Goal: Task Accomplishment & Management: Manage account settings

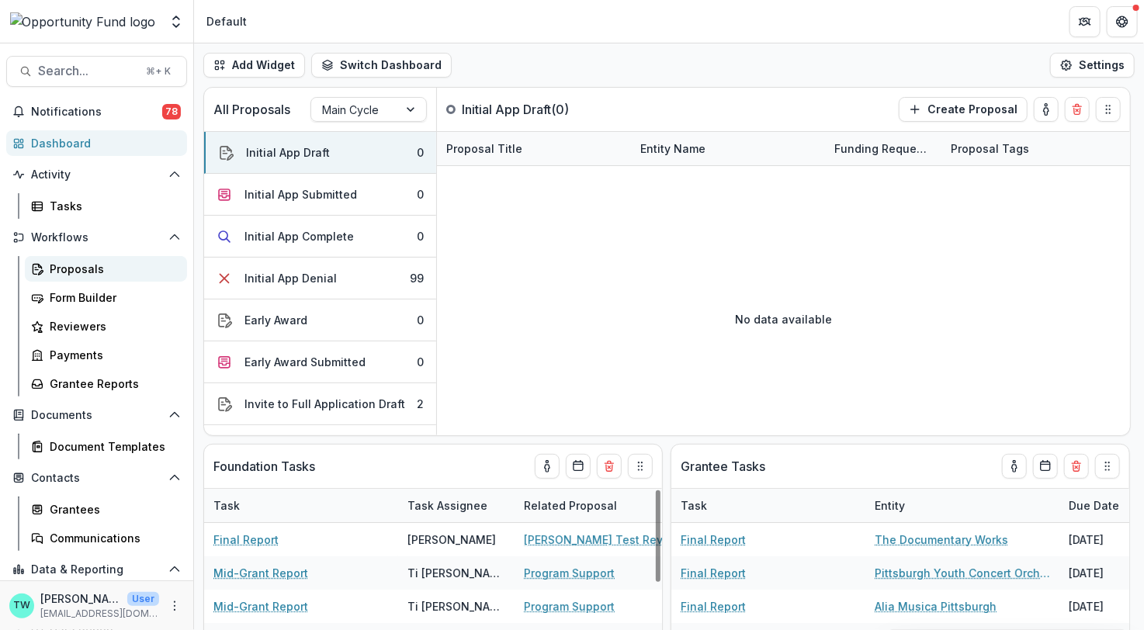
click at [83, 266] on div "Proposals" at bounding box center [112, 269] width 125 height 16
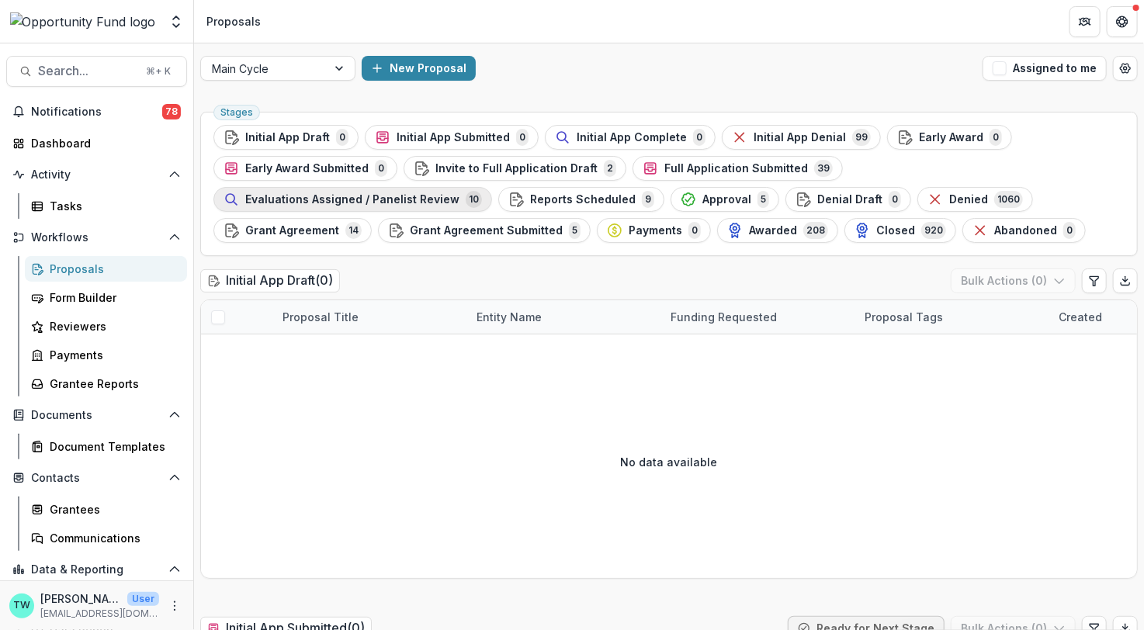
click at [459, 193] on span "Evaluations Assigned / Panelist Review" at bounding box center [352, 199] width 214 height 13
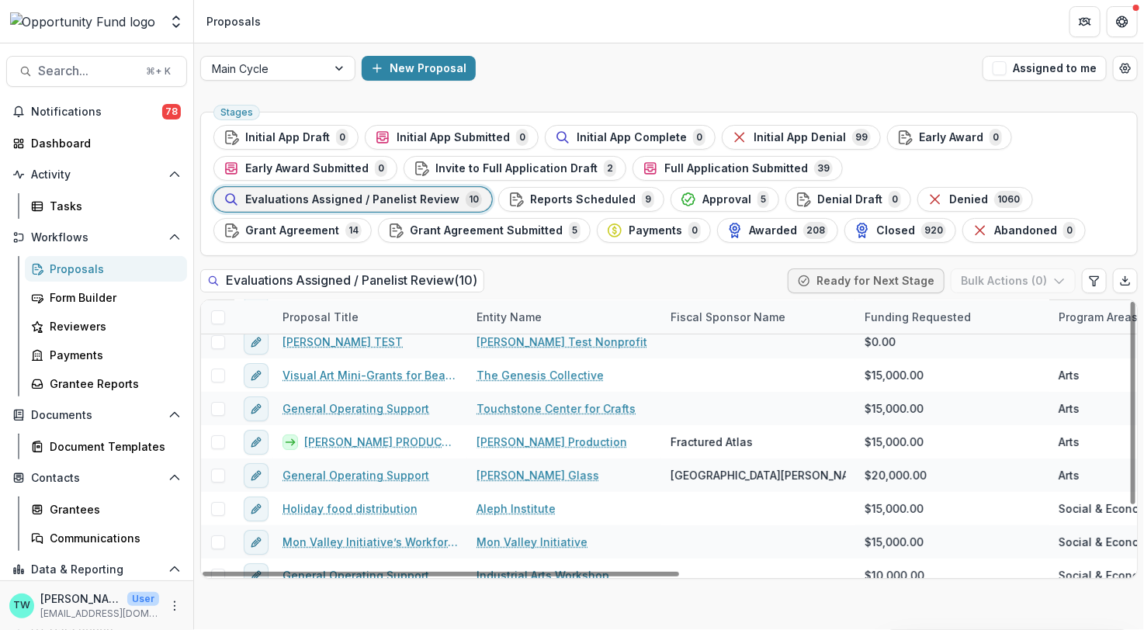
scroll to position [59, 0]
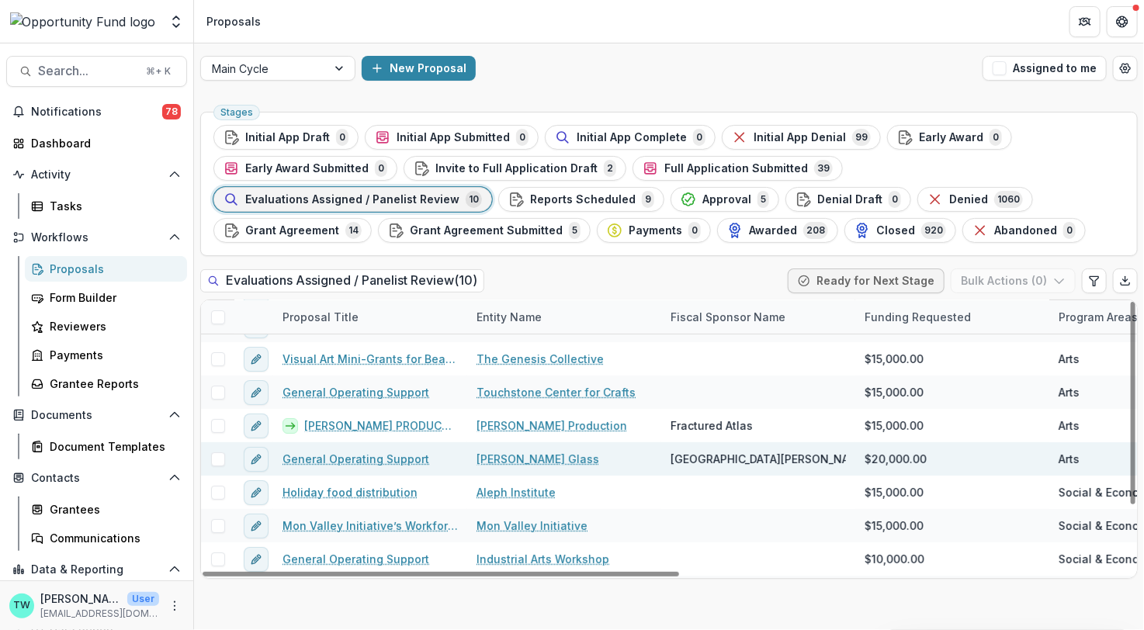
click at [345, 452] on link "General Operating Support" at bounding box center [355, 459] width 147 height 16
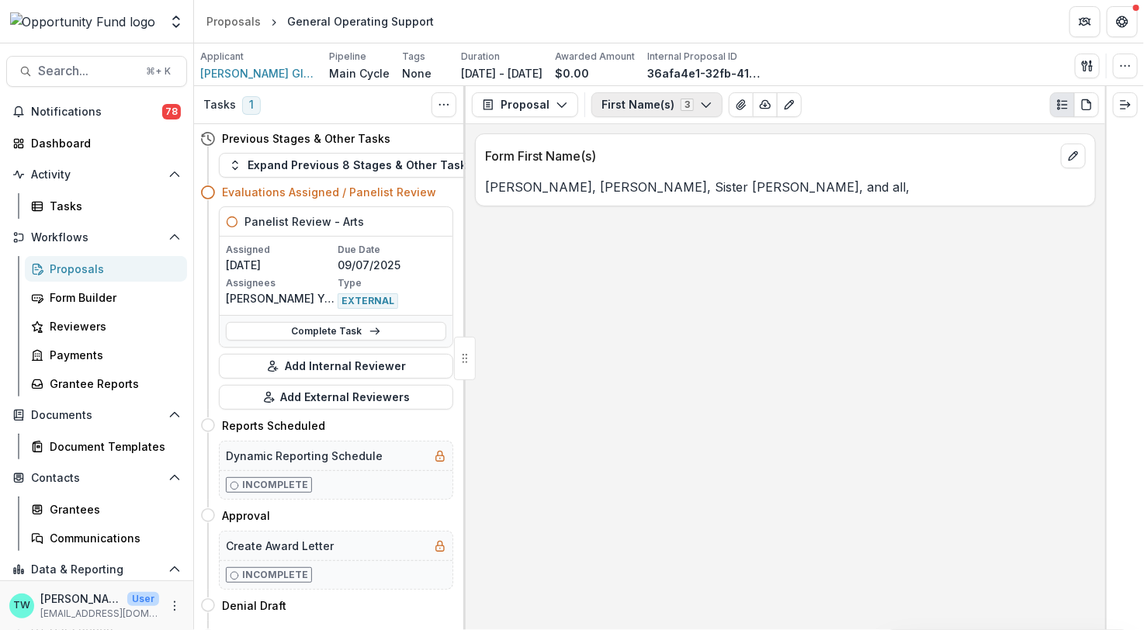
click at [691, 106] on button "First Name(s) 3" at bounding box center [656, 104] width 131 height 25
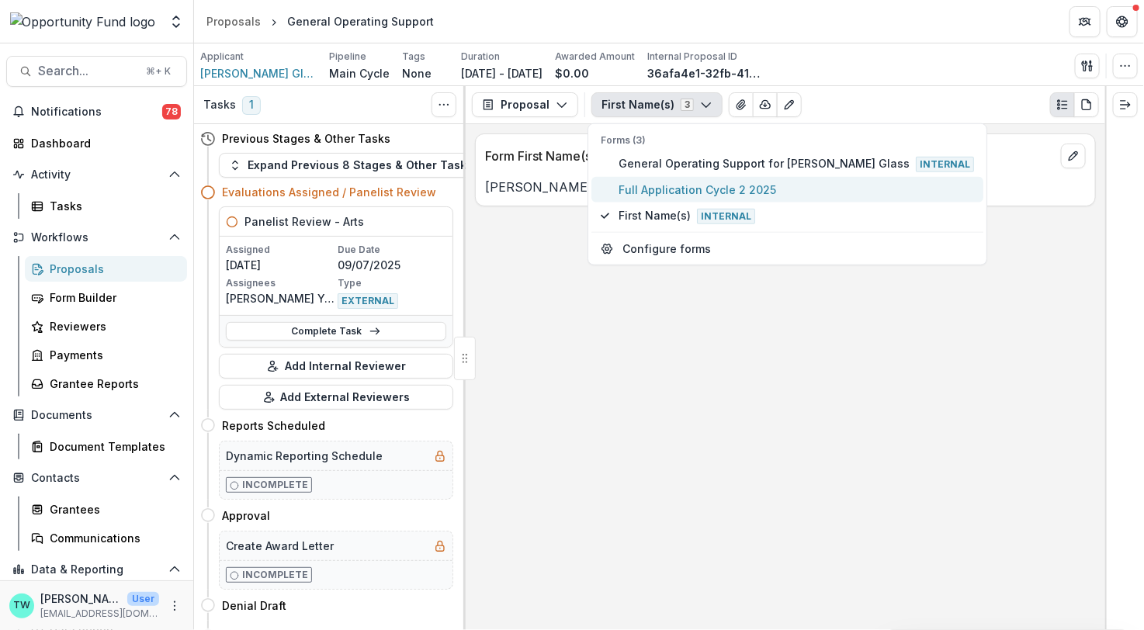
click at [680, 190] on span "Full Application Cycle 2 2025" at bounding box center [795, 190] width 355 height 16
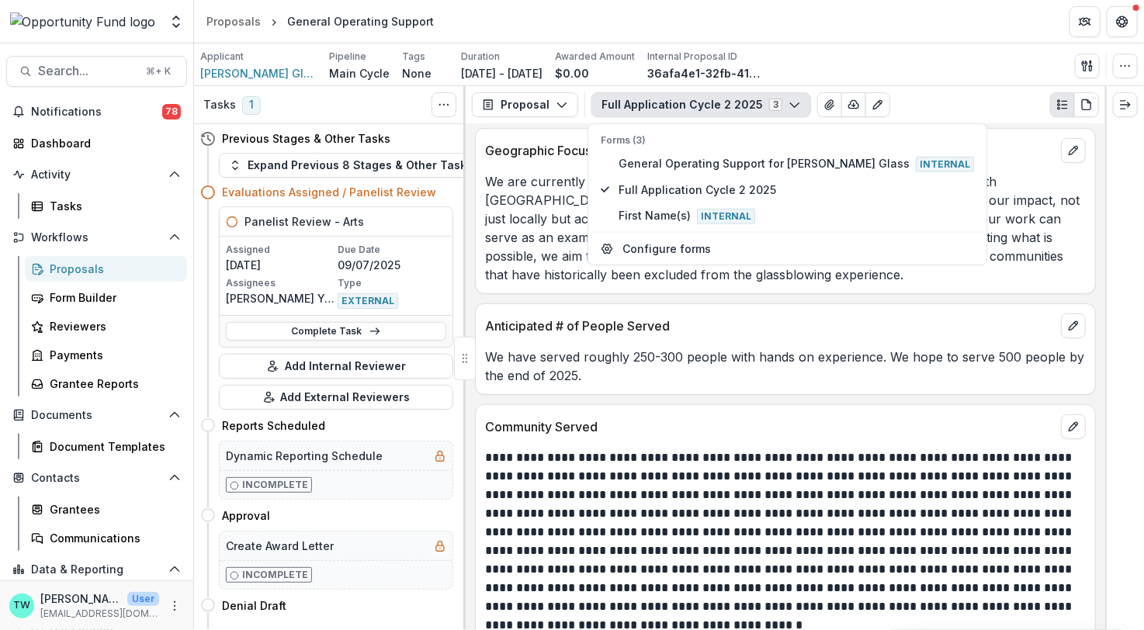
scroll to position [12096, 0]
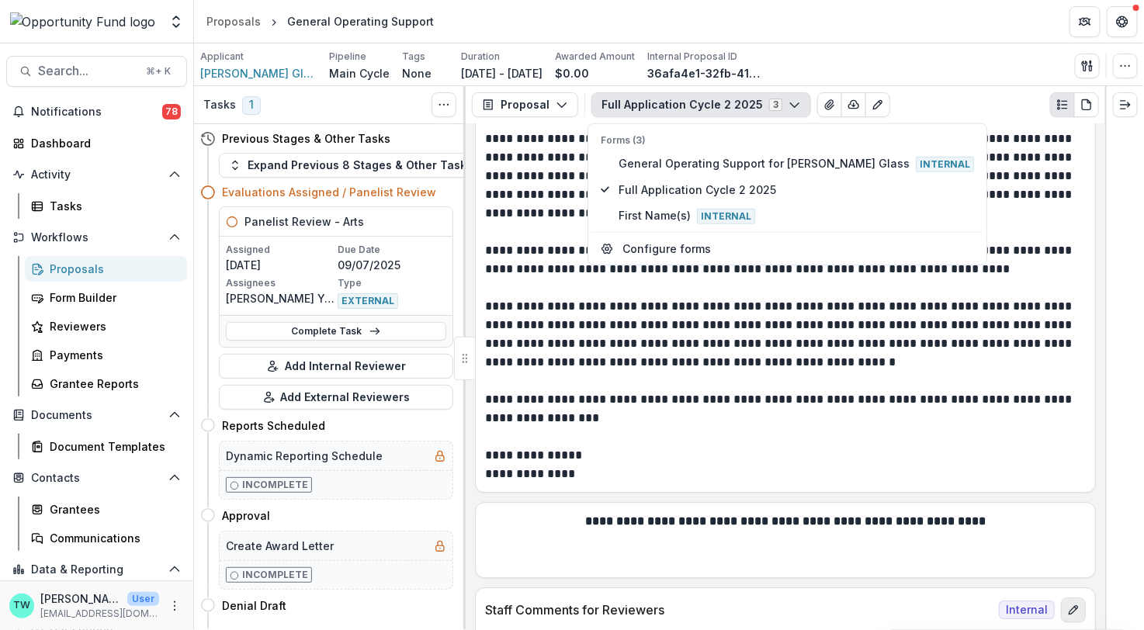
click at [1074, 604] on icon "edit" at bounding box center [1073, 610] width 12 height 12
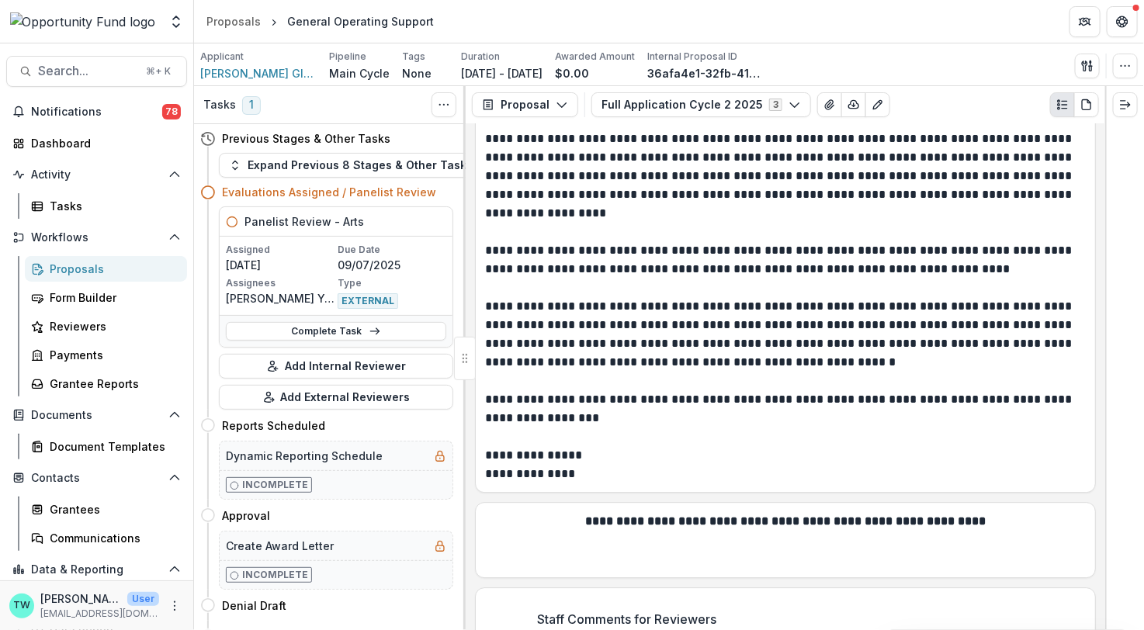
scroll to position [12233, 0]
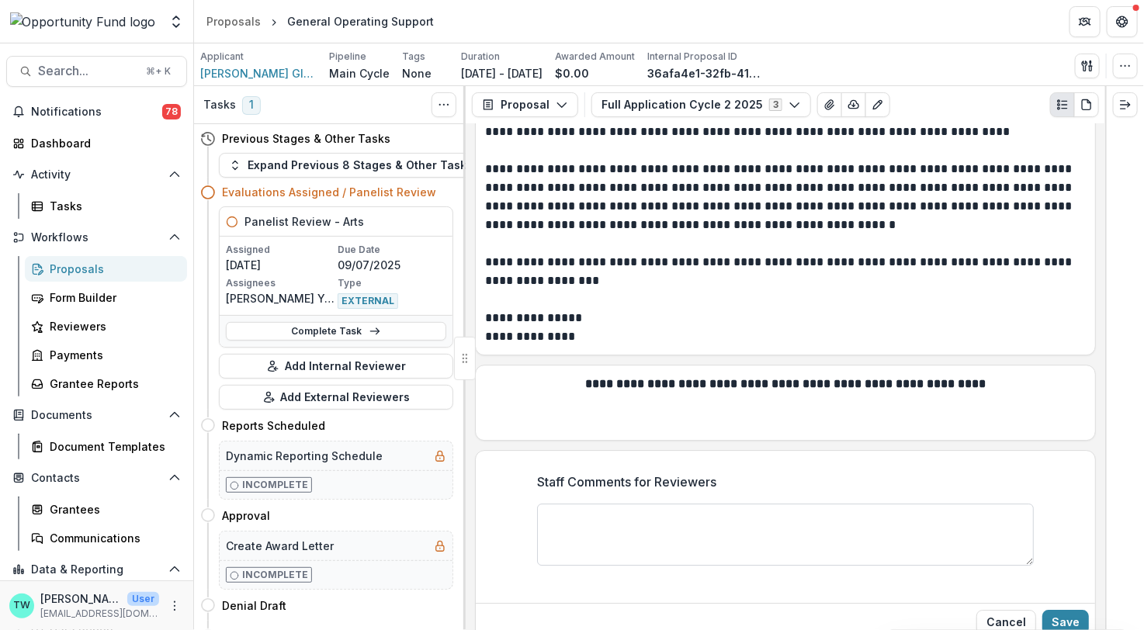
click at [622, 510] on textarea "Staff Comments for Reviewers" at bounding box center [785, 535] width 497 height 62
paste textarea "**********"
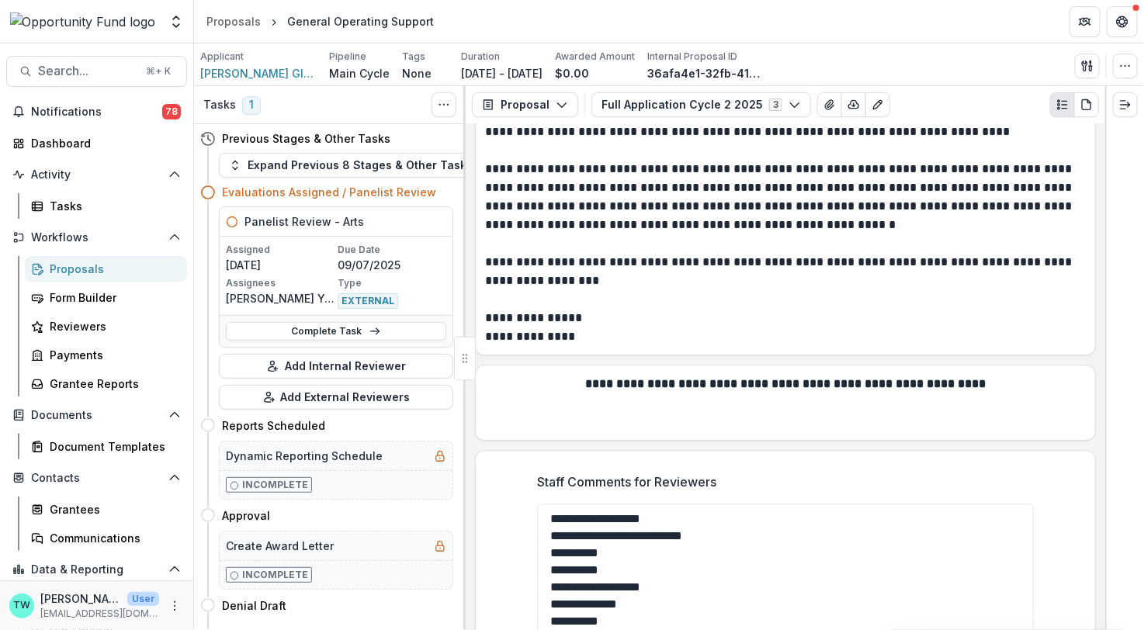
scroll to position [0, 0]
drag, startPoint x: 1029, startPoint y: 543, endPoint x: 994, endPoint y: 700, distance: 160.6
click at [994, 629] on html "Skip to content Team Settings Admin Settings Proposals General Operating Suppor…" at bounding box center [572, 315] width 1144 height 630
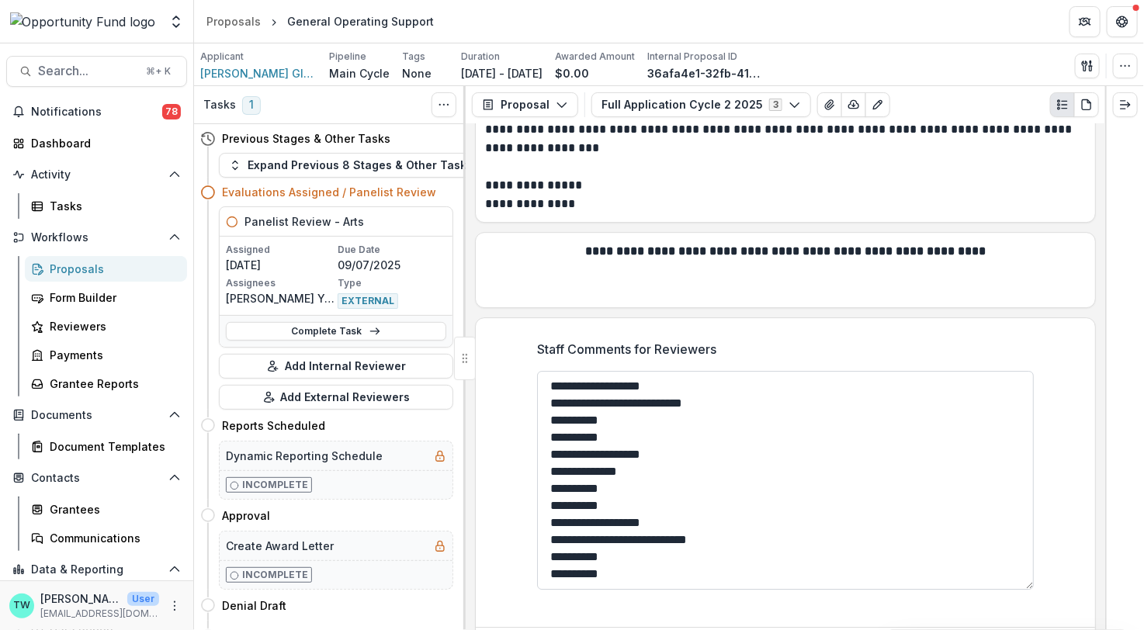
scroll to position [12373, 0]
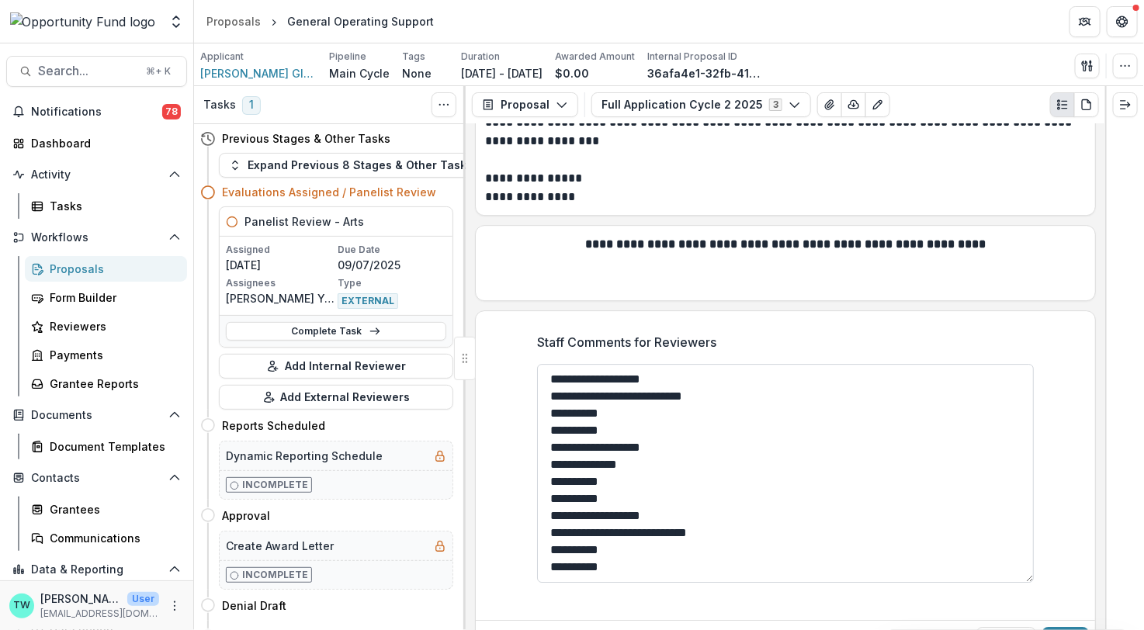
drag, startPoint x: 545, startPoint y: 410, endPoint x: 585, endPoint y: 358, distance: 64.7
click at [585, 364] on textarea "**********" at bounding box center [785, 473] width 497 height 219
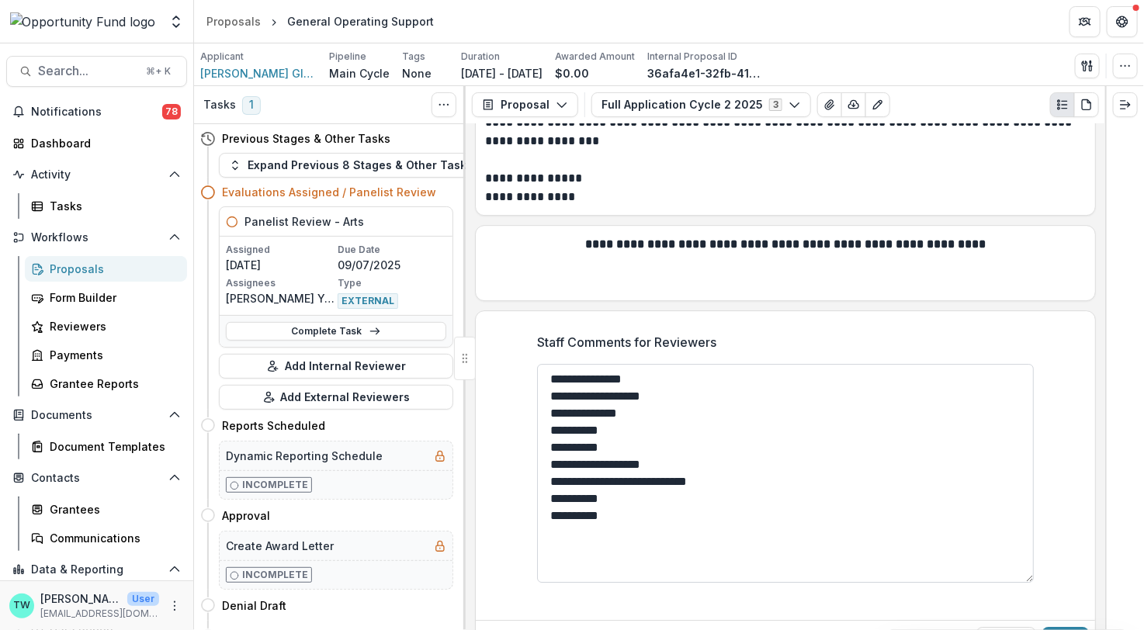
click at [548, 364] on textarea "**********" at bounding box center [785, 473] width 497 height 219
drag, startPoint x: 632, startPoint y: 376, endPoint x: 649, endPoint y: 378, distance: 17.9
click at [649, 378] on textarea "**********" at bounding box center [785, 473] width 497 height 219
drag, startPoint x: 582, startPoint y: 393, endPoint x: 538, endPoint y: 449, distance: 71.9
click at [538, 449] on textarea "**********" at bounding box center [785, 473] width 497 height 219
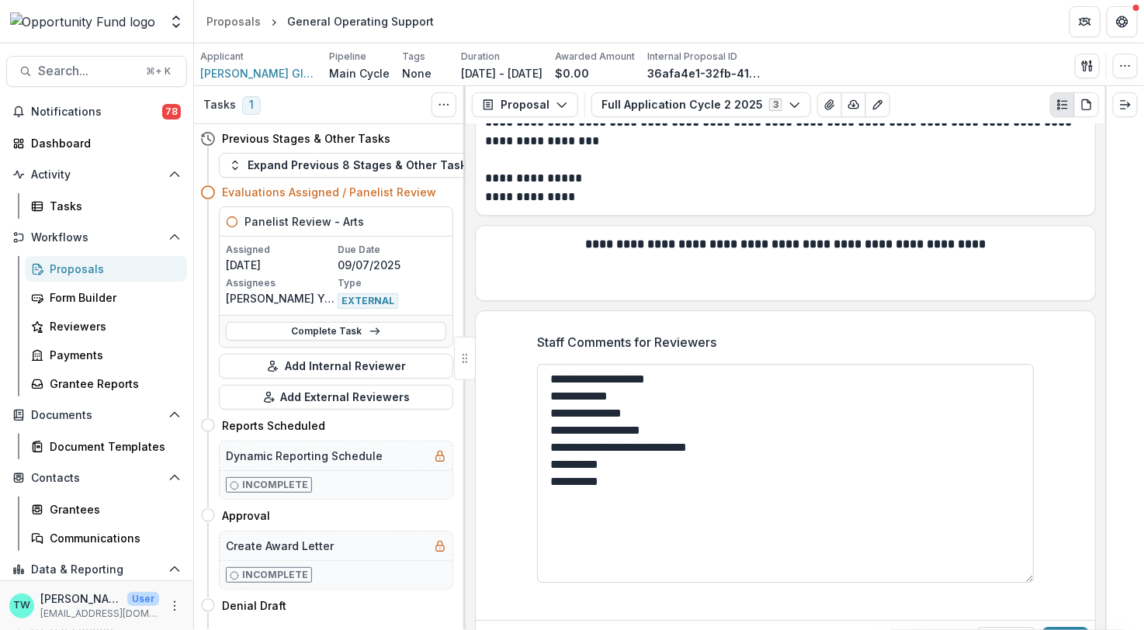
drag, startPoint x: 630, startPoint y: 393, endPoint x: 653, endPoint y: 394, distance: 23.3
click at [653, 394] on textarea "**********" at bounding box center [785, 473] width 497 height 219
drag, startPoint x: 581, startPoint y: 409, endPoint x: 536, endPoint y: 455, distance: 64.2
click at [537, 455] on textarea "**********" at bounding box center [785, 473] width 497 height 219
drag, startPoint x: 628, startPoint y: 414, endPoint x: 650, endPoint y: 414, distance: 22.5
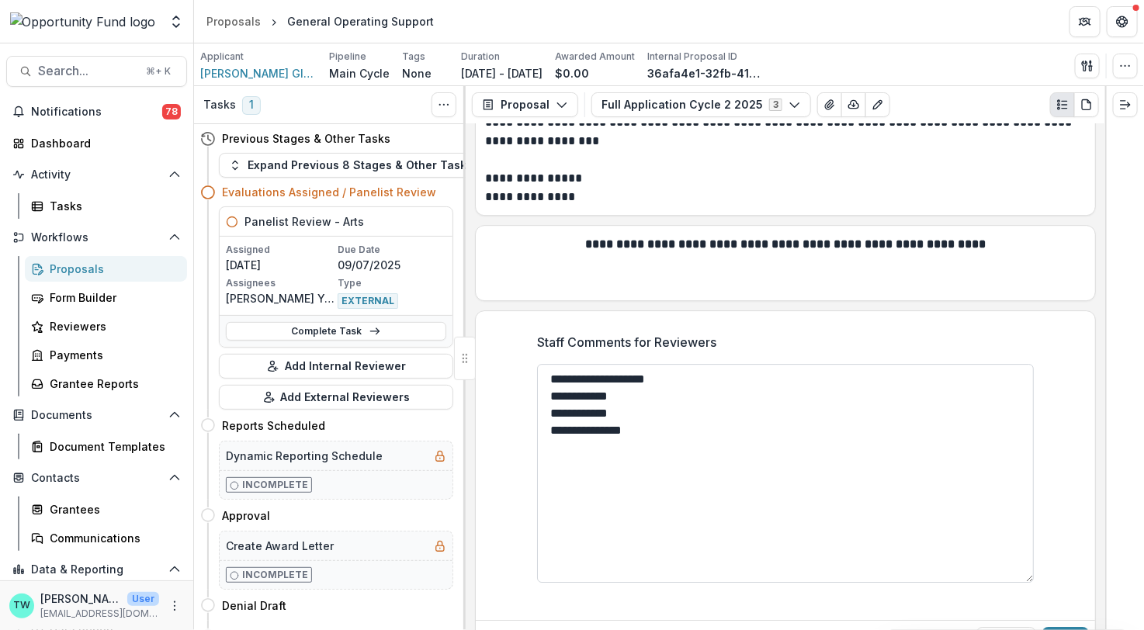
click at [650, 414] on textarea "**********" at bounding box center [785, 473] width 497 height 219
type textarea "**********"
click at [1056, 627] on button "Save" at bounding box center [1065, 639] width 47 height 25
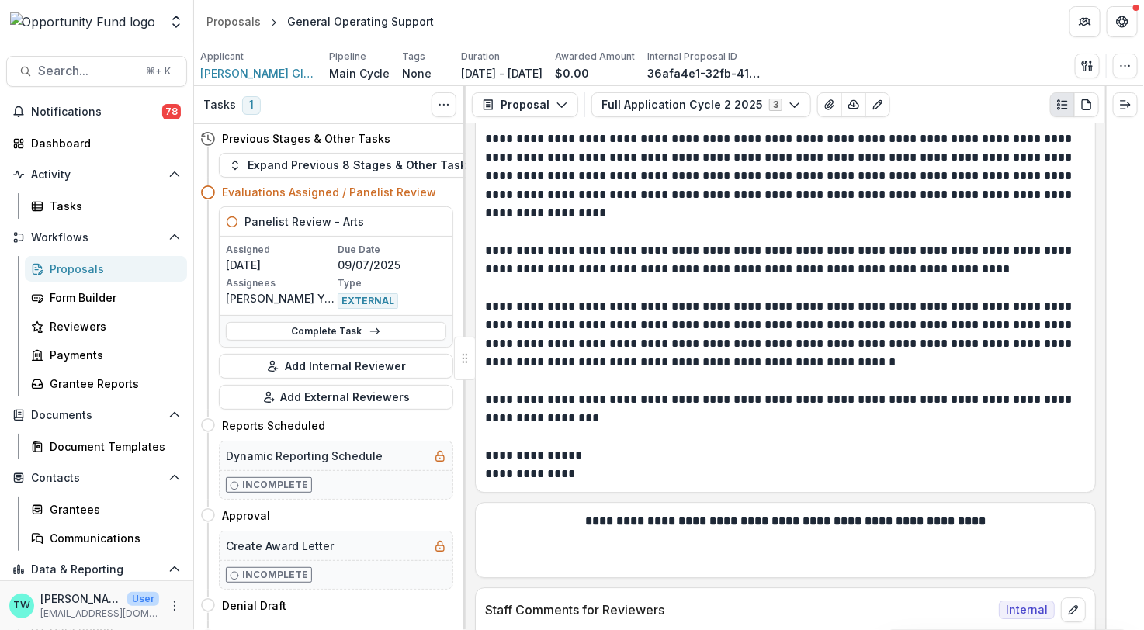
scroll to position [12170, 0]
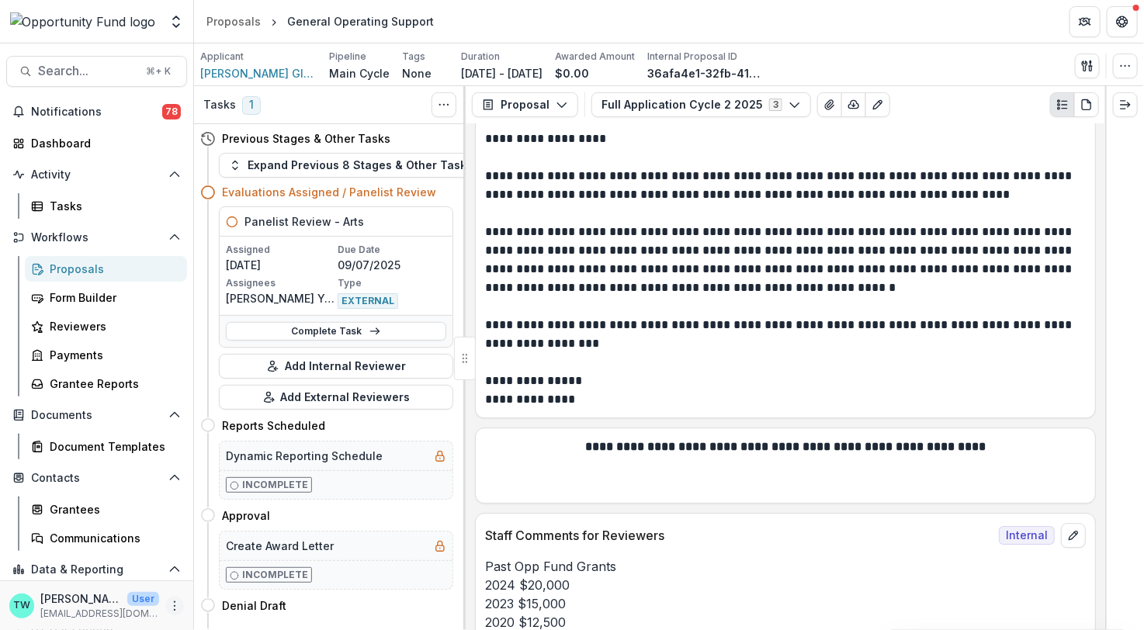
click at [170, 604] on icon "More" at bounding box center [174, 606] width 12 height 12
click at [227, 595] on button "Logout" at bounding box center [273, 599] width 166 height 26
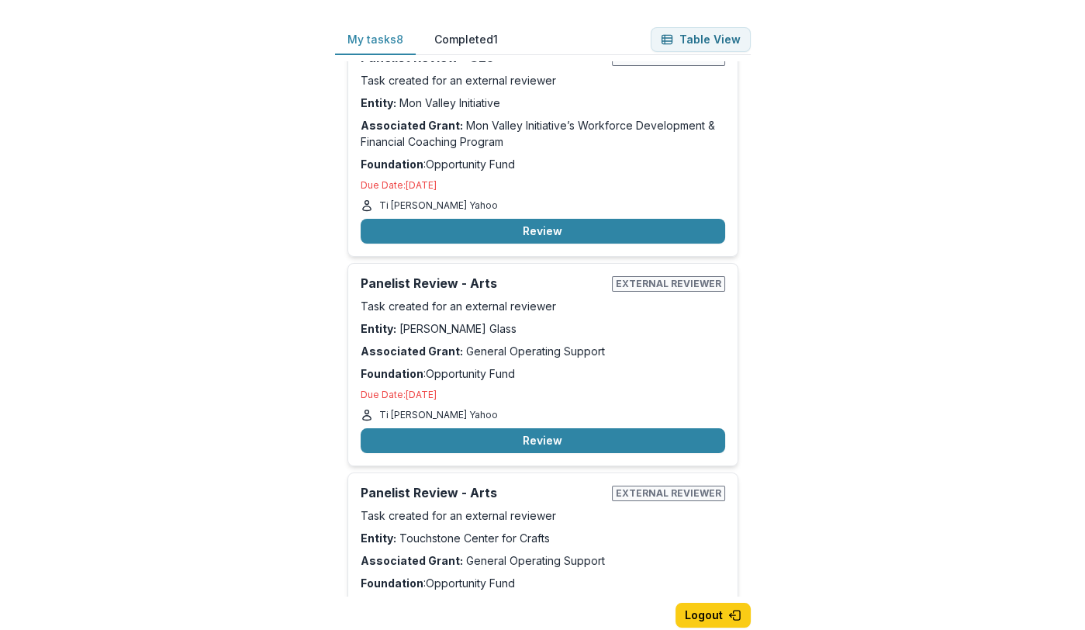
scroll to position [686, 0]
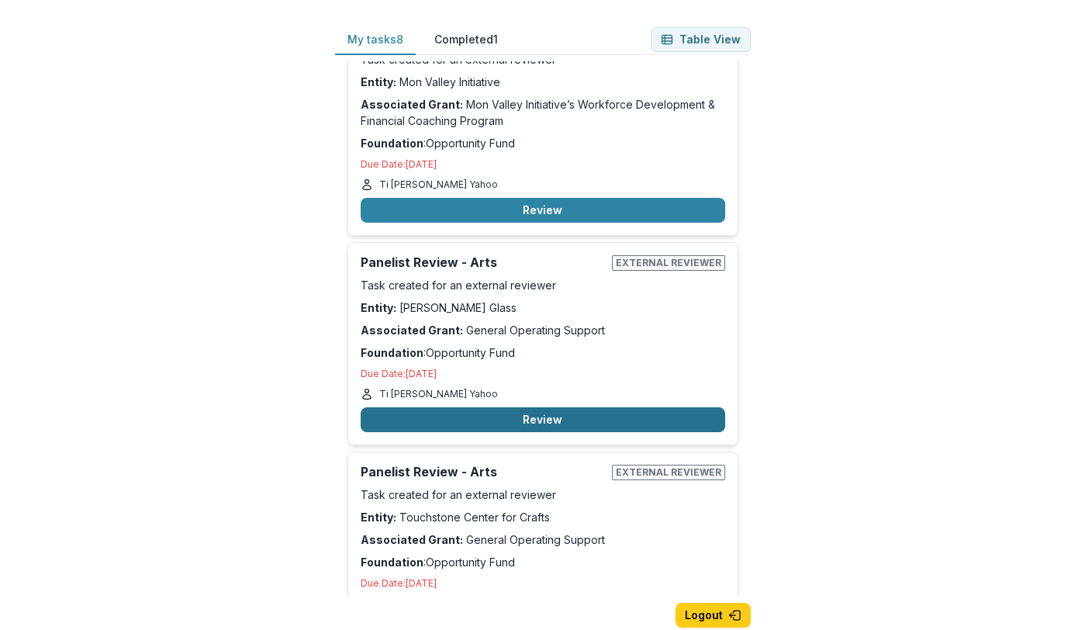
click at [542, 417] on button "Review" at bounding box center [543, 419] width 365 height 25
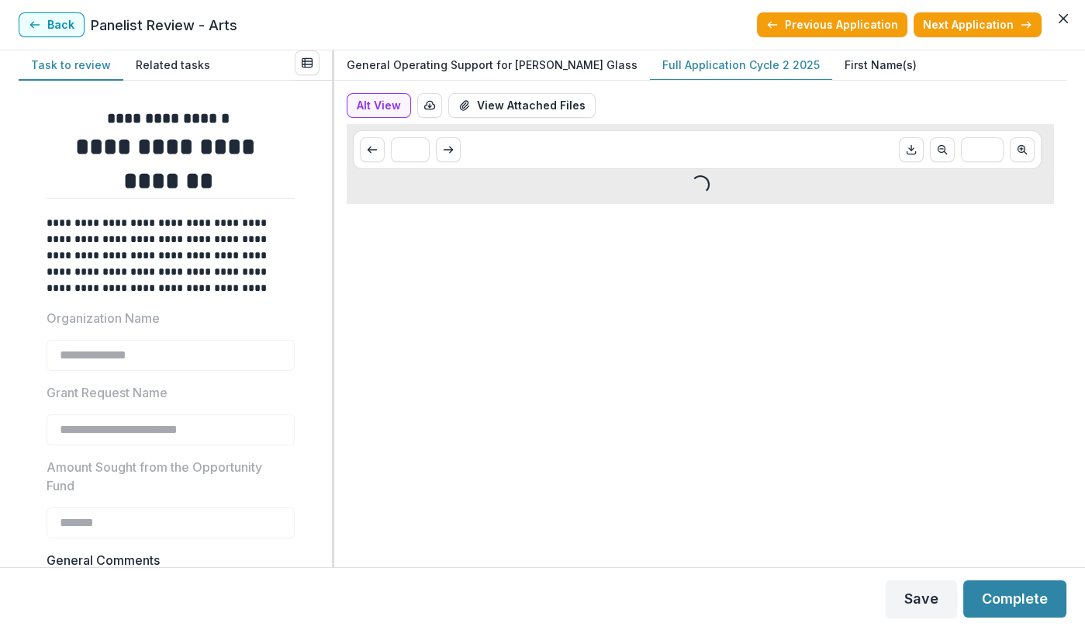
click at [682, 70] on p "Full Application Cycle 2 2025" at bounding box center [742, 65] width 158 height 16
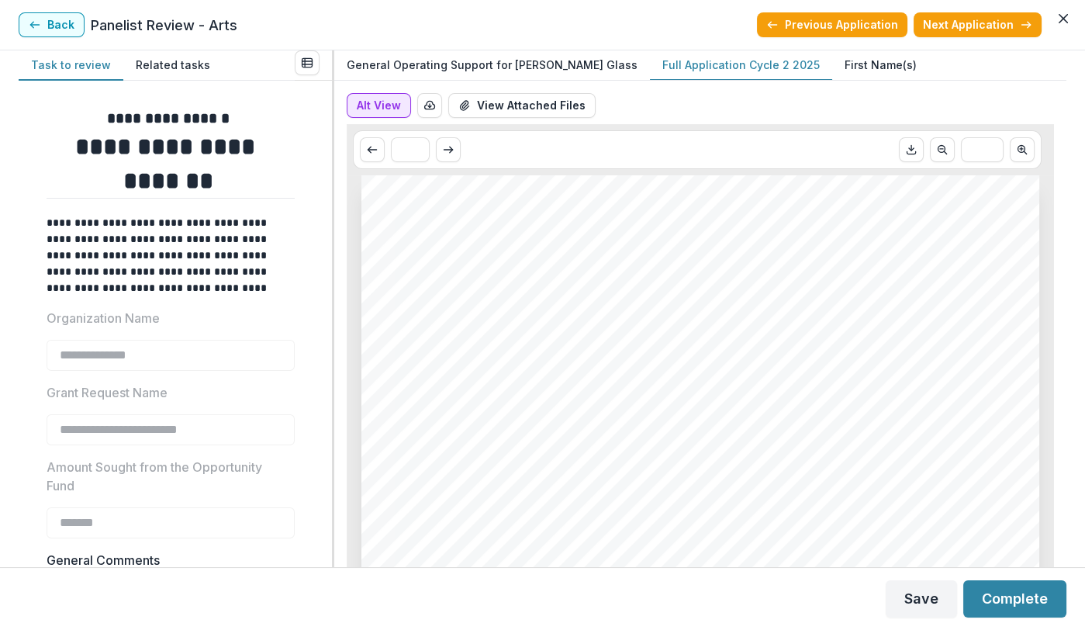
click at [383, 109] on button "Alt View" at bounding box center [379, 105] width 64 height 25
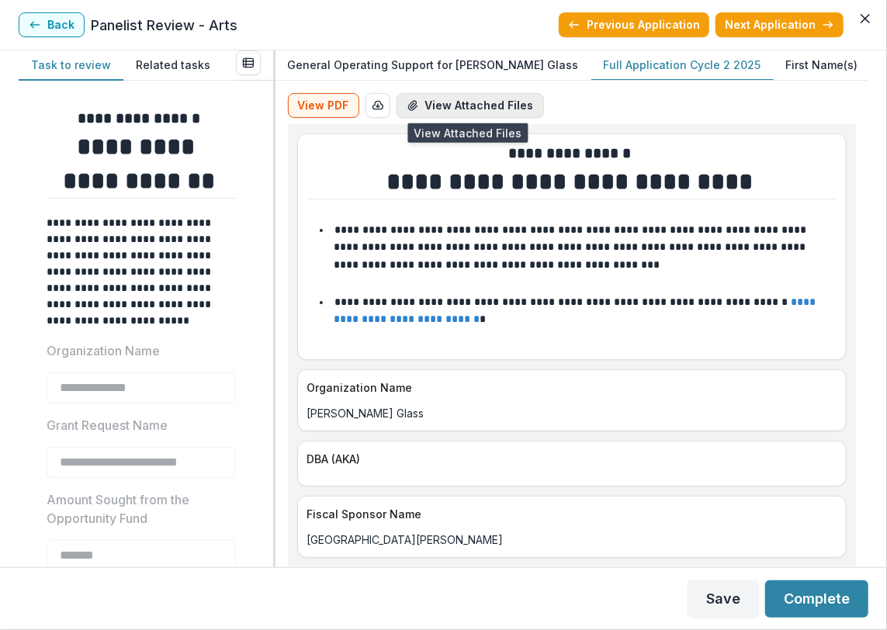
click at [483, 106] on button "View Attached Files" at bounding box center [469, 105] width 147 height 25
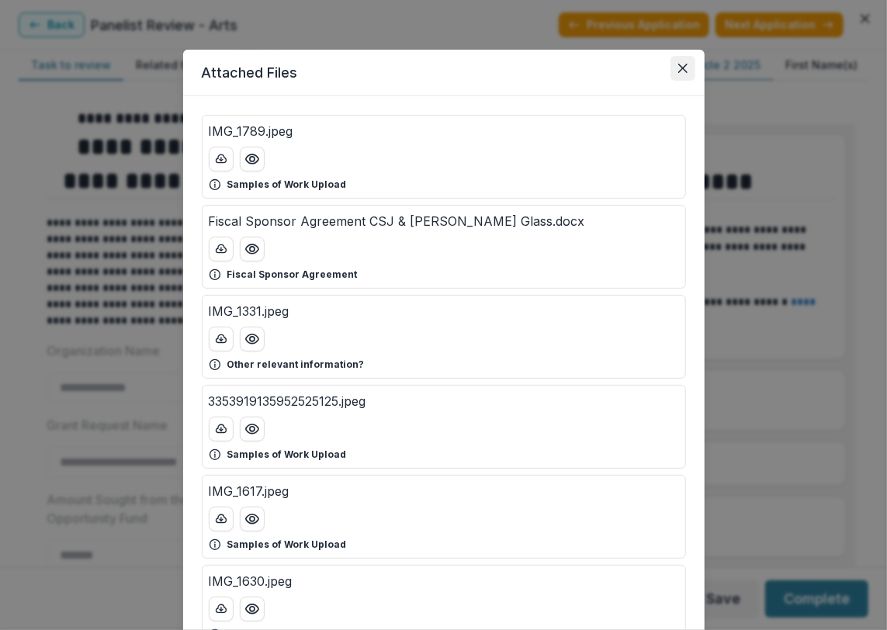
click at [679, 70] on icon "Close" at bounding box center [682, 68] width 9 height 9
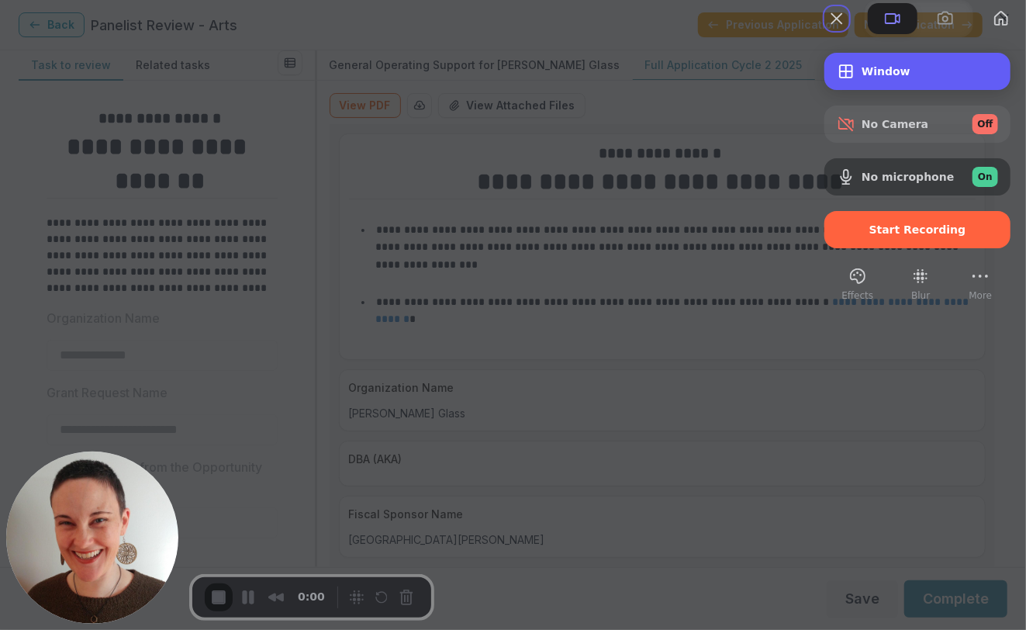
click at [871, 90] on div "Window" at bounding box center [918, 71] width 186 height 37
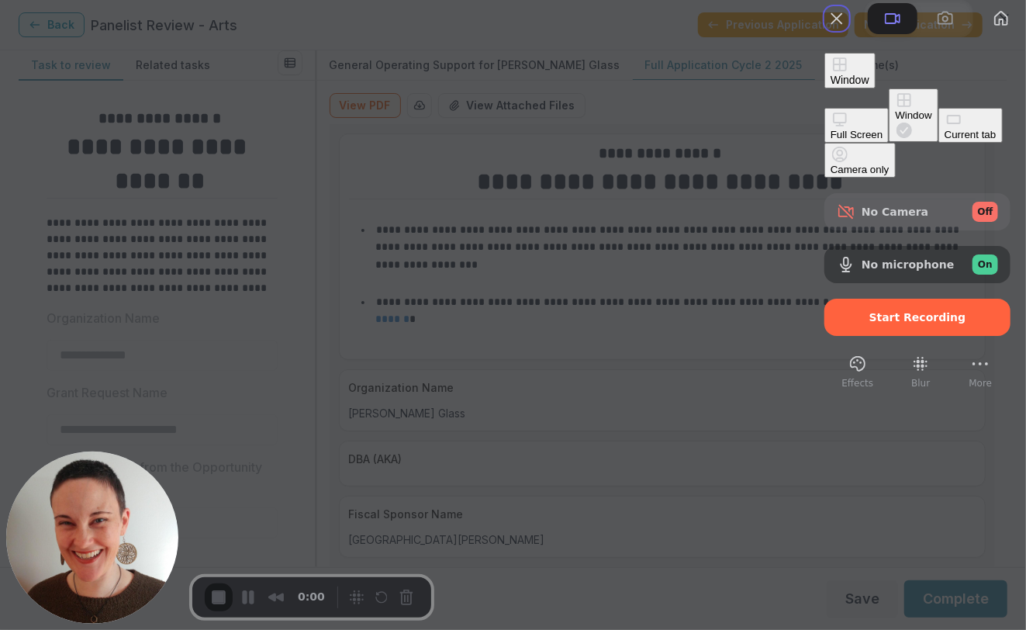
click at [945, 140] on div "Current tab" at bounding box center [971, 135] width 52 height 12
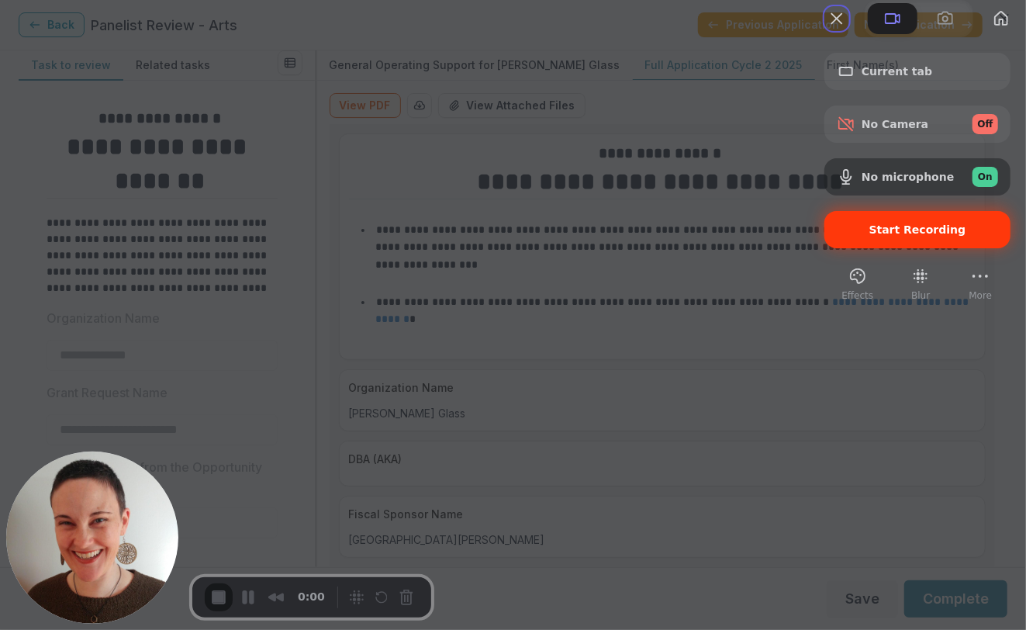
click at [902, 236] on span "Start Recording" at bounding box center [918, 229] width 97 height 12
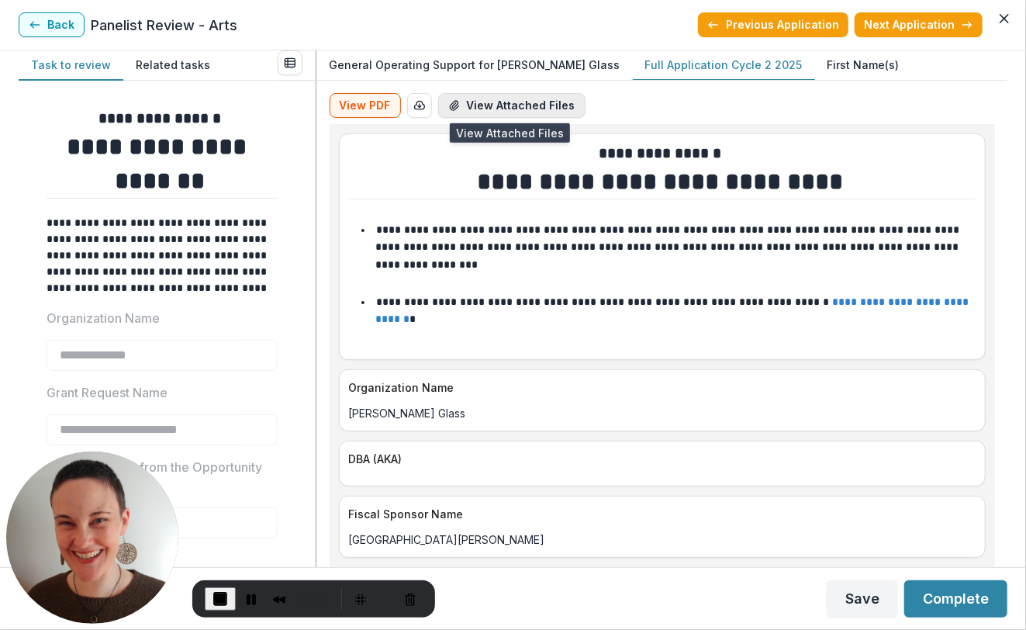
click at [507, 106] on button "View Attached Files" at bounding box center [511, 105] width 147 height 25
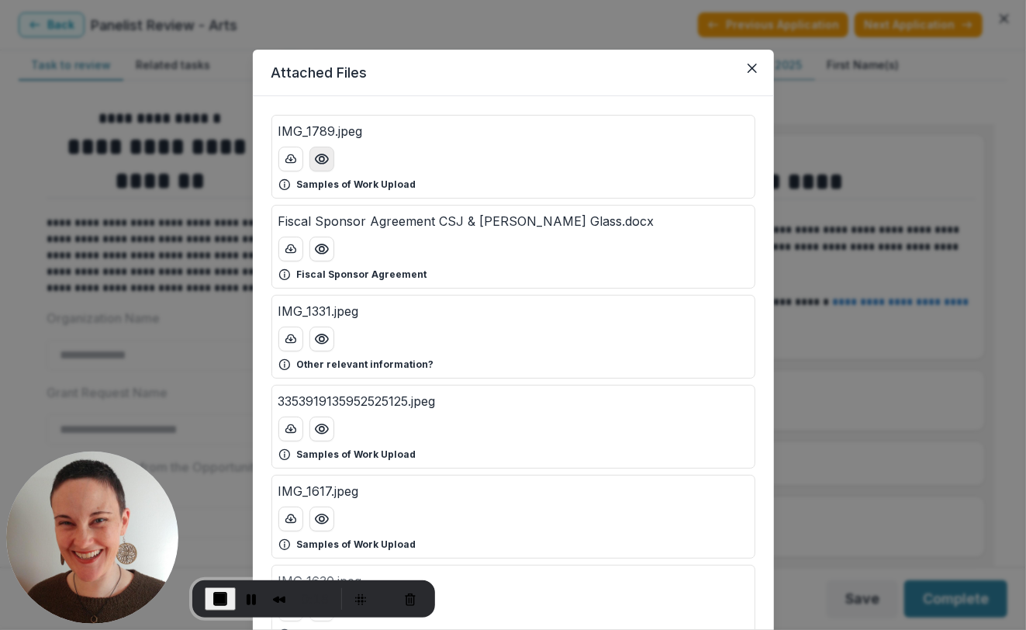
click at [320, 160] on circle "Preview IMG_1789.jpeg" at bounding box center [321, 159] width 5 height 5
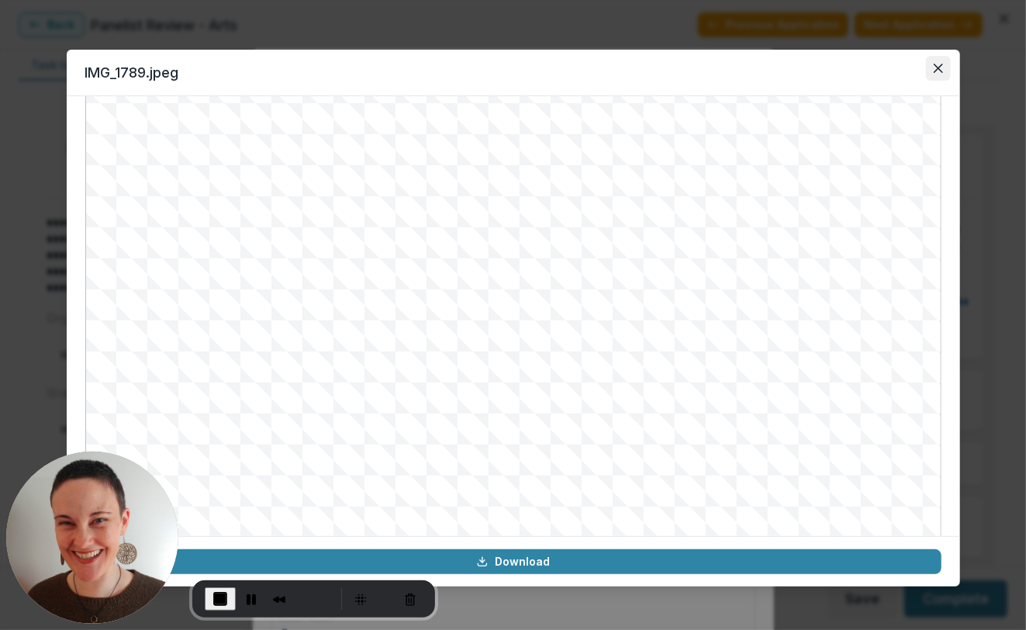
scroll to position [157, 0]
click at [937, 68] on icon "Close" at bounding box center [937, 68] width 9 height 9
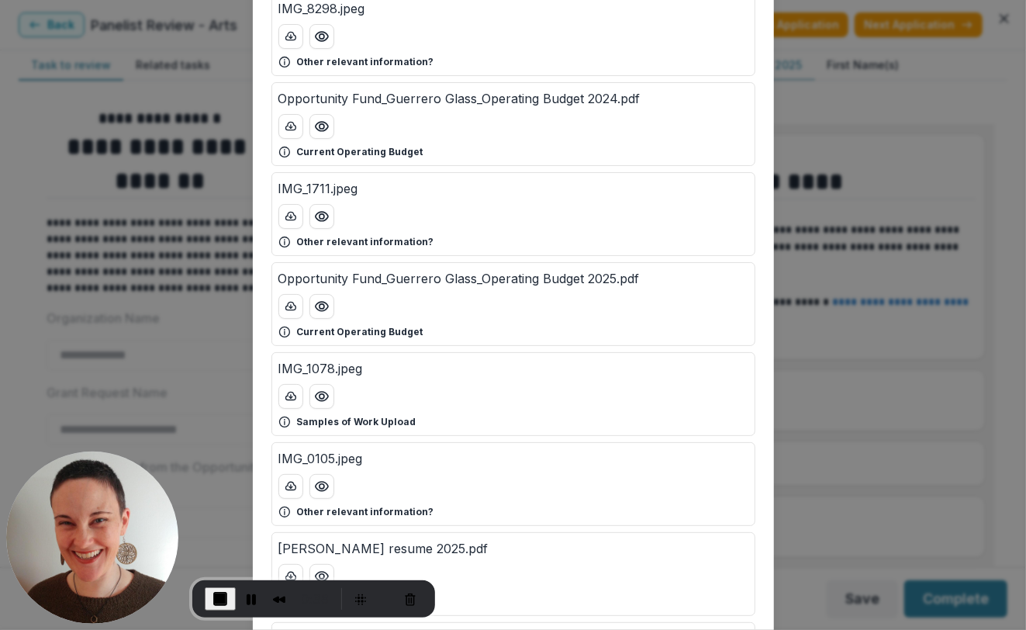
scroll to position [666, 0]
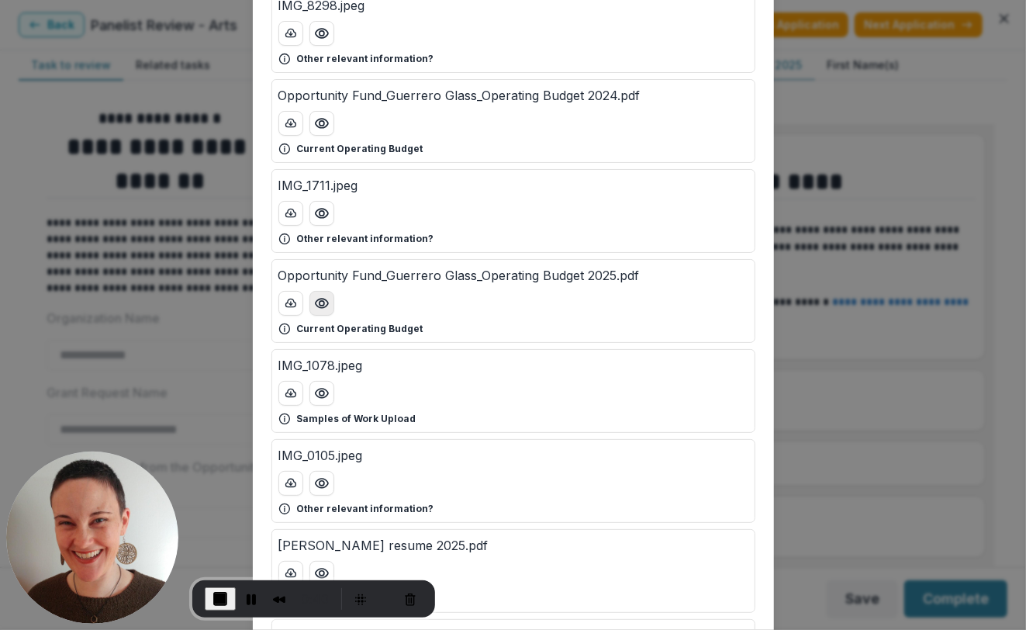
click at [320, 296] on icon "Preview Opportunity Fund_Guerrero Glass_Operating Budget 2025.pdf" at bounding box center [322, 304] width 16 height 16
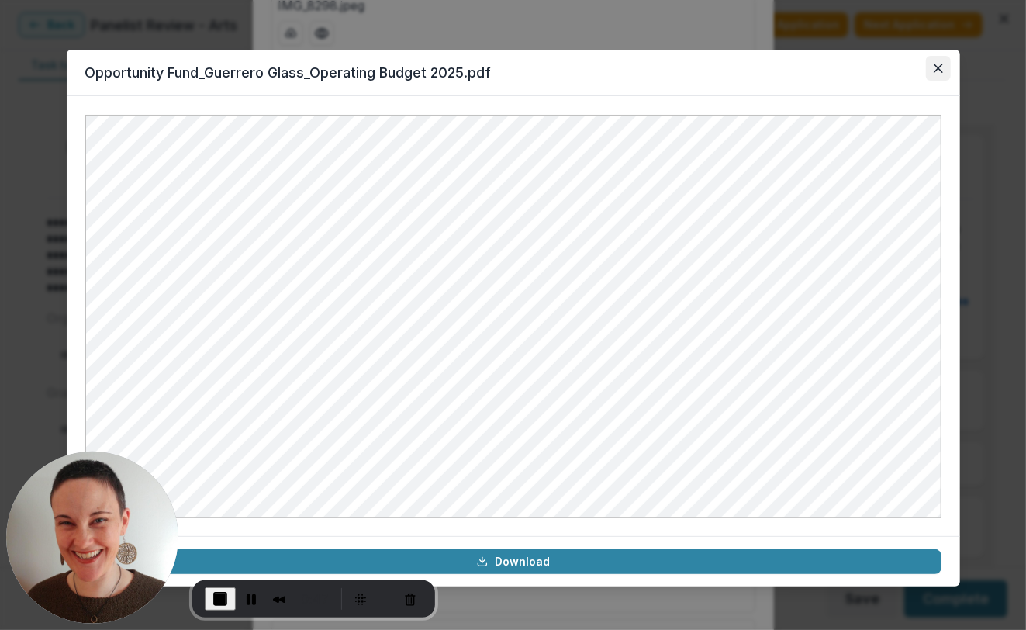
click at [940, 64] on icon "Close" at bounding box center [938, 68] width 9 height 9
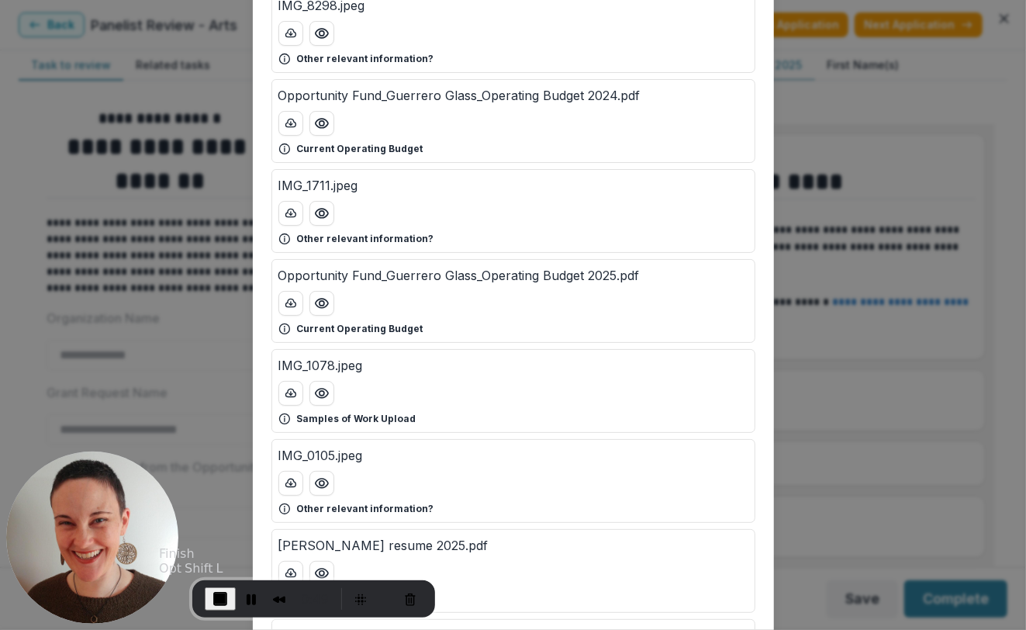
click at [219, 598] on span "End Recording" at bounding box center [220, 599] width 19 height 19
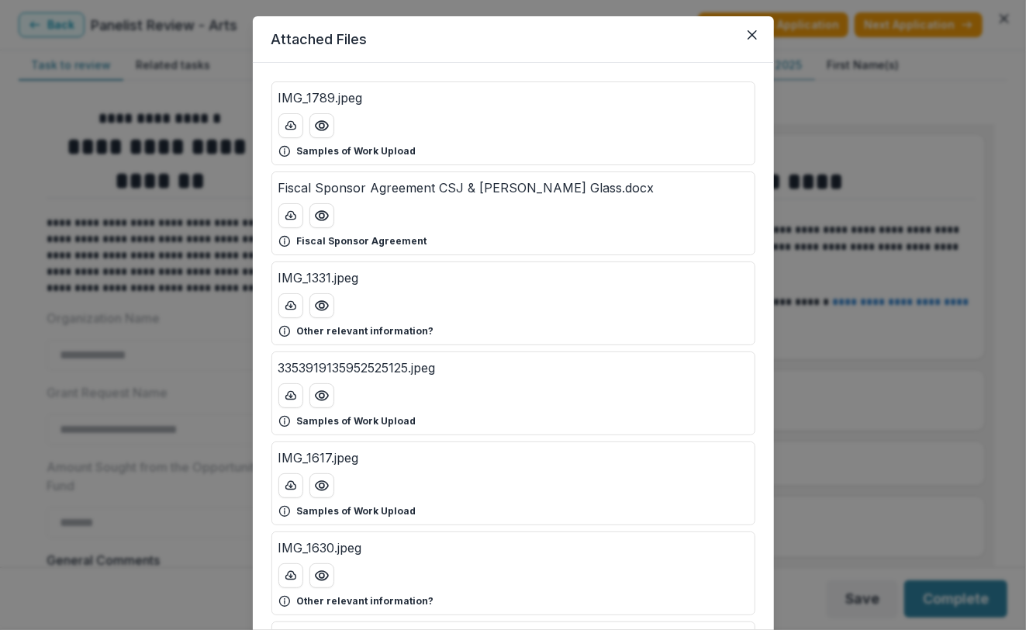
scroll to position [8, 0]
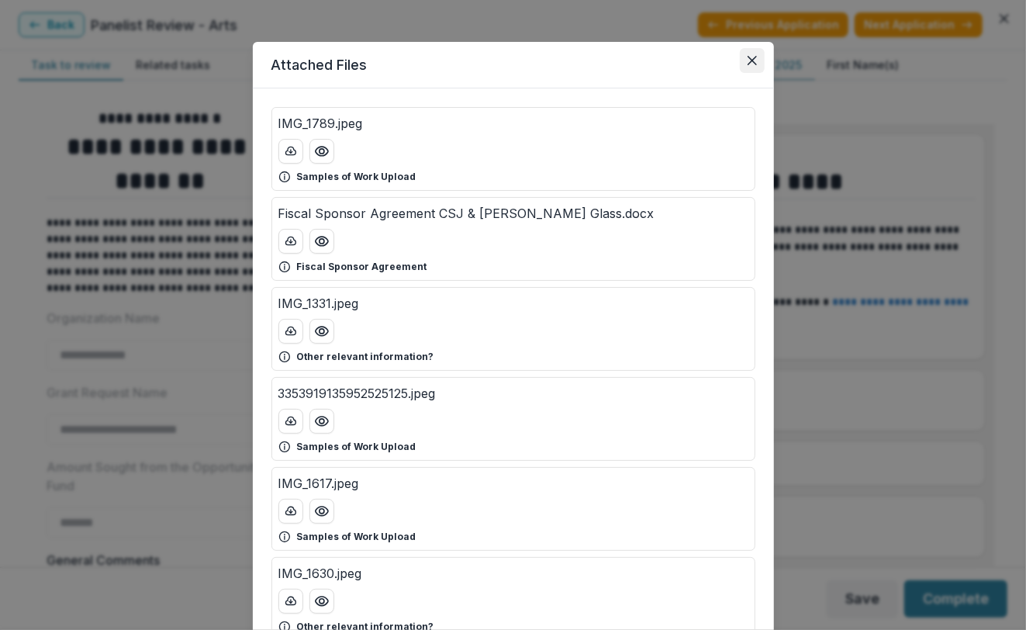
click at [741, 64] on button "Close" at bounding box center [752, 60] width 25 height 25
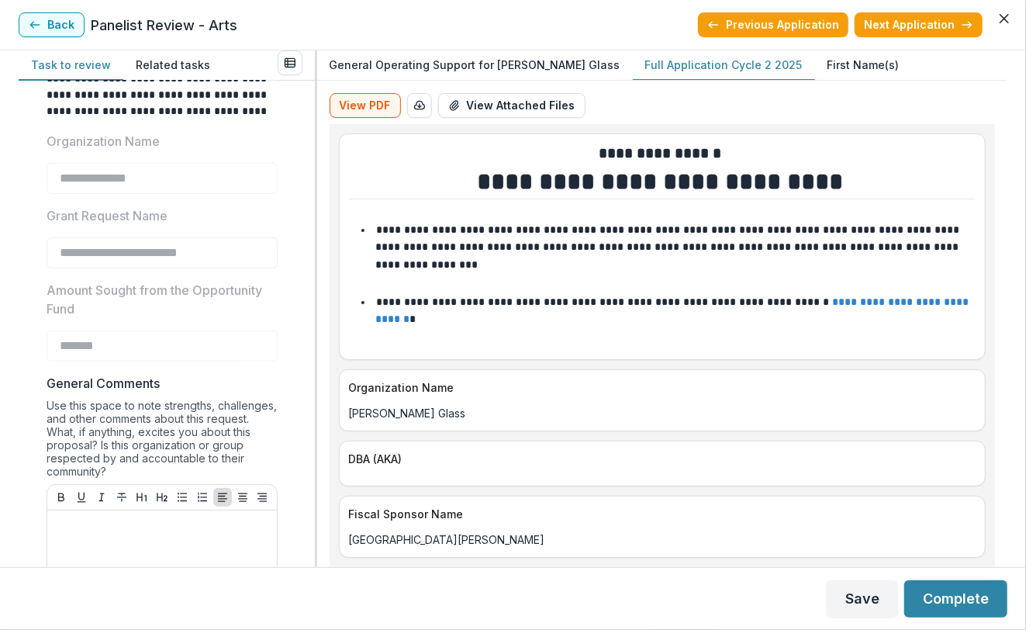
scroll to position [229, 0]
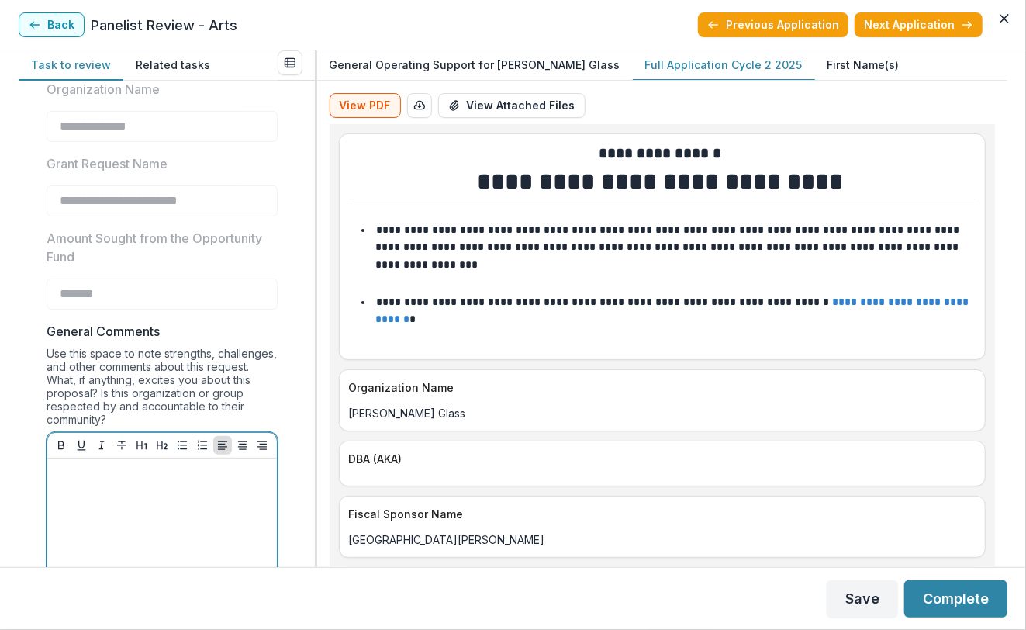
click at [139, 481] on div at bounding box center [162, 581] width 217 height 233
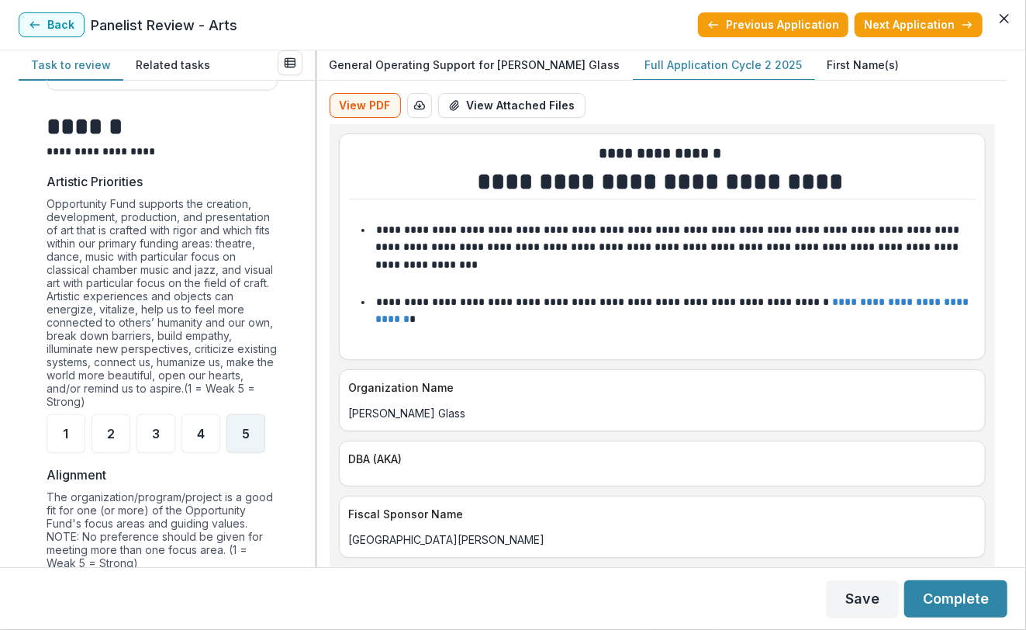
click at [236, 431] on div "5" at bounding box center [246, 433] width 39 height 39
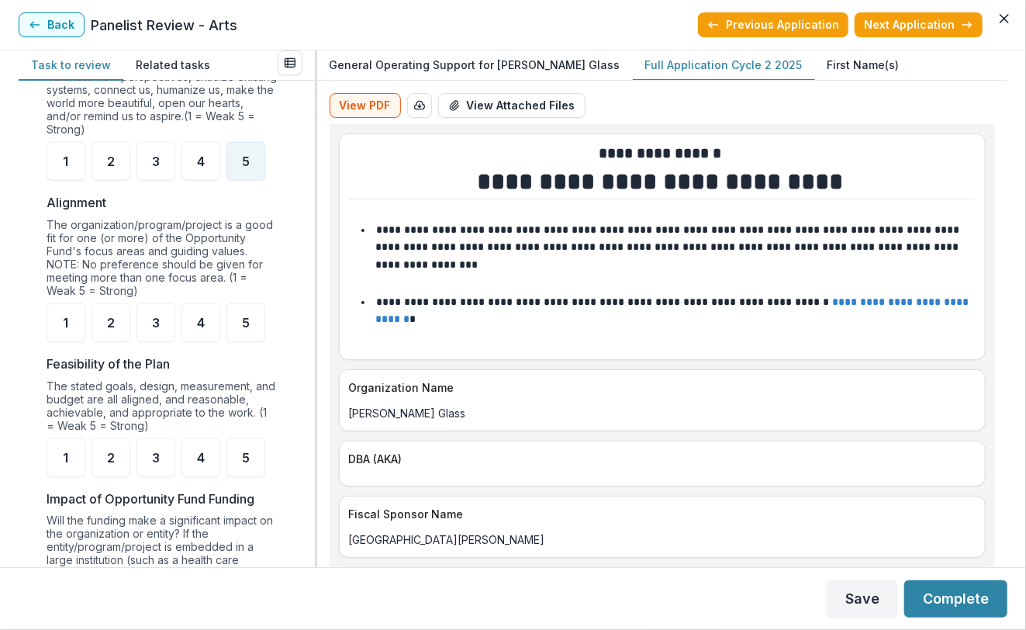
scroll to position [1162, 0]
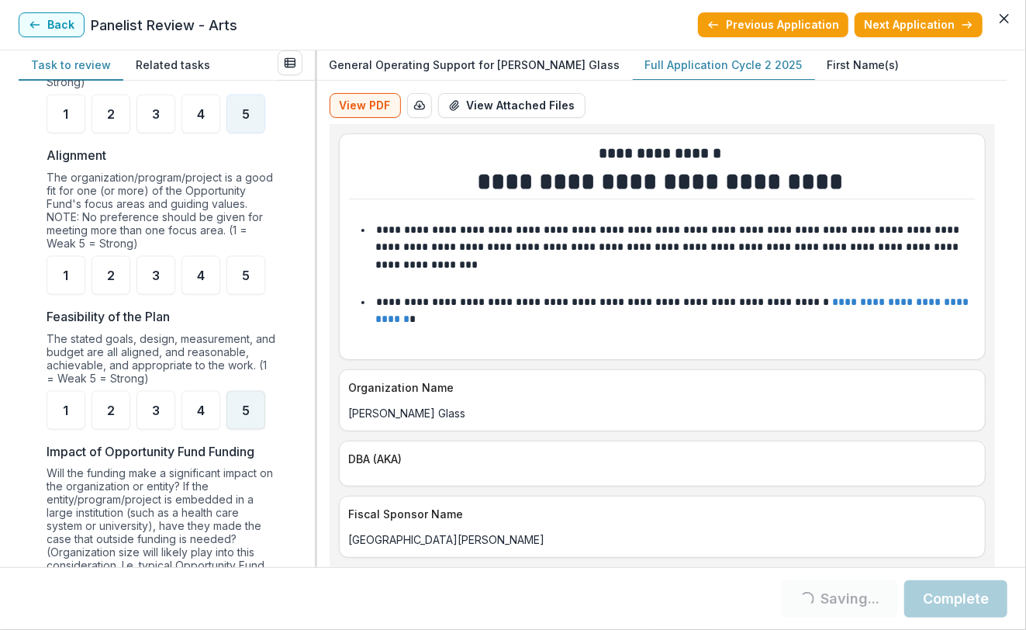
click at [246, 410] on div "5" at bounding box center [246, 410] width 39 height 39
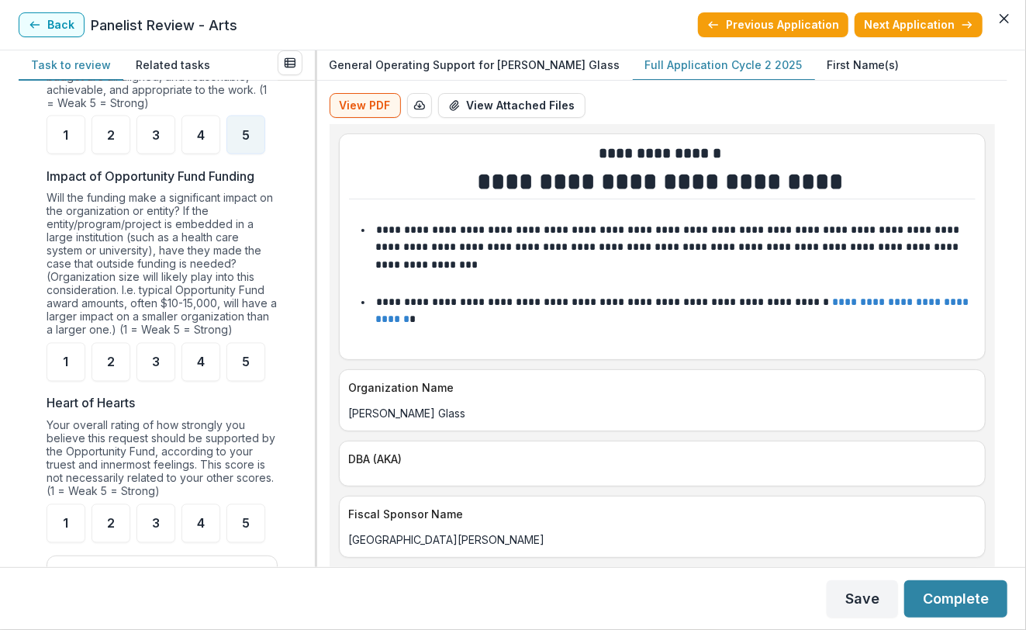
scroll to position [1502, 0]
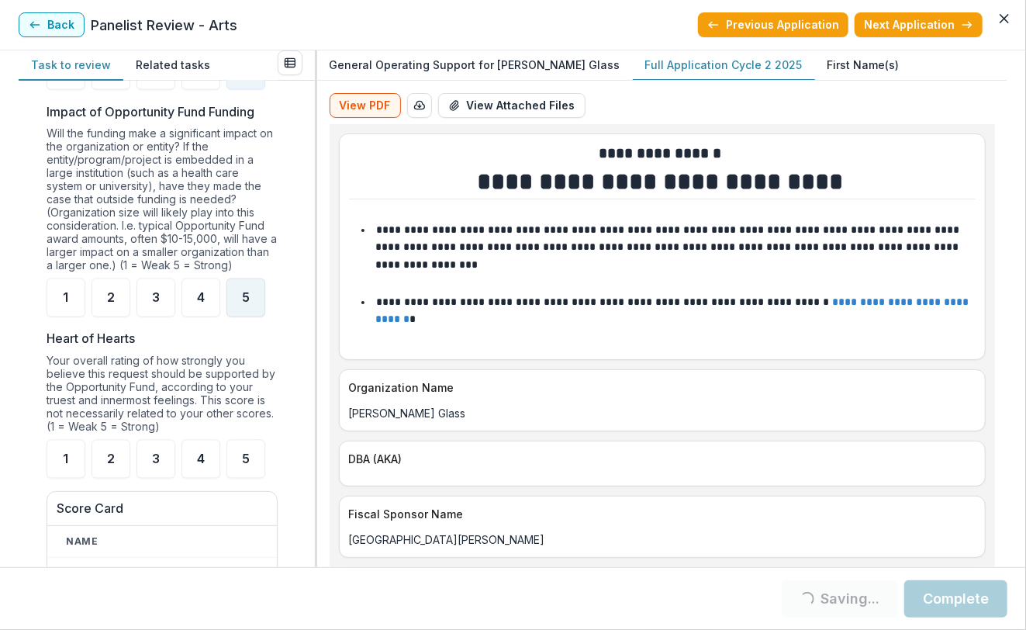
click at [251, 279] on div "5" at bounding box center [246, 298] width 39 height 39
click at [251, 442] on div "5" at bounding box center [246, 459] width 39 height 39
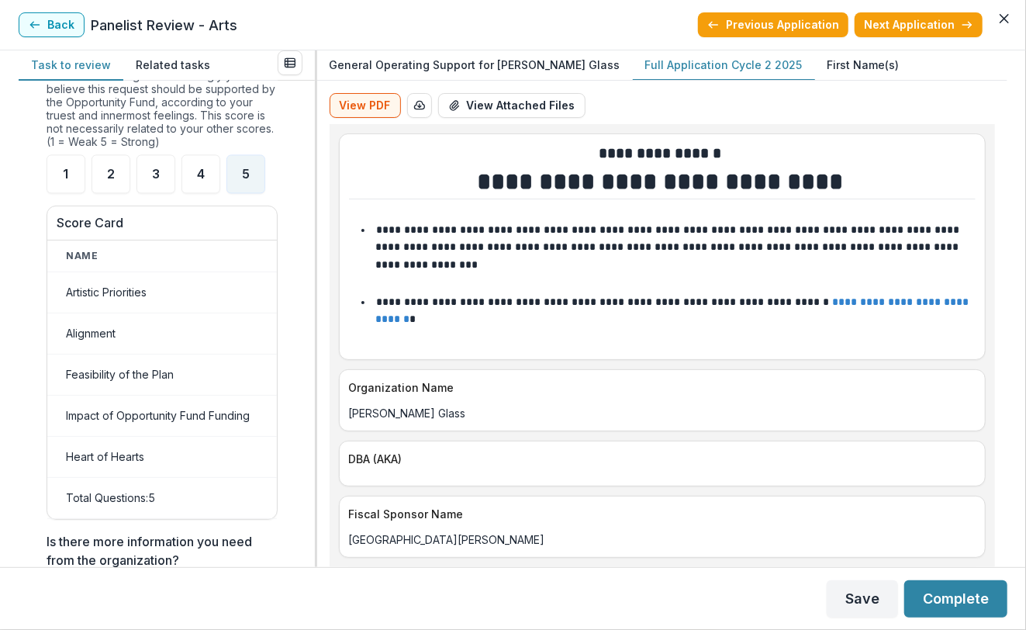
scroll to position [1794, 0]
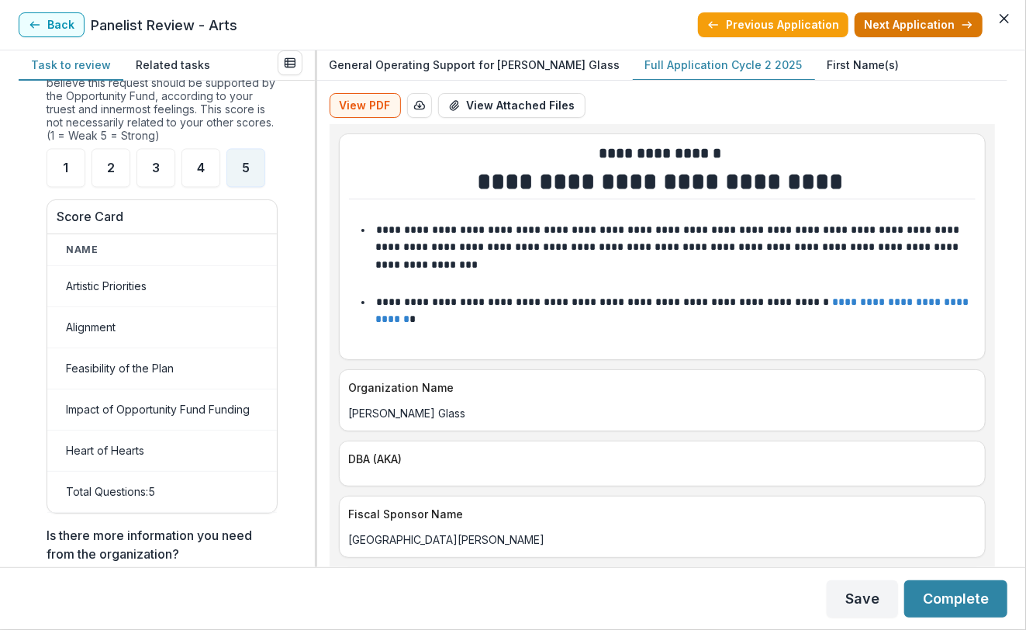
click at [936, 19] on button "Next Application" at bounding box center [919, 24] width 128 height 25
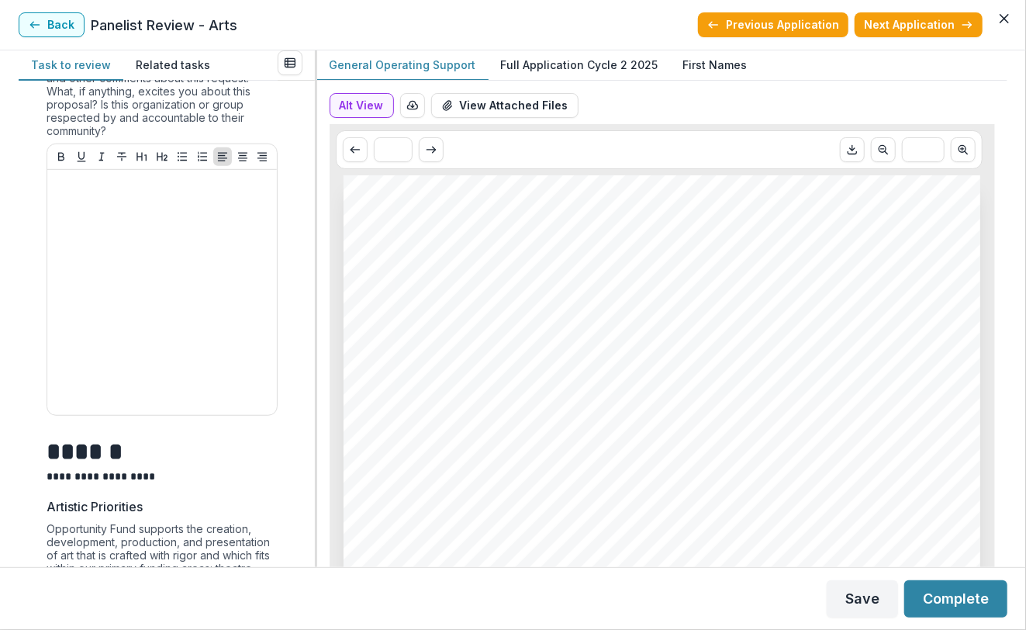
scroll to position [511, 0]
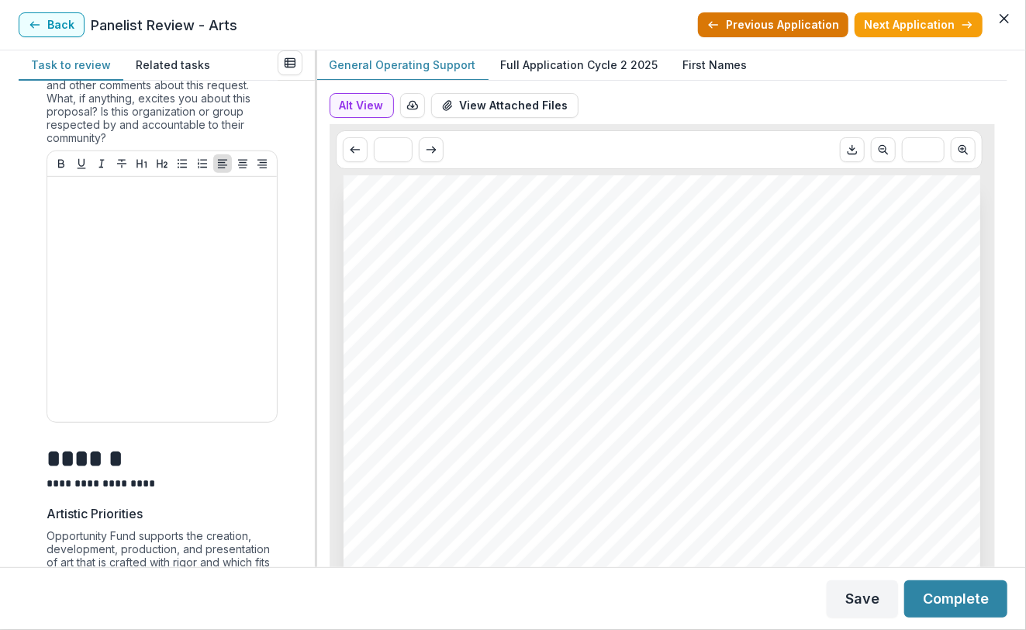
click at [767, 29] on button "Previous Application" at bounding box center [773, 24] width 151 height 25
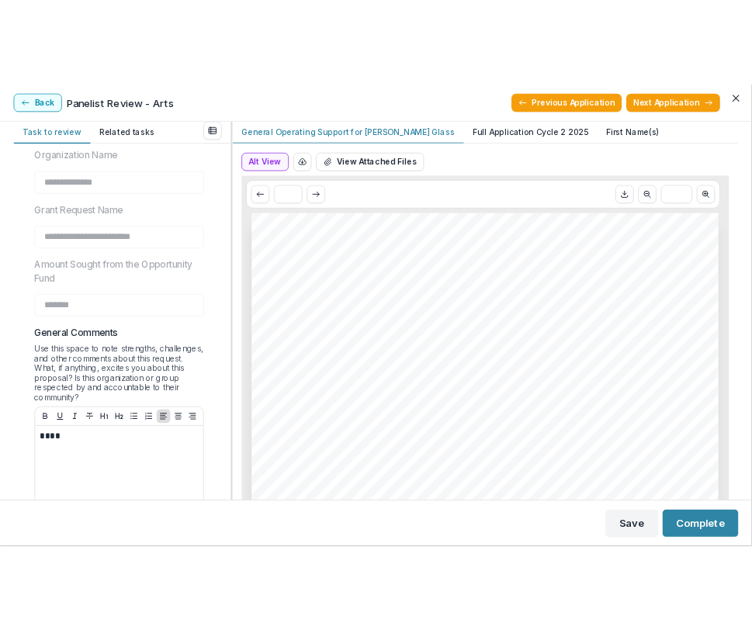
scroll to position [109, 0]
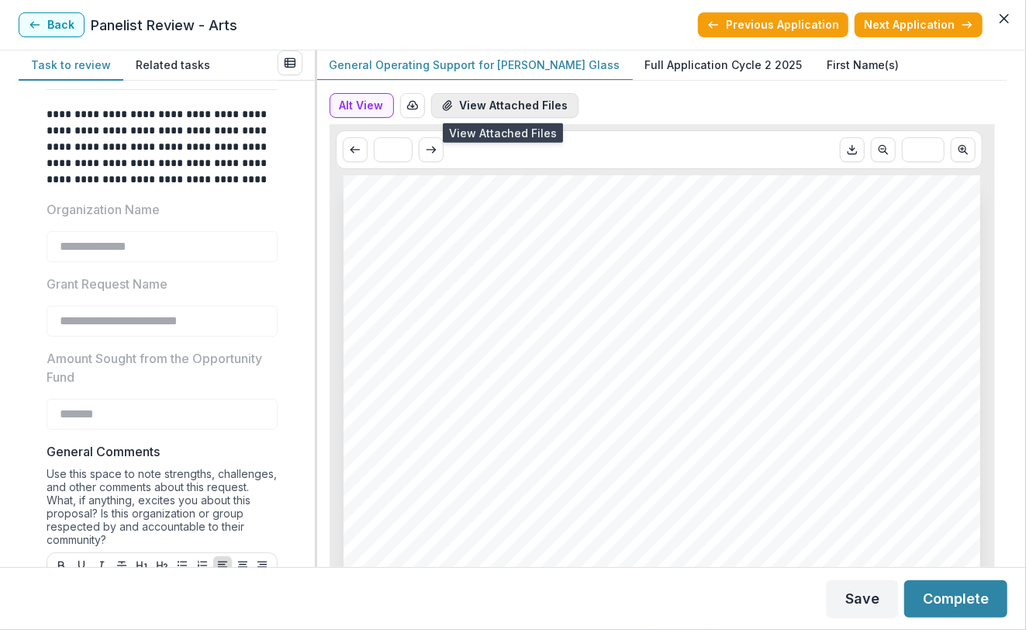
click at [508, 105] on button "View Attached Files" at bounding box center [504, 105] width 147 height 25
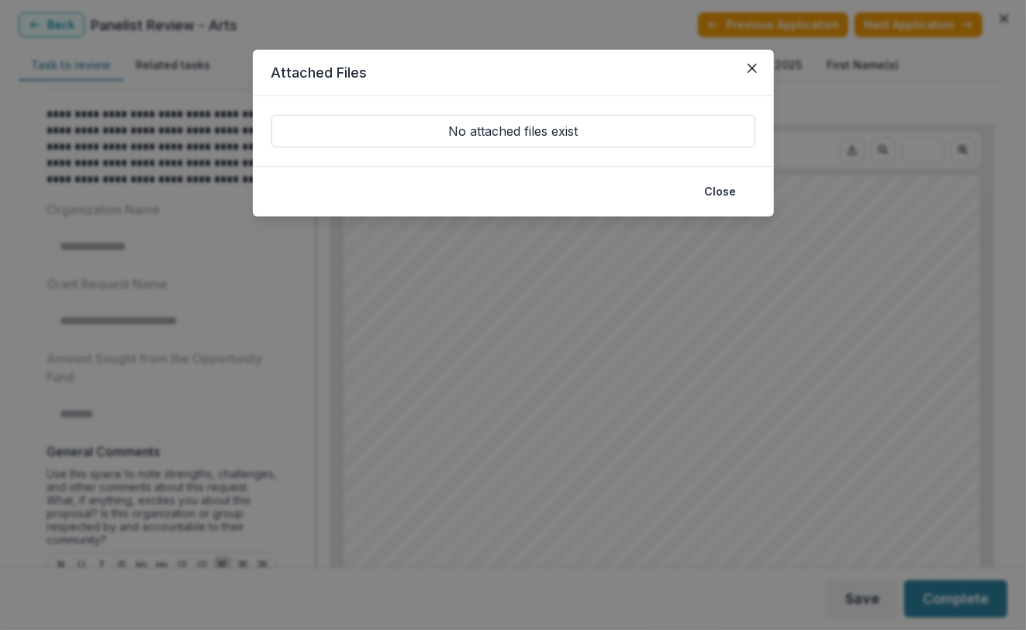
click at [722, 205] on footer "Close" at bounding box center [513, 191] width 521 height 50
click at [720, 196] on button "Close" at bounding box center [721, 191] width 50 height 25
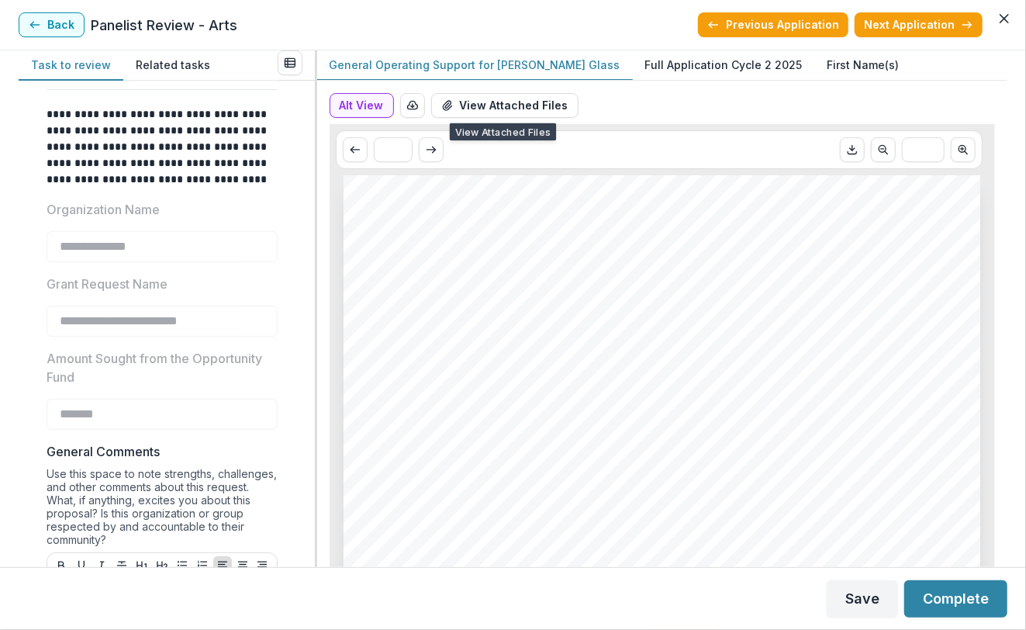
click at [648, 52] on button "Full Application Cycle 2 2025" at bounding box center [724, 65] width 182 height 30
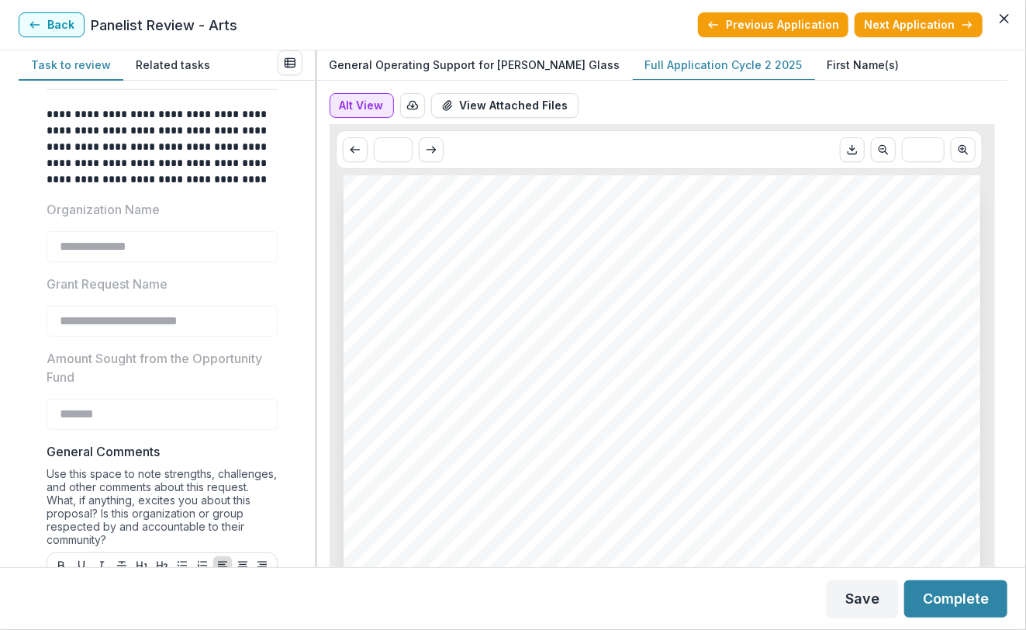
click at [361, 105] on button "Alt View" at bounding box center [362, 105] width 64 height 25
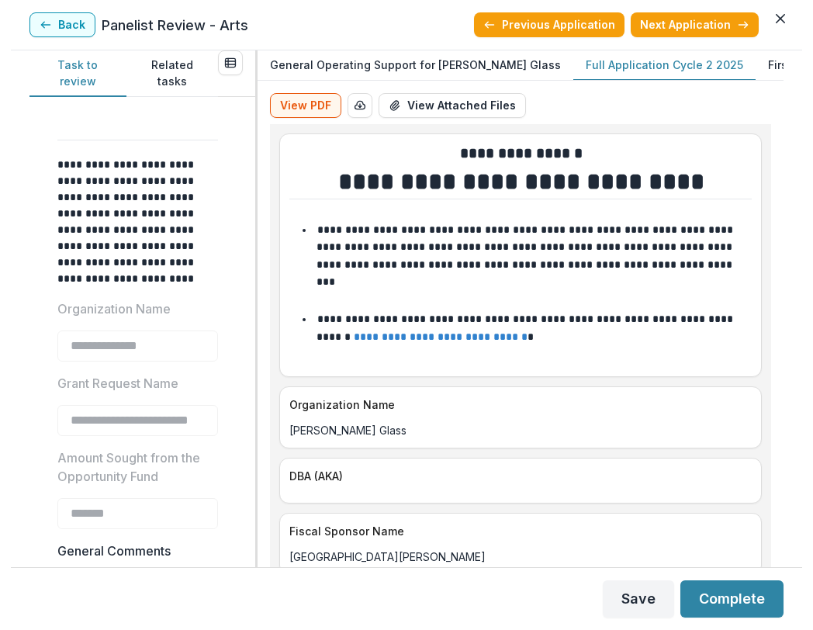
scroll to position [130, 0]
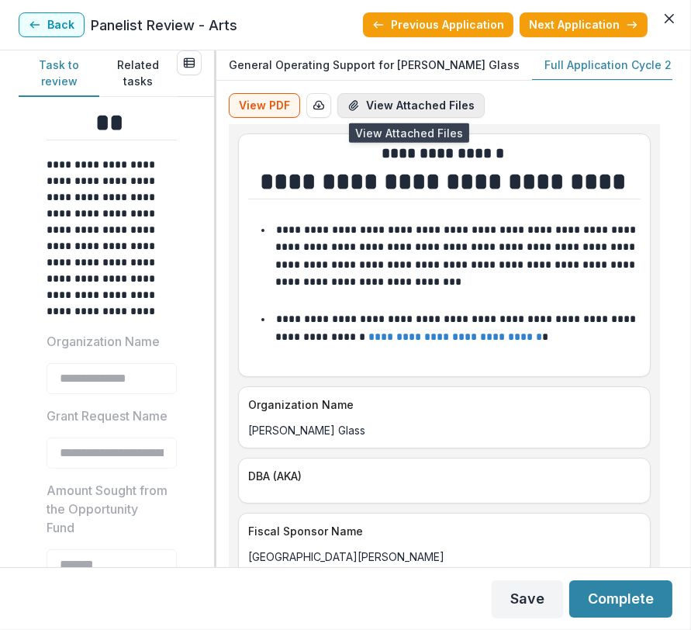
click at [468, 113] on button "View Attached Files" at bounding box center [411, 105] width 147 height 25
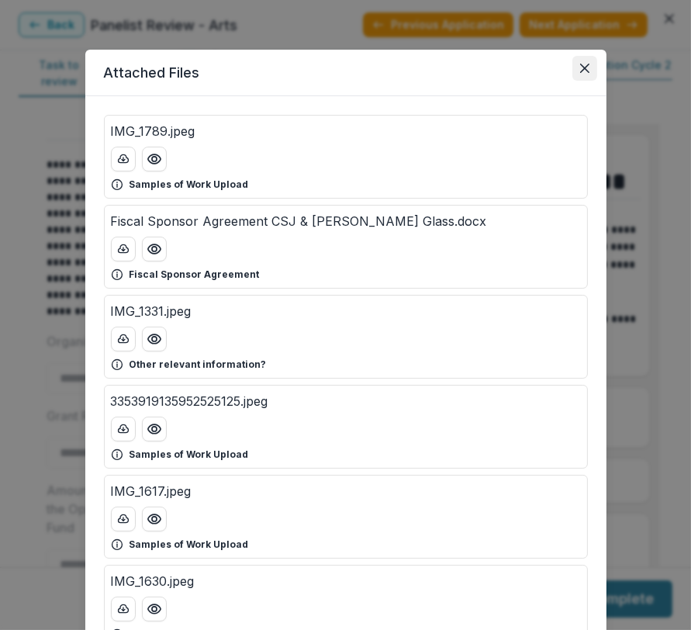
click at [580, 72] on icon "Close" at bounding box center [584, 68] width 9 height 9
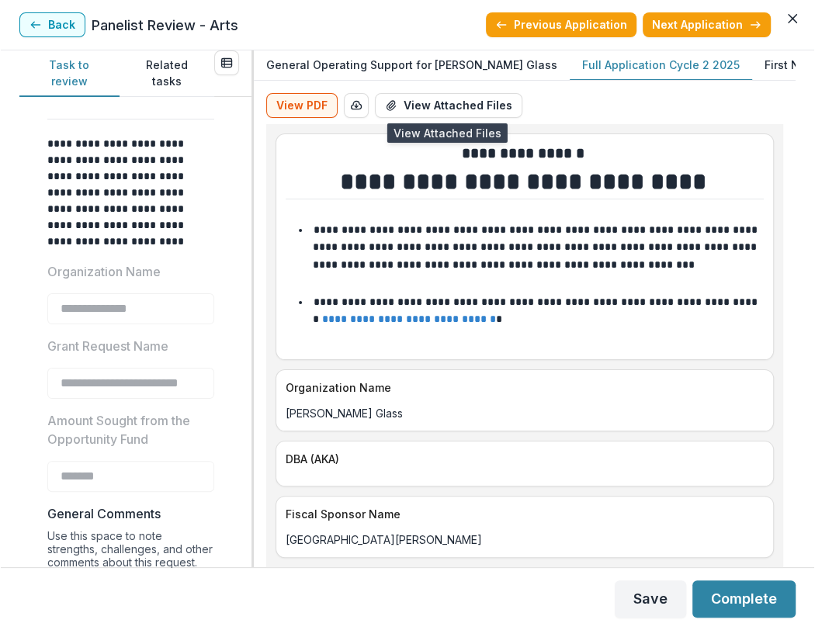
scroll to position [109, 0]
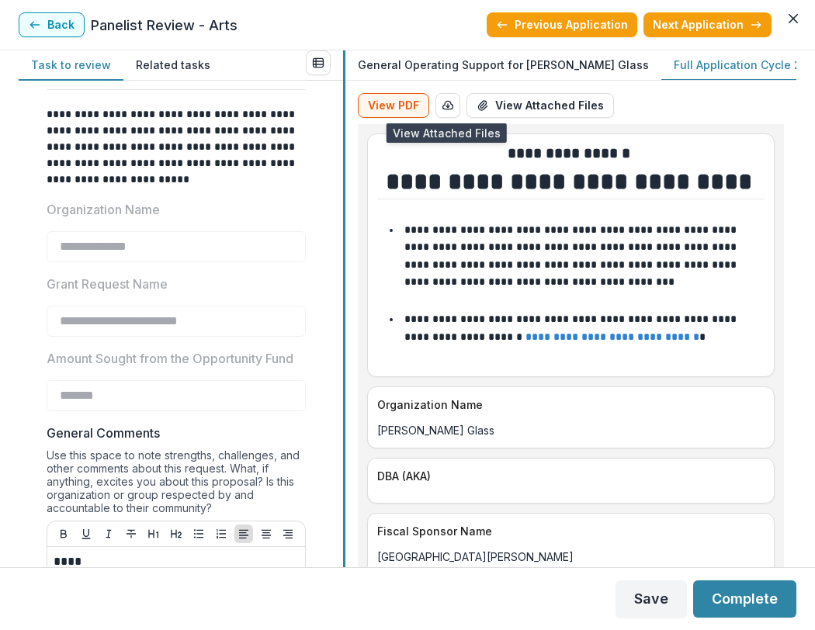
click at [344, 249] on div at bounding box center [344, 308] width 2 height 517
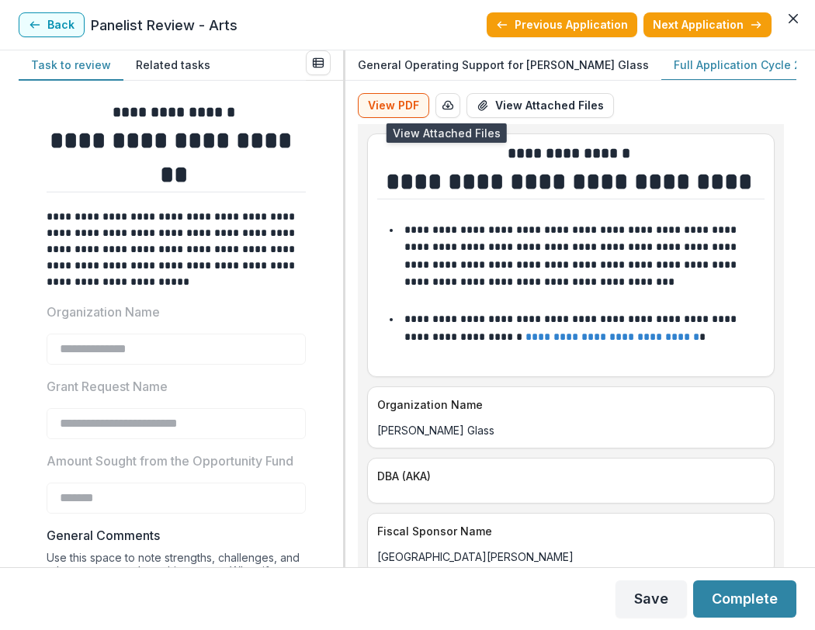
scroll to position [0, 0]
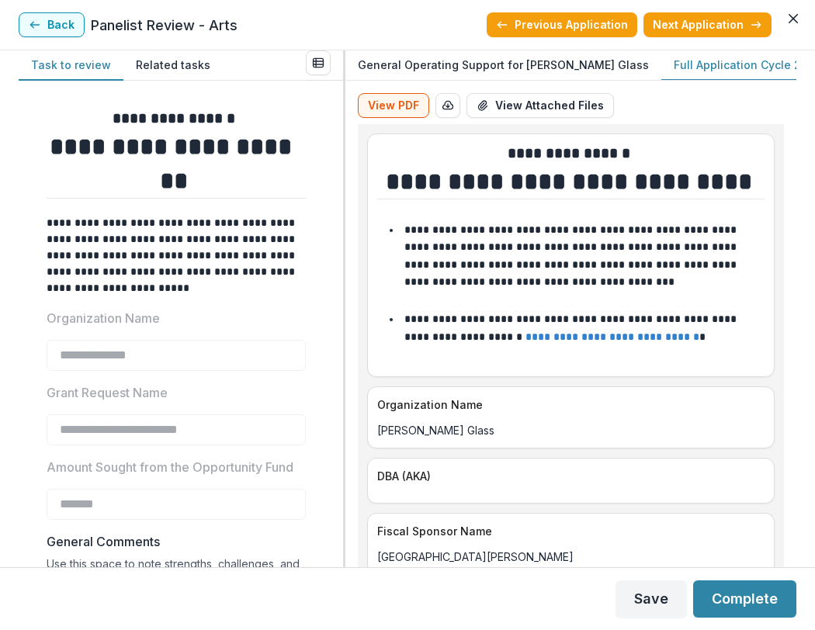
click at [739, 102] on div "View PDF Word Download Word Download (with field descriptions) Zip Download Pre…" at bounding box center [571, 108] width 426 height 31
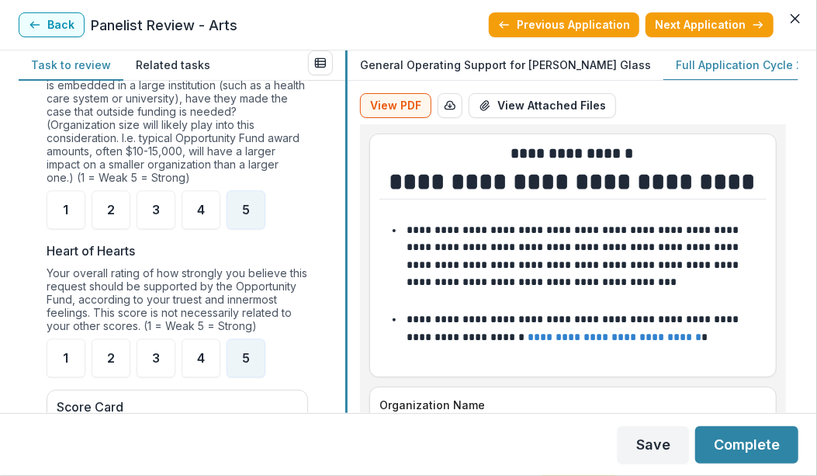
scroll to position [1386, 0]
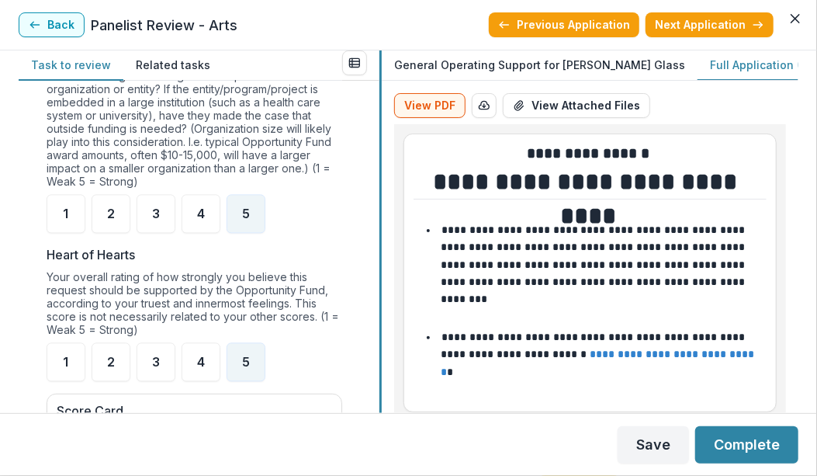
click at [380, 198] on div at bounding box center [380, 231] width 2 height 362
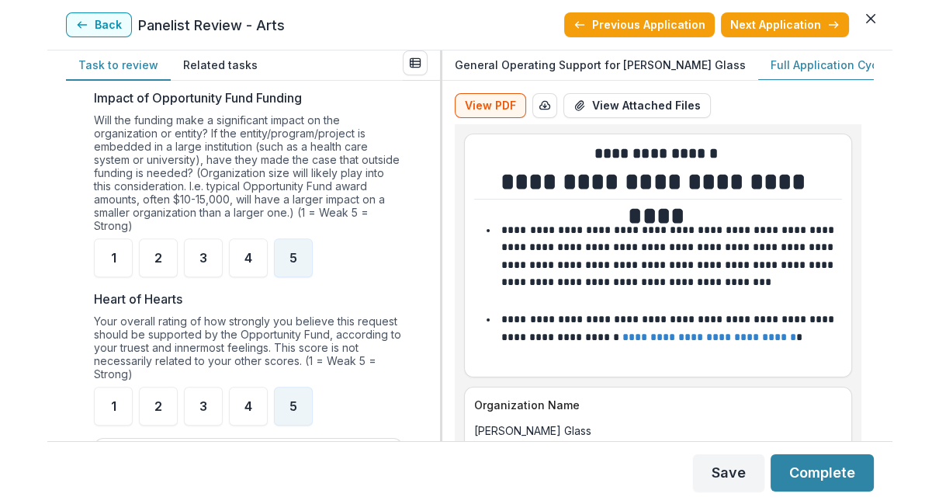
scroll to position [1317, 0]
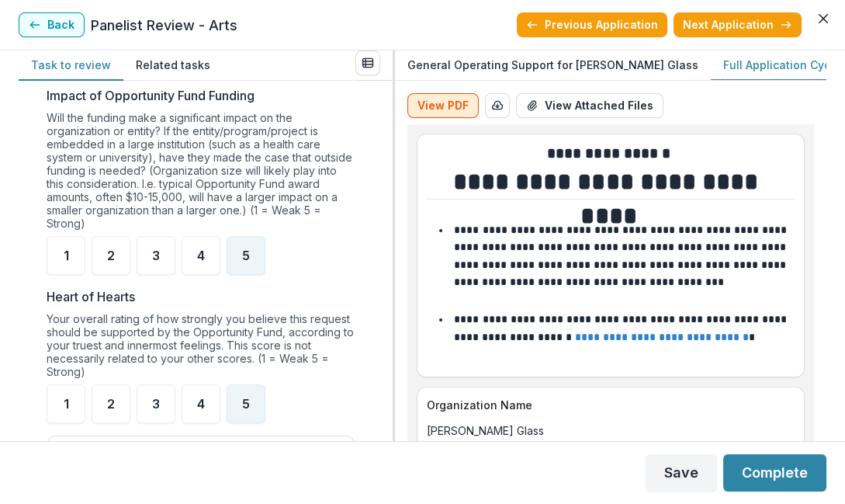
click at [441, 108] on button "View PDF" at bounding box center [442, 105] width 71 height 25
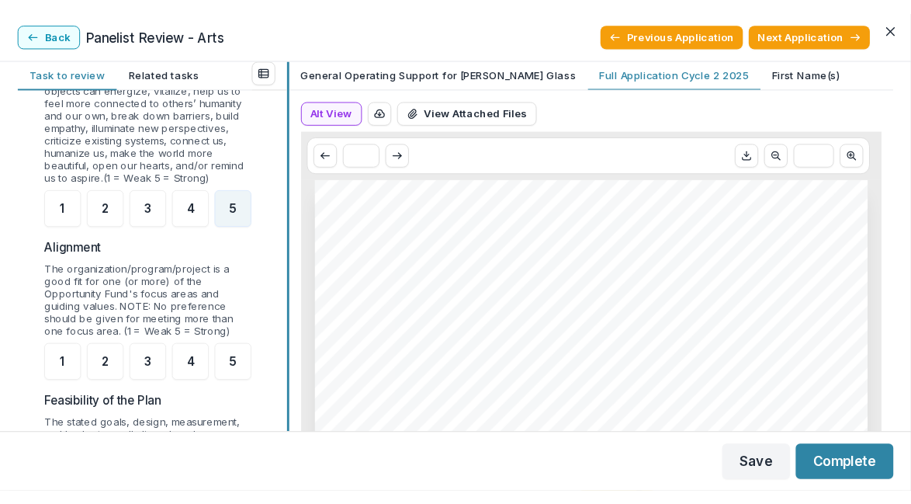
scroll to position [1087, 0]
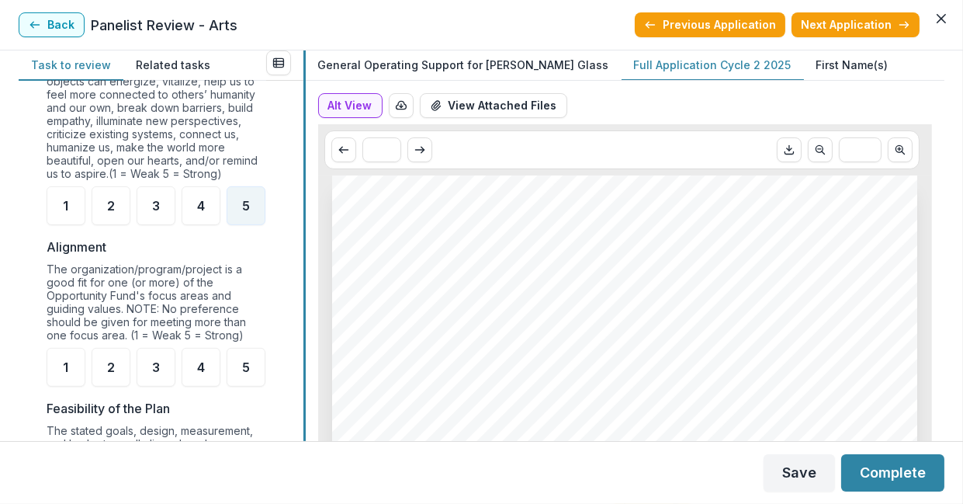
click at [303, 202] on div at bounding box center [304, 245] width 2 height 390
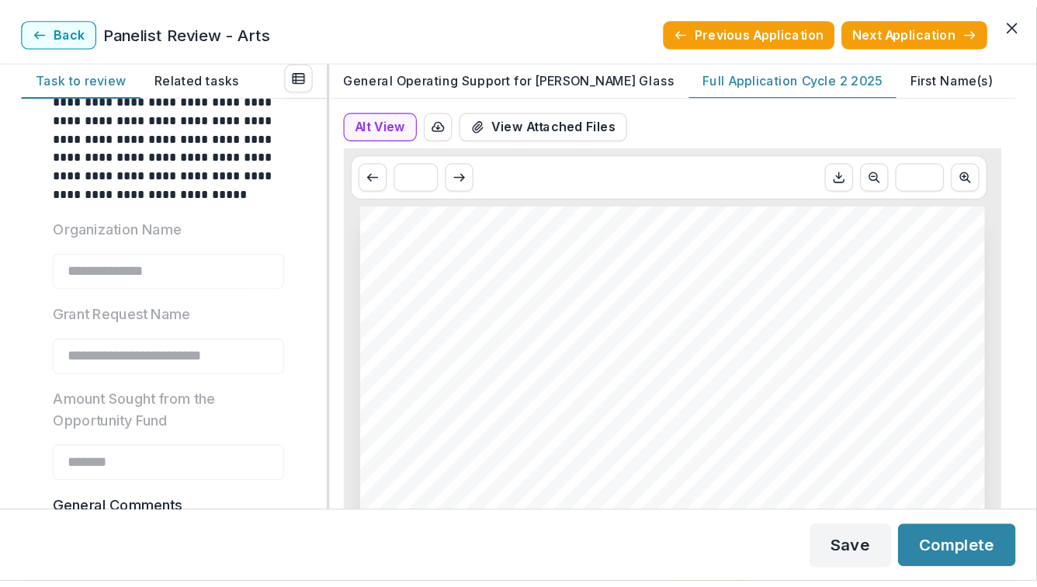
scroll to position [0, 0]
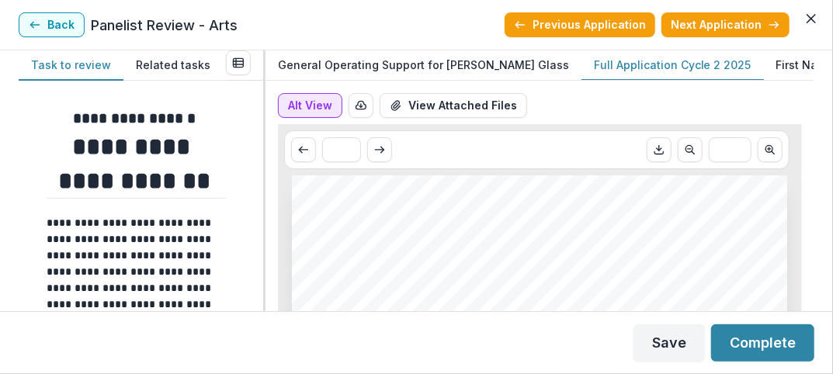
click at [299, 109] on button "Alt View" at bounding box center [310, 105] width 64 height 25
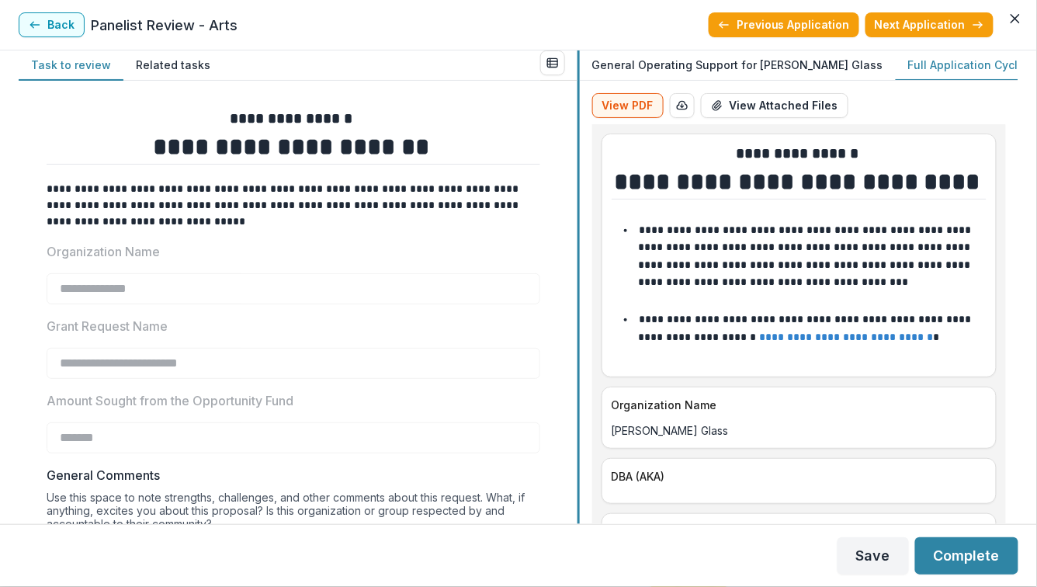
click at [578, 328] on div at bounding box center [578, 286] width 2 height 473
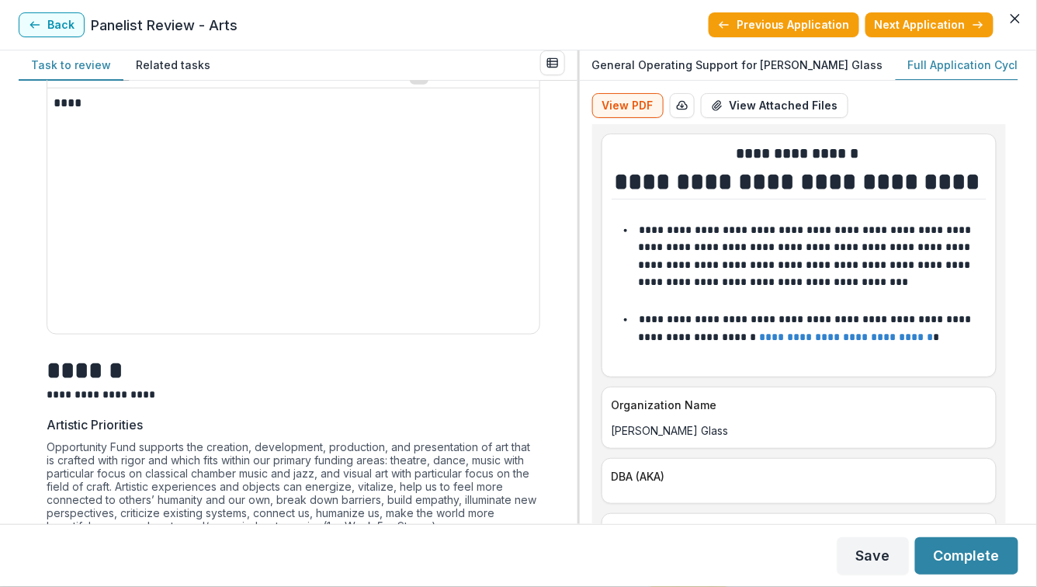
scroll to position [467, 0]
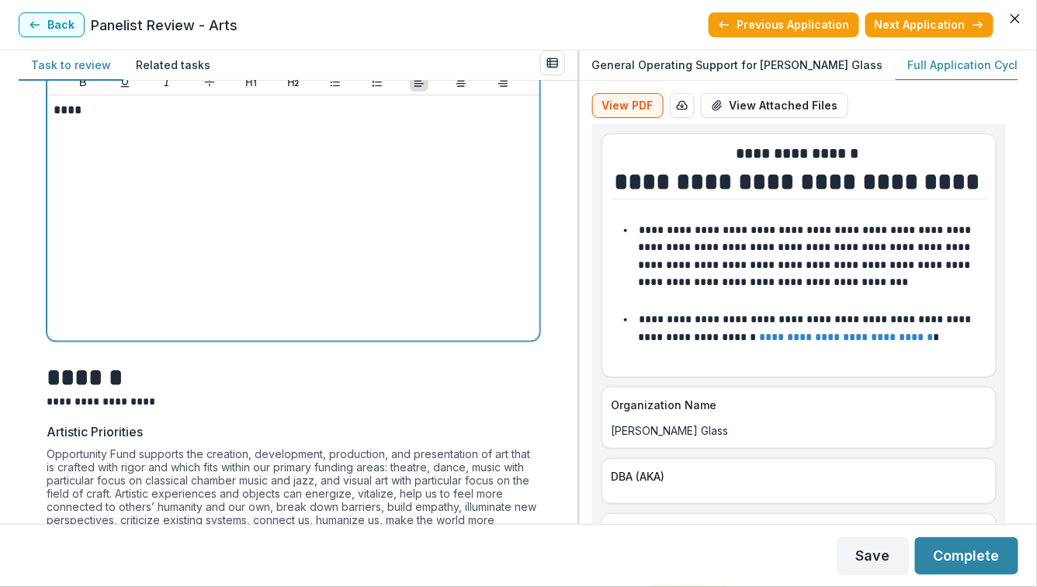
drag, startPoint x: 531, startPoint y: 334, endPoint x: 508, endPoint y: 208, distance: 127.8
click at [508, 208] on div "****" at bounding box center [293, 217] width 492 height 245
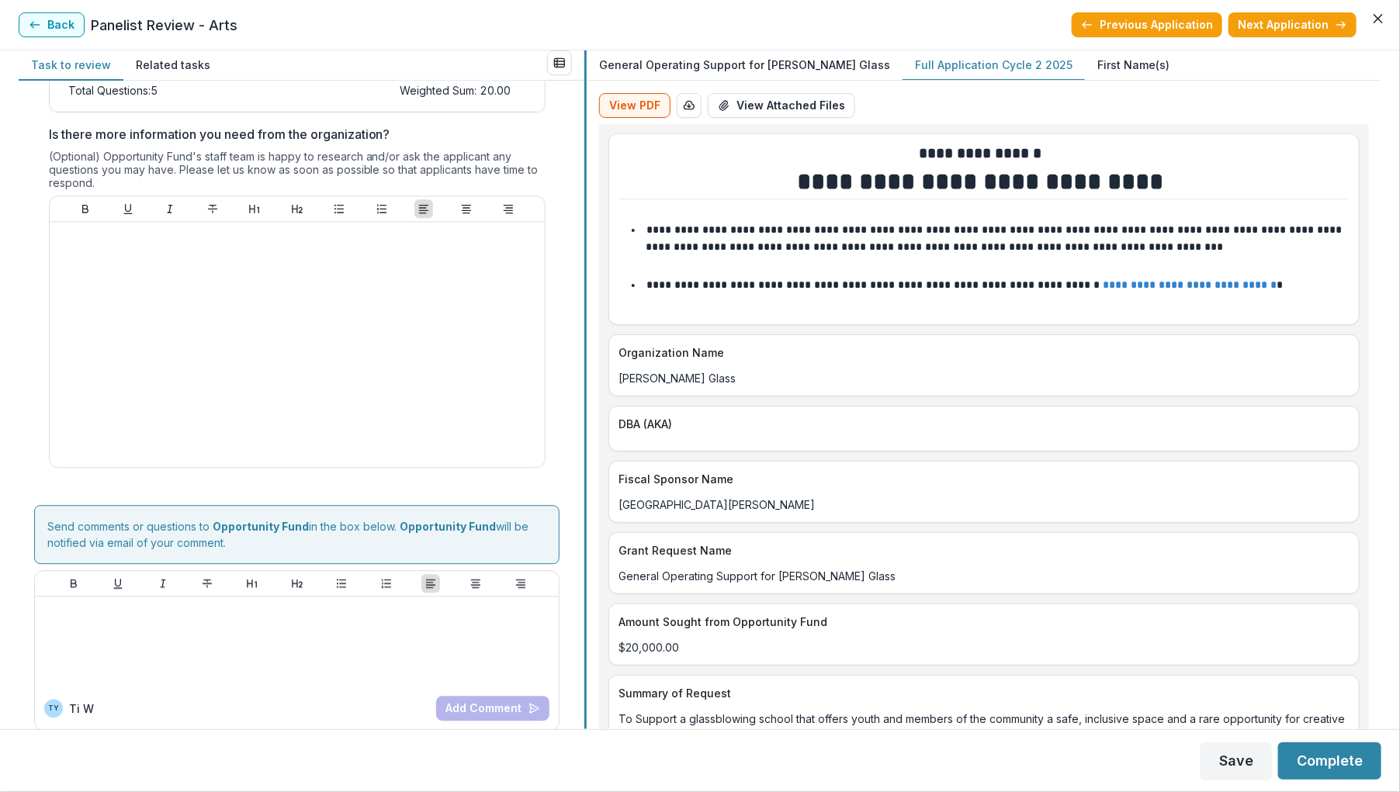
scroll to position [1780, 0]
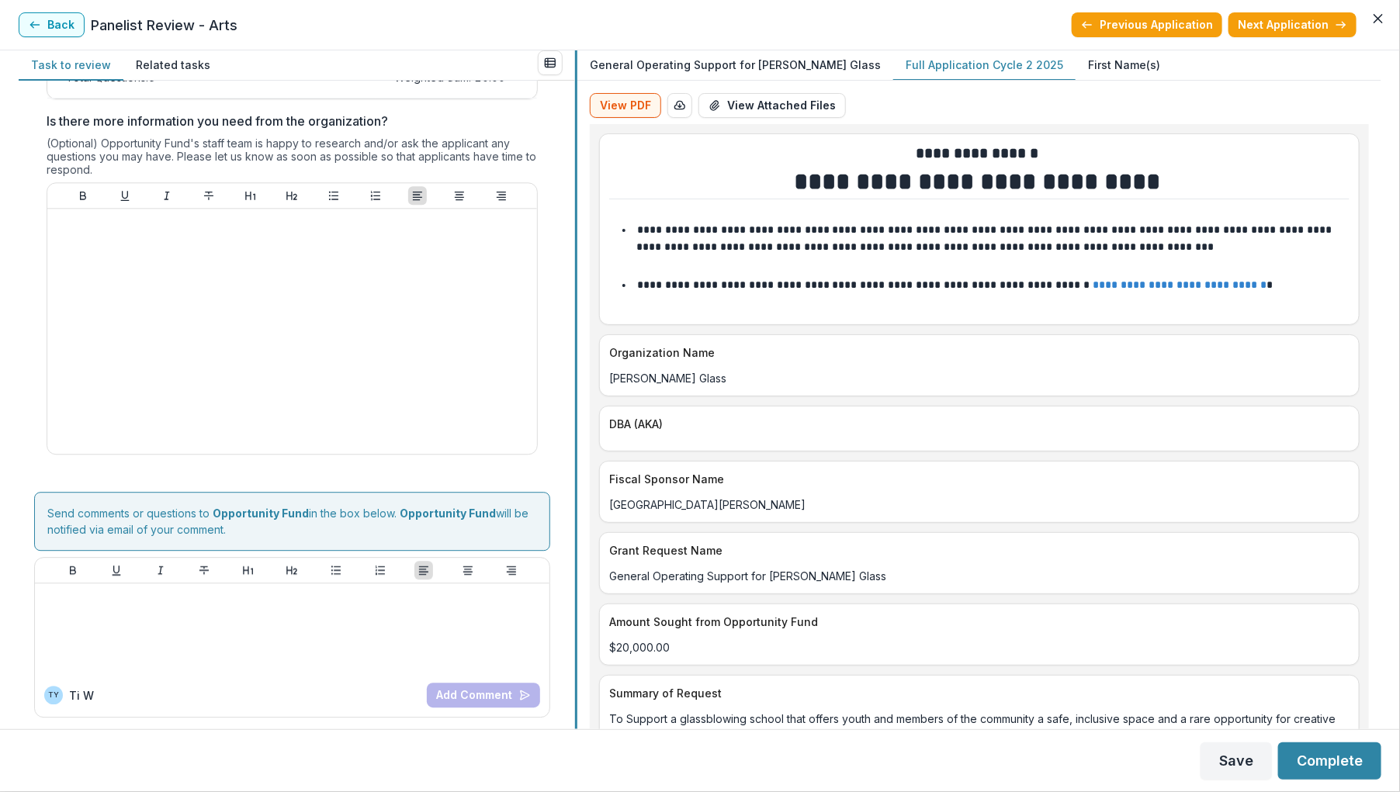
click at [576, 377] on div at bounding box center [576, 389] width 2 height 679
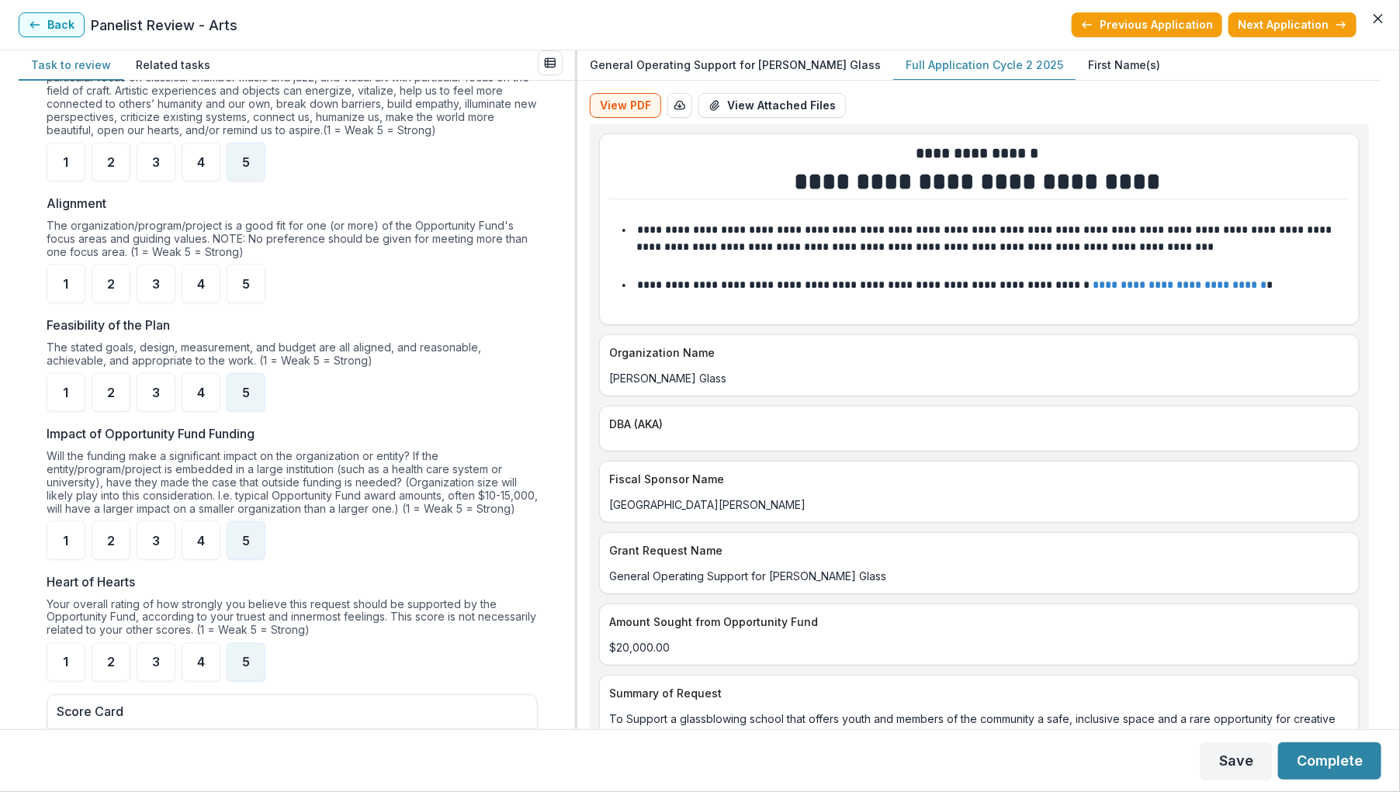
scroll to position [863, 0]
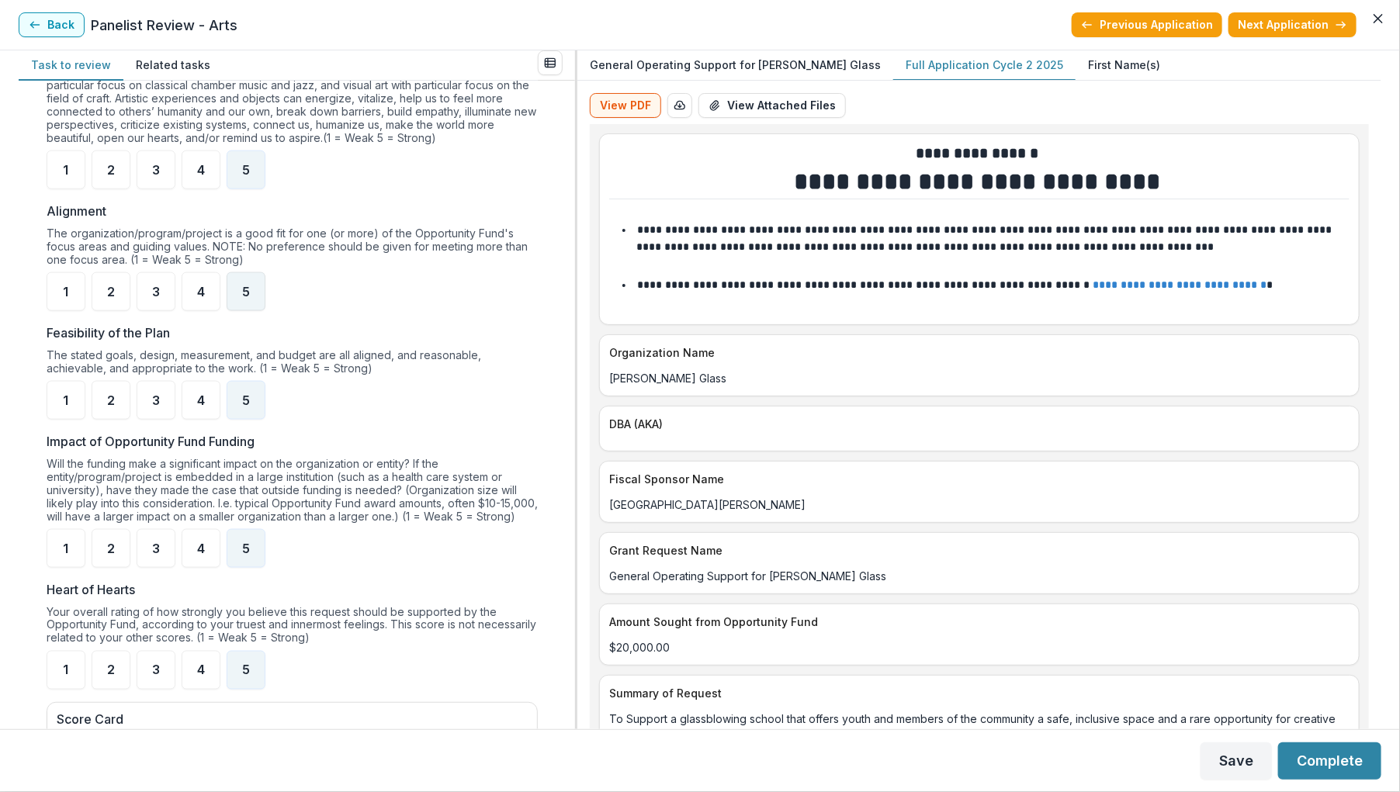
click at [252, 290] on div "5" at bounding box center [246, 291] width 39 height 39
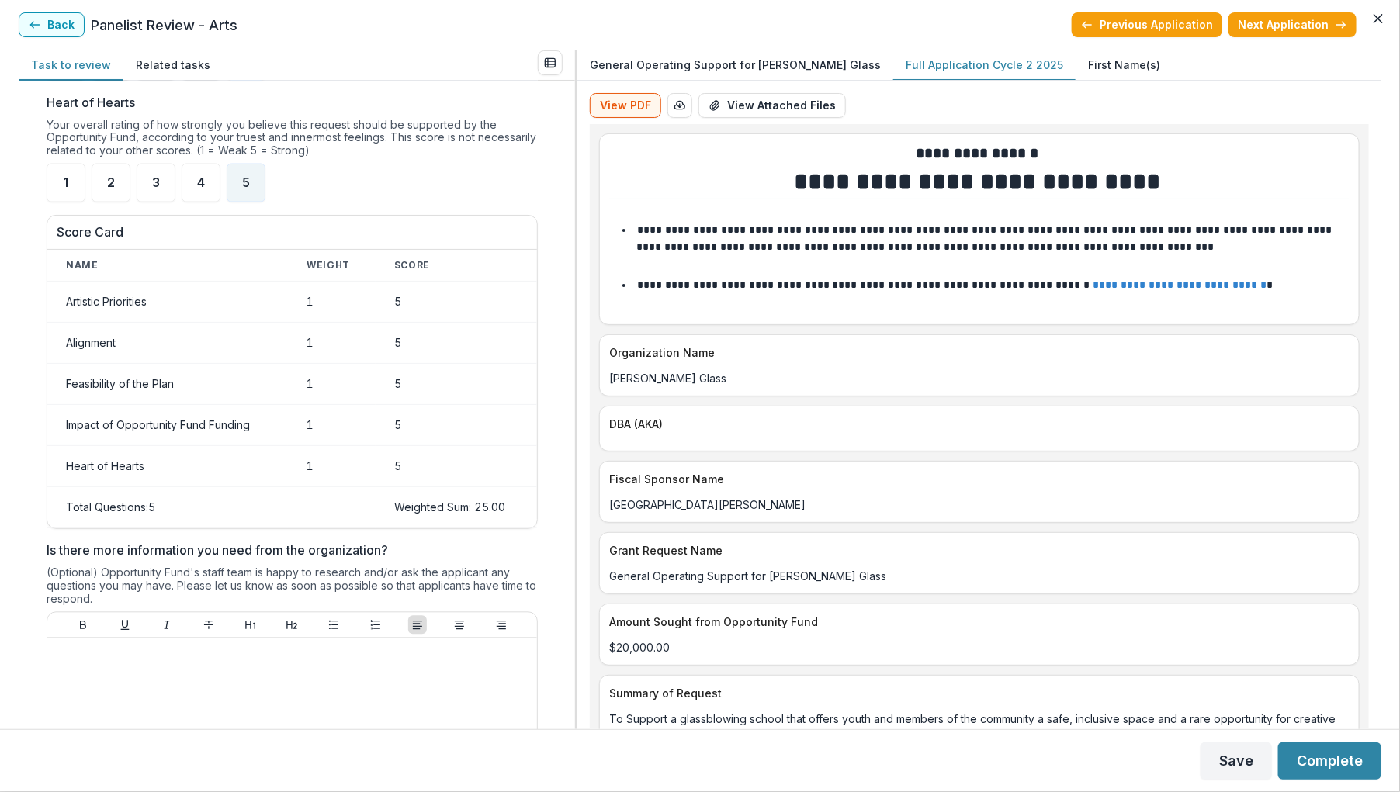
scroll to position [1356, 0]
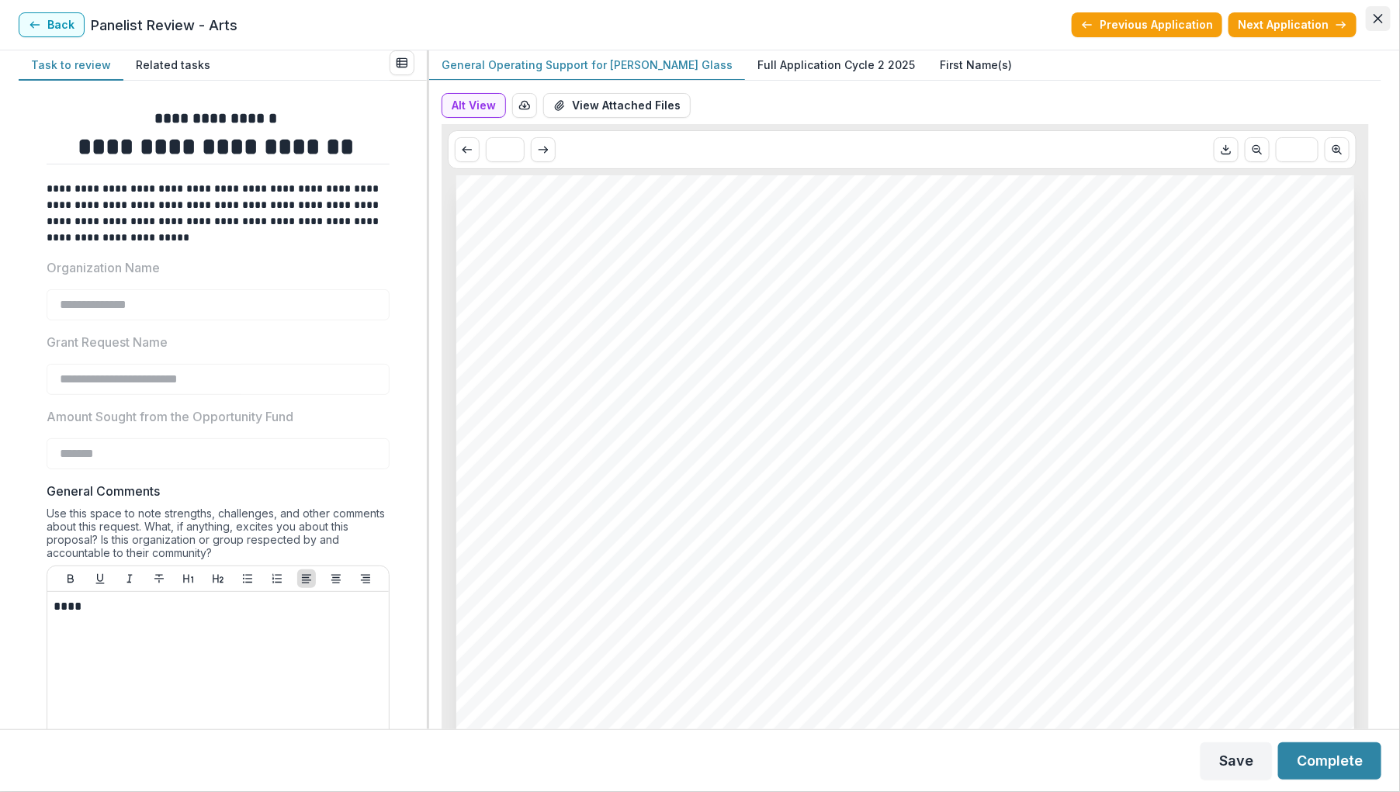
click at [1085, 19] on icon "Close" at bounding box center [1377, 18] width 9 height 9
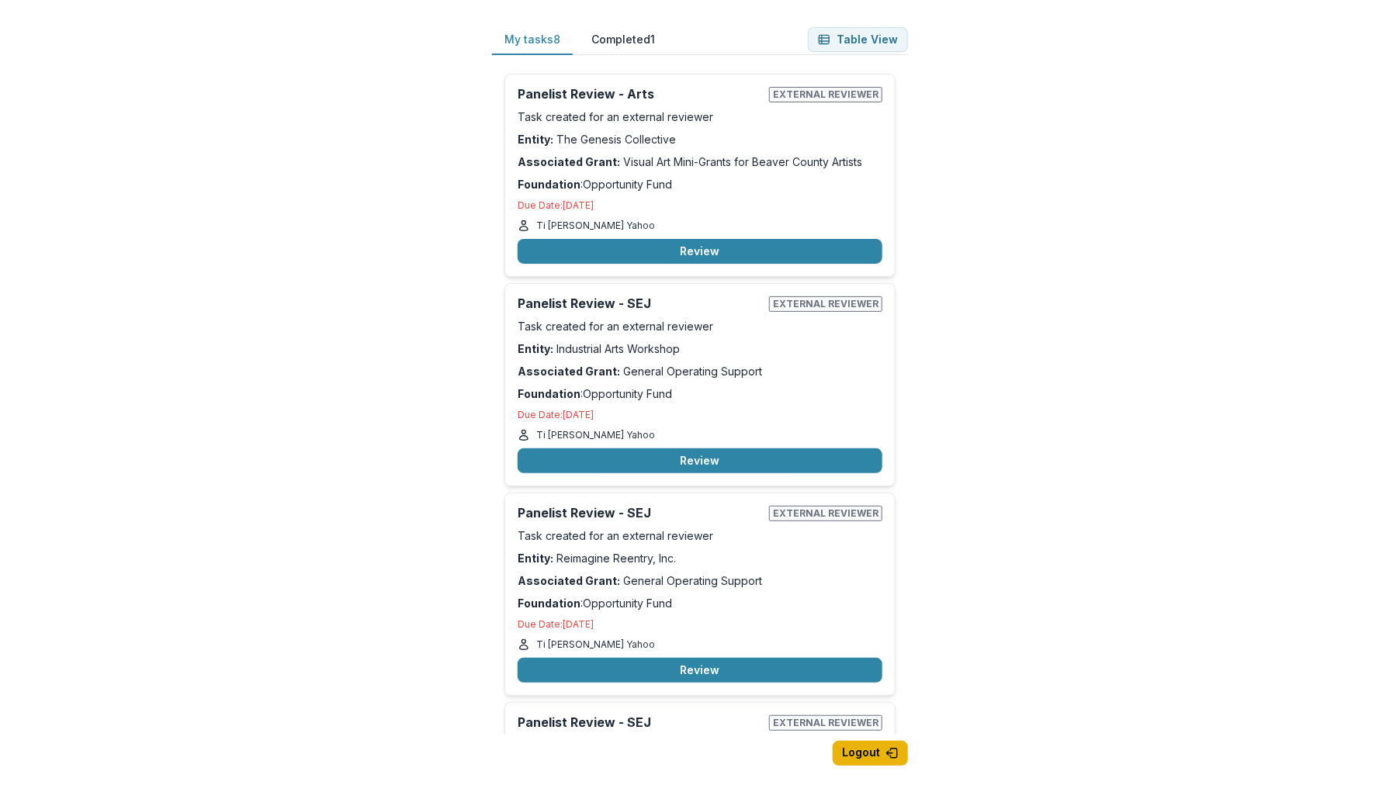
click at [875, 629] on button "Logout" at bounding box center [870, 753] width 75 height 25
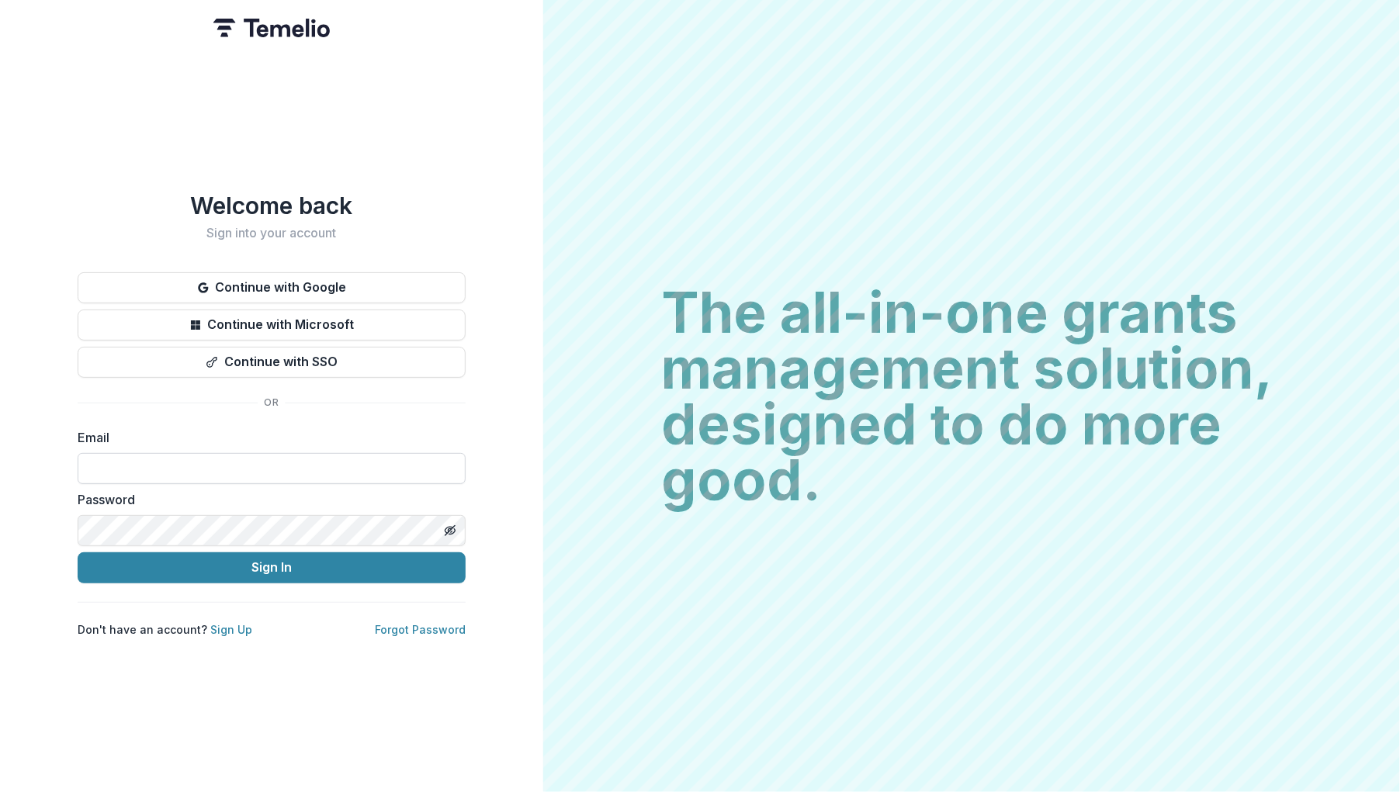
click at [226, 465] on input at bounding box center [272, 468] width 388 height 31
type input "**********"
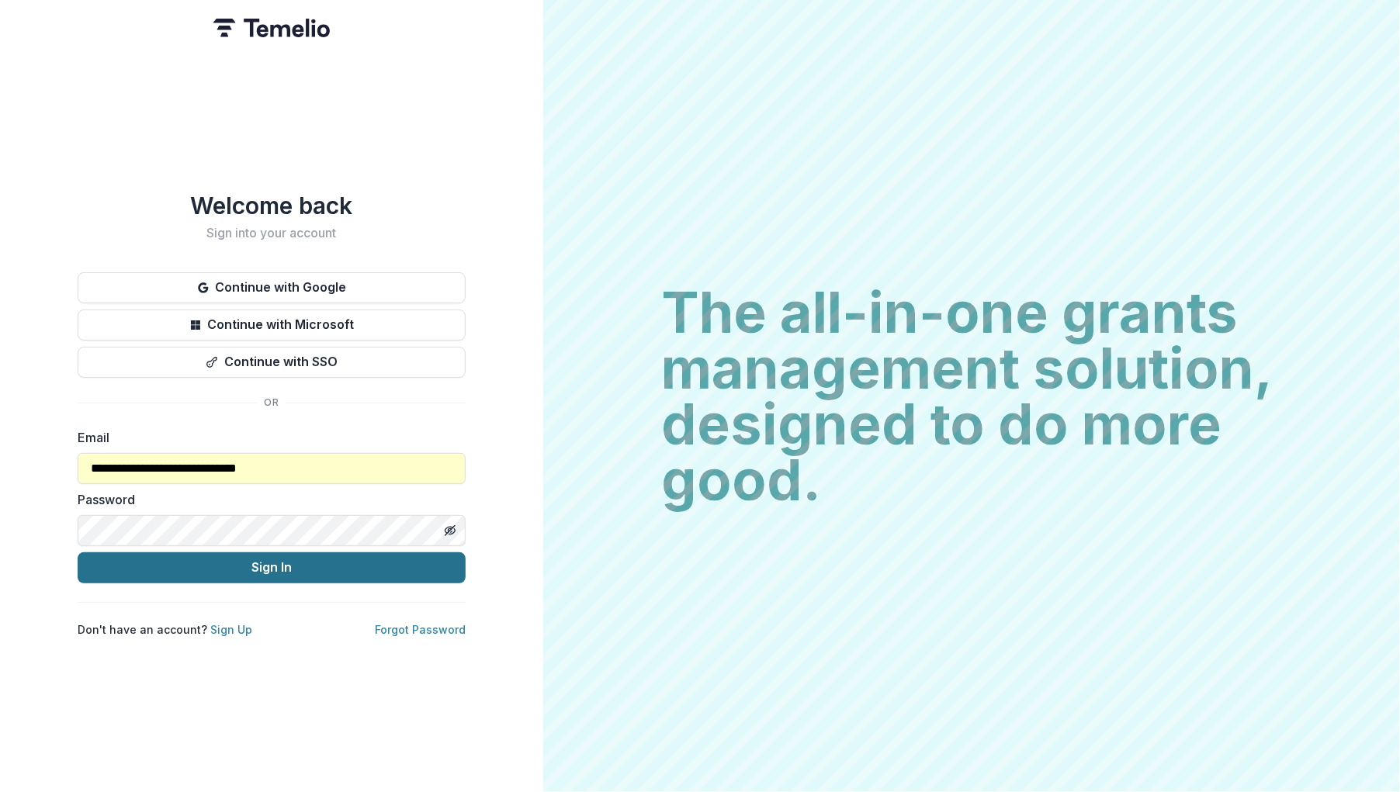
click at [251, 562] on button "Sign In" at bounding box center [272, 567] width 388 height 31
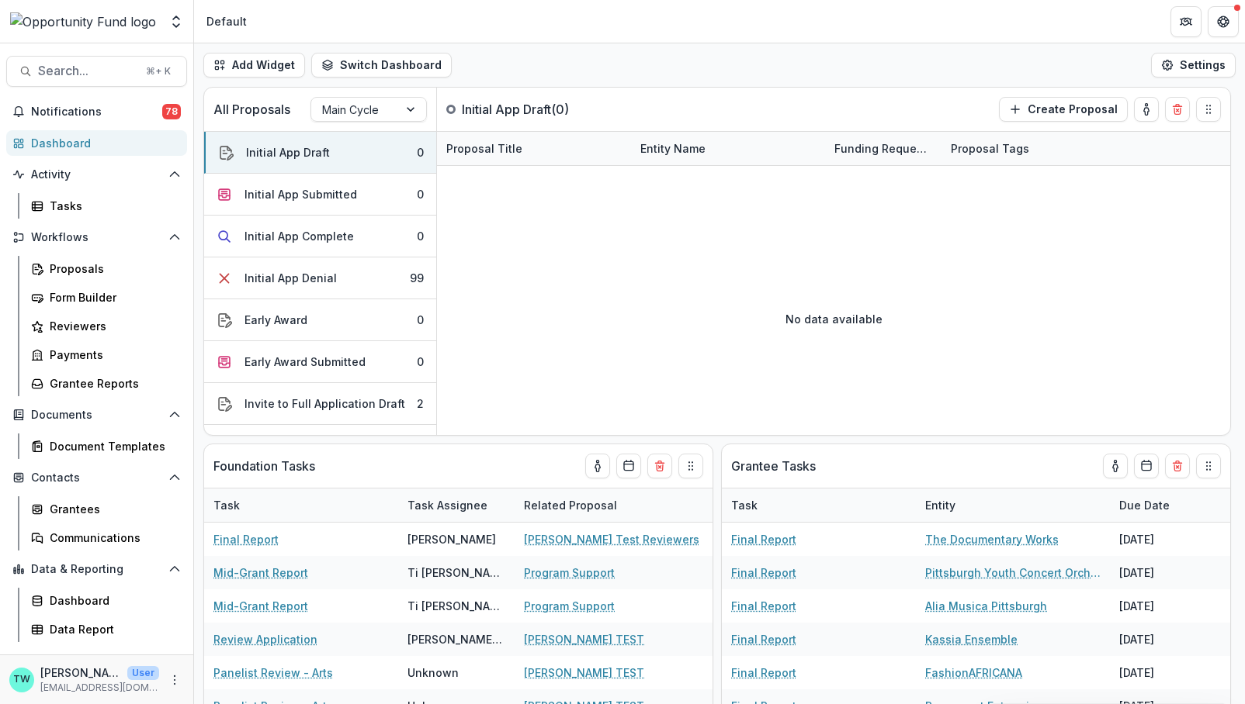
click at [440, 18] on header "Default" at bounding box center [719, 21] width 1051 height 43
click at [74, 300] on div "Form Builder" at bounding box center [112, 297] width 125 height 16
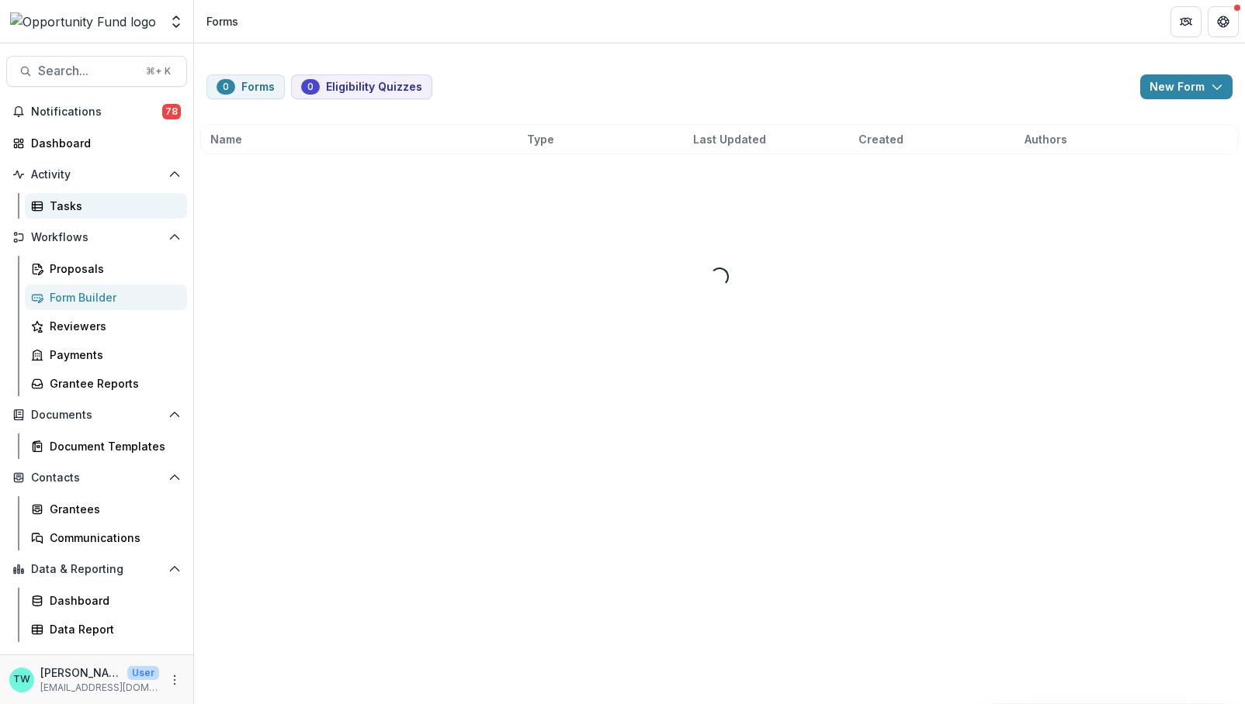
click at [72, 201] on div "Tasks" at bounding box center [112, 206] width 125 height 16
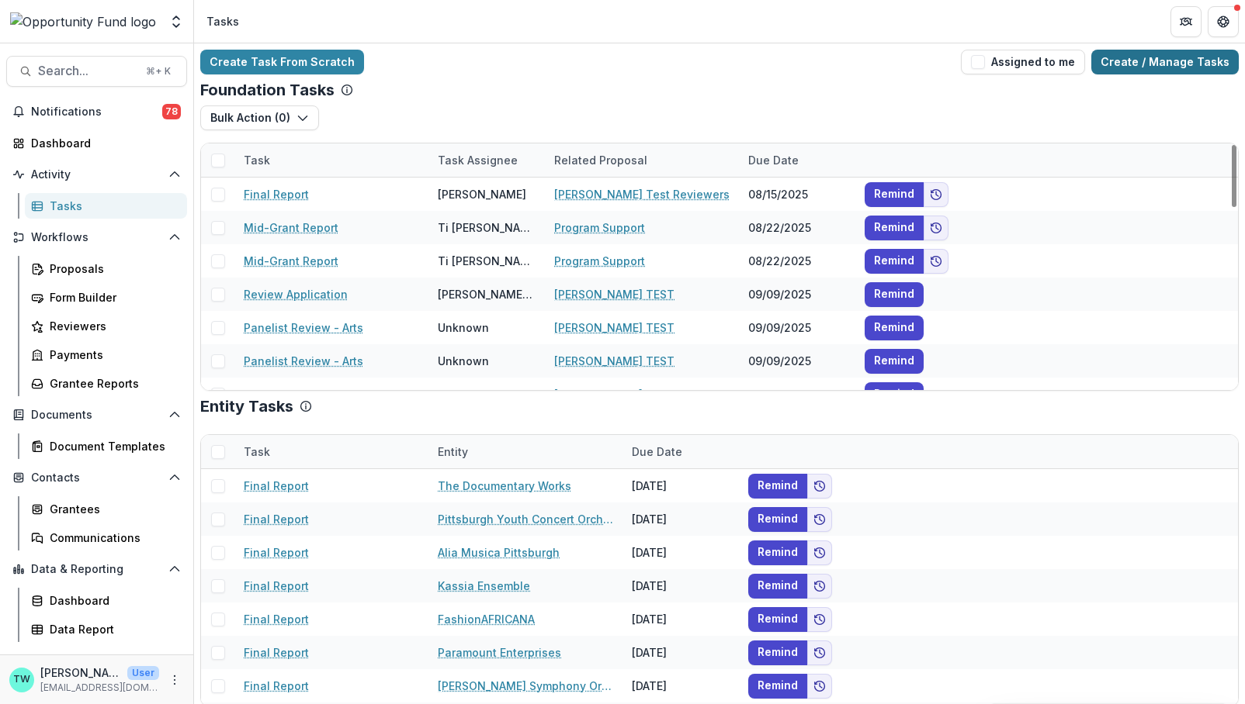
click at [1190, 66] on link "Create / Manage Tasks" at bounding box center [1164, 62] width 147 height 25
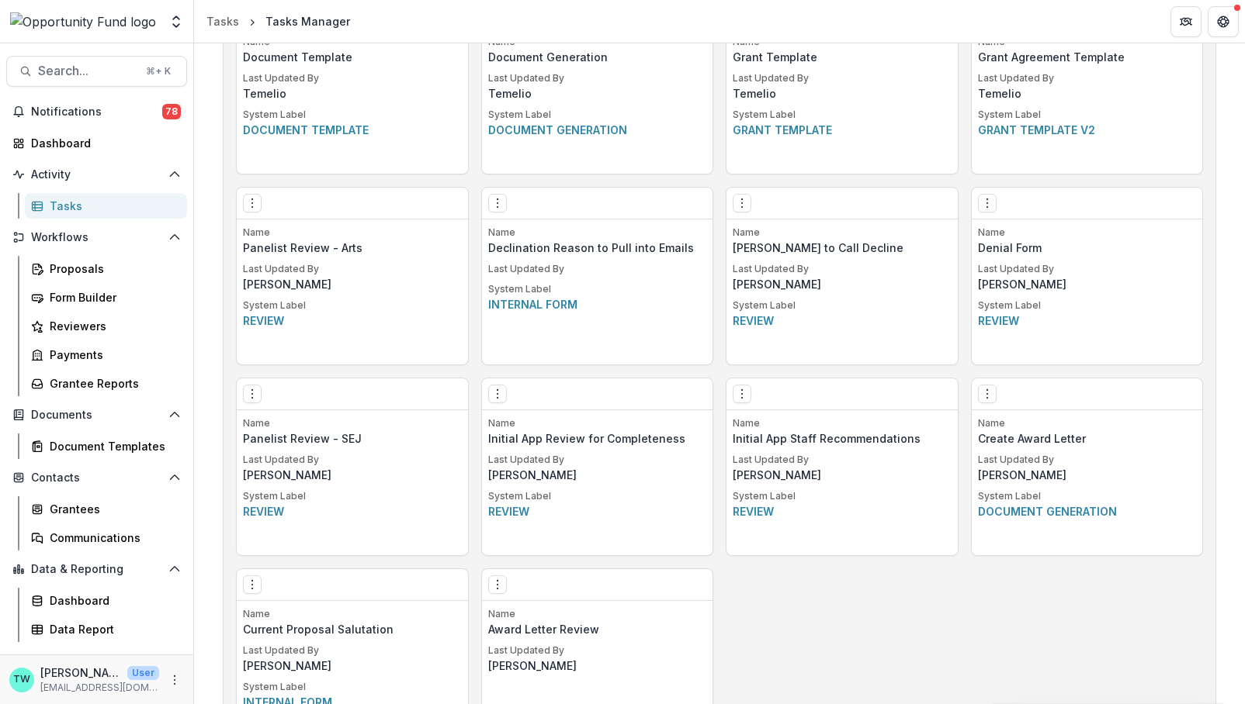
scroll to position [870, 0]
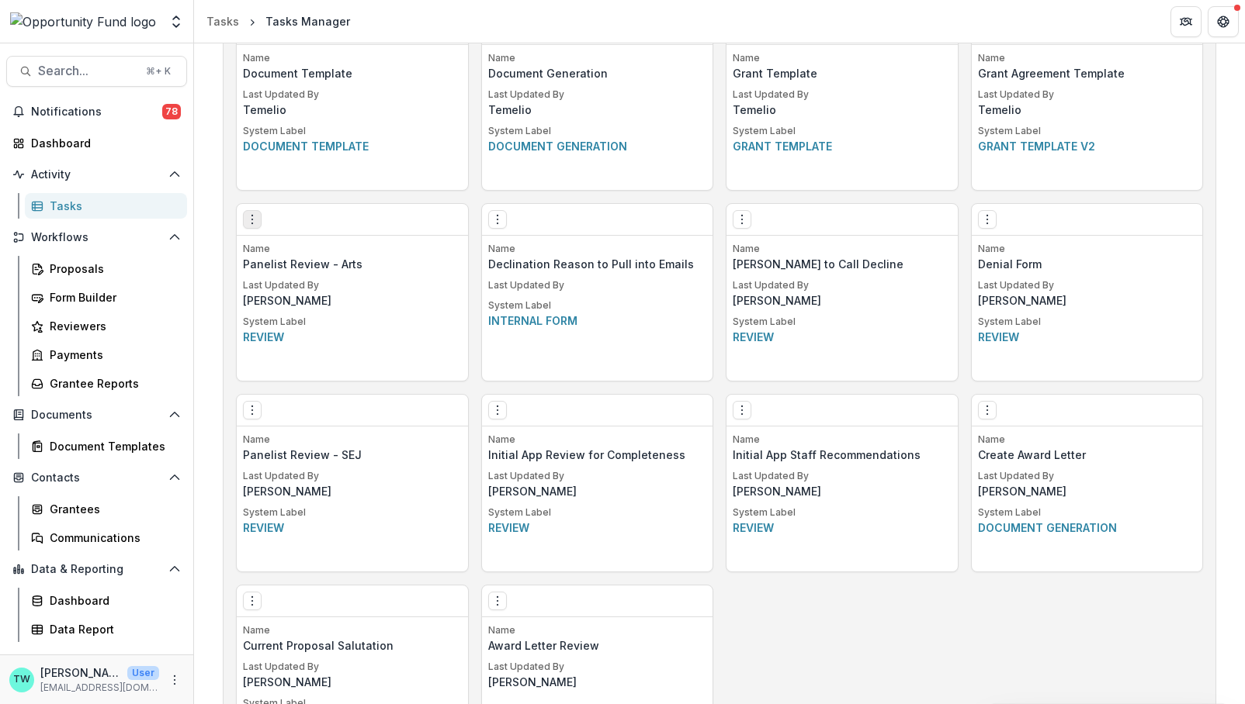
click at [249, 220] on icon "Options" at bounding box center [252, 219] width 12 height 12
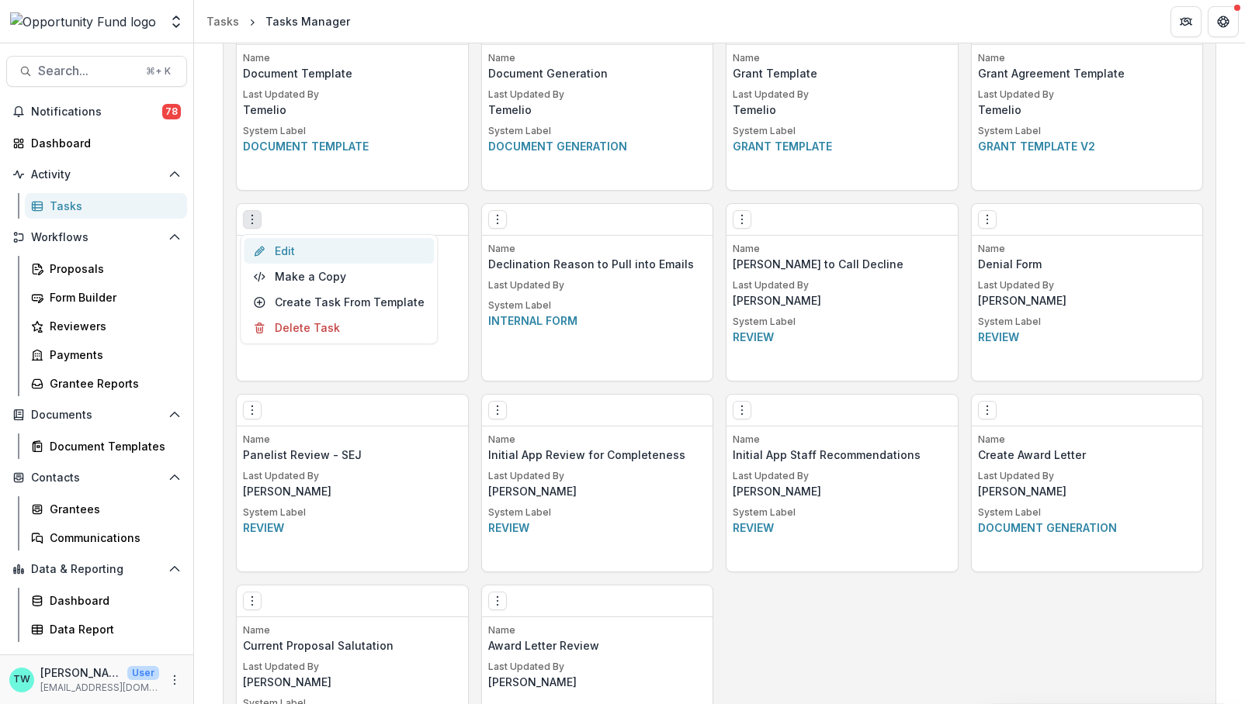
click at [281, 251] on link "Edit" at bounding box center [339, 251] width 190 height 26
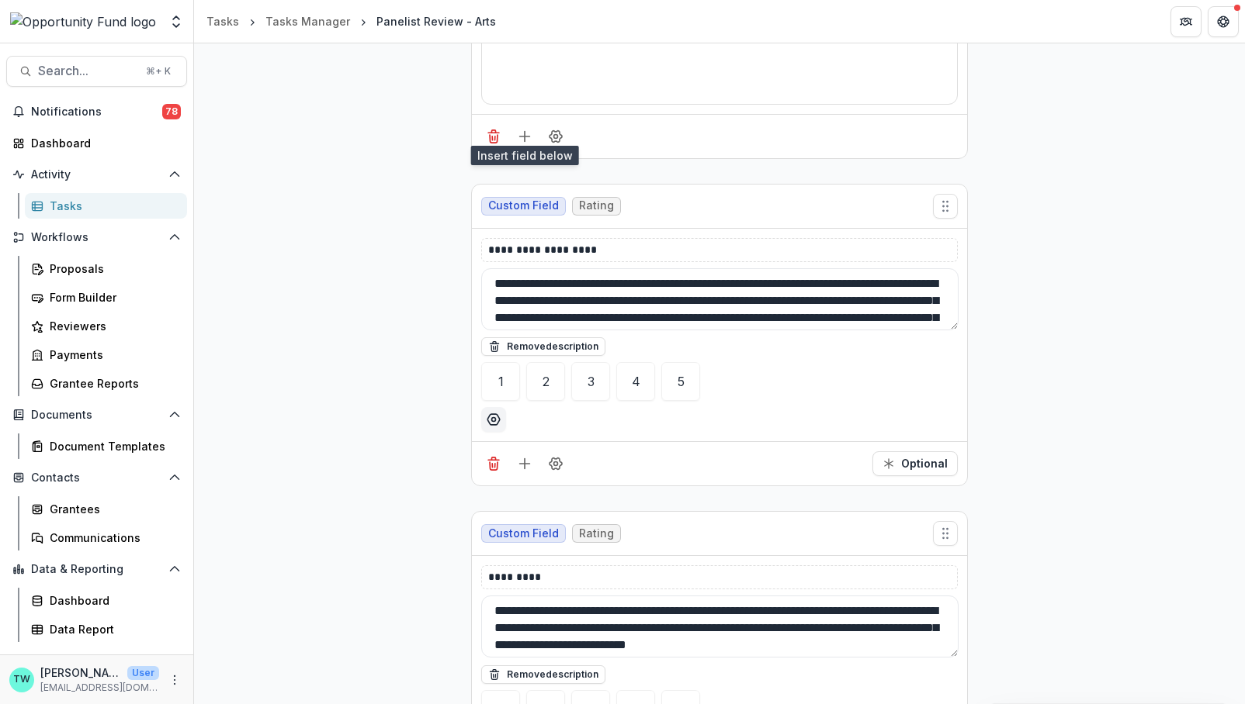
scroll to position [2248, 0]
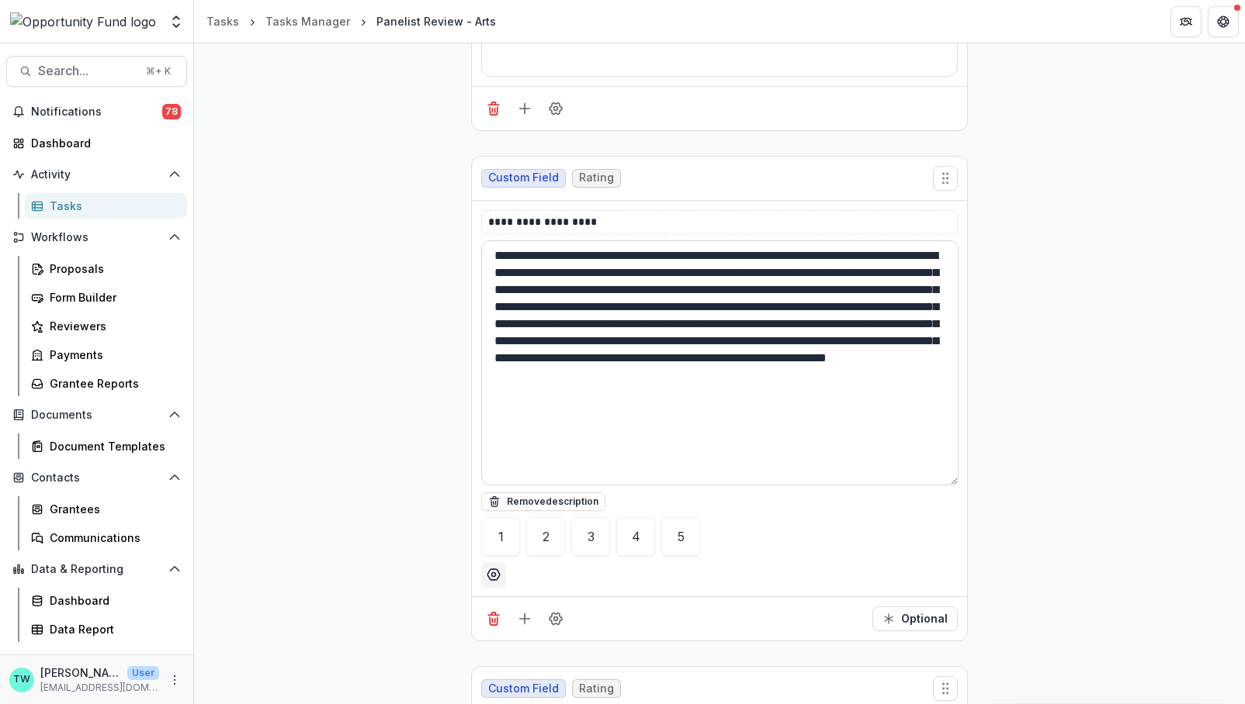
drag, startPoint x: 953, startPoint y: 283, endPoint x: 923, endPoint y: 466, distance: 185.5
click at [923, 466] on textarea "**********" at bounding box center [719, 363] width 477 height 245
drag, startPoint x: 745, startPoint y: 258, endPoint x: 519, endPoint y: 308, distance: 231.2
click at [519, 308] on textarea "**********" at bounding box center [719, 363] width 477 height 245
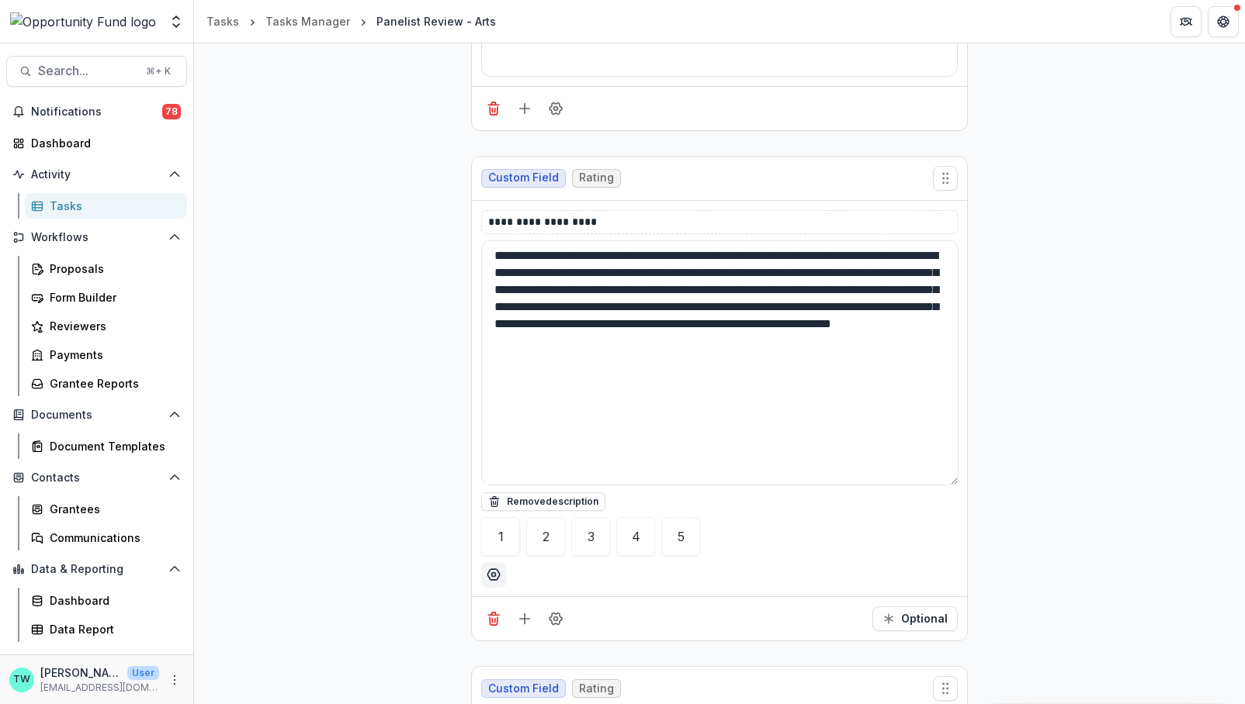
type textarea "**********"
click at [1033, 440] on div "**********" at bounding box center [719, 556] width 1051 height 5058
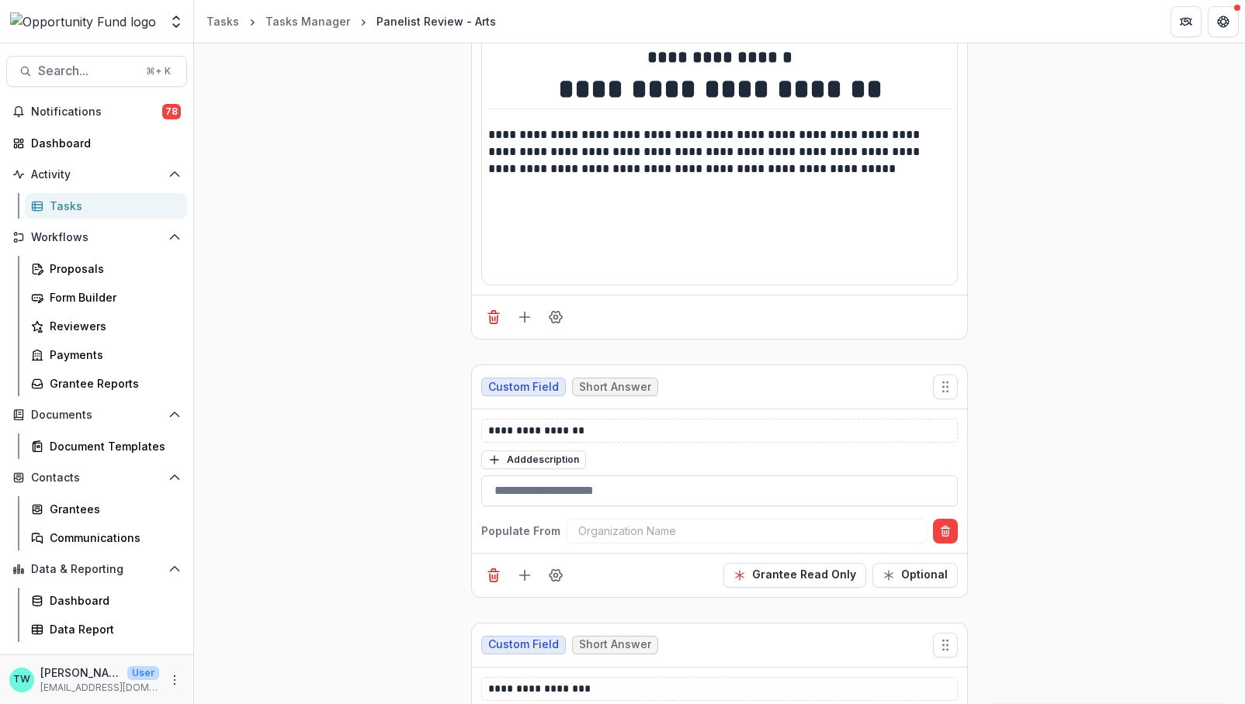
scroll to position [0, 0]
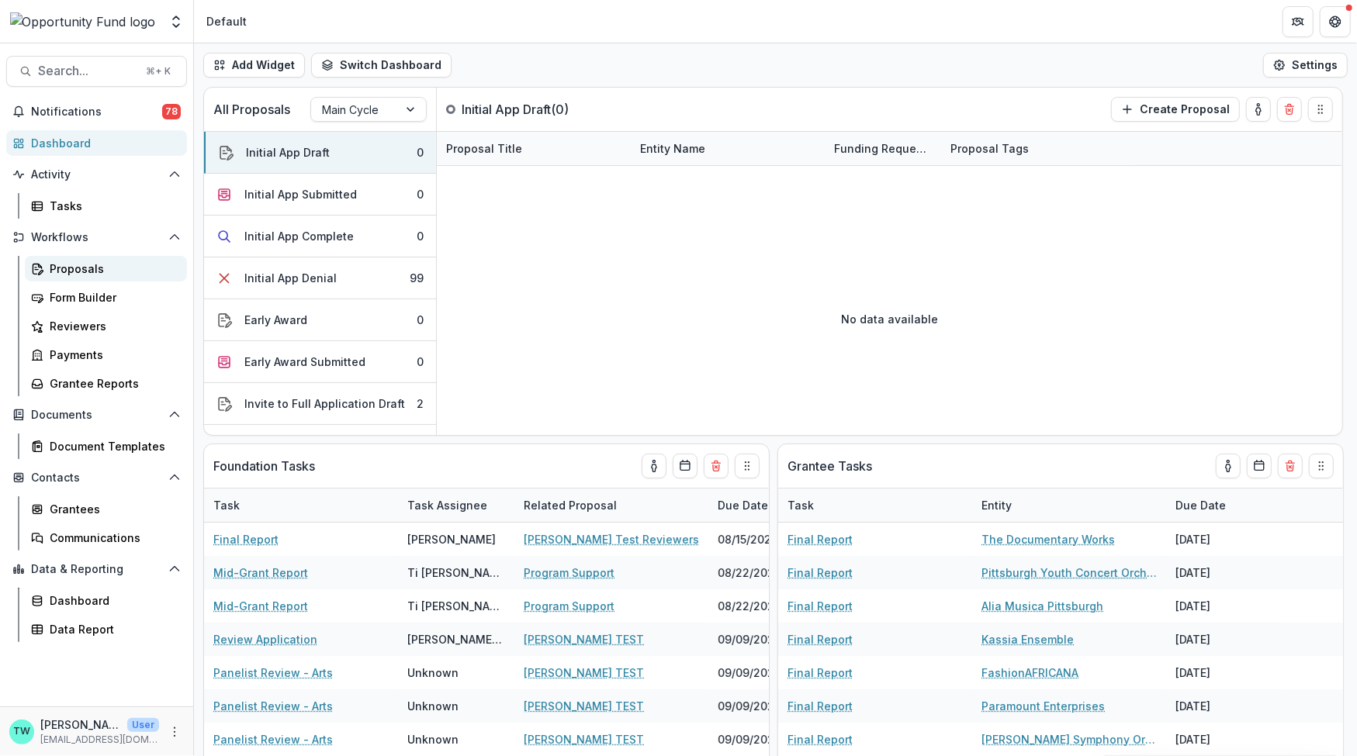
click at [80, 274] on div "Proposals" at bounding box center [112, 269] width 125 height 16
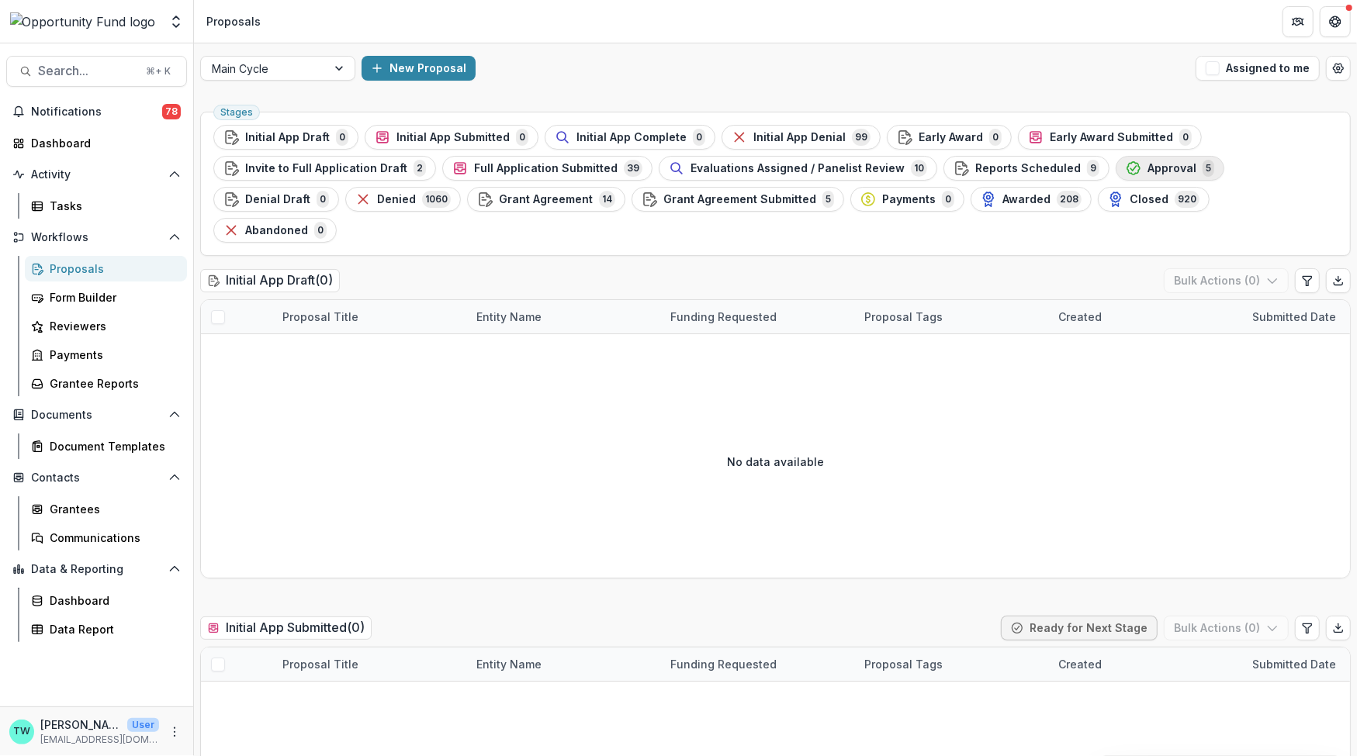
click at [1203, 162] on span "5" at bounding box center [1209, 168] width 12 height 17
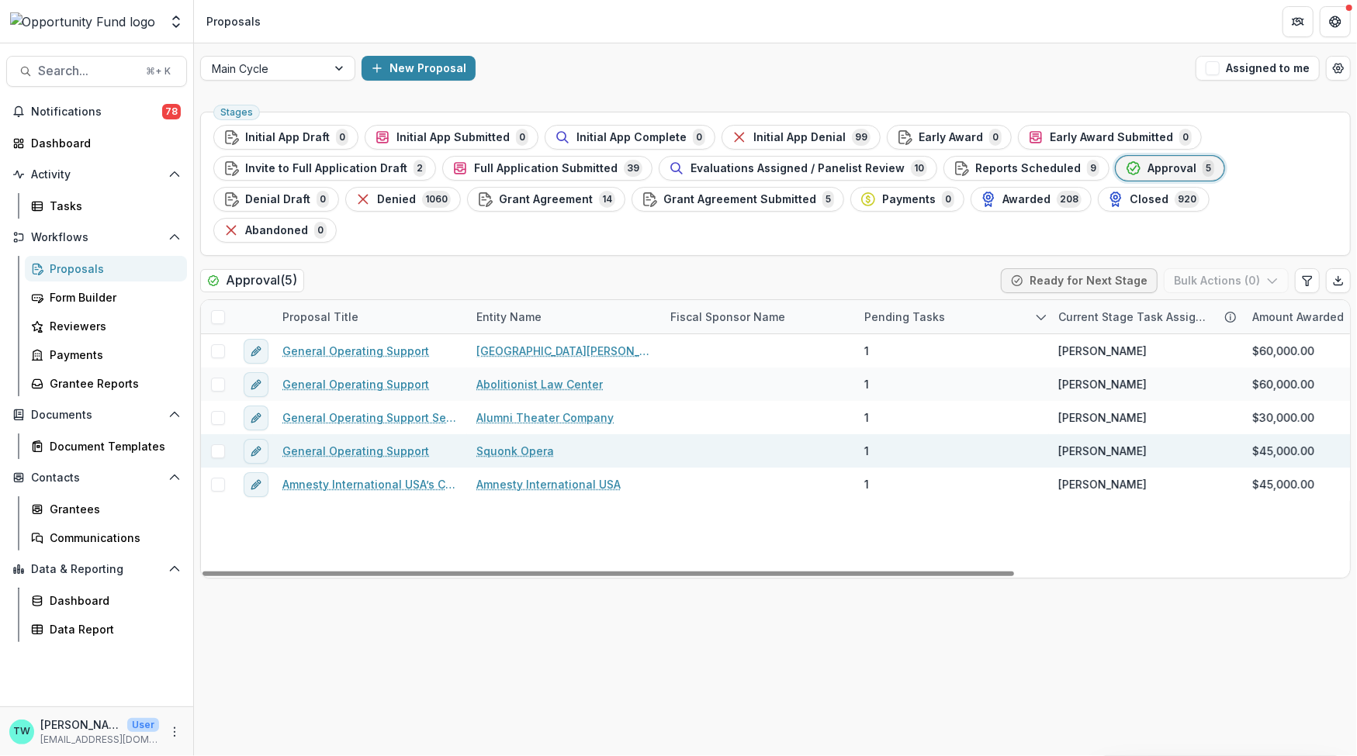
click at [358, 443] on link "General Operating Support" at bounding box center [355, 451] width 147 height 16
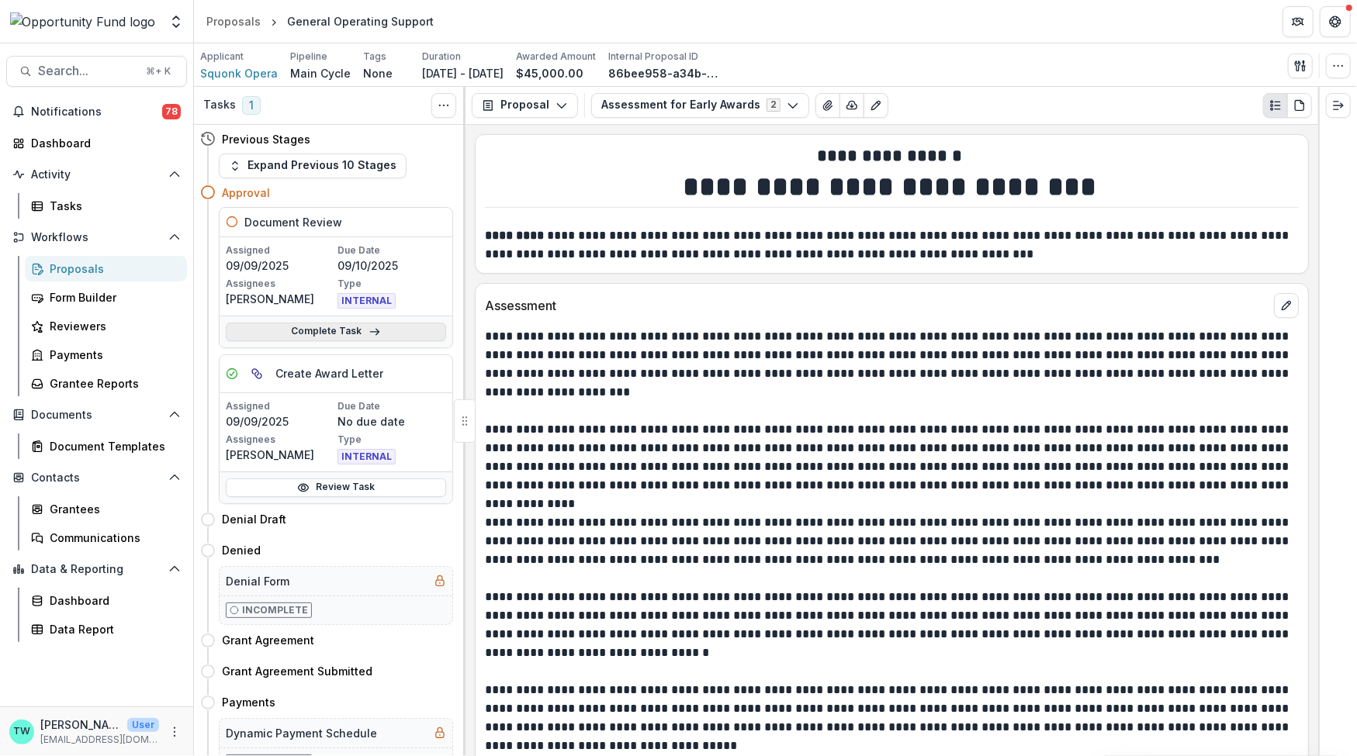
click at [348, 327] on link "Complete Task" at bounding box center [336, 332] width 220 height 19
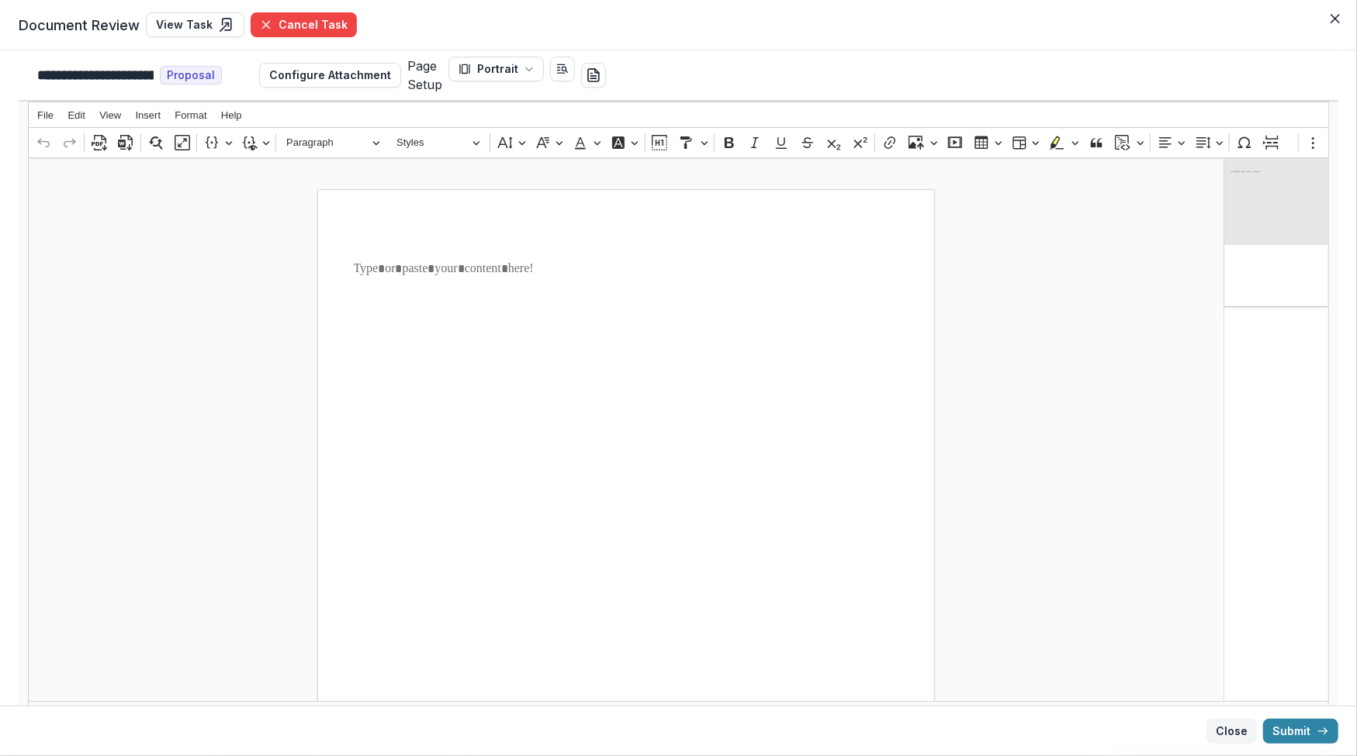
click at [1231, 732] on button "Close" at bounding box center [1231, 731] width 50 height 25
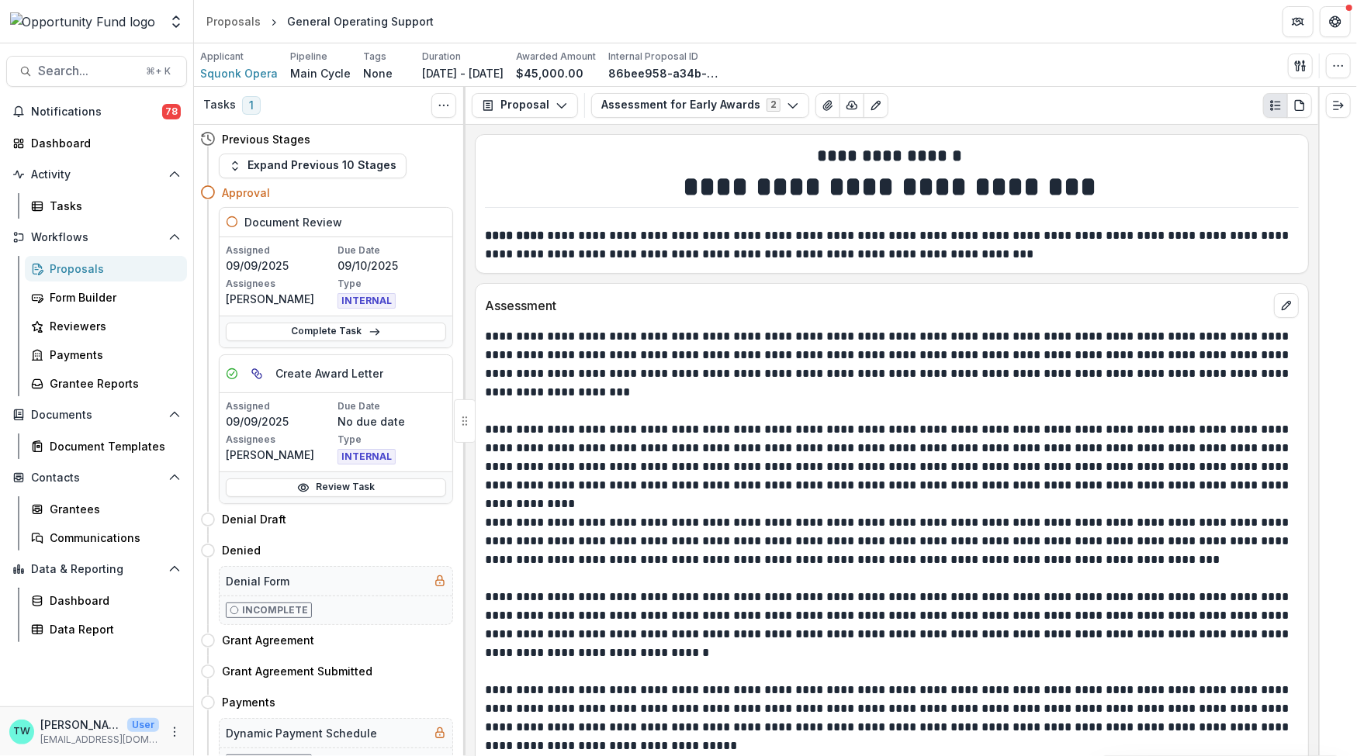
click at [85, 271] on div "Proposals" at bounding box center [112, 269] width 125 height 16
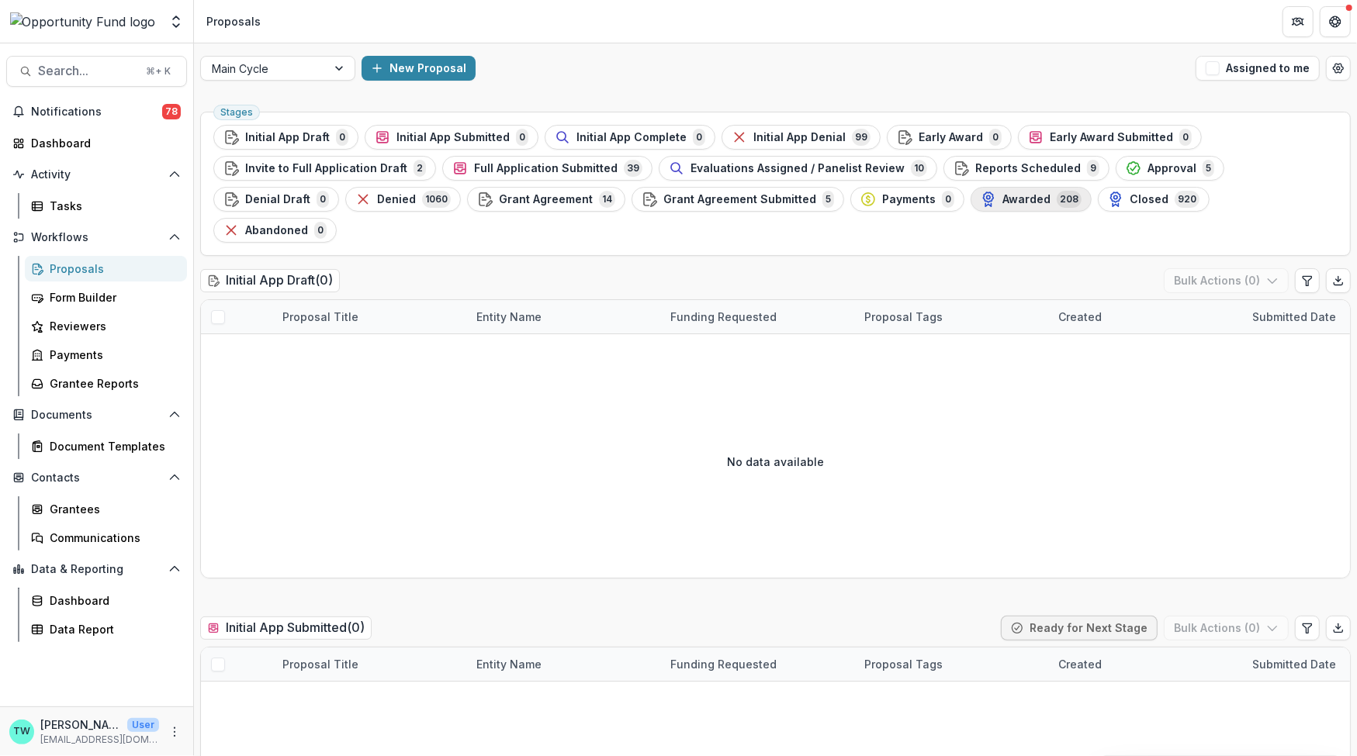
click at [1002, 200] on span "Awarded" at bounding box center [1026, 199] width 48 height 13
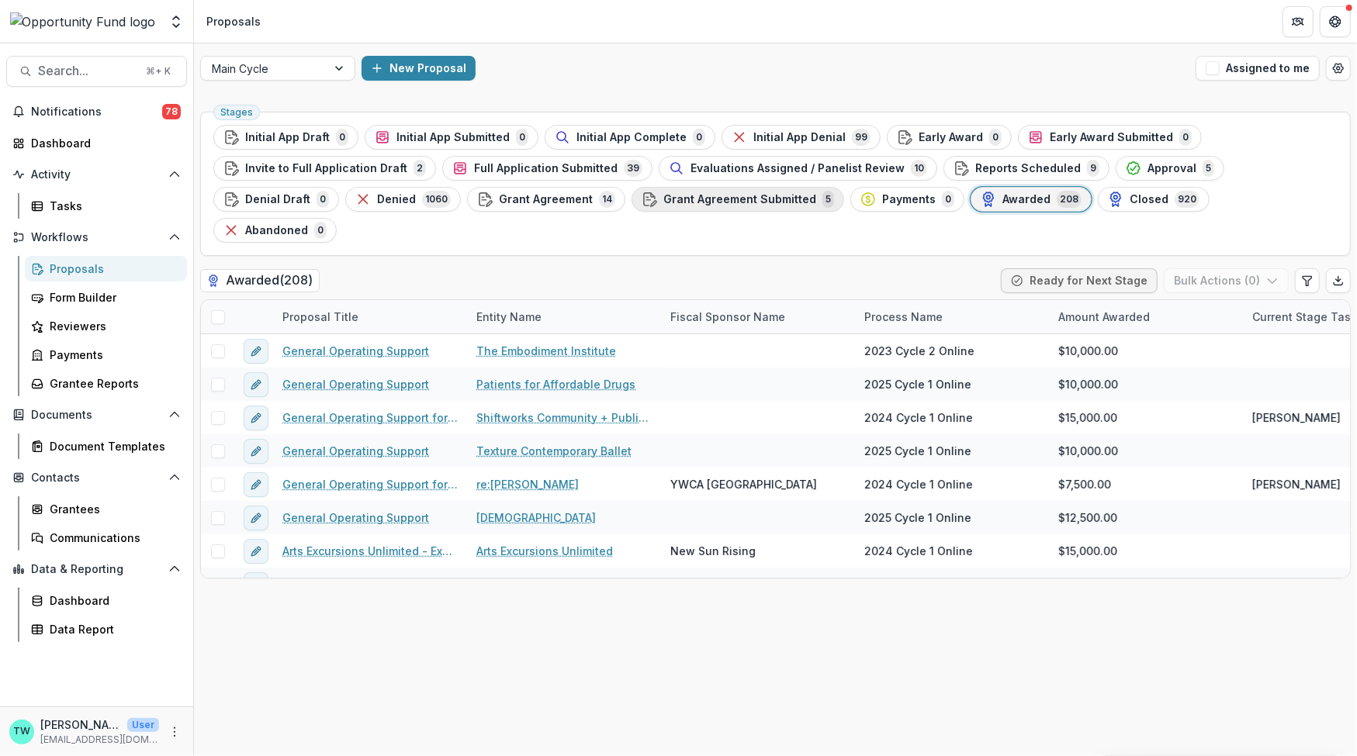
click at [663, 204] on span "Grant Agreement Submitted" at bounding box center [739, 199] width 153 height 13
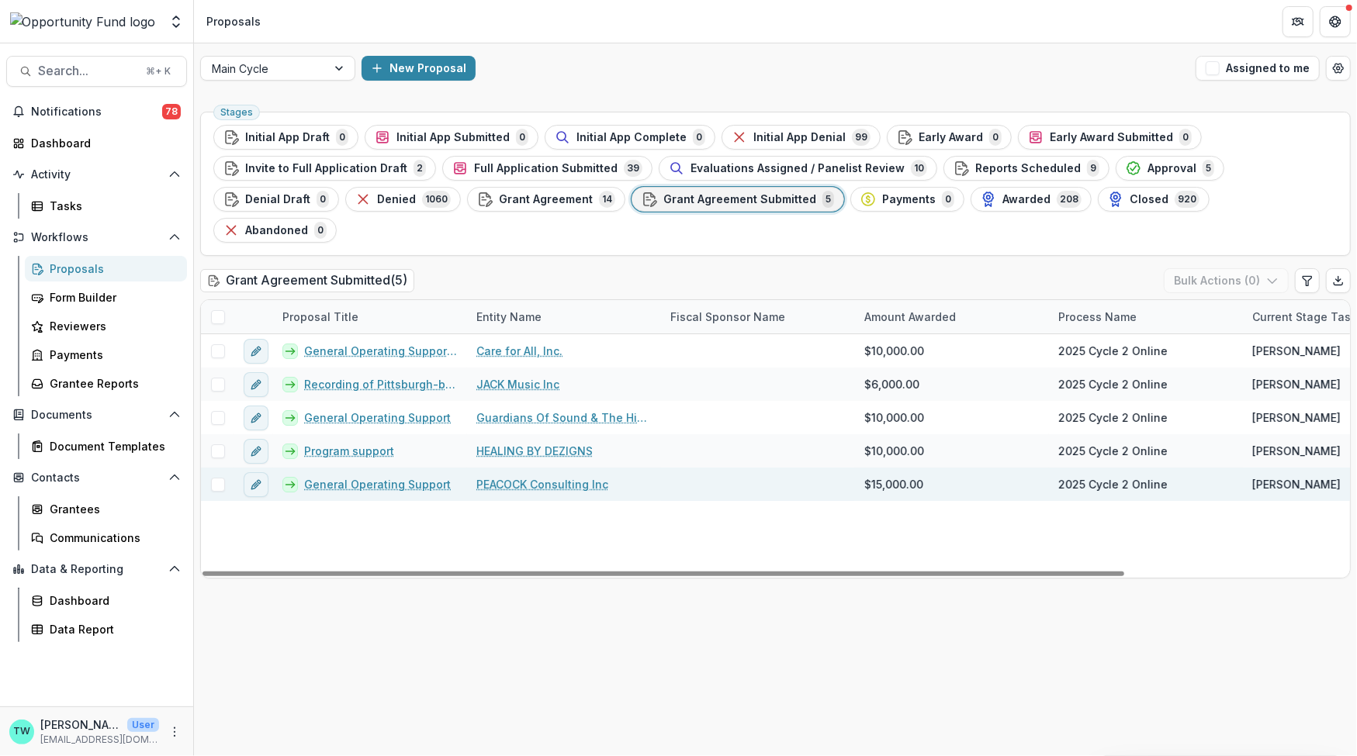
click at [390, 476] on link "General Operating Support" at bounding box center [377, 484] width 147 height 16
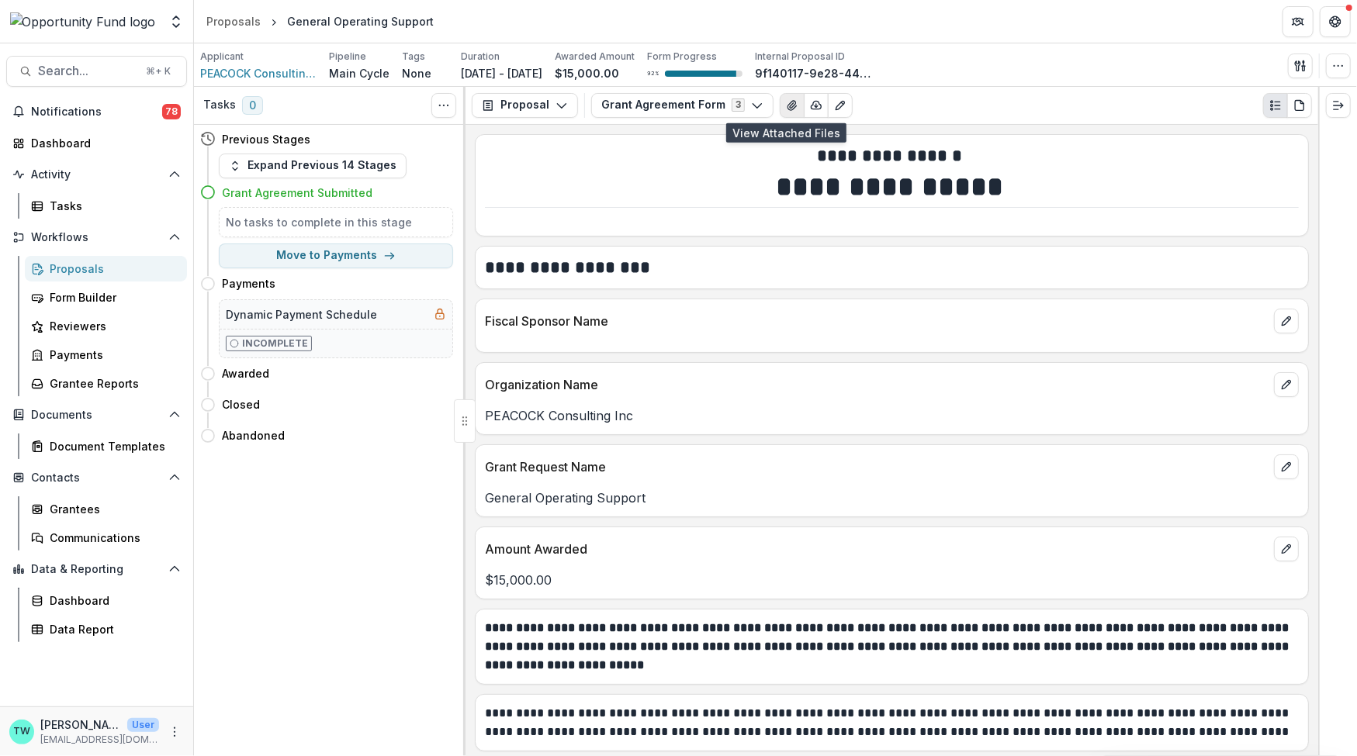
click at [786, 107] on icon "View Attached Files" at bounding box center [792, 105] width 12 height 12
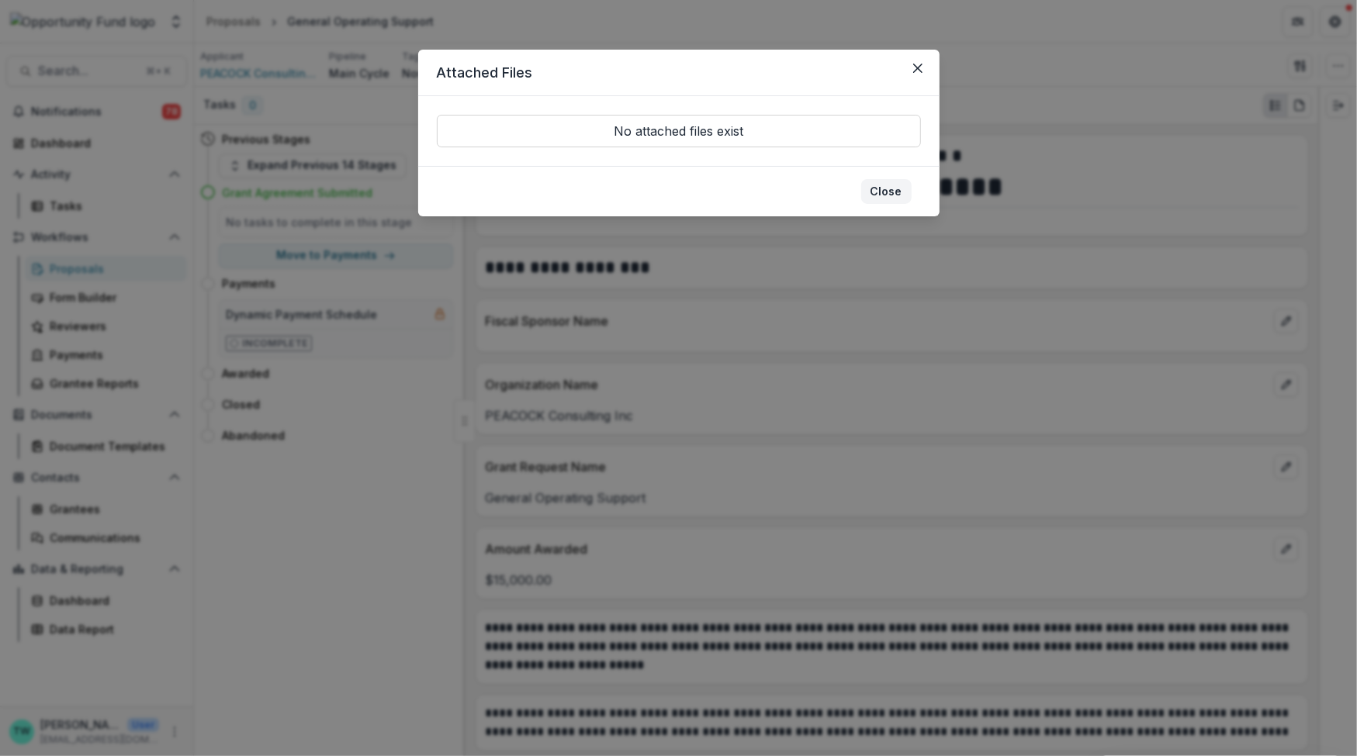
click at [889, 192] on button "Close" at bounding box center [886, 191] width 50 height 25
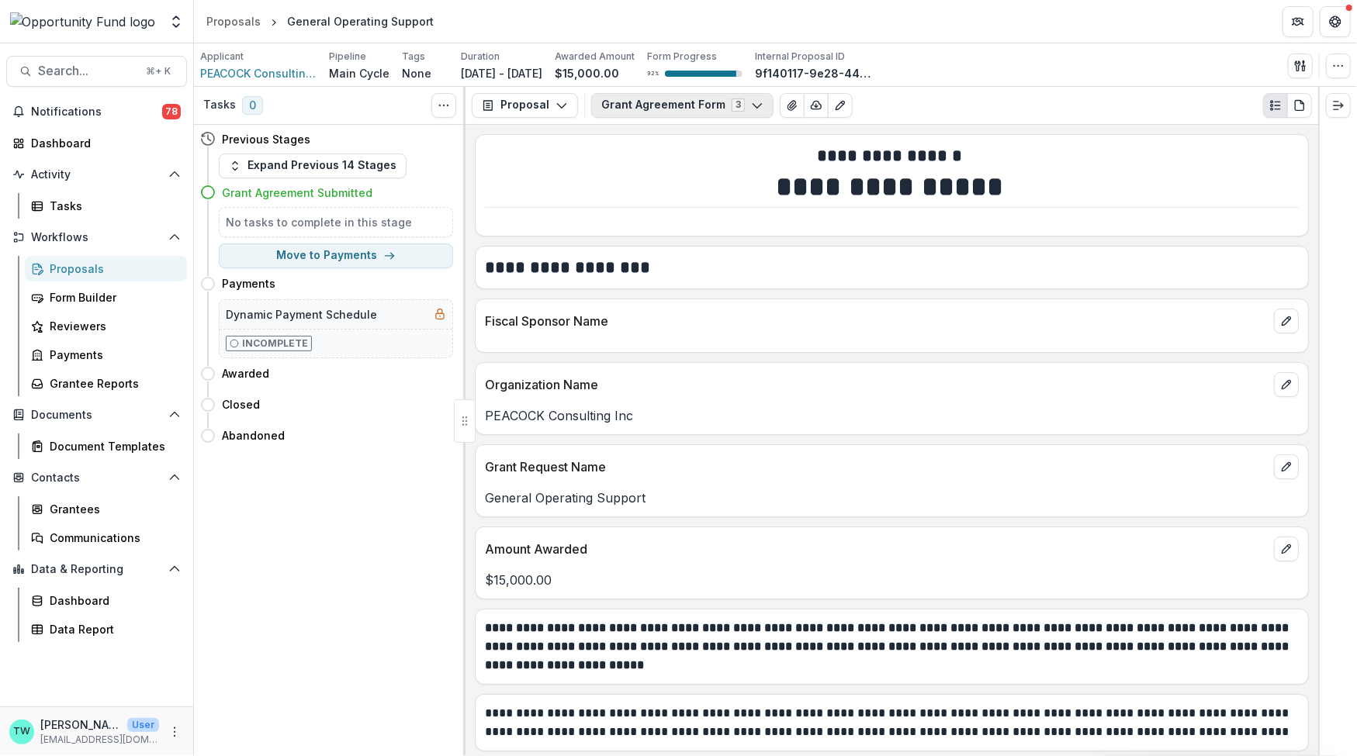
click at [751, 107] on icon "button" at bounding box center [757, 105] width 12 height 12
click at [711, 196] on span "Assessment for Early Awards" at bounding box center [697, 190] width 157 height 16
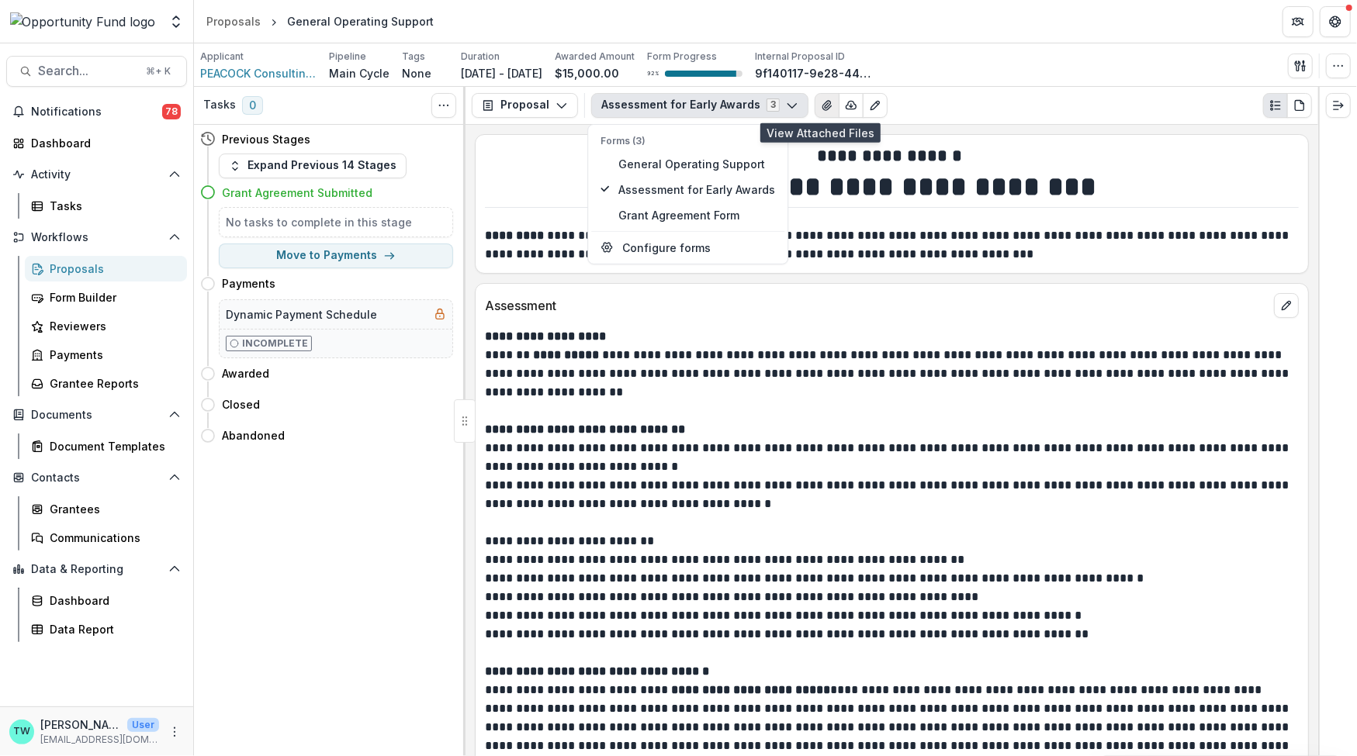
click at [821, 101] on icon "View Attached Files" at bounding box center [827, 105] width 12 height 12
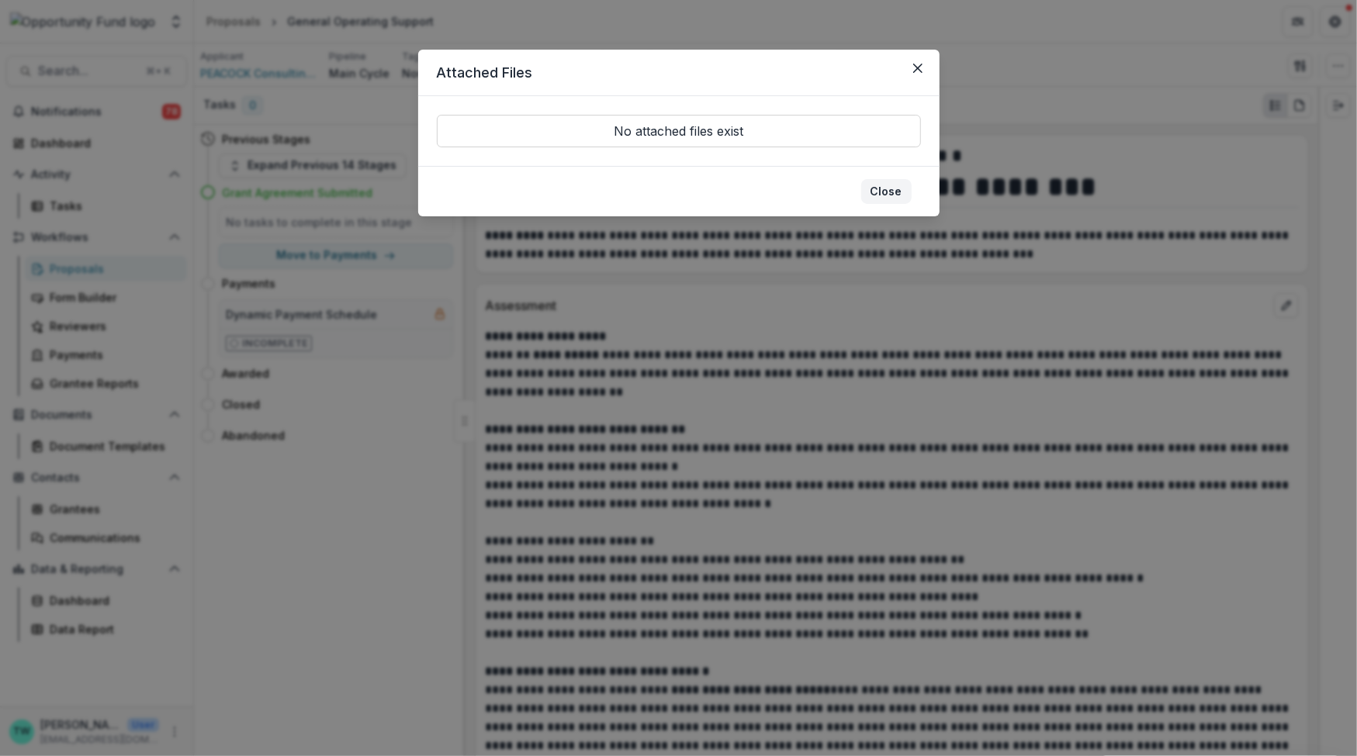
click at [887, 194] on button "Close" at bounding box center [886, 191] width 50 height 25
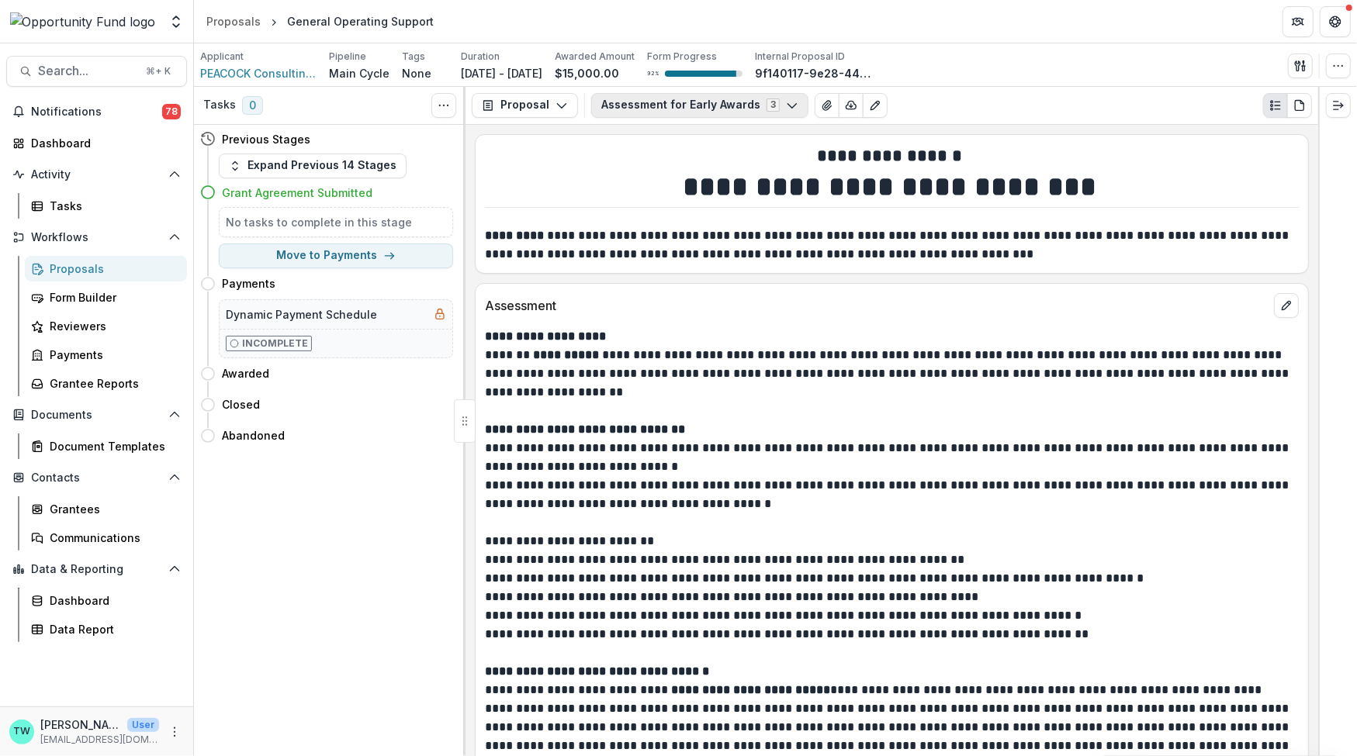
click at [746, 106] on button "Assessment for Early Awards 3" at bounding box center [699, 105] width 217 height 25
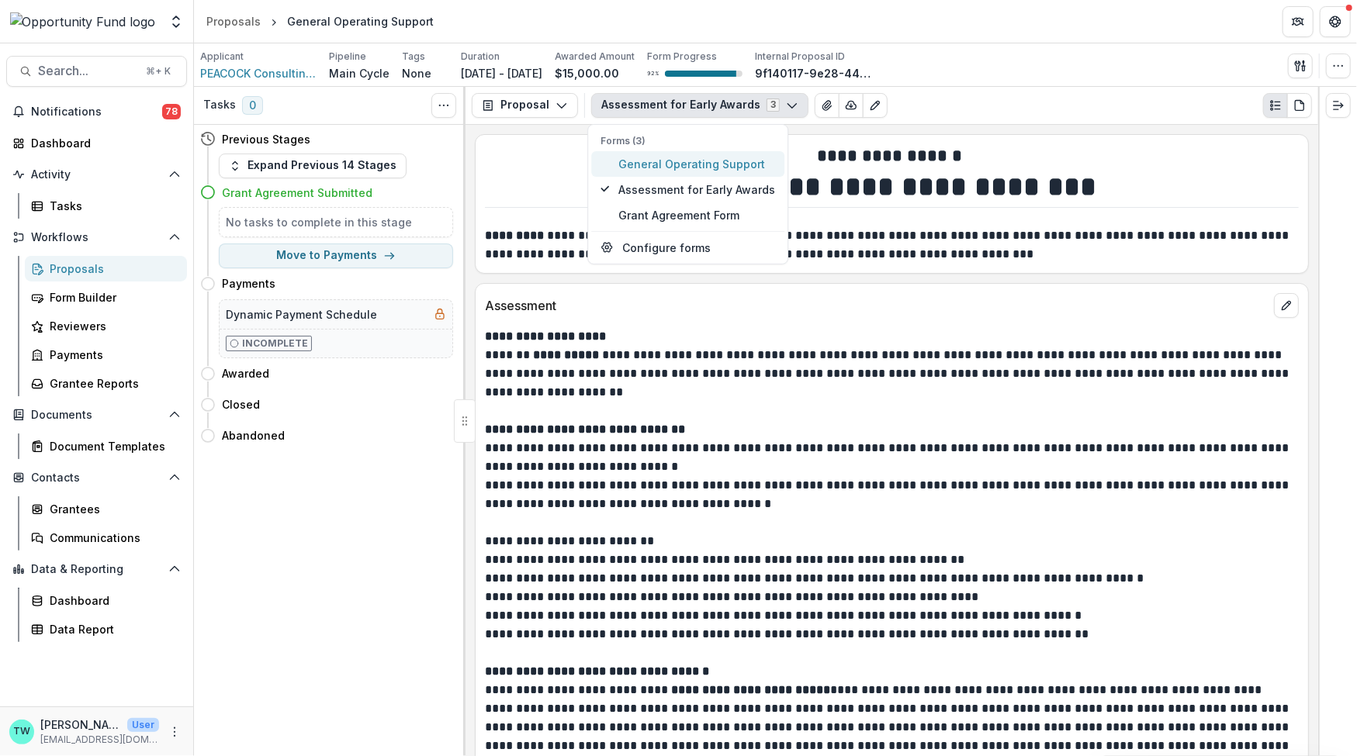
click at [718, 159] on span "General Operating Support" at bounding box center [697, 164] width 157 height 16
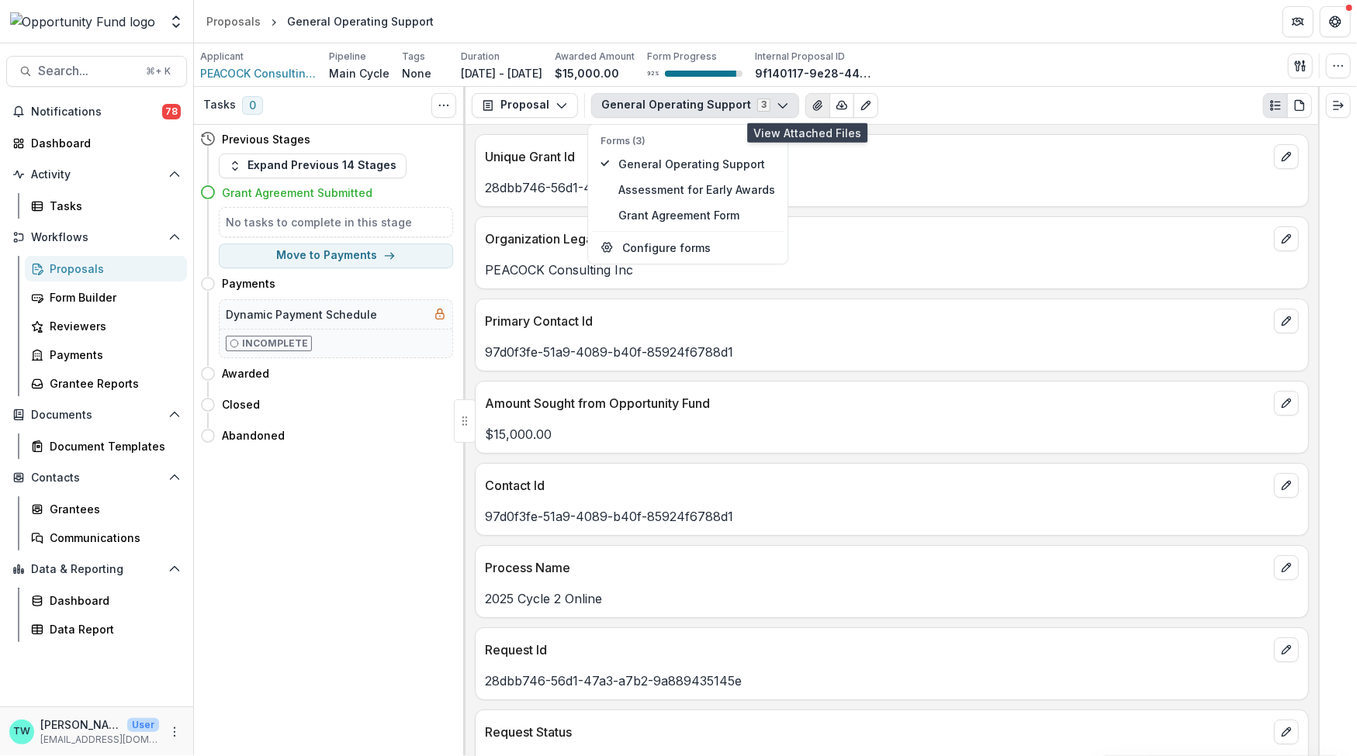
click at [813, 105] on icon "View Attached Files" at bounding box center [817, 105] width 9 height 9
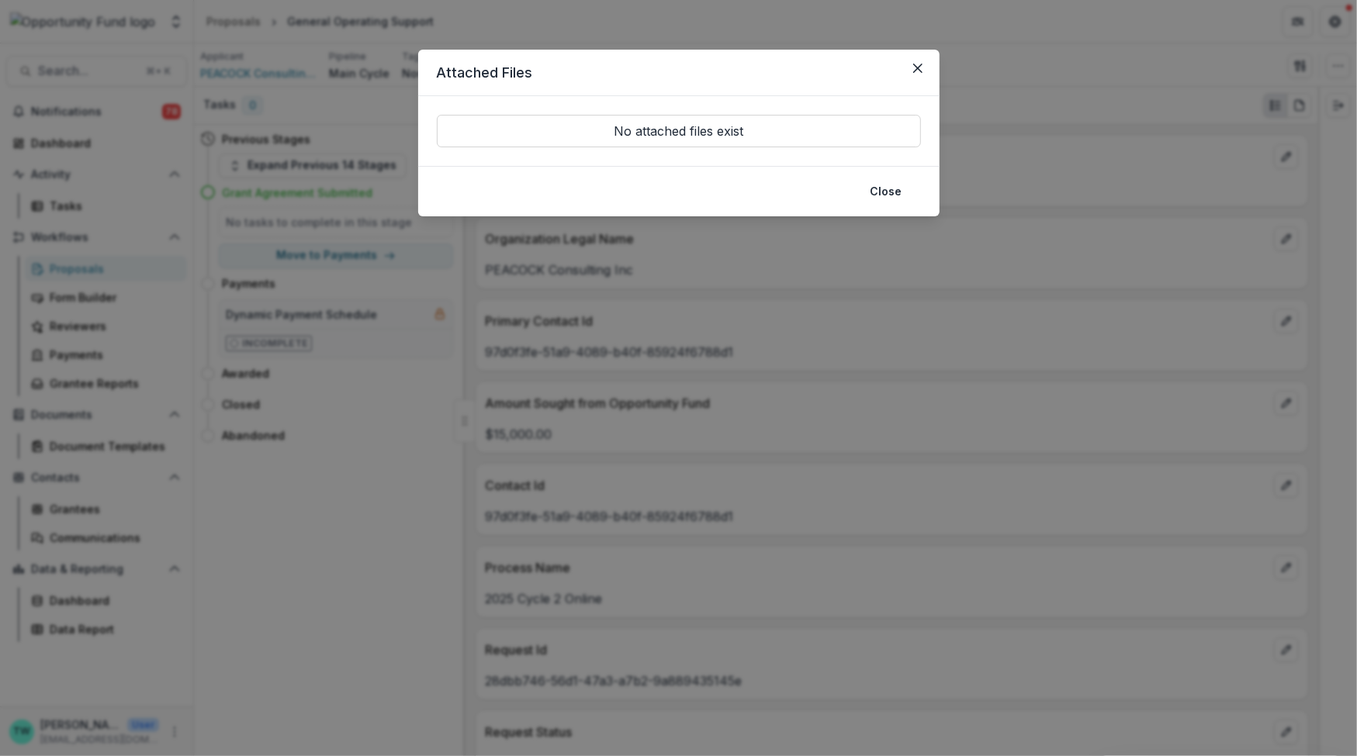
click at [801, 105] on div "No attached files exist" at bounding box center [678, 131] width 521 height 70
click at [888, 192] on button "Close" at bounding box center [886, 191] width 50 height 25
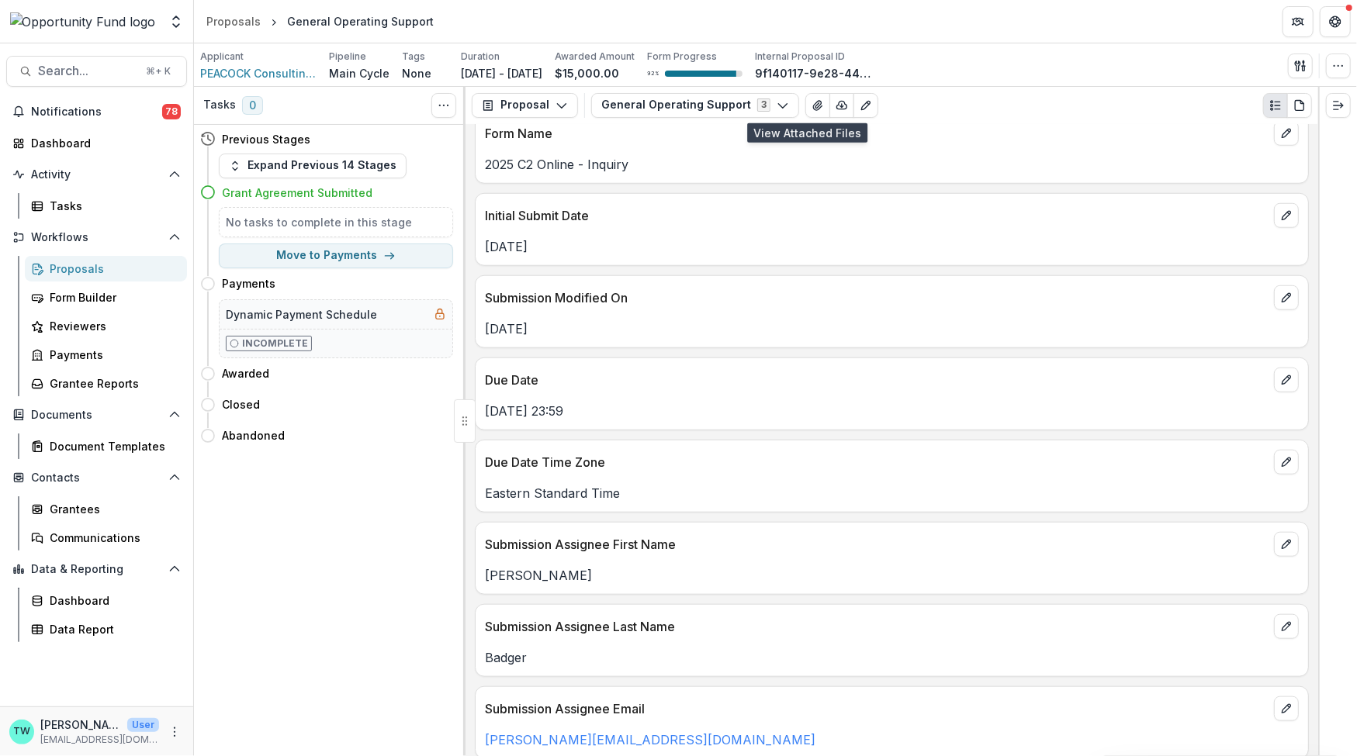
scroll to position [950, 0]
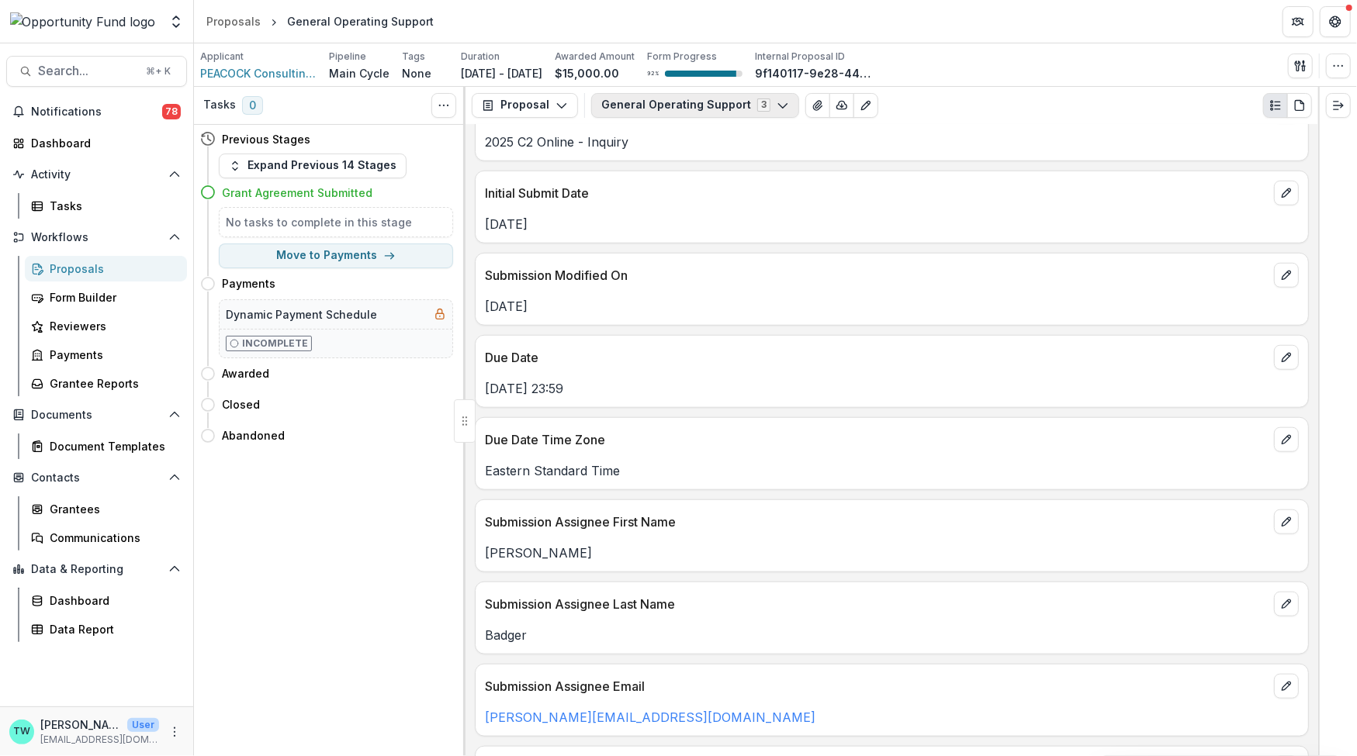
click at [777, 102] on icon "button" at bounding box center [783, 105] width 12 height 12
click at [878, 305] on p "7/1/25" at bounding box center [892, 306] width 814 height 19
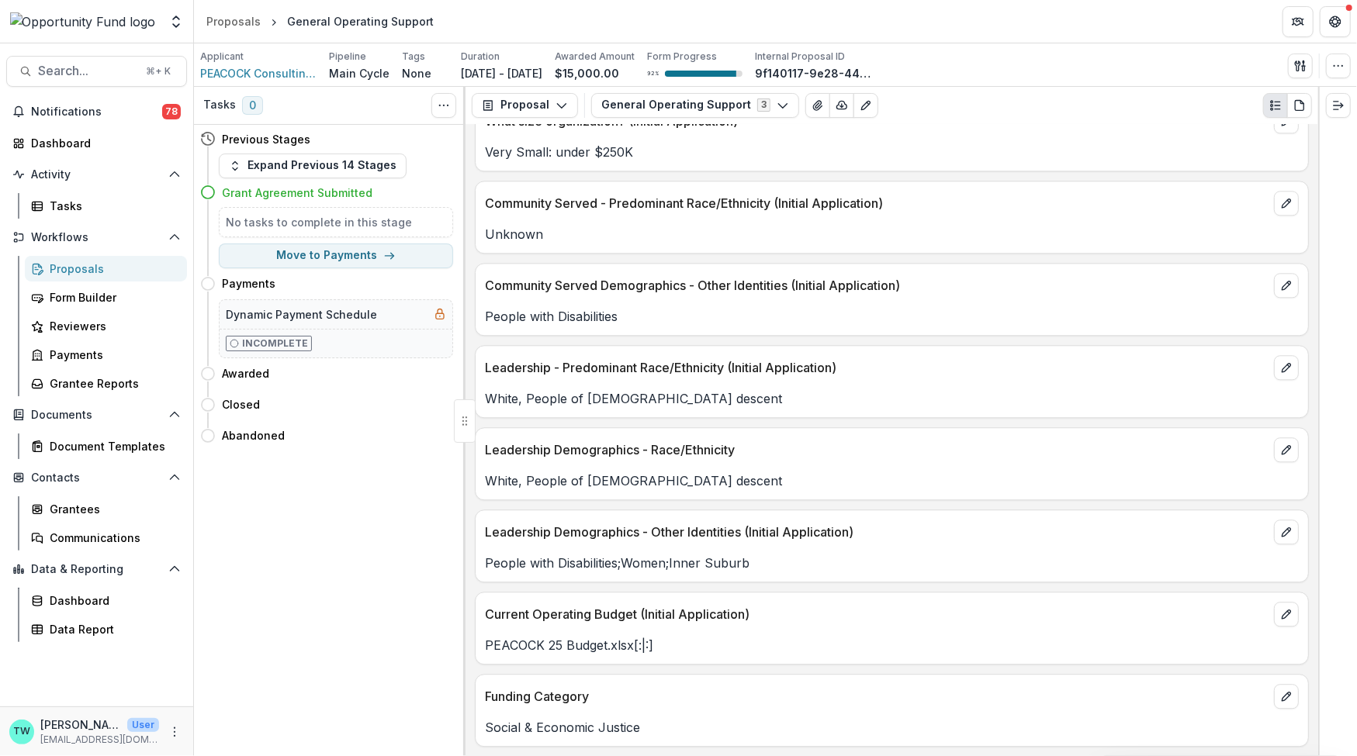
scroll to position [2657, 0]
click at [1280, 614] on icon "edit" at bounding box center [1286, 614] width 12 height 12
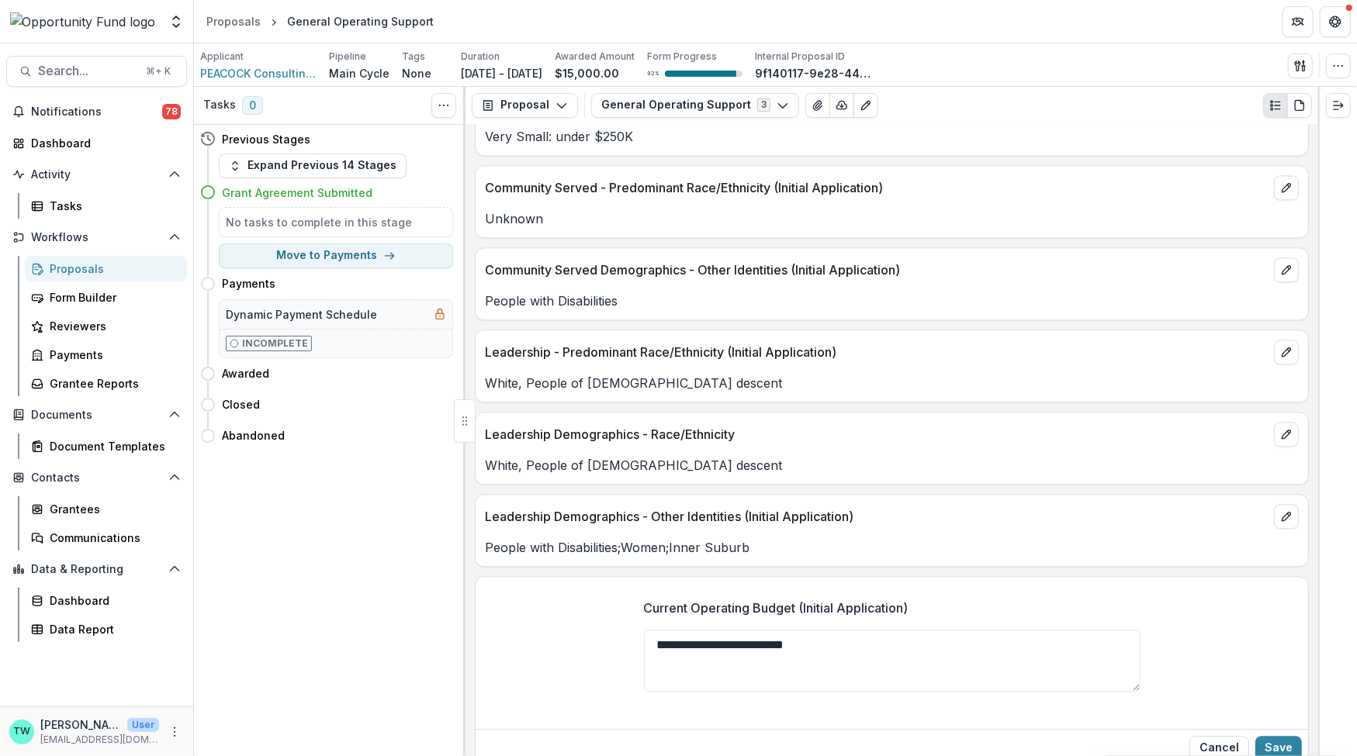
scroll to position [2775, 0]
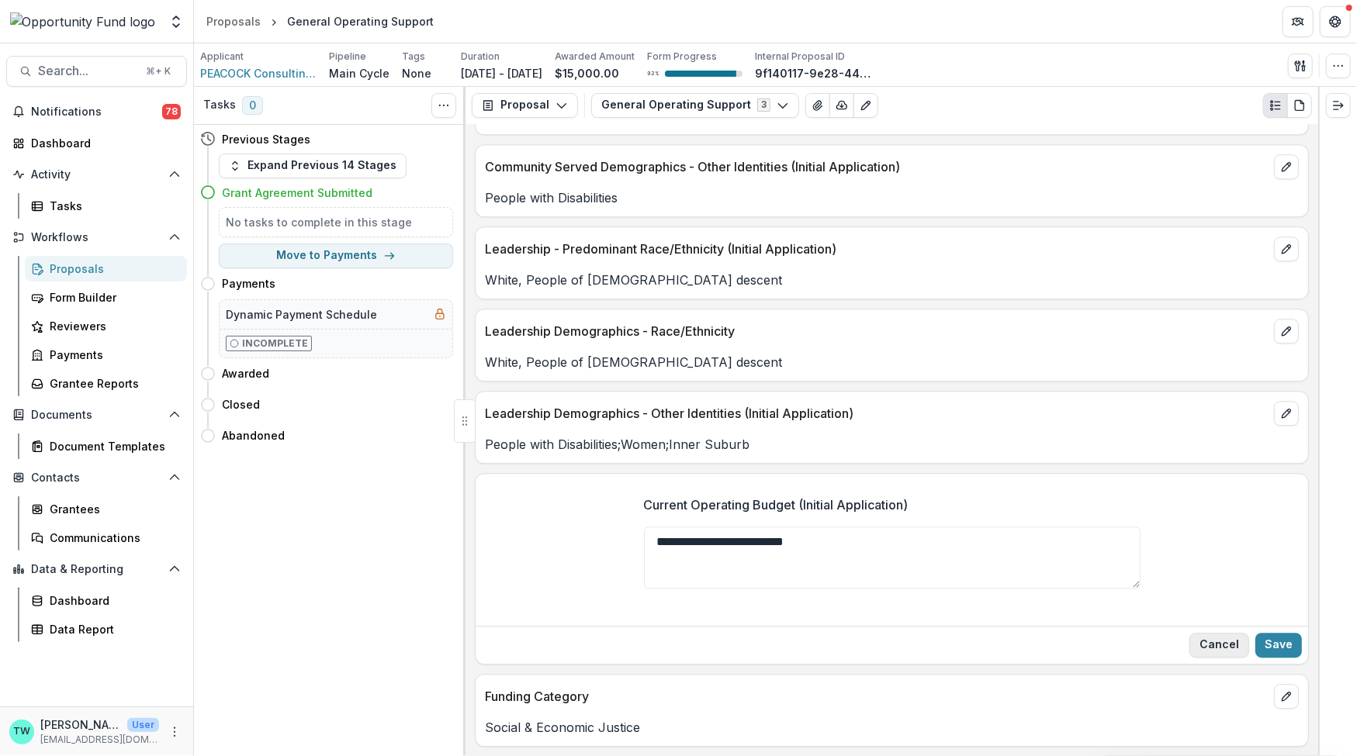
click at [1217, 641] on button "Cancel" at bounding box center [1219, 645] width 60 height 25
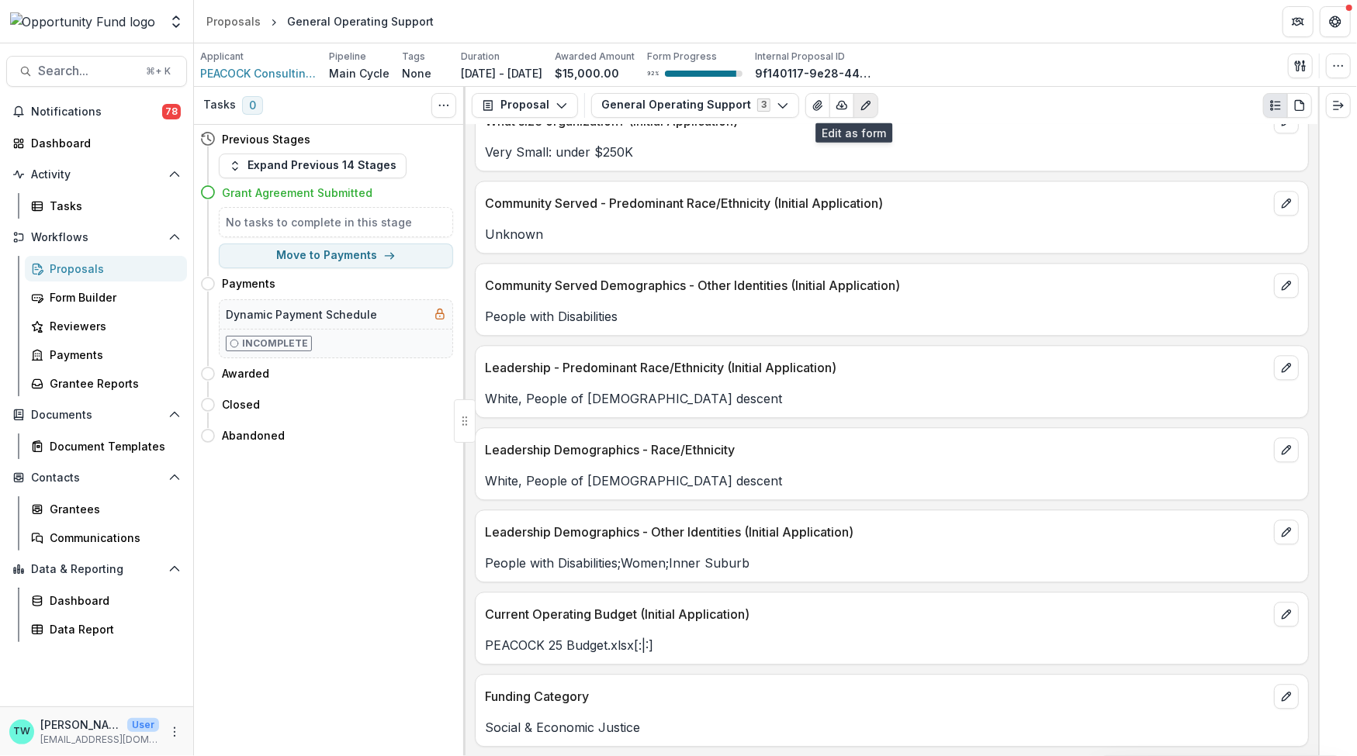
click at [860, 103] on icon "Edit as form" at bounding box center [866, 105] width 12 height 12
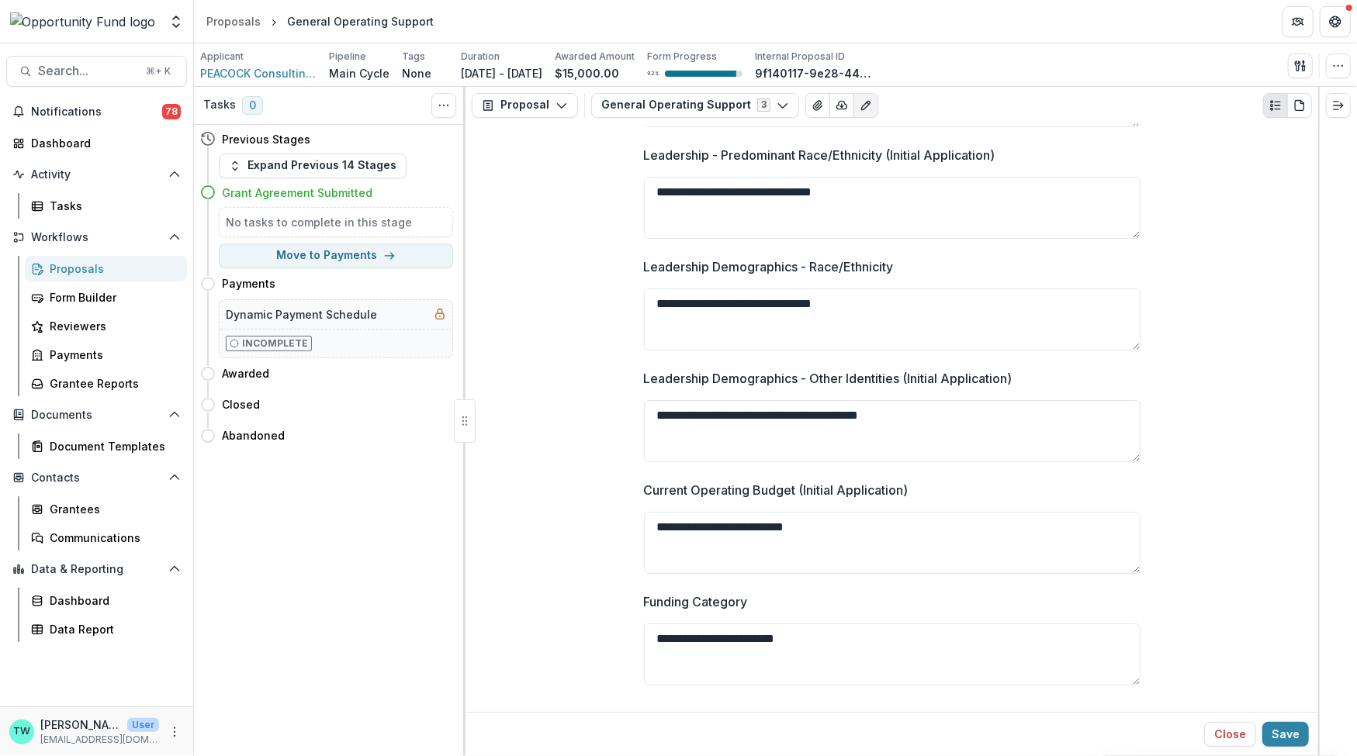
scroll to position [3799, 0]
click at [997, 537] on textarea "**********" at bounding box center [892, 544] width 497 height 62
click at [812, 105] on icon "View Attached Files" at bounding box center [818, 105] width 12 height 12
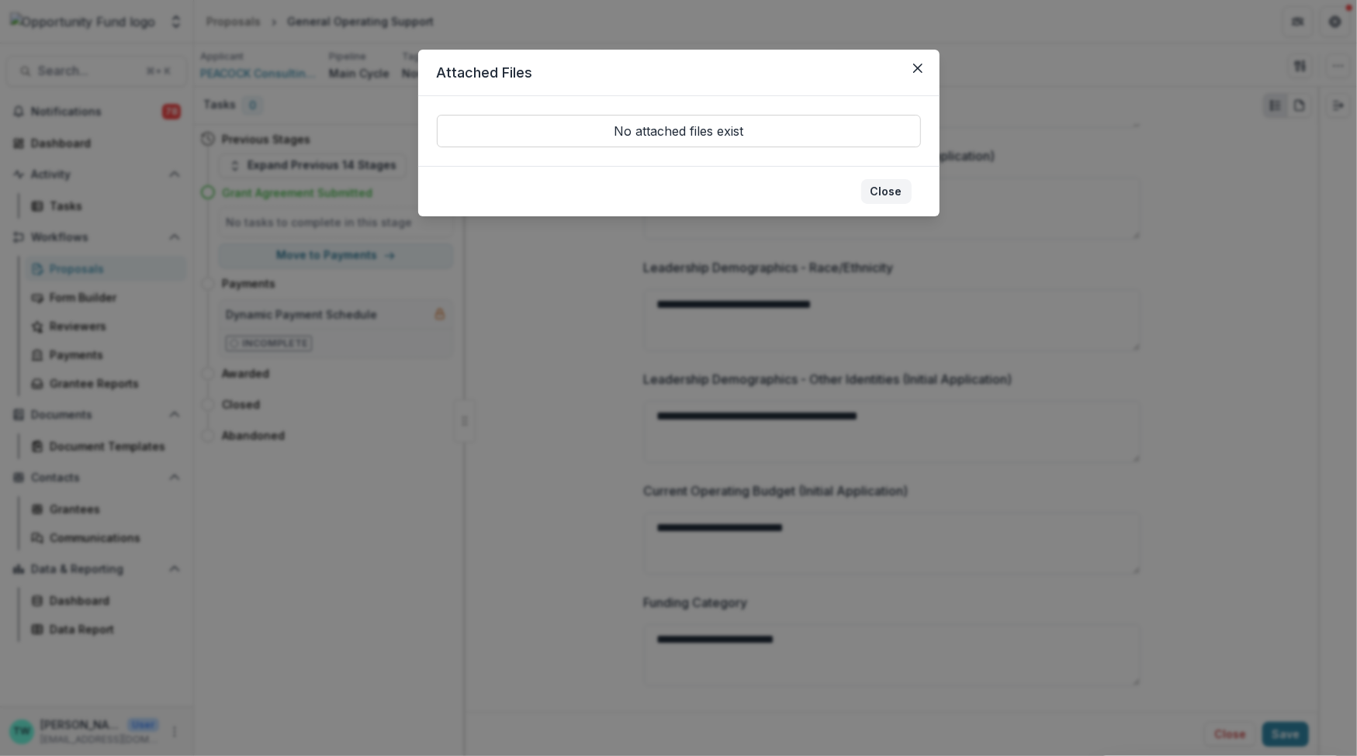
click at [886, 184] on button "Close" at bounding box center [886, 191] width 50 height 25
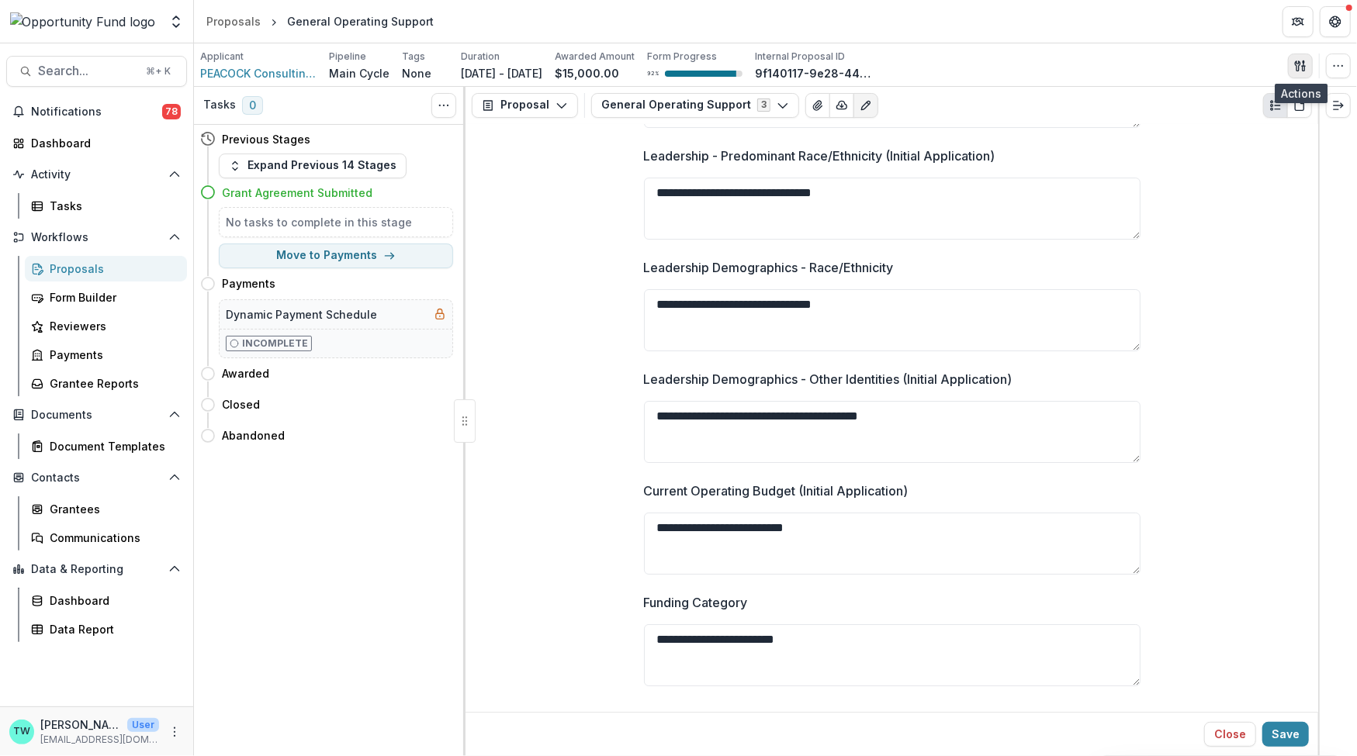
click at [1306, 64] on icon "button" at bounding box center [1300, 66] width 12 height 12
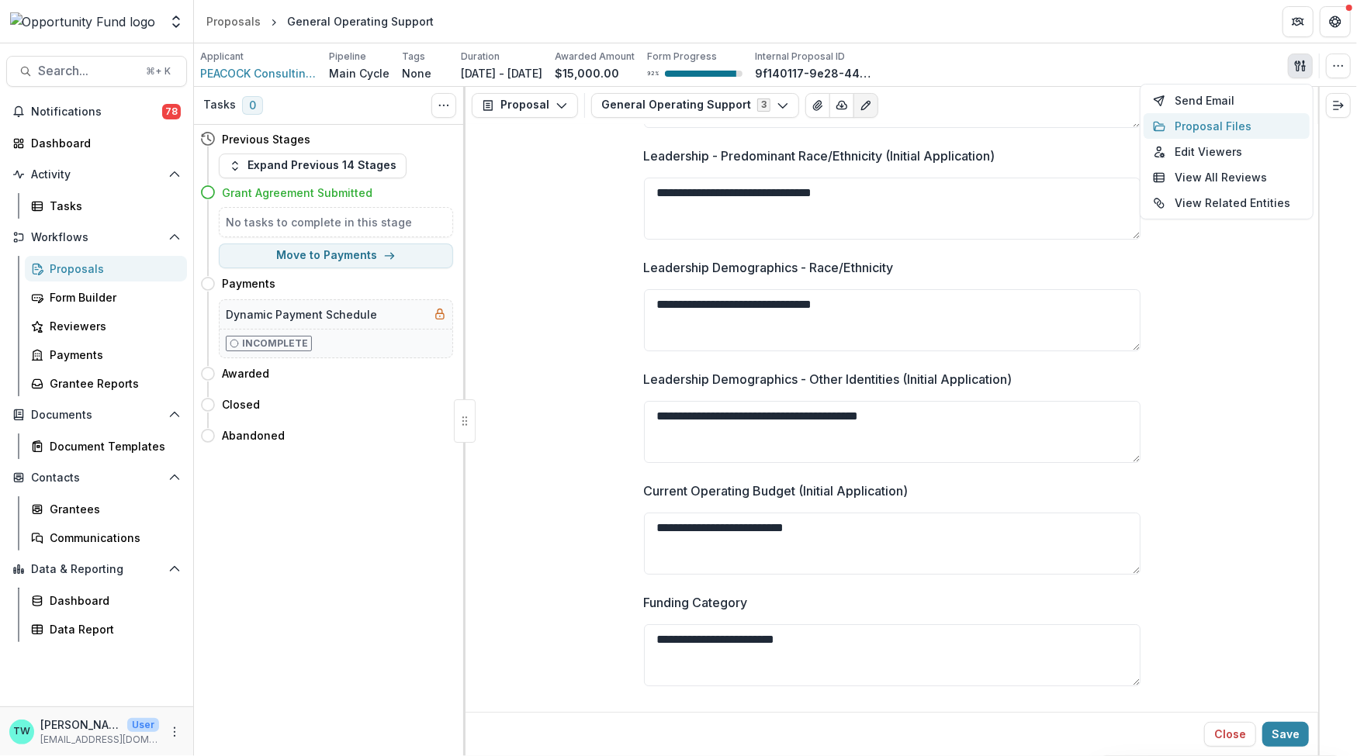
click at [1224, 123] on button "Proposal Files" at bounding box center [1227, 126] width 166 height 26
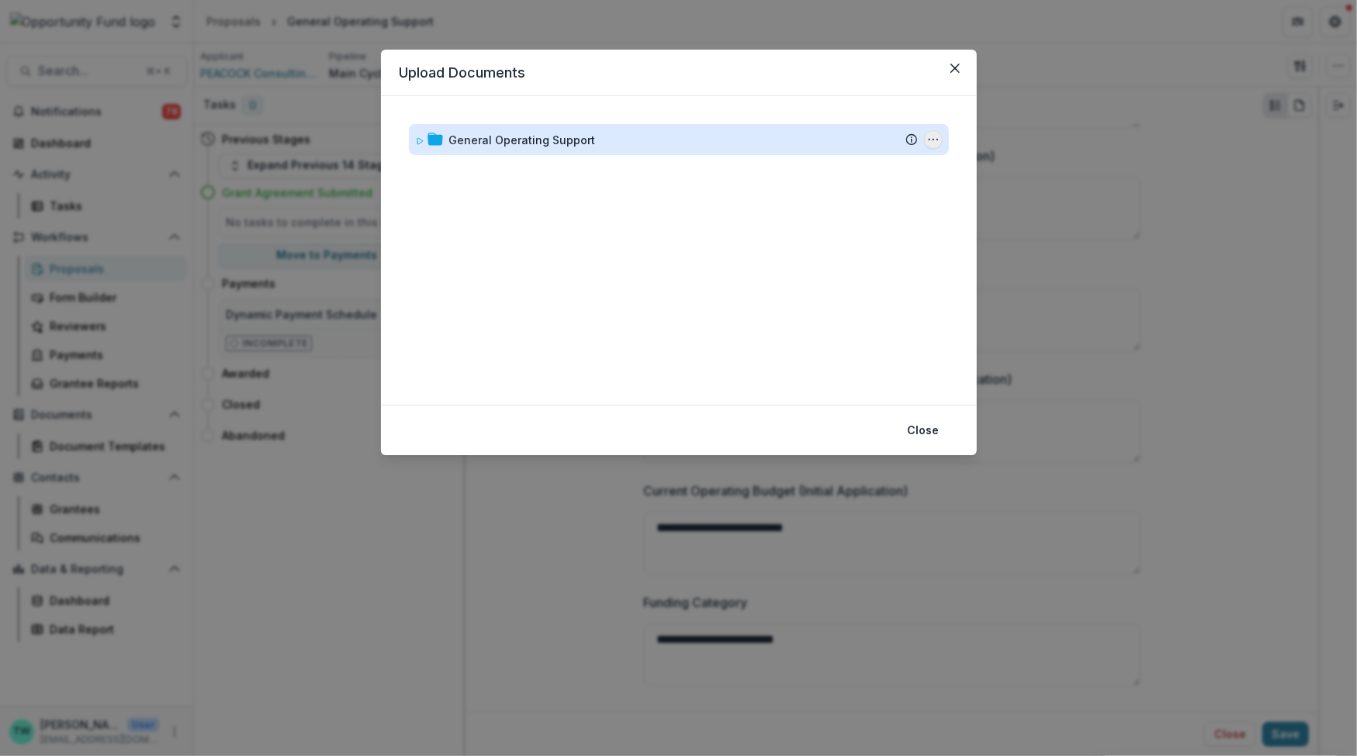
click at [936, 141] on icon "General Operating Support Options" at bounding box center [933, 139] width 12 height 12
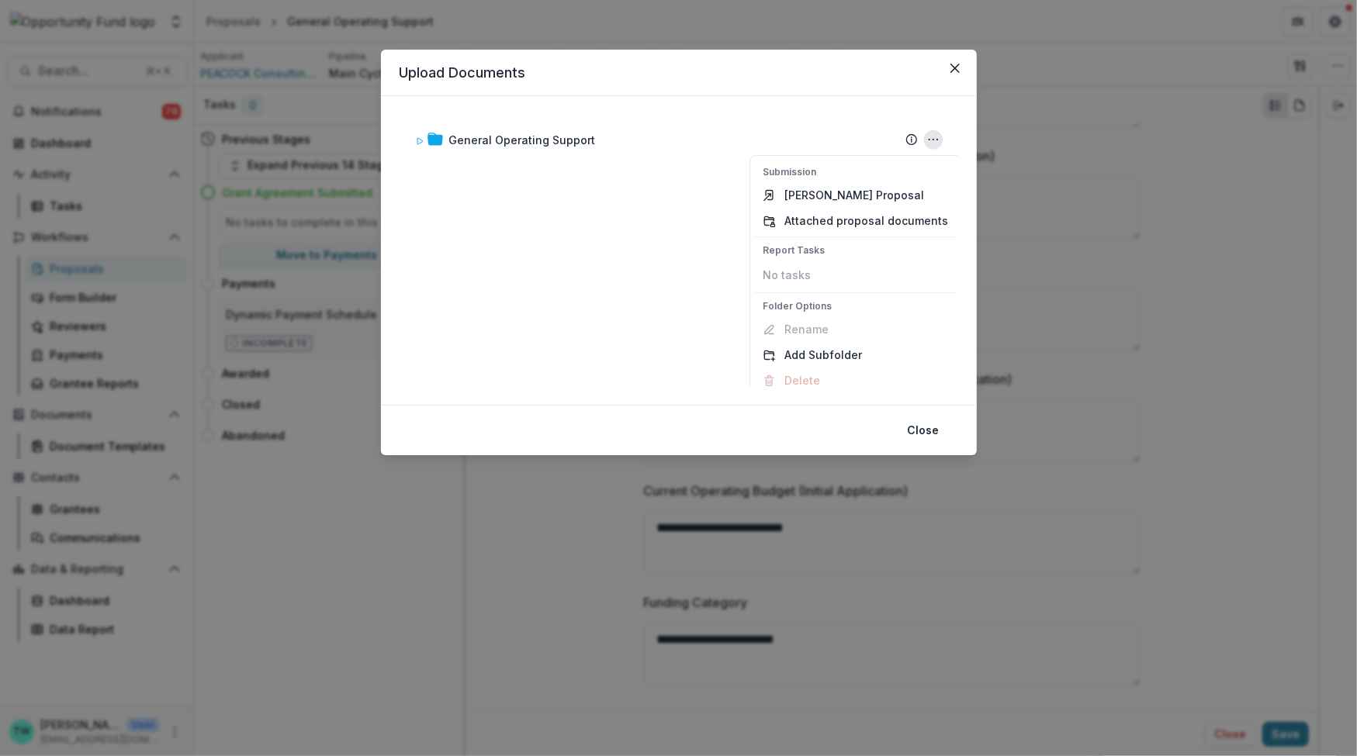
scroll to position [9, 0]
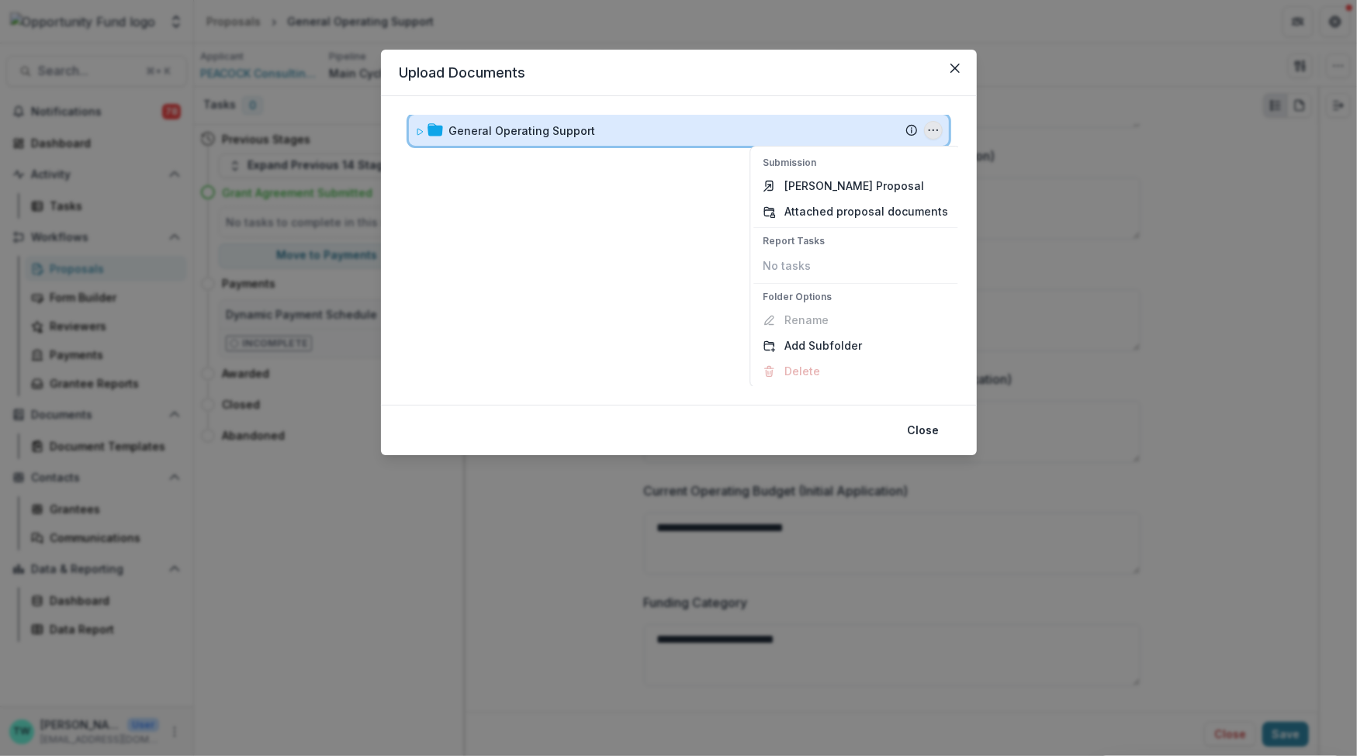
click at [419, 133] on icon at bounding box center [419, 131] width 9 height 9
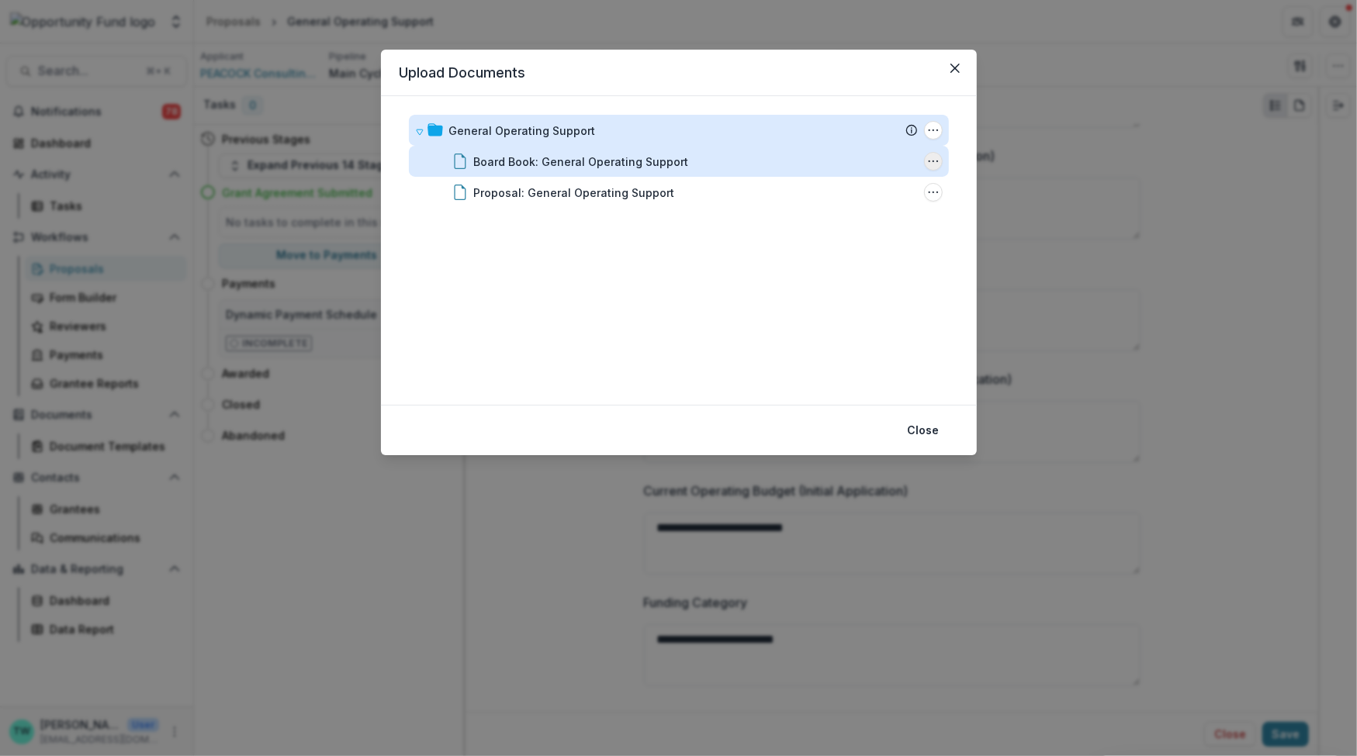
click at [929, 162] on icon "Board Book: General Operating Support Options" at bounding box center [933, 161] width 12 height 12
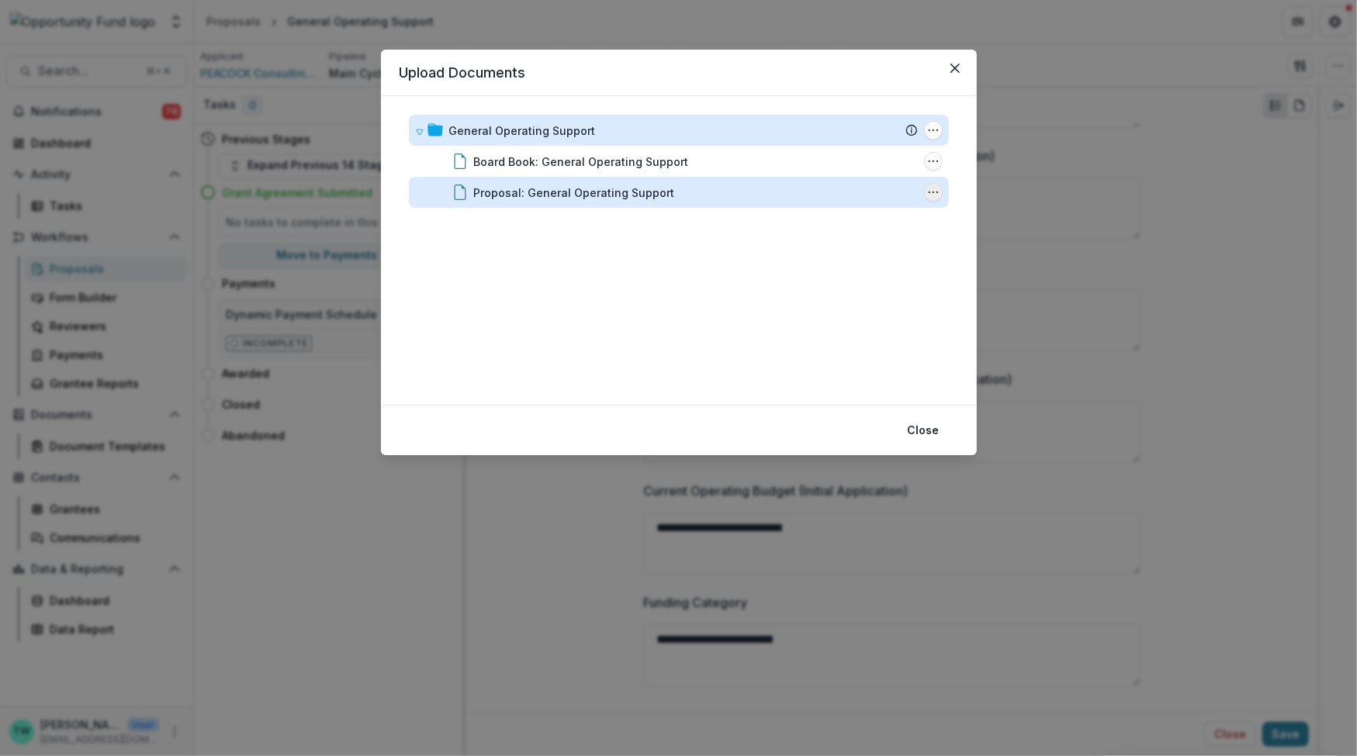
click at [931, 192] on icon "Proposal: General Operating Support Options" at bounding box center [933, 192] width 12 height 12
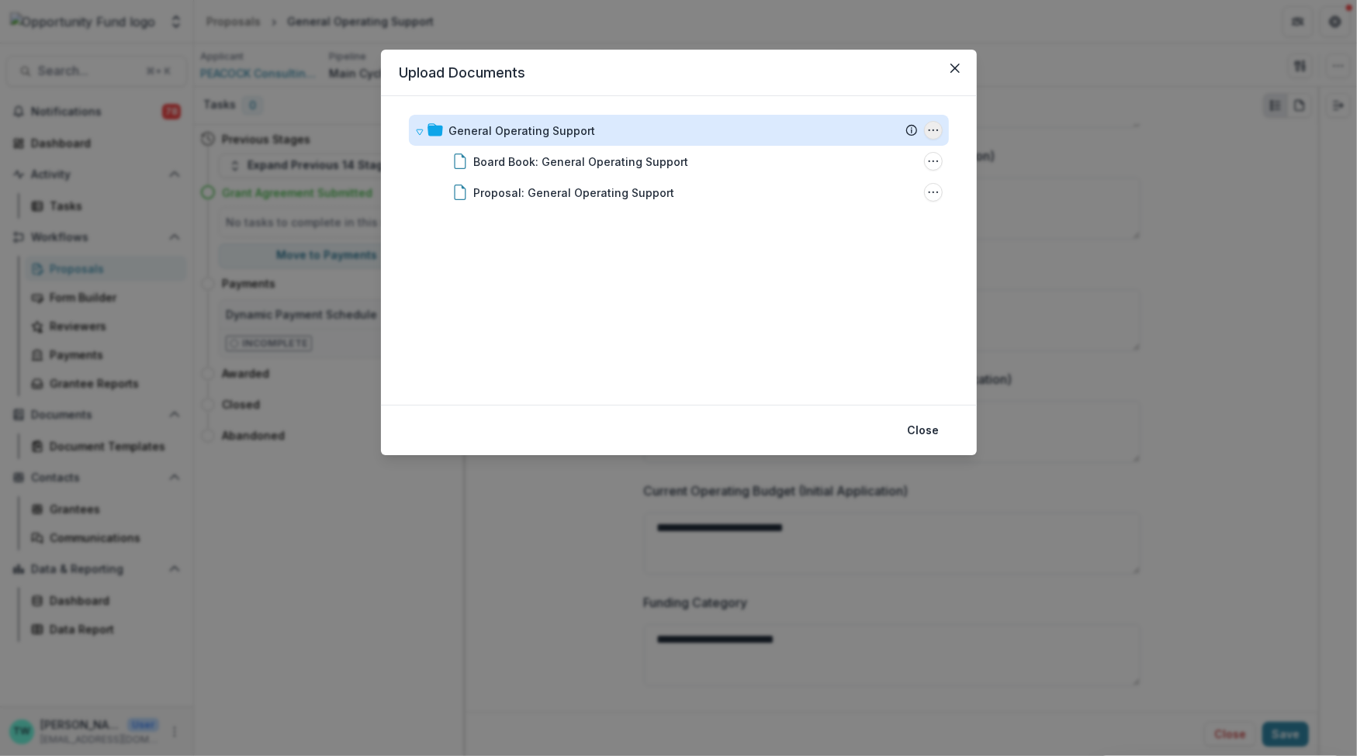
click at [931, 135] on icon "General Operating Support Options" at bounding box center [933, 130] width 12 height 12
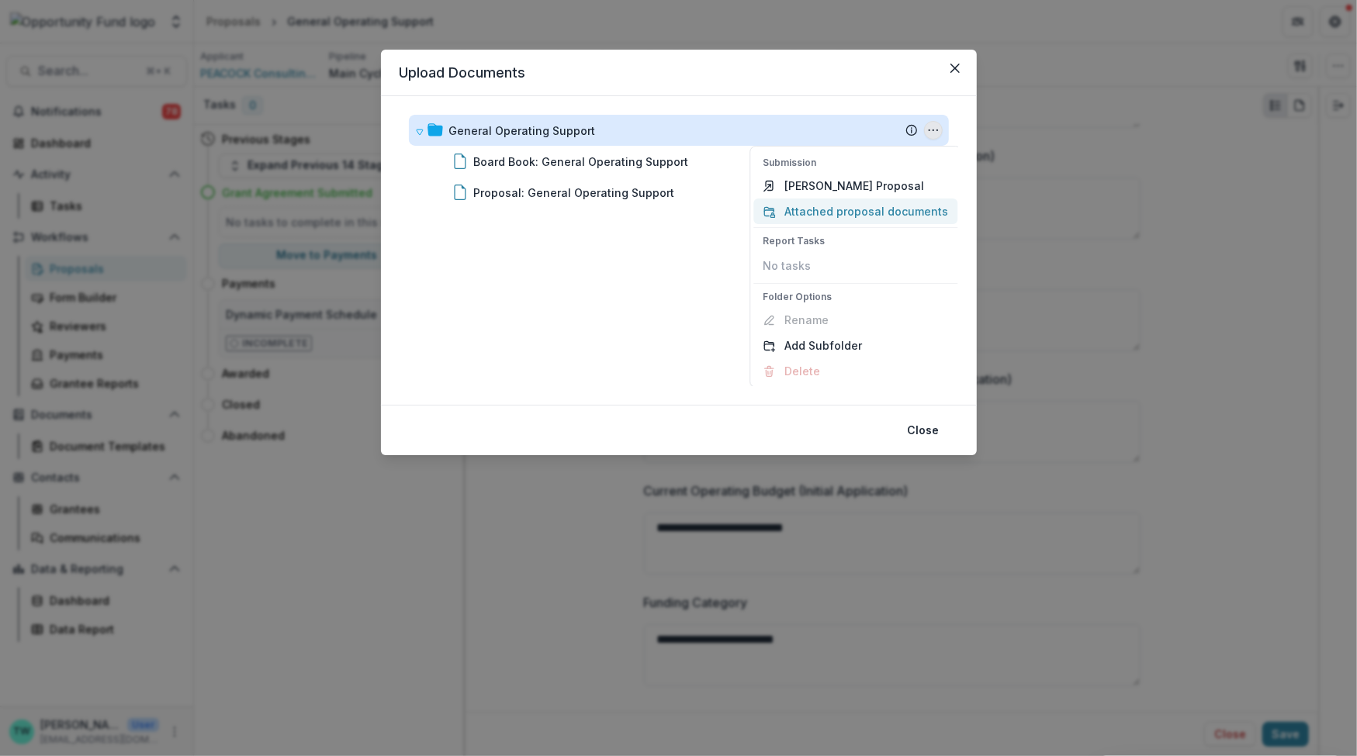
scroll to position [0, 0]
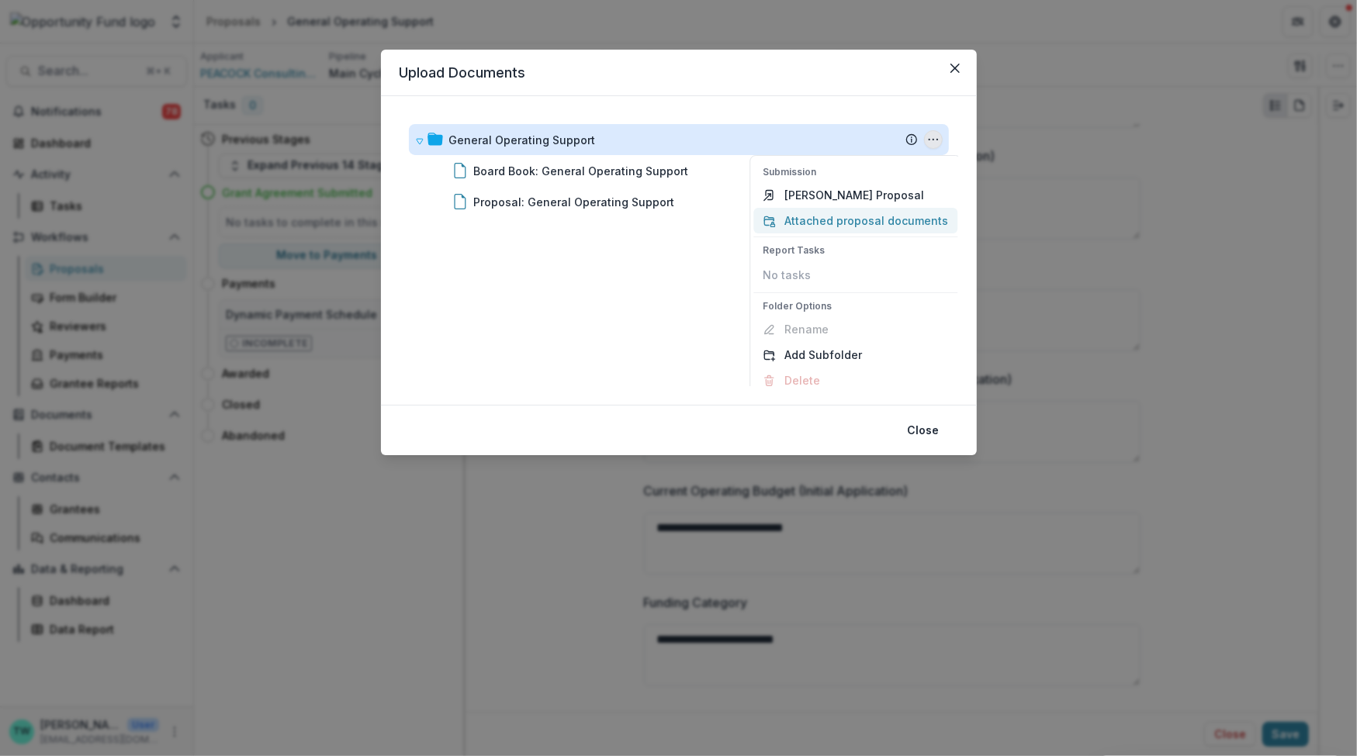
click at [863, 216] on button "Attached proposal documents" at bounding box center [855, 221] width 204 height 26
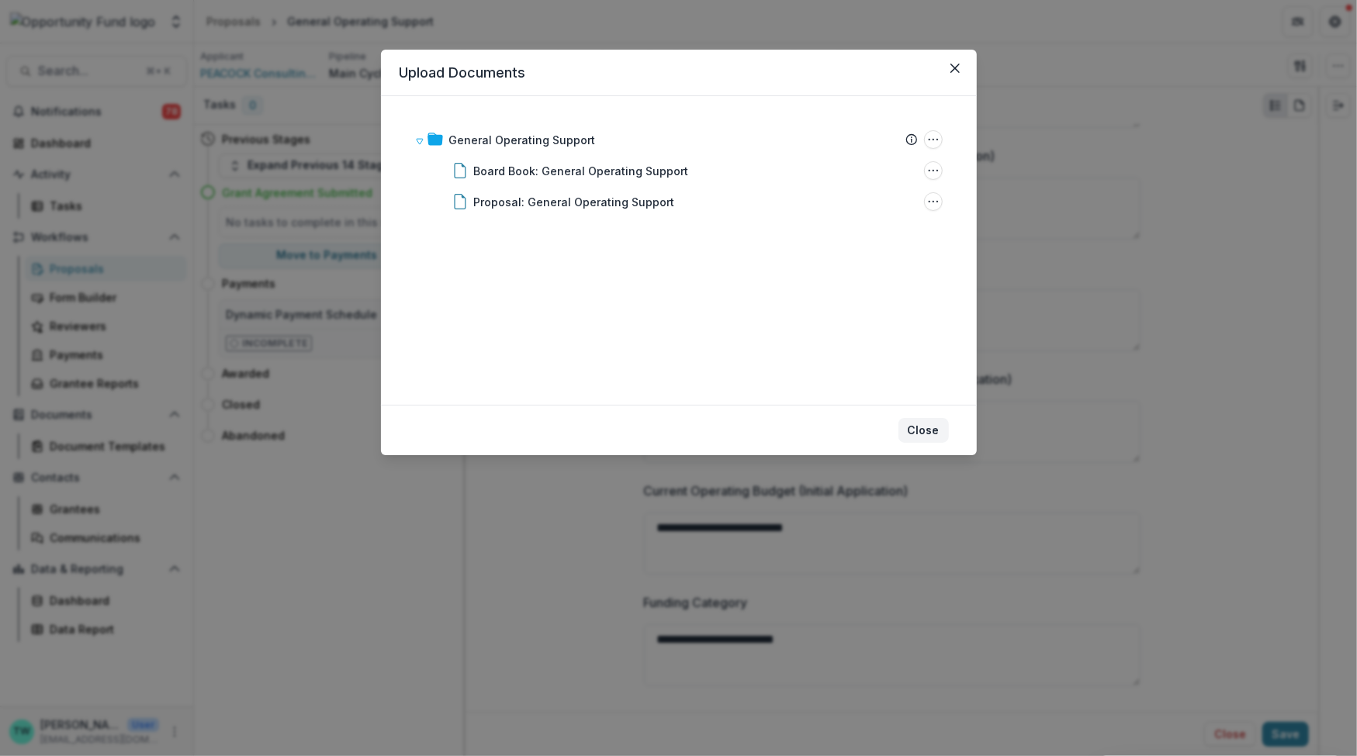
click at [927, 428] on button "Close" at bounding box center [923, 430] width 50 height 25
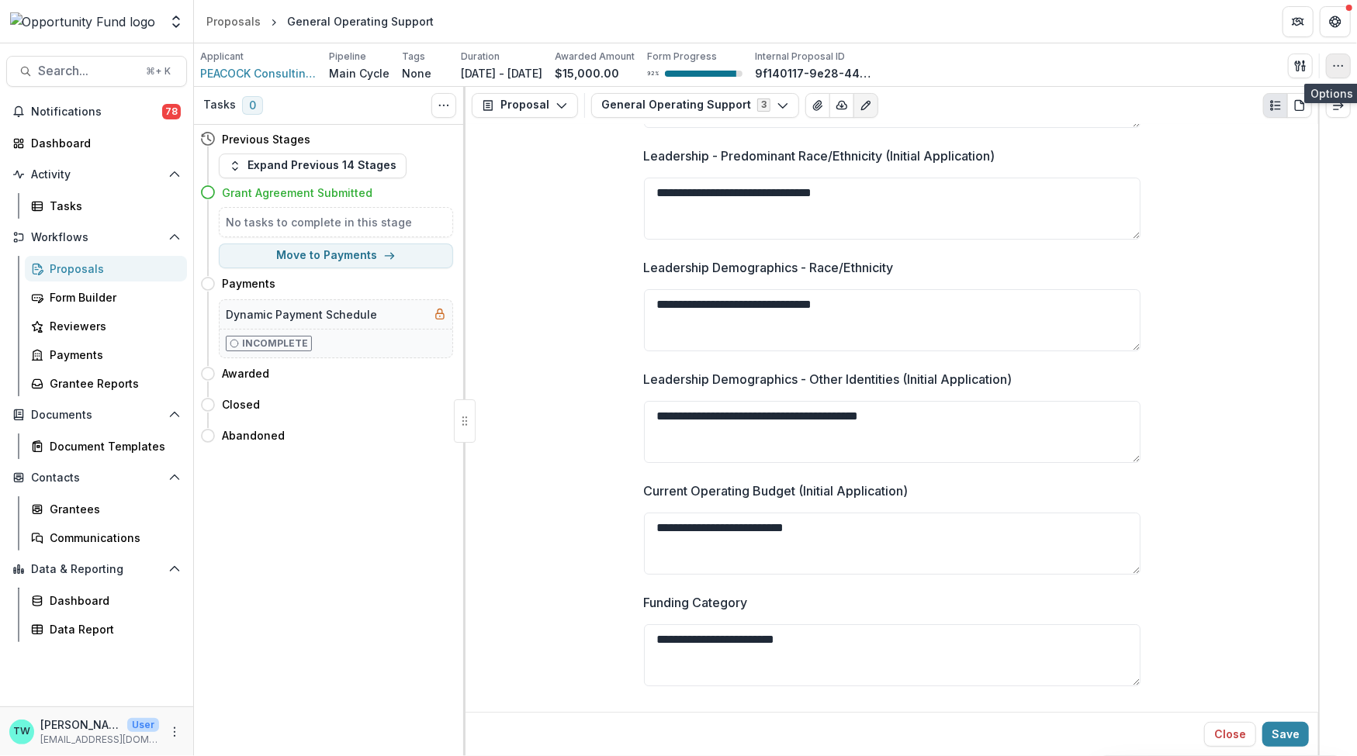
click at [1341, 66] on icon "button" at bounding box center [1338, 66] width 12 height 12
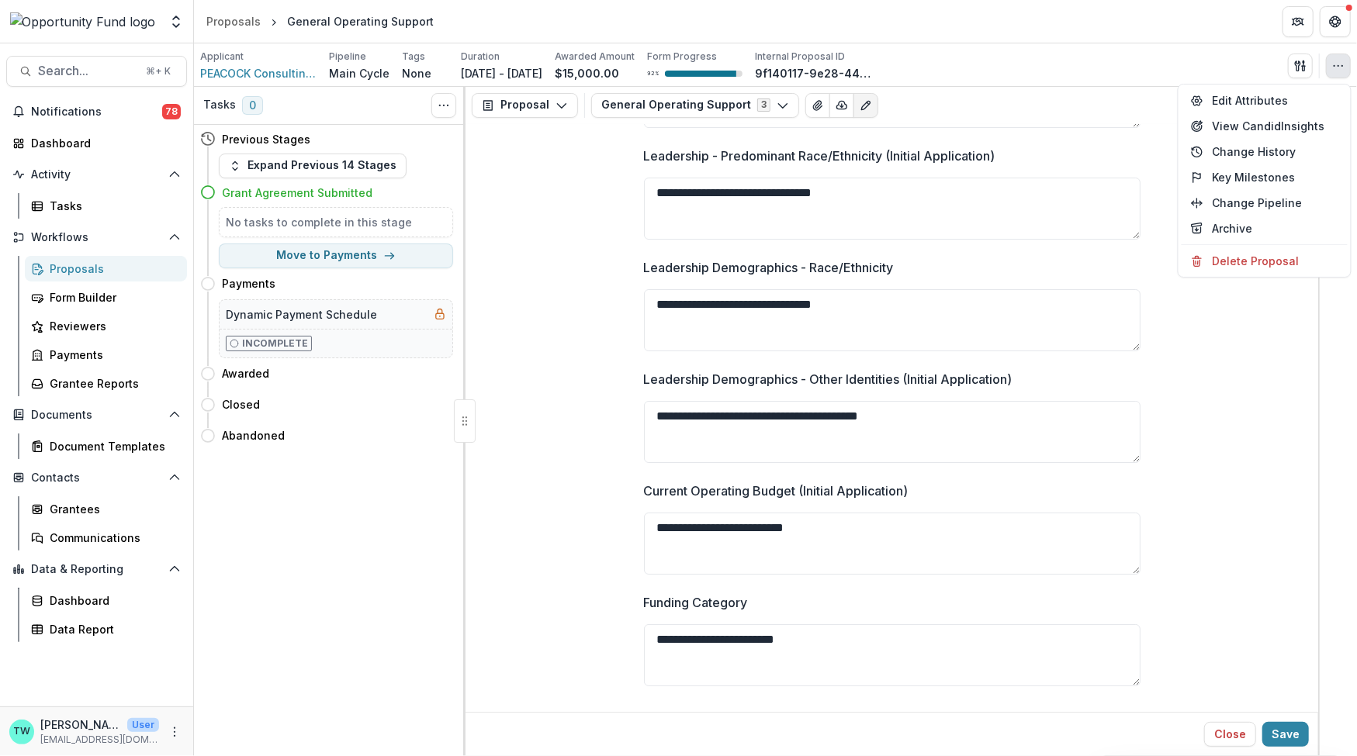
click at [1188, 71] on div "Applicant PEACOCK Consulting Inc Pipeline Main Cycle Tags None All tags Duratio…" at bounding box center [775, 66] width 1151 height 32
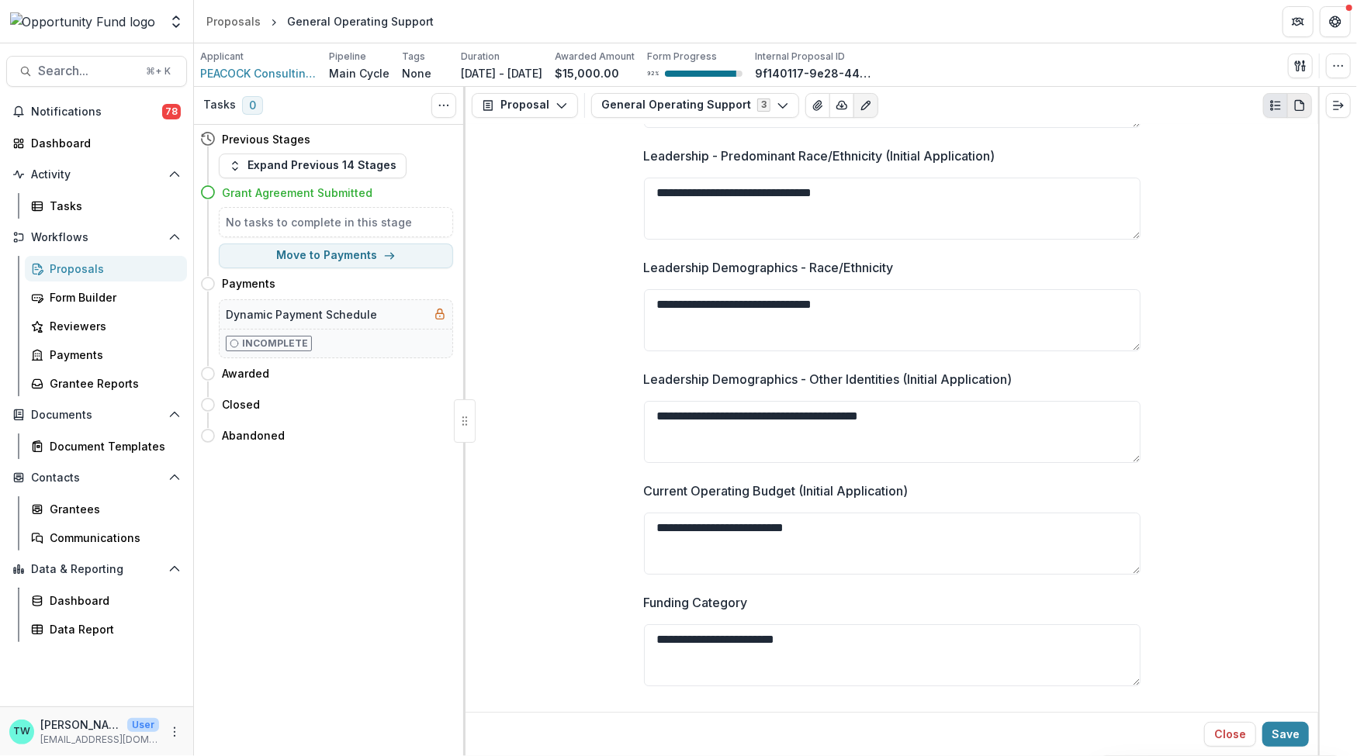
click at [1298, 109] on icon "PDF view" at bounding box center [1299, 105] width 9 height 10
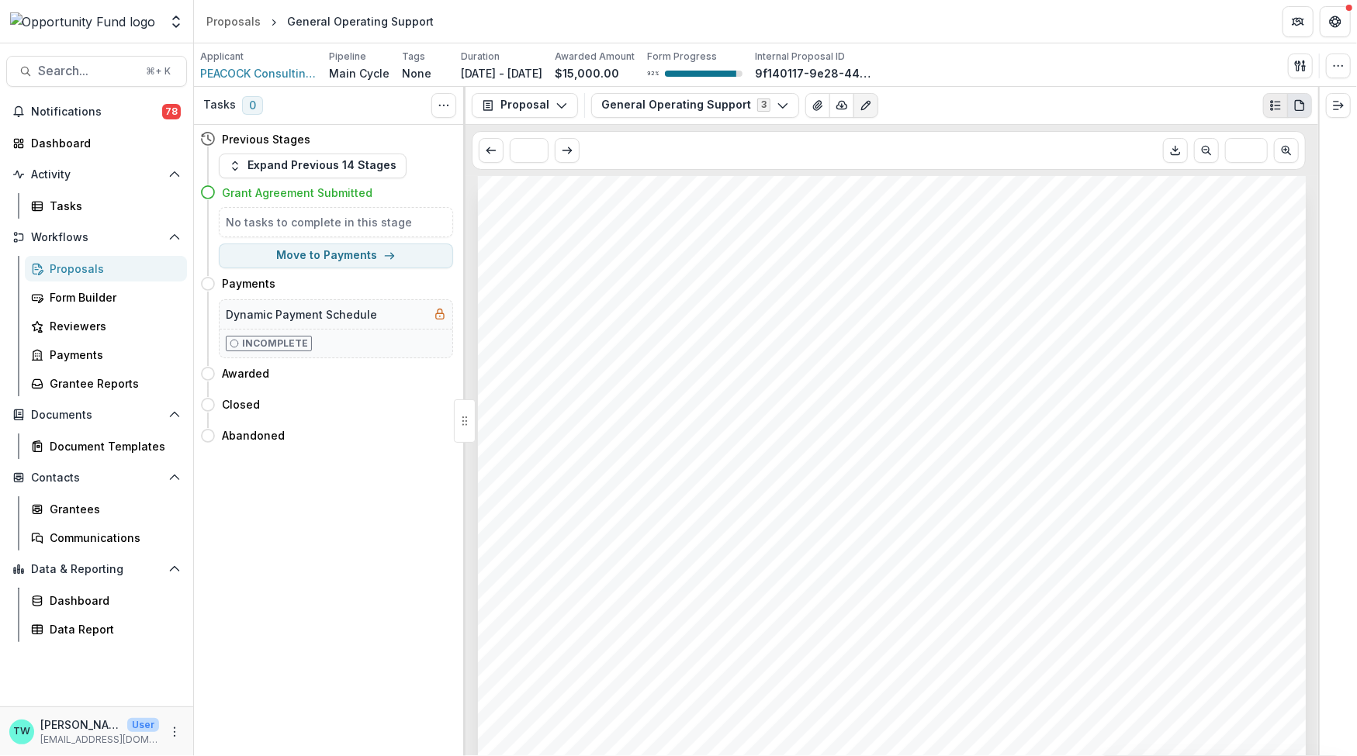
click at [1272, 106] on icon "Plaintext view" at bounding box center [1275, 105] width 12 height 12
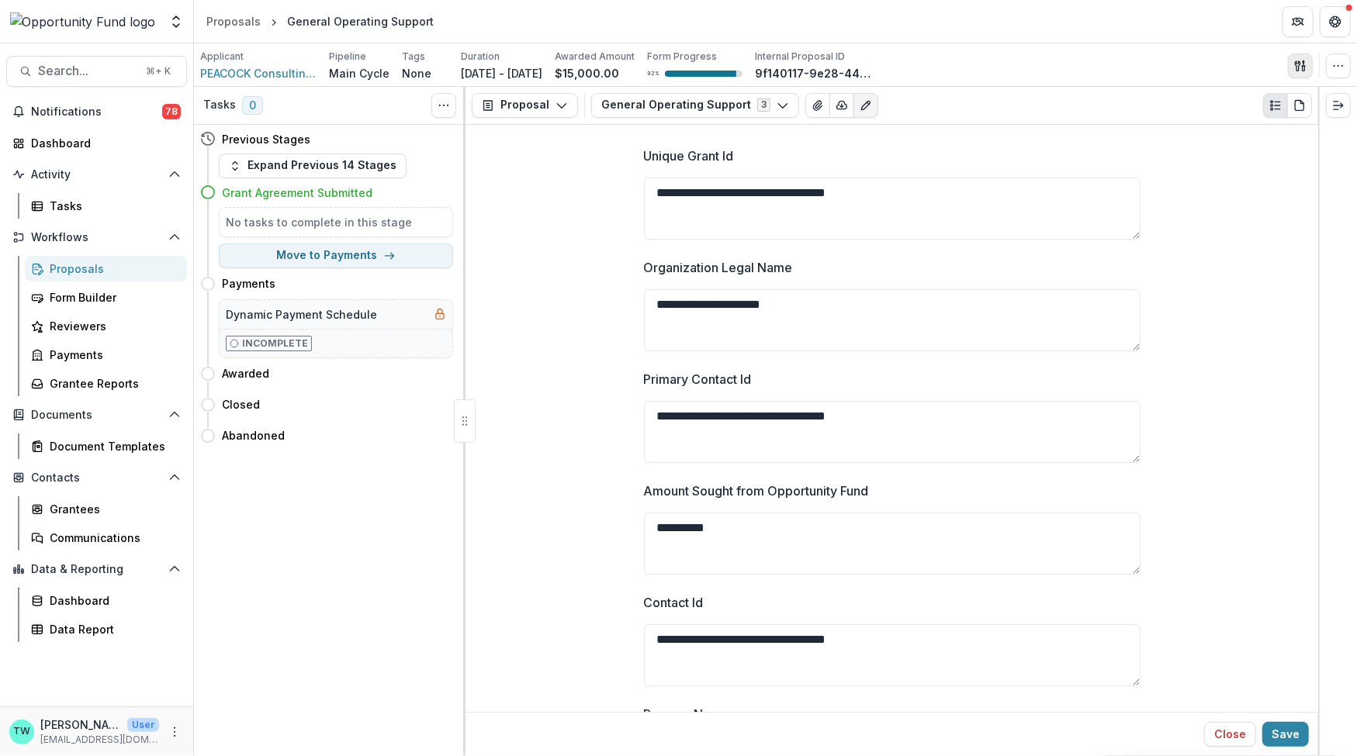
click at [1293, 66] on button "button" at bounding box center [1300, 66] width 25 height 25
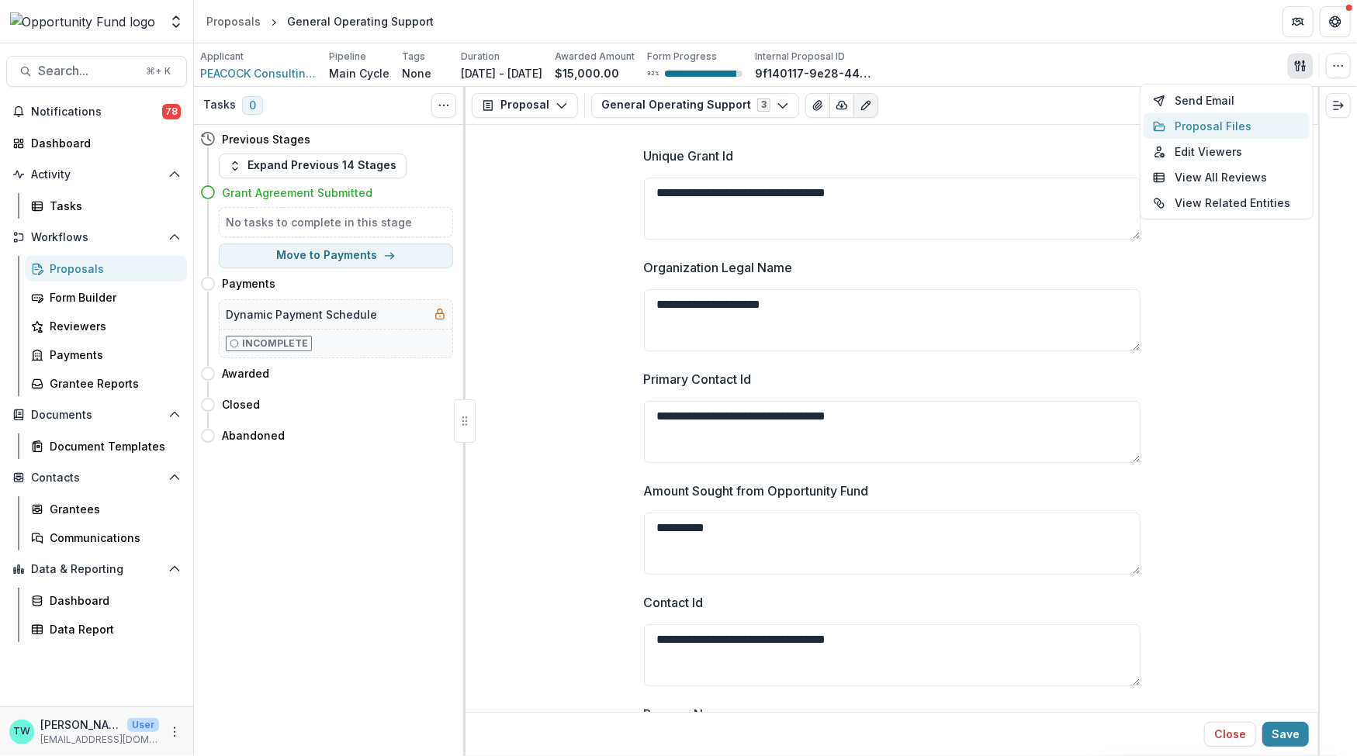
click at [1234, 124] on button "Proposal Files" at bounding box center [1227, 126] width 166 height 26
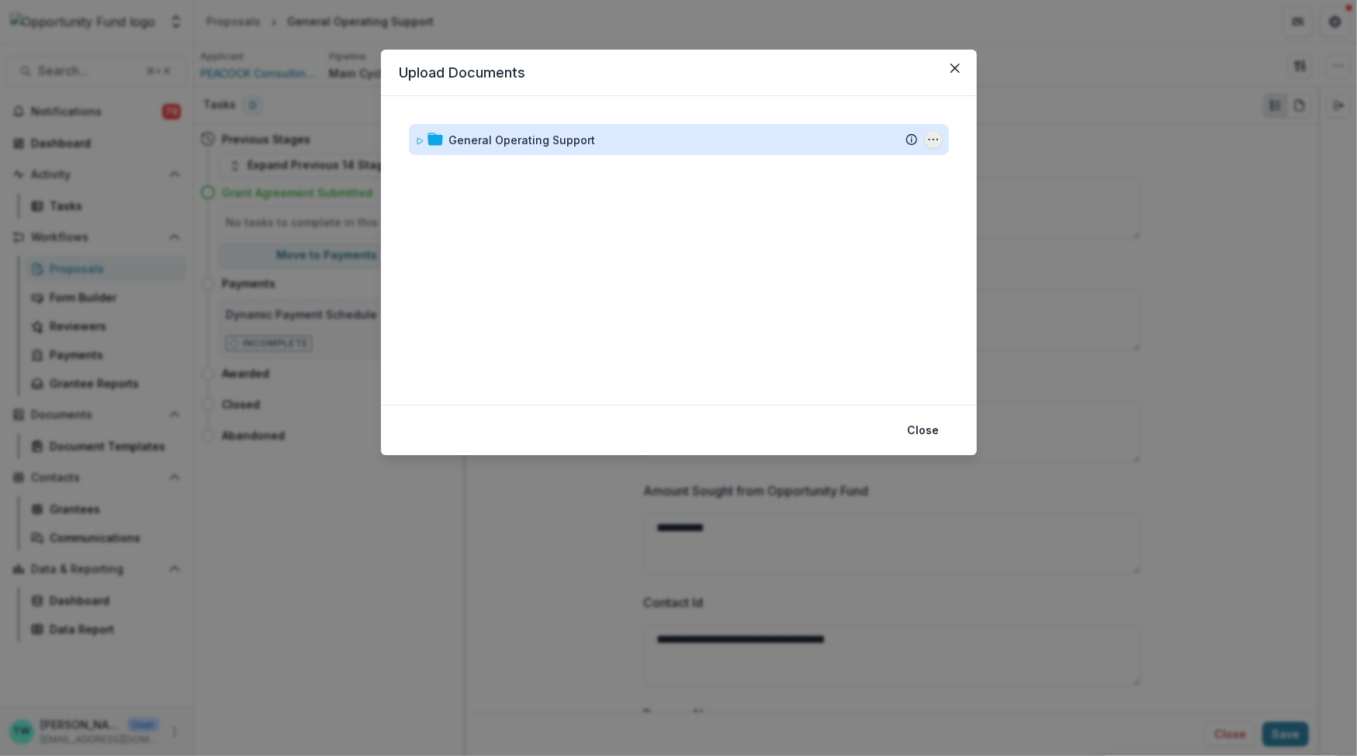
click at [933, 143] on icon "General Operating Support Options" at bounding box center [933, 139] width 12 height 12
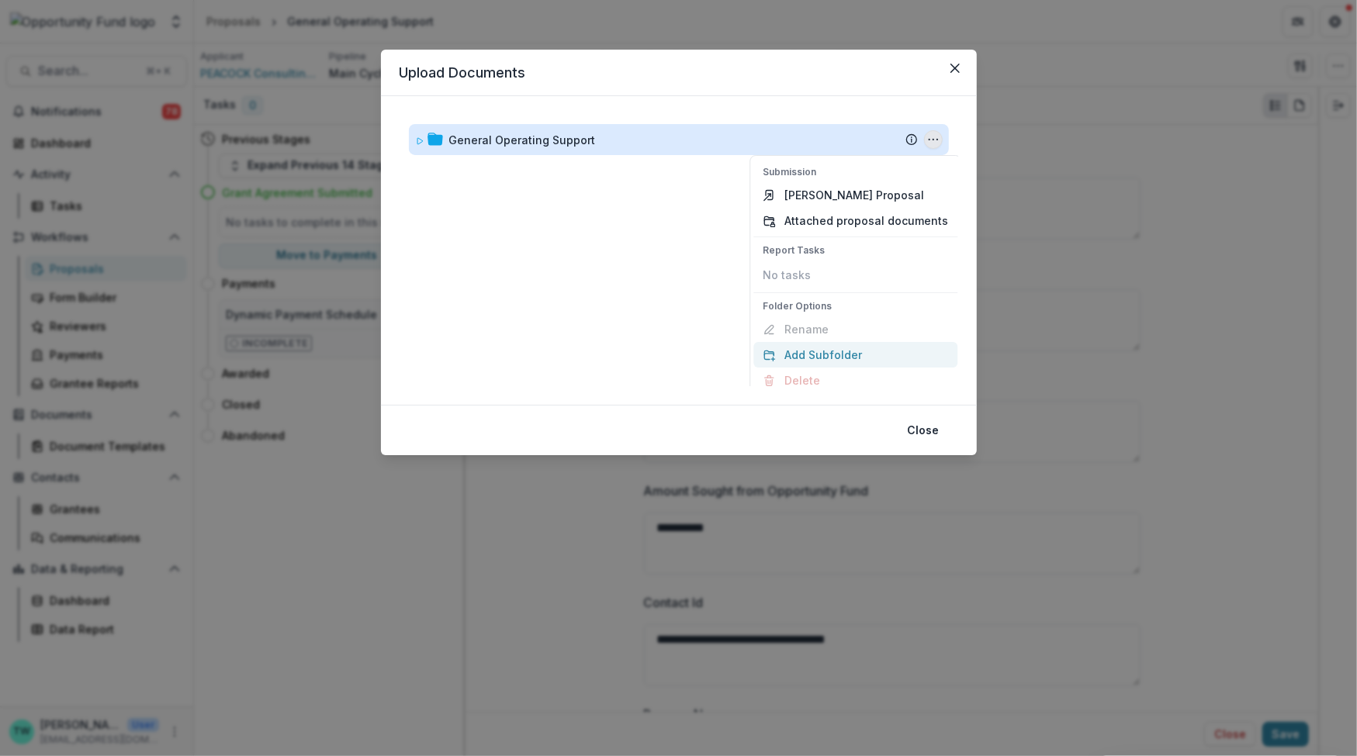
click at [851, 355] on button "Add Subfolder" at bounding box center [855, 355] width 204 height 26
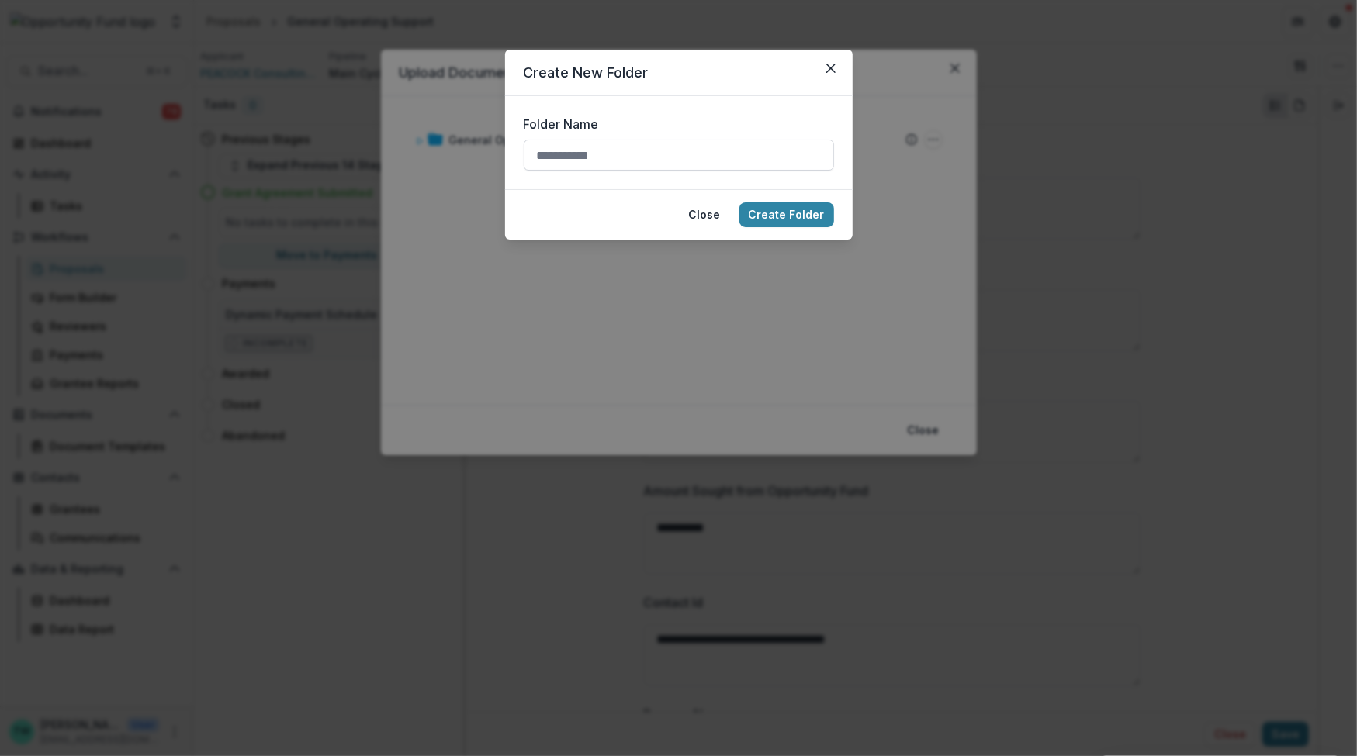
click at [708, 158] on input "Folder Name" at bounding box center [679, 155] width 310 height 31
type input "*"
type input "******"
click at [776, 221] on button "Create Folder" at bounding box center [786, 215] width 95 height 25
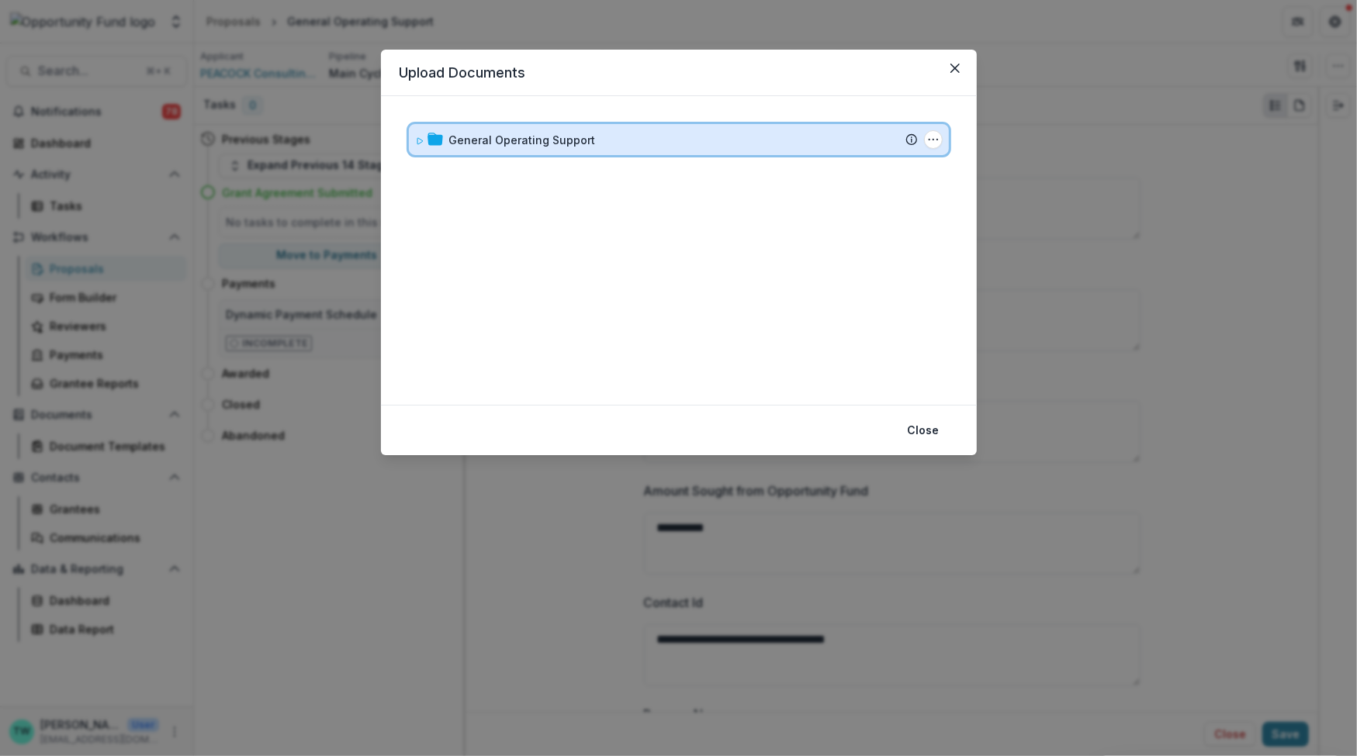
click at [421, 140] on icon at bounding box center [419, 141] width 9 height 9
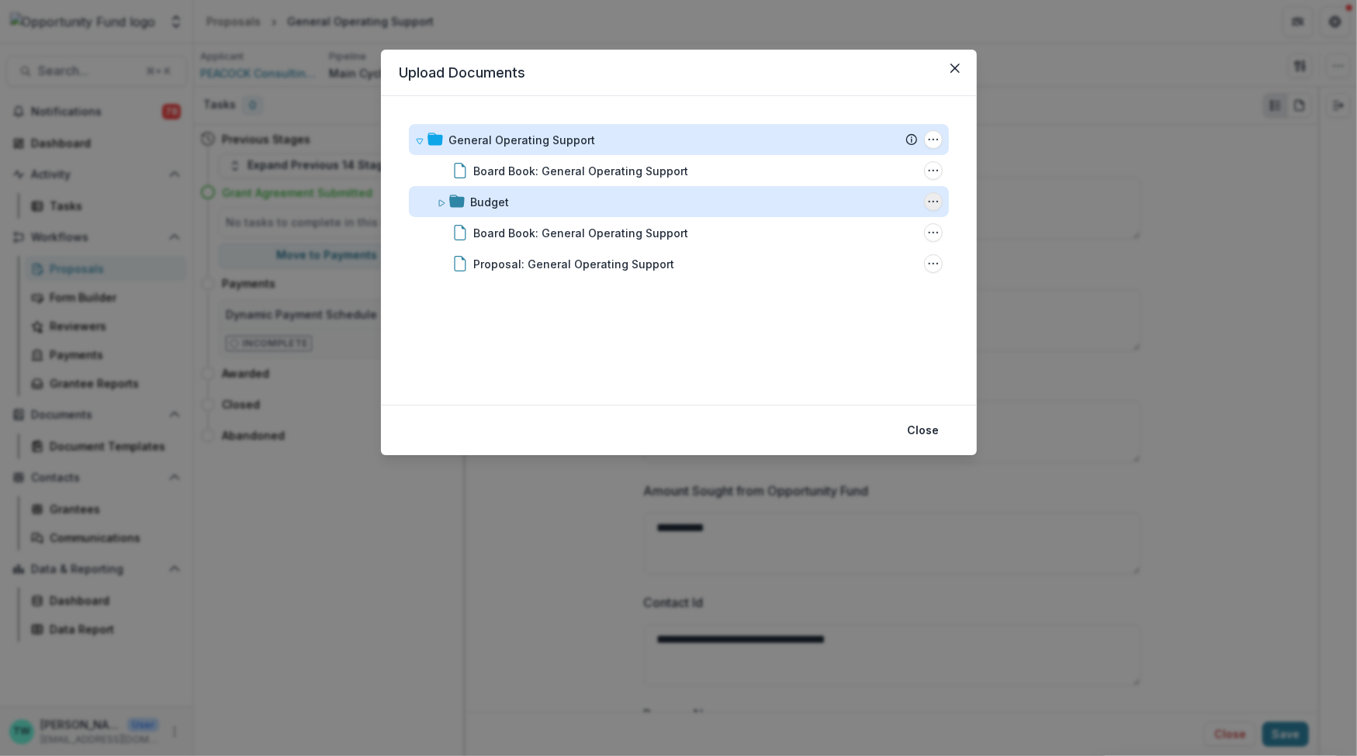
click at [927, 203] on icon "Budget Options" at bounding box center [933, 202] width 12 height 12
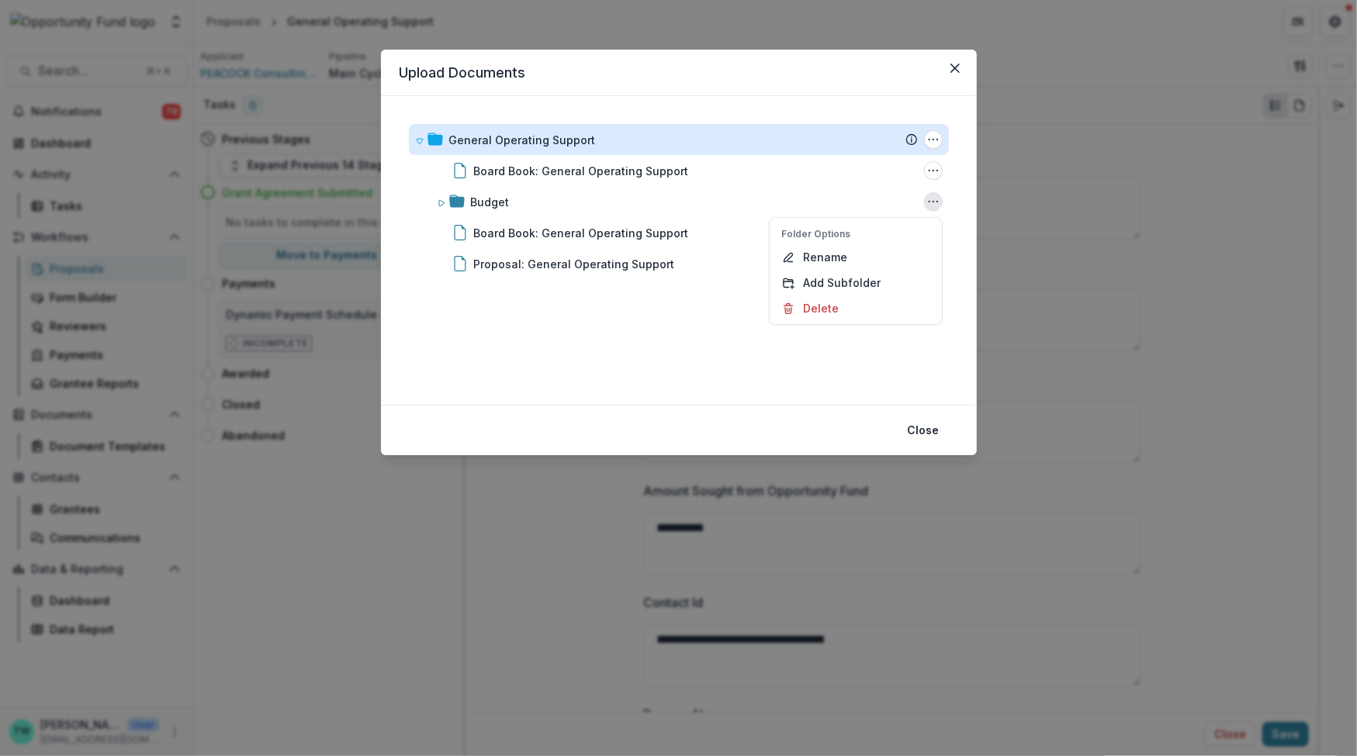
click at [648, 374] on div "General Operating Support Submission Temelio Proposal Attached proposal documen…" at bounding box center [679, 251] width 559 height 272
click at [918, 428] on button "Close" at bounding box center [923, 430] width 50 height 25
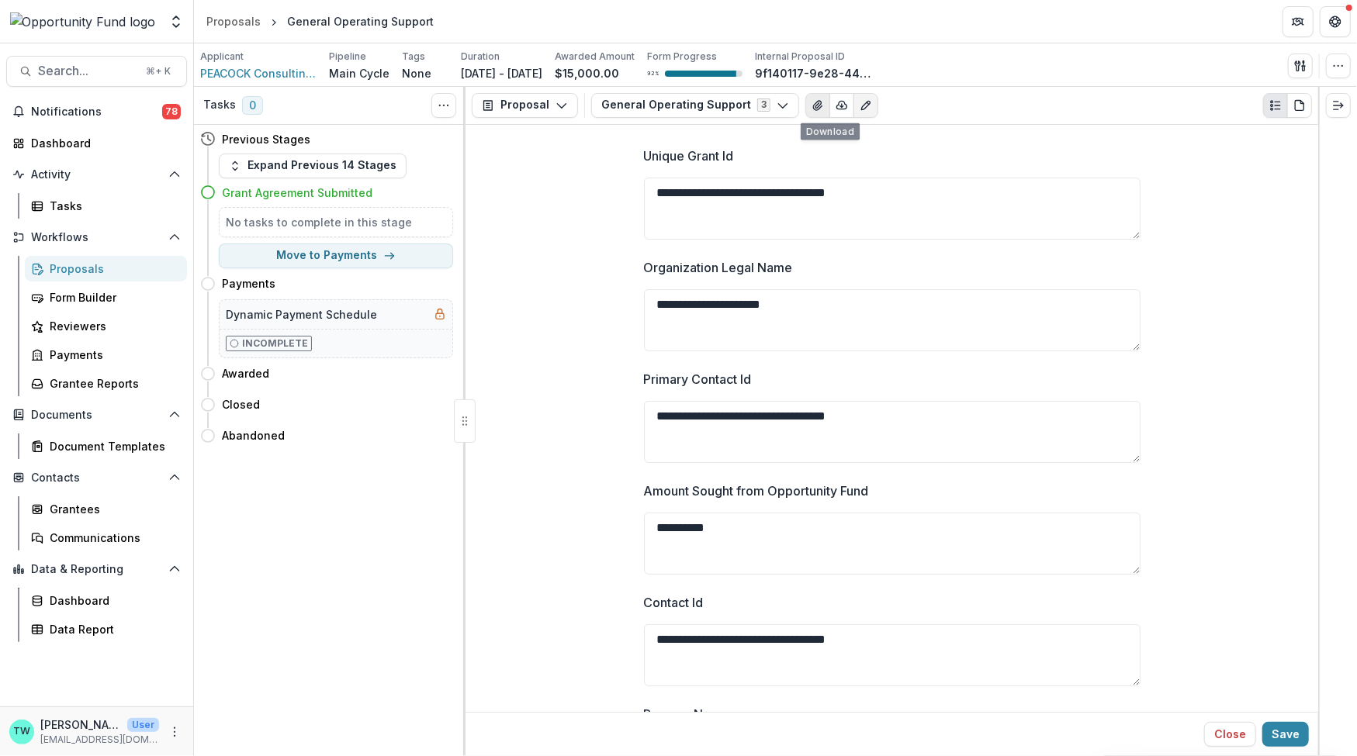
click at [807, 111] on button "View Attached Files" at bounding box center [817, 105] width 25 height 25
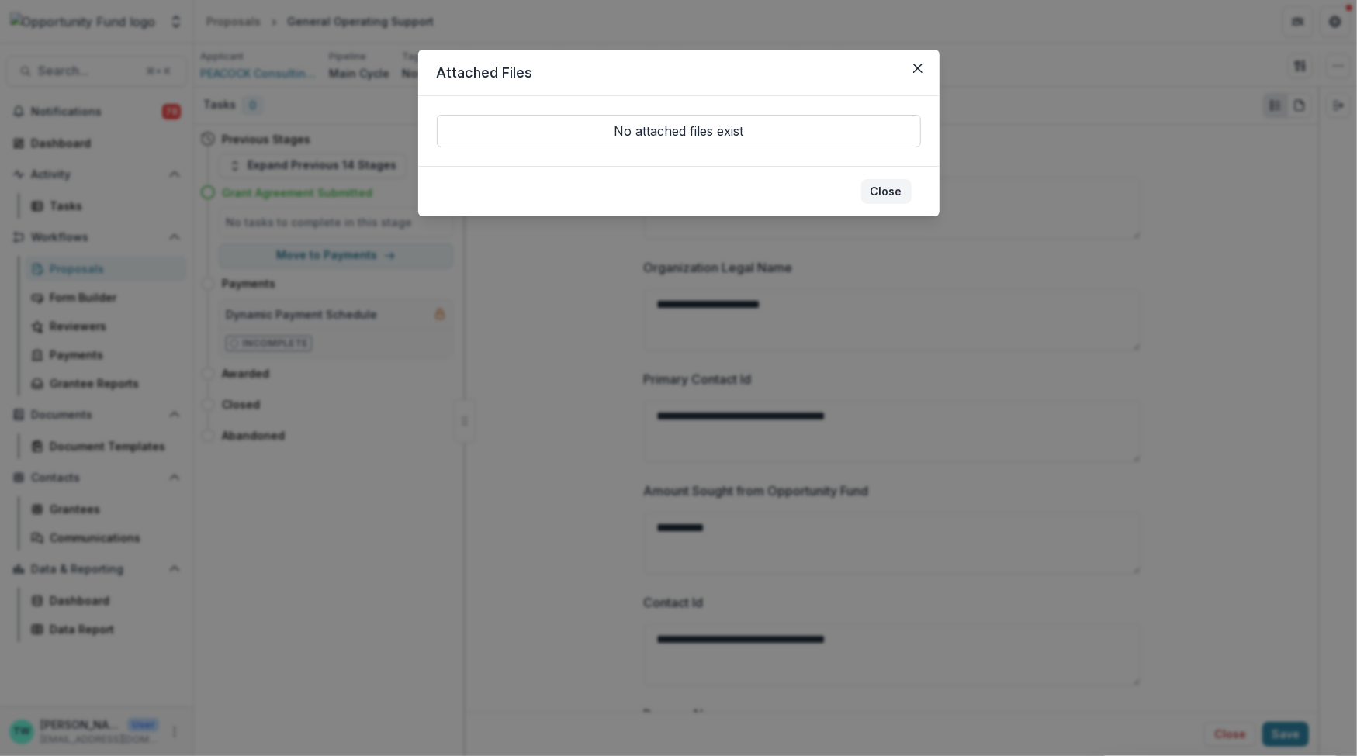
click at [892, 201] on button "Close" at bounding box center [886, 191] width 50 height 25
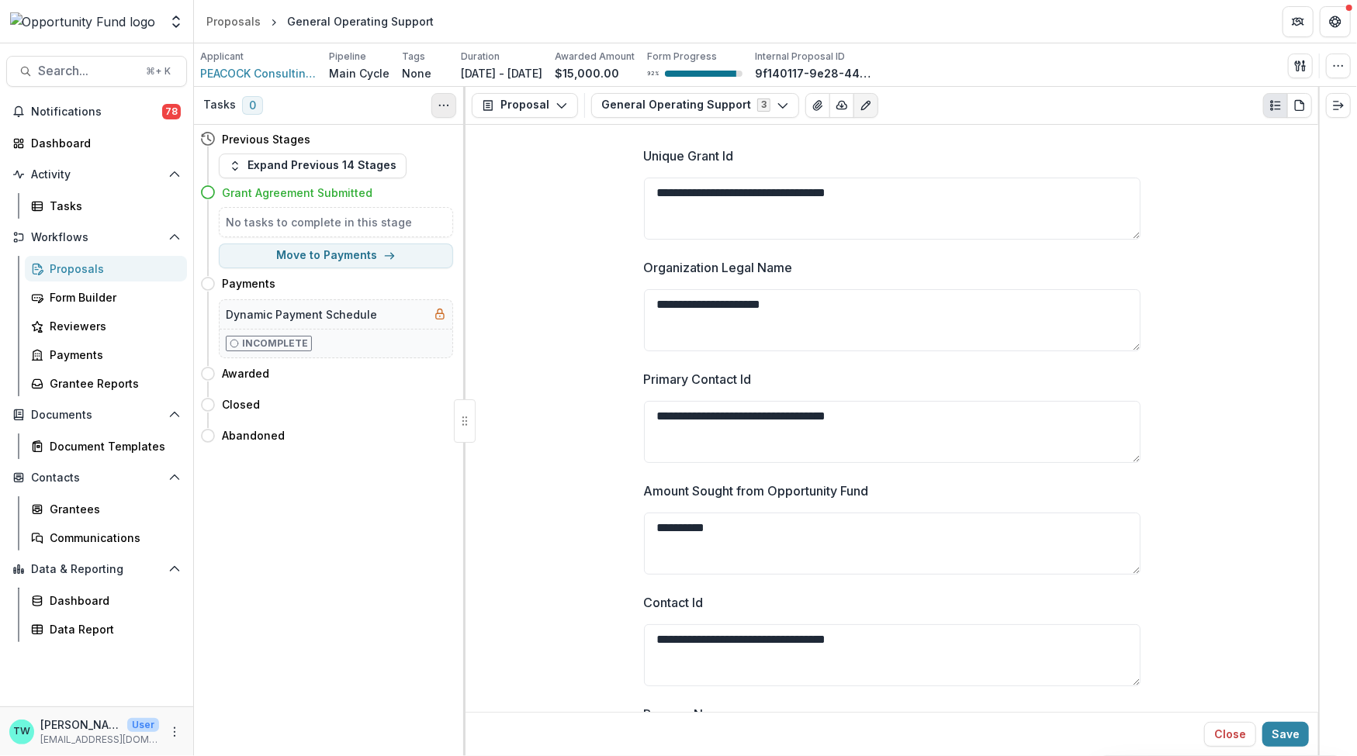
click at [448, 108] on icon "Toggle View Cancelled Tasks" at bounding box center [444, 105] width 12 height 12
click at [1334, 25] on icon "Get Help" at bounding box center [1336, 25] width 4 height 3
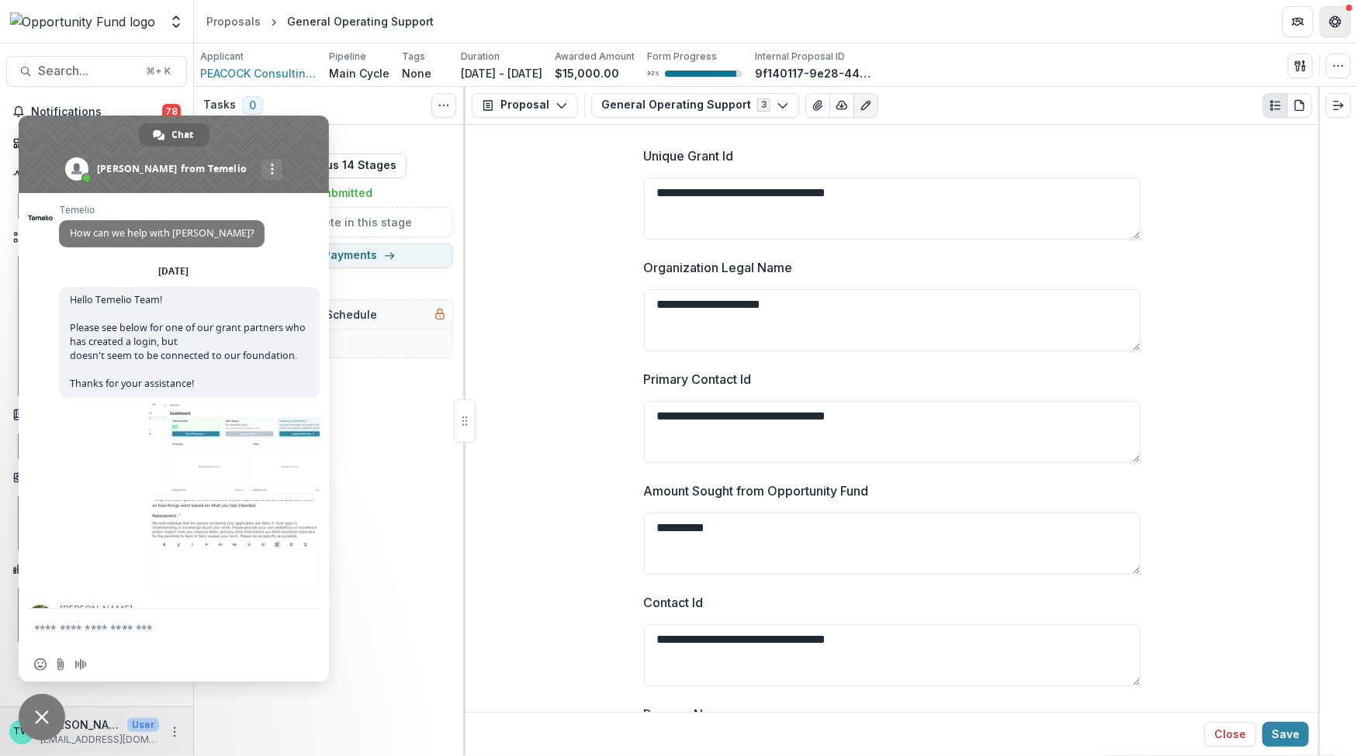
scroll to position [1685, 0]
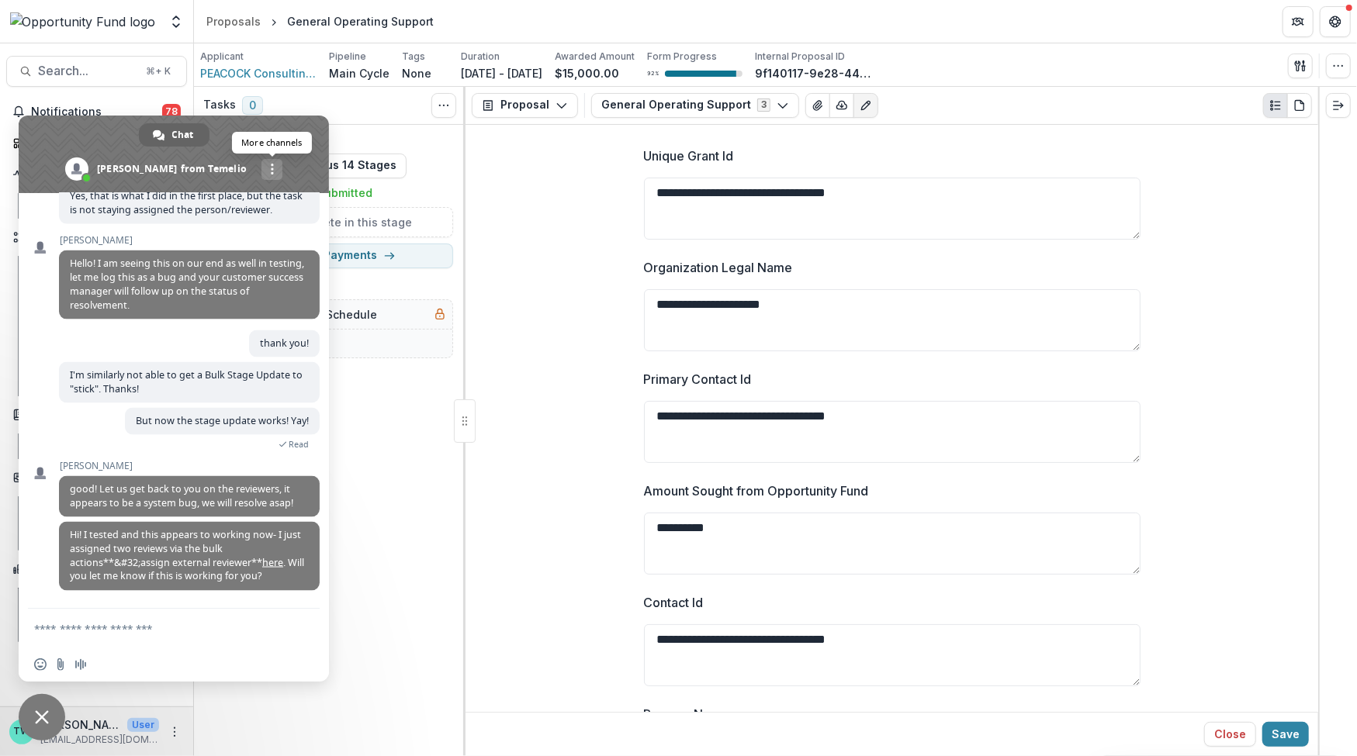
click at [261, 169] on div "More channels" at bounding box center [271, 169] width 21 height 21
click at [280, 137] on span at bounding box center [174, 155] width 310 height 78
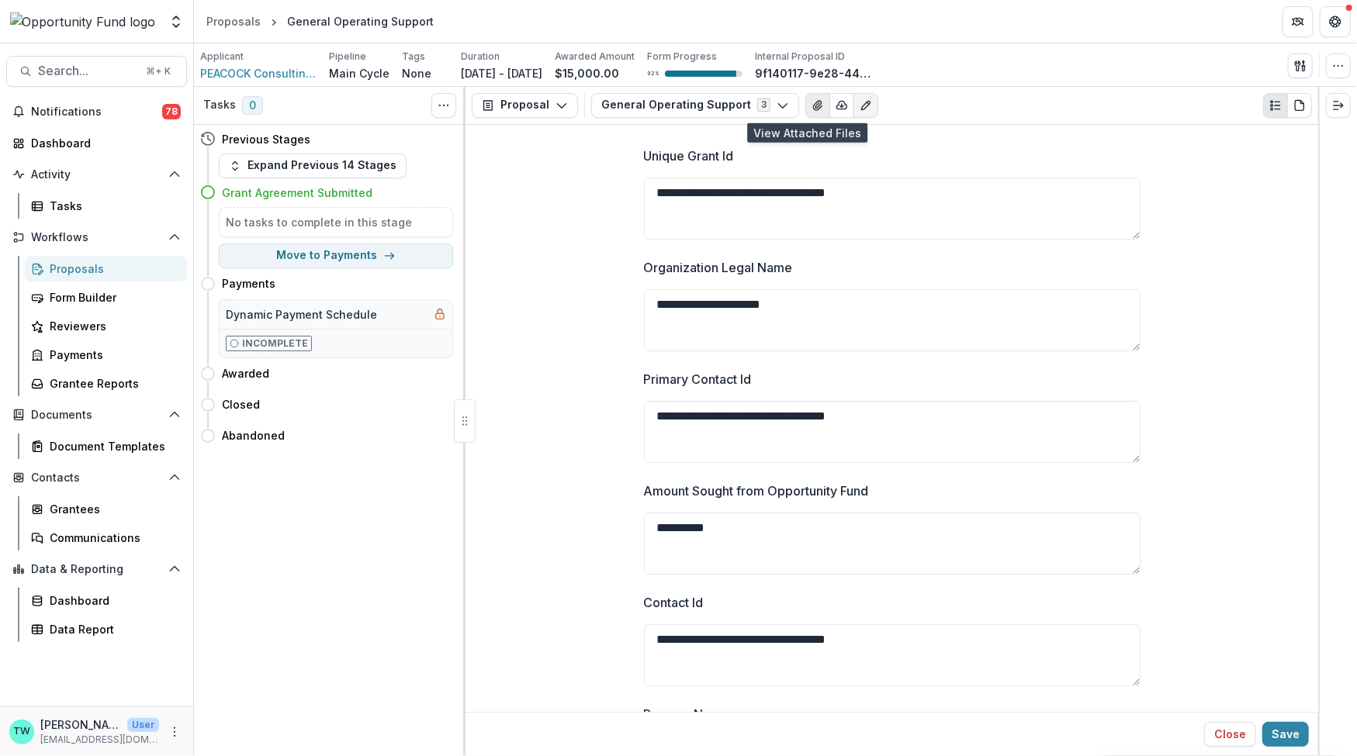
click at [812, 110] on icon "View Attached Files" at bounding box center [818, 105] width 12 height 12
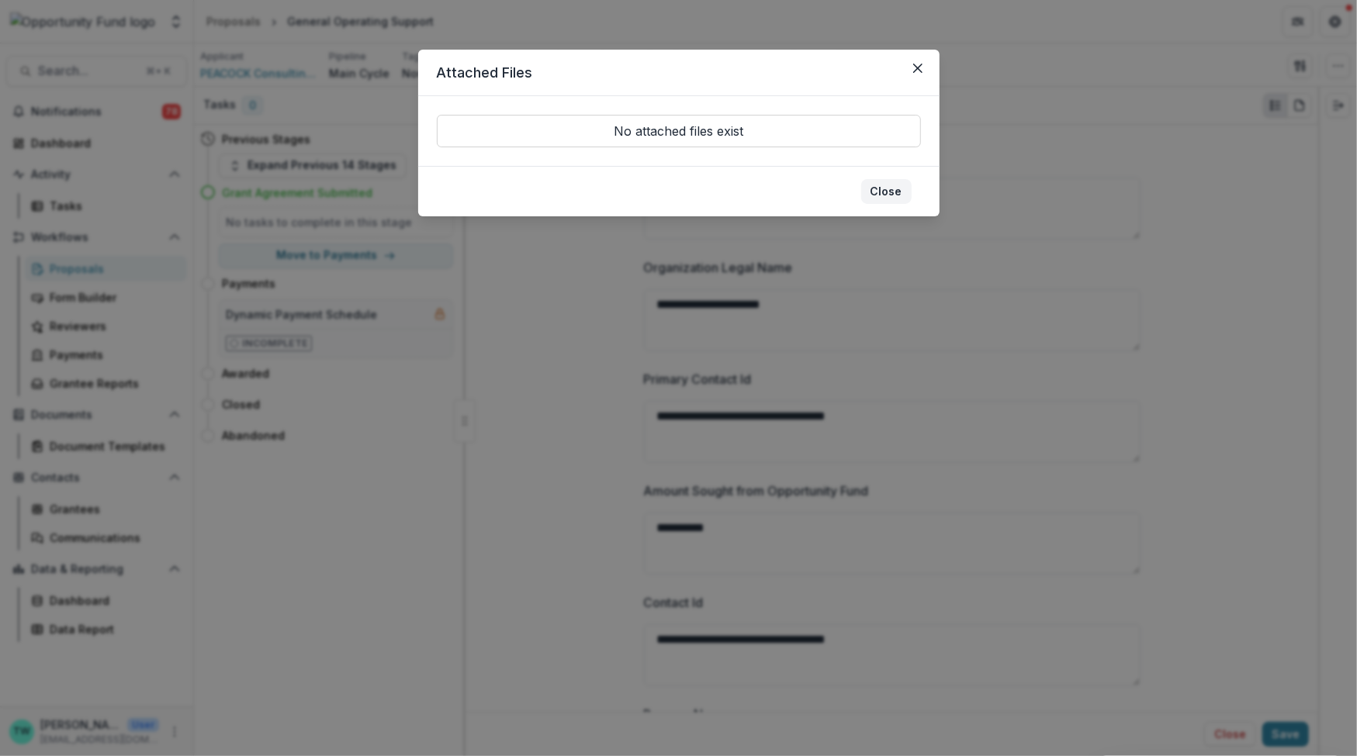
click at [880, 187] on button "Close" at bounding box center [886, 191] width 50 height 25
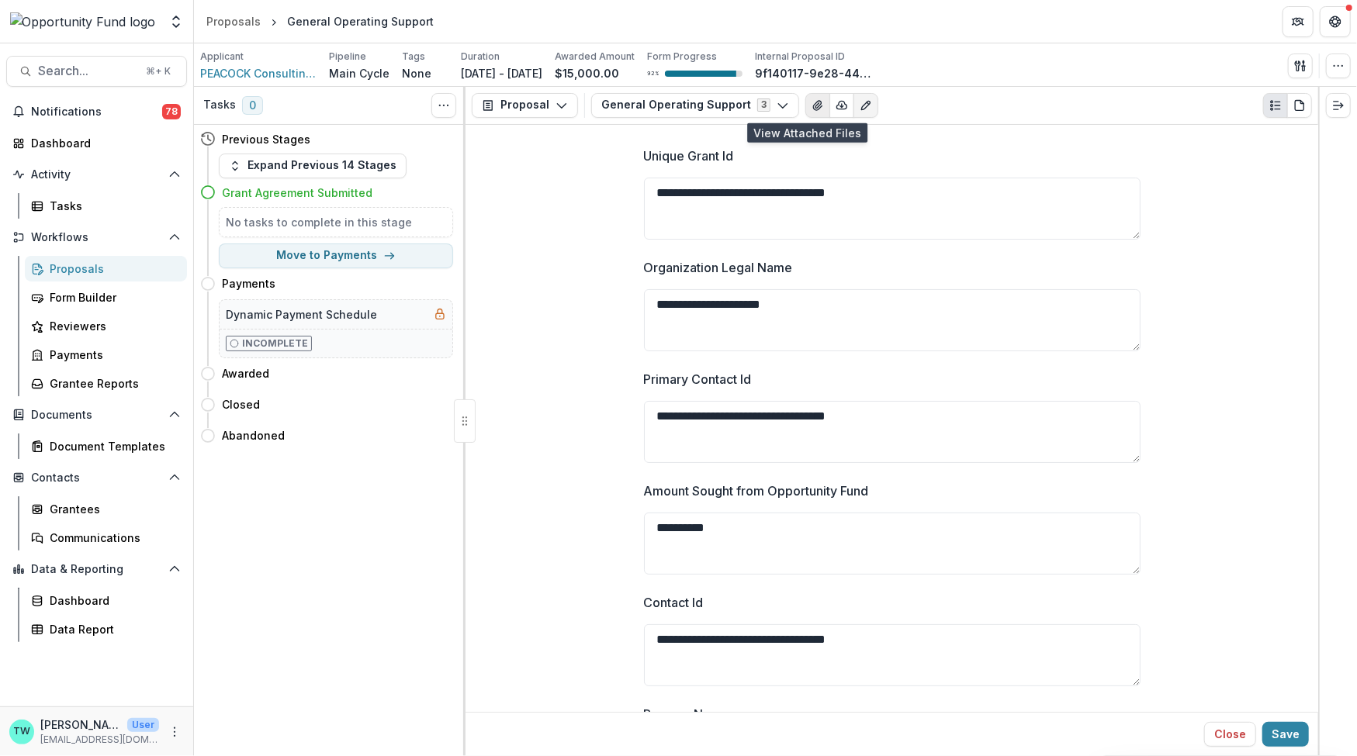
click at [813, 105] on icon "View Attached Files" at bounding box center [817, 105] width 9 height 9
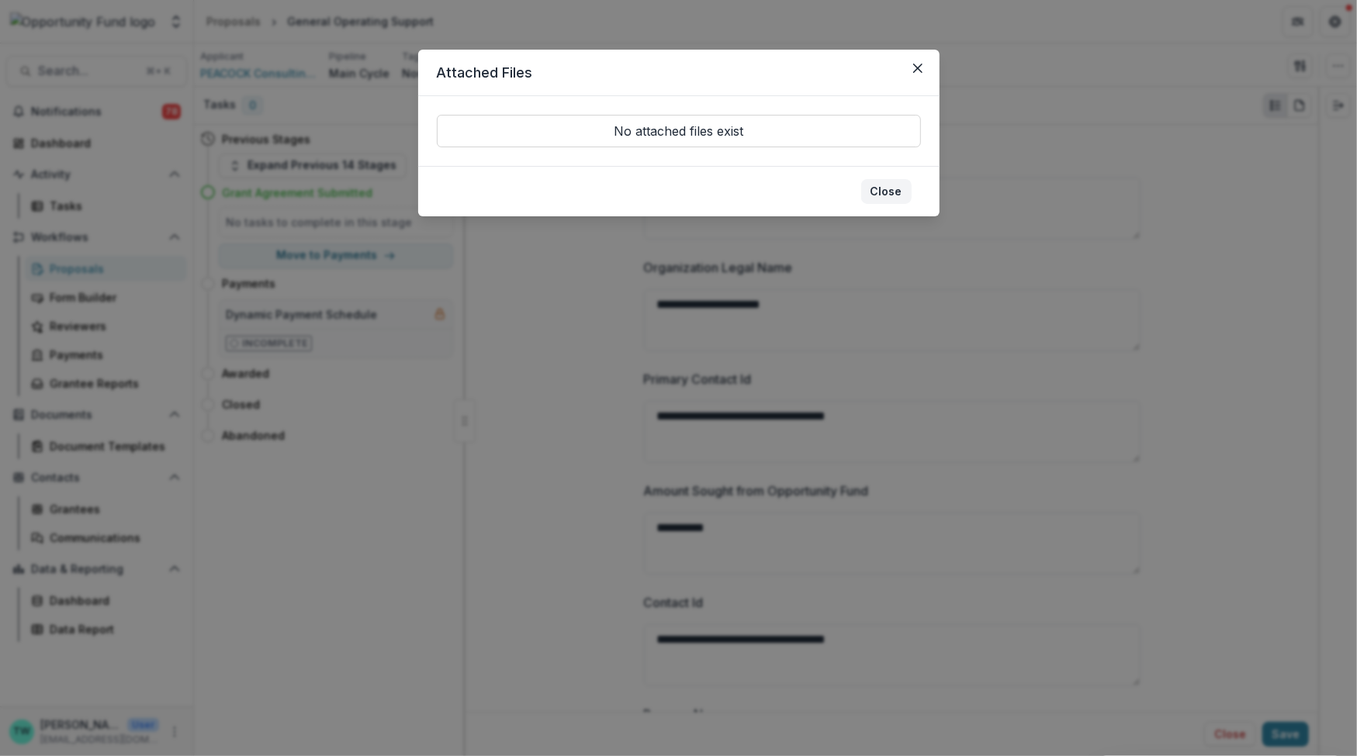
click at [881, 184] on button "Close" at bounding box center [886, 191] width 50 height 25
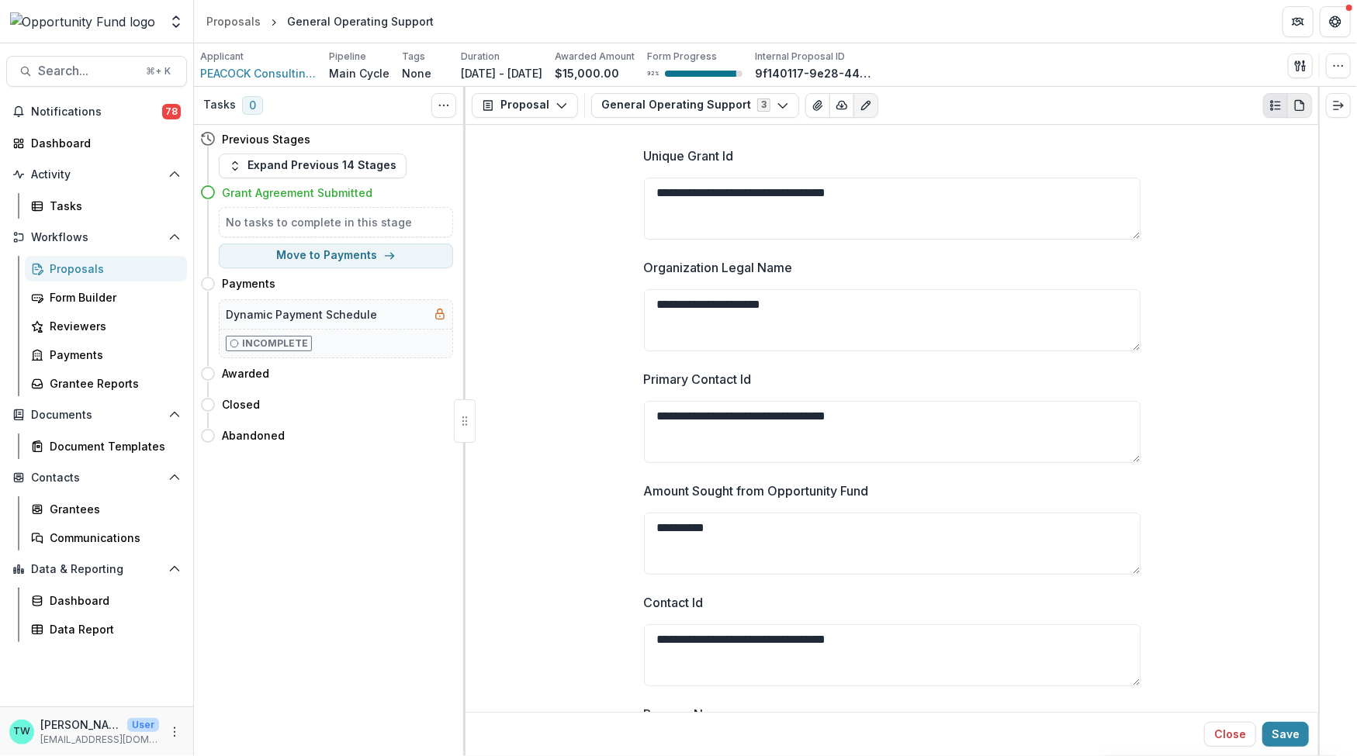
click at [1300, 109] on icon "PDF view" at bounding box center [1299, 105] width 12 height 12
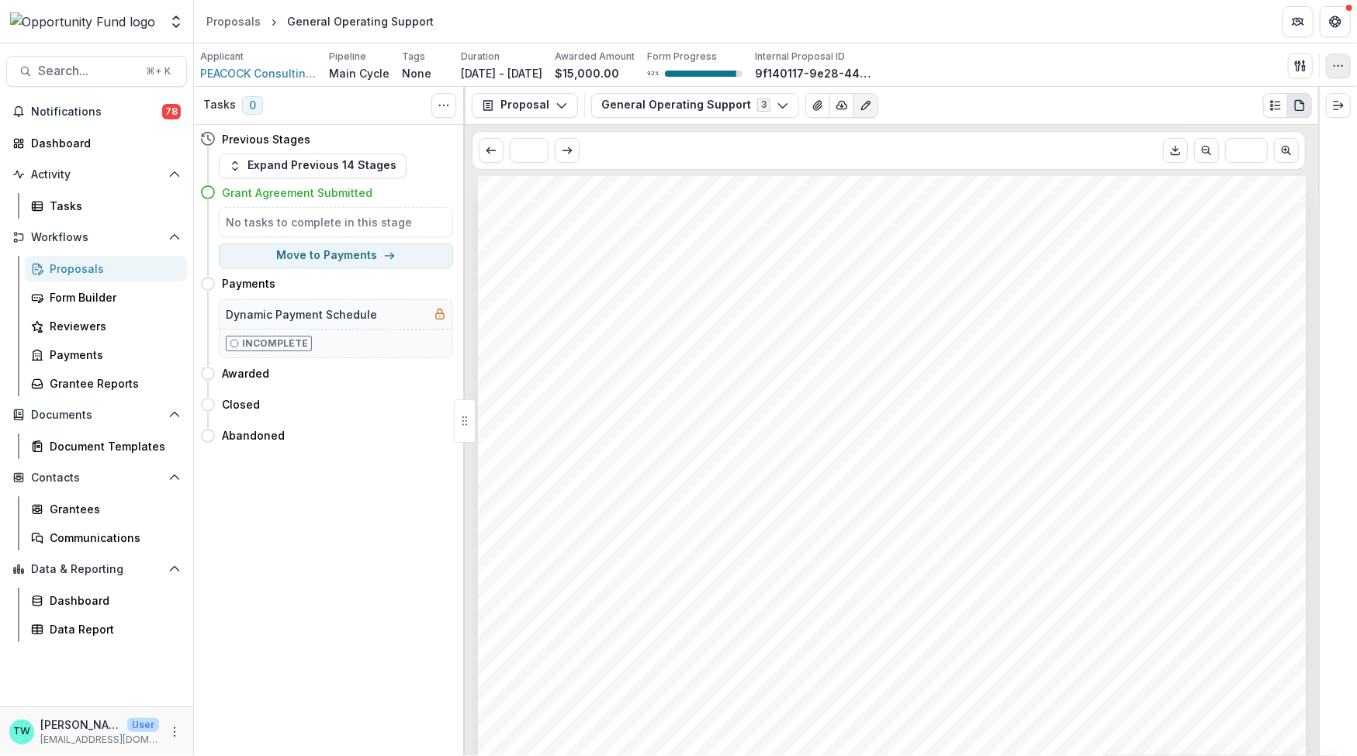
click at [1338, 71] on icon "button" at bounding box center [1338, 66] width 12 height 12
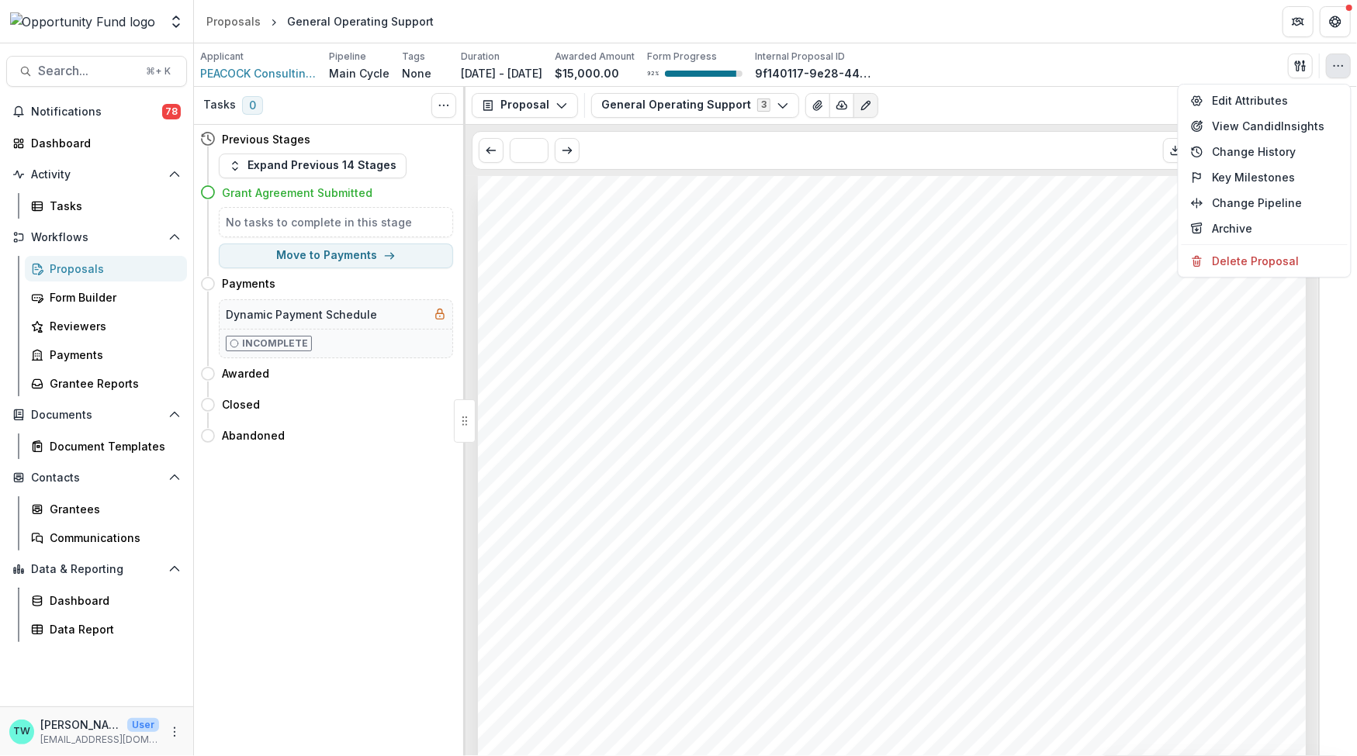
click at [1021, 114] on div "General Operating Support 3 Forms (3) General Operating Support Assessment for …" at bounding box center [951, 105] width 721 height 25
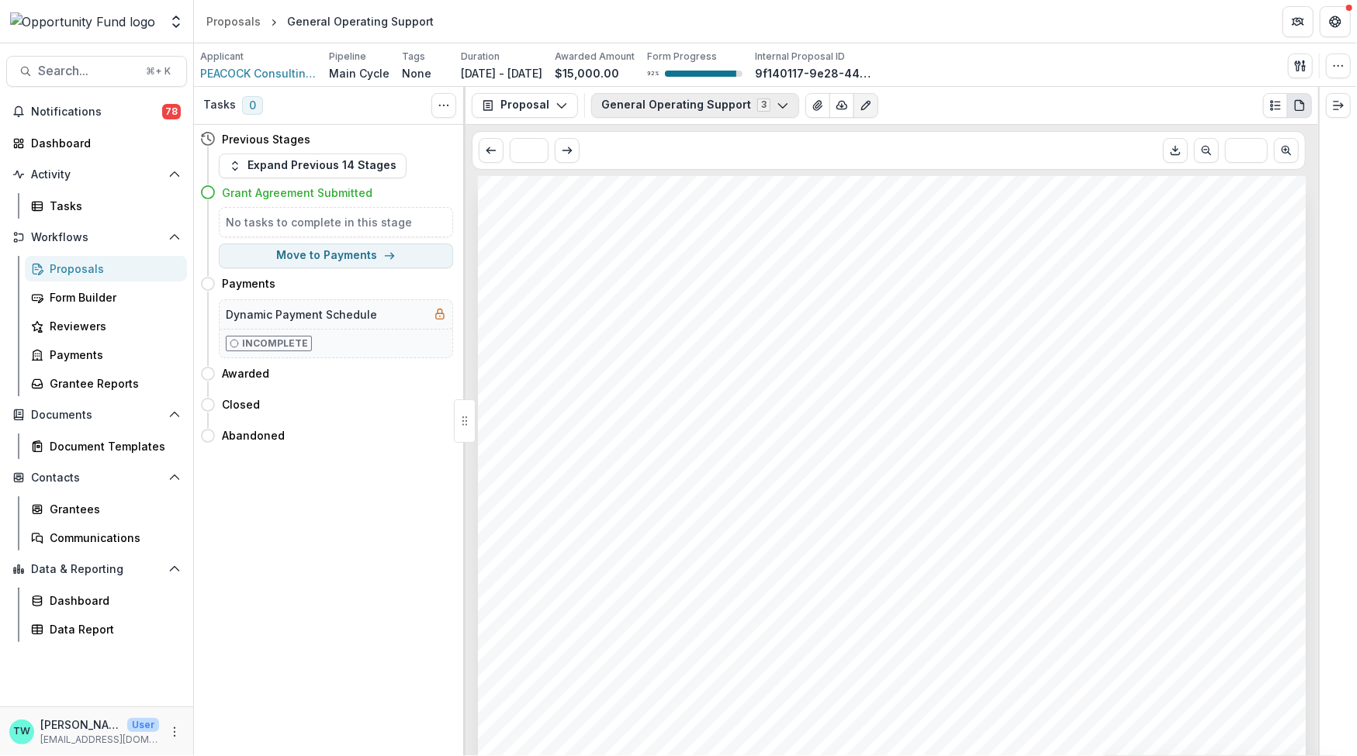
click at [777, 104] on icon "button" at bounding box center [783, 105] width 12 height 12
click at [743, 186] on span "Assessment for Early Awards" at bounding box center [697, 190] width 157 height 16
click at [894, 319] on div "PEACOCK Consulting Inc General Operating Support Nonprofit DBA: PEACOCK Consult…" at bounding box center [892, 762] width 828 height 1172
click at [871, 107] on icon "Edit as form" at bounding box center [875, 105] width 12 height 12
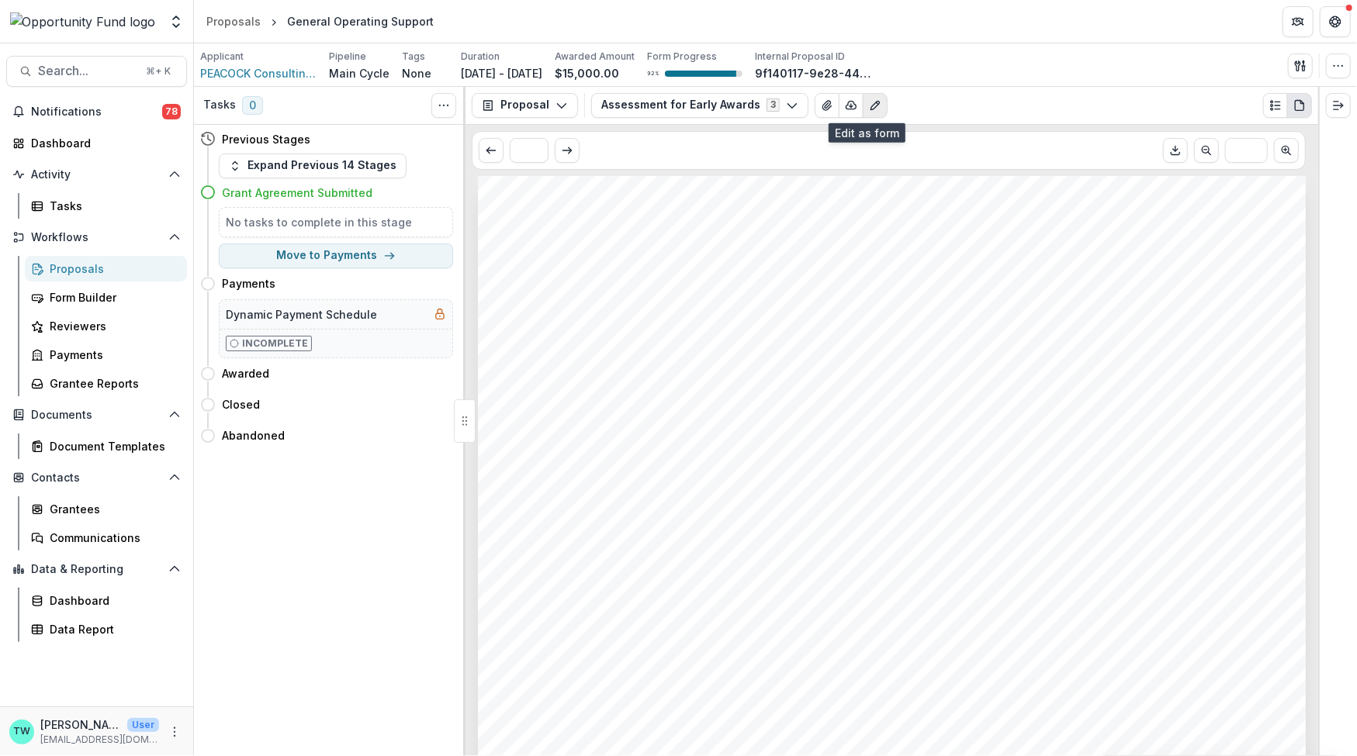
click at [869, 109] on icon "Edit as form" at bounding box center [875, 105] width 12 height 12
click at [866, 112] on button "Edit as form" at bounding box center [875, 105] width 25 height 25
click at [821, 107] on icon "View Attached Files" at bounding box center [827, 105] width 12 height 12
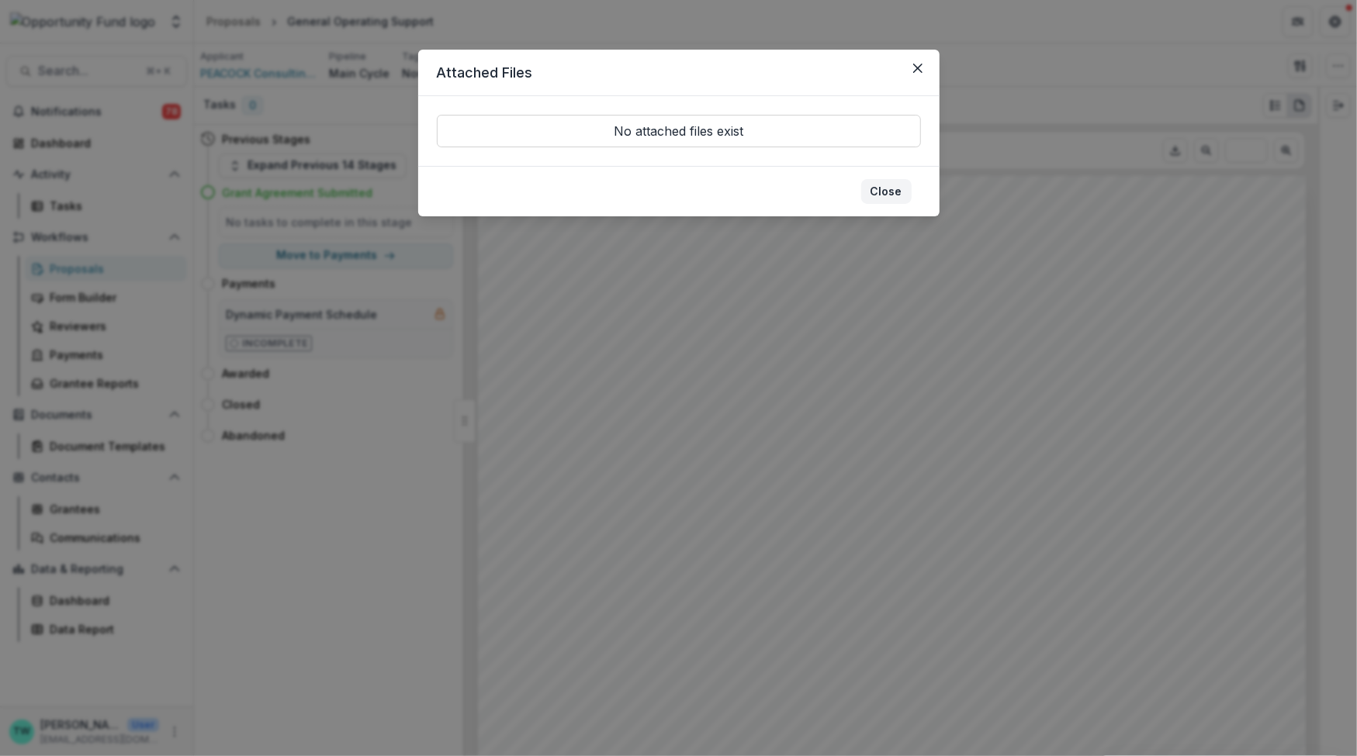
click at [888, 186] on button "Close" at bounding box center [886, 191] width 50 height 25
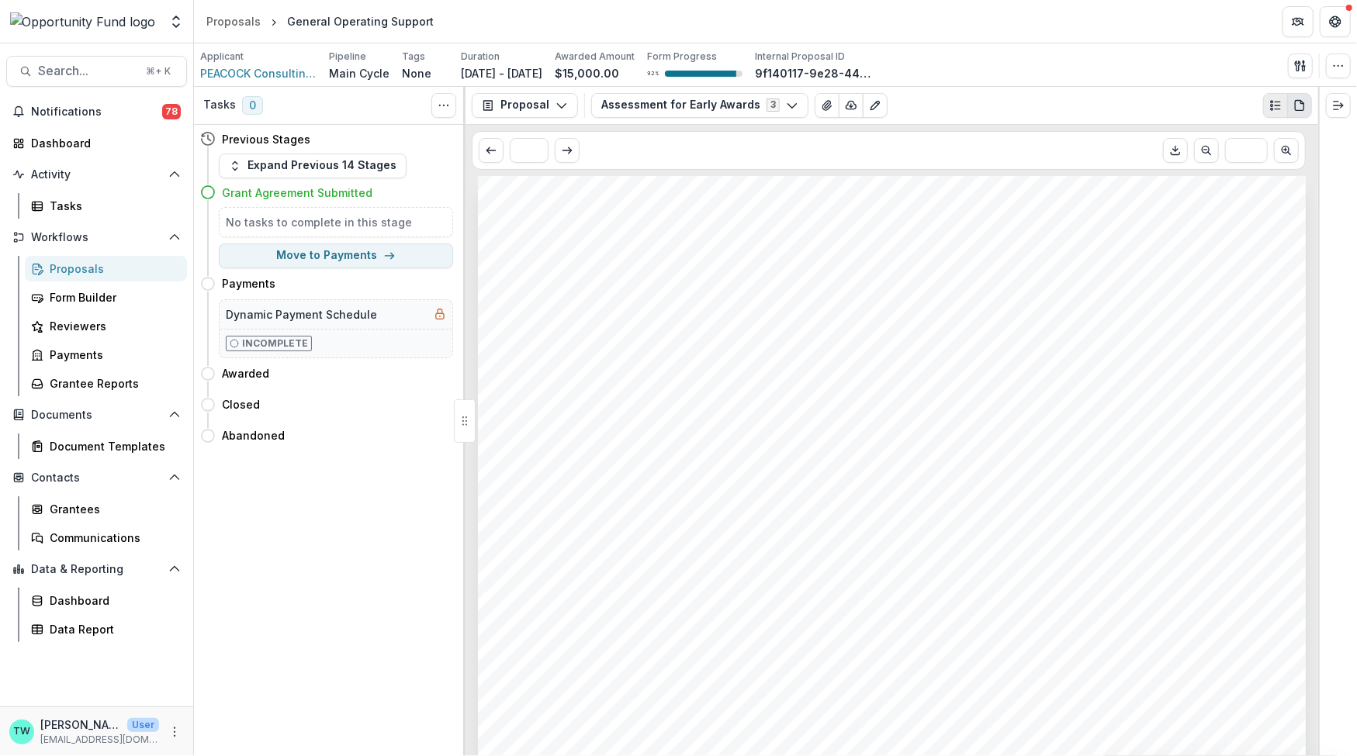
click at [1278, 106] on icon "Plaintext view" at bounding box center [1275, 105] width 12 height 12
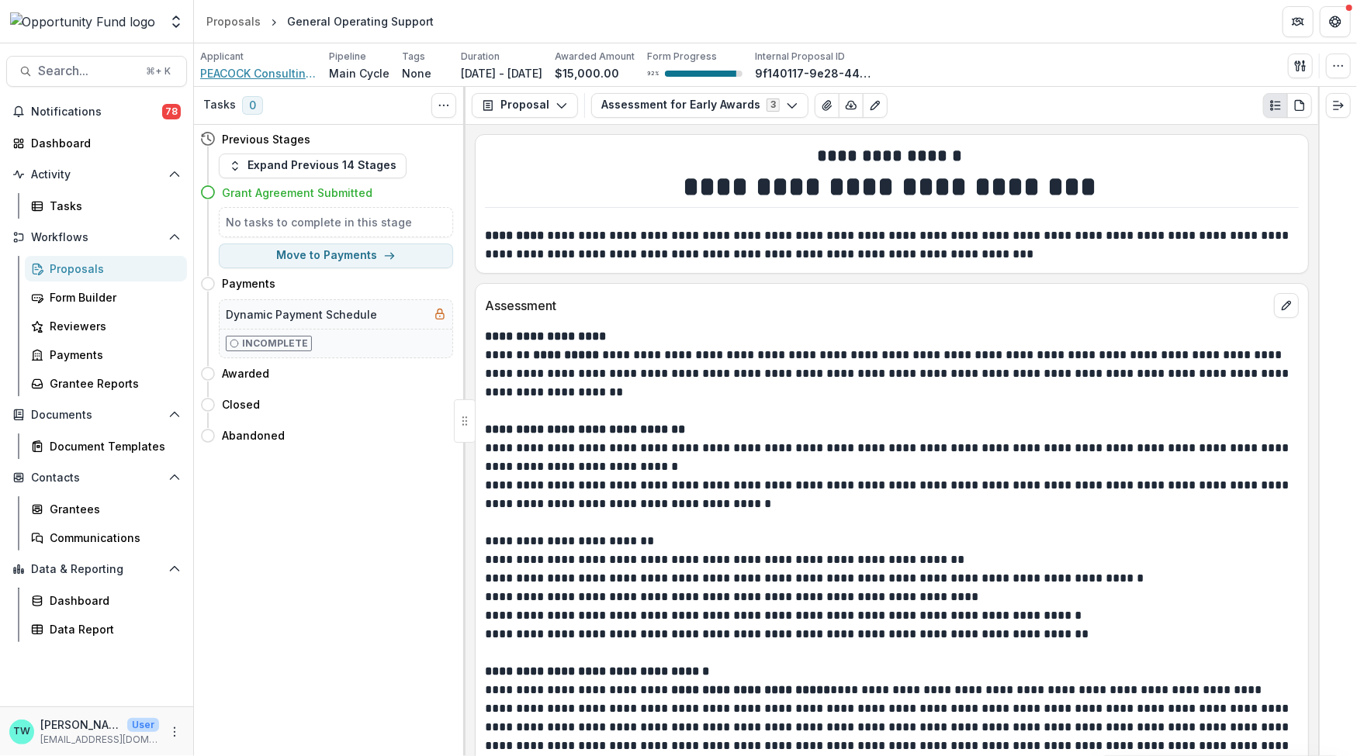
click at [285, 68] on span "PEACOCK Consulting Inc" at bounding box center [258, 73] width 116 height 16
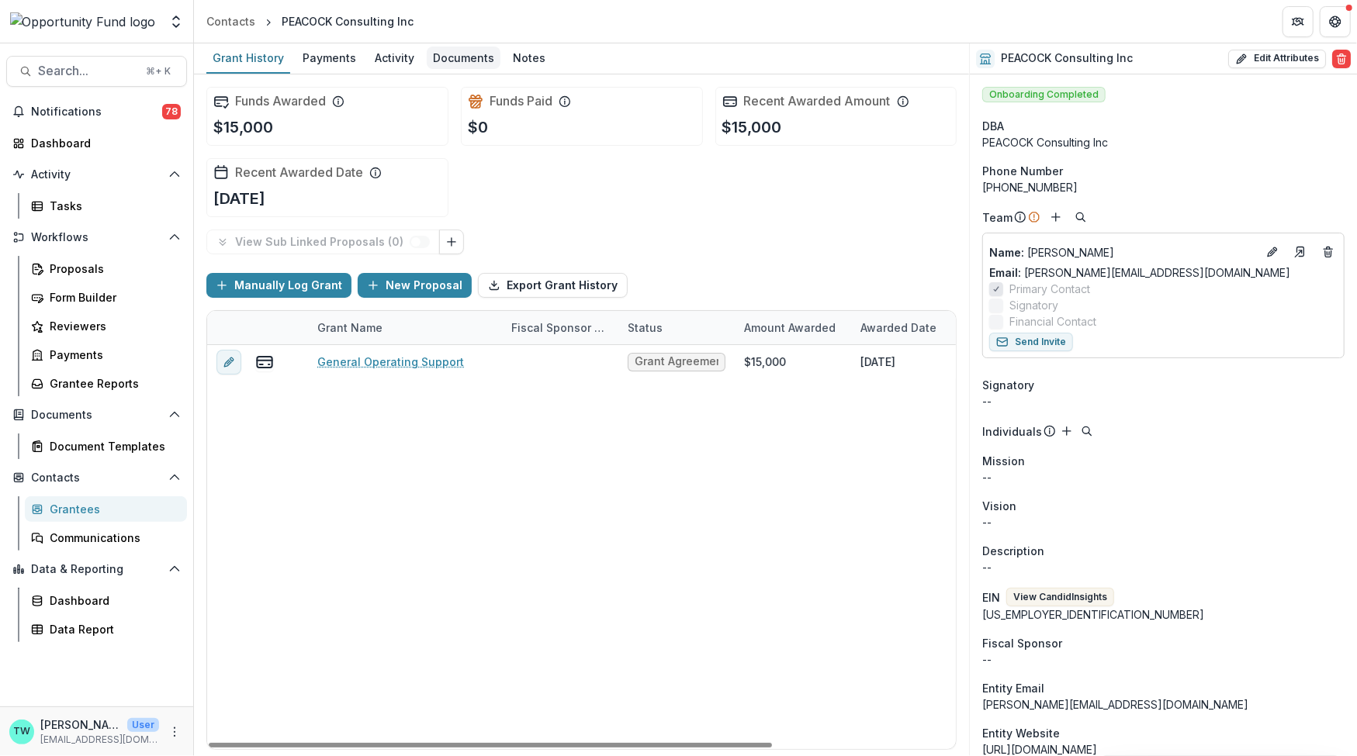
click at [438, 51] on div "Documents" at bounding box center [464, 58] width 74 height 23
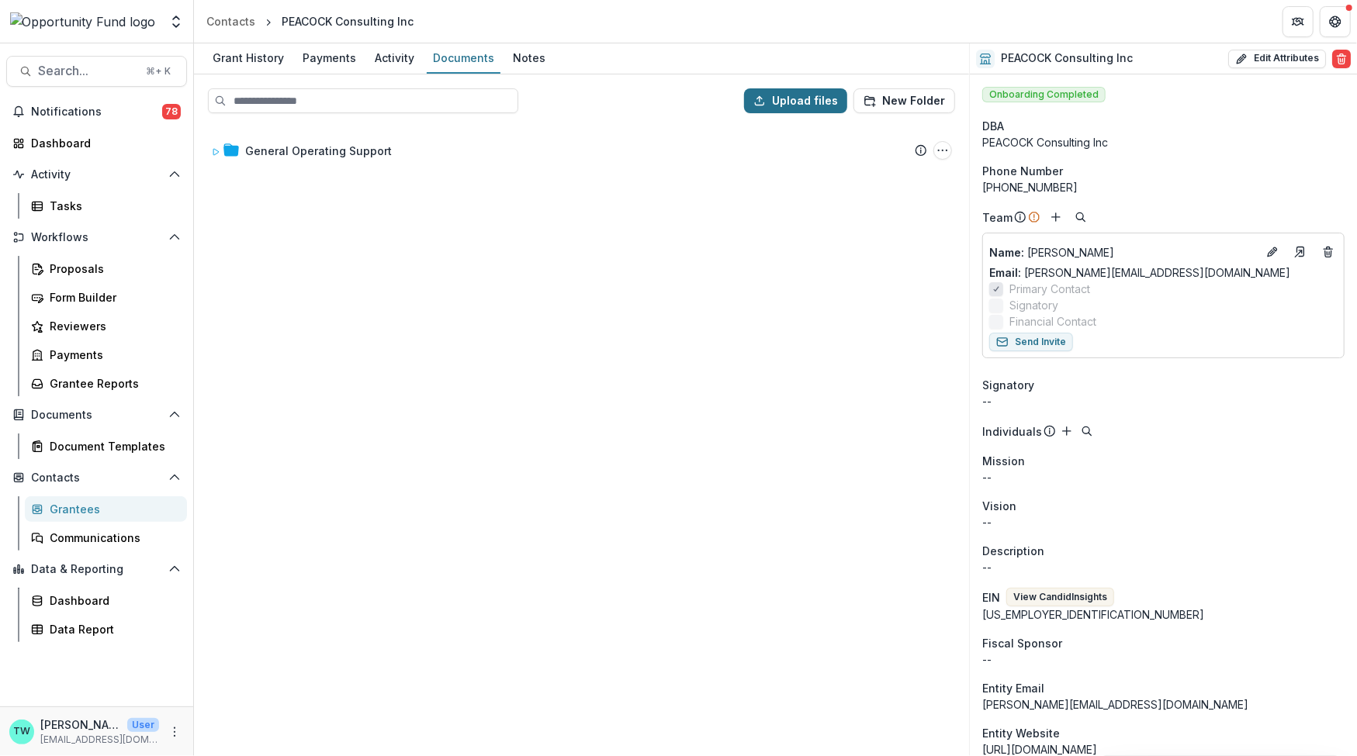
click at [784, 101] on button "Upload files" at bounding box center [795, 100] width 103 height 25
type input "**********"
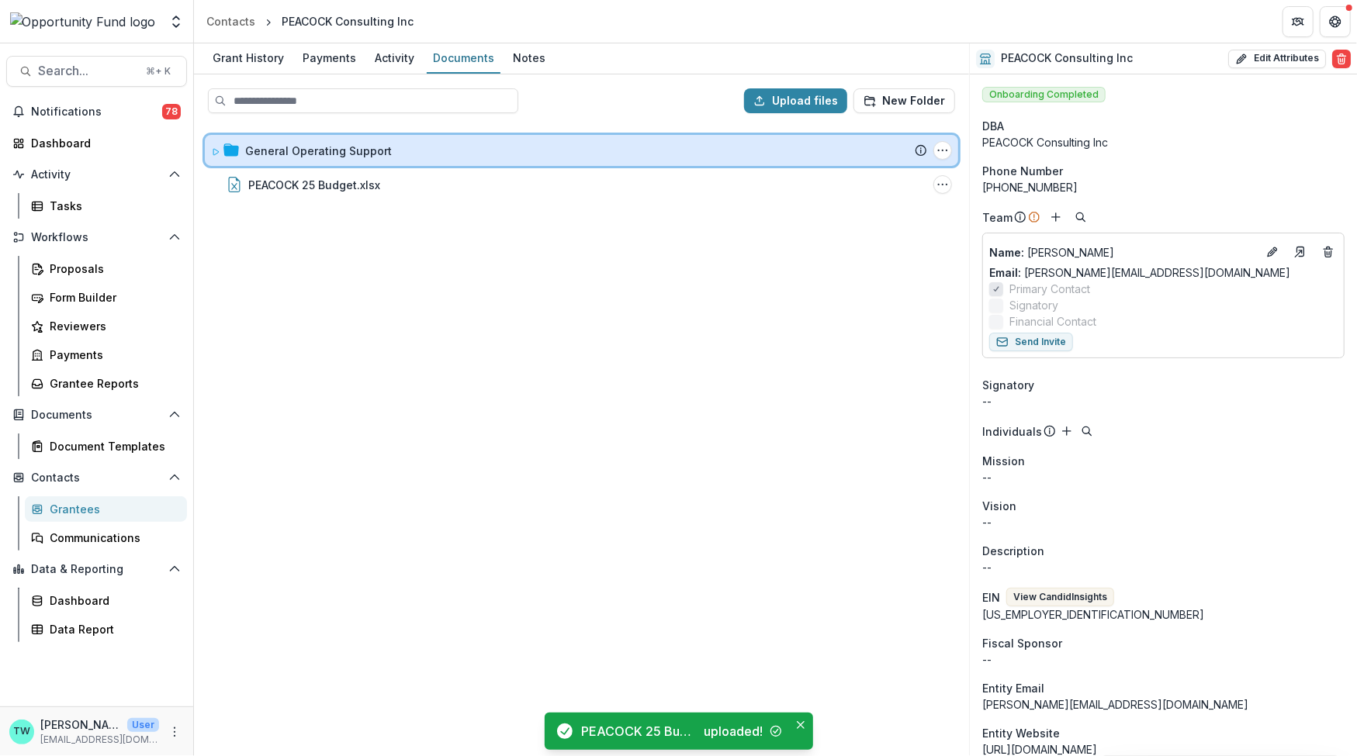
click at [216, 151] on icon at bounding box center [215, 152] width 5 height 6
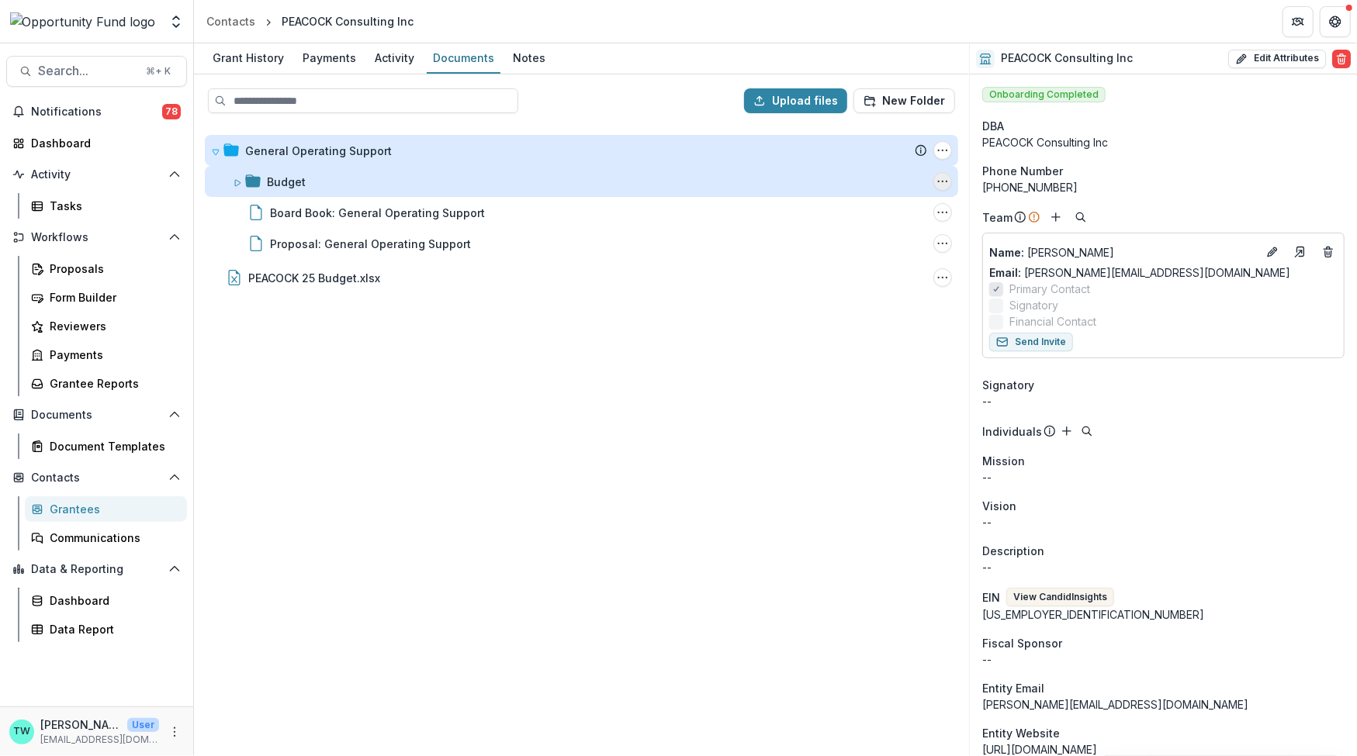
click at [940, 179] on icon "Budget Options" at bounding box center [942, 181] width 12 height 12
click at [859, 282] on button "Delete" at bounding box center [865, 288] width 166 height 26
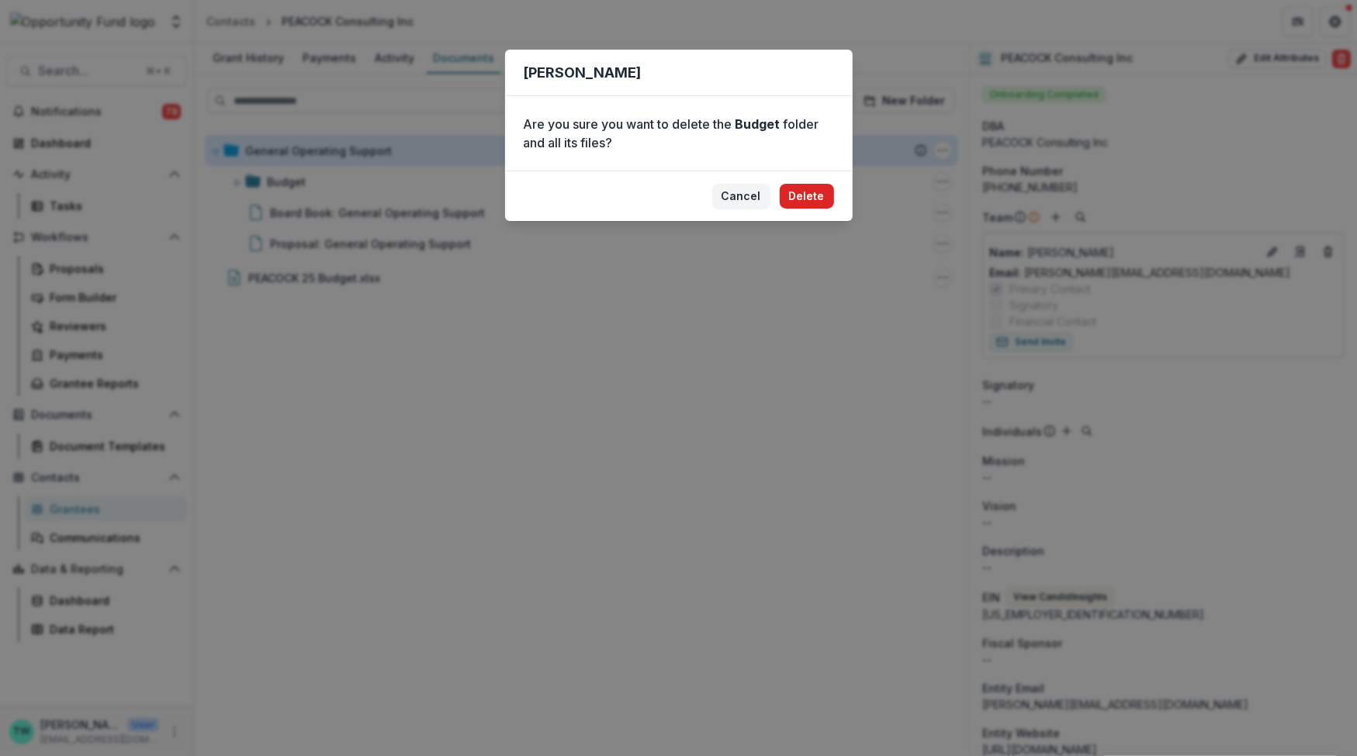
click at [812, 195] on button "Delete" at bounding box center [807, 196] width 54 height 25
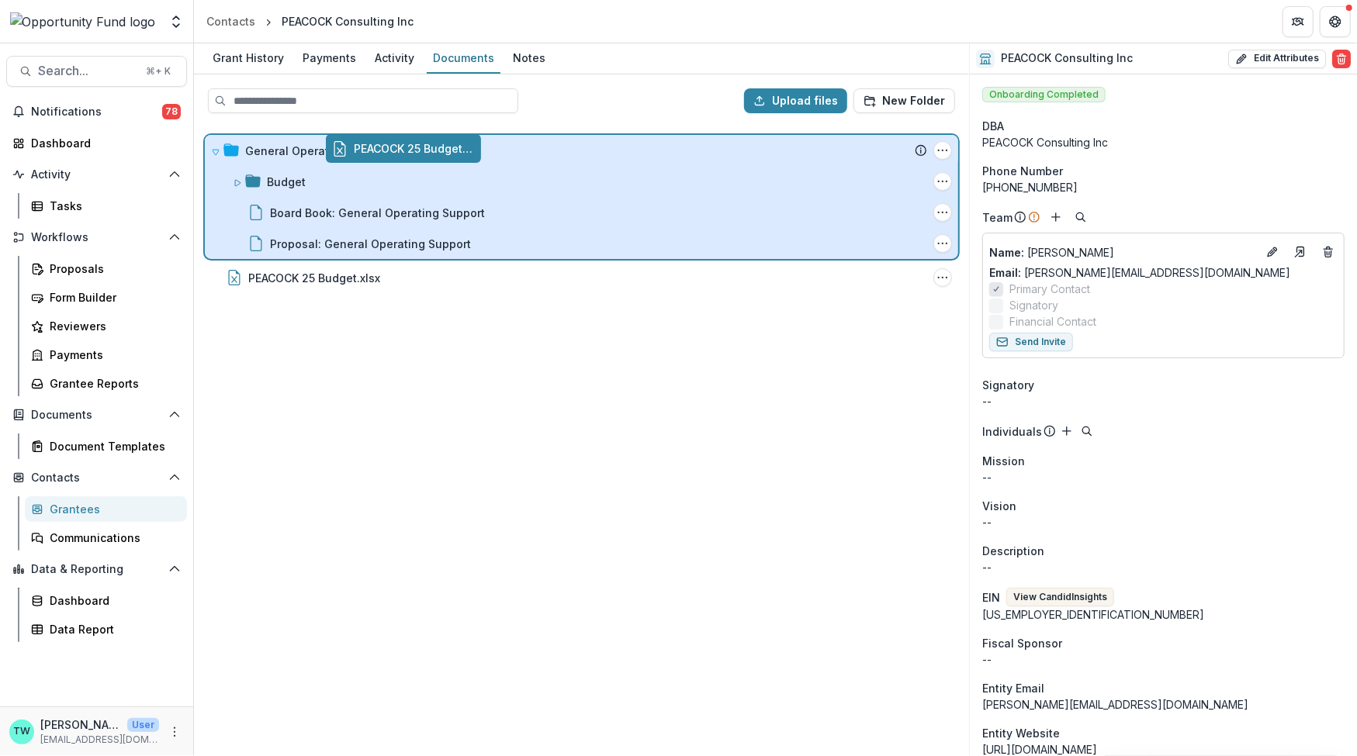
drag, startPoint x: 230, startPoint y: 280, endPoint x: 351, endPoint y: 152, distance: 176.2
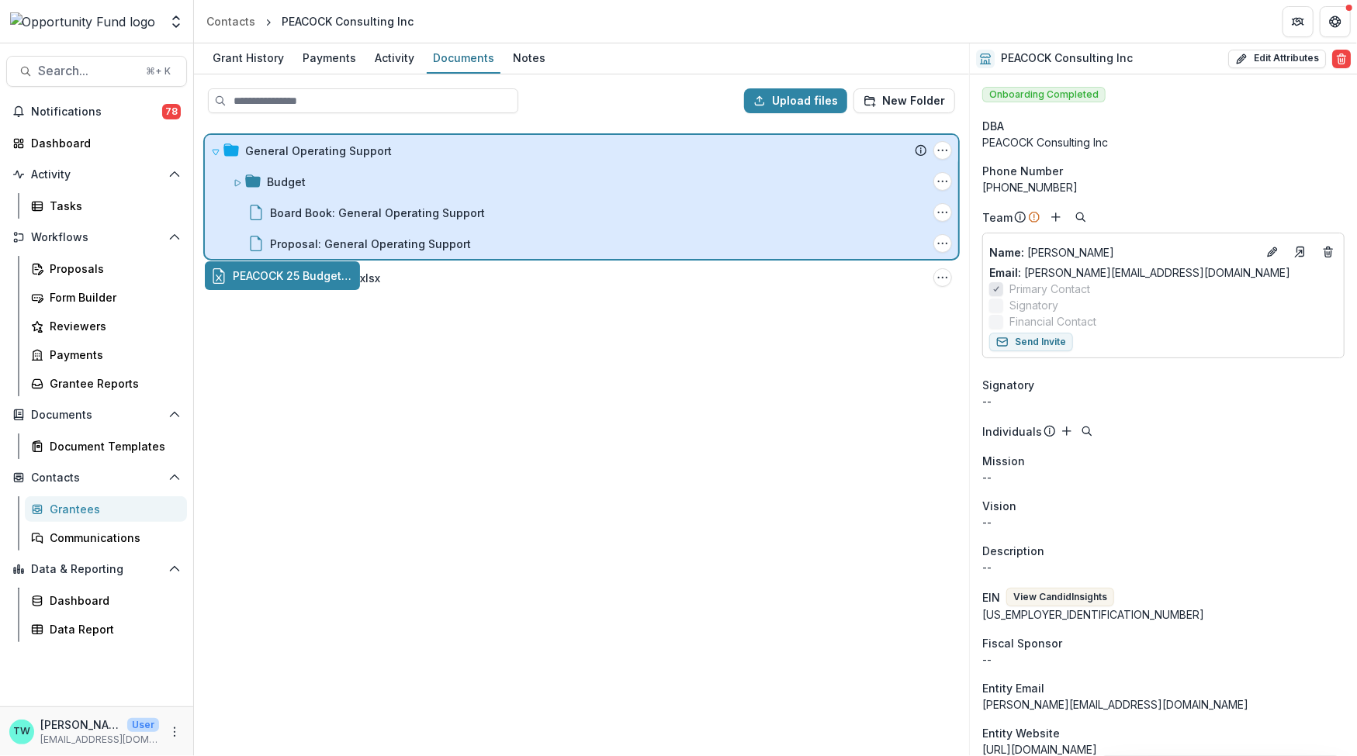
click at [351, 152] on div "Upload files New Folder General Operating Support Submission Temelio Proposal A…" at bounding box center [581, 415] width 775 height 682
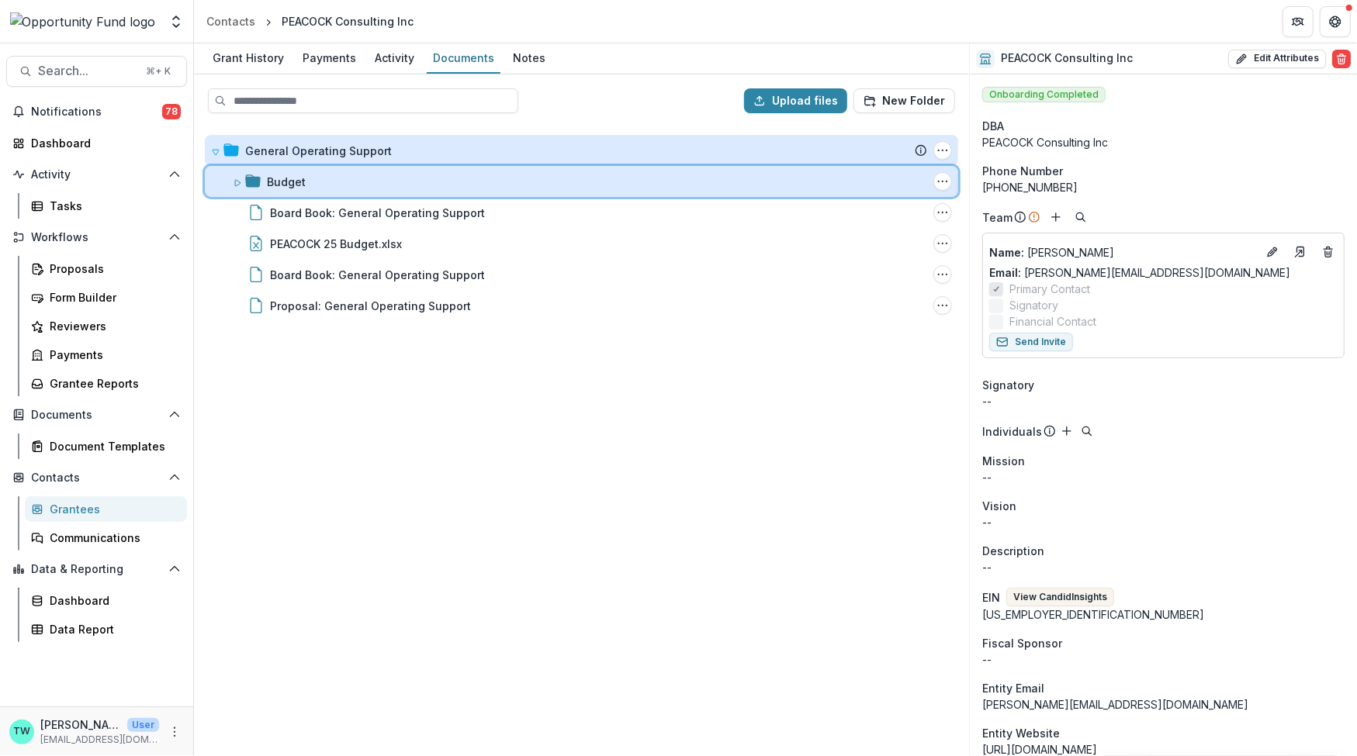
click at [238, 180] on icon at bounding box center [237, 182] width 9 height 9
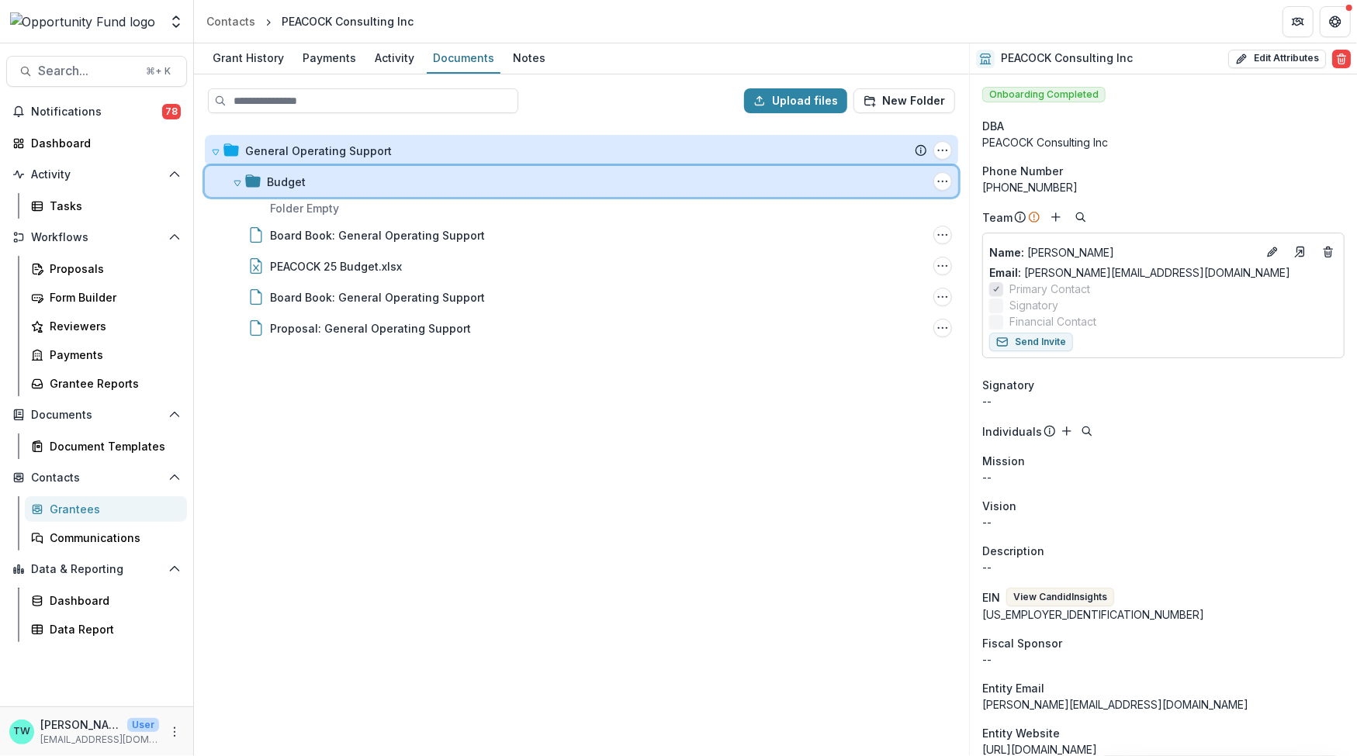
click at [238, 180] on icon at bounding box center [237, 182] width 9 height 9
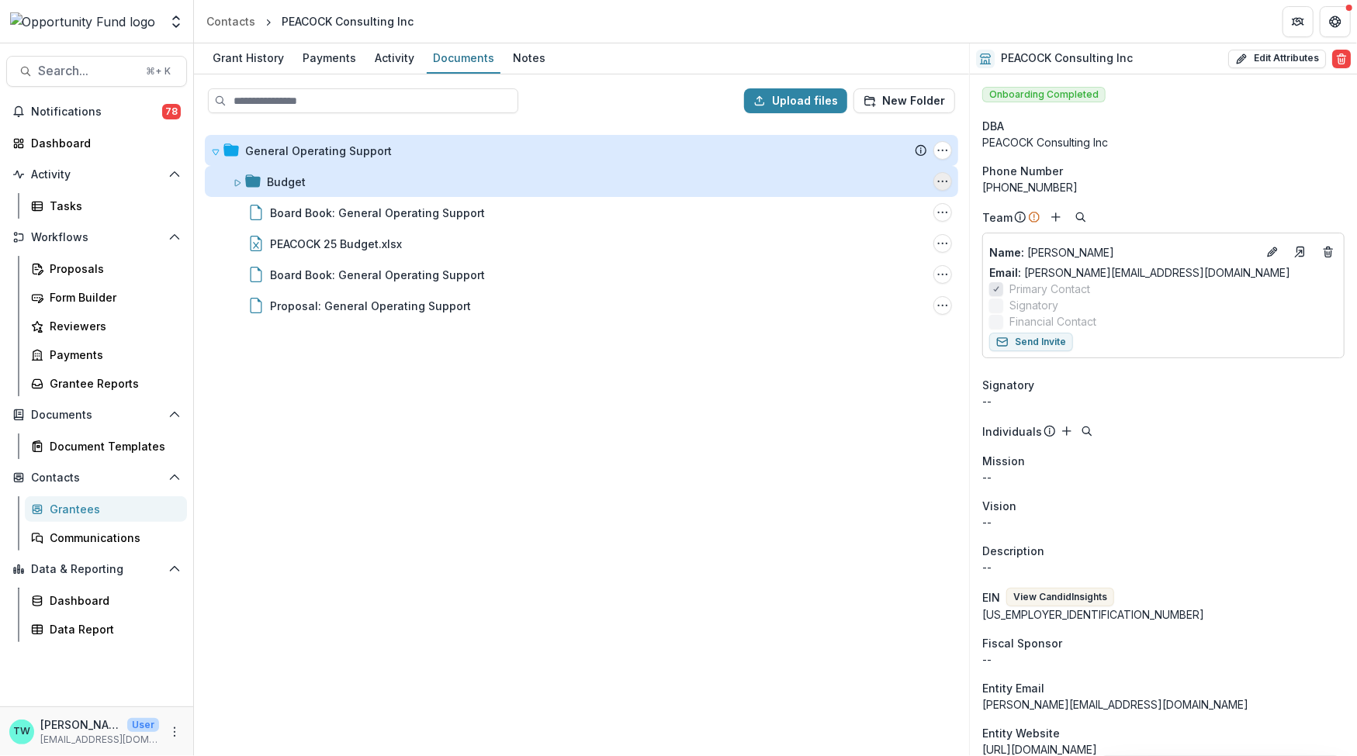
click at [943, 183] on icon "Budget Options" at bounding box center [942, 181] width 12 height 12
click at [819, 289] on button "Delete" at bounding box center [865, 288] width 166 height 26
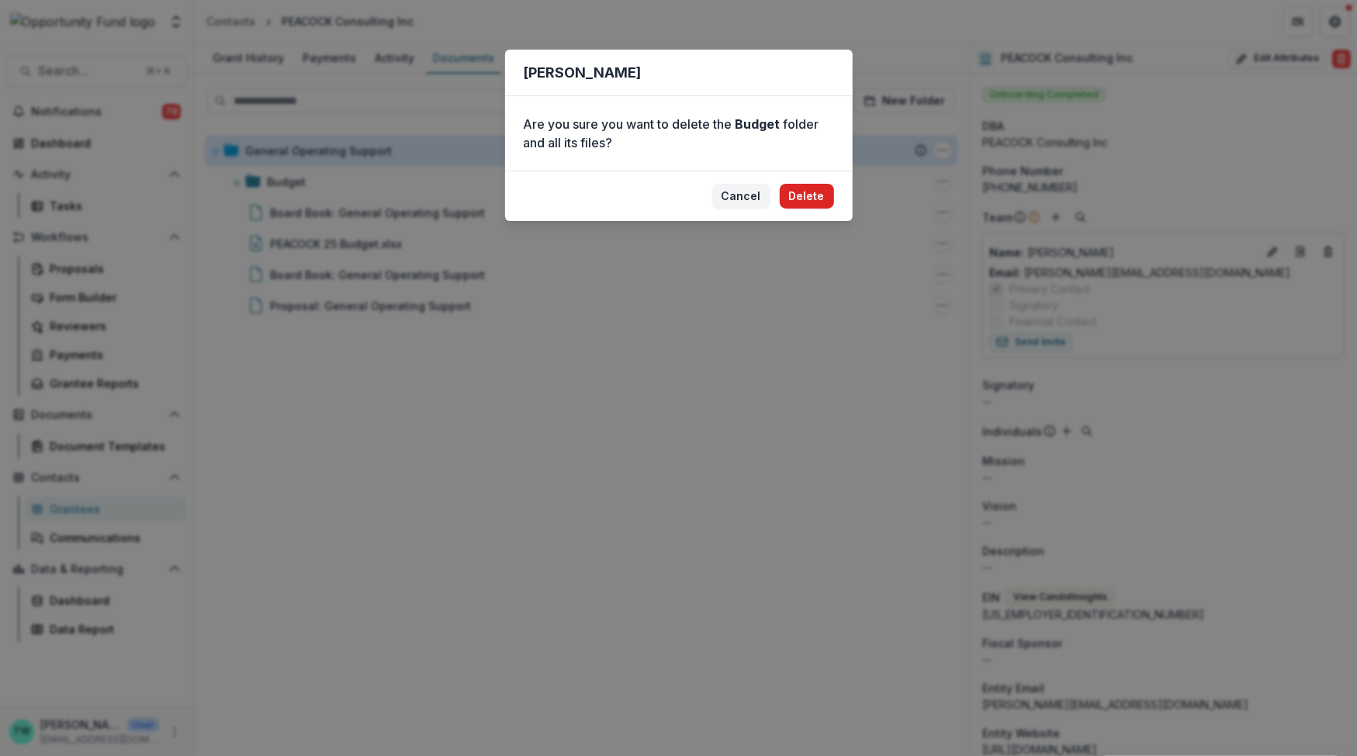
click at [805, 196] on button "Delete" at bounding box center [807, 196] width 54 height 25
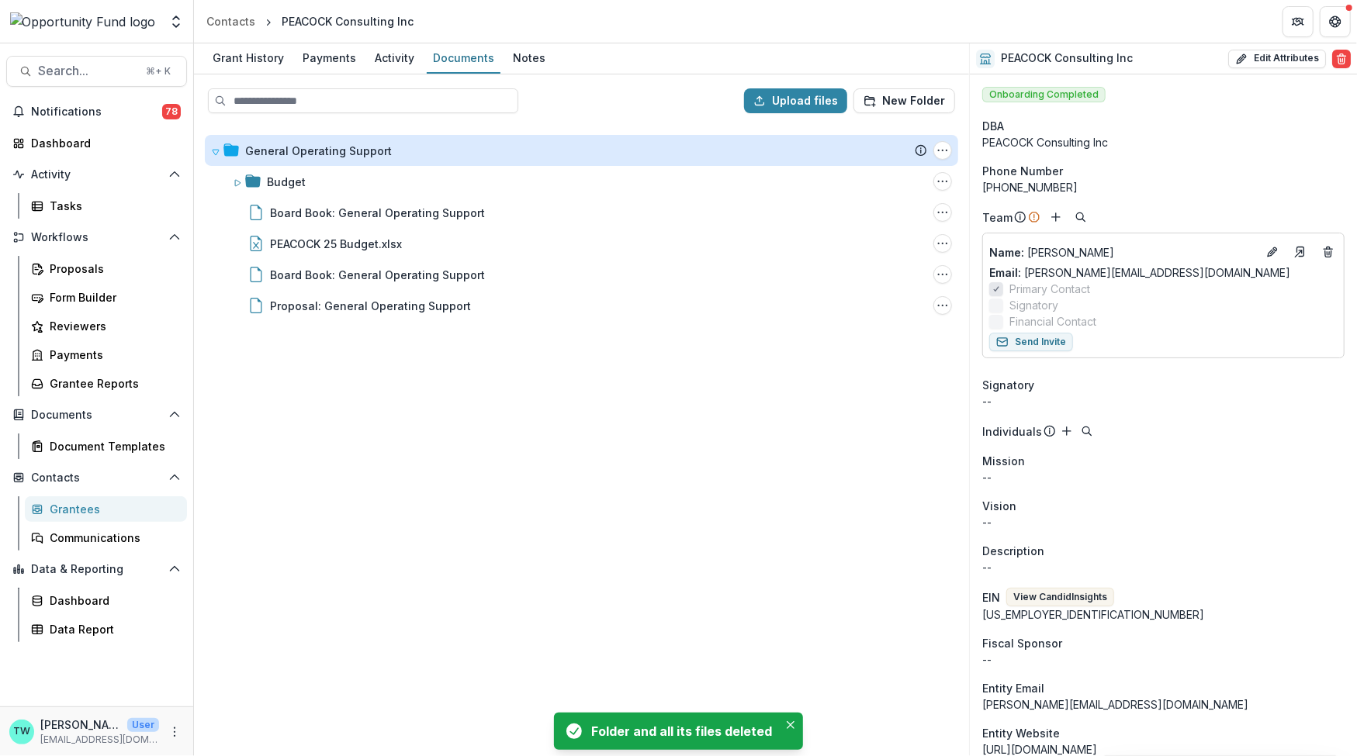
click at [439, 491] on div "General Operating Support Submission Temelio Proposal Attached proposal documen…" at bounding box center [582, 440] width 772 height 629
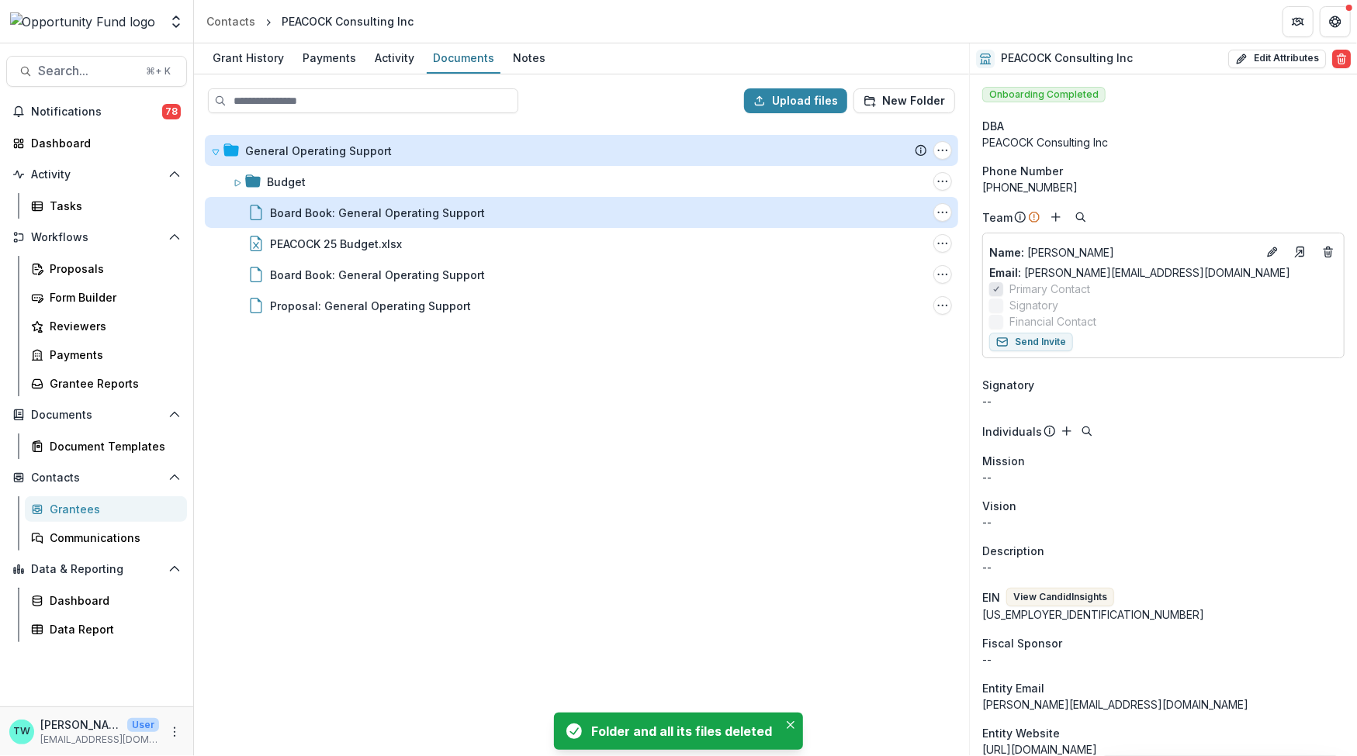
click at [397, 216] on div "Board Book: General Operating Support" at bounding box center [377, 213] width 215 height 16
click at [940, 216] on icon "Board Book: General Operating Support Options" at bounding box center [942, 212] width 12 height 12
click at [944, 215] on icon "Board Book: General Operating Support Options" at bounding box center [942, 212] width 12 height 12
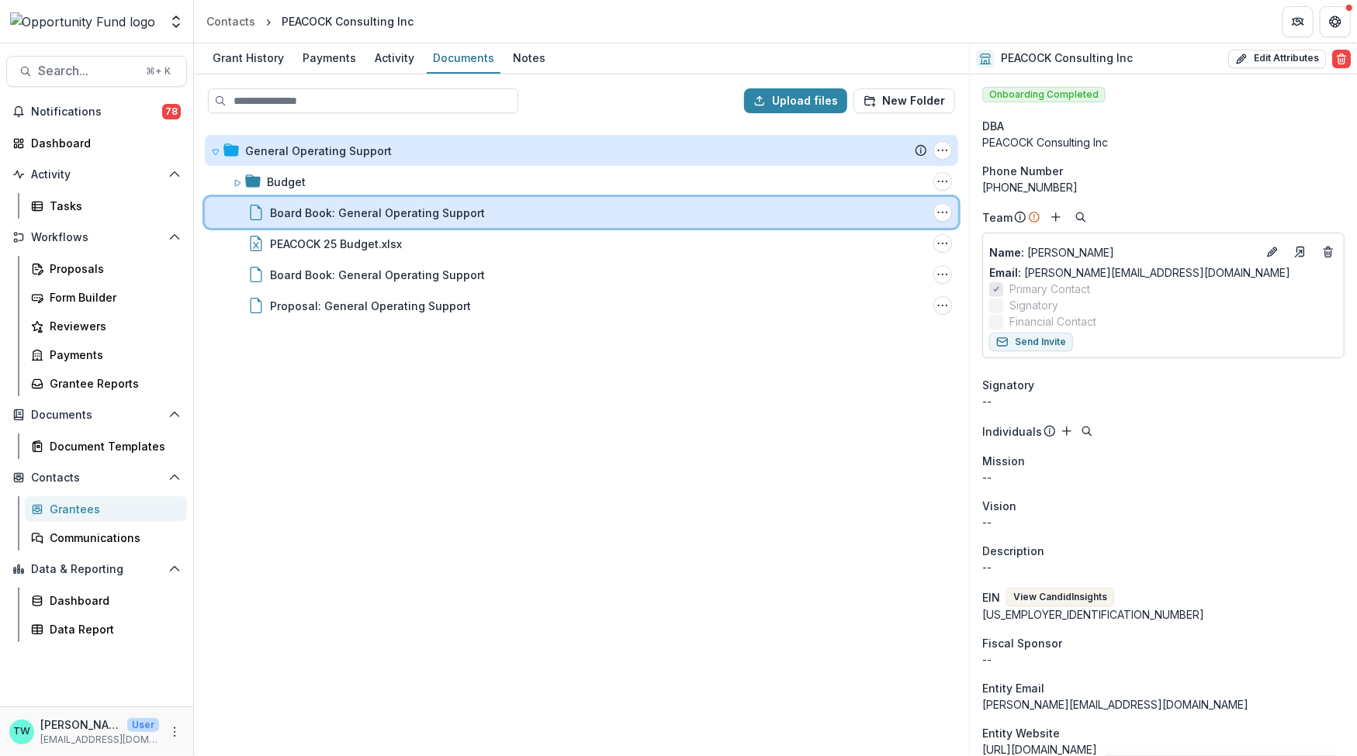
click at [258, 216] on icon at bounding box center [256, 213] width 16 height 16
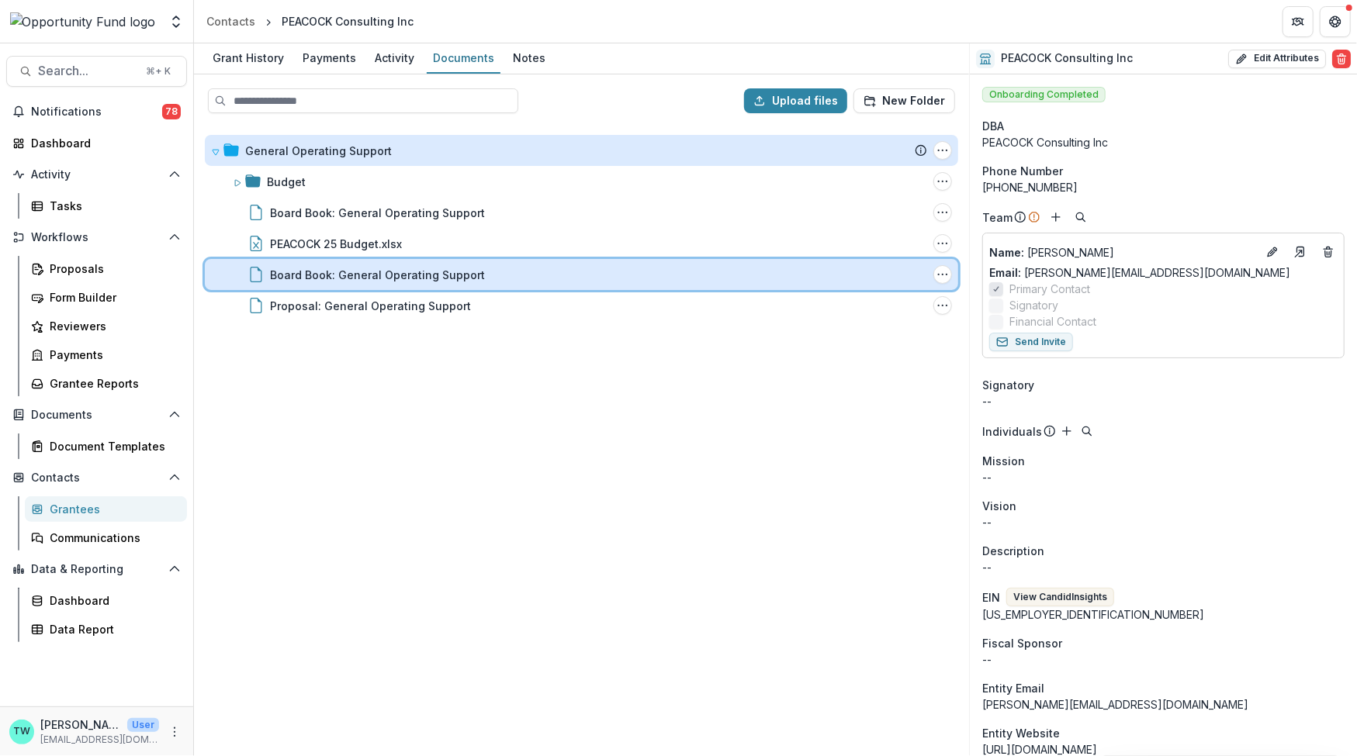
click at [255, 272] on icon at bounding box center [256, 275] width 16 height 16
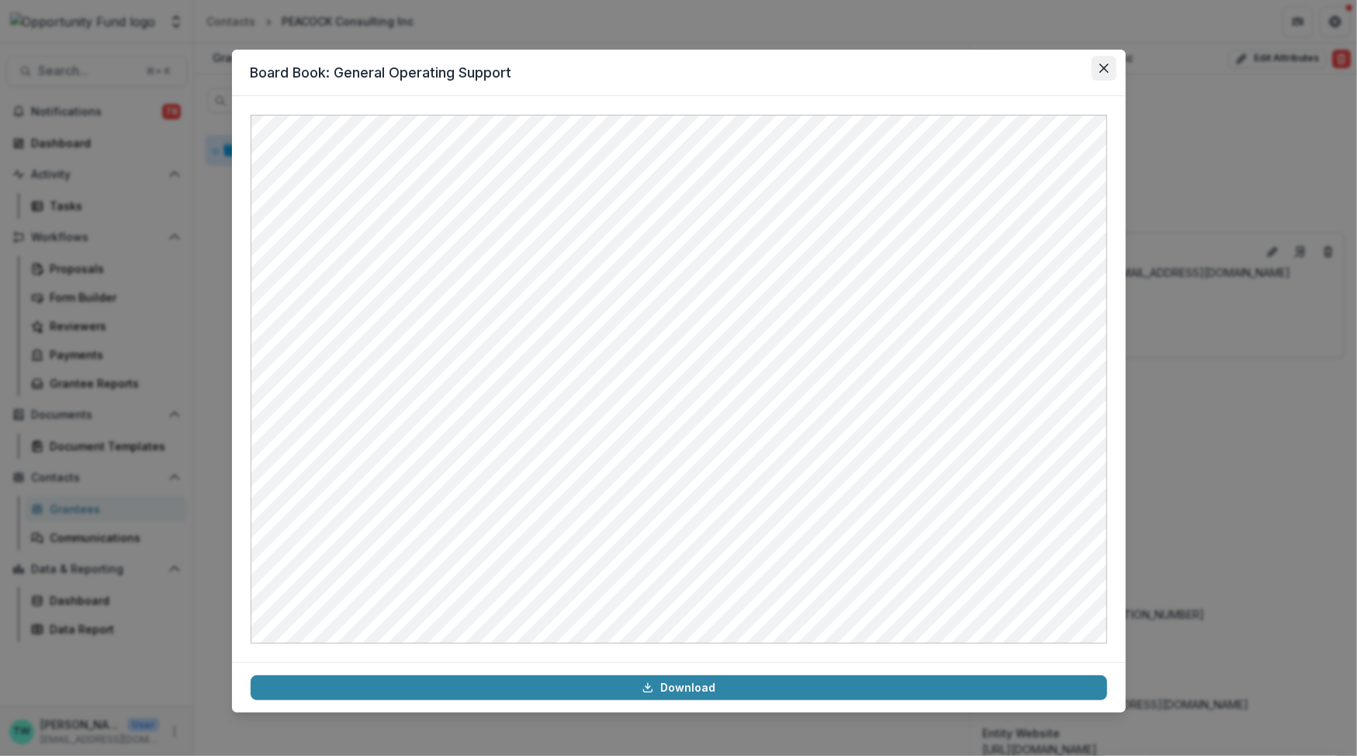
click at [1100, 64] on icon "Close" at bounding box center [1103, 68] width 9 height 9
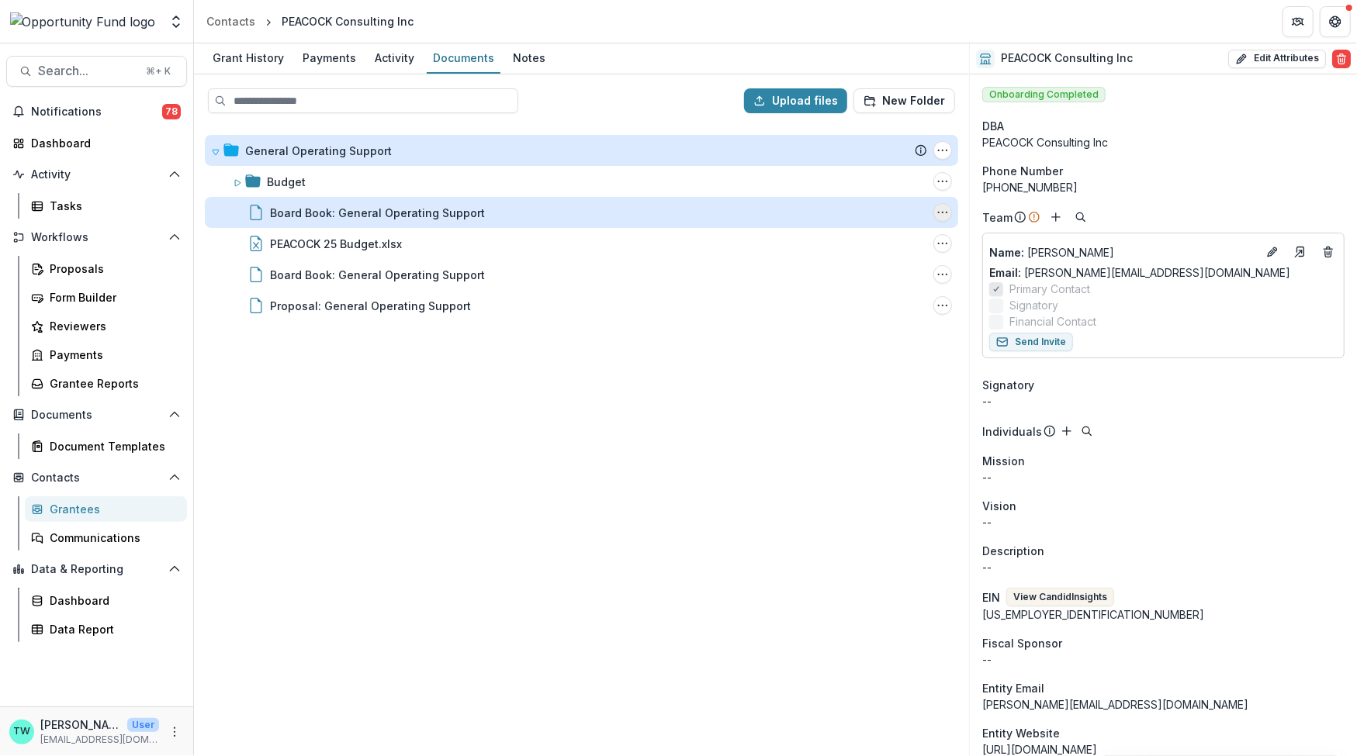
click at [947, 211] on icon "Board Book: General Operating Support Options" at bounding box center [942, 212] width 12 height 12
click at [940, 214] on icon "Board Book: General Operating Support Options" at bounding box center [942, 212] width 12 height 12
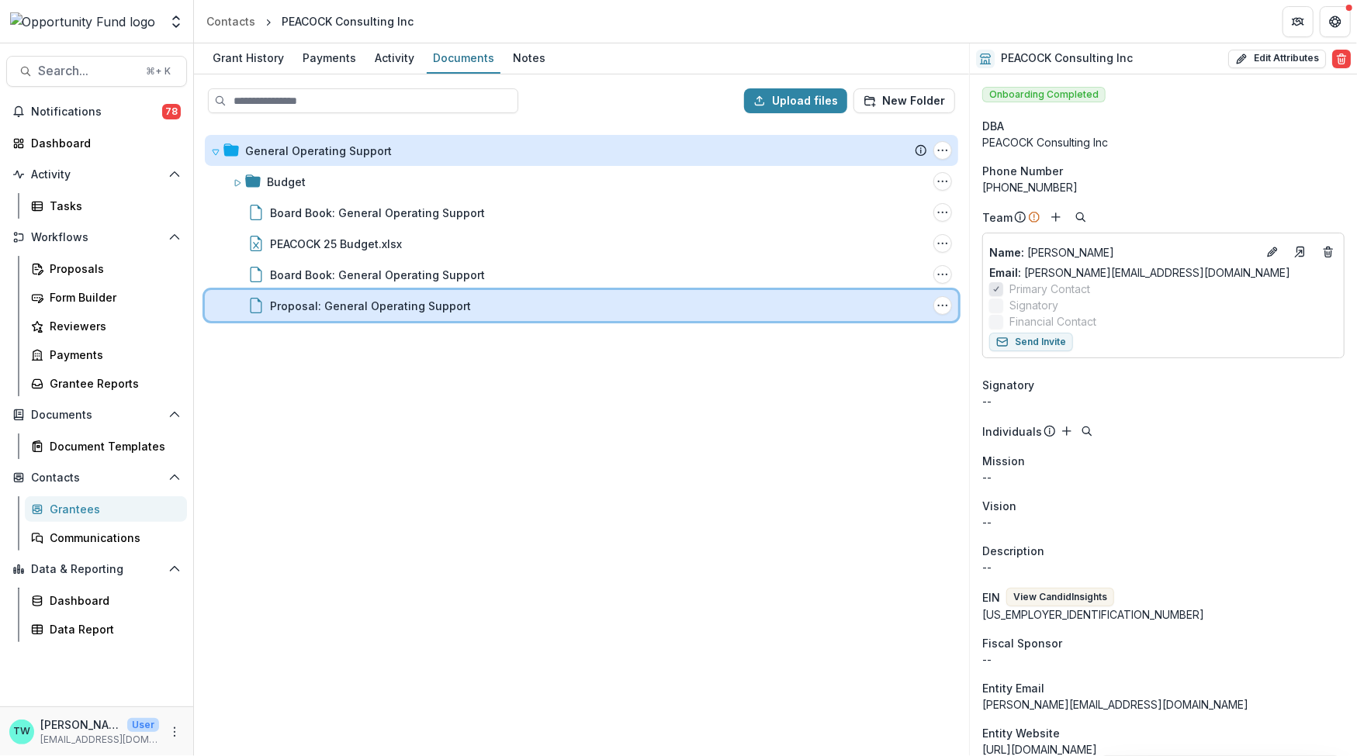
click at [258, 310] on icon at bounding box center [256, 306] width 16 height 16
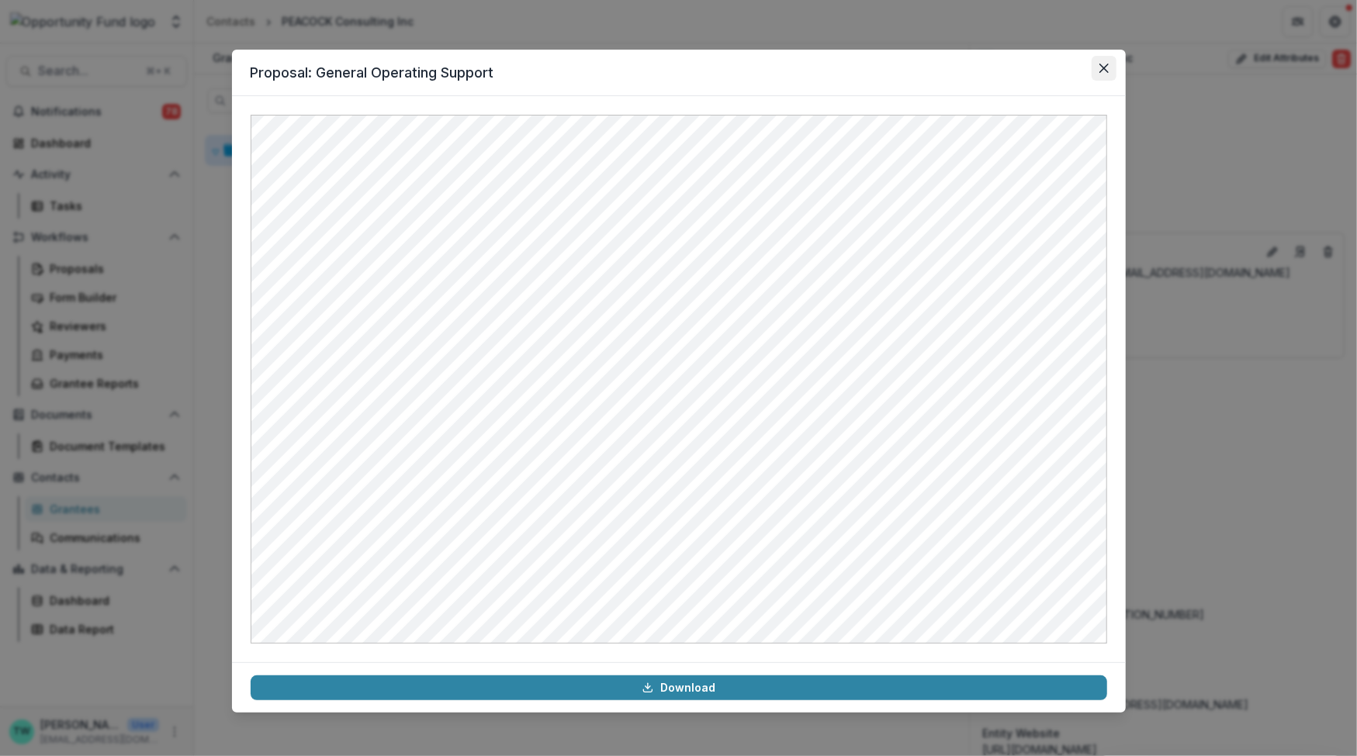
click at [1107, 65] on icon "Close" at bounding box center [1103, 68] width 9 height 9
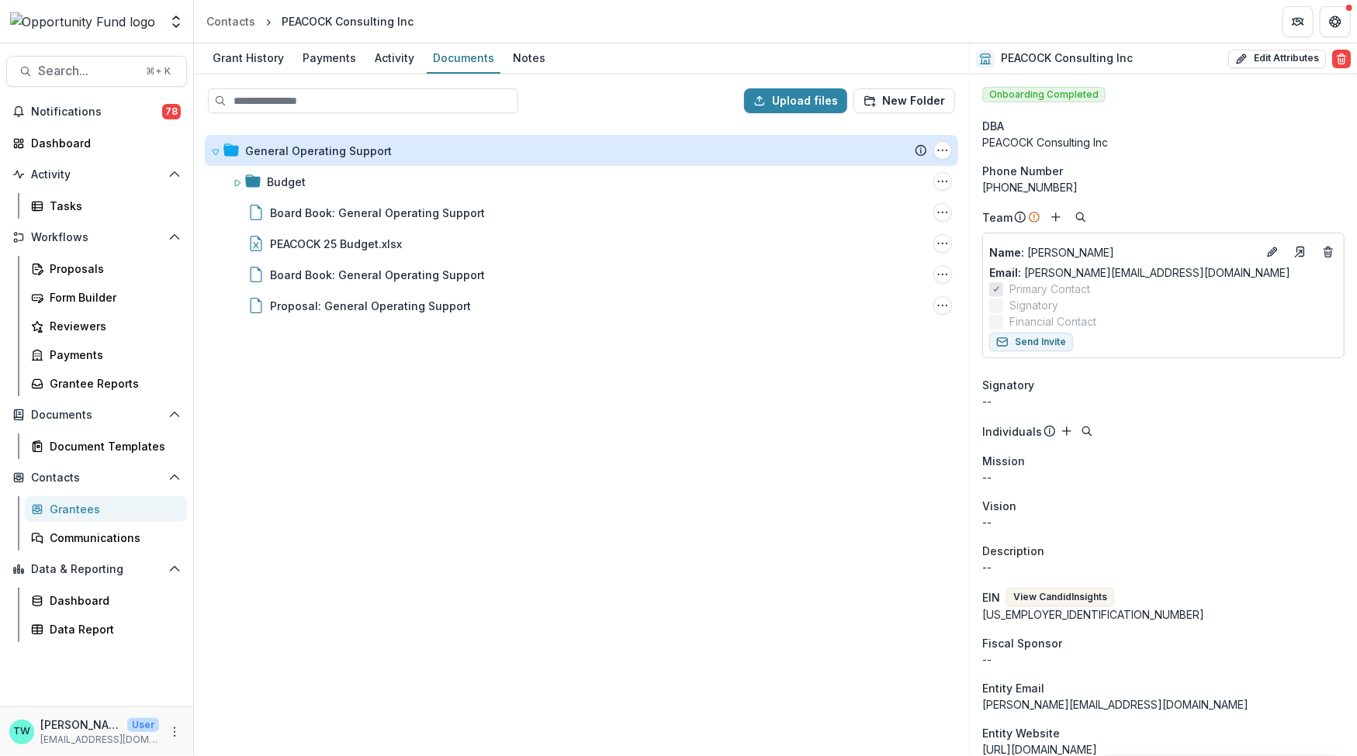
click at [455, 500] on div "General Operating Support Submission Temelio Proposal Attached proposal documen…" at bounding box center [582, 440] width 772 height 629
click at [82, 273] on div "Proposals" at bounding box center [112, 269] width 125 height 16
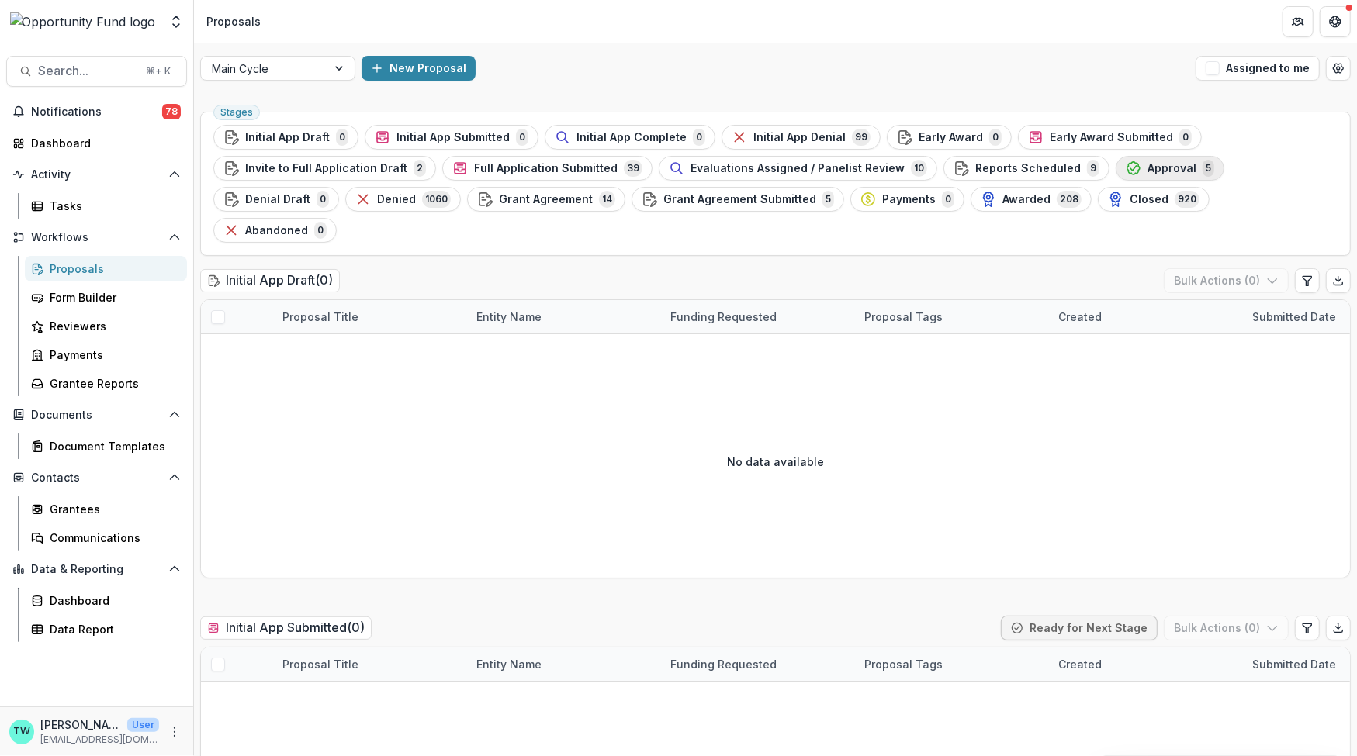
click at [1148, 167] on span "Approval" at bounding box center [1172, 168] width 49 height 13
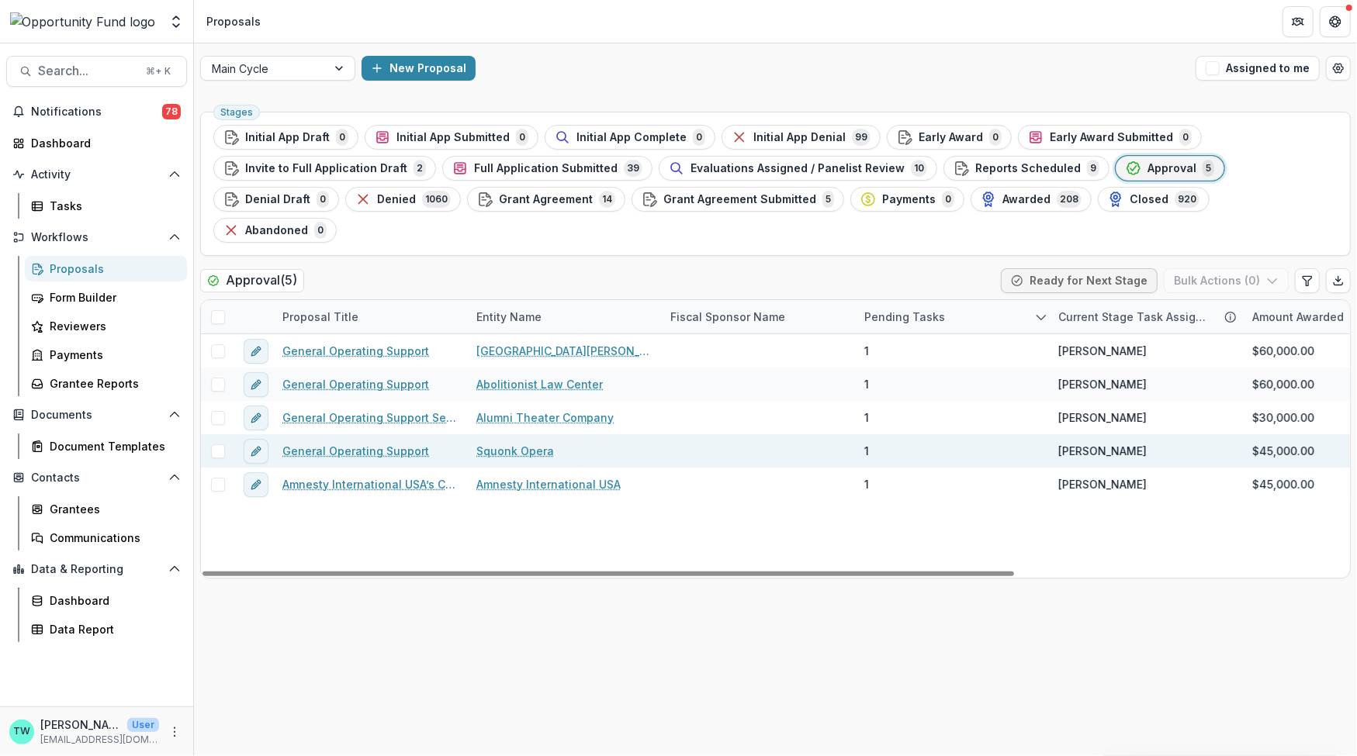
click at [360, 443] on link "General Operating Support" at bounding box center [355, 451] width 147 height 16
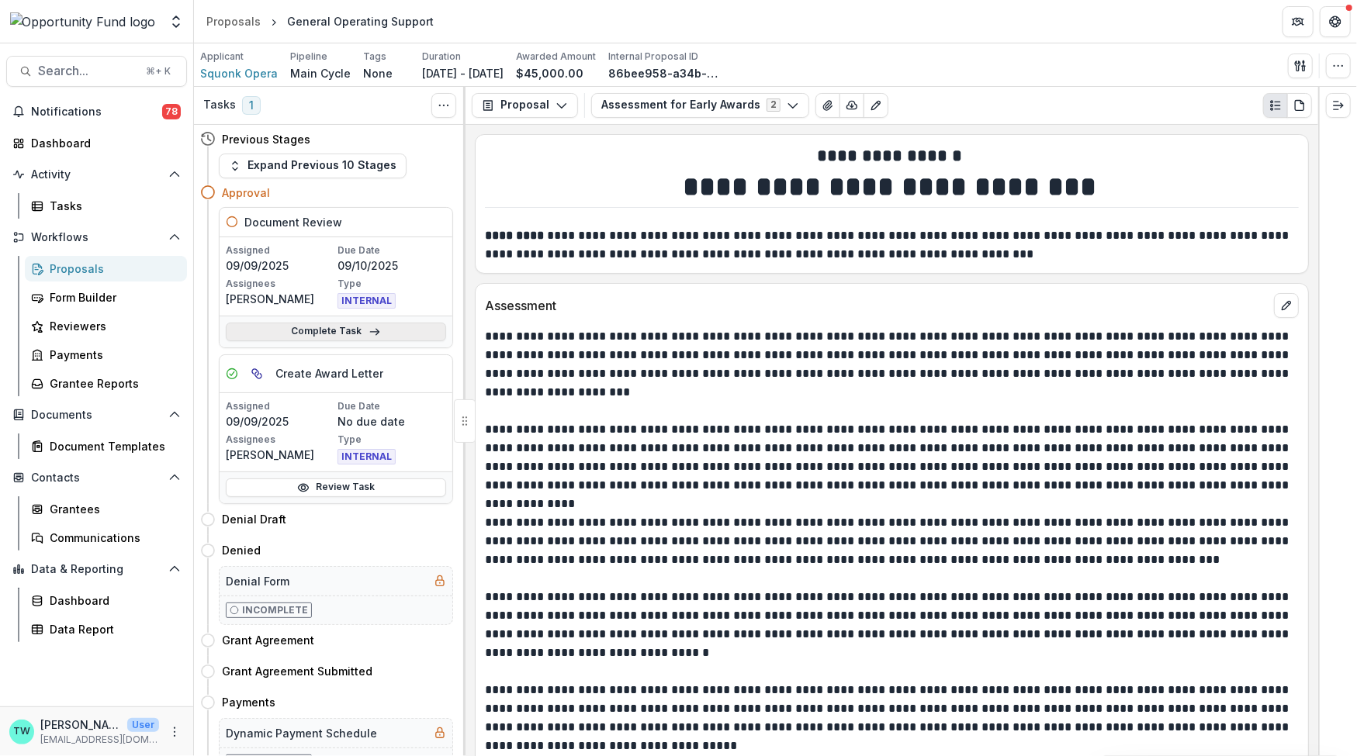
click at [374, 335] on icon at bounding box center [375, 332] width 12 height 12
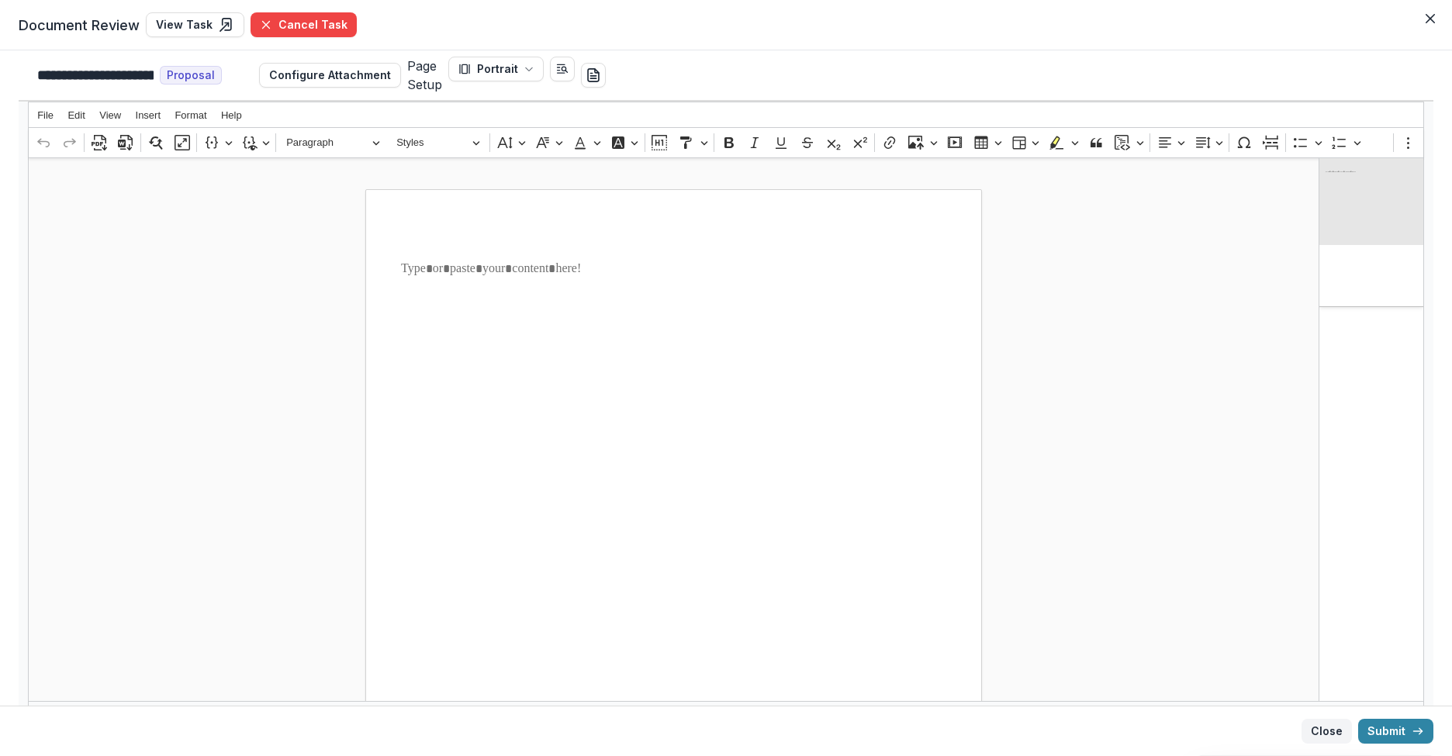
click at [1321, 730] on button "Close" at bounding box center [1327, 731] width 50 height 25
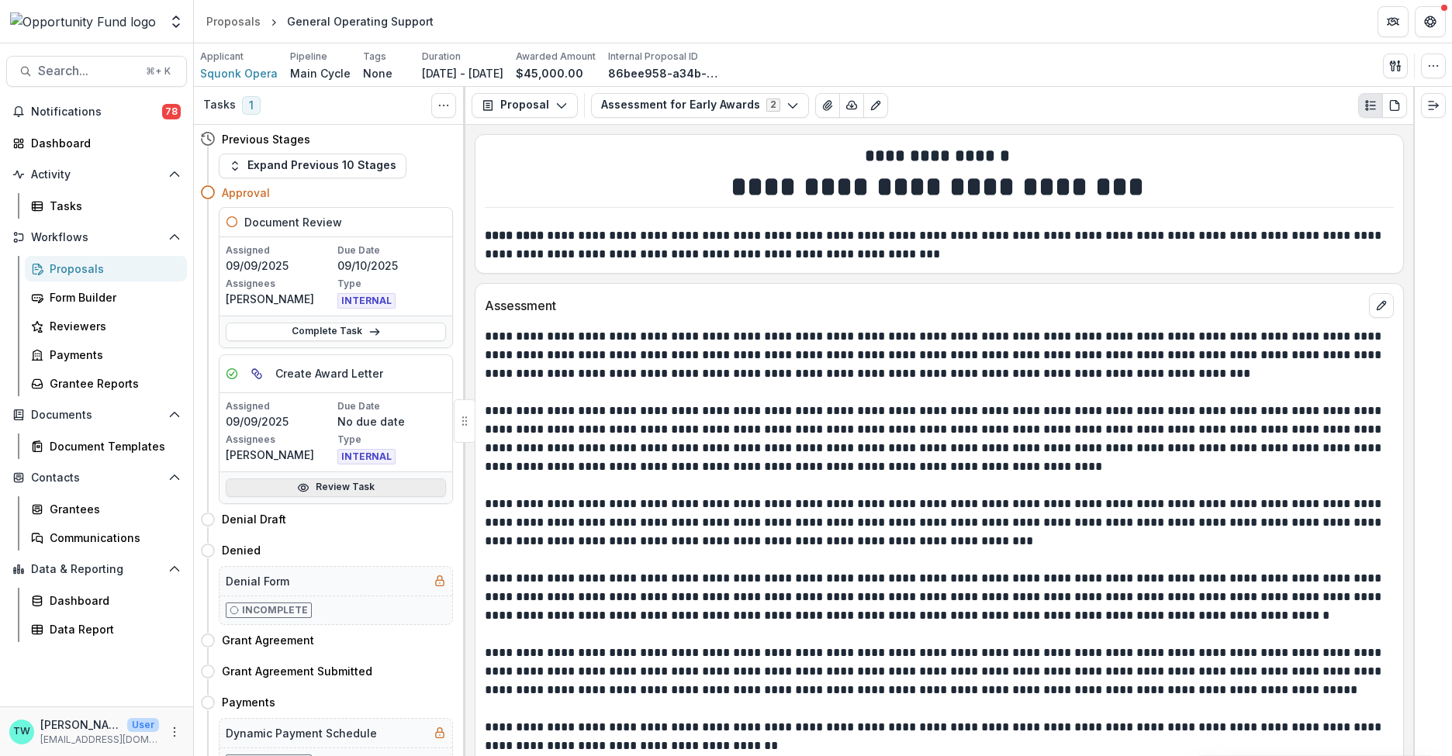
click at [340, 483] on link "Review Task" at bounding box center [336, 488] width 220 height 19
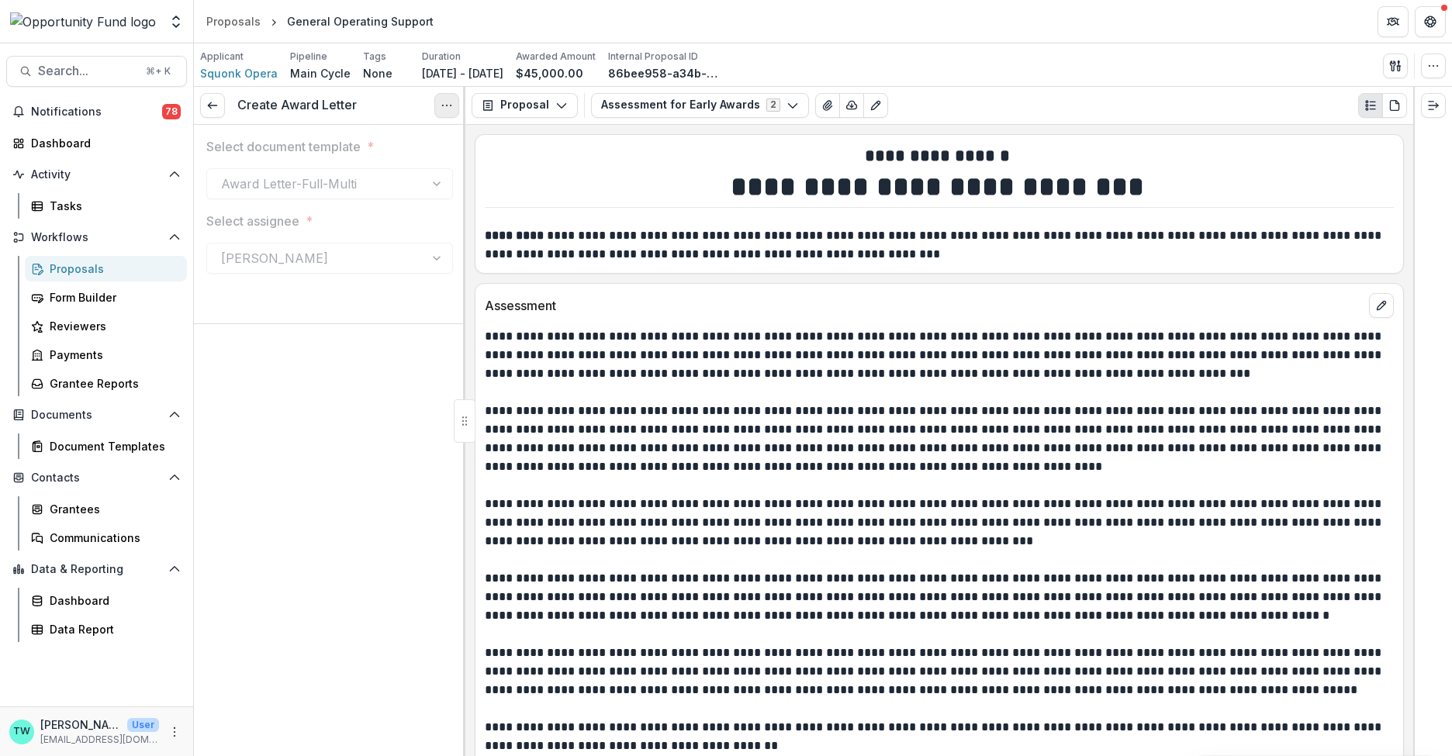
click at [444, 106] on icon "Options" at bounding box center [447, 105] width 12 height 12
click at [379, 168] on button "Reopen Task" at bounding box center [372, 174] width 166 height 26
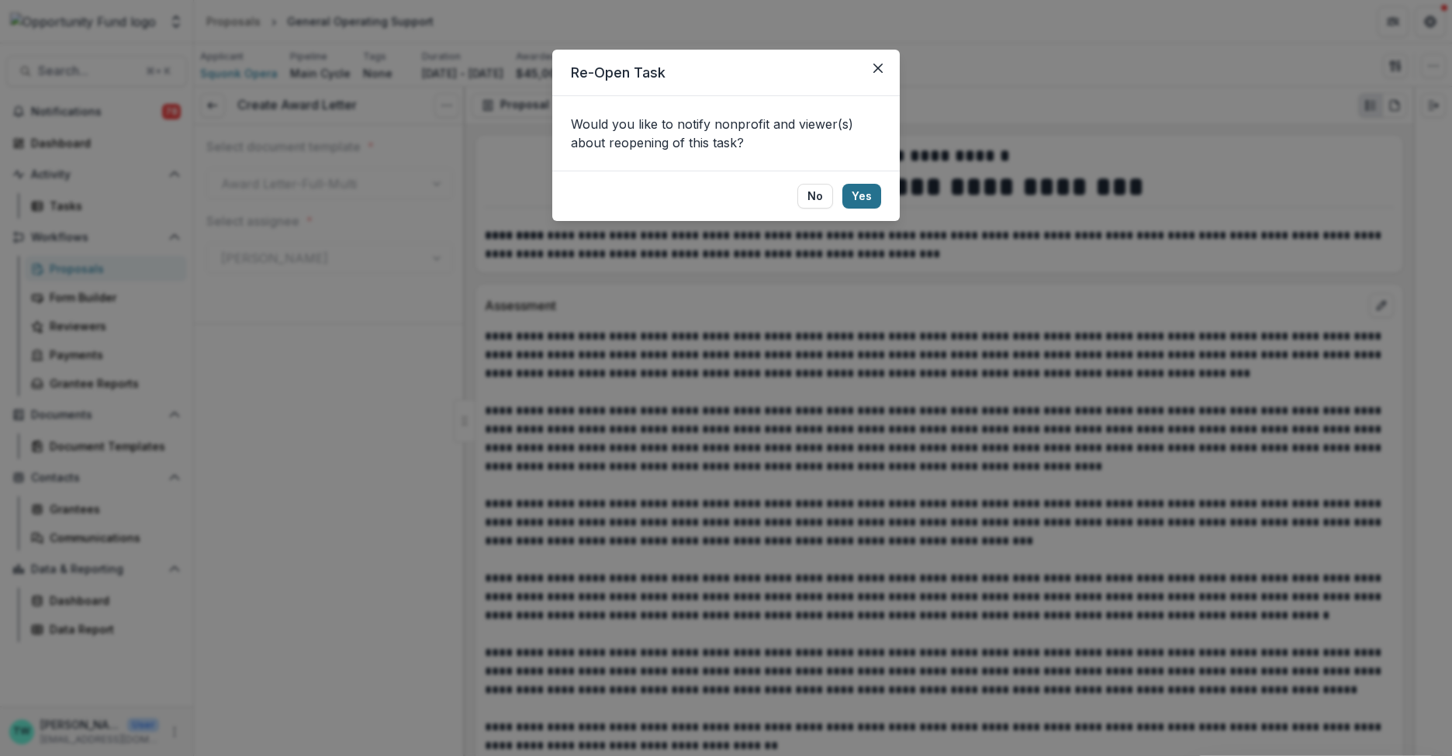
click at [857, 196] on button "Yes" at bounding box center [862, 196] width 39 height 25
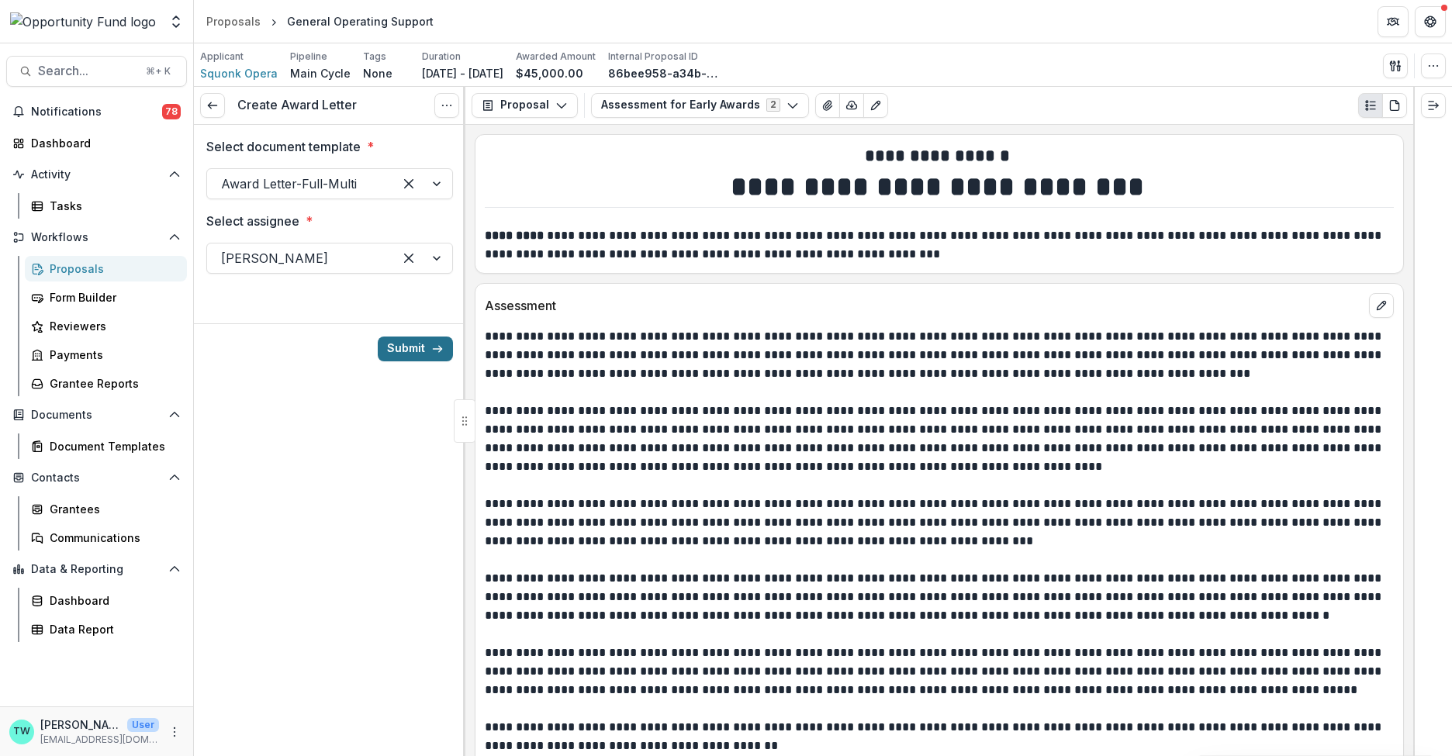
click at [414, 349] on button "Submit" at bounding box center [415, 349] width 75 height 25
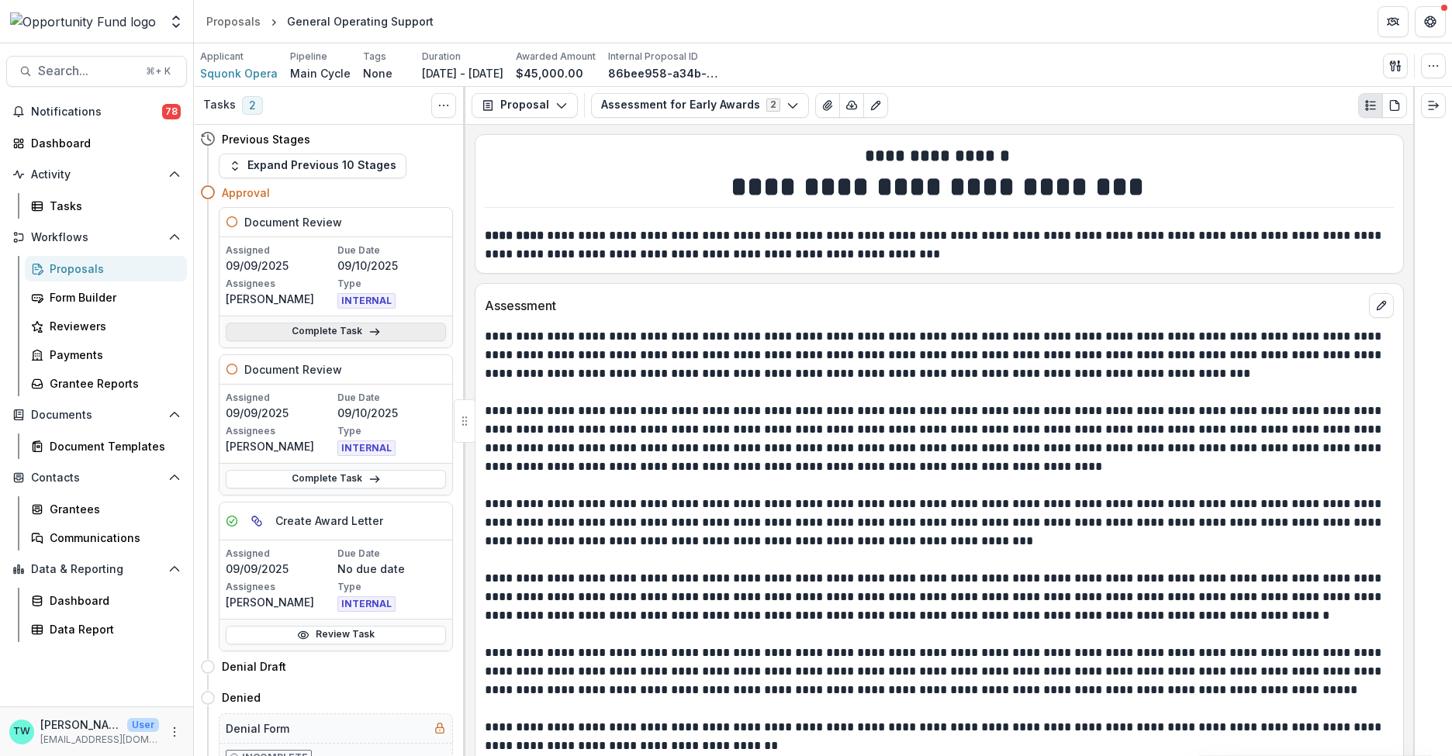
click at [333, 331] on link "Complete Task" at bounding box center [336, 332] width 220 height 19
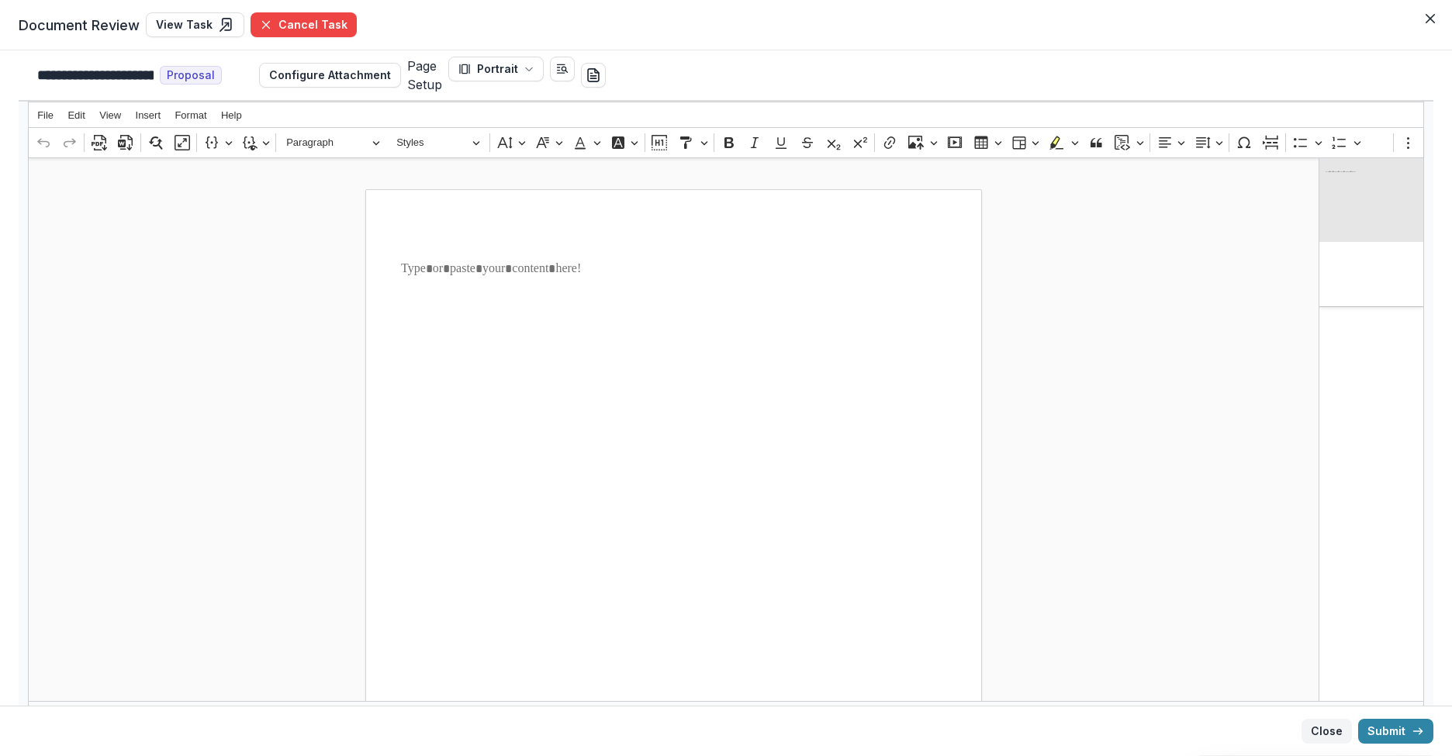
click at [1321, 729] on button "Close" at bounding box center [1327, 731] width 50 height 25
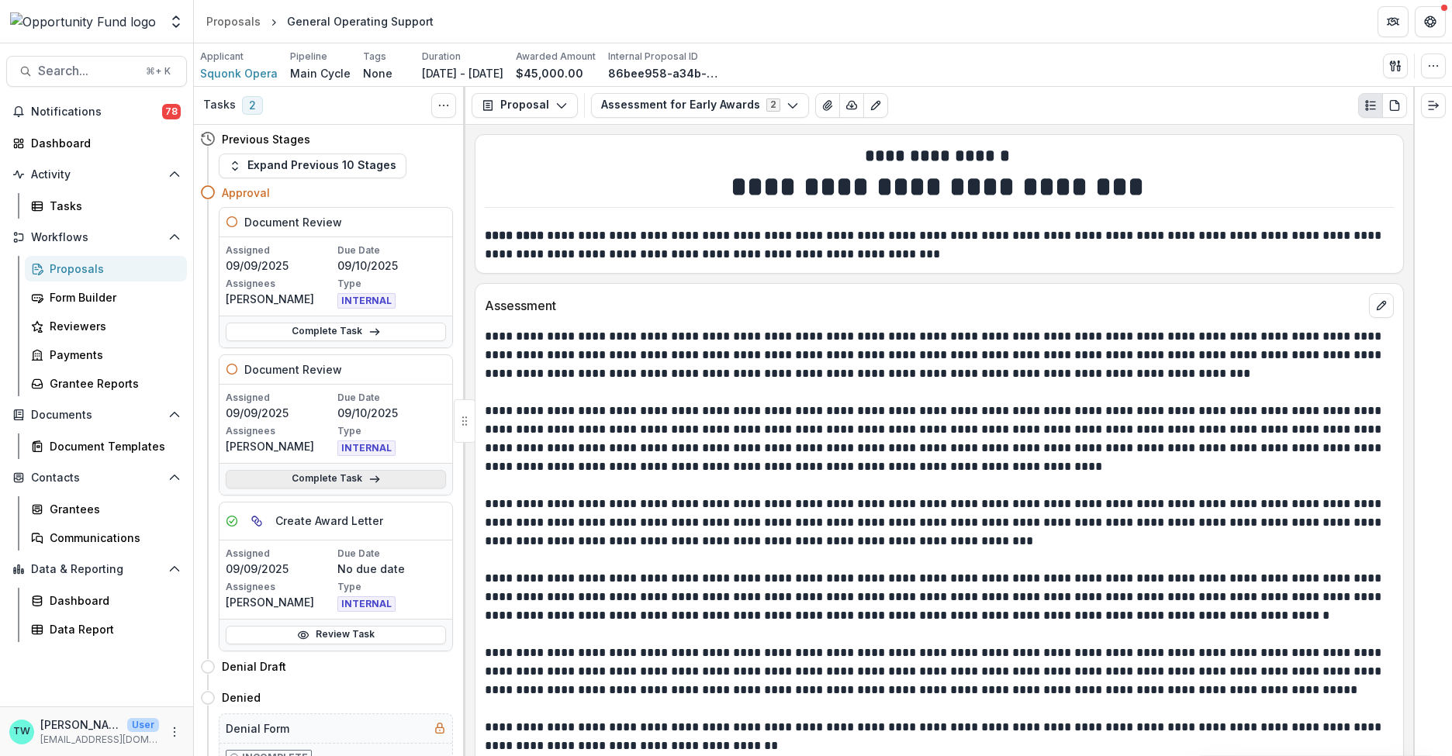
click at [344, 479] on link "Complete Task" at bounding box center [336, 479] width 220 height 19
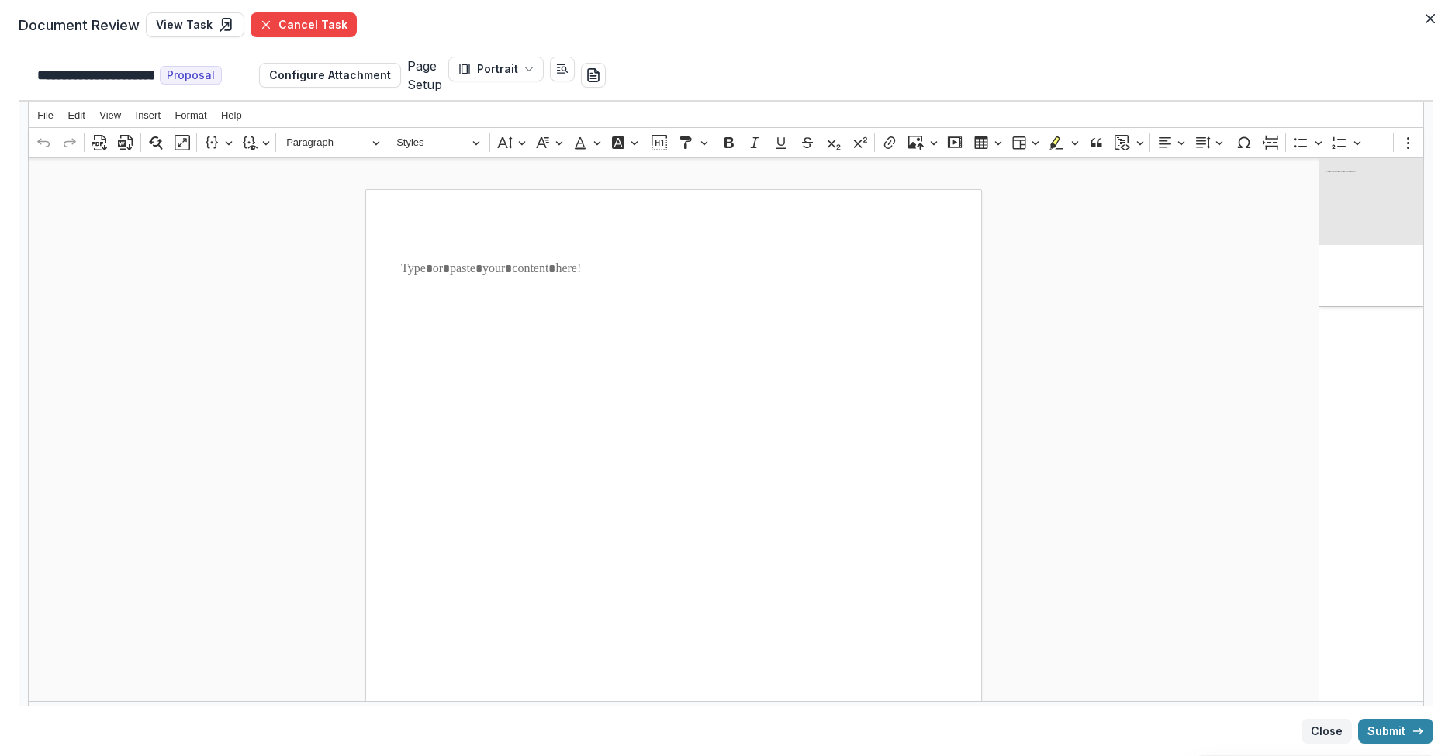
click at [1322, 730] on button "Close" at bounding box center [1327, 731] width 50 height 25
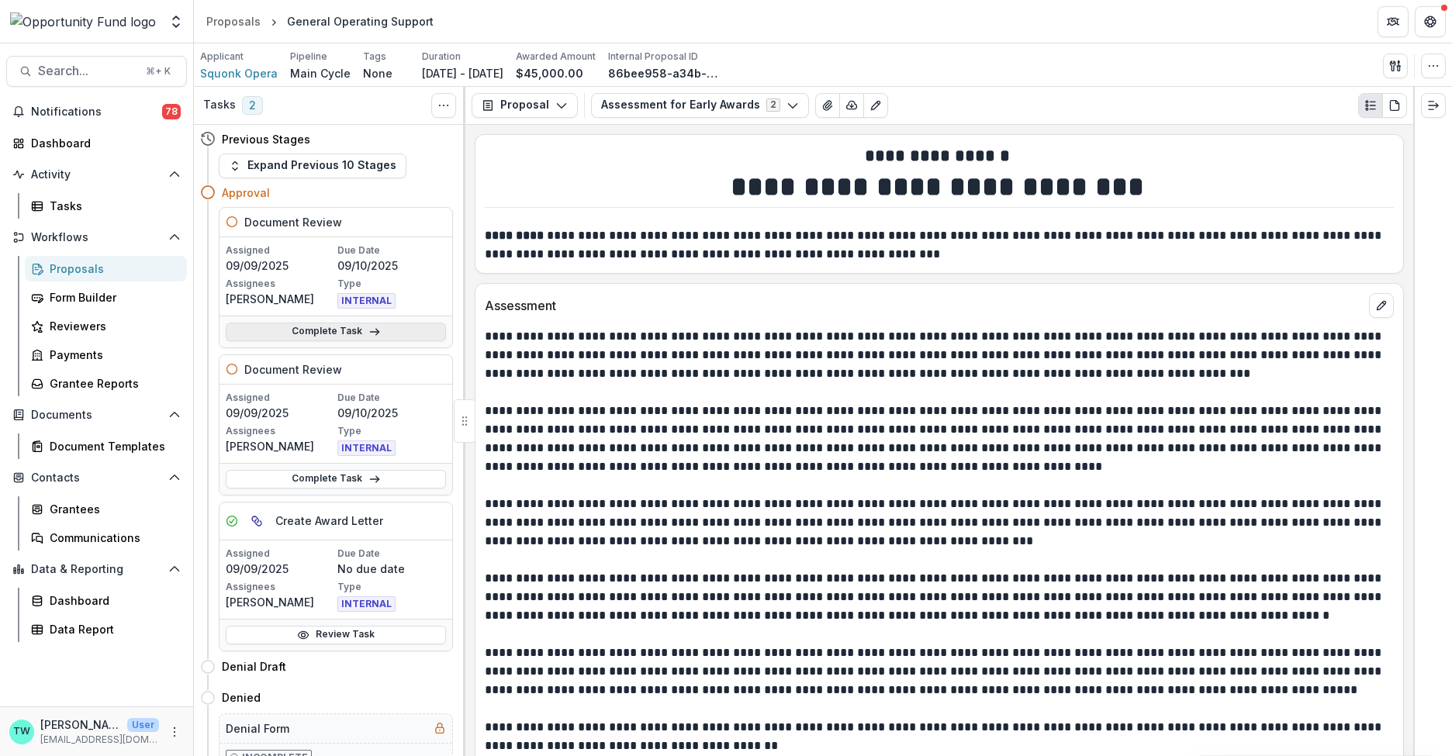
click at [372, 335] on icon at bounding box center [375, 332] width 12 height 12
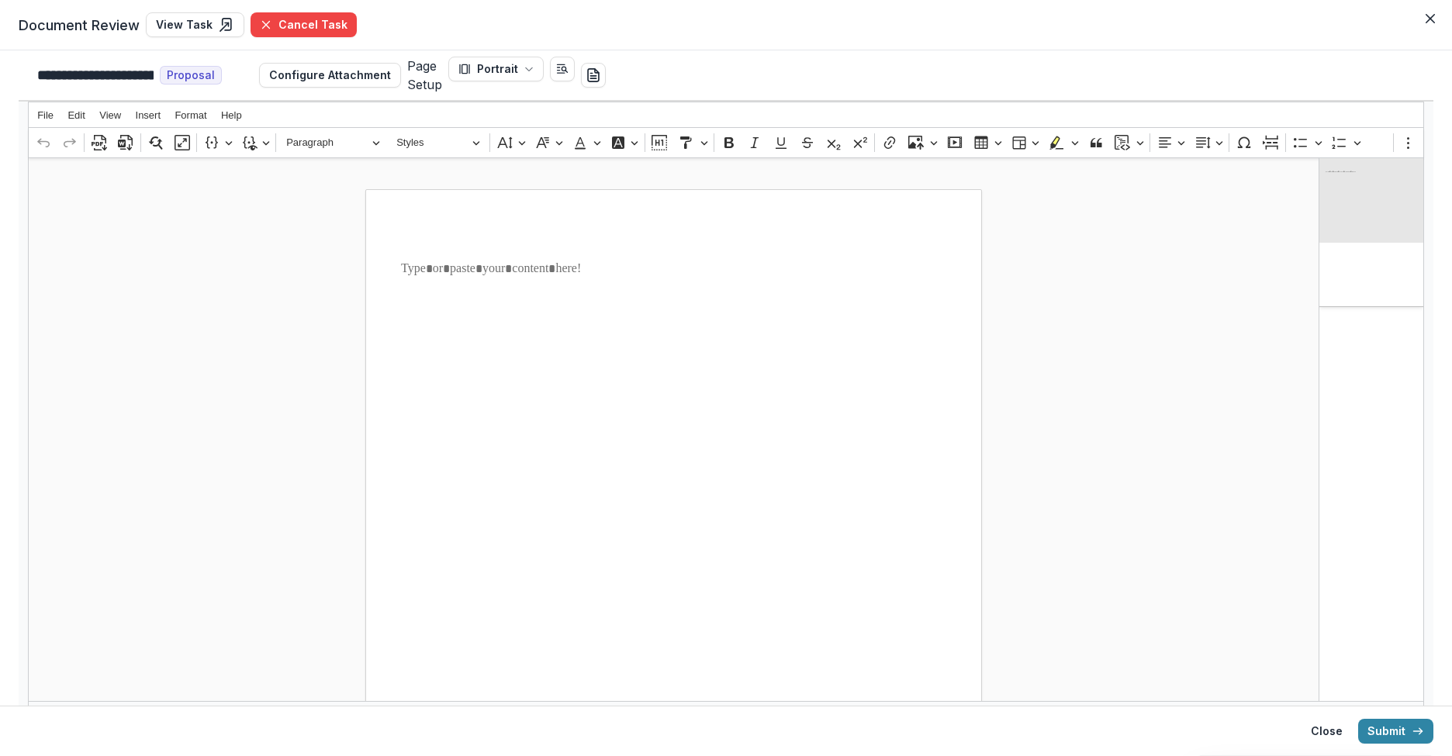
click at [294, 41] on header "Document Review View Task Cancel Task" at bounding box center [726, 25] width 1452 height 50
click at [293, 26] on button "Cancel Task" at bounding box center [304, 24] width 106 height 25
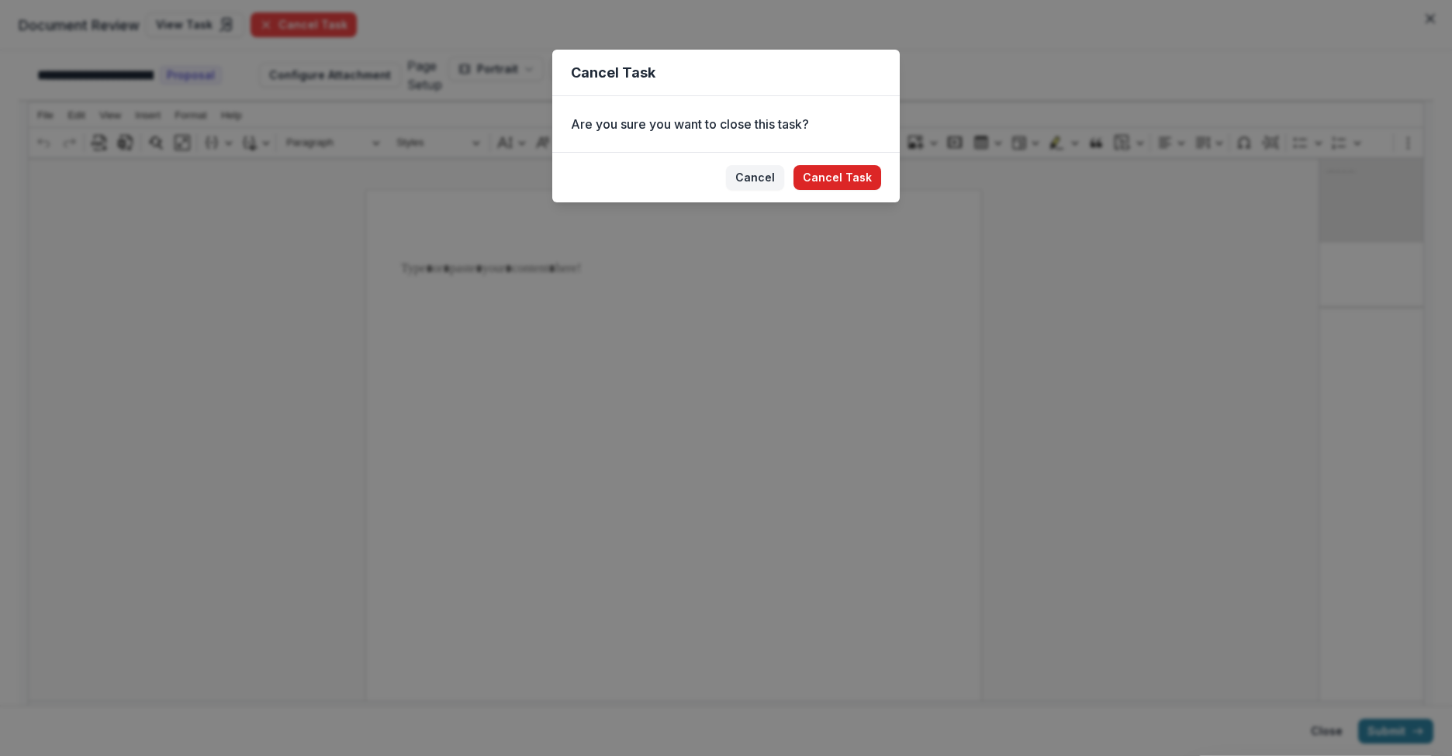
click at [840, 176] on button "Cancel Task" at bounding box center [838, 177] width 88 height 25
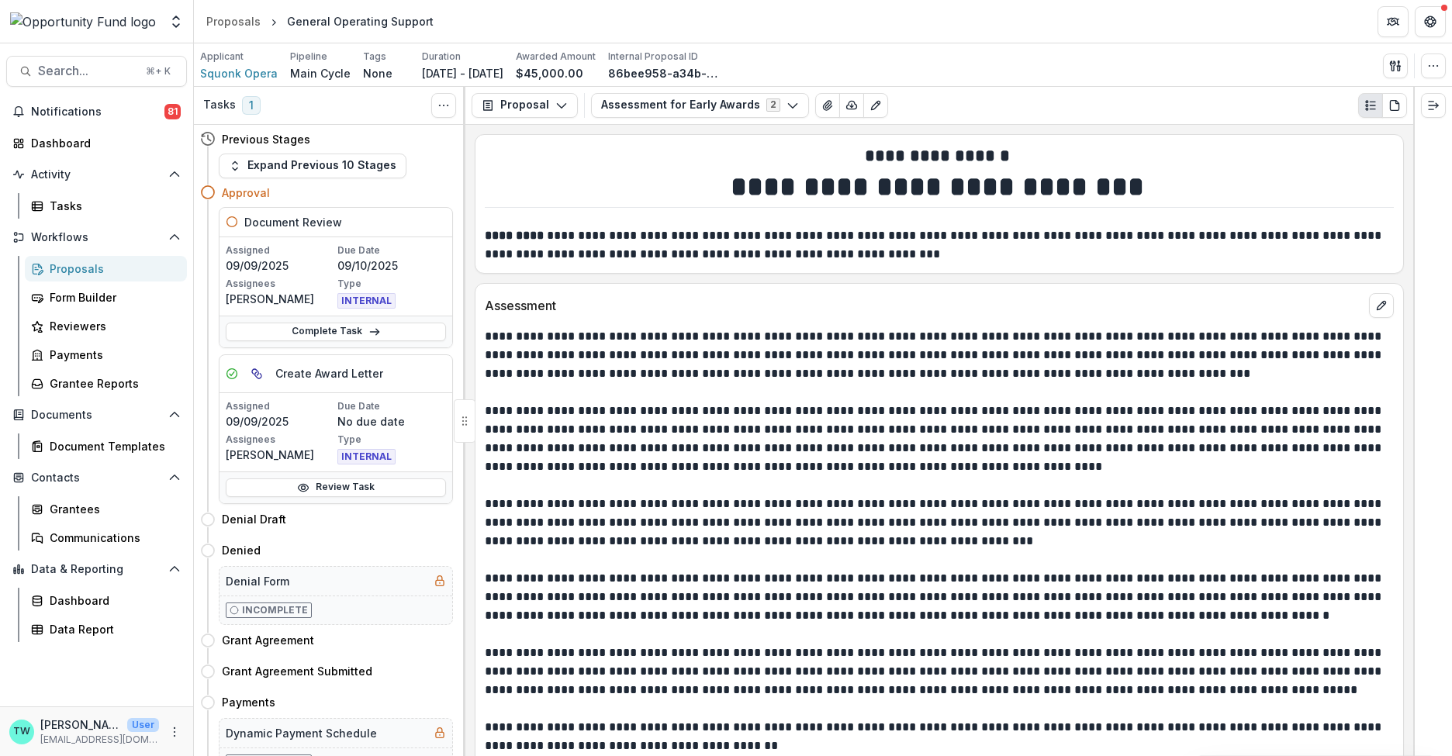
click at [659, 484] on p at bounding box center [939, 485] width 909 height 19
click at [88, 111] on span "Notifications" at bounding box center [97, 112] width 133 height 13
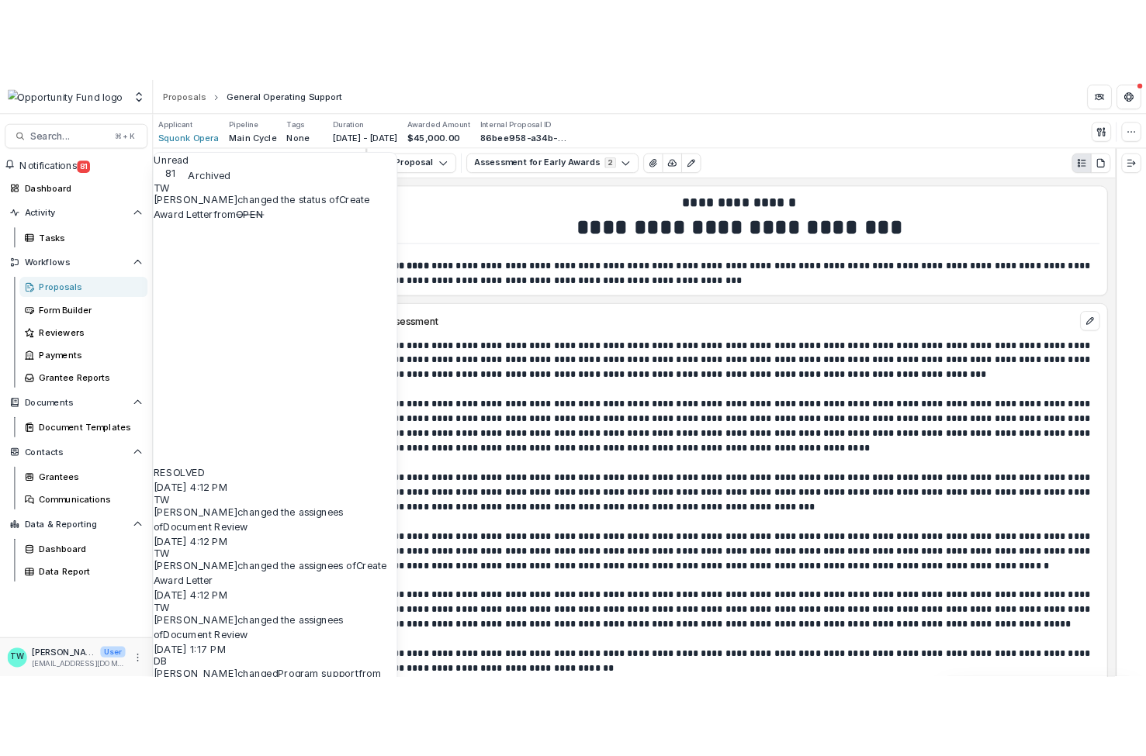
scroll to position [313, 0]
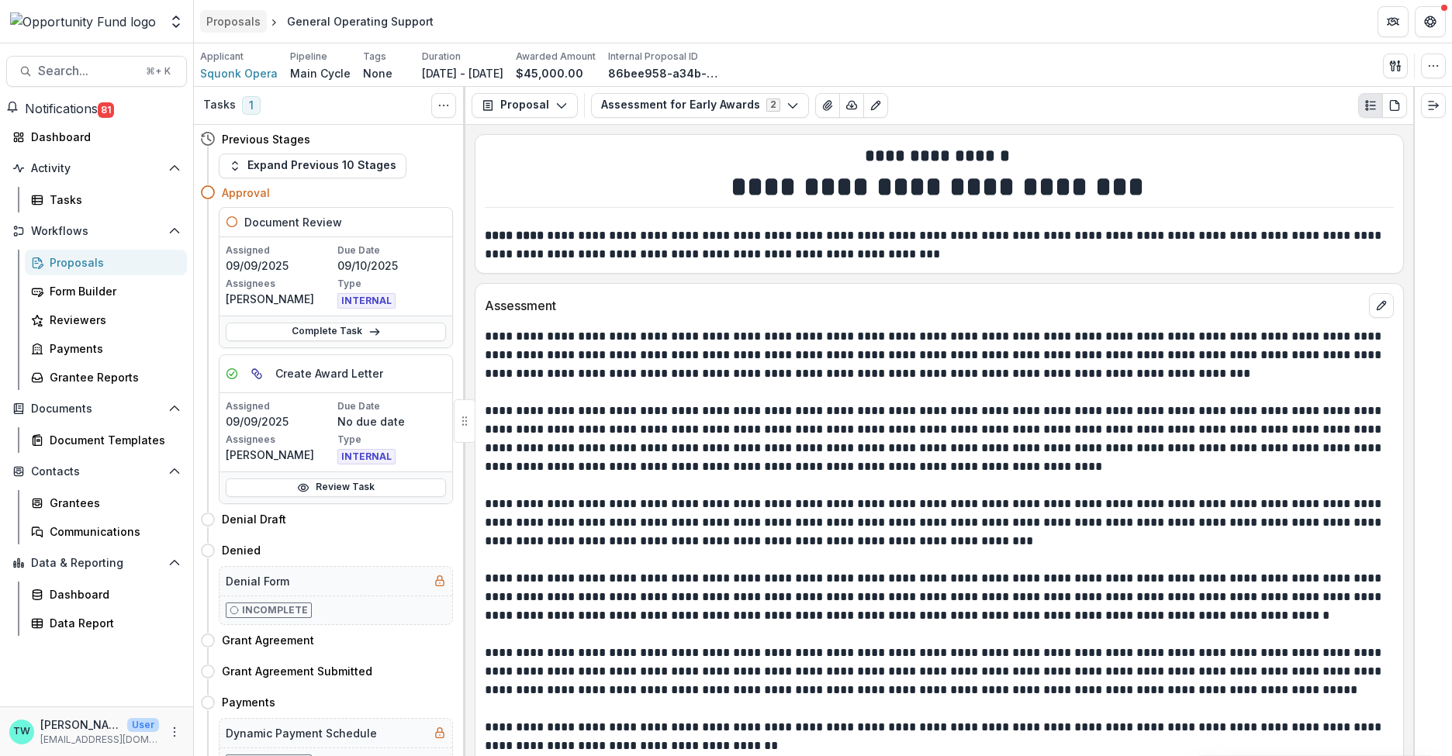
click at [248, 27] on div "Proposals" at bounding box center [233, 21] width 54 height 16
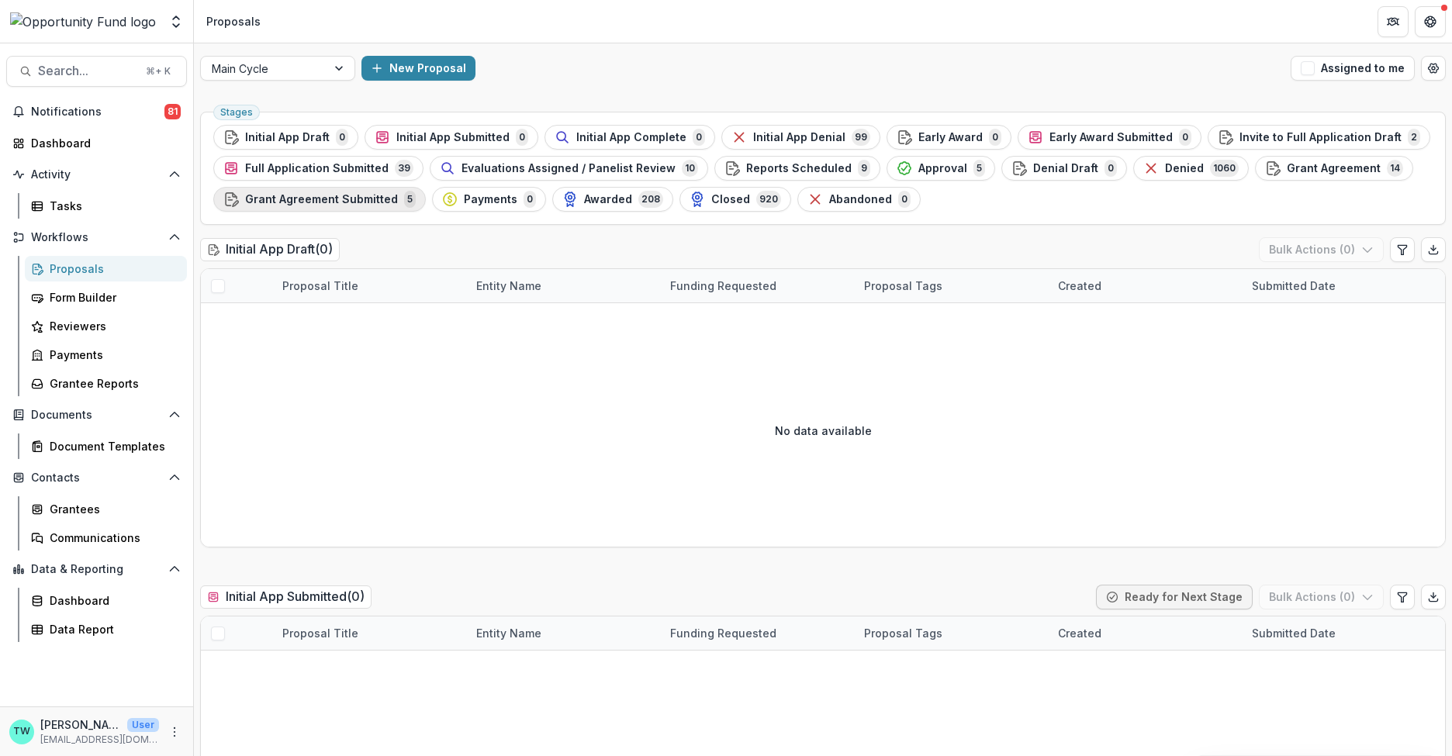
click at [276, 202] on span "Grant Agreement Submitted" at bounding box center [321, 199] width 153 height 13
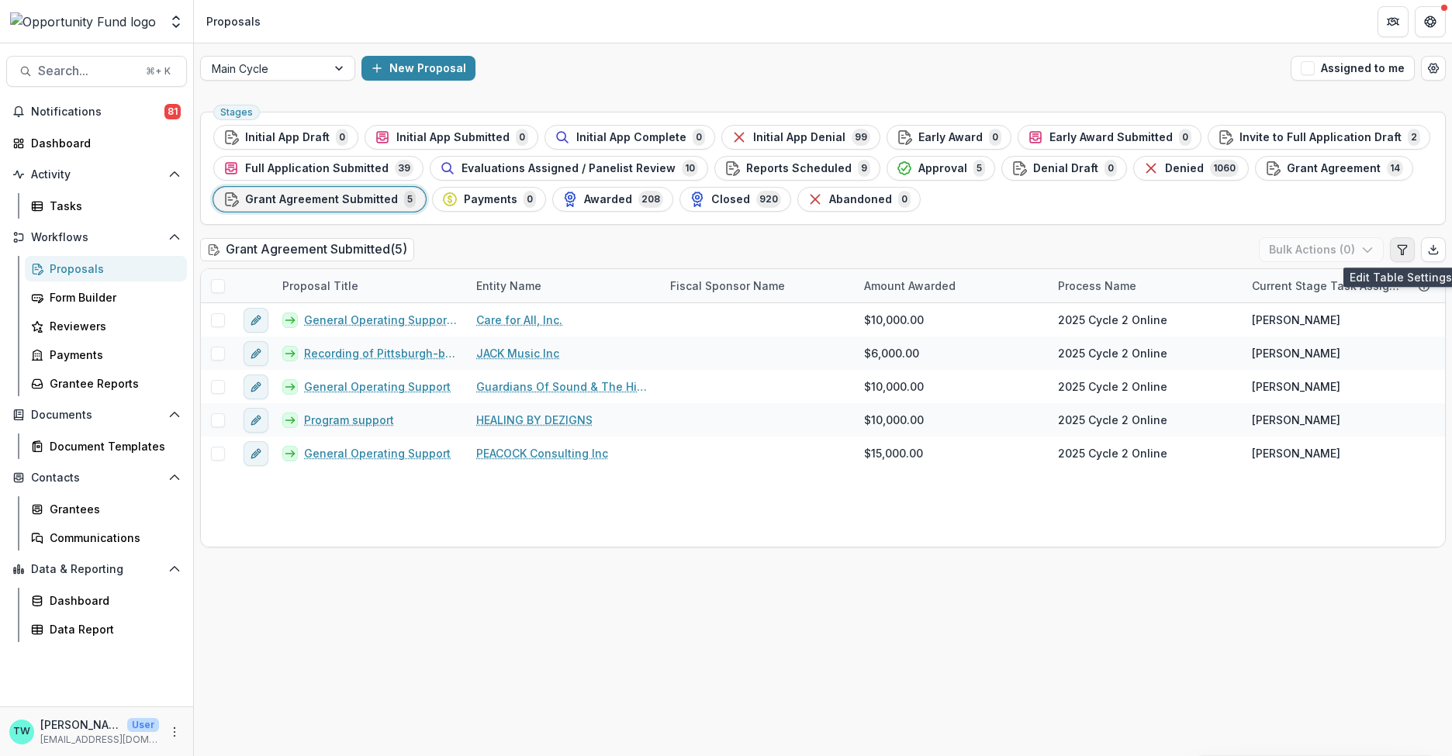
click at [1356, 251] on icon "Edit table settings" at bounding box center [1403, 250] width 12 height 12
select select "******"
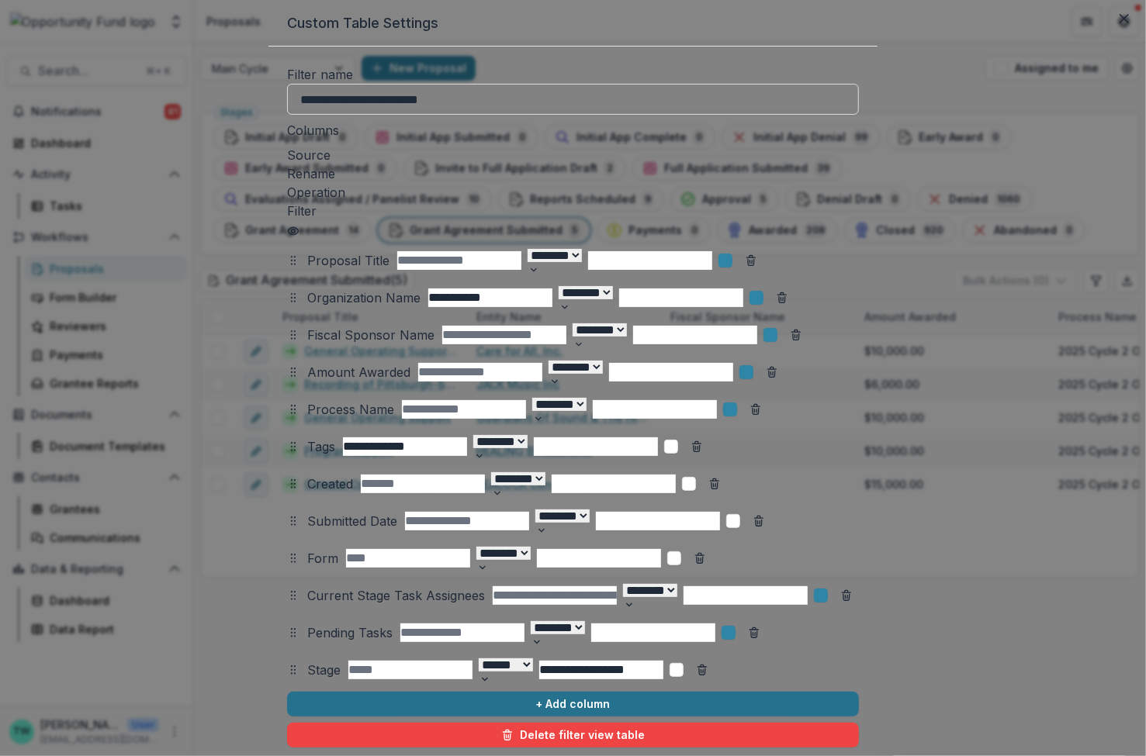
click at [287, 692] on button "+ Add column" at bounding box center [573, 704] width 572 height 25
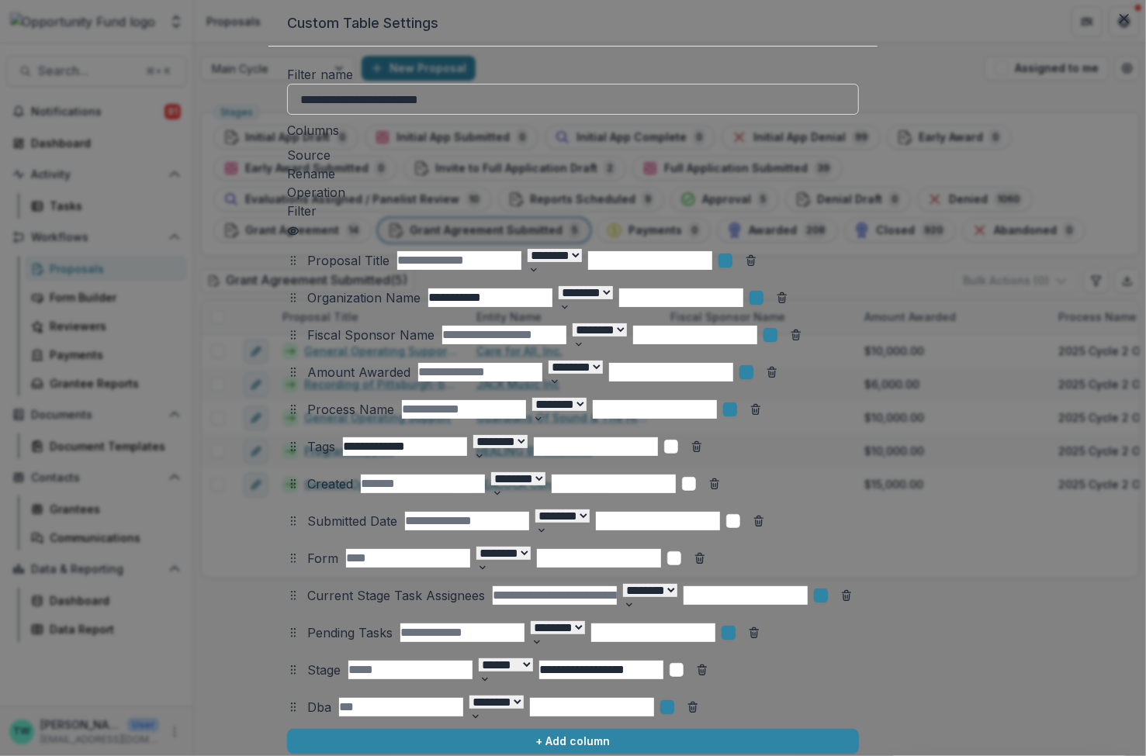
click at [307, 698] on div at bounding box center [319, 708] width 24 height 22
type input "*******"
click at [133, 756] on p "Bank Routing Number" at bounding box center [66, 765] width 133 height 19
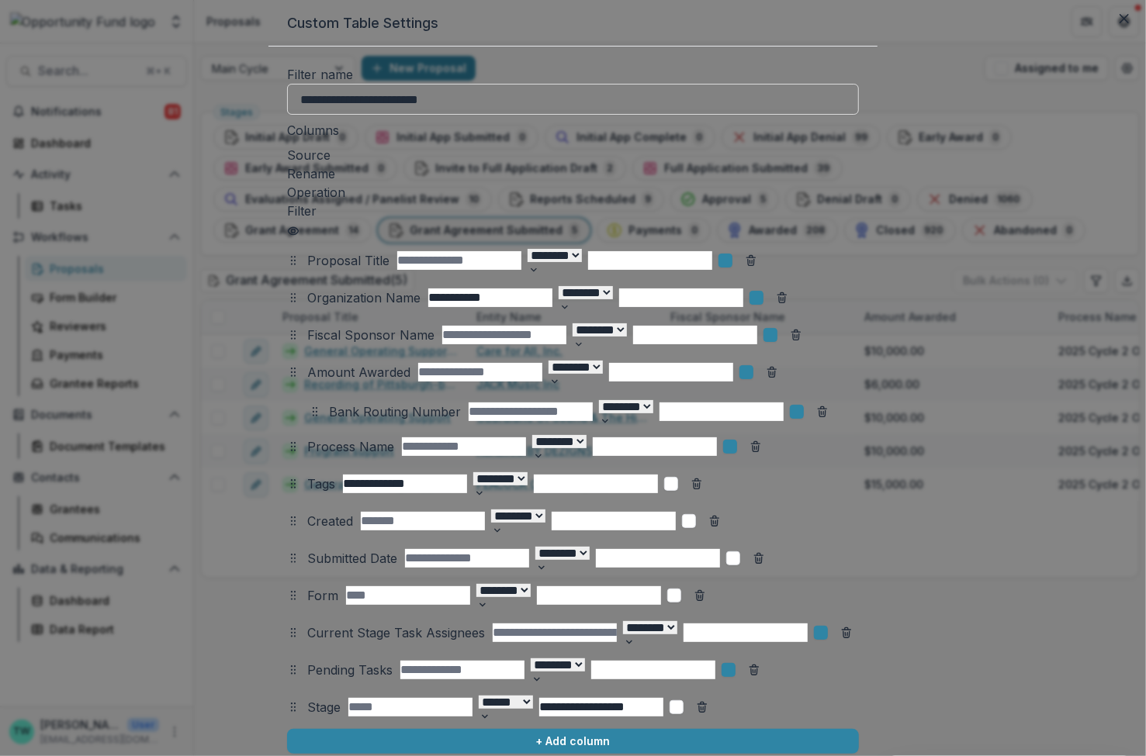
drag, startPoint x: 149, startPoint y: 695, endPoint x: 171, endPoint y: 400, distance: 296.4
click at [309, 406] on icon at bounding box center [315, 412] width 12 height 12
select select "******"
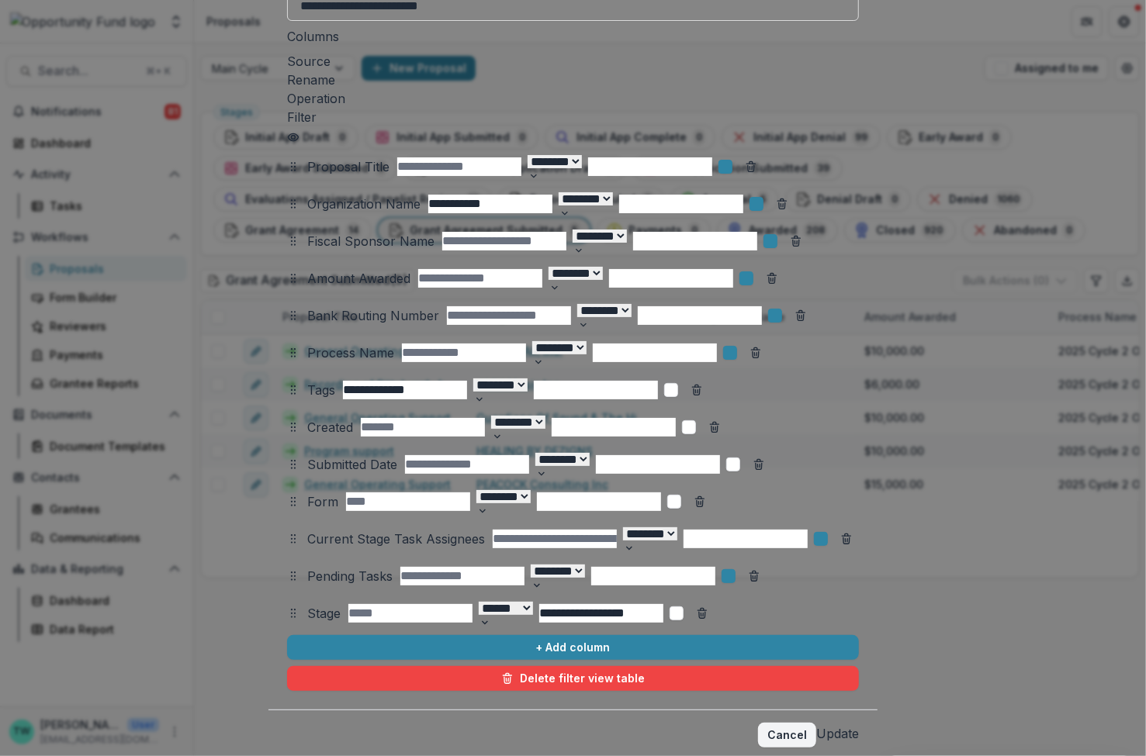
scroll to position [95, 0]
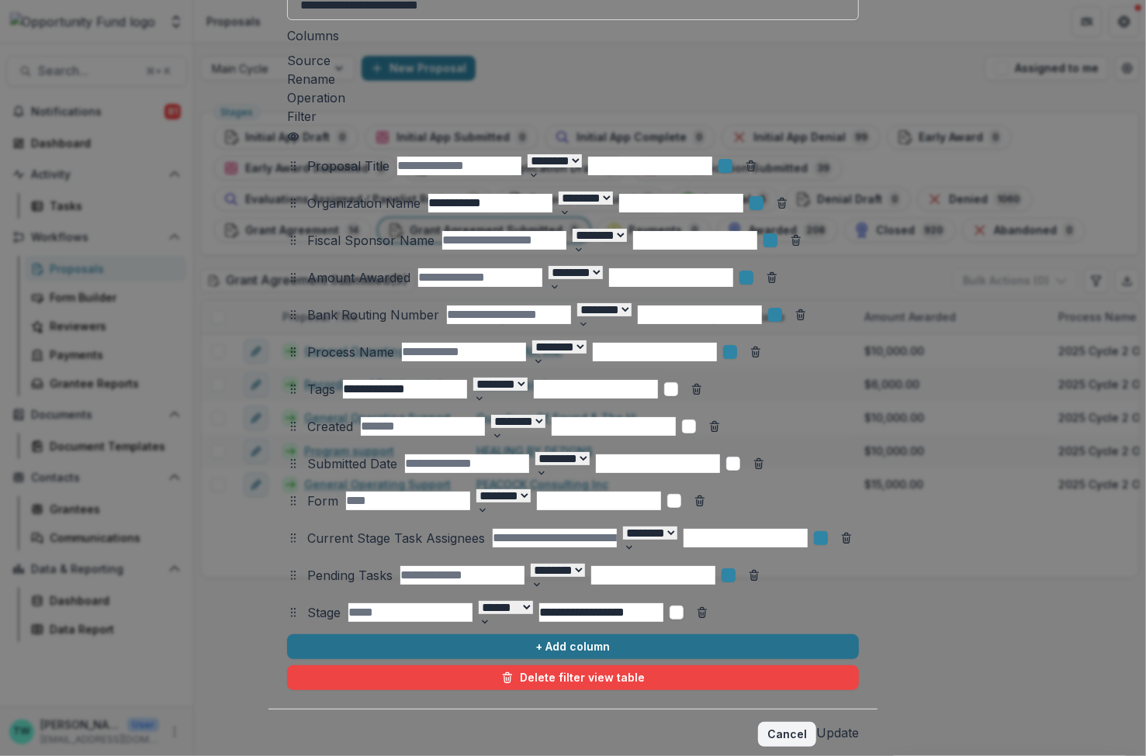
click at [287, 635] on button "+ Add column" at bounding box center [573, 647] width 572 height 25
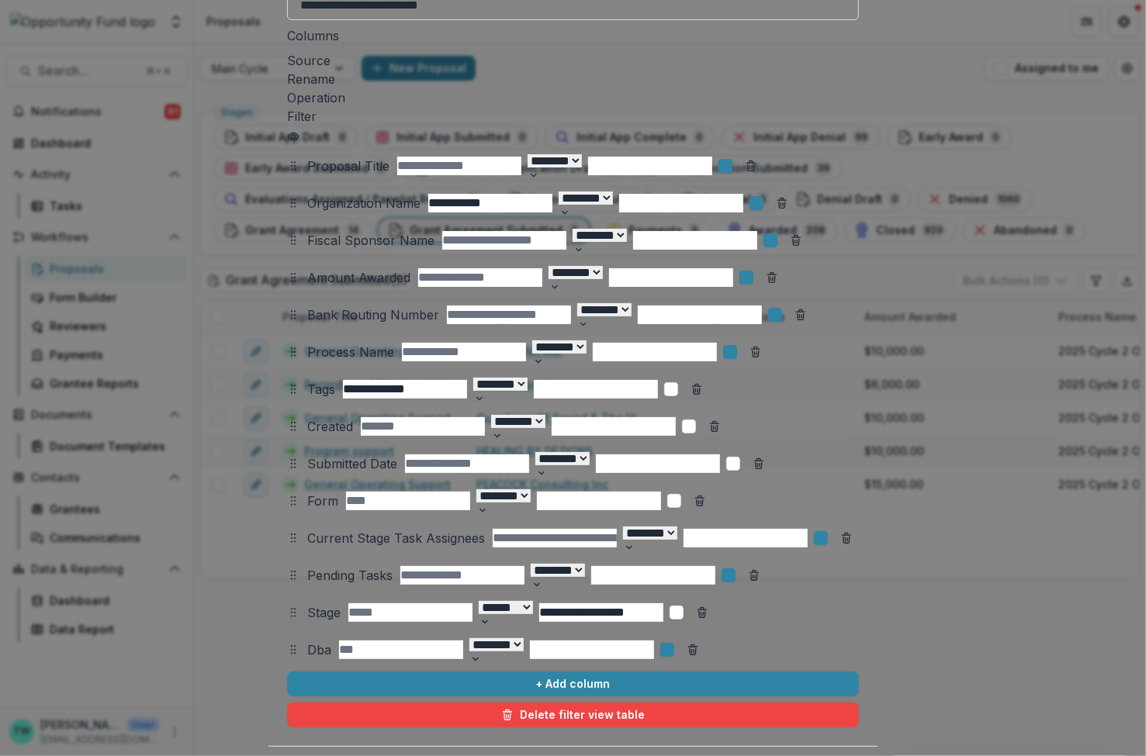
click at [307, 639] on div at bounding box center [319, 650] width 24 height 22
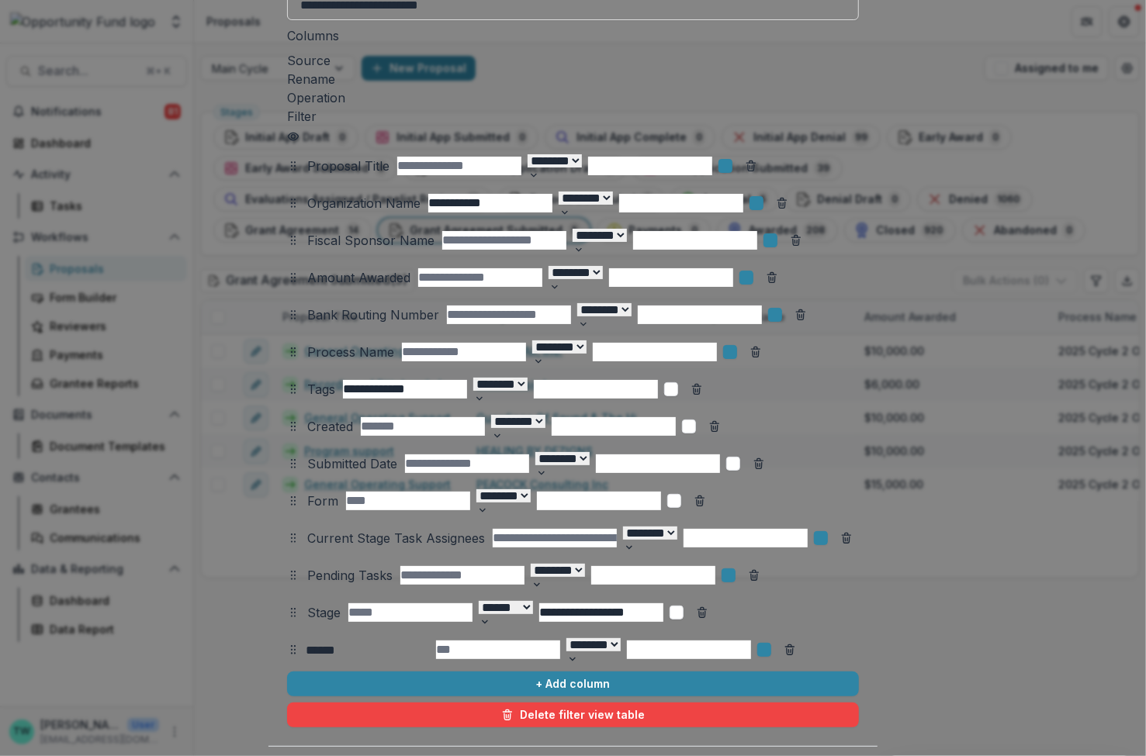
type input "*******"
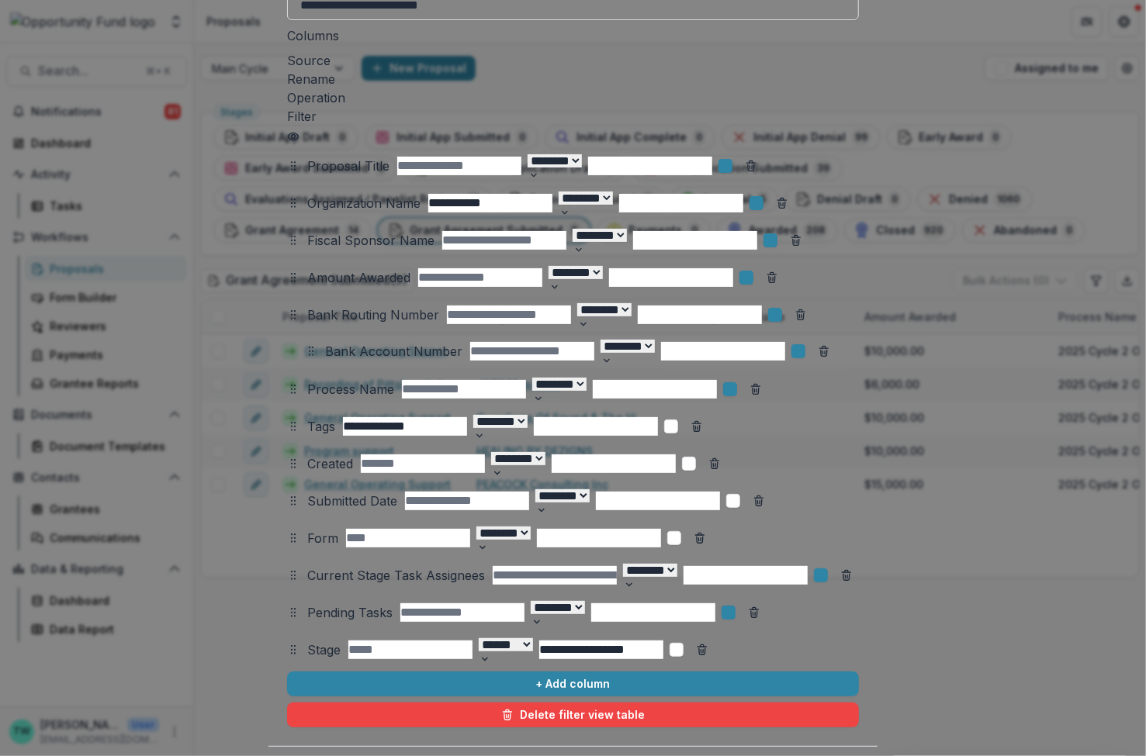
drag, startPoint x: 149, startPoint y: 634, endPoint x: 167, endPoint y: 335, distance: 299.2
click at [305, 345] on icon at bounding box center [311, 351] width 12 height 12
select select "******"
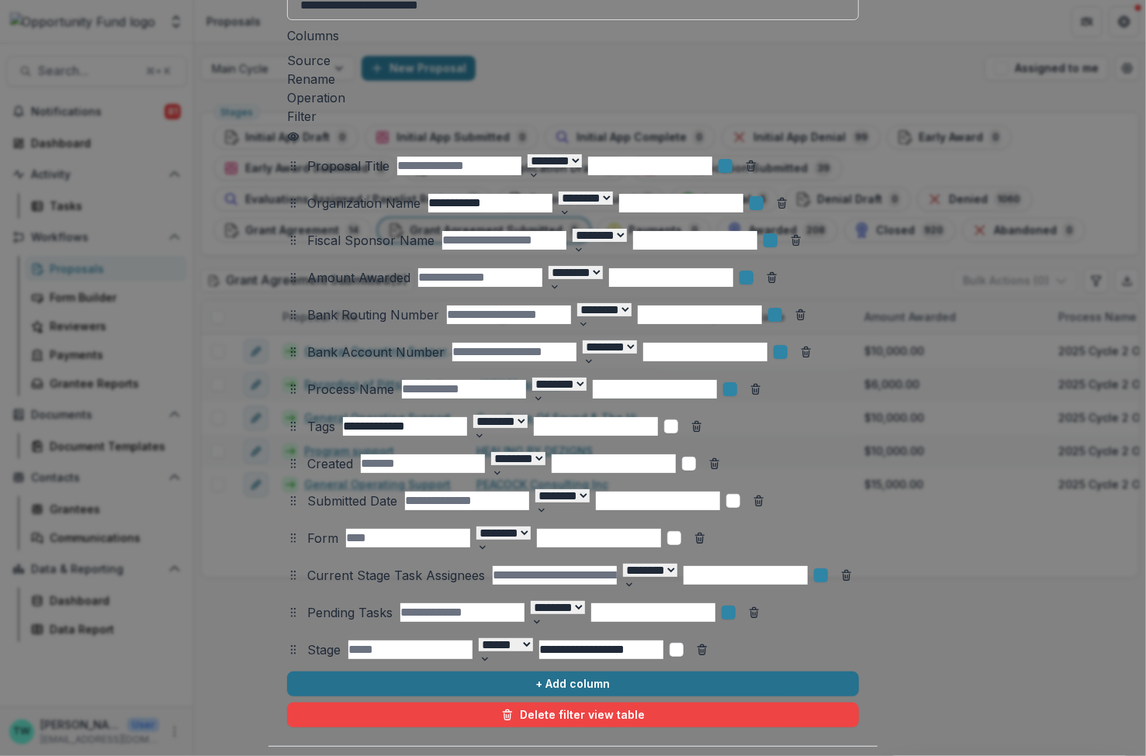
click at [301, 672] on button "+ Add column" at bounding box center [573, 684] width 572 height 25
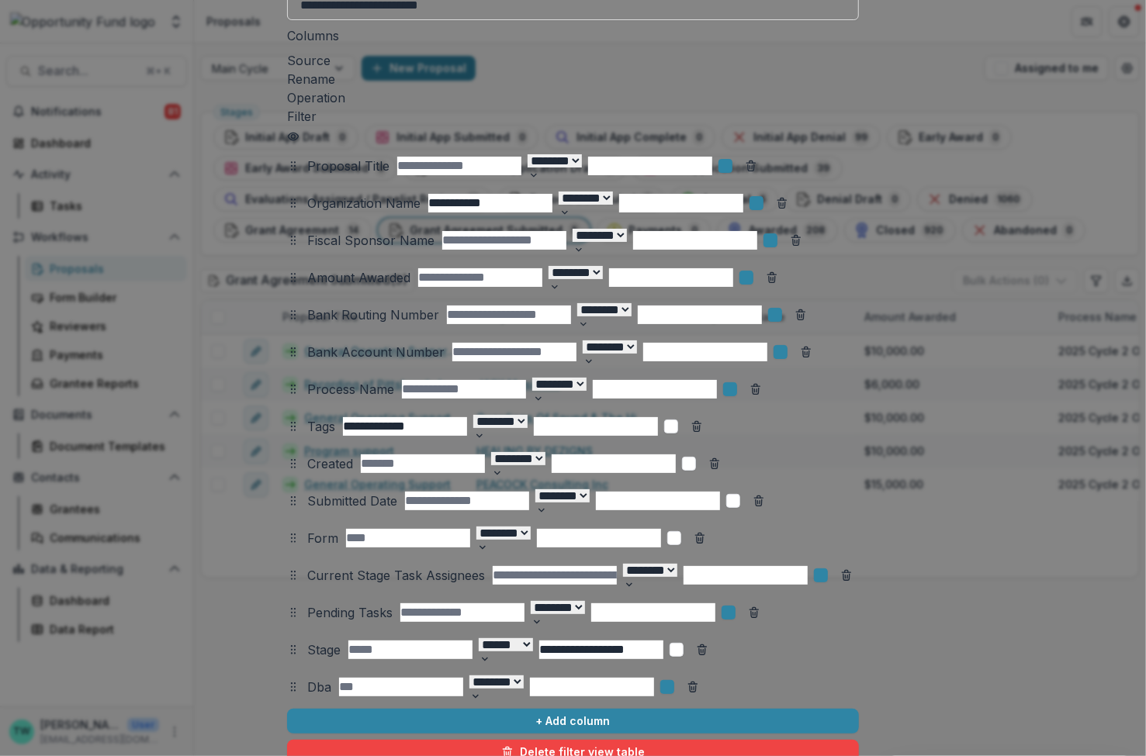
click at [307, 677] on div at bounding box center [319, 688] width 24 height 22
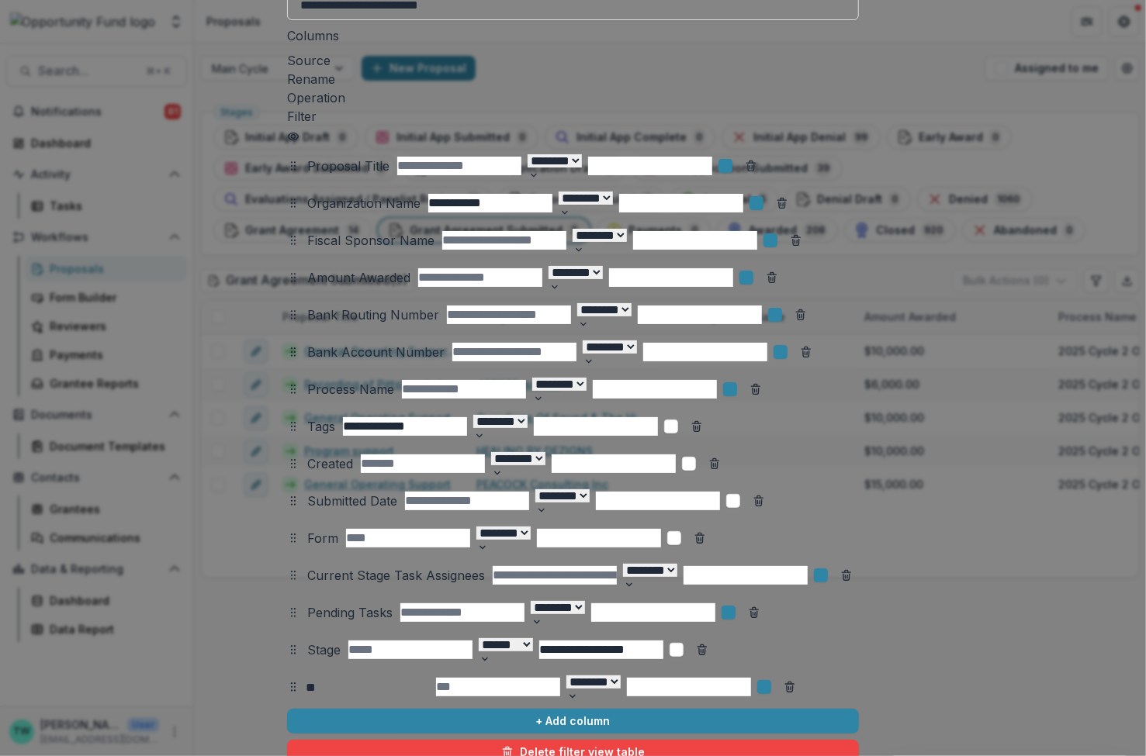
type input "*"
type input "*******"
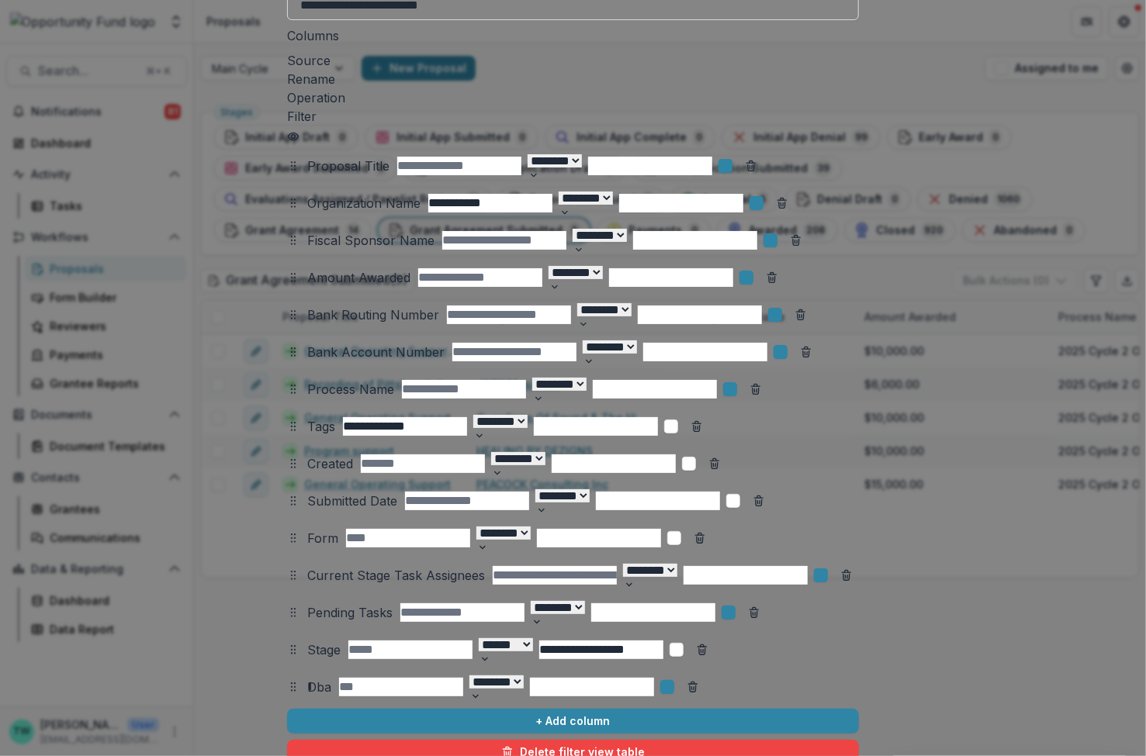
drag, startPoint x: 254, startPoint y: 681, endPoint x: 171, endPoint y: 679, distance: 83.1
click at [306, 679] on div "Dba *******" at bounding box center [319, 687] width 27 height 25
type input "*******"
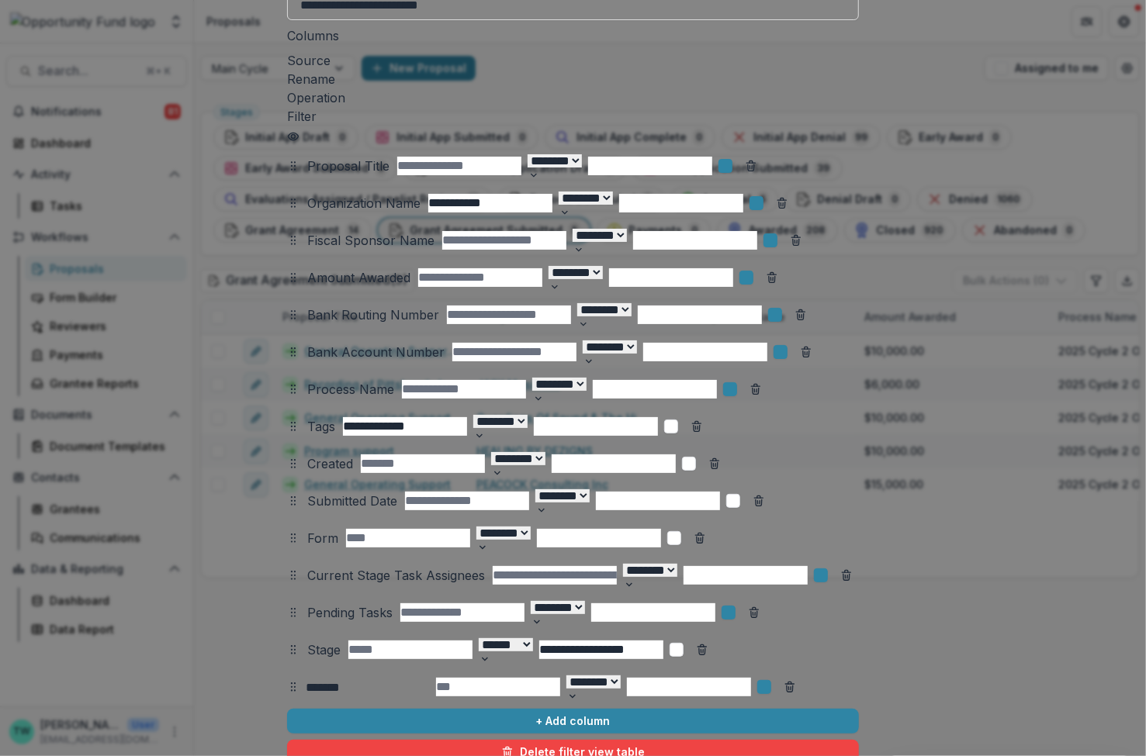
click at [306, 679] on input "*******" at bounding box center [368, 688] width 124 height 19
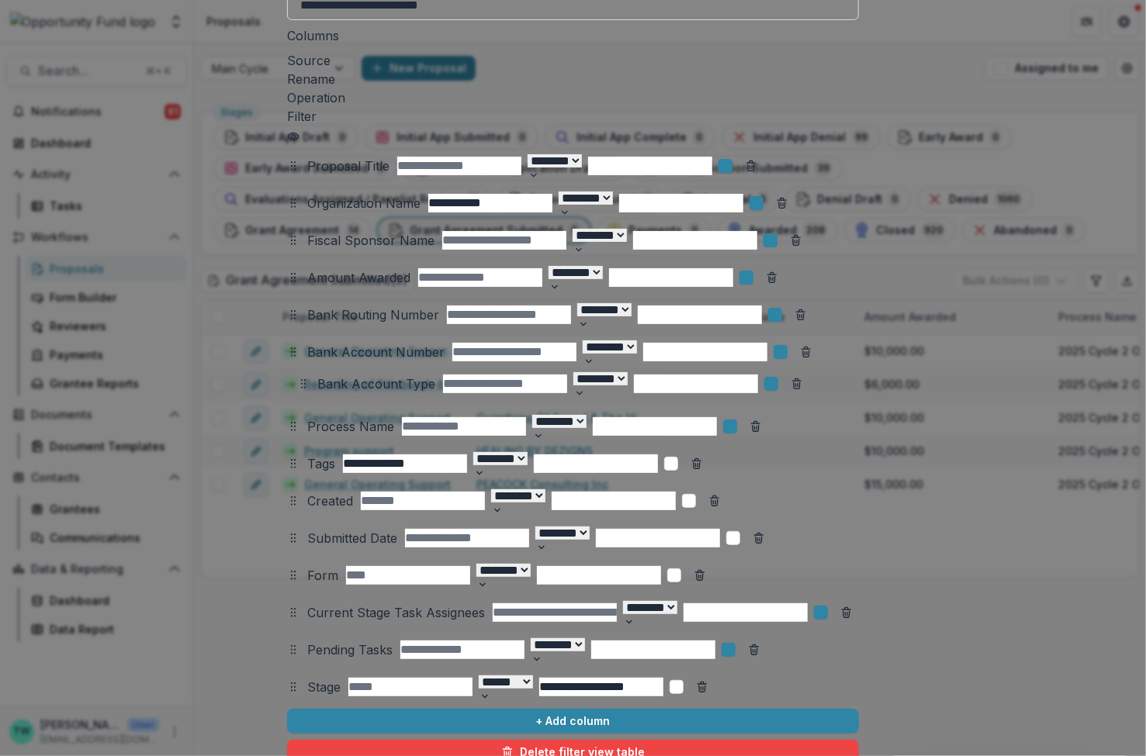
drag, startPoint x: 144, startPoint y: 669, endPoint x: 155, endPoint y: 365, distance: 303.6
click at [297, 378] on icon at bounding box center [303, 384] width 12 height 12
select select "******"
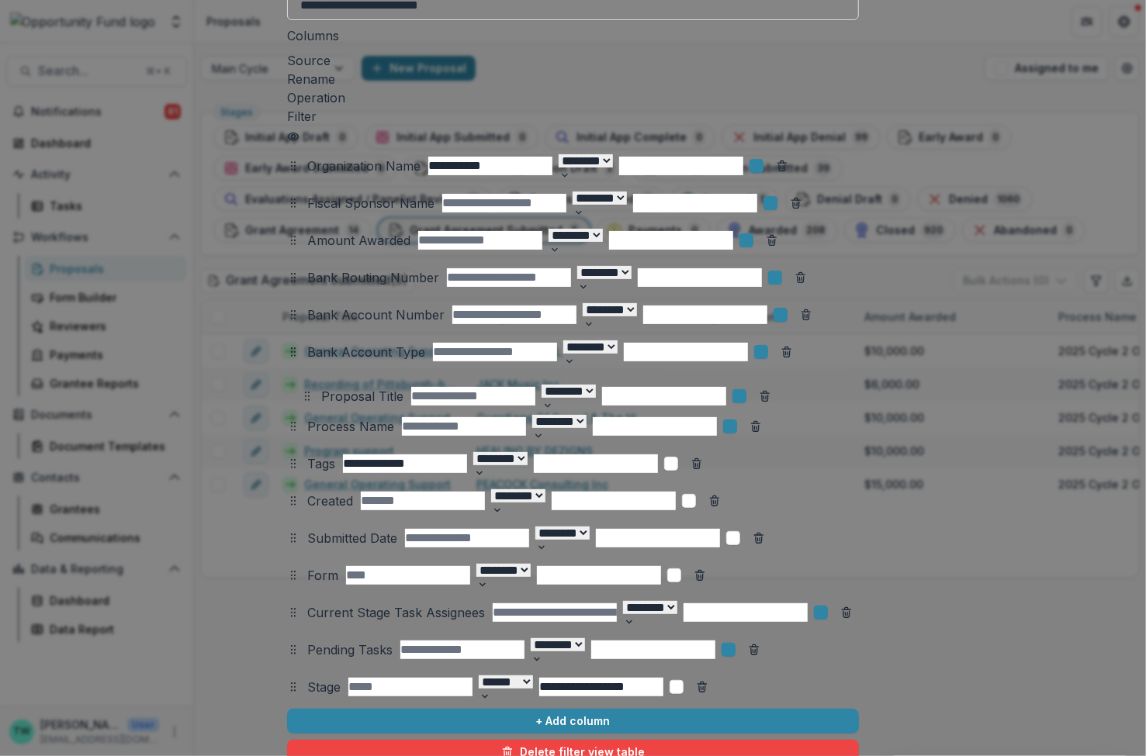
drag, startPoint x: 148, startPoint y: 151, endPoint x: 161, endPoint y: 381, distance: 230.8
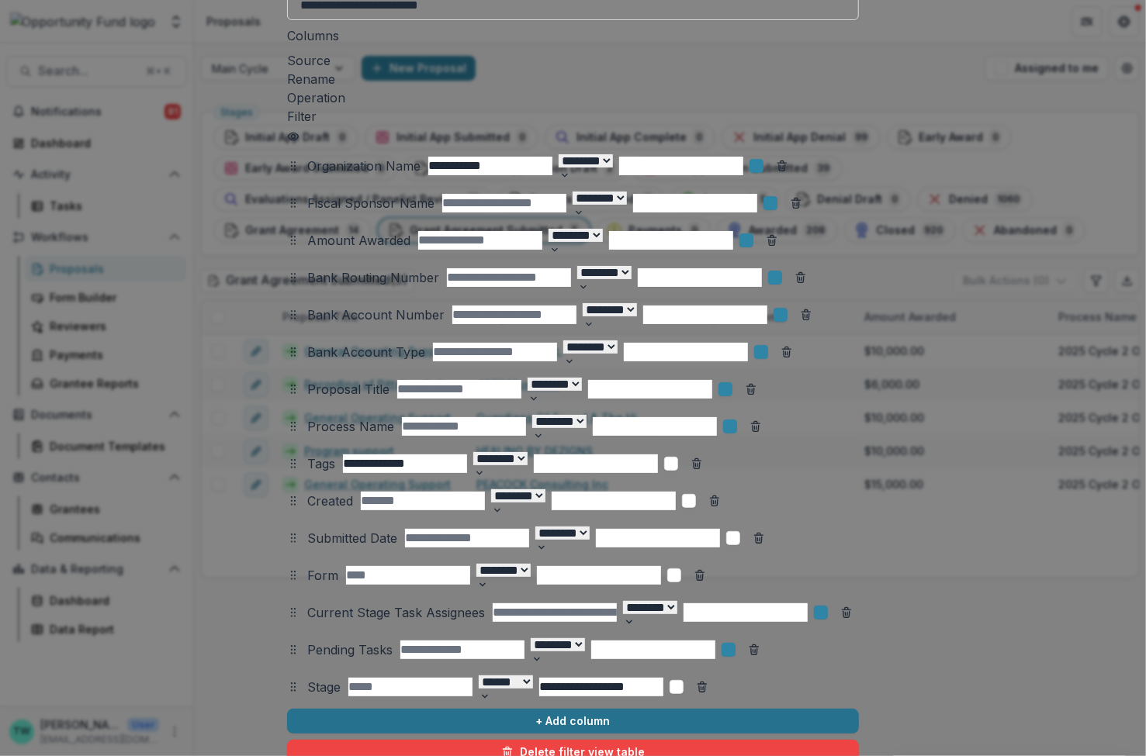
click at [287, 709] on button "+ Add column" at bounding box center [573, 721] width 572 height 25
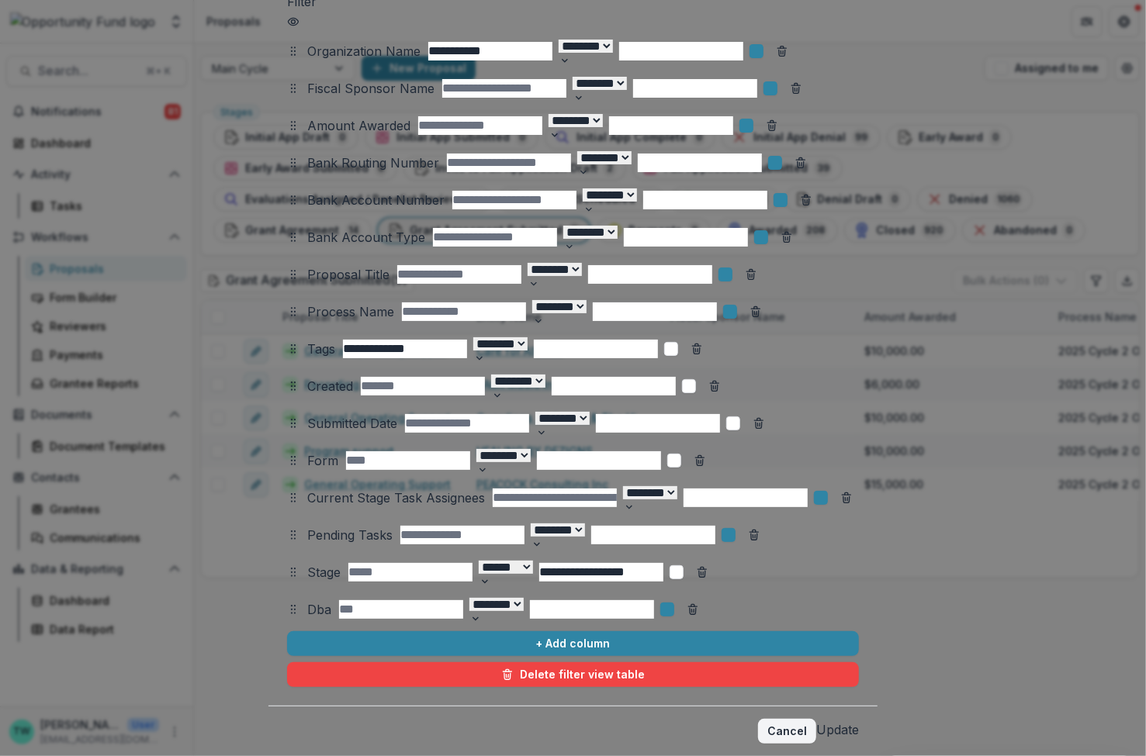
scroll to position [245, 0]
click at [307, 599] on div at bounding box center [319, 610] width 24 height 22
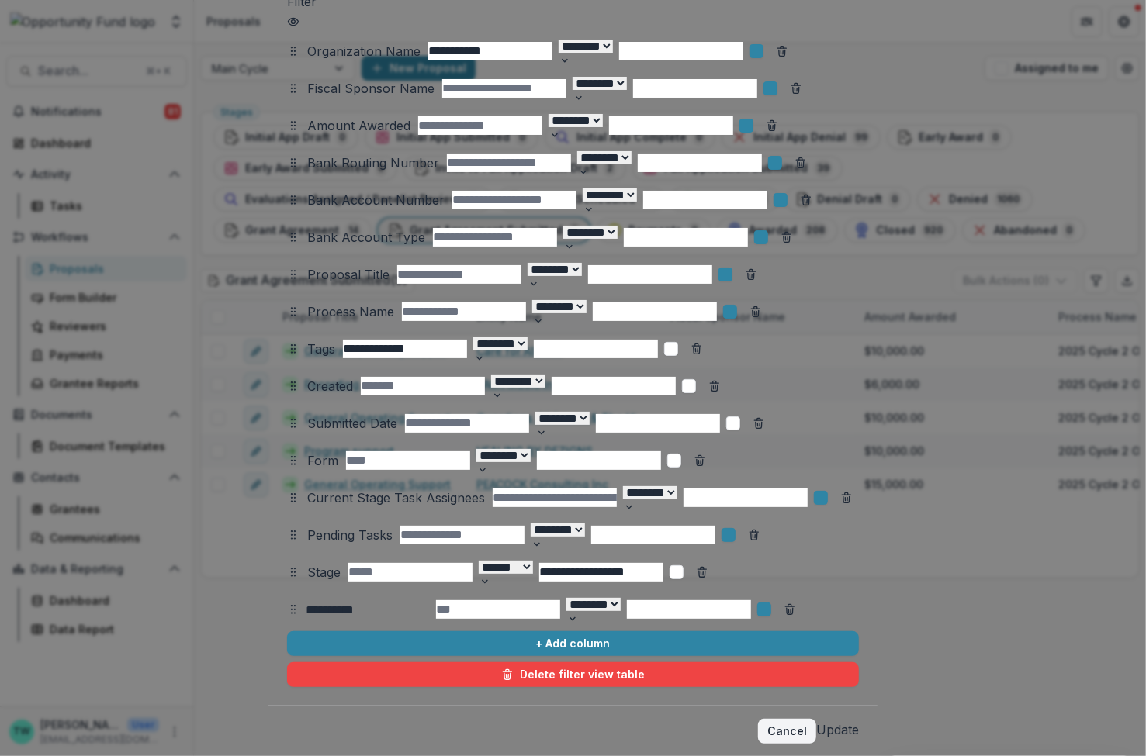
type input "**********"
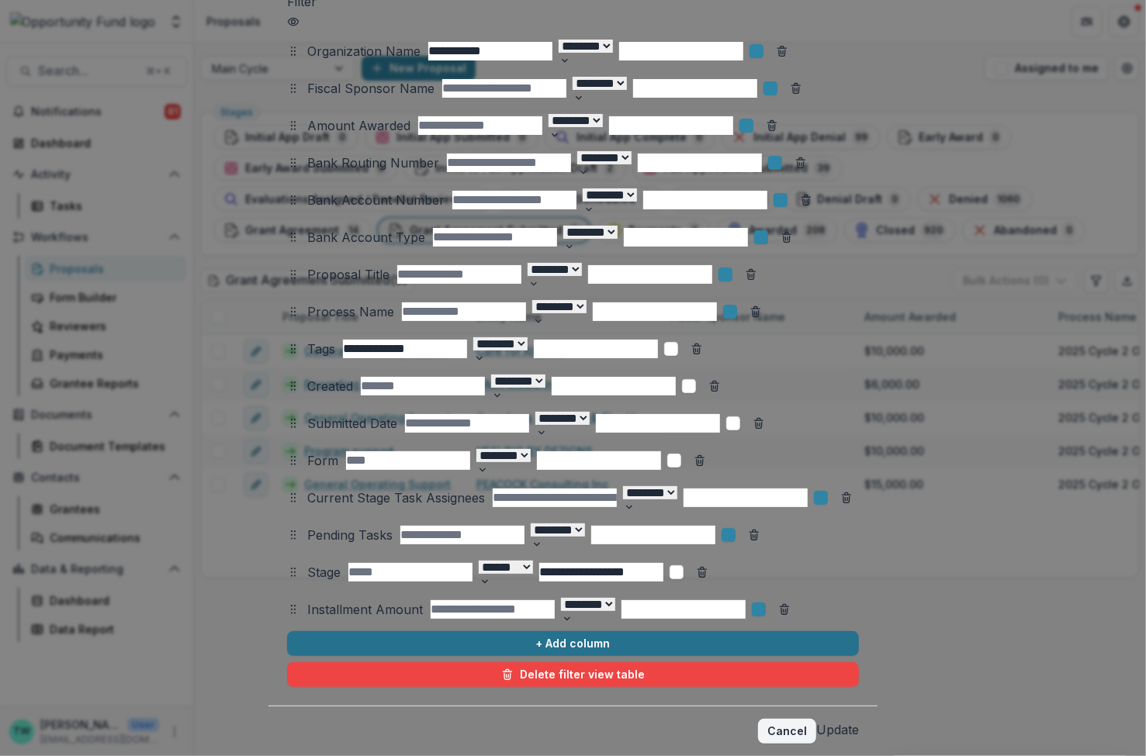
click at [287, 632] on button "+ Add column" at bounding box center [573, 644] width 572 height 25
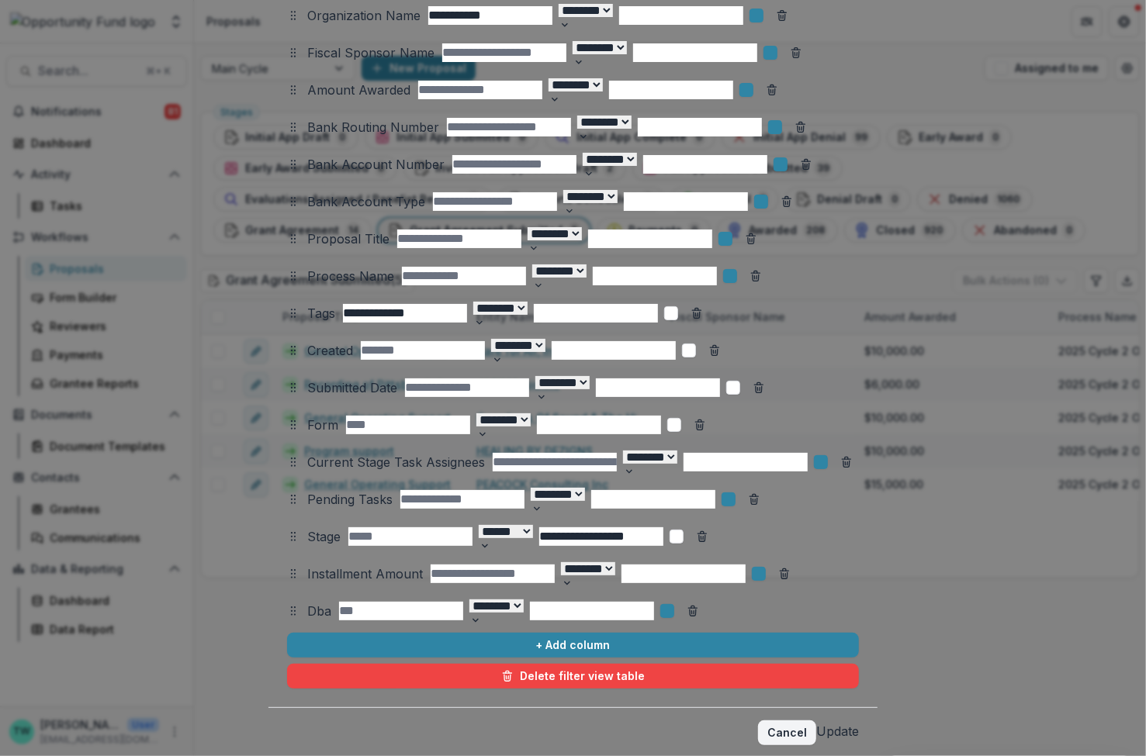
click at [307, 605] on div at bounding box center [319, 612] width 24 height 22
type input "*********"
click at [115, 756] on p "Installment Count" at bounding box center [57, 765] width 115 height 19
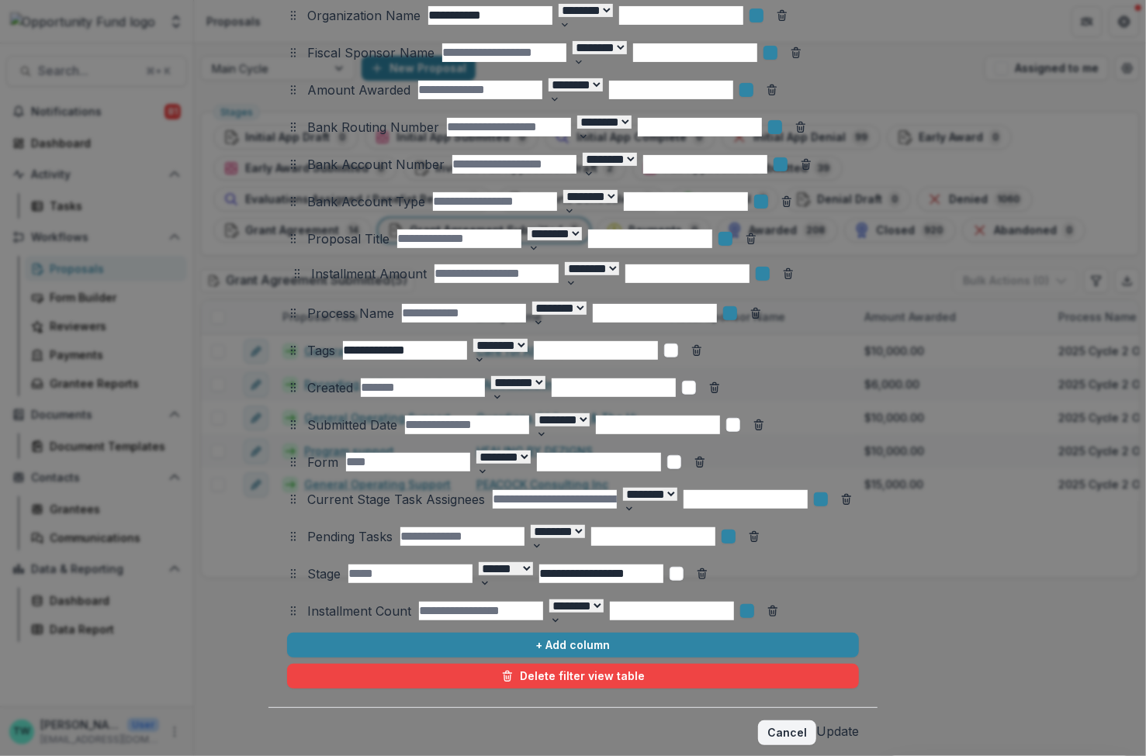
drag, startPoint x: 148, startPoint y: 561, endPoint x: 152, endPoint y: 261, distance: 299.5
click at [291, 268] on icon at bounding box center [297, 274] width 12 height 12
select select "******"
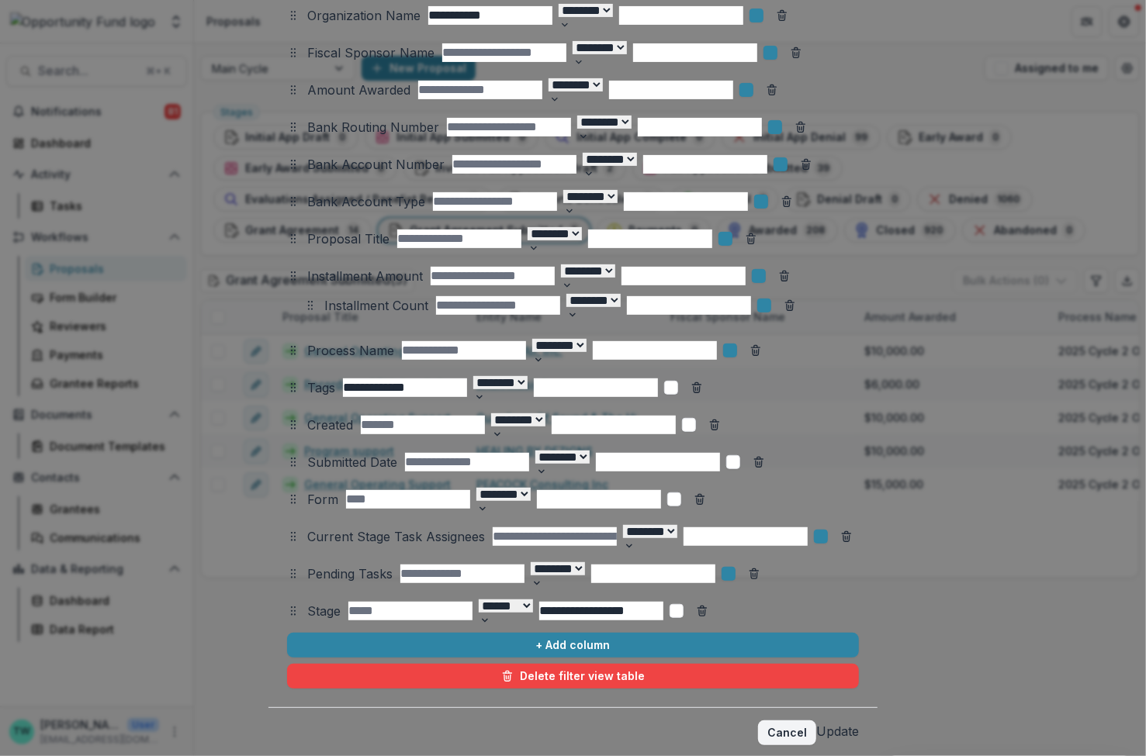
drag, startPoint x: 149, startPoint y: 596, endPoint x: 166, endPoint y: 290, distance: 306.2
click at [304, 299] on icon at bounding box center [310, 305] width 12 height 12
select select "******"
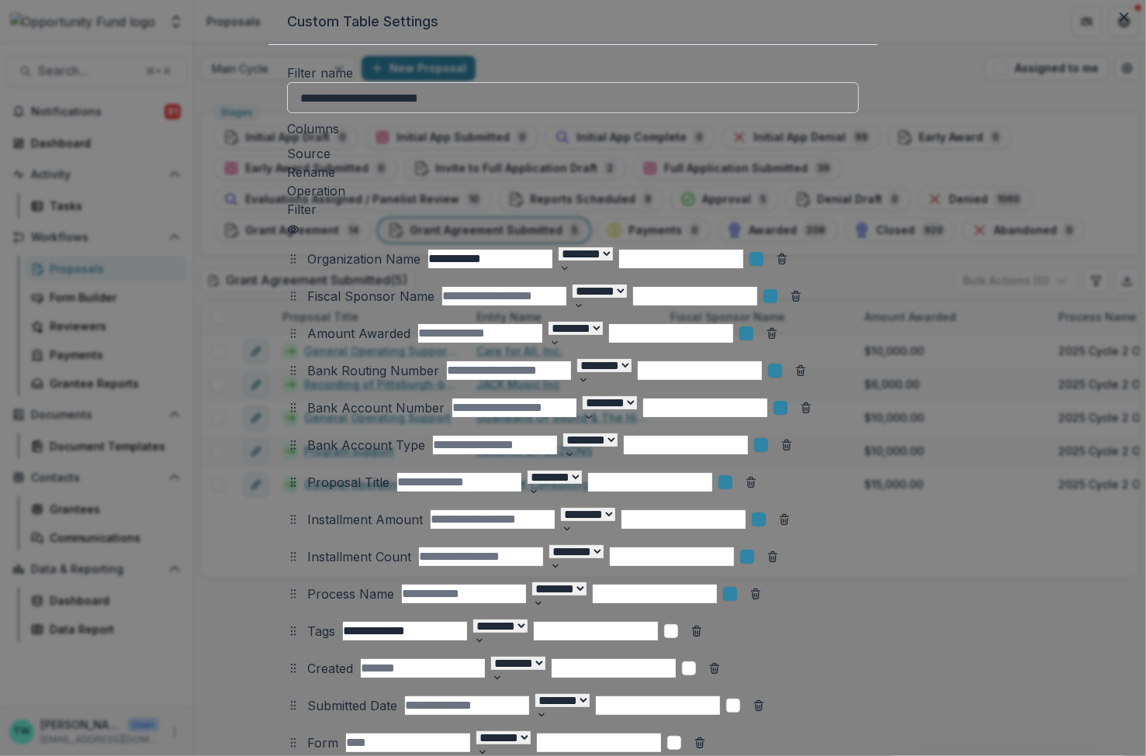
scroll to position [0, 0]
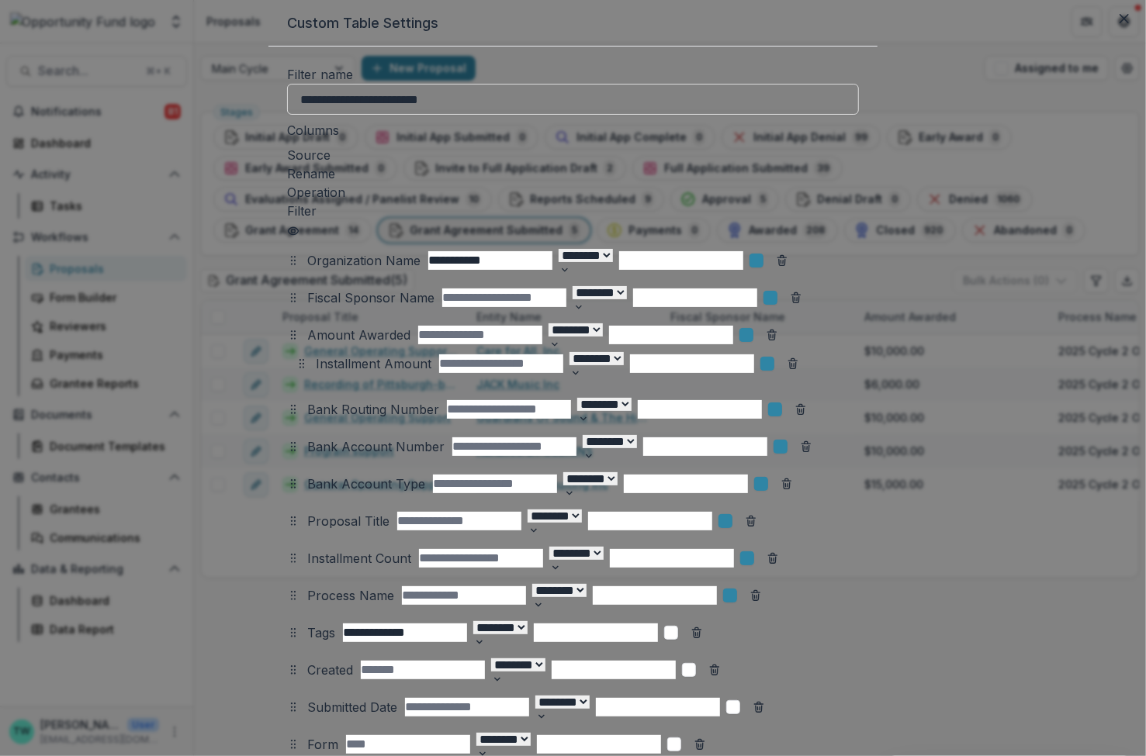
drag, startPoint x: 150, startPoint y: 507, endPoint x: 151, endPoint y: 356, distance: 150.5
click at [303, 364] on circle at bounding box center [303, 364] width 1 height 1
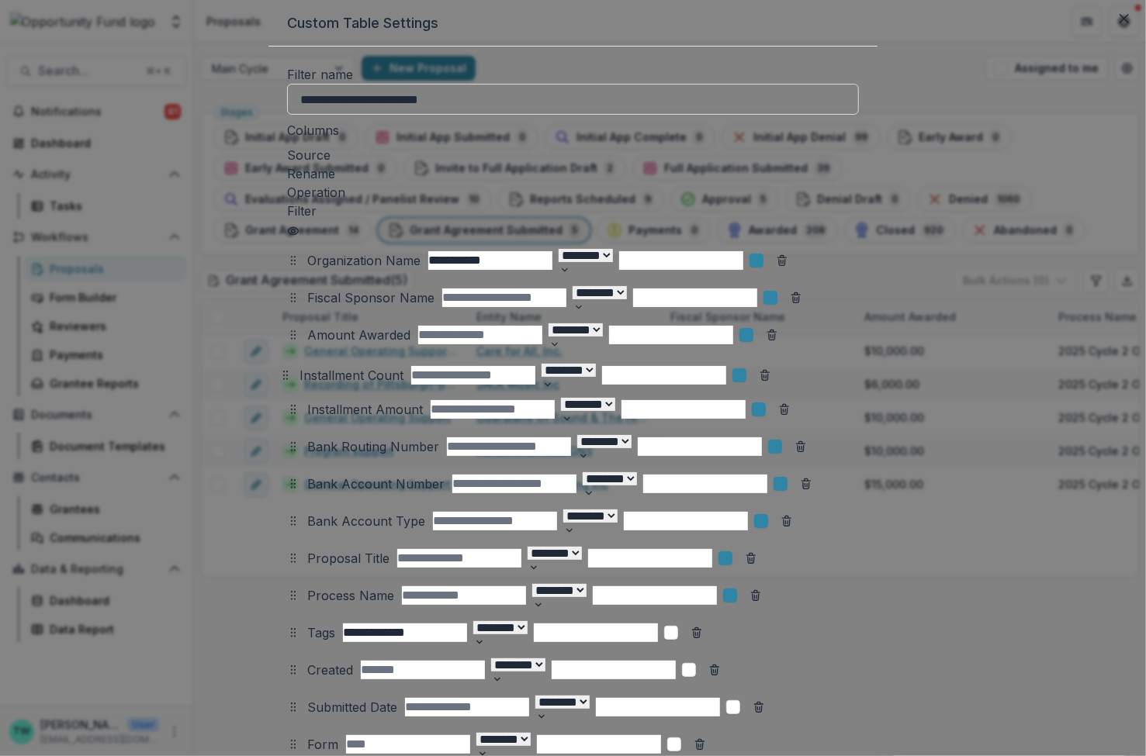
drag, startPoint x: 147, startPoint y: 545, endPoint x: 140, endPoint y: 362, distance: 183.3
click at [284, 376] on circle at bounding box center [284, 376] width 1 height 1
click at [730, 596] on icon at bounding box center [730, 596] width 0 height 0
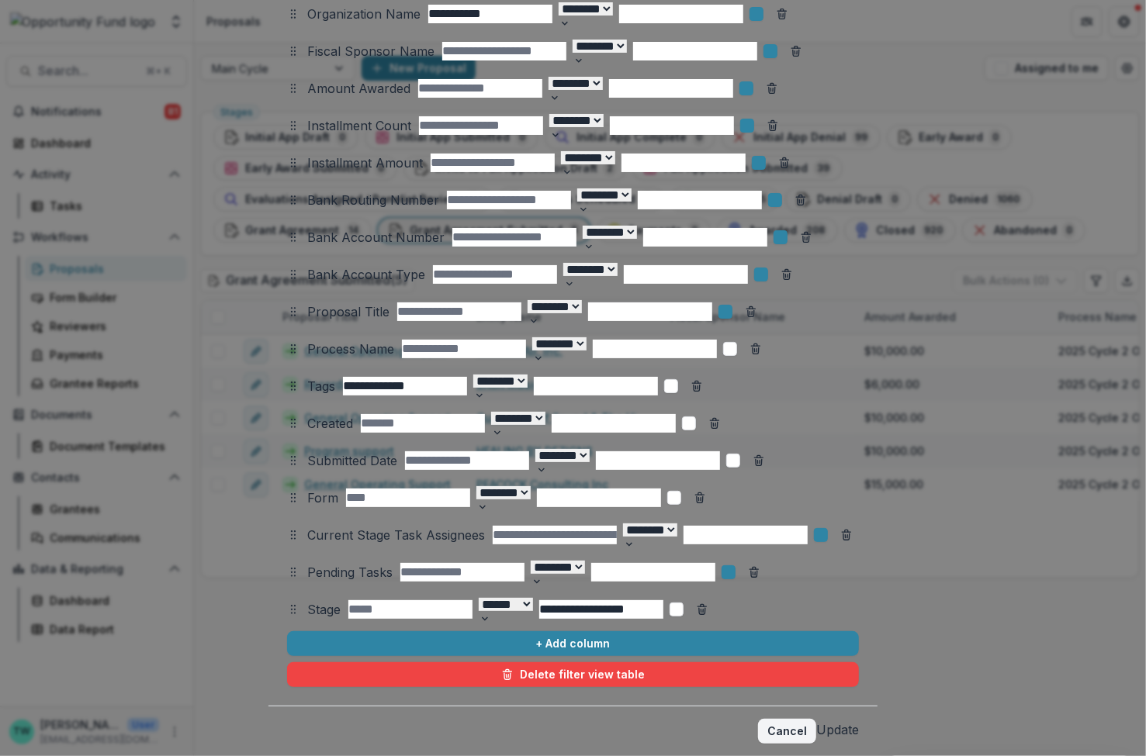
scroll to position [282, 0]
click at [859, 721] on button "Update" at bounding box center [837, 730] width 43 height 19
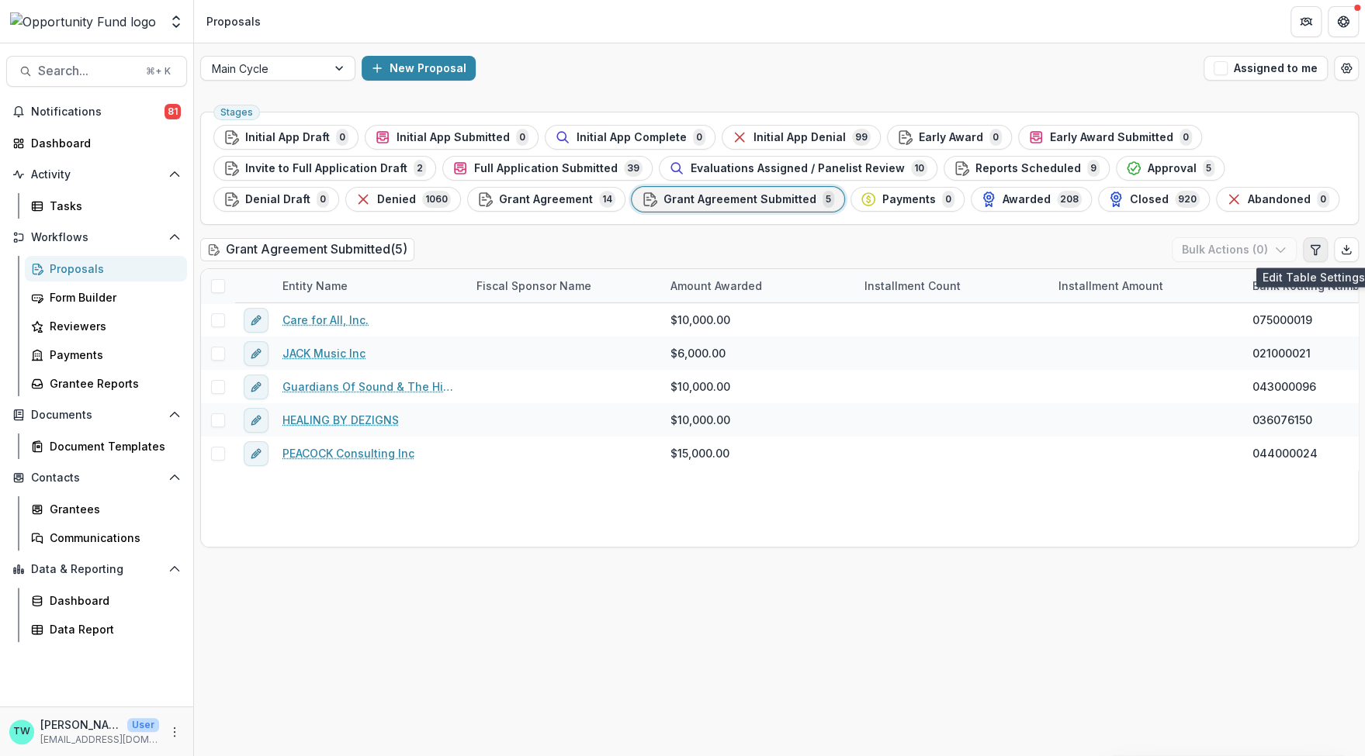
click at [1145, 254] on icon "Edit table settings" at bounding box center [1315, 250] width 12 height 12
select select "******"
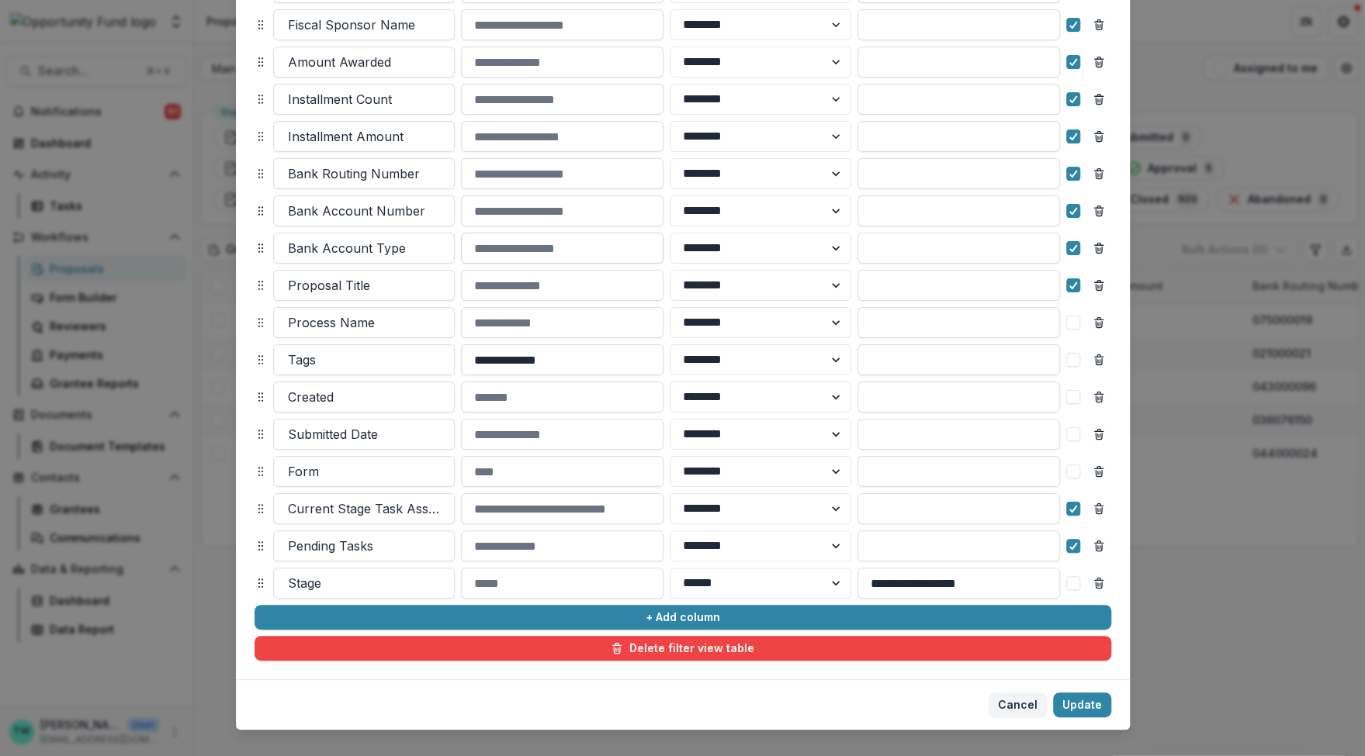
scroll to position [282, 0]
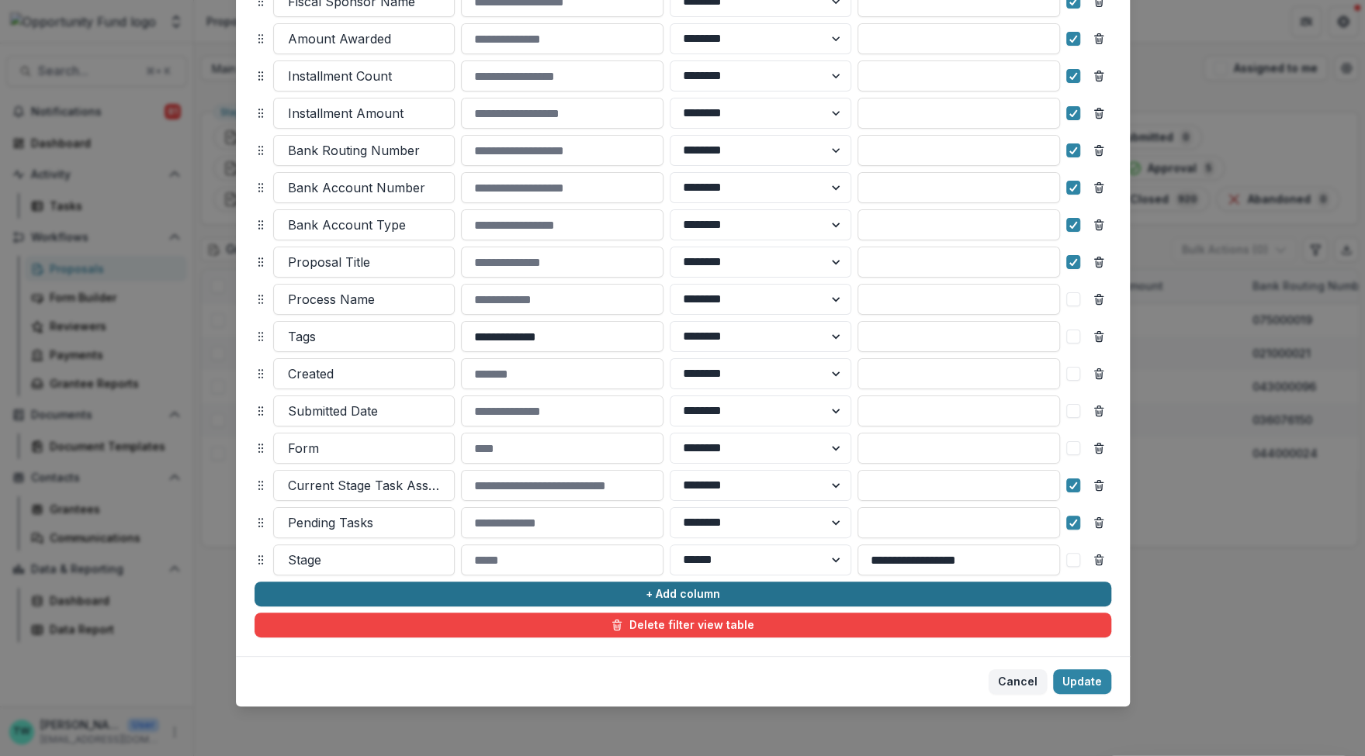
click at [560, 589] on button "+ Add column" at bounding box center [682, 594] width 857 height 25
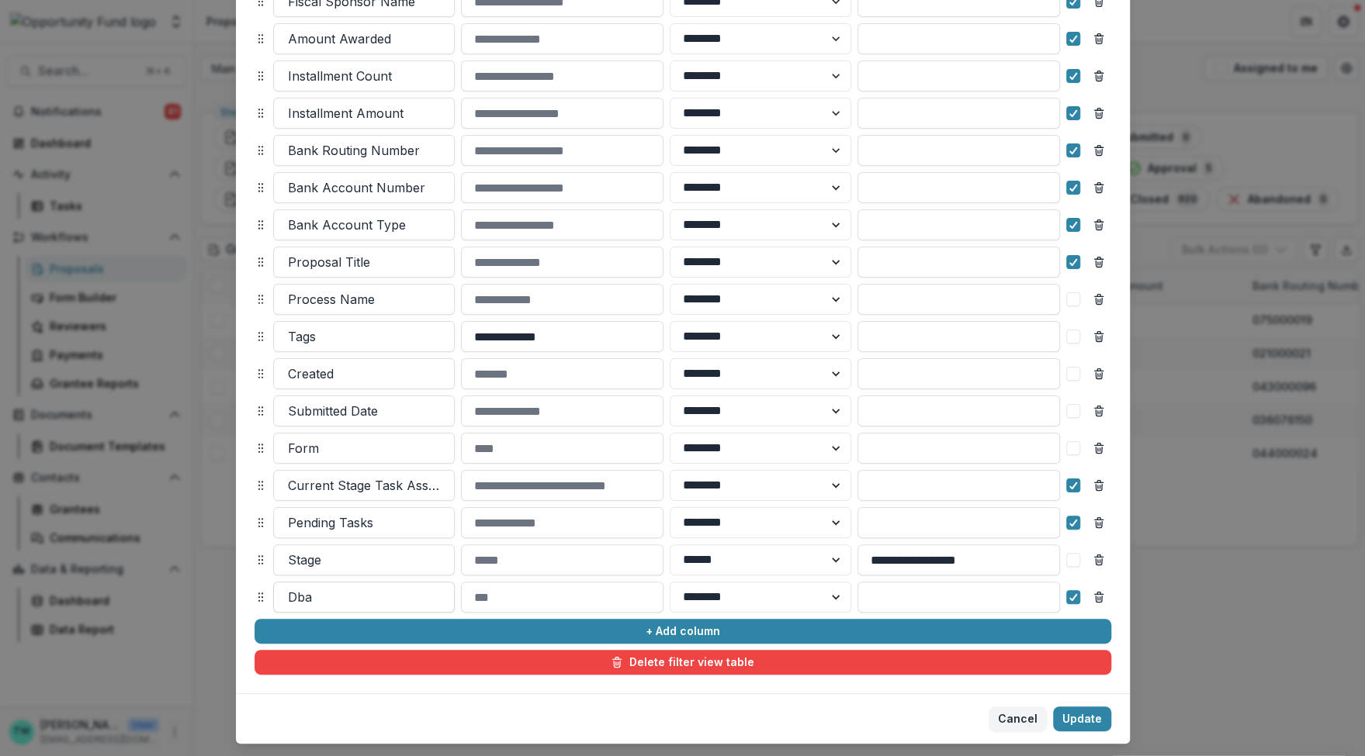
click at [398, 597] on div at bounding box center [364, 598] width 152 height 22
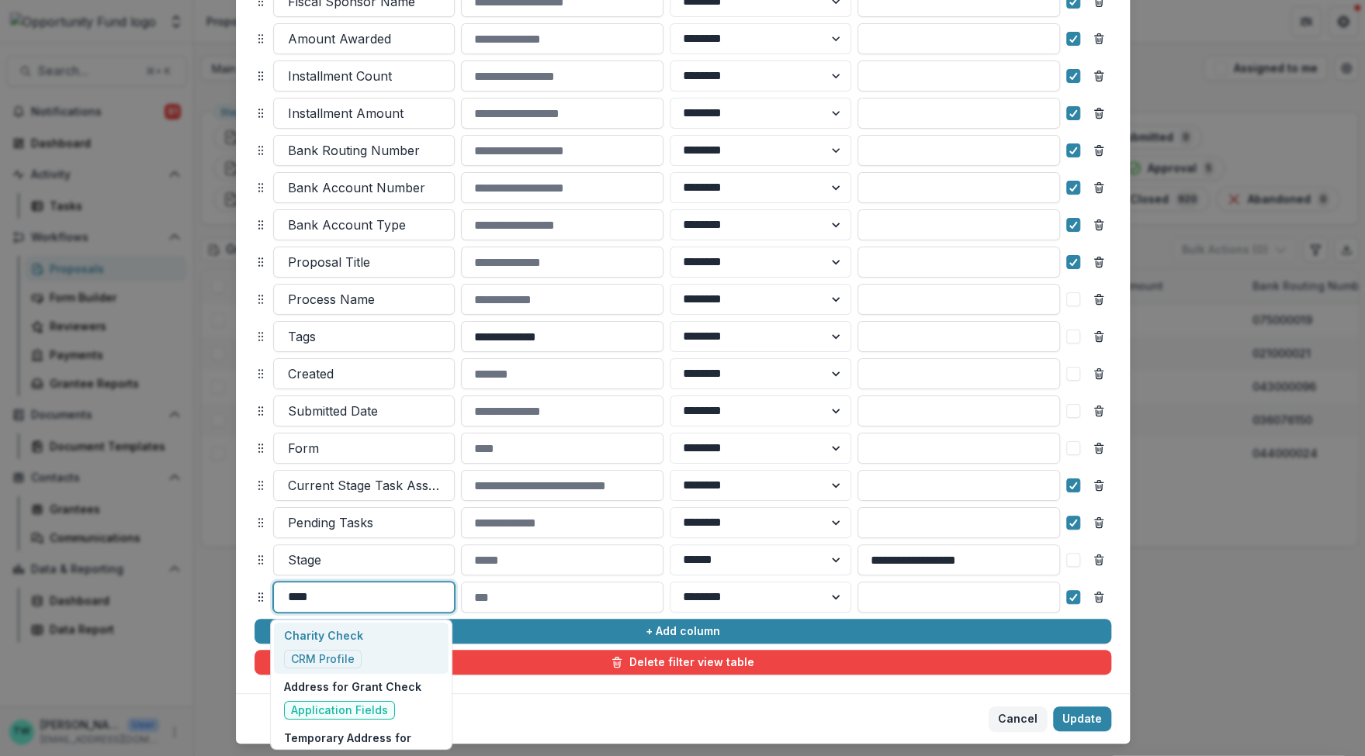
type input "*****"
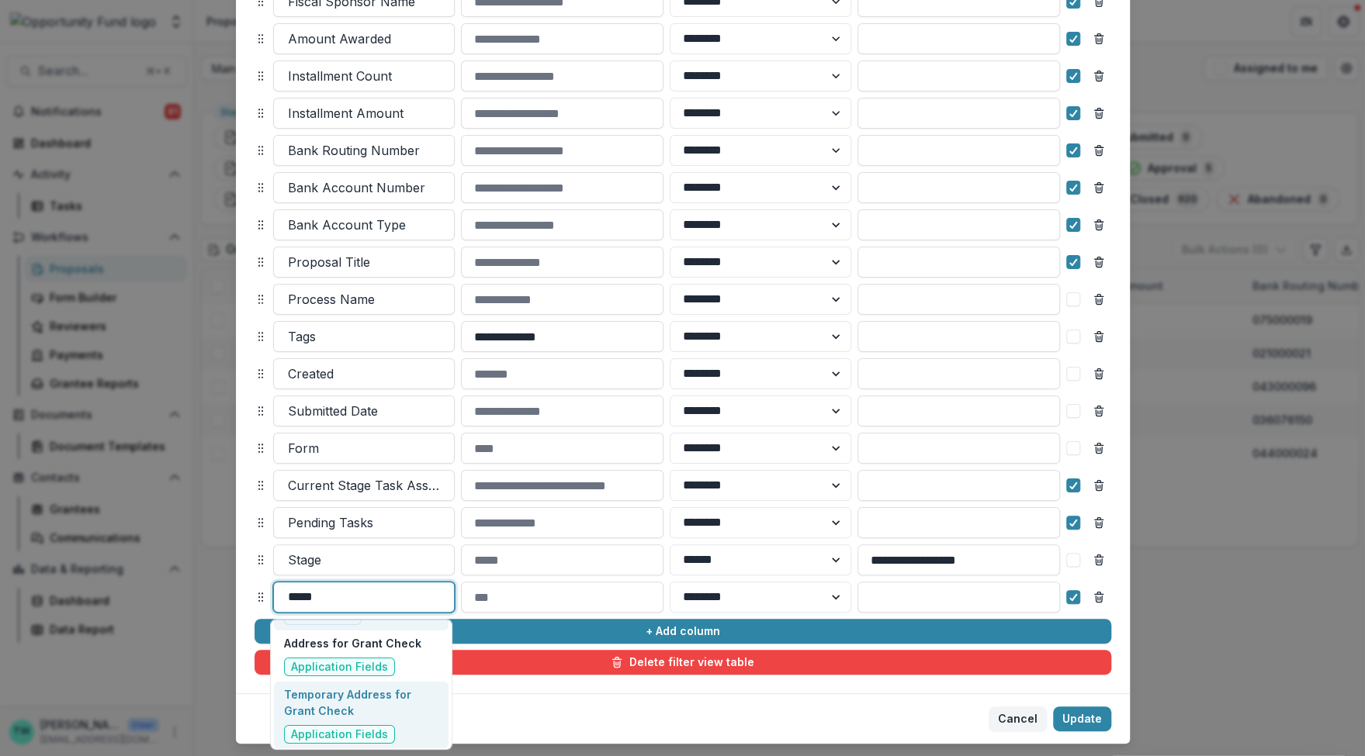
scroll to position [0, 0]
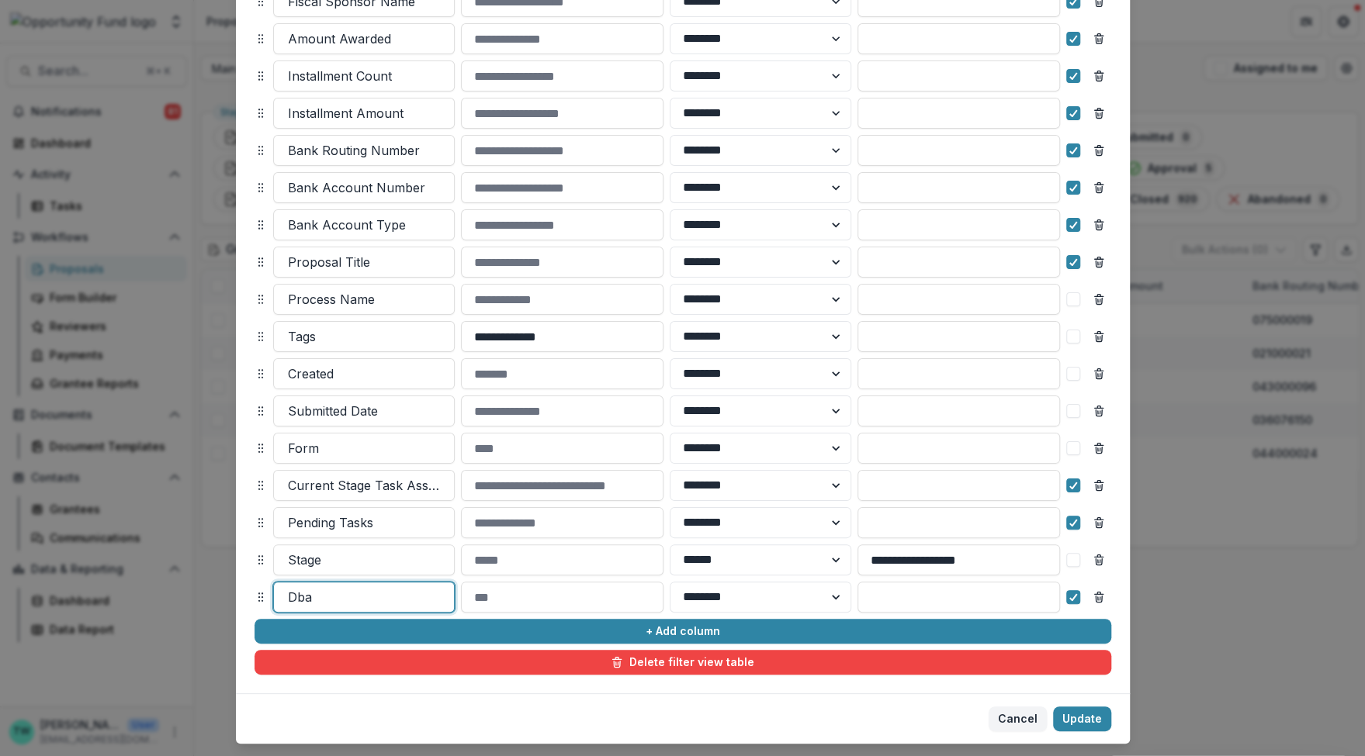
drag, startPoint x: 345, startPoint y: 597, endPoint x: 272, endPoint y: 597, distance: 73.7
click at [274, 597] on div "Dba" at bounding box center [364, 597] width 180 height 25
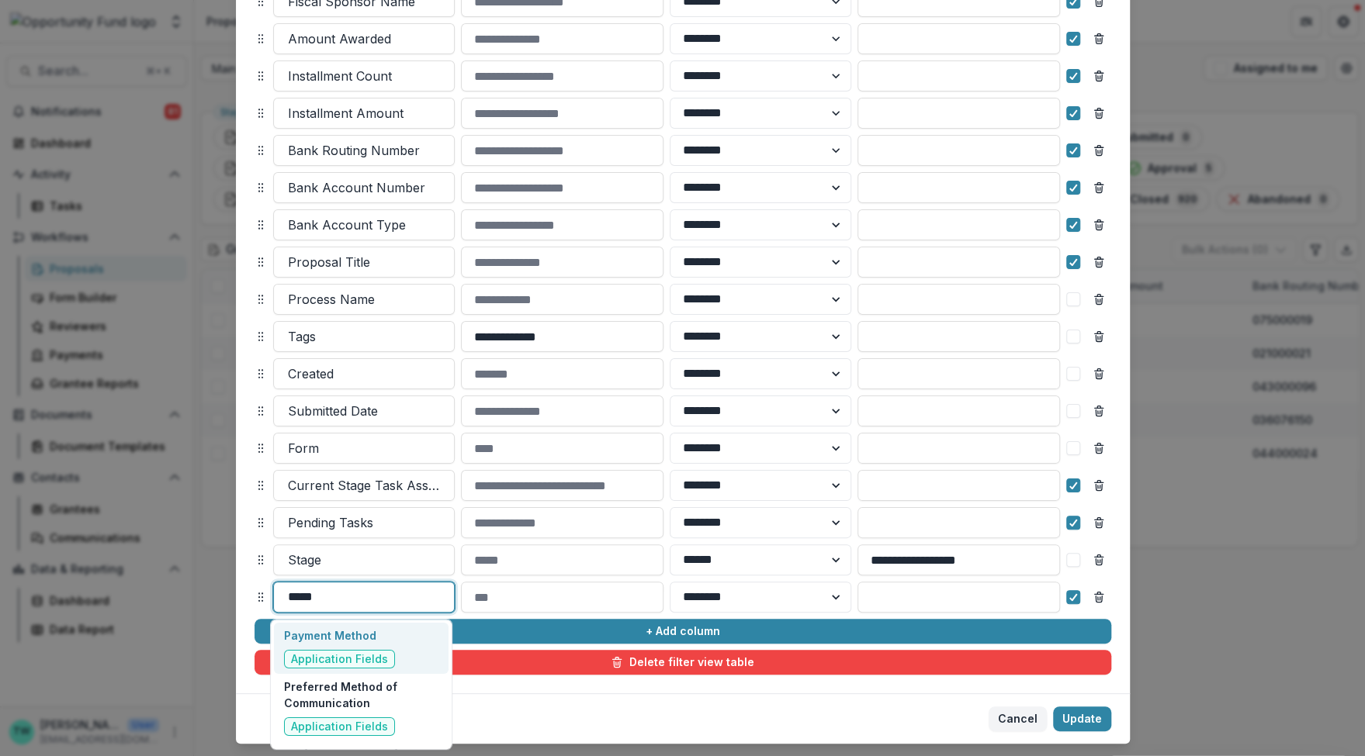
type input "******"
click at [336, 643] on p "Payment Method" at bounding box center [339, 636] width 111 height 16
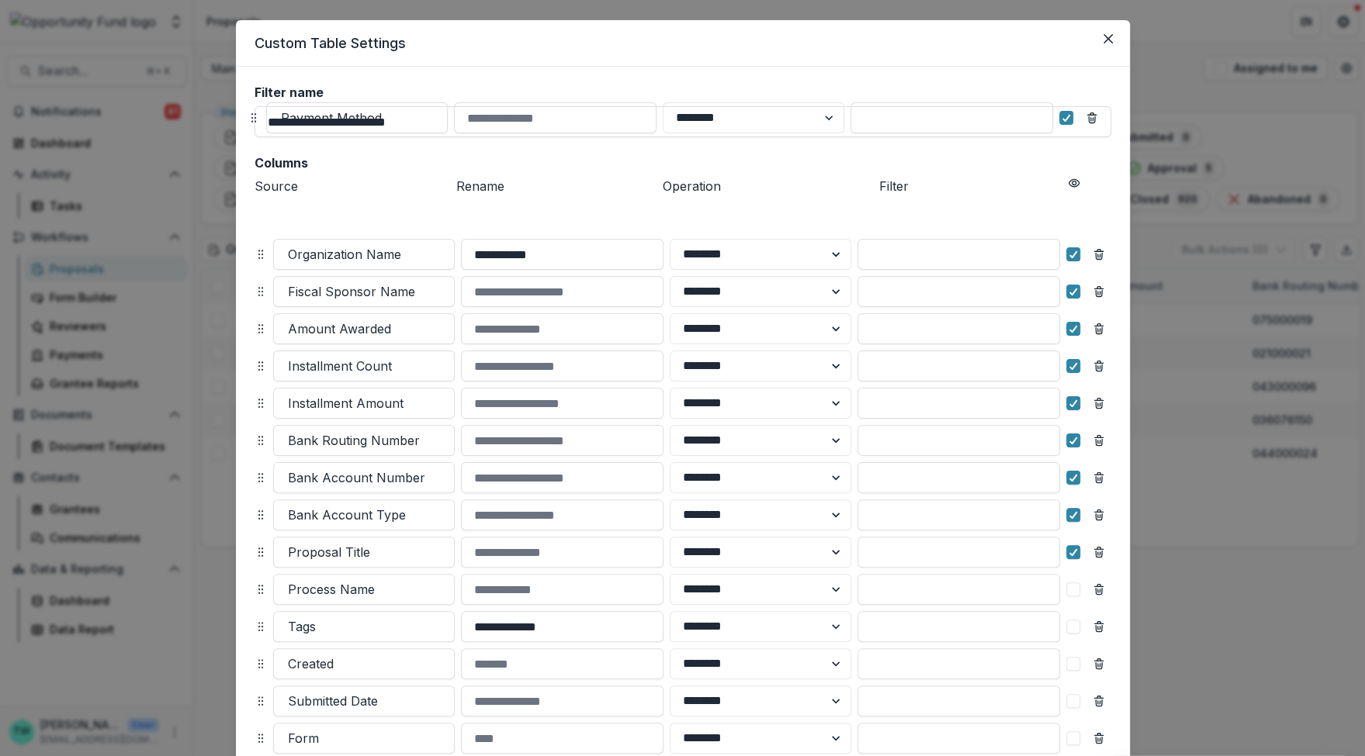
scroll to position [9, 0]
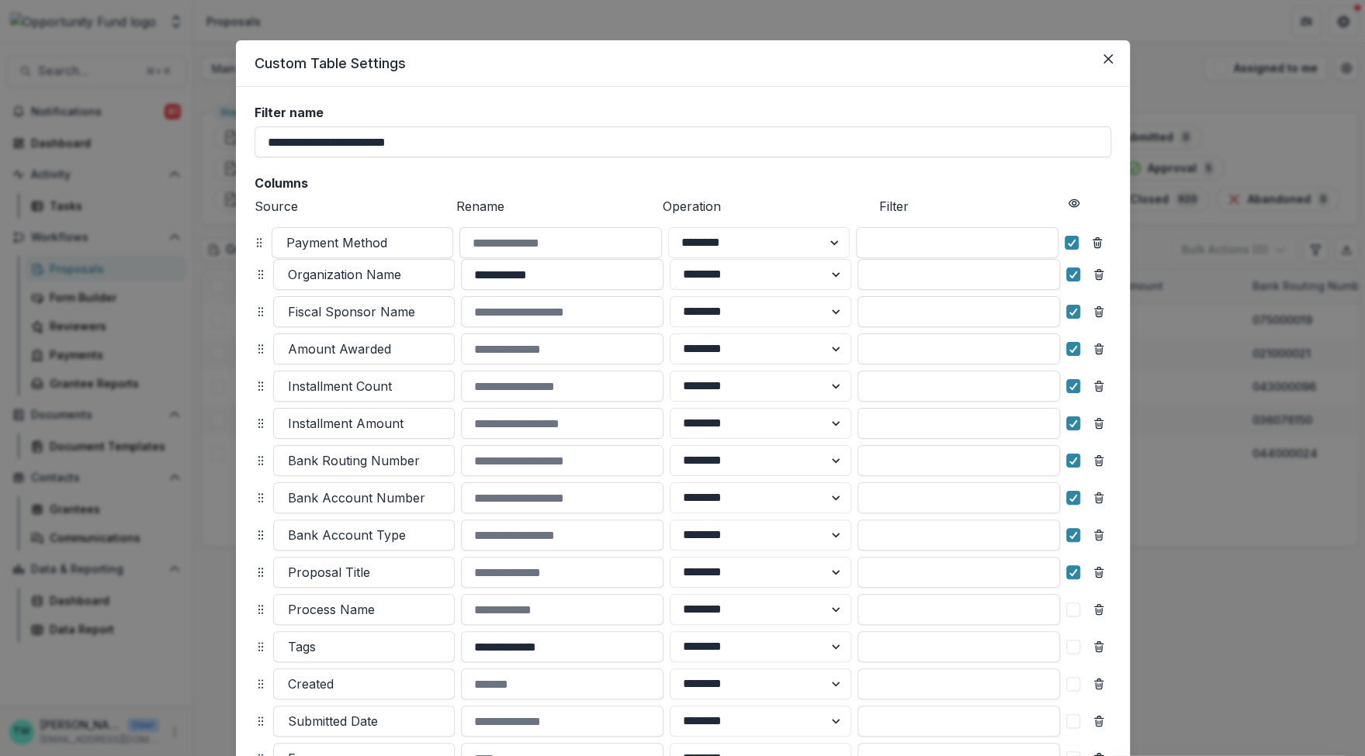
drag, startPoint x: 257, startPoint y: 708, endPoint x: 256, endPoint y: 242, distance: 465.5
click at [256, 242] on icon at bounding box center [259, 243] width 12 height 12
select select "******"
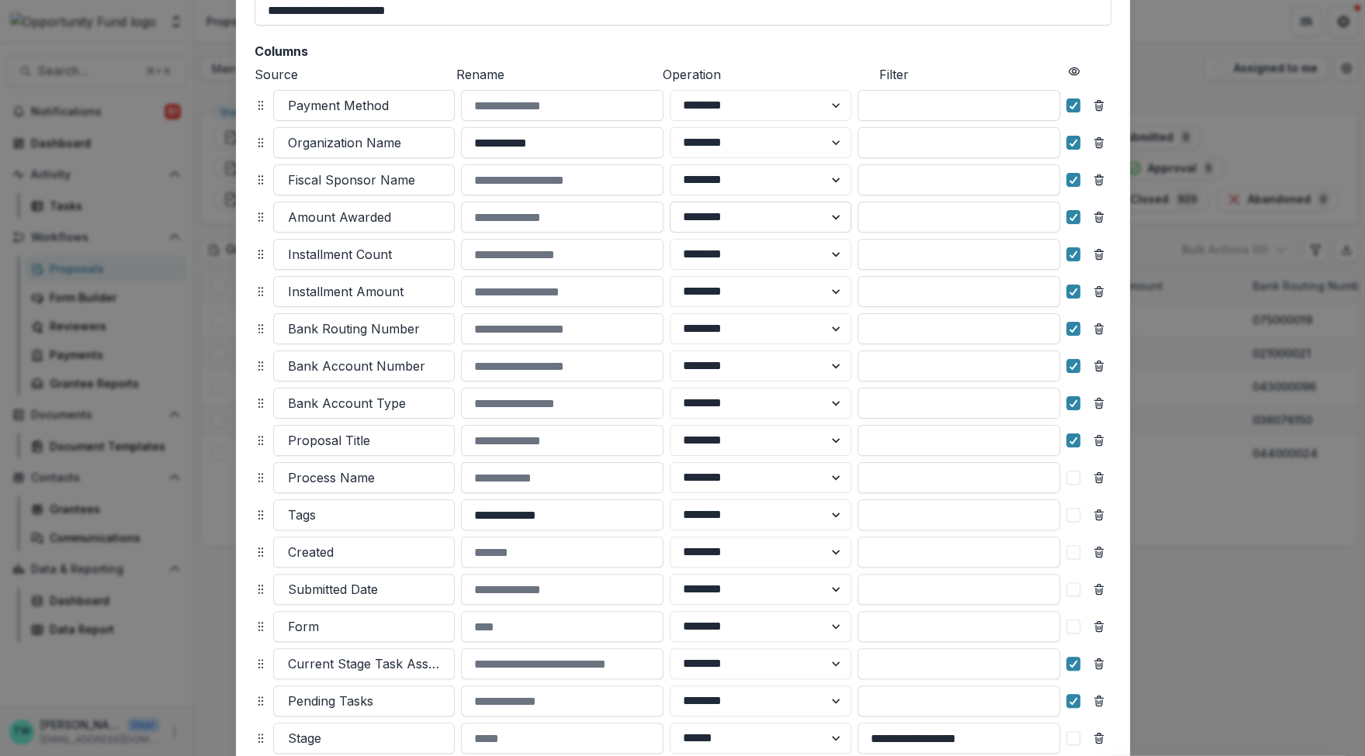
scroll to position [320, 0]
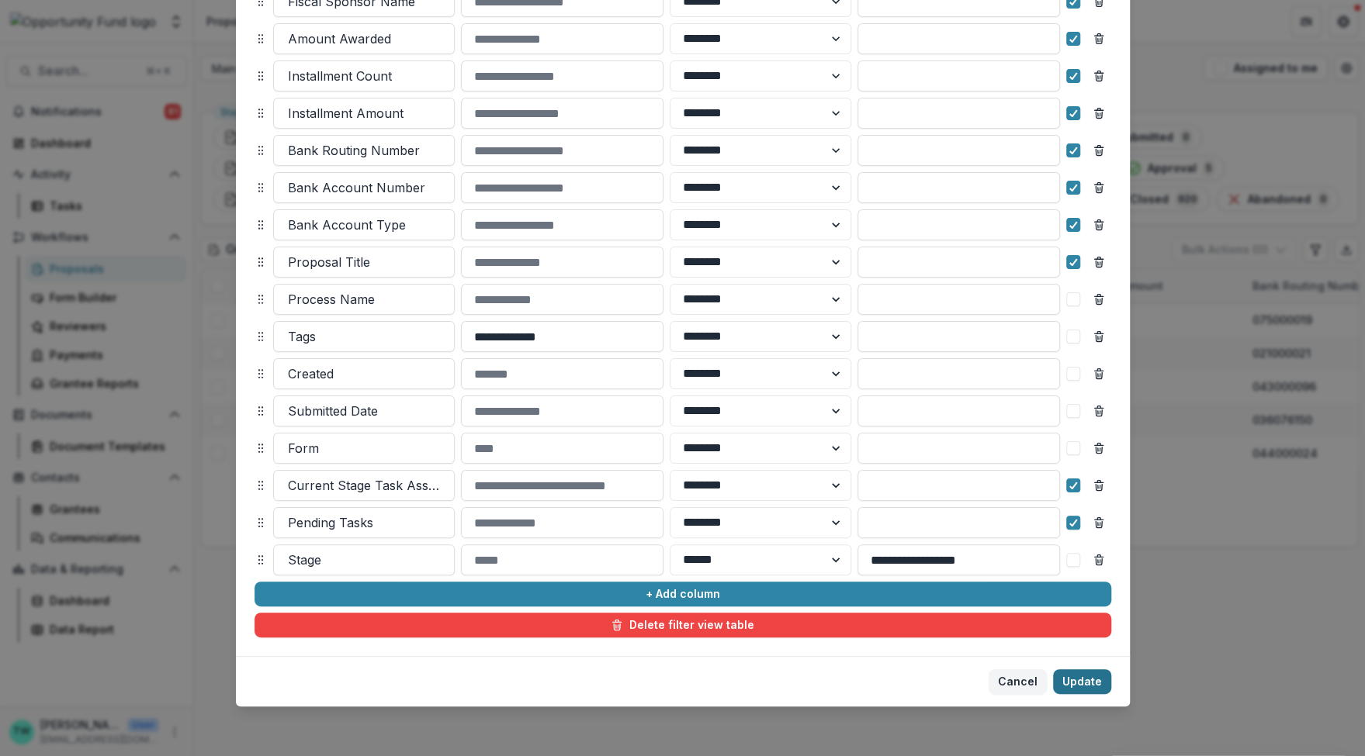
click at [1075, 689] on button "Update" at bounding box center [1082, 682] width 58 height 25
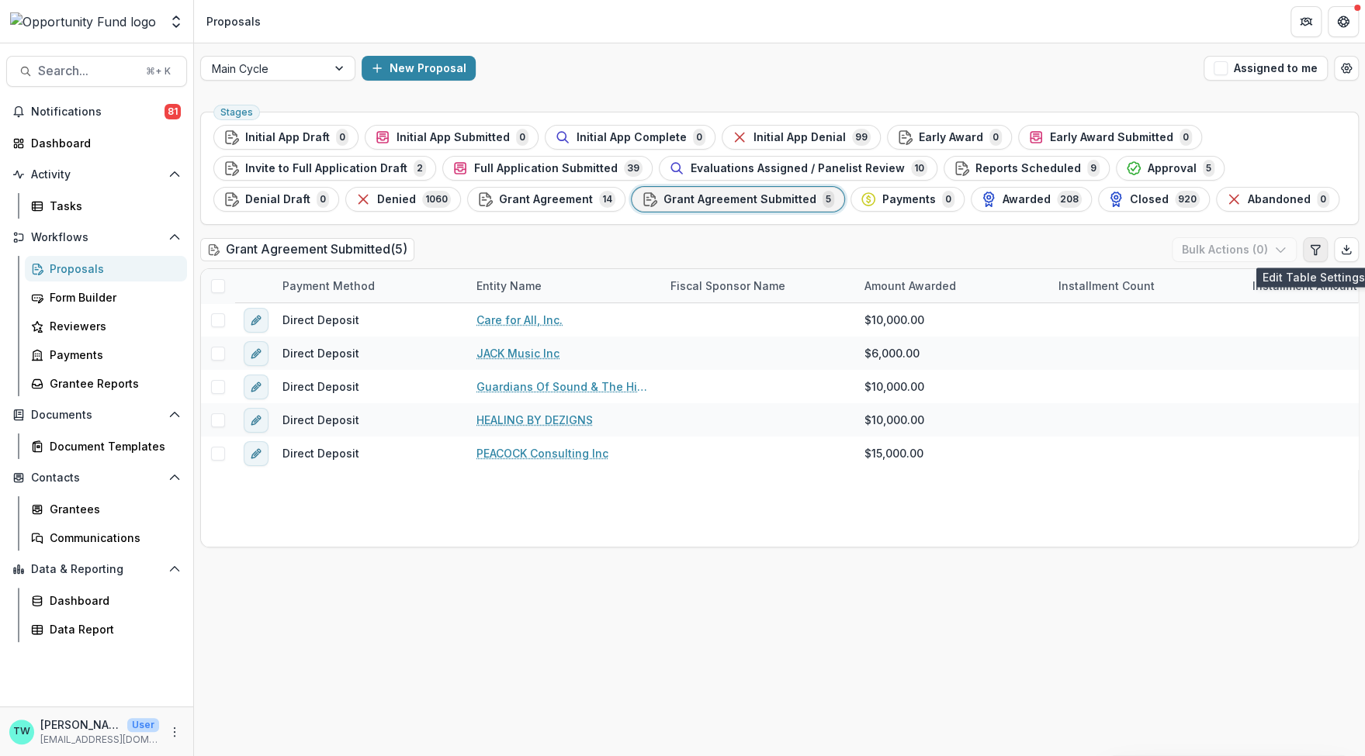
click at [1316, 253] on icon "Edit table settings" at bounding box center [1315, 250] width 12 height 12
select select "******"
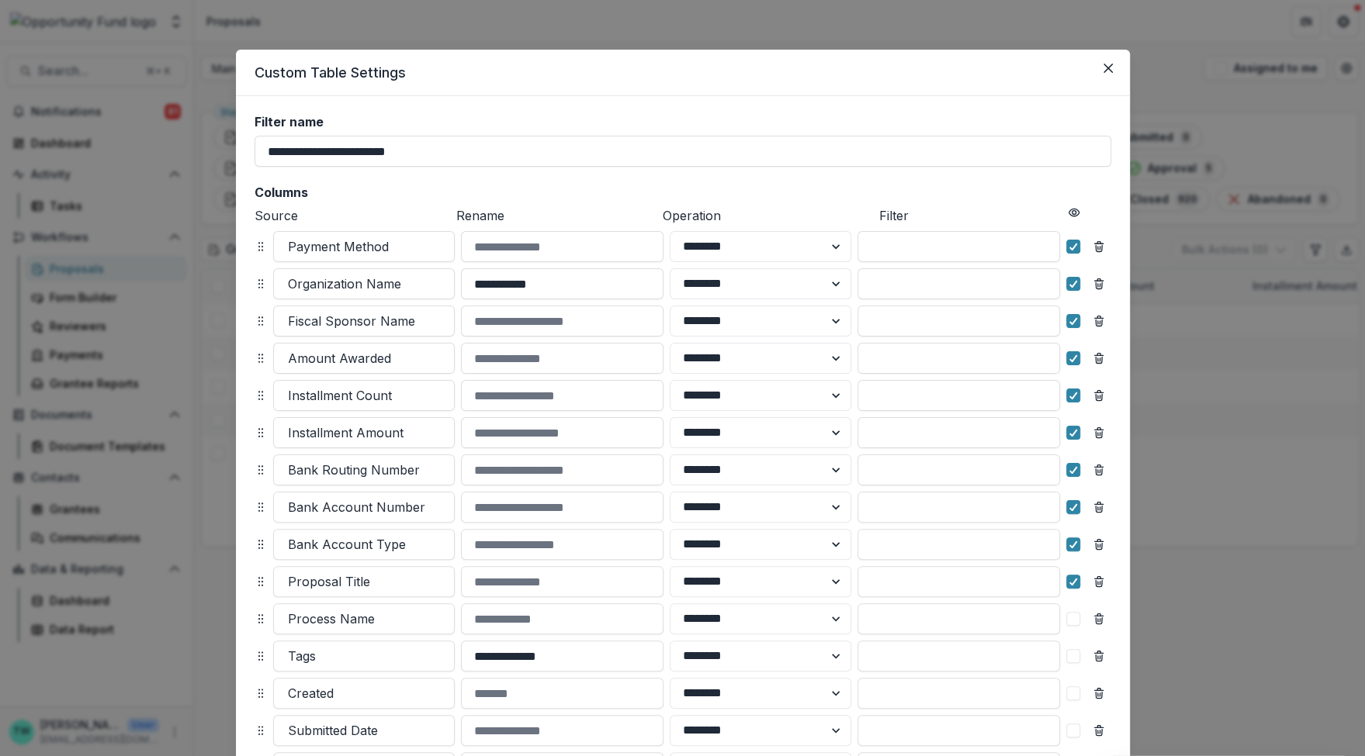
click at [1314, 216] on div "**********" at bounding box center [682, 378] width 1365 height 756
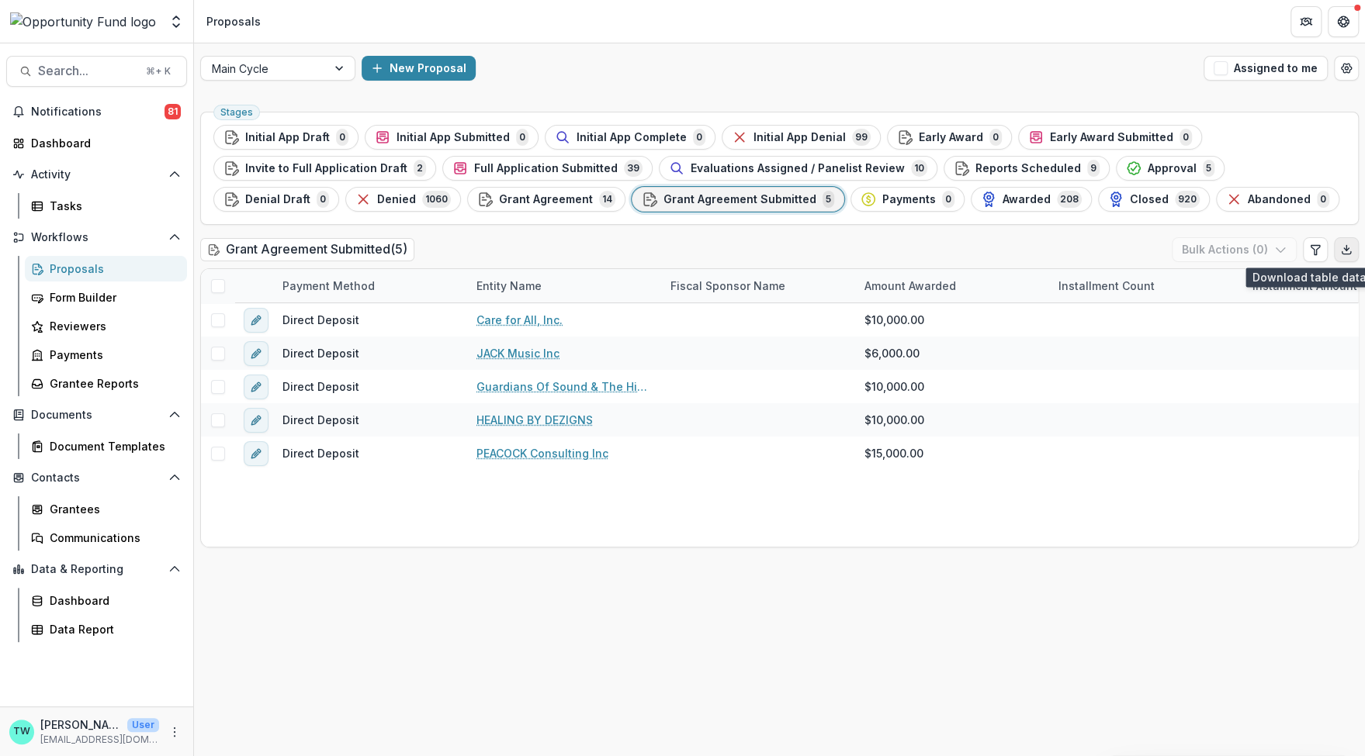
click at [1340, 251] on icon "Export table data" at bounding box center [1346, 250] width 12 height 12
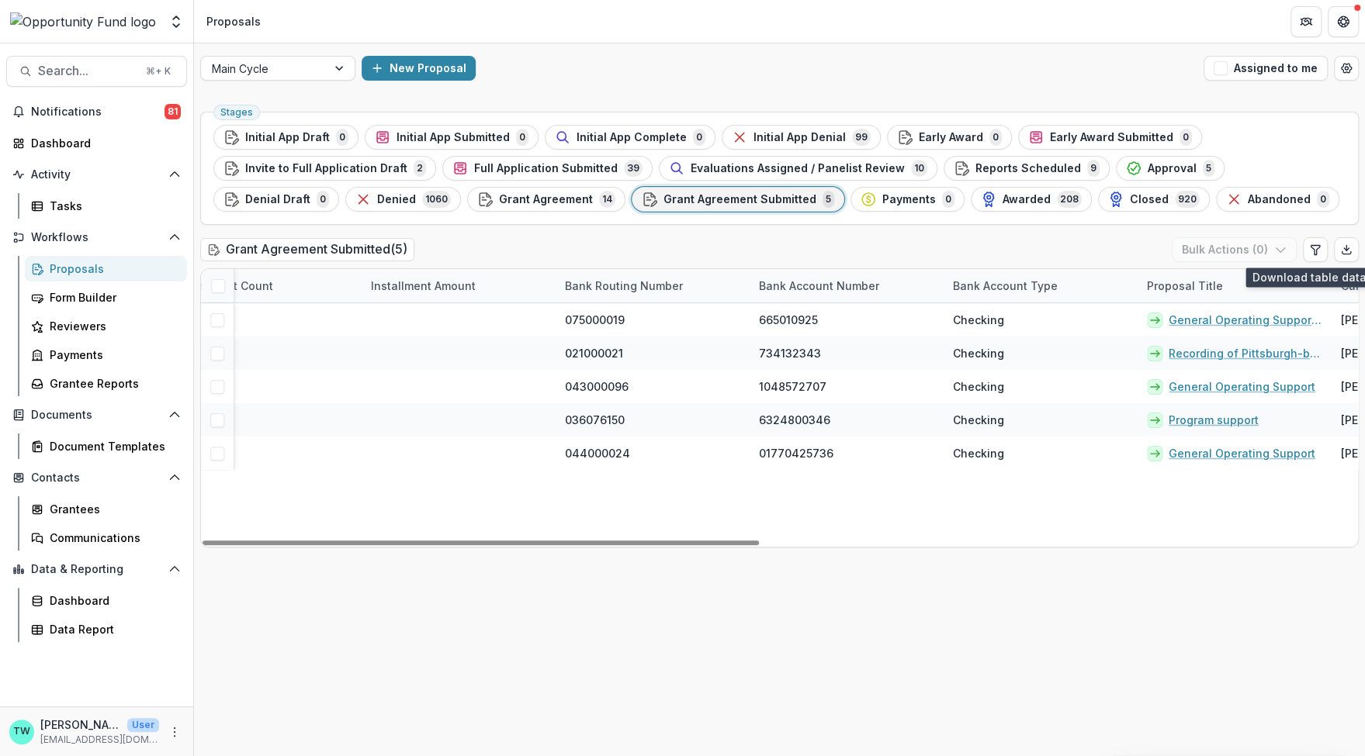
scroll to position [0, 963]
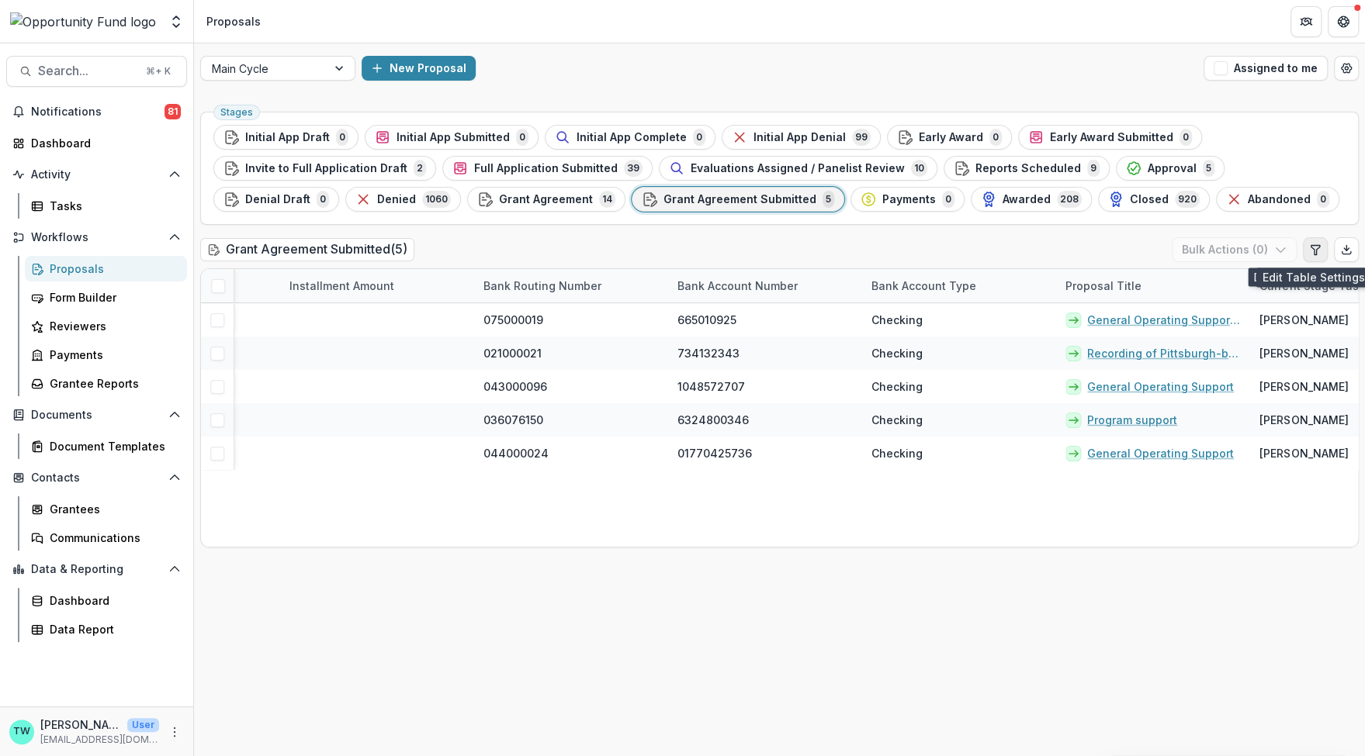
click at [1319, 251] on icon "Edit table settings" at bounding box center [1315, 250] width 12 height 12
select select "******"
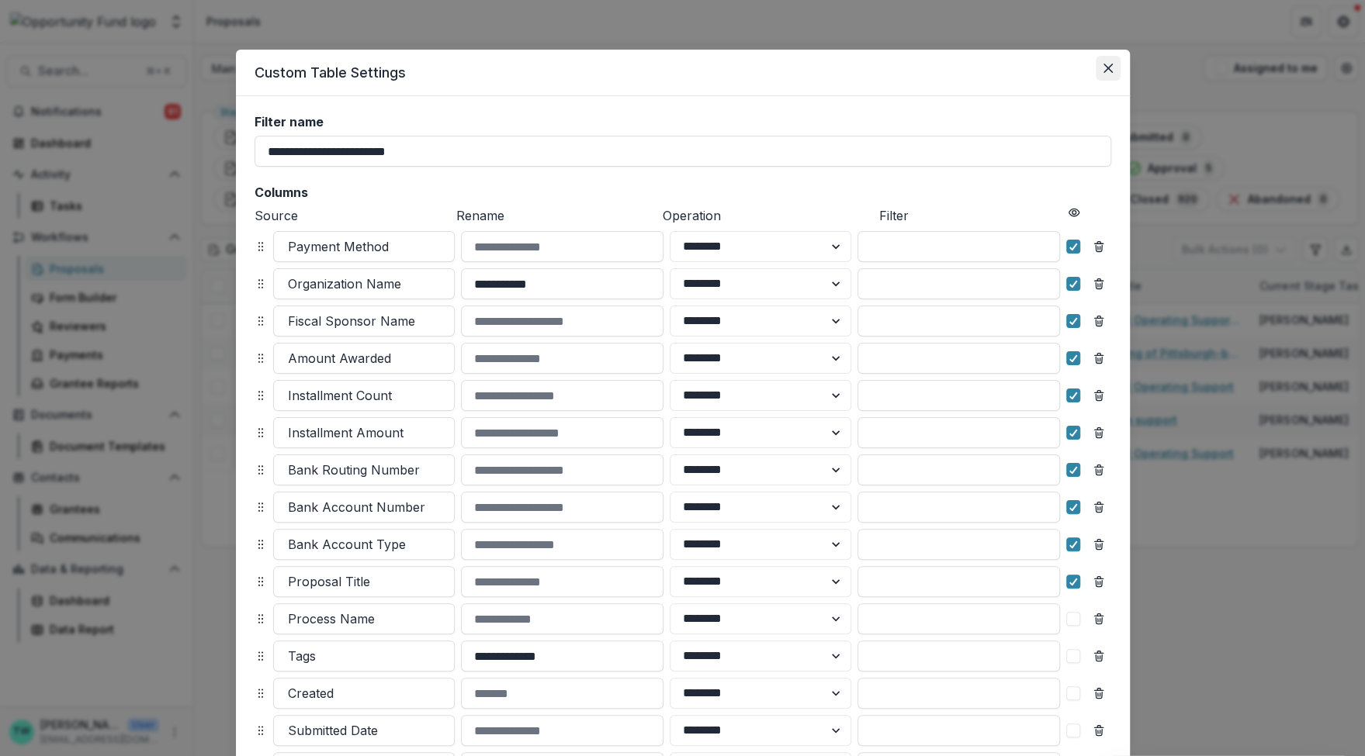
click at [1096, 71] on button "Close" at bounding box center [1108, 68] width 25 height 25
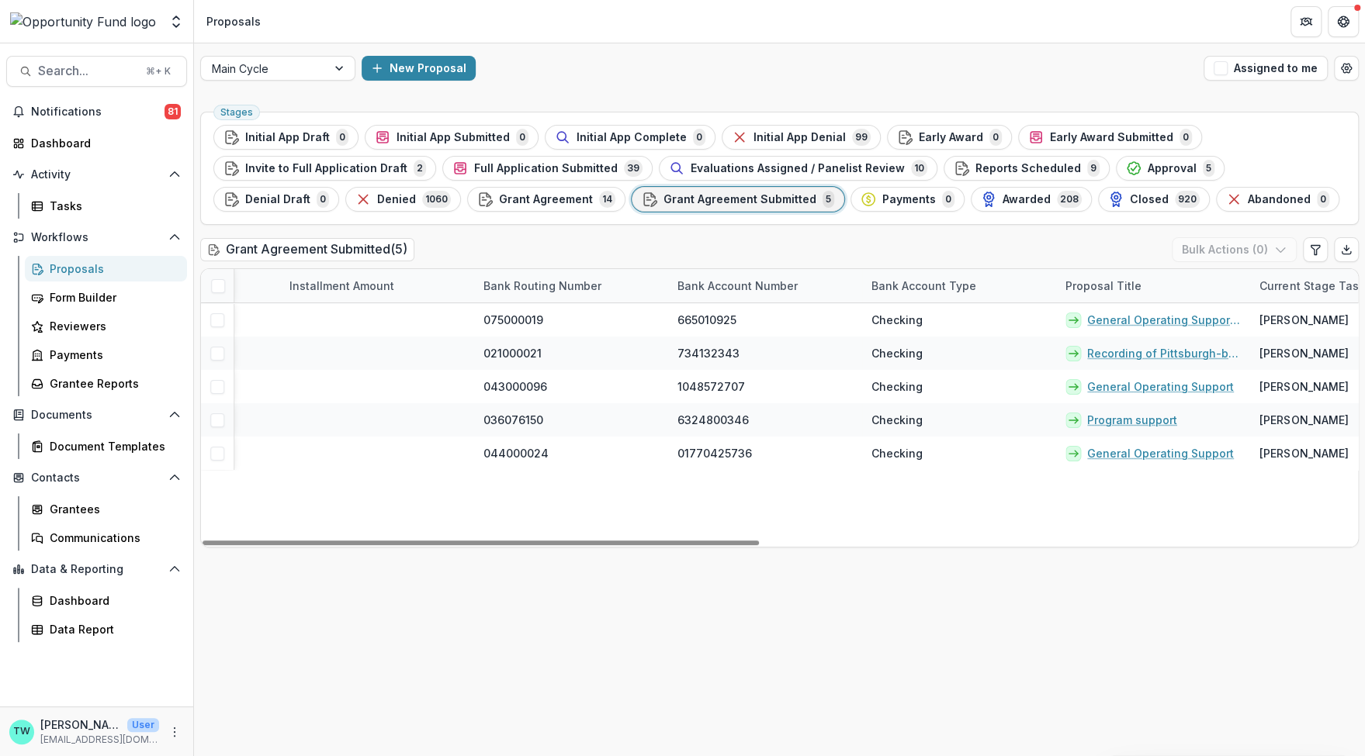
click at [214, 287] on span at bounding box center [218, 286] width 14 height 14
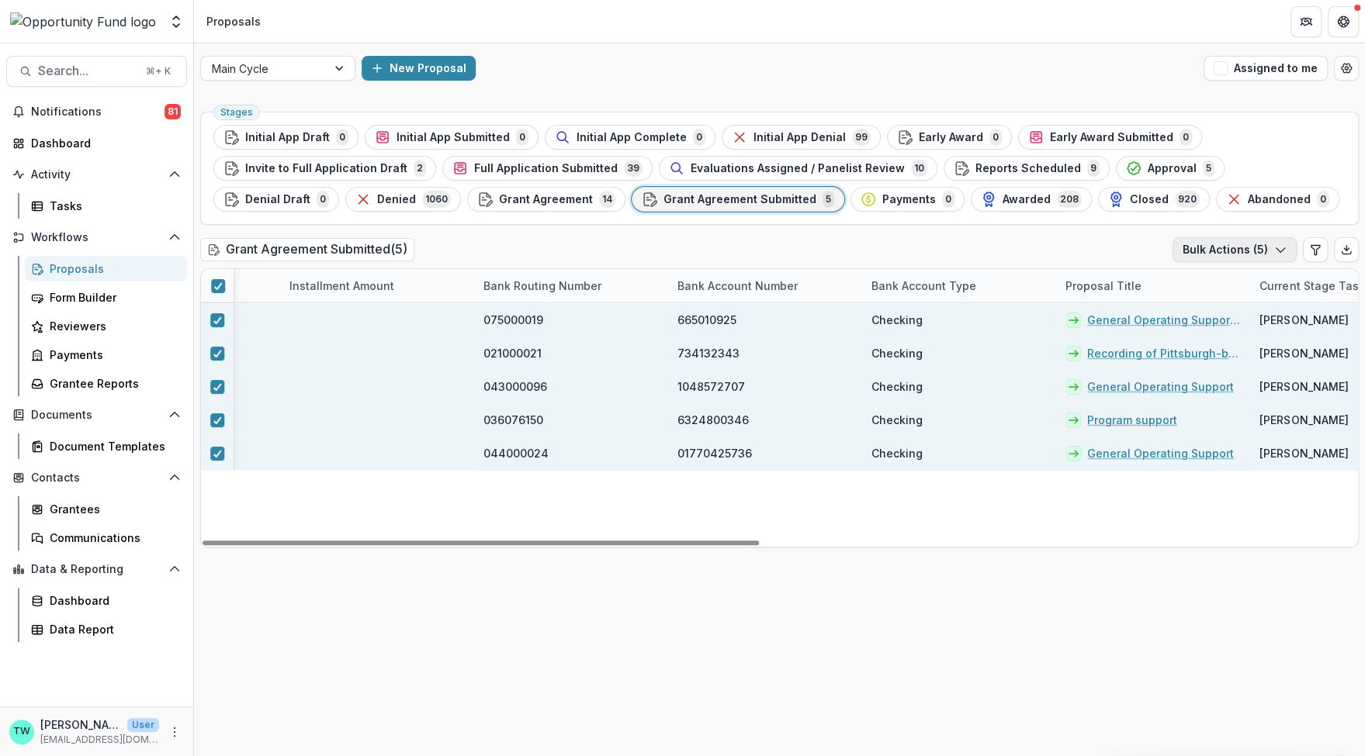
click at [1267, 251] on button "Bulk Actions ( 5 )" at bounding box center [1234, 249] width 124 height 25
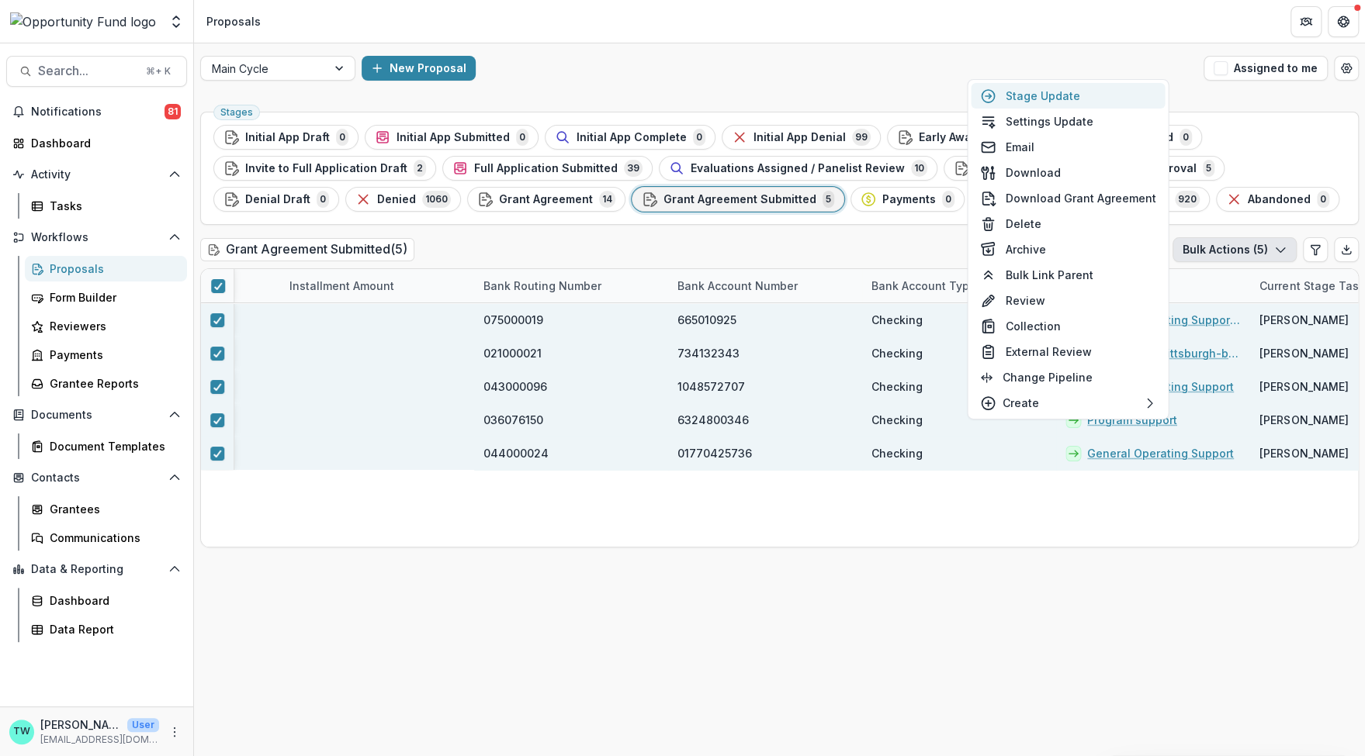
click at [1075, 100] on button "Stage Update" at bounding box center [1068, 96] width 194 height 26
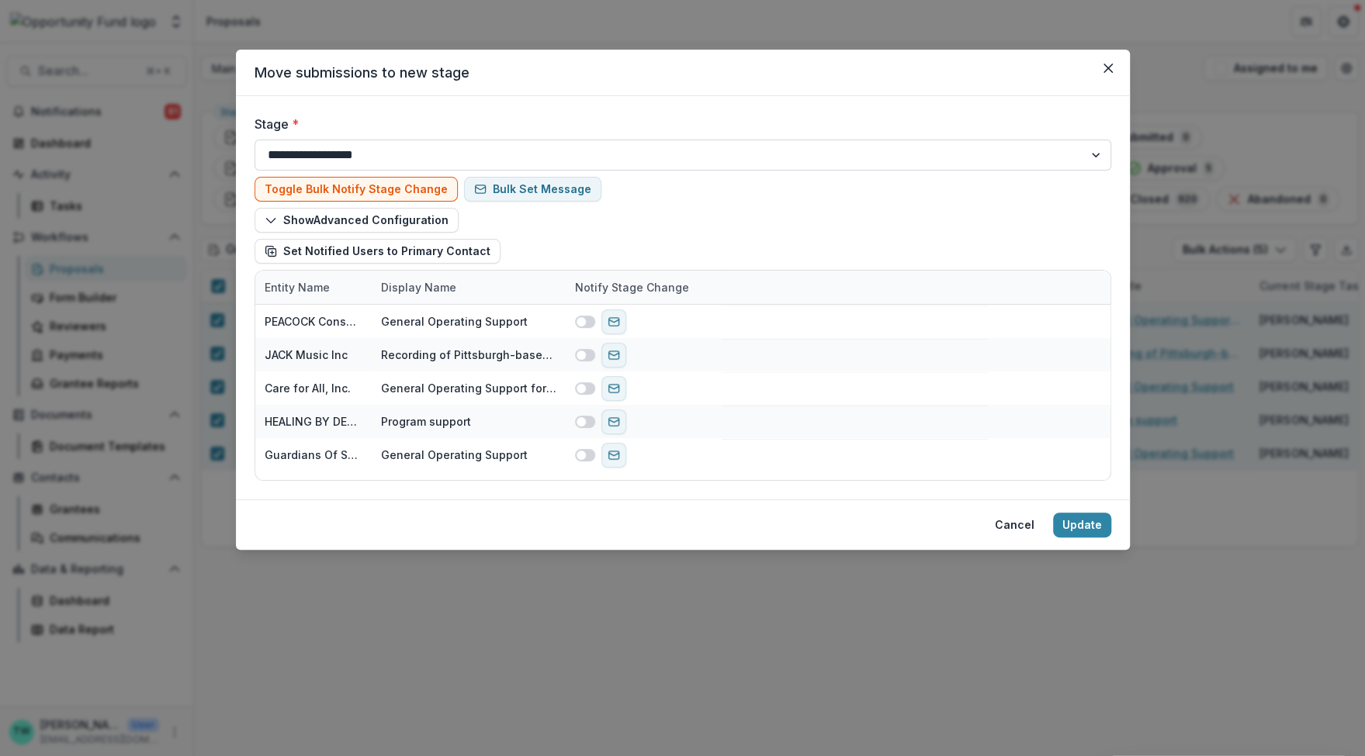
click at [593, 152] on select "**********" at bounding box center [682, 155] width 857 height 31
select select "********"
click at [254, 140] on select "**********" at bounding box center [682, 155] width 857 height 31
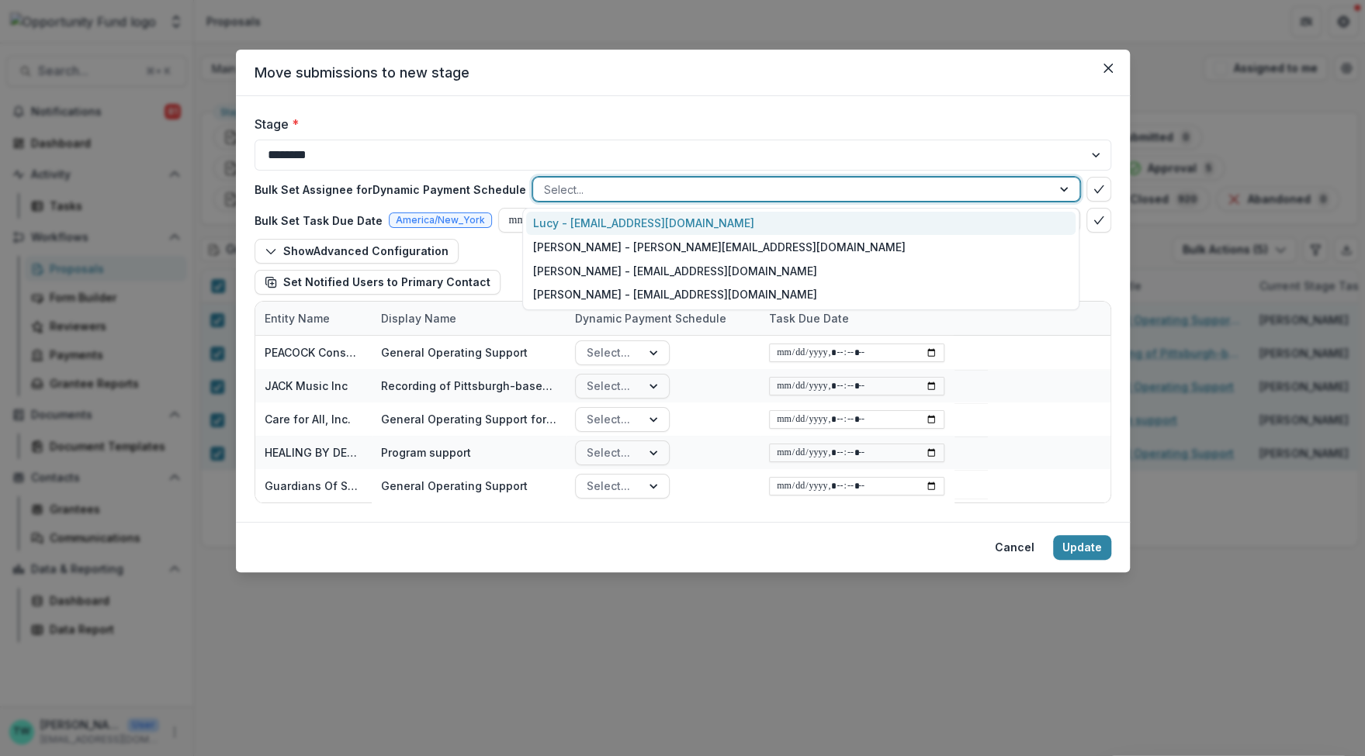
click at [638, 189] on div at bounding box center [792, 189] width 497 height 19
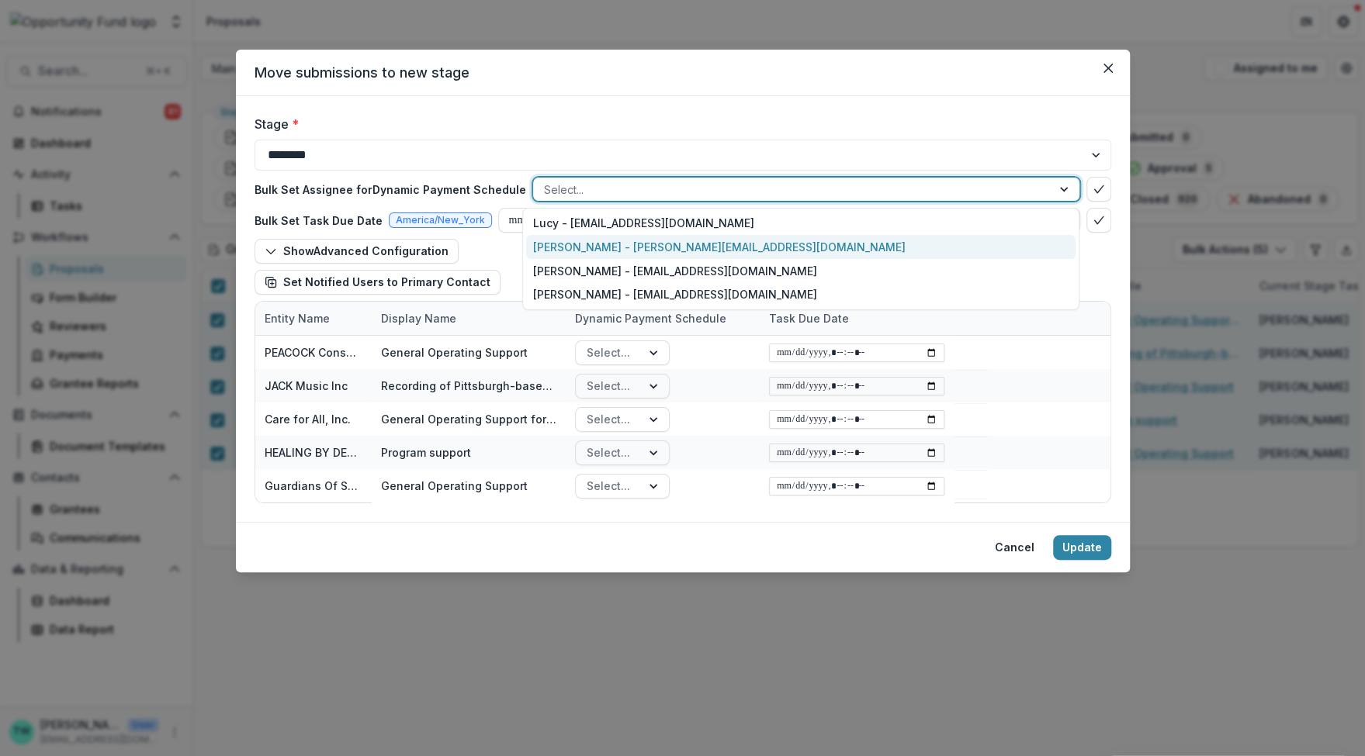
click at [631, 248] on div "[PERSON_NAME] - [PERSON_NAME][EMAIL_ADDRESS][DOMAIN_NAME]" at bounding box center [801, 247] width 550 height 24
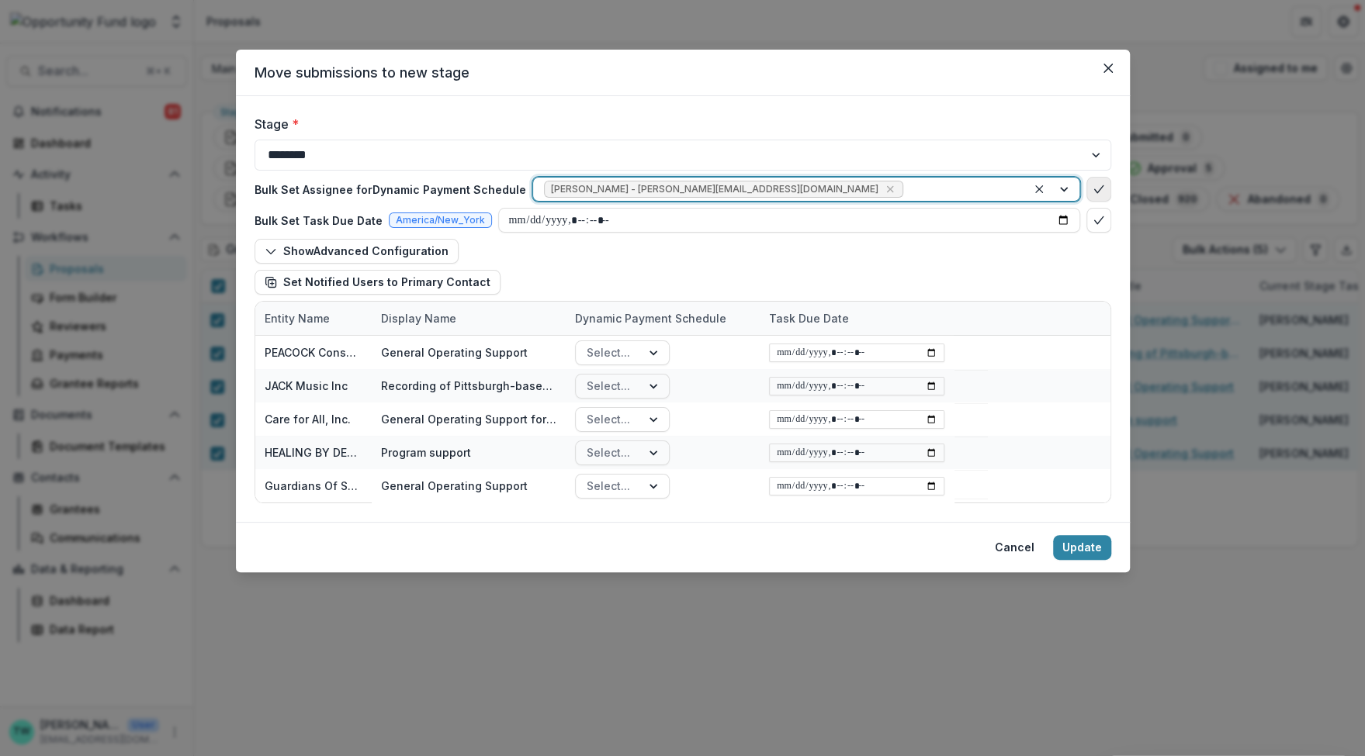
click at [1101, 192] on icon "bulk-confirm-option" at bounding box center [1098, 189] width 12 height 12
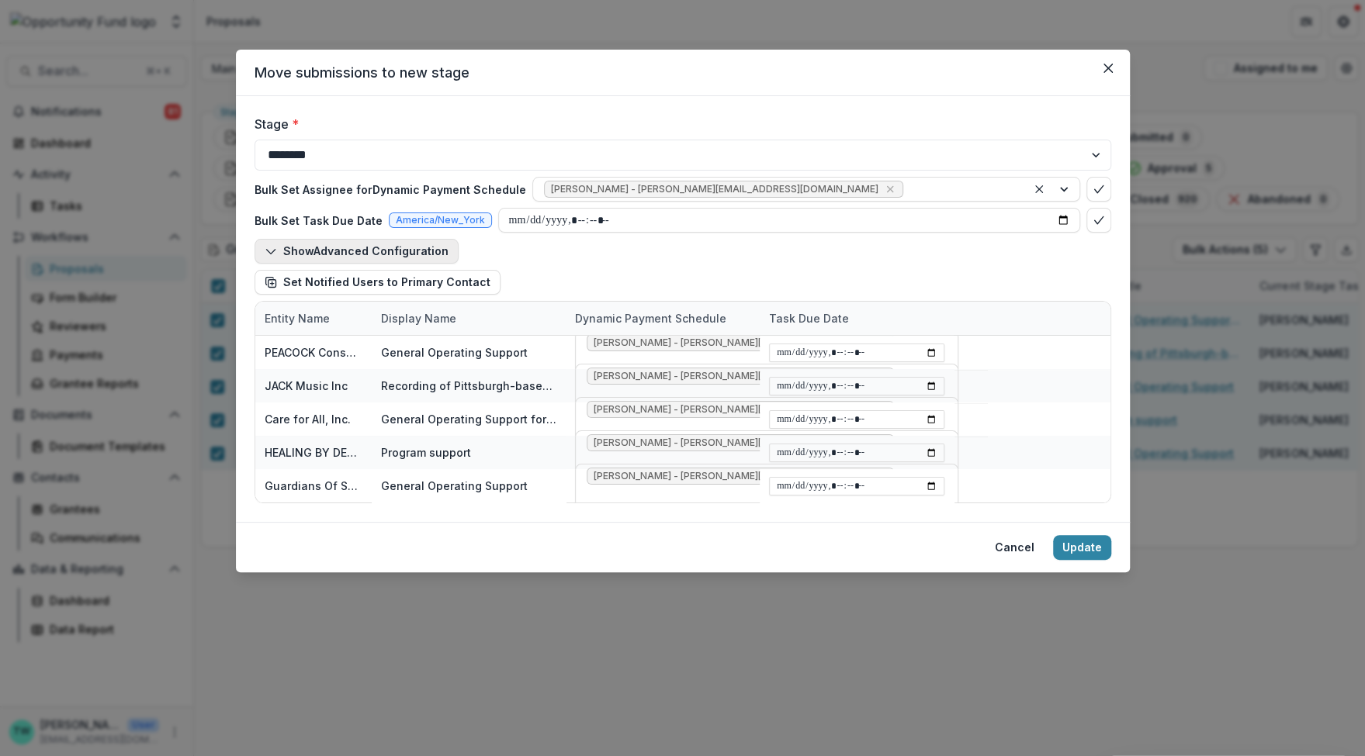
click at [270, 248] on icon "button" at bounding box center [271, 251] width 12 height 12
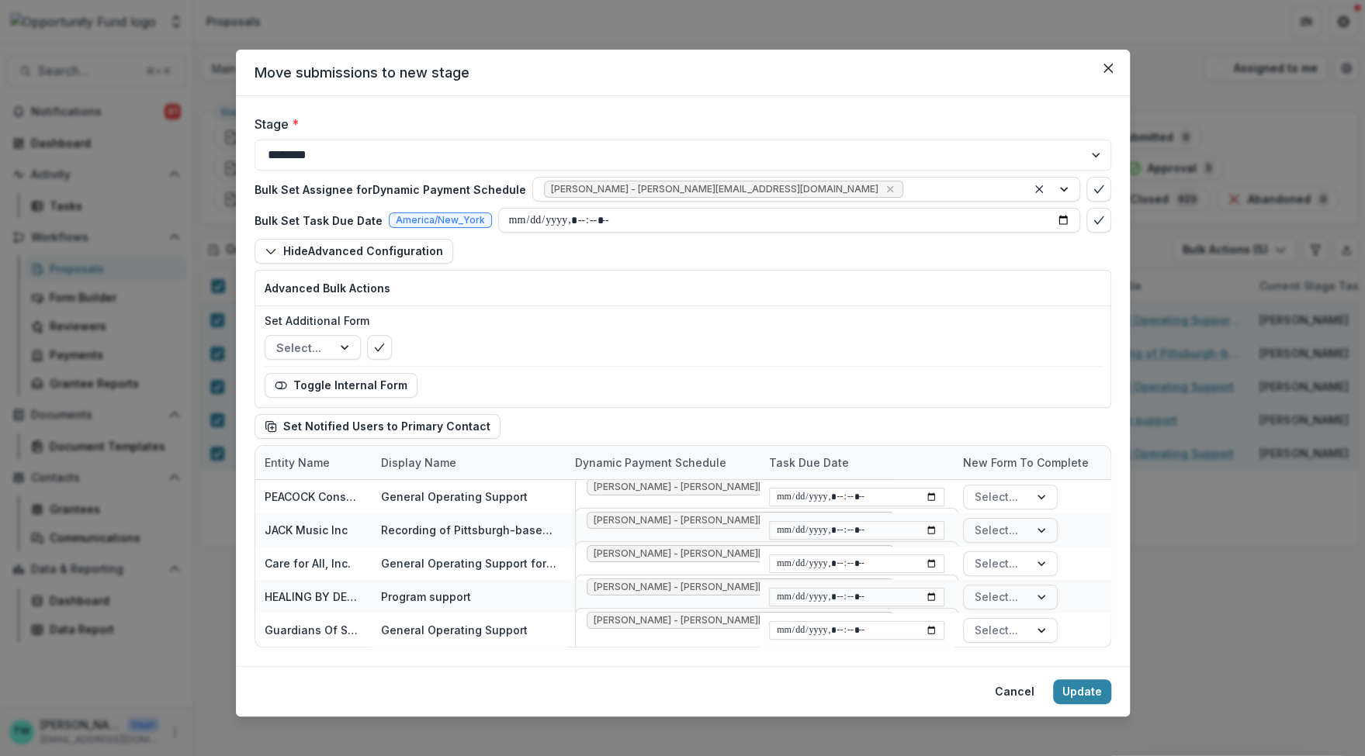
scroll to position [8, 0]
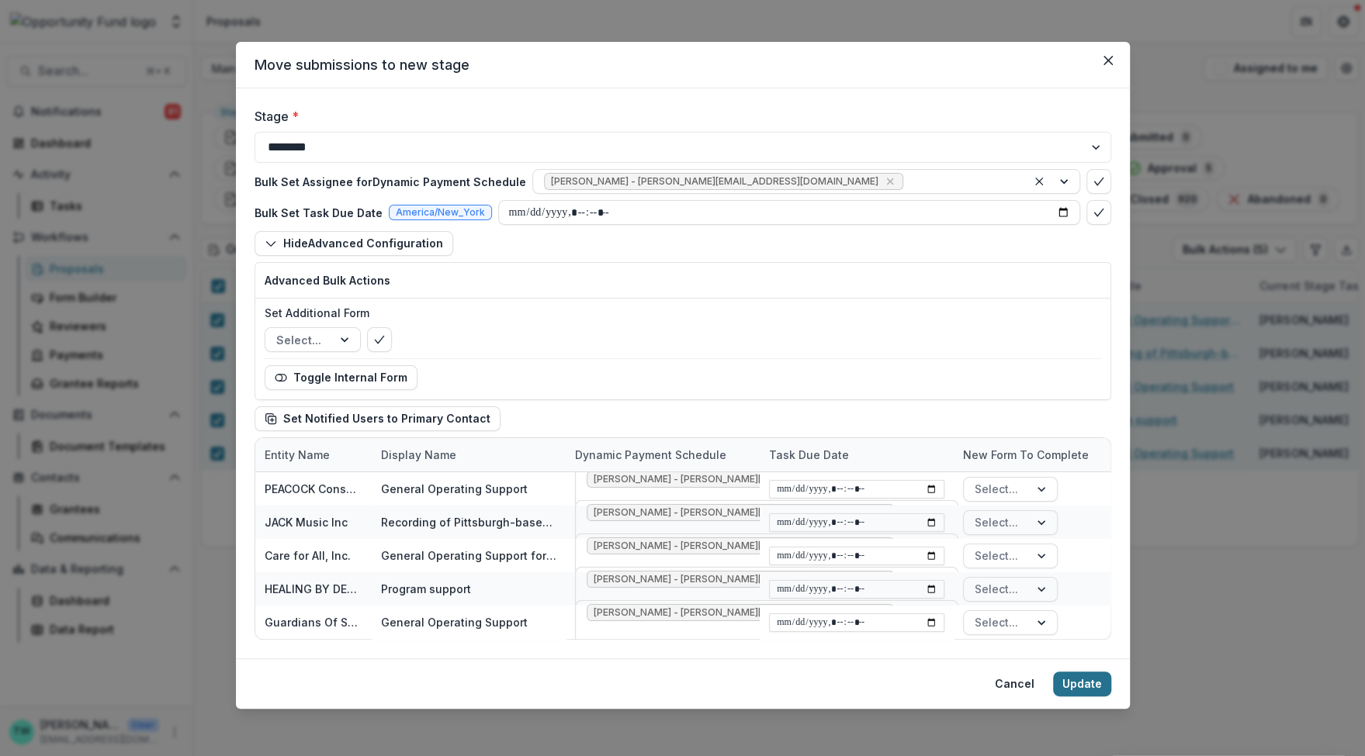
click at [1085, 682] on button "Update" at bounding box center [1082, 684] width 58 height 25
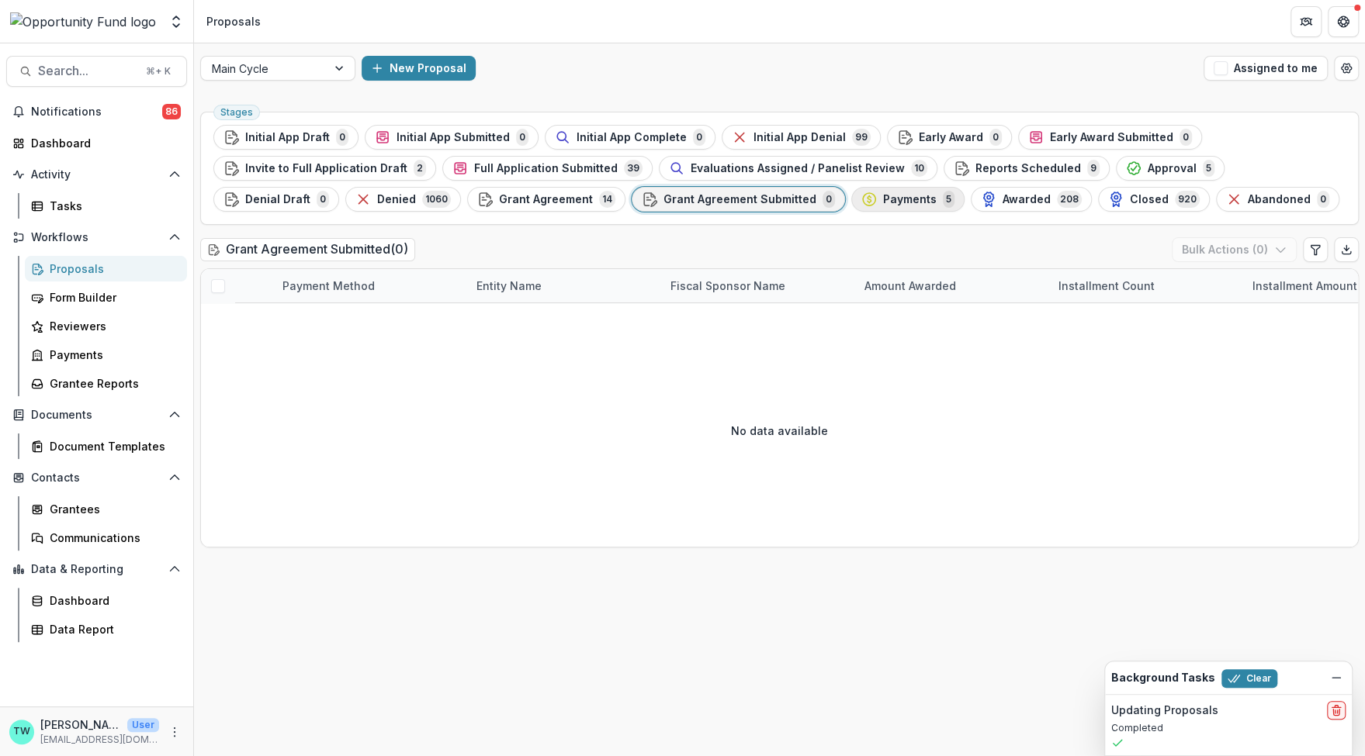
click at [883, 199] on span "Payments" at bounding box center [910, 199] width 54 height 13
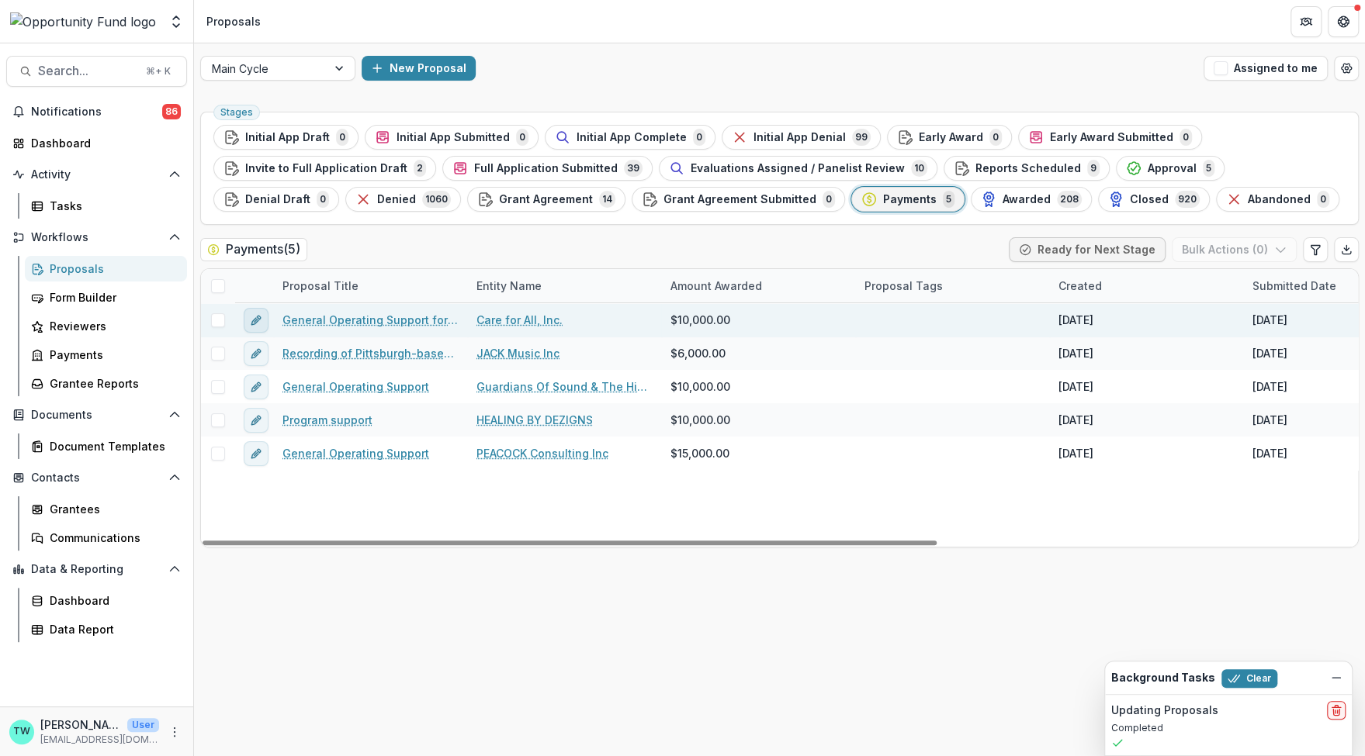
click at [257, 318] on icon "edit" at bounding box center [256, 320] width 12 height 12
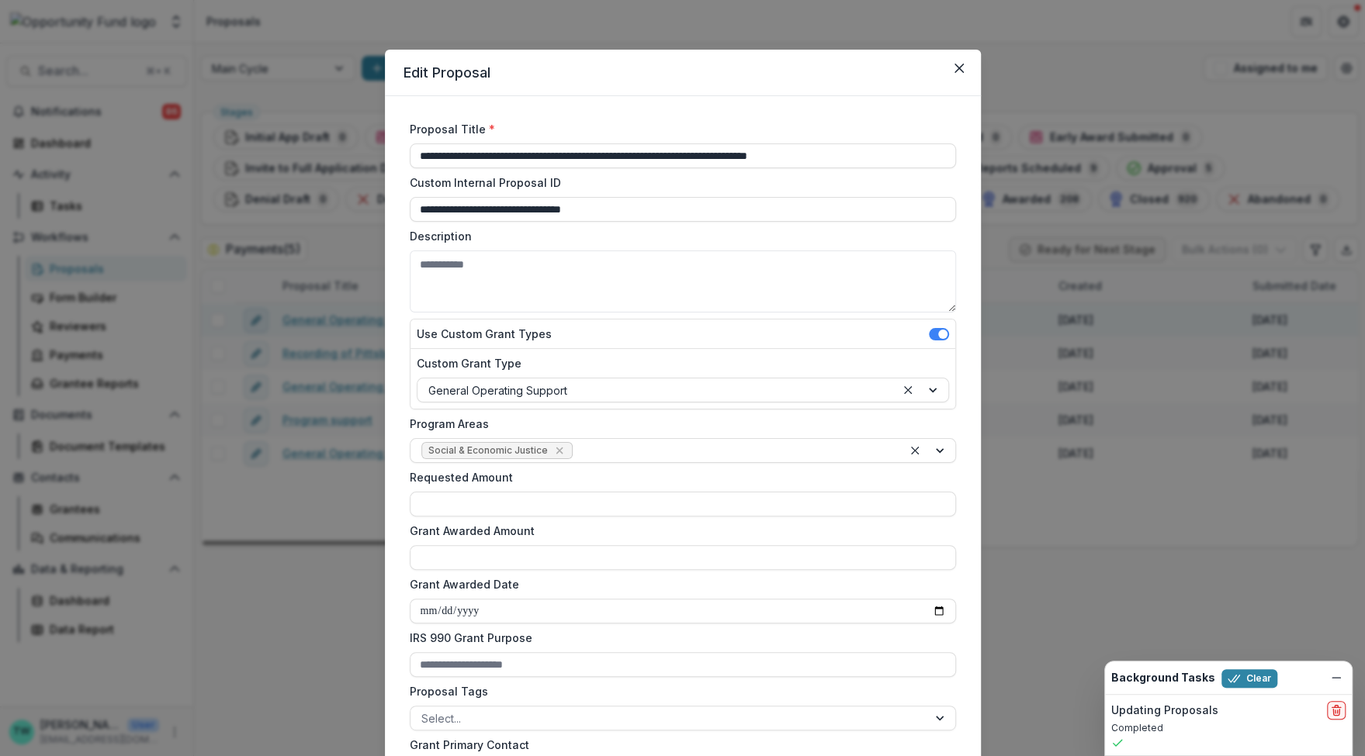
type input "*******"
click at [950, 68] on button "Close" at bounding box center [959, 68] width 25 height 25
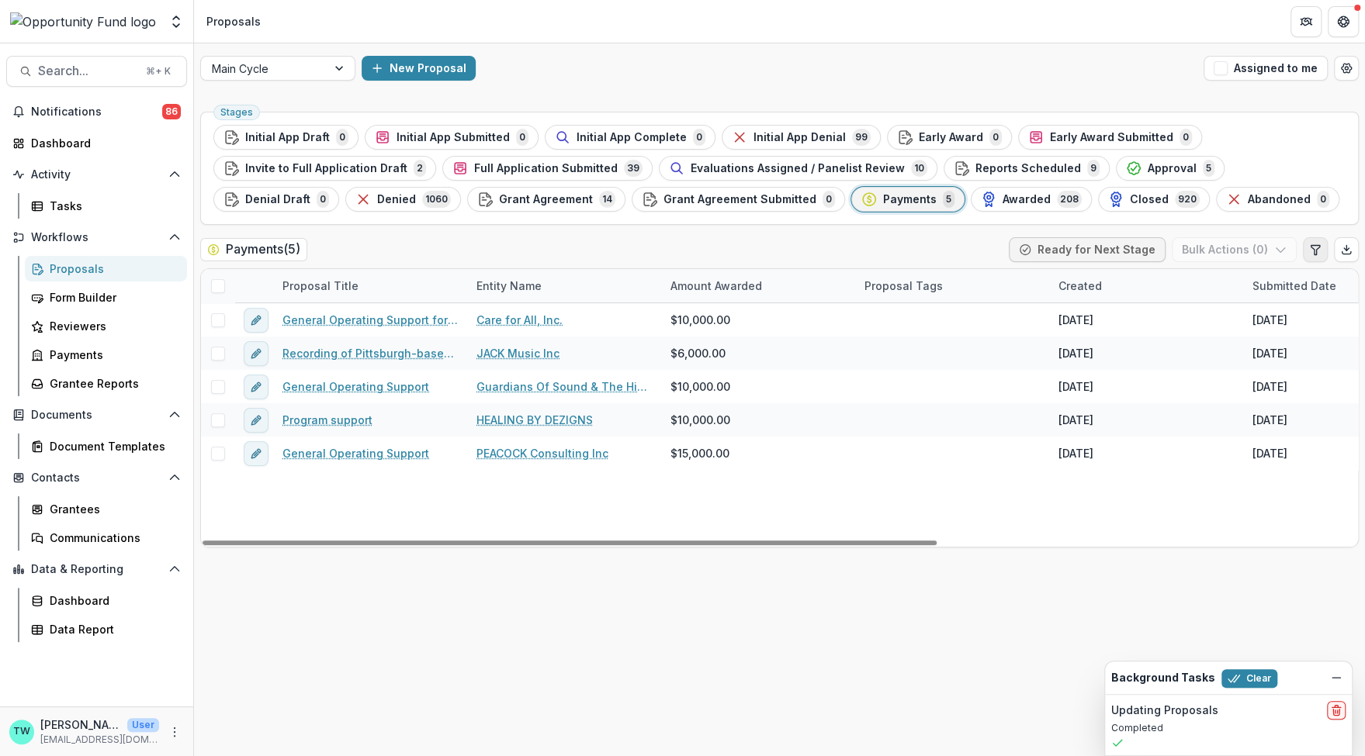
click at [1311, 251] on icon "Edit table settings" at bounding box center [1315, 250] width 12 height 12
select select "******"
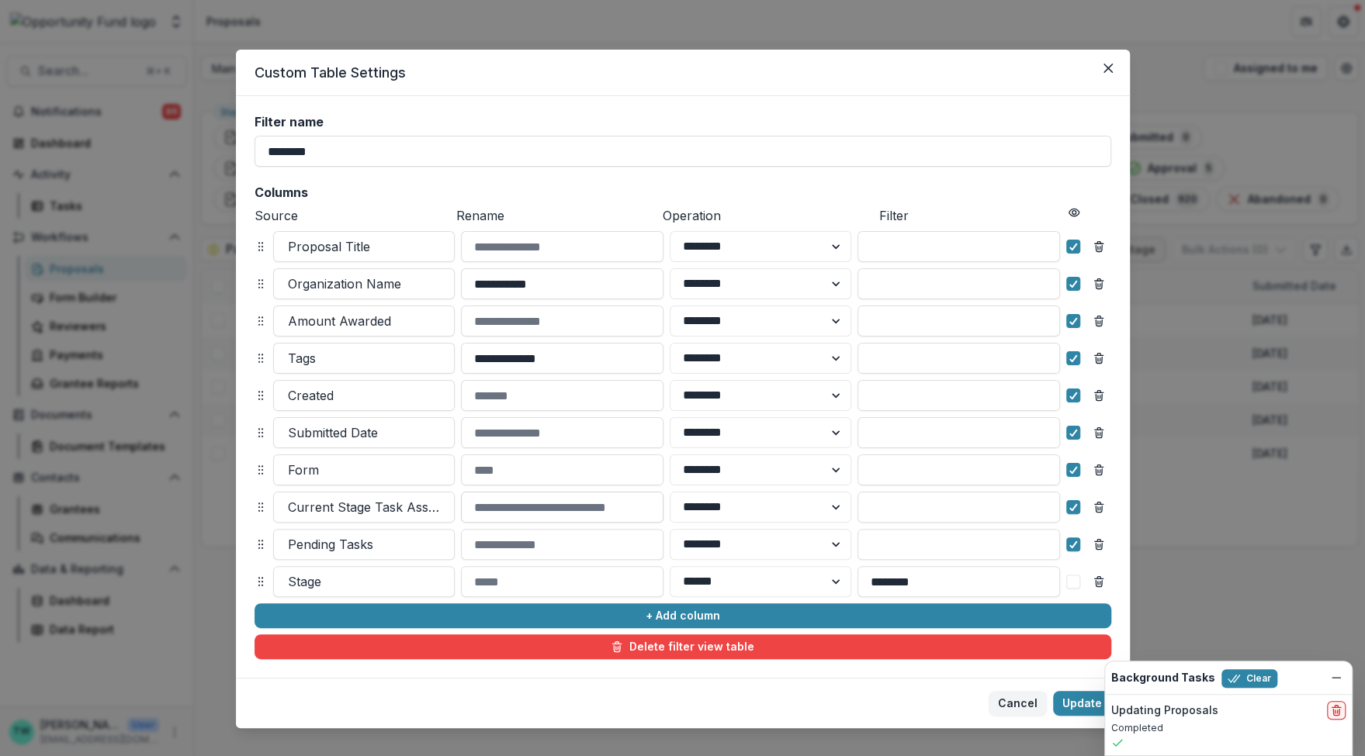
scroll to position [22, 0]
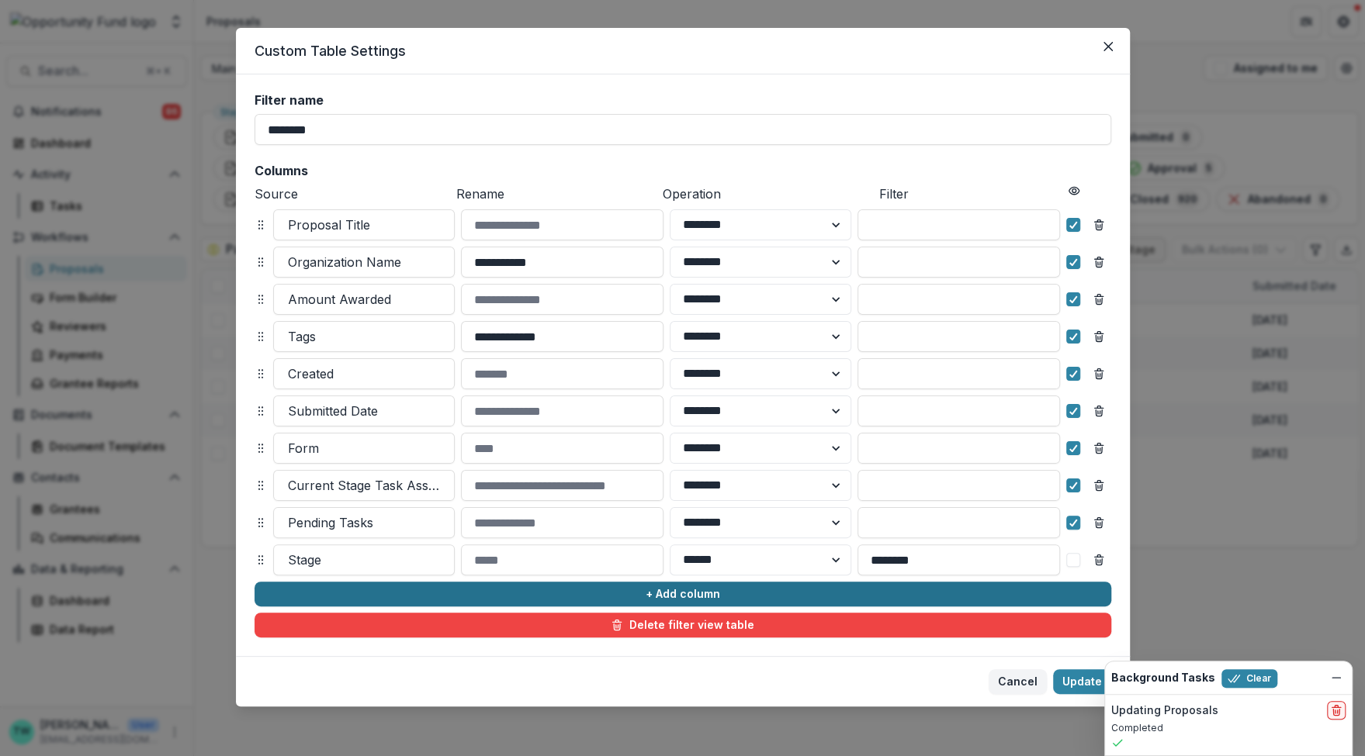
click at [478, 594] on button "+ Add column" at bounding box center [682, 594] width 857 height 25
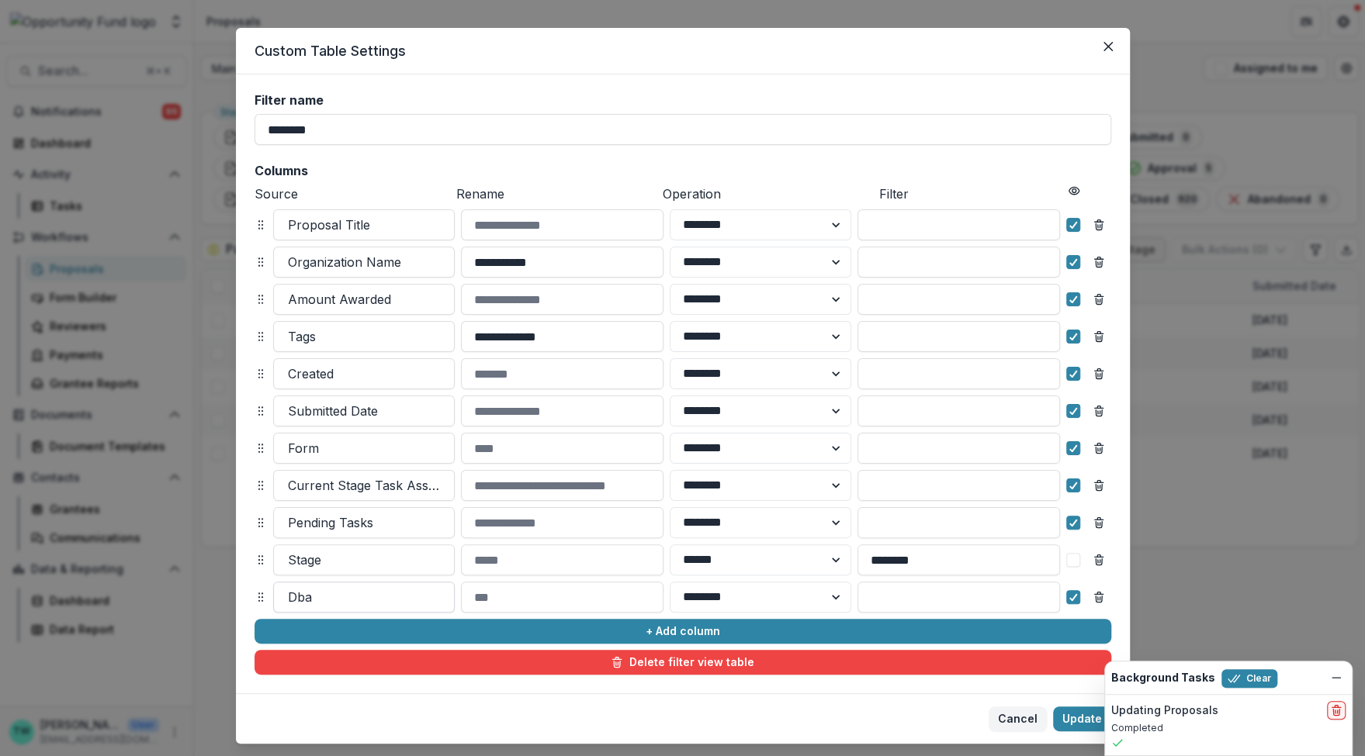
click at [349, 596] on div at bounding box center [364, 598] width 152 height 22
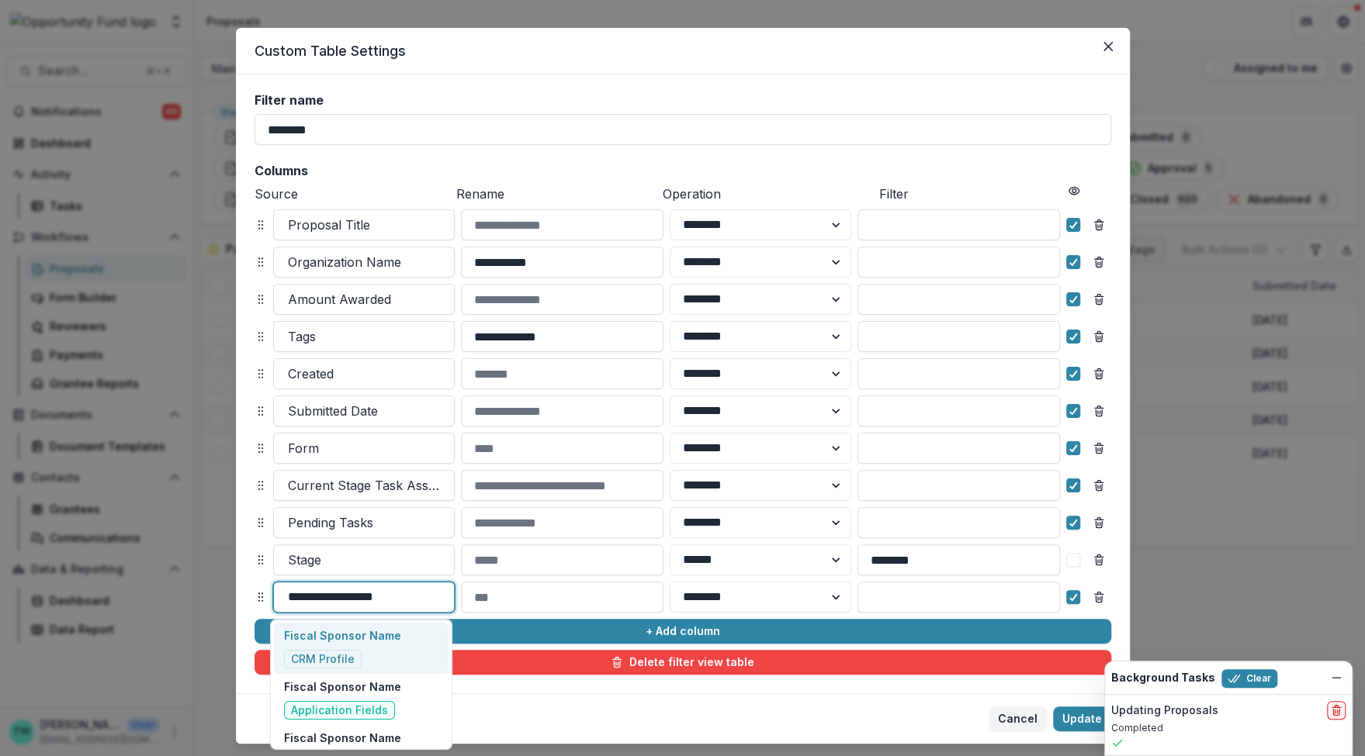
type input "**********"
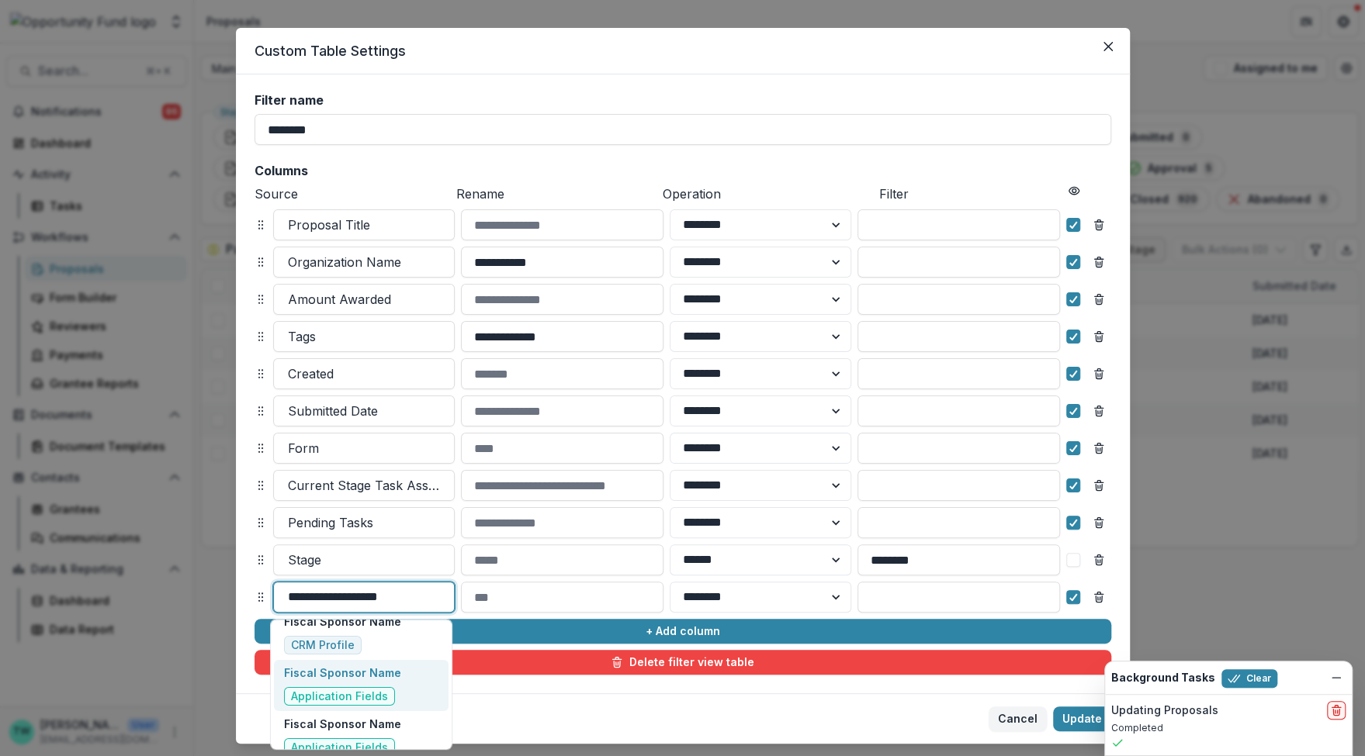
scroll to position [20, 0]
click at [334, 677] on div "Fiscal Sponsor Name Application Fields" at bounding box center [342, 679] width 117 height 41
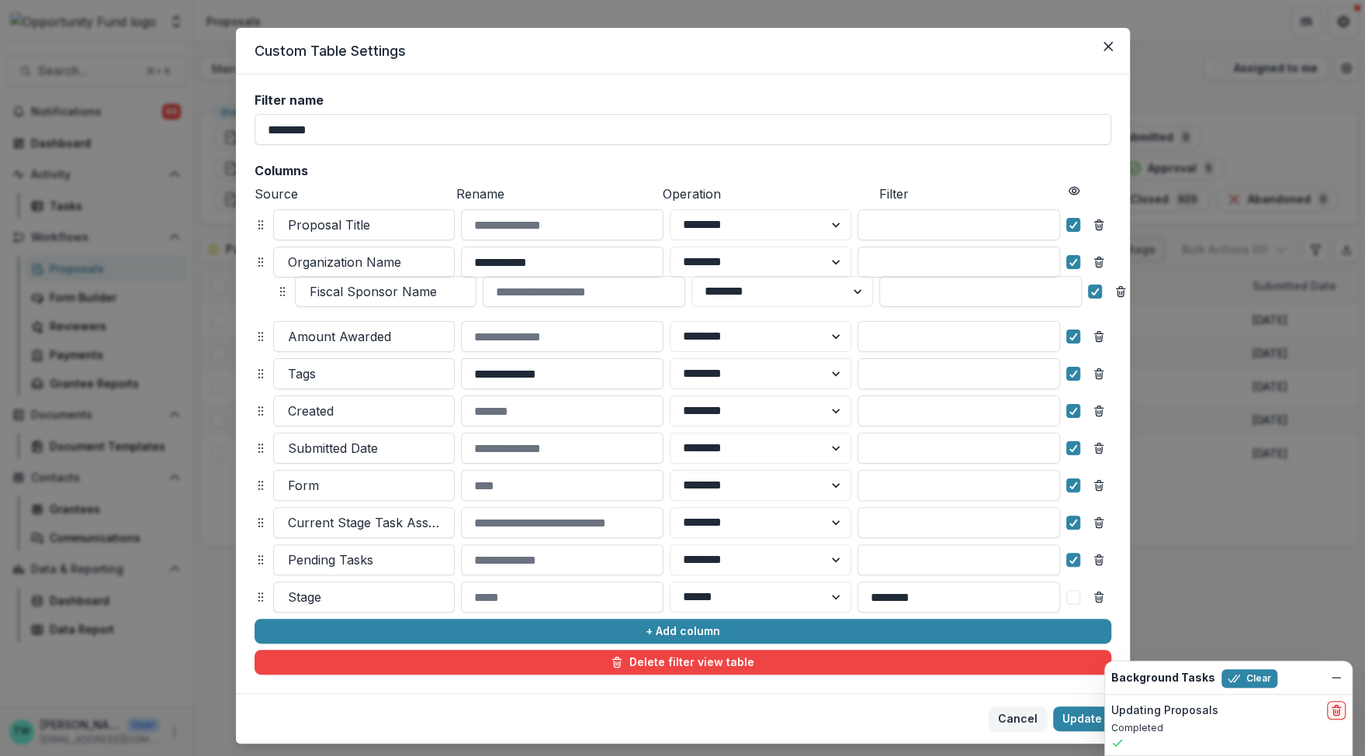
drag, startPoint x: 256, startPoint y: 597, endPoint x: 278, endPoint y: 292, distance: 306.5
click at [280, 292] on circle at bounding box center [280, 292] width 1 height 1
select select "******"
click at [1079, 718] on button "Update" at bounding box center [1082, 719] width 58 height 25
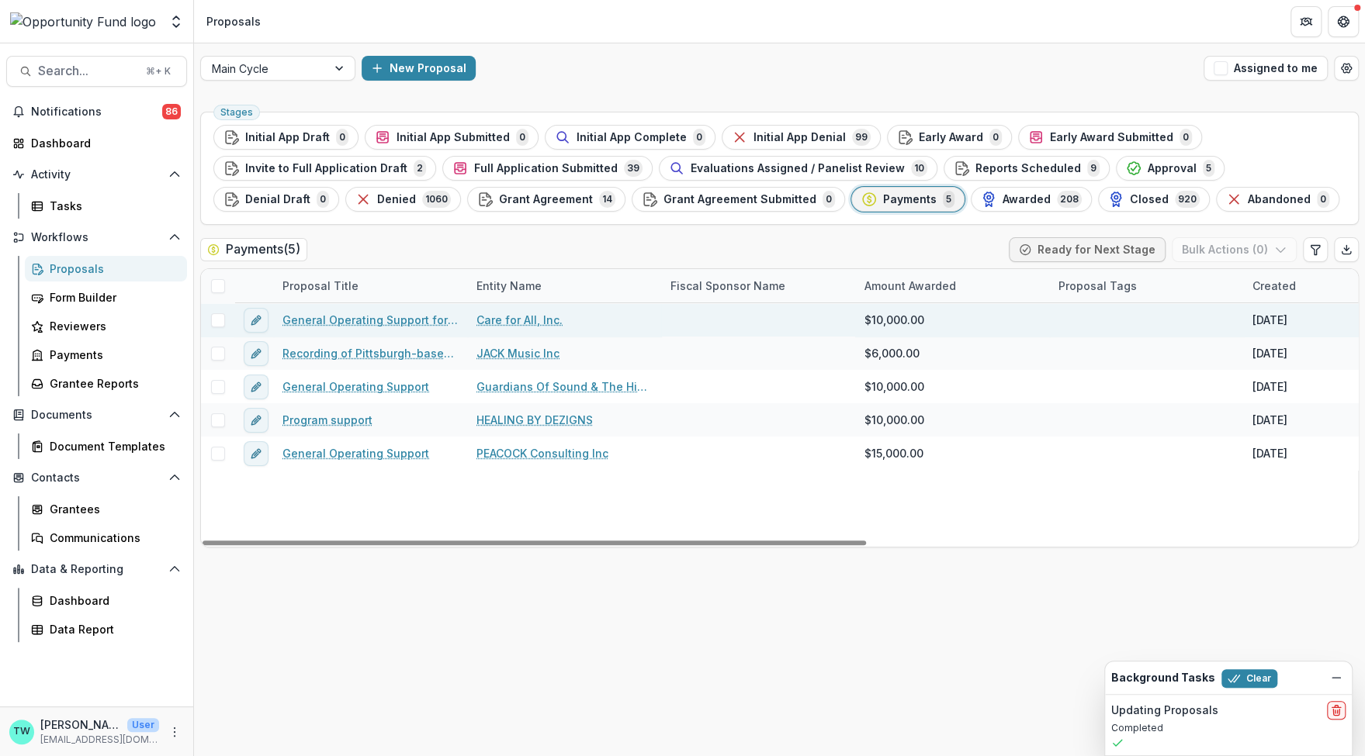
click at [331, 318] on link "General Operating Support for [US_STATE]'s Only Nonprofit Independent Abortion …" at bounding box center [369, 320] width 175 height 16
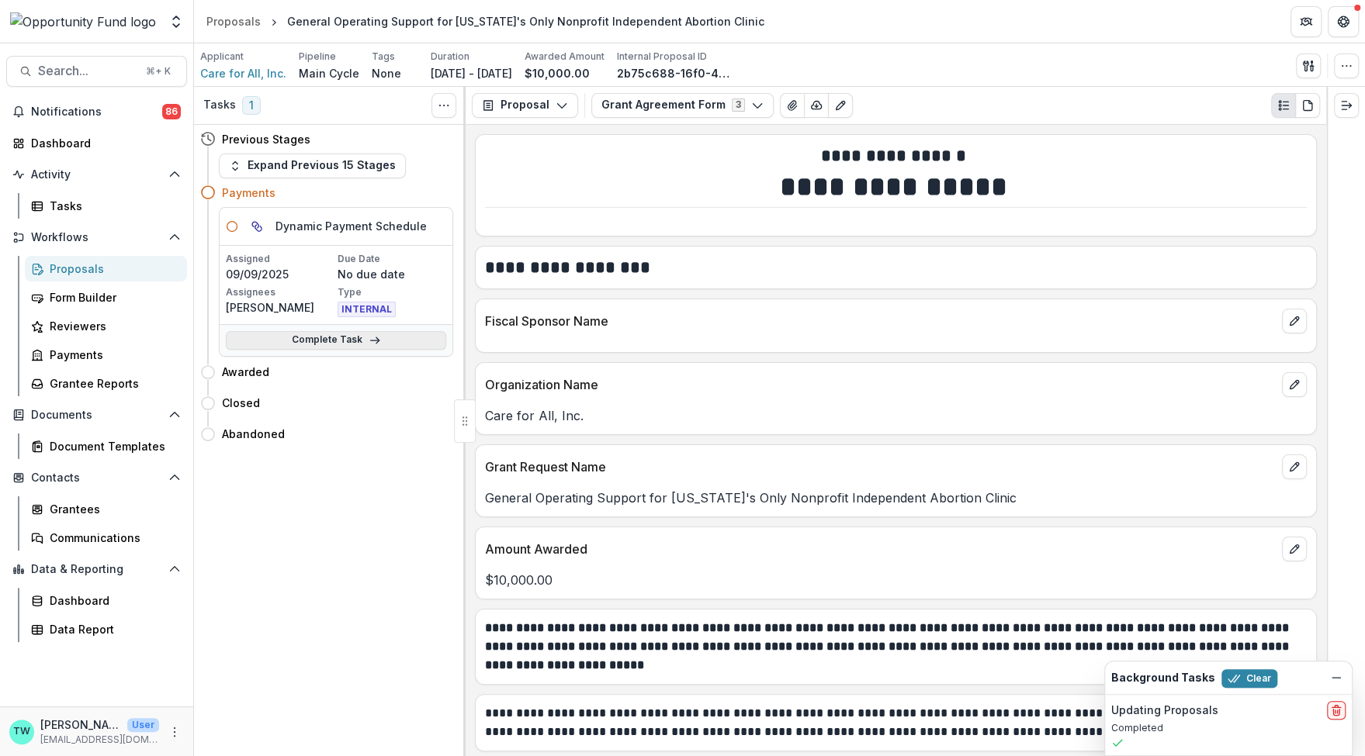
click at [351, 338] on link "Complete Task" at bounding box center [336, 340] width 220 height 19
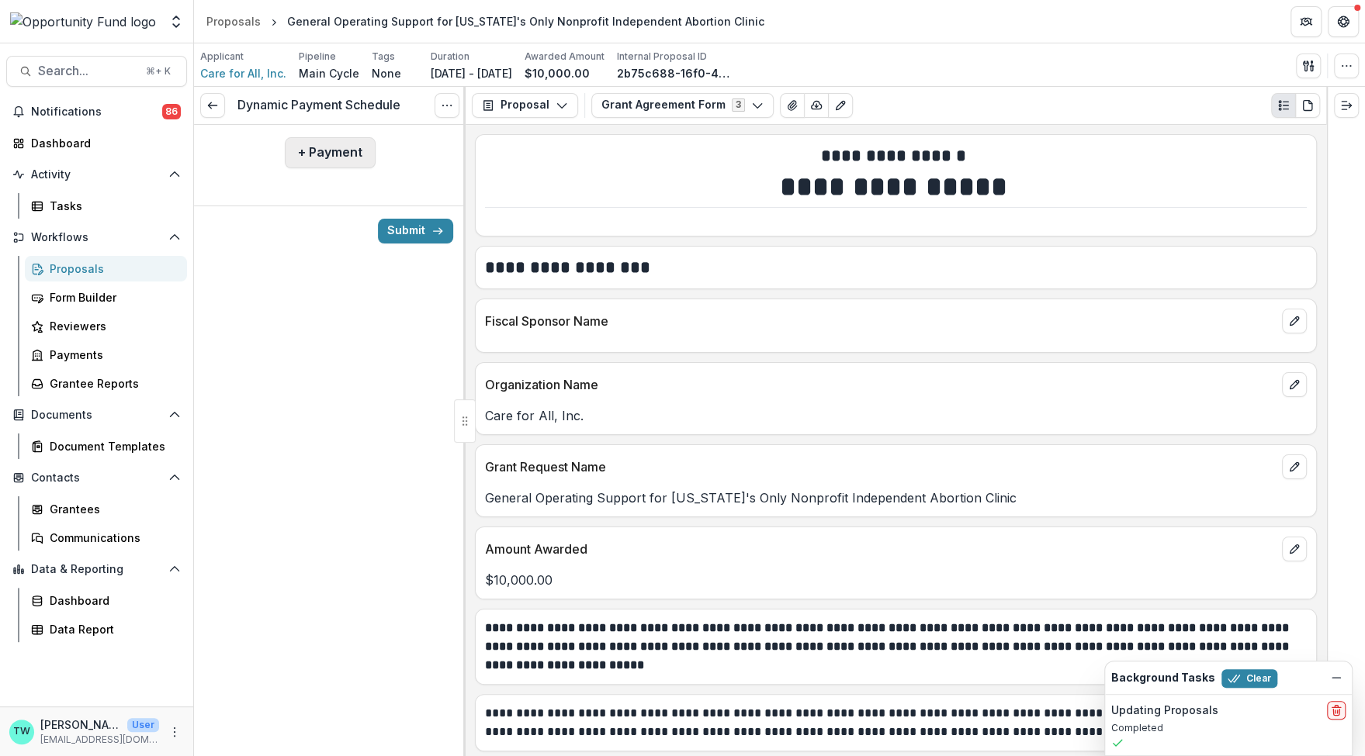
click at [336, 157] on button "+ Payment" at bounding box center [330, 152] width 91 height 31
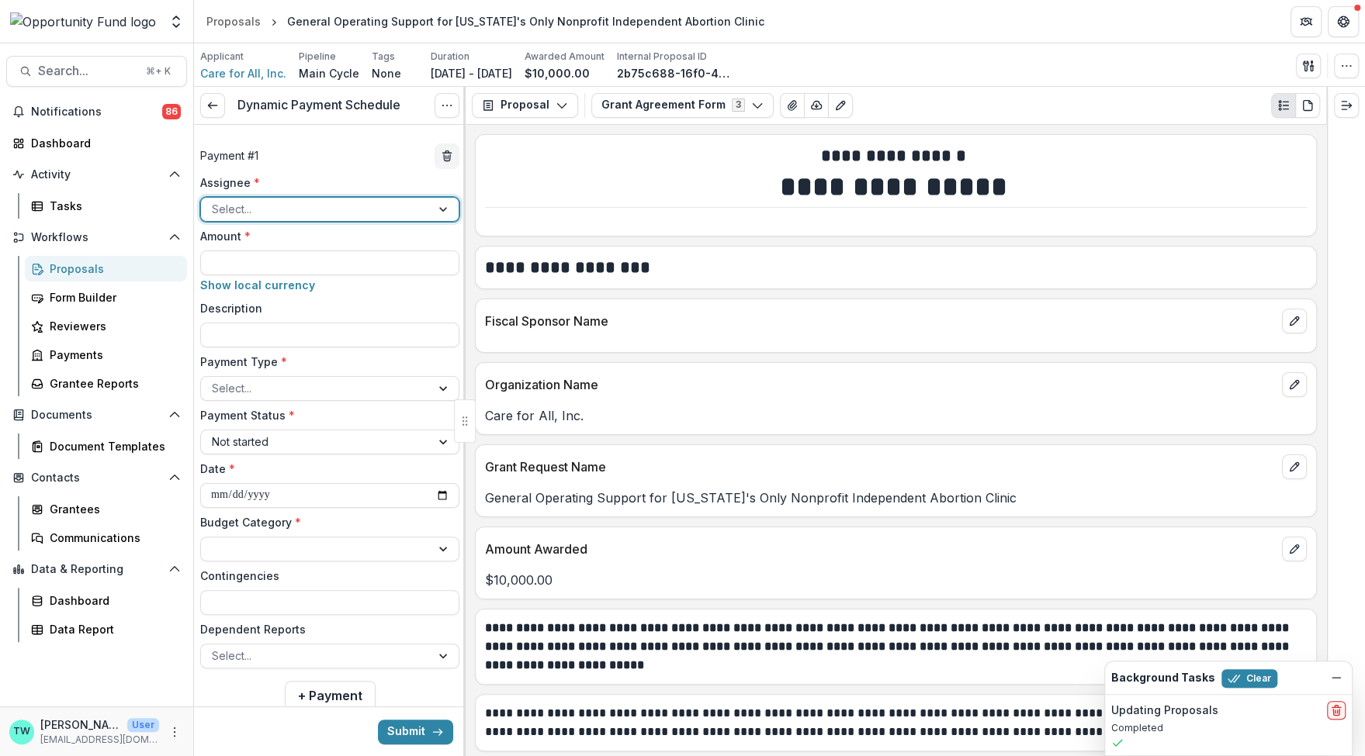
click at [318, 213] on div at bounding box center [316, 208] width 208 height 19
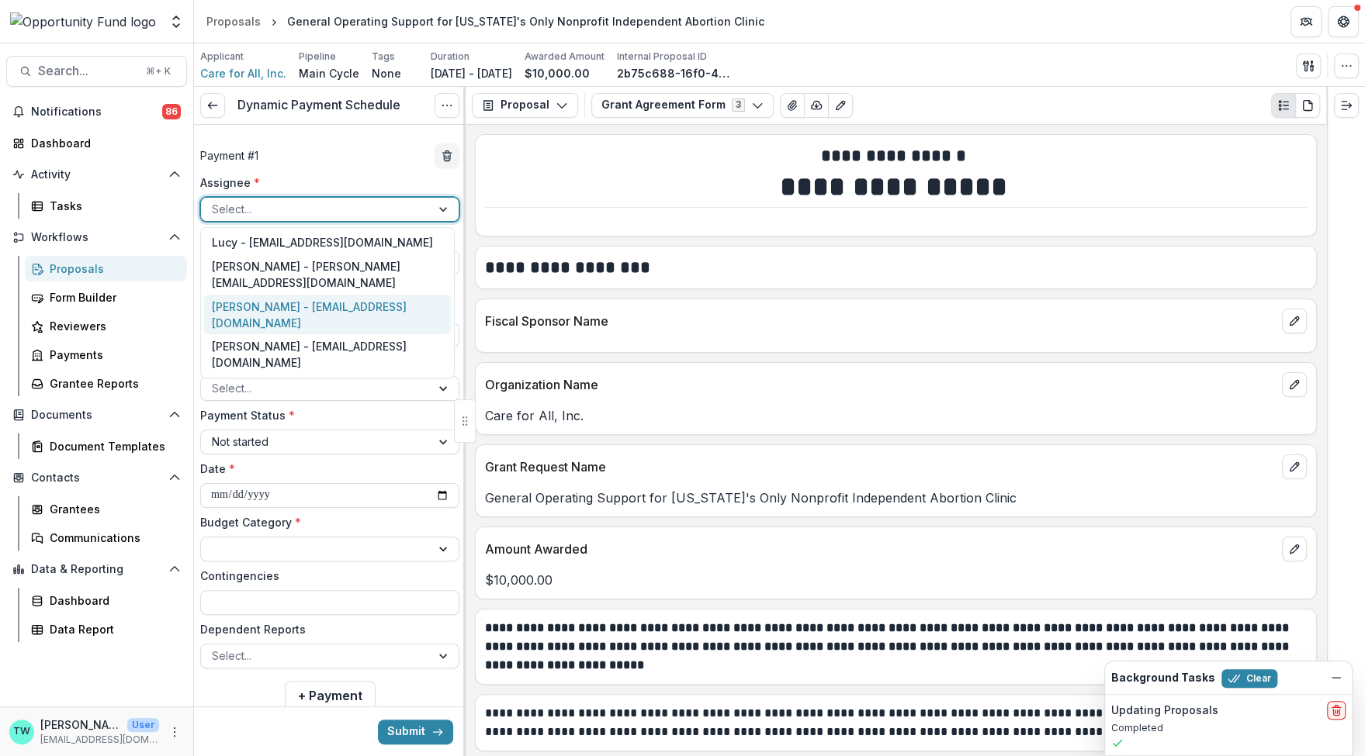
click at [287, 328] on div "[PERSON_NAME] - [EMAIL_ADDRESS][DOMAIN_NAME]" at bounding box center [327, 315] width 247 height 40
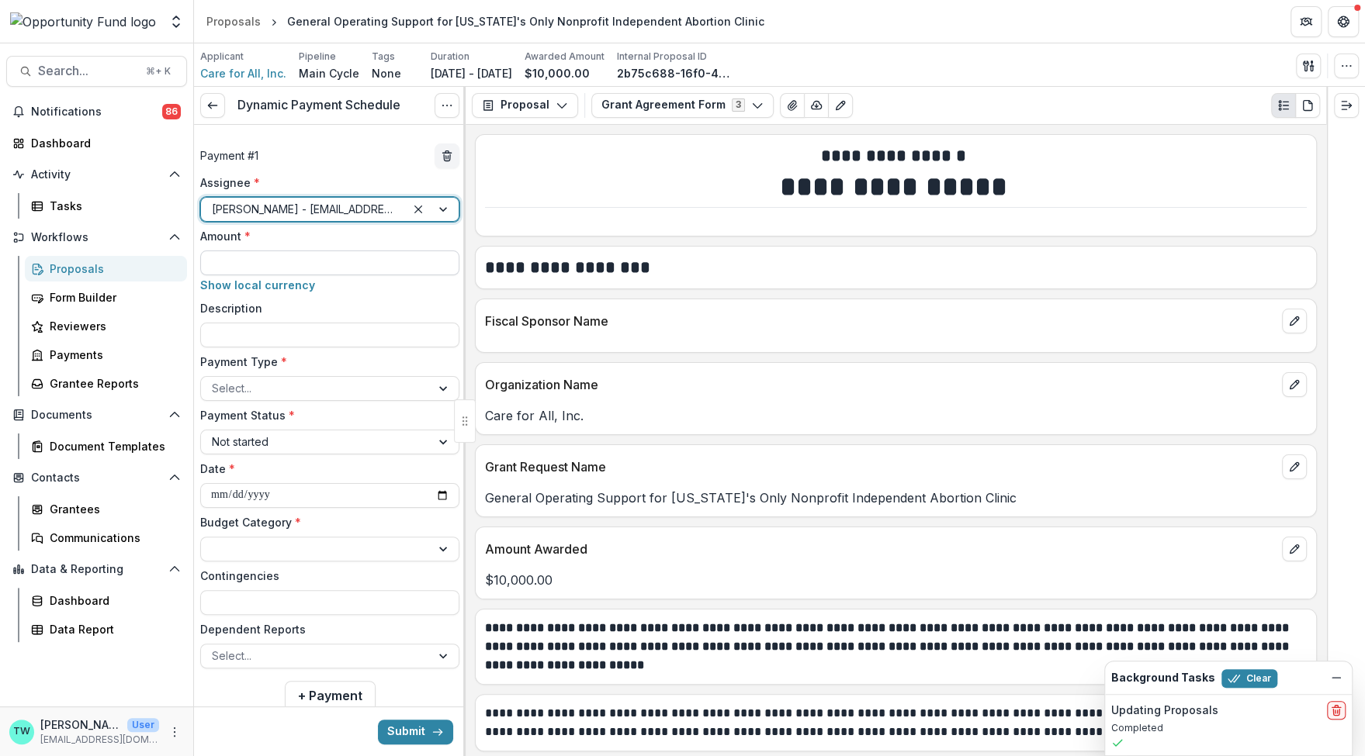
click at [283, 259] on input "Amount *" at bounding box center [329, 263] width 259 height 25
type input "*******"
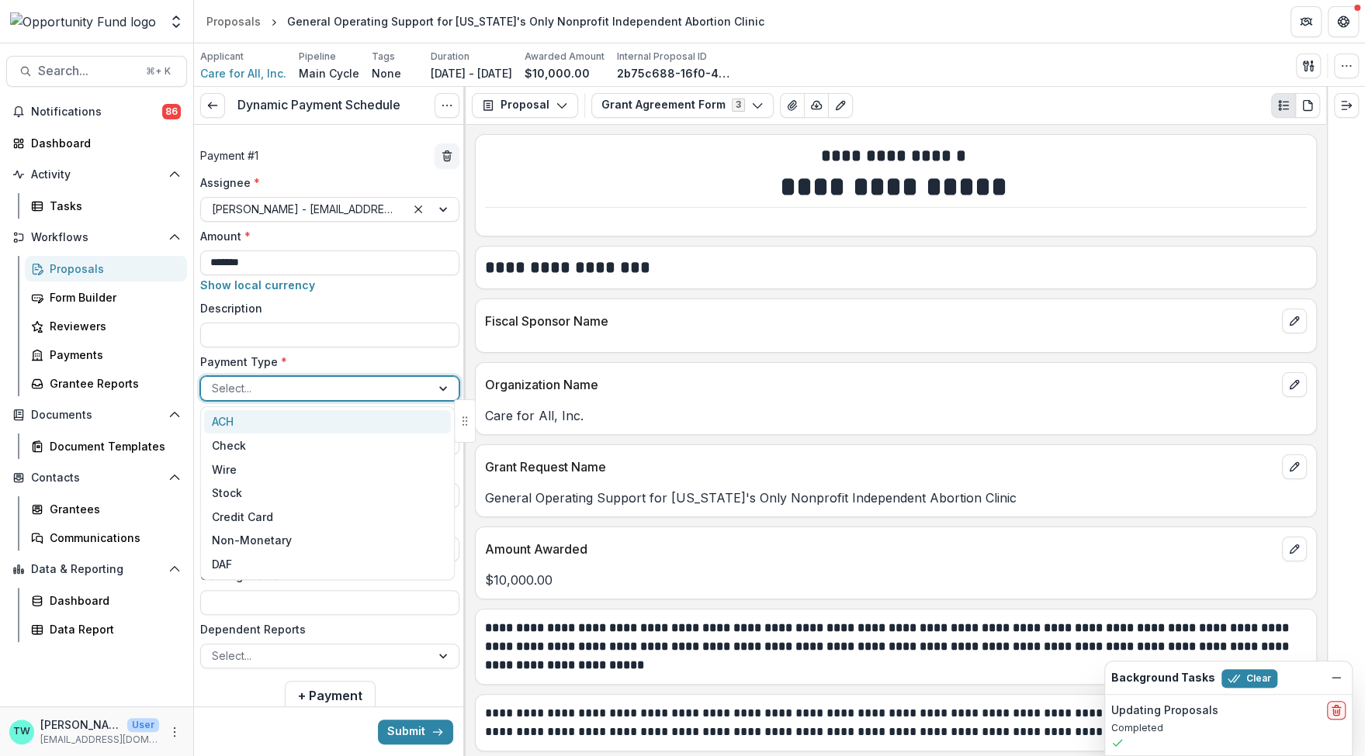
click at [286, 385] on div at bounding box center [316, 388] width 208 height 19
click at [265, 428] on div "ACH" at bounding box center [327, 422] width 247 height 24
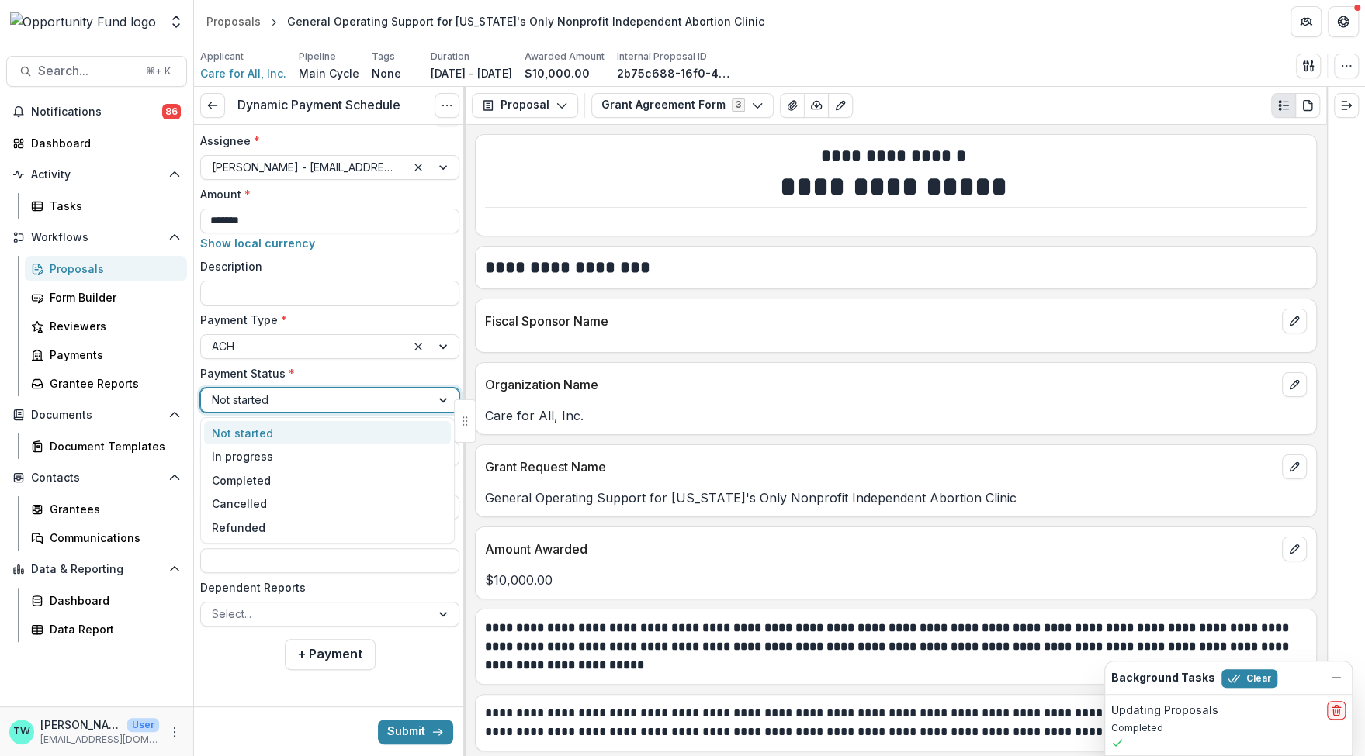
click at [317, 400] on div at bounding box center [316, 399] width 208 height 19
click at [303, 462] on div "In progress" at bounding box center [327, 457] width 247 height 24
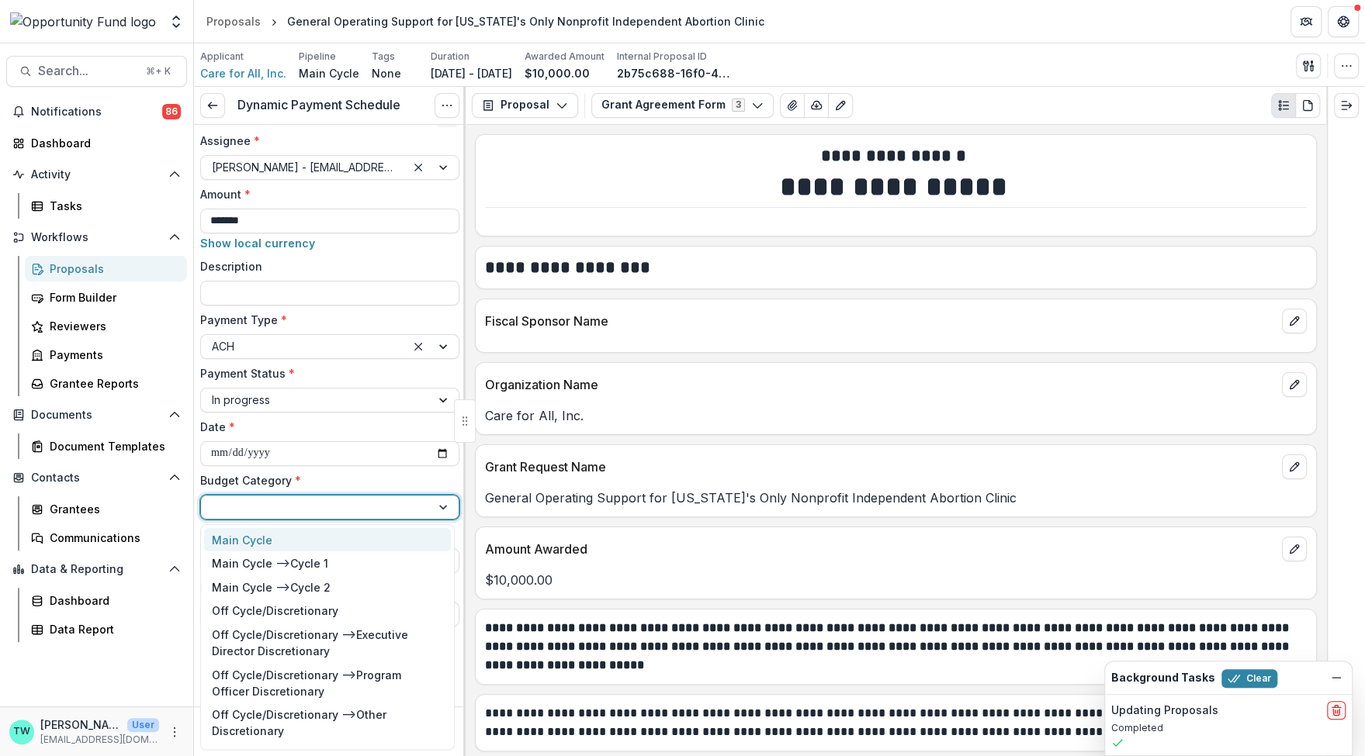
click at [312, 507] on div at bounding box center [316, 506] width 208 height 19
click at [305, 585] on div "Main Cycle --> Cycle 2" at bounding box center [271, 588] width 119 height 16
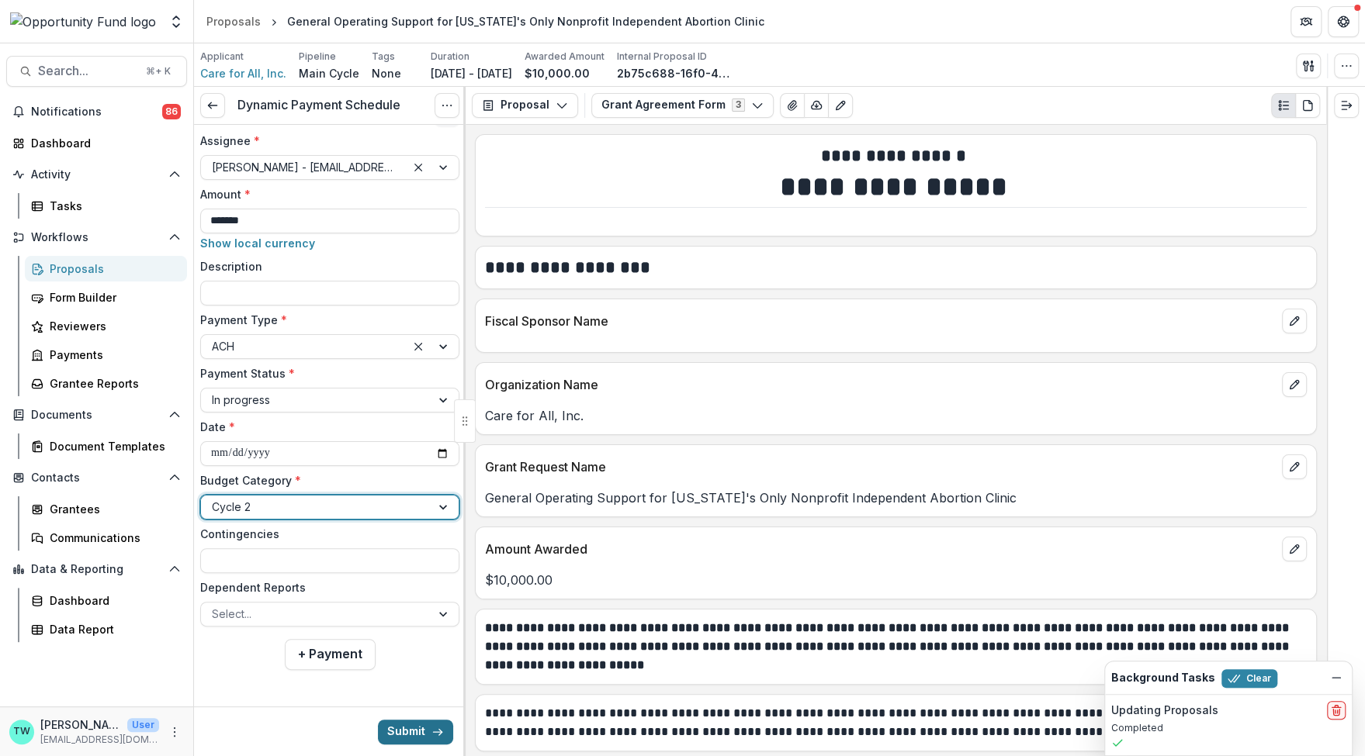
click at [400, 732] on button "Submit" at bounding box center [415, 731] width 75 height 25
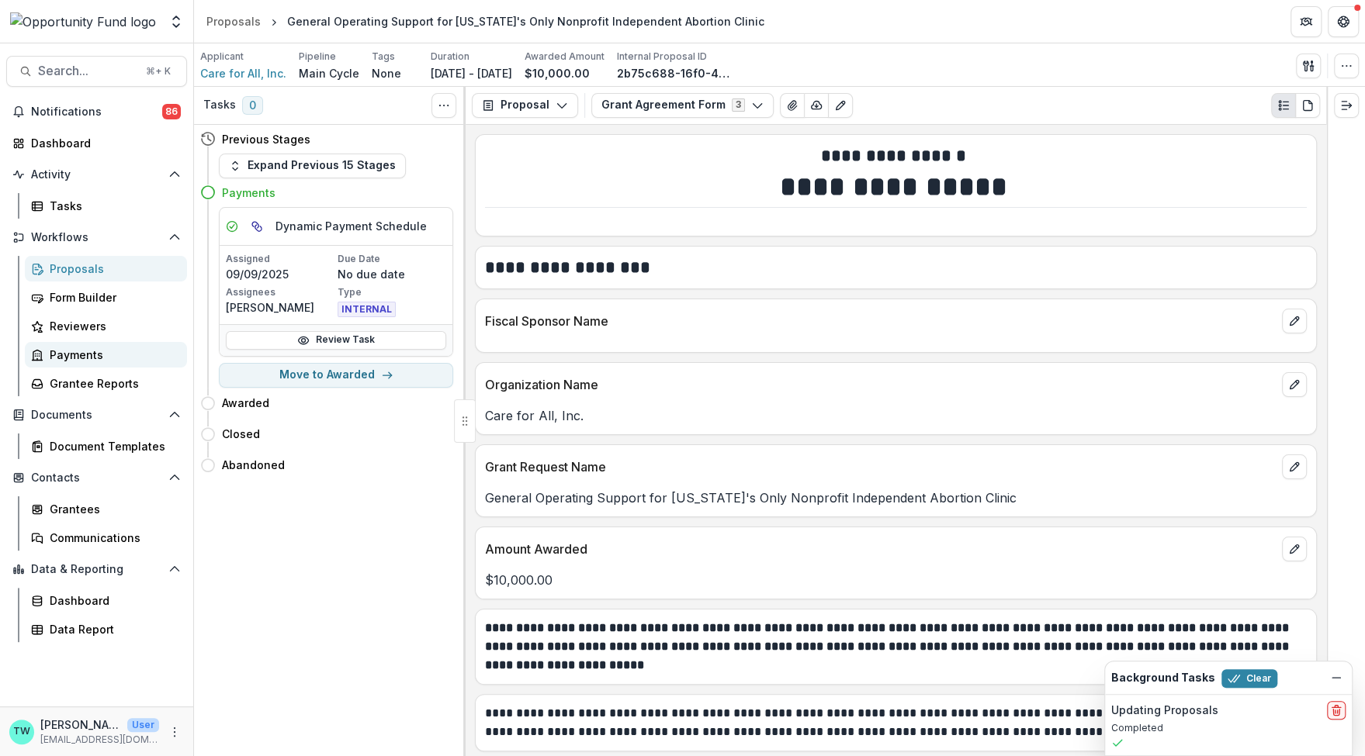
click at [90, 357] on div "Payments" at bounding box center [112, 355] width 125 height 16
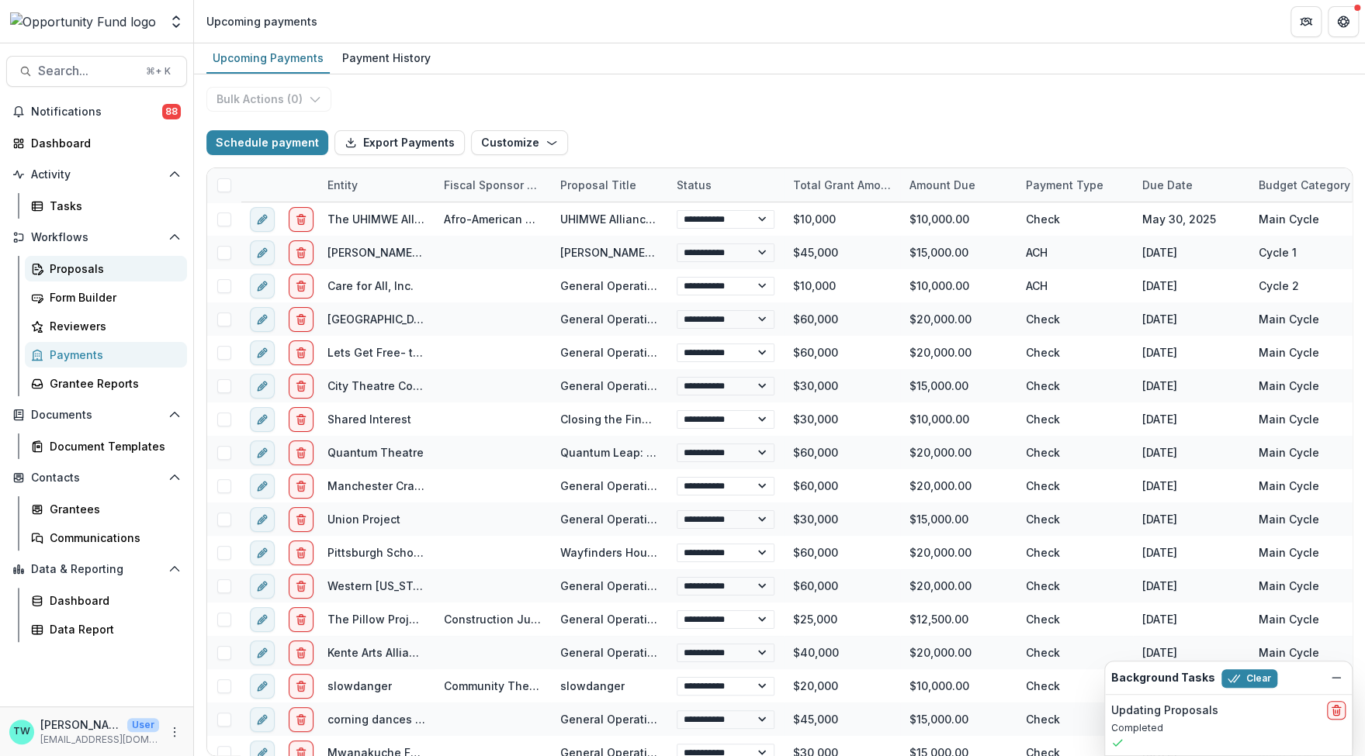
click at [81, 261] on div "Proposals" at bounding box center [112, 269] width 125 height 16
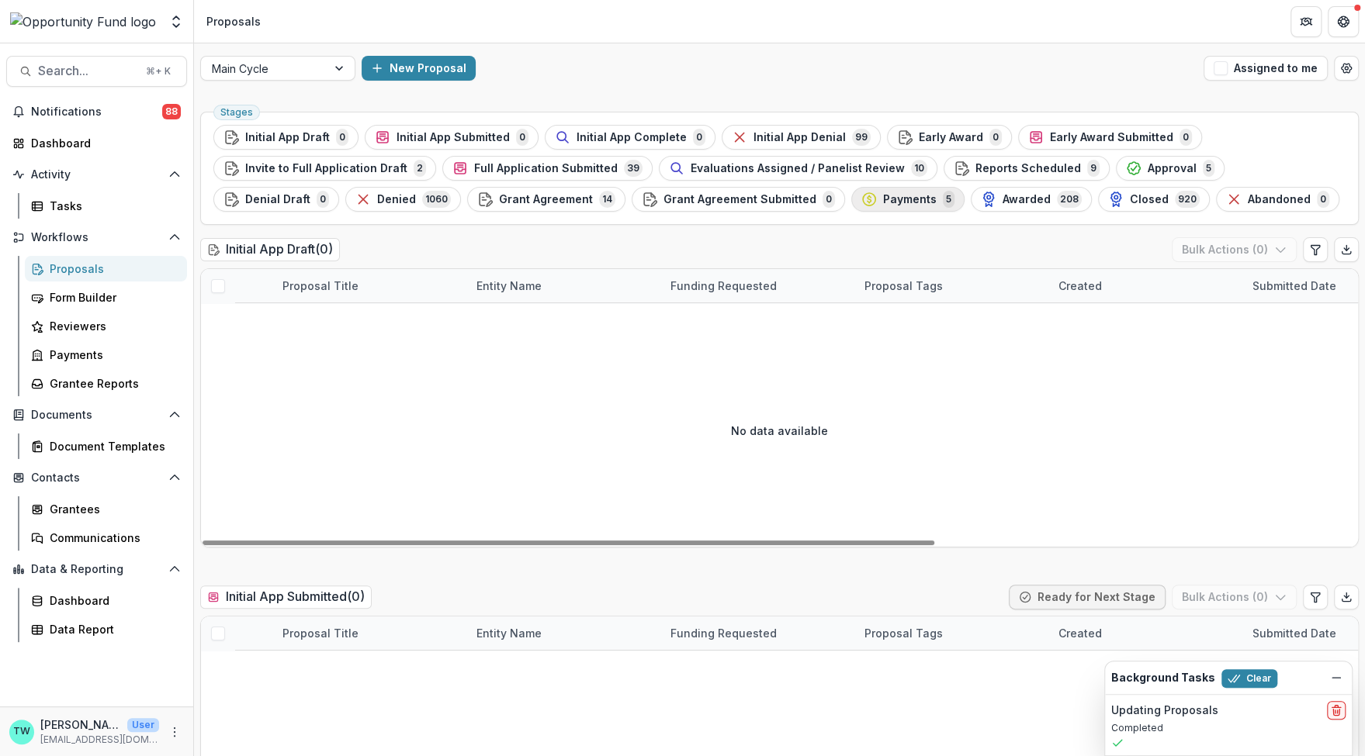
click at [883, 203] on span "Payments" at bounding box center [910, 199] width 54 height 13
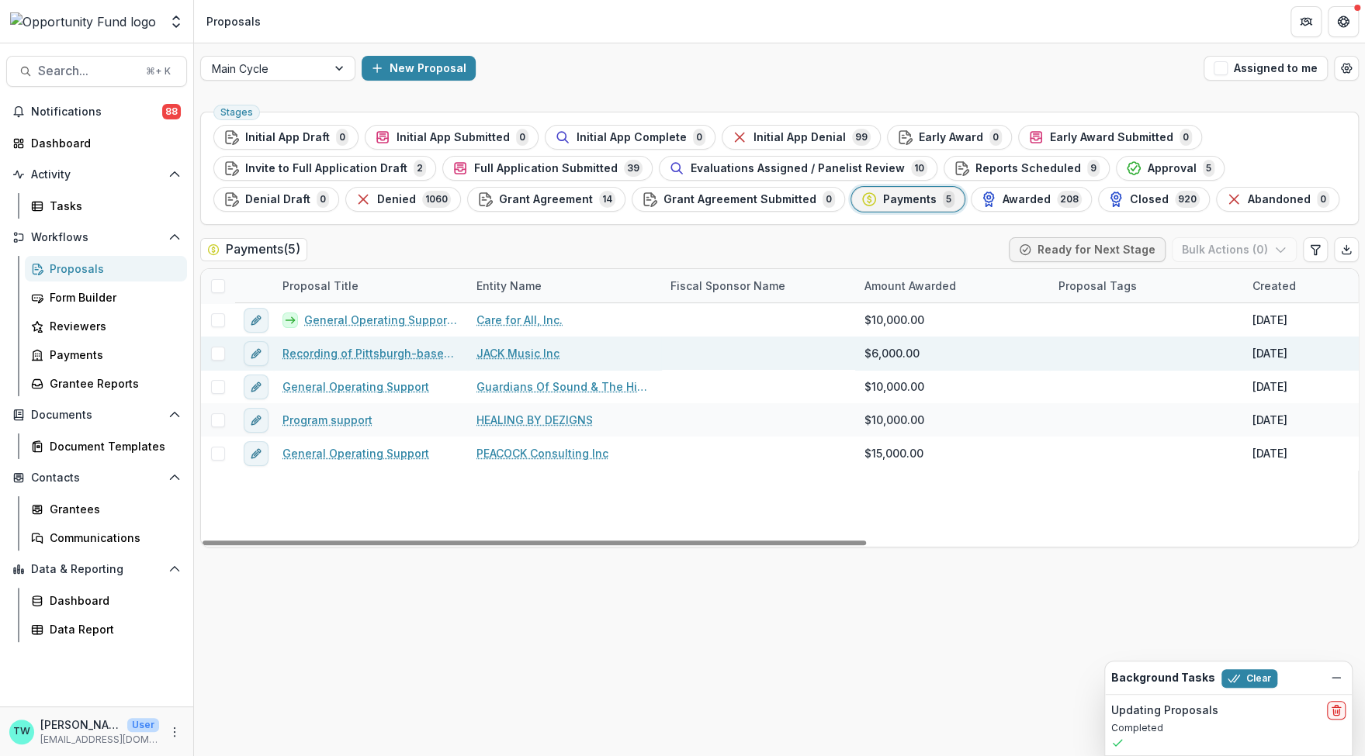
click at [351, 355] on link "Recording of Pittsburgh-based composer [PERSON_NAME] work “Upon Vermilion Wheel…" at bounding box center [369, 353] width 175 height 16
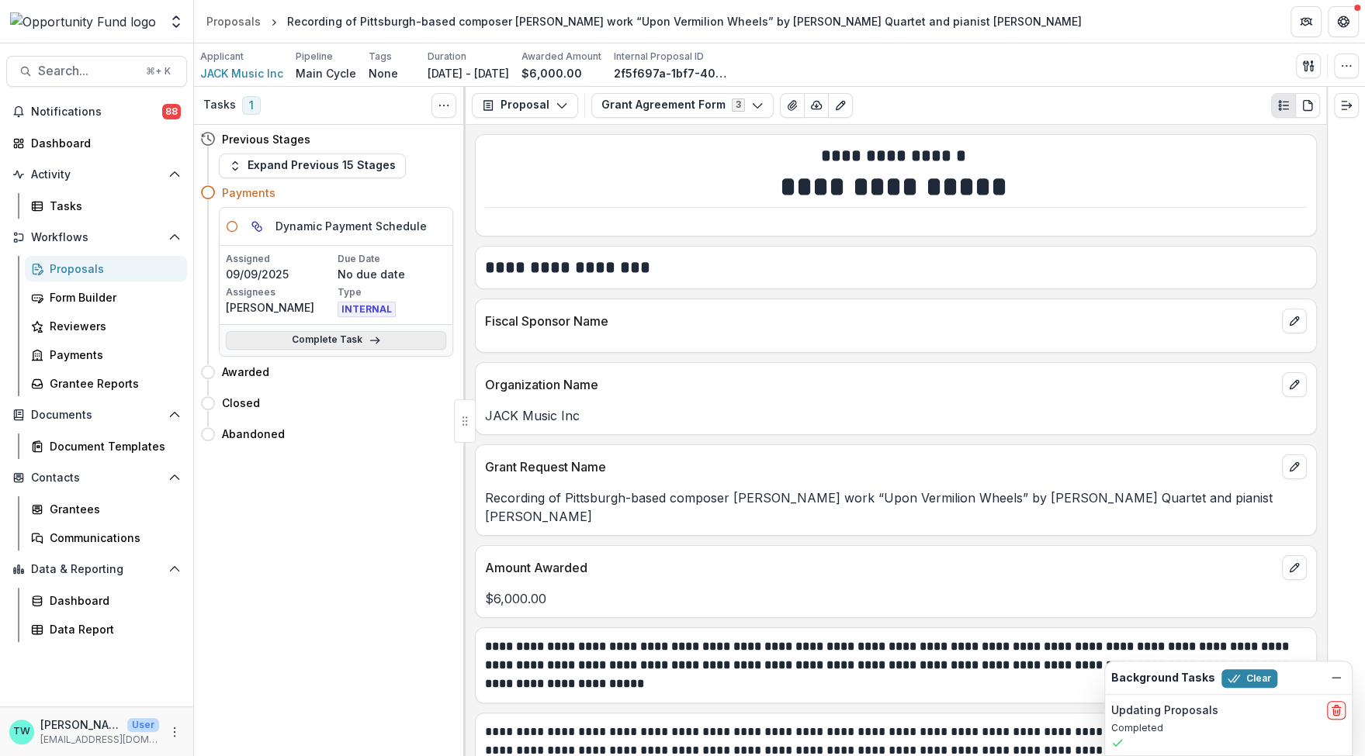
click at [339, 341] on link "Complete Task" at bounding box center [336, 340] width 220 height 19
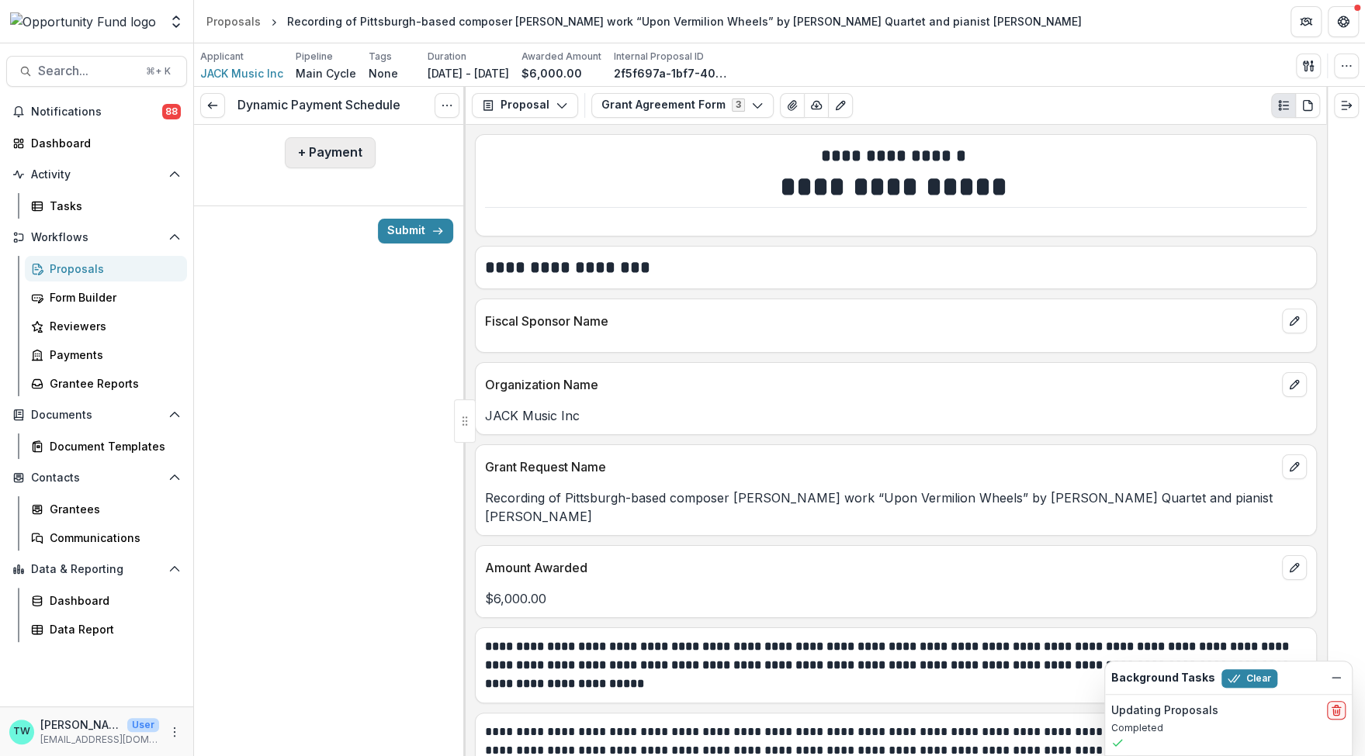
click at [331, 156] on button "+ Payment" at bounding box center [330, 152] width 91 height 31
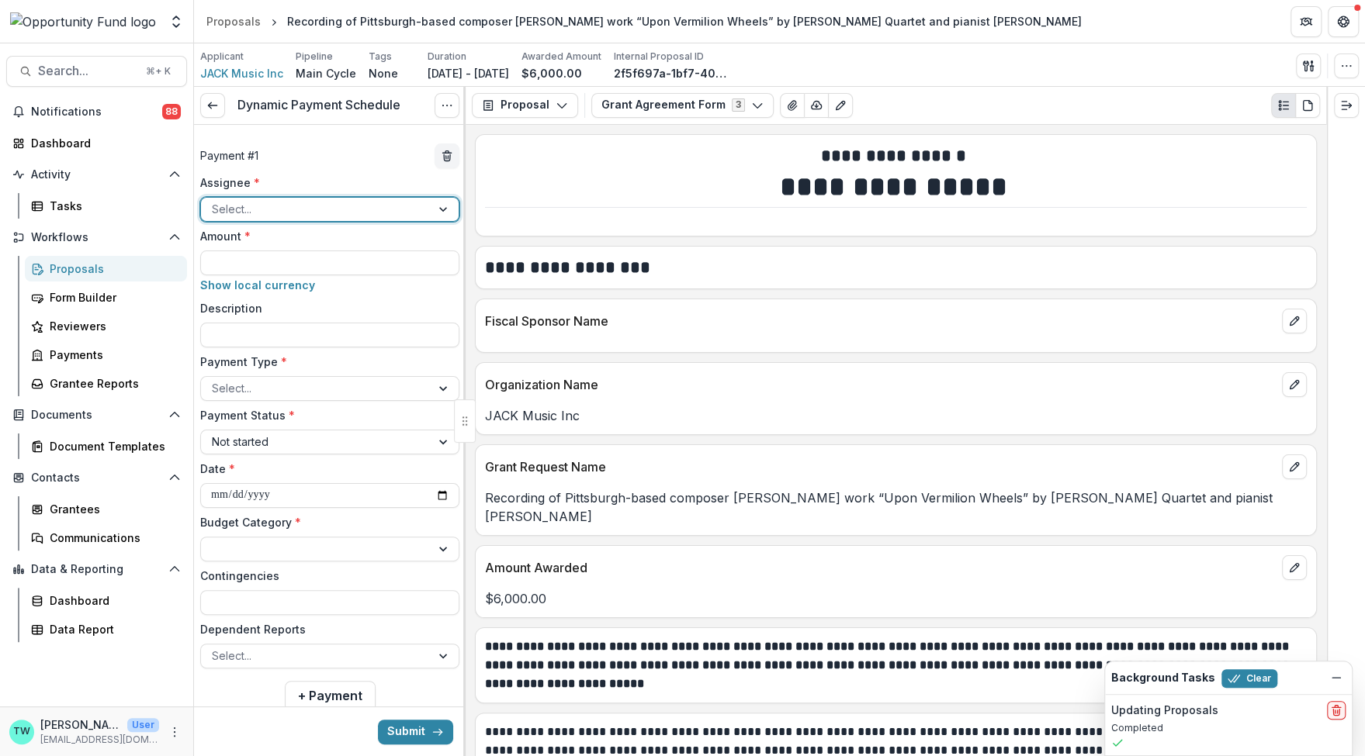
click at [316, 209] on div at bounding box center [316, 208] width 208 height 19
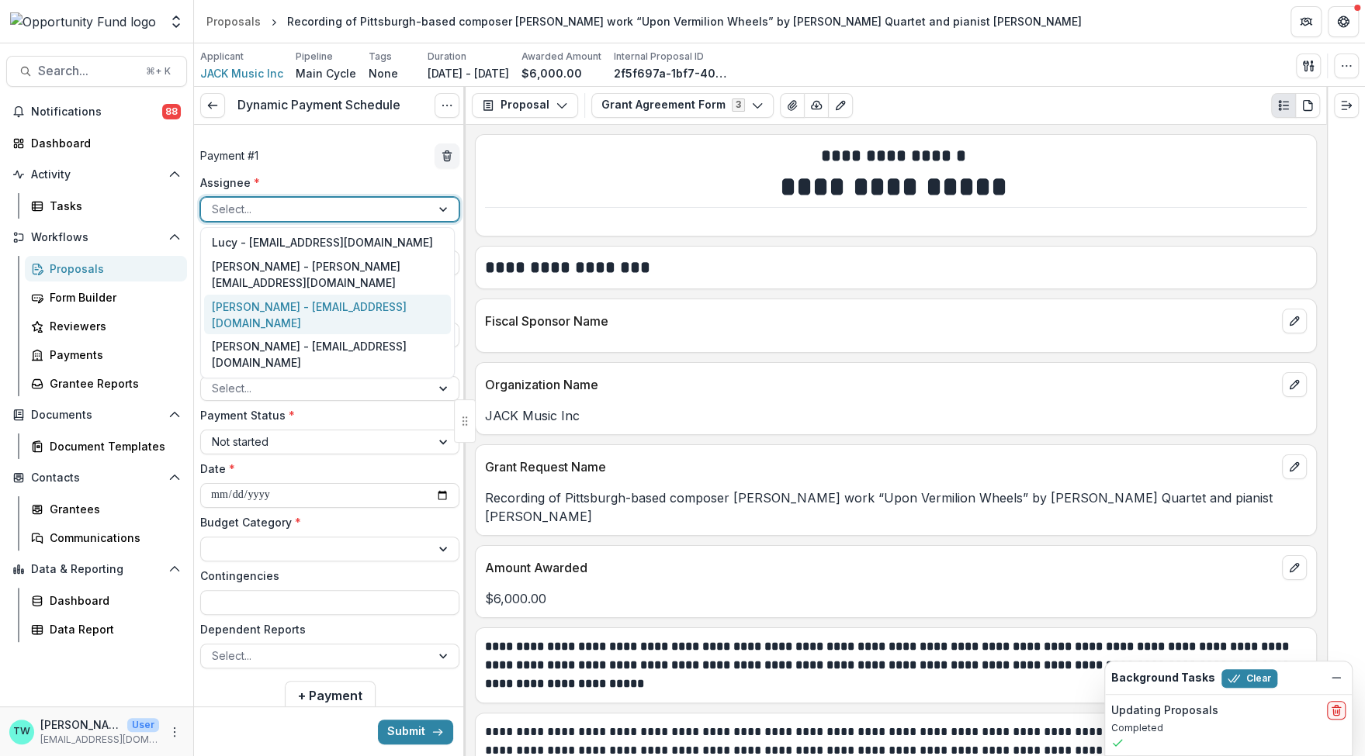
click at [312, 310] on div "[PERSON_NAME] - [EMAIL_ADDRESS][DOMAIN_NAME]" at bounding box center [327, 315] width 247 height 40
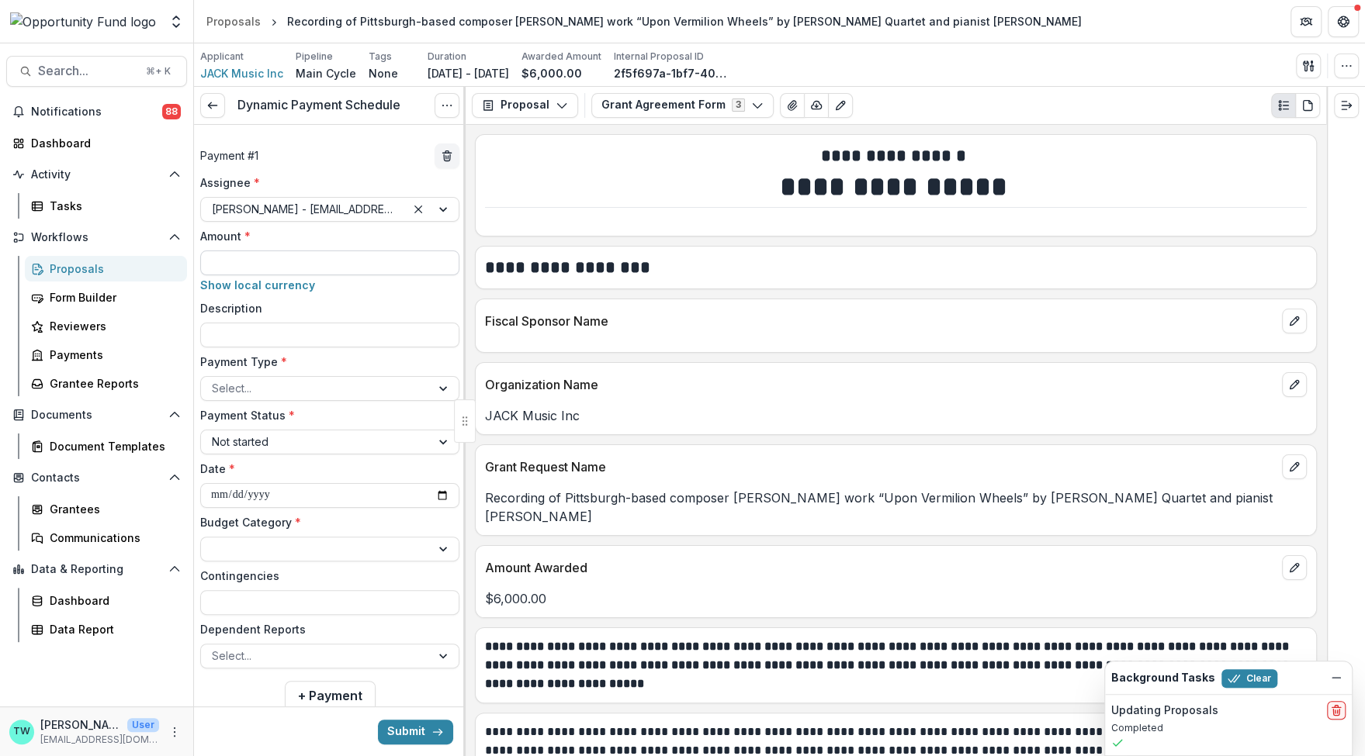
click at [279, 262] on input "Amount *" at bounding box center [329, 263] width 259 height 25
type input "******"
click at [291, 335] on input "Description" at bounding box center [329, 335] width 259 height 25
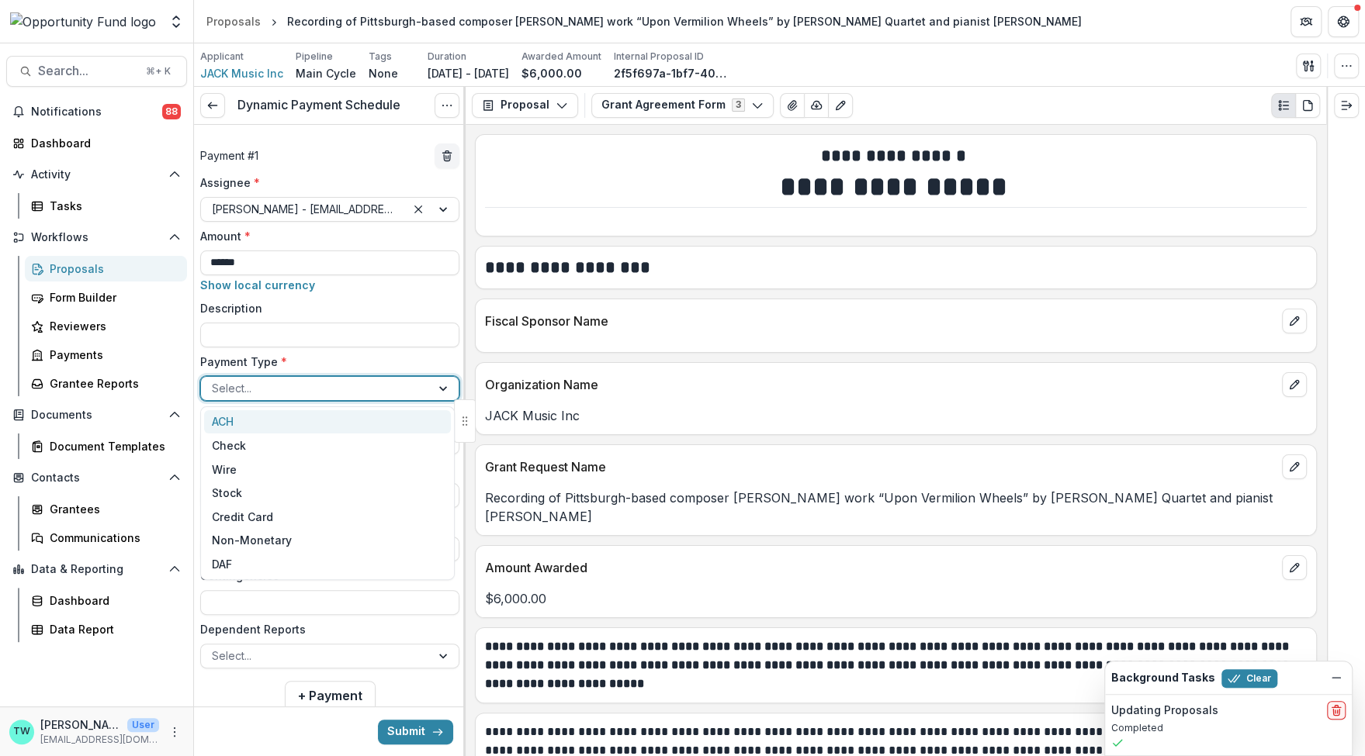
click at [289, 383] on div at bounding box center [316, 388] width 208 height 19
click at [275, 426] on div "ACH" at bounding box center [327, 422] width 247 height 24
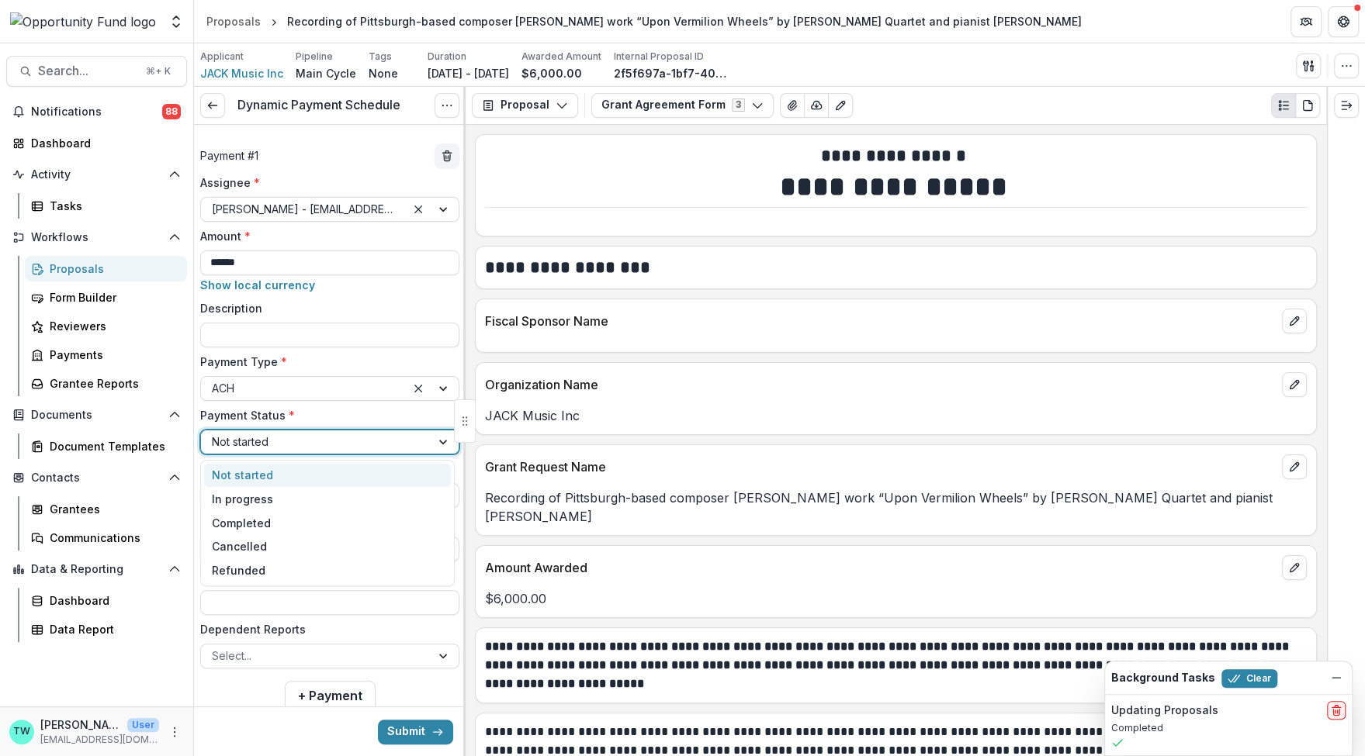
click at [272, 451] on div "Not started" at bounding box center [316, 442] width 230 height 23
click at [272, 492] on div "In progress" at bounding box center [327, 499] width 247 height 24
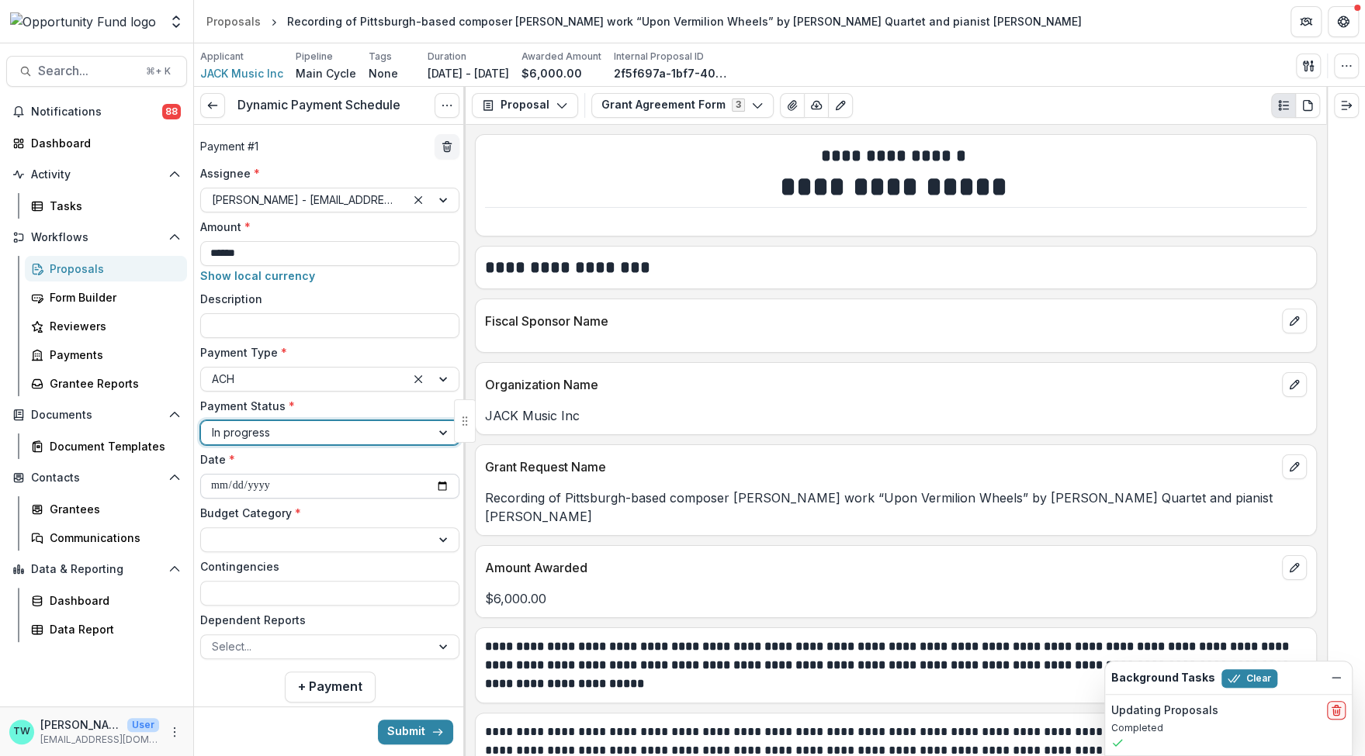
scroll to position [42, 0]
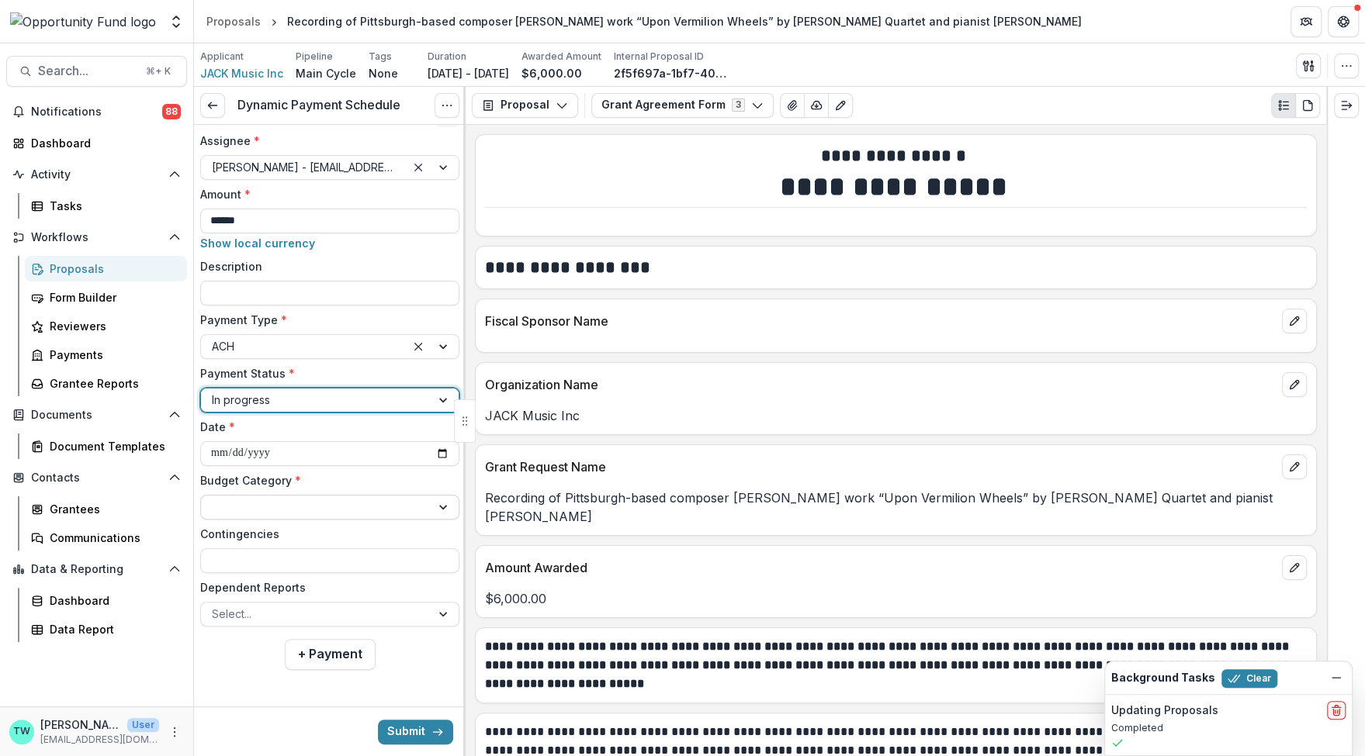
click at [293, 504] on div at bounding box center [316, 506] width 208 height 19
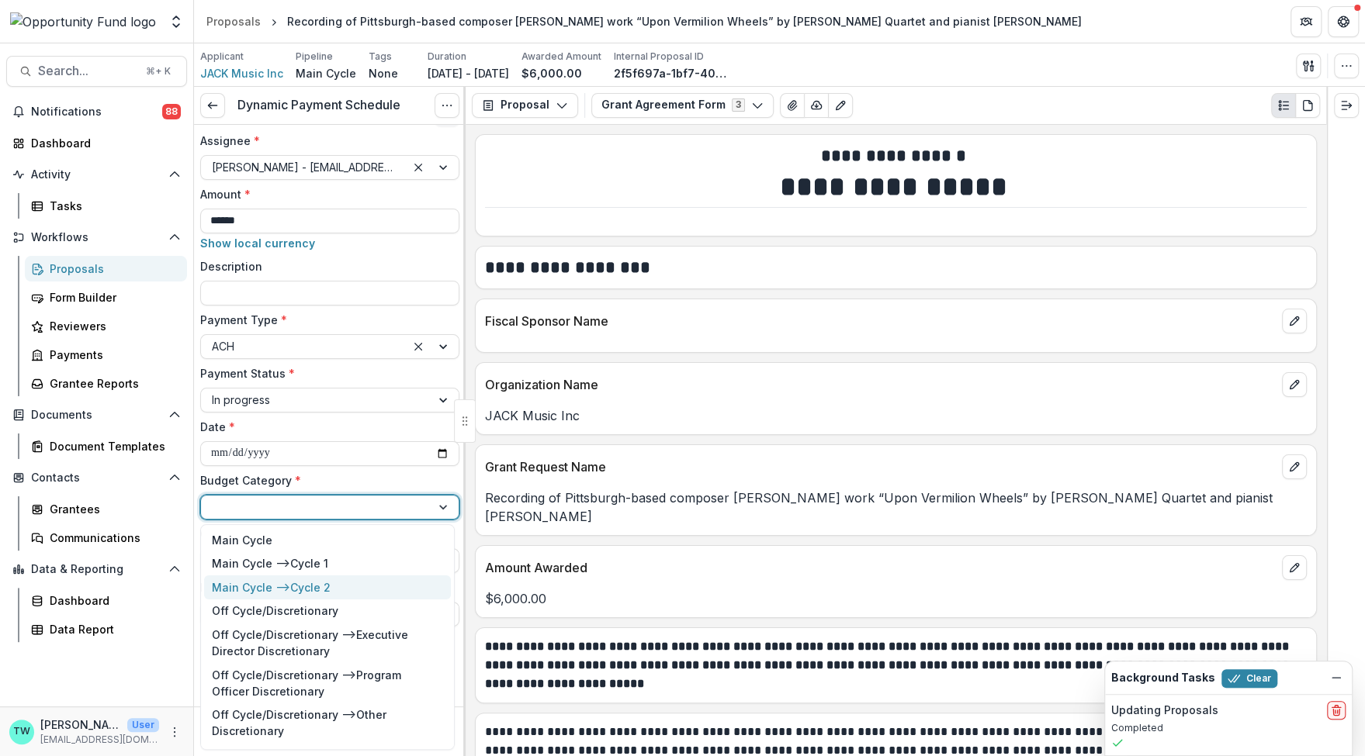
click at [295, 586] on div "Main Cycle --> Cycle 2" at bounding box center [271, 588] width 119 height 16
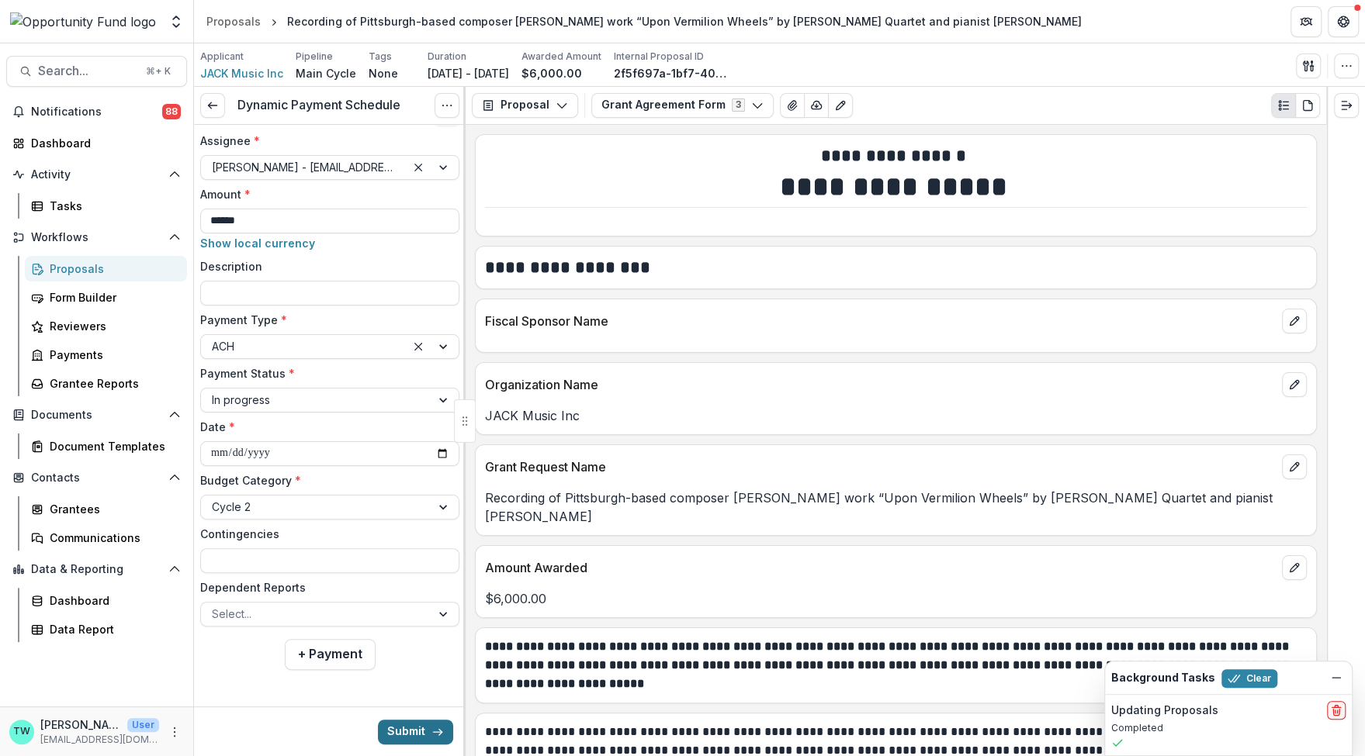
click at [407, 729] on button "Submit" at bounding box center [415, 731] width 75 height 25
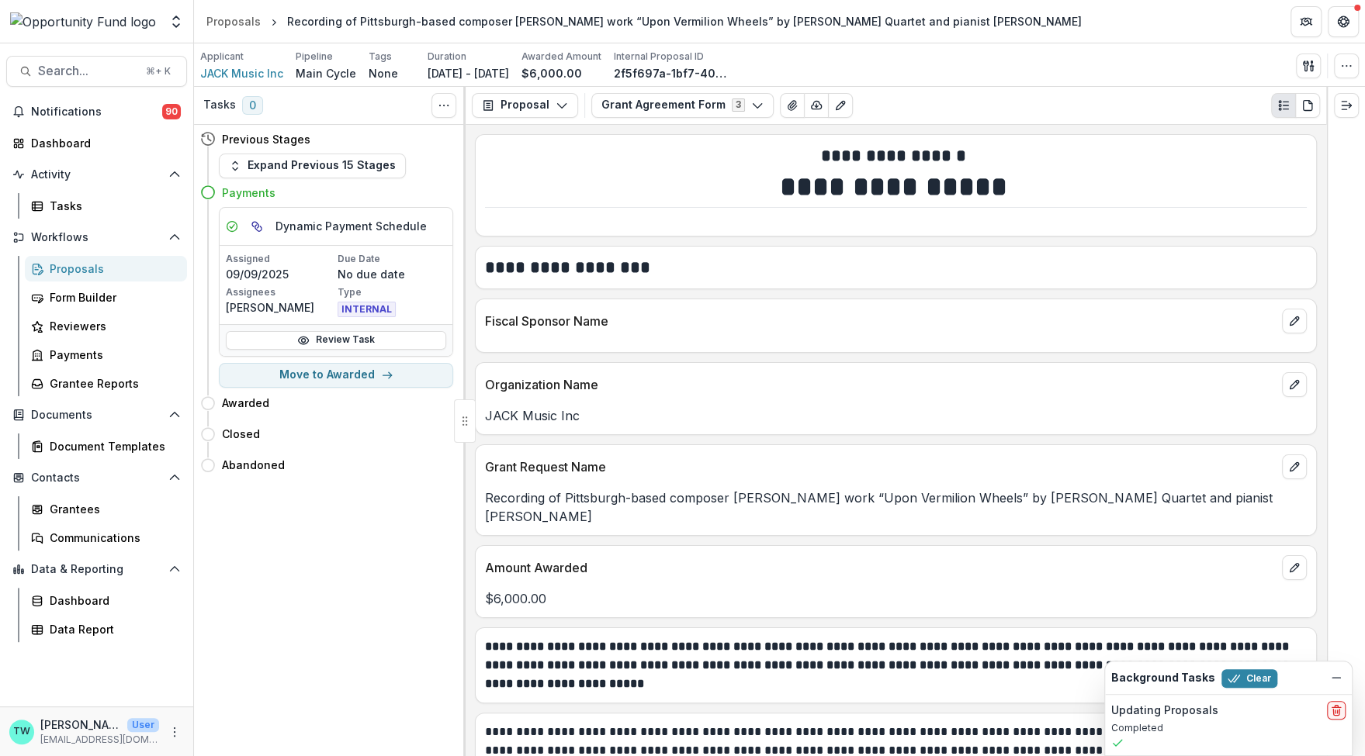
click at [85, 273] on div "Proposals" at bounding box center [112, 269] width 125 height 16
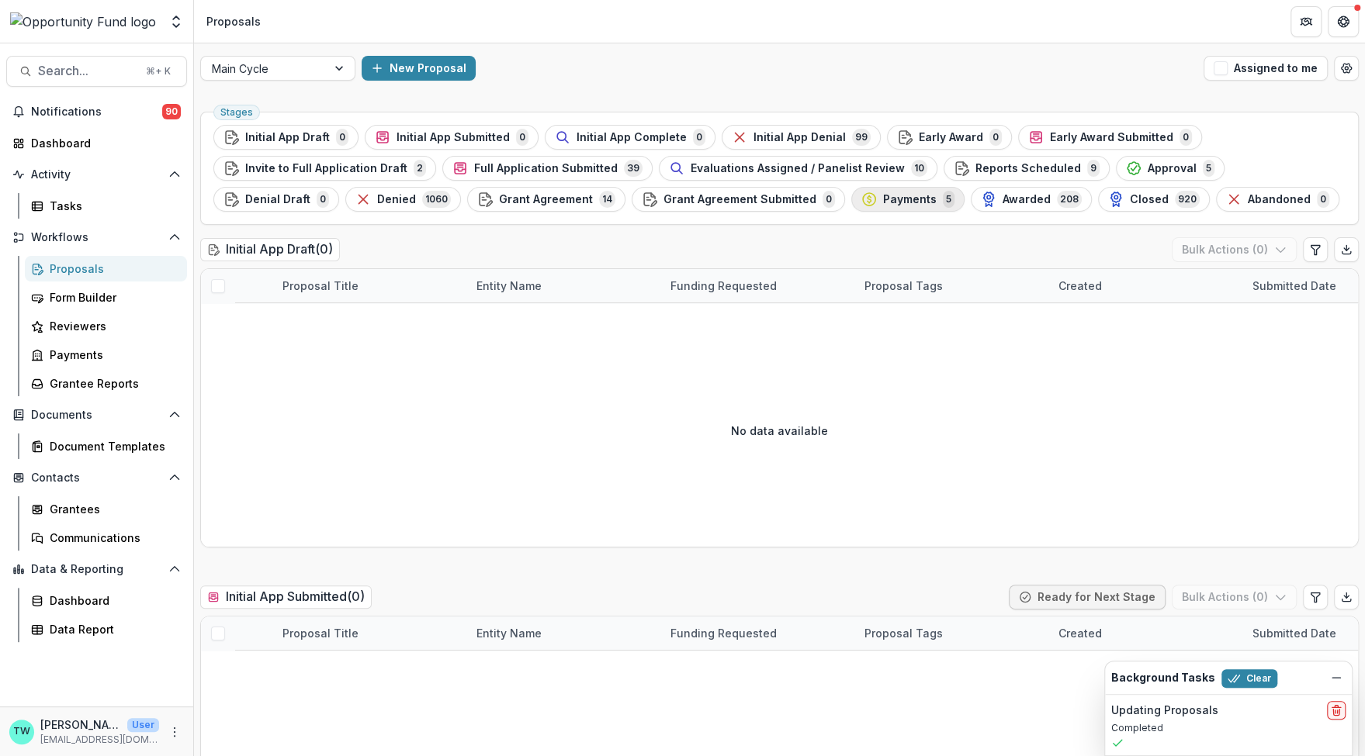
click at [883, 195] on span "Payments" at bounding box center [910, 199] width 54 height 13
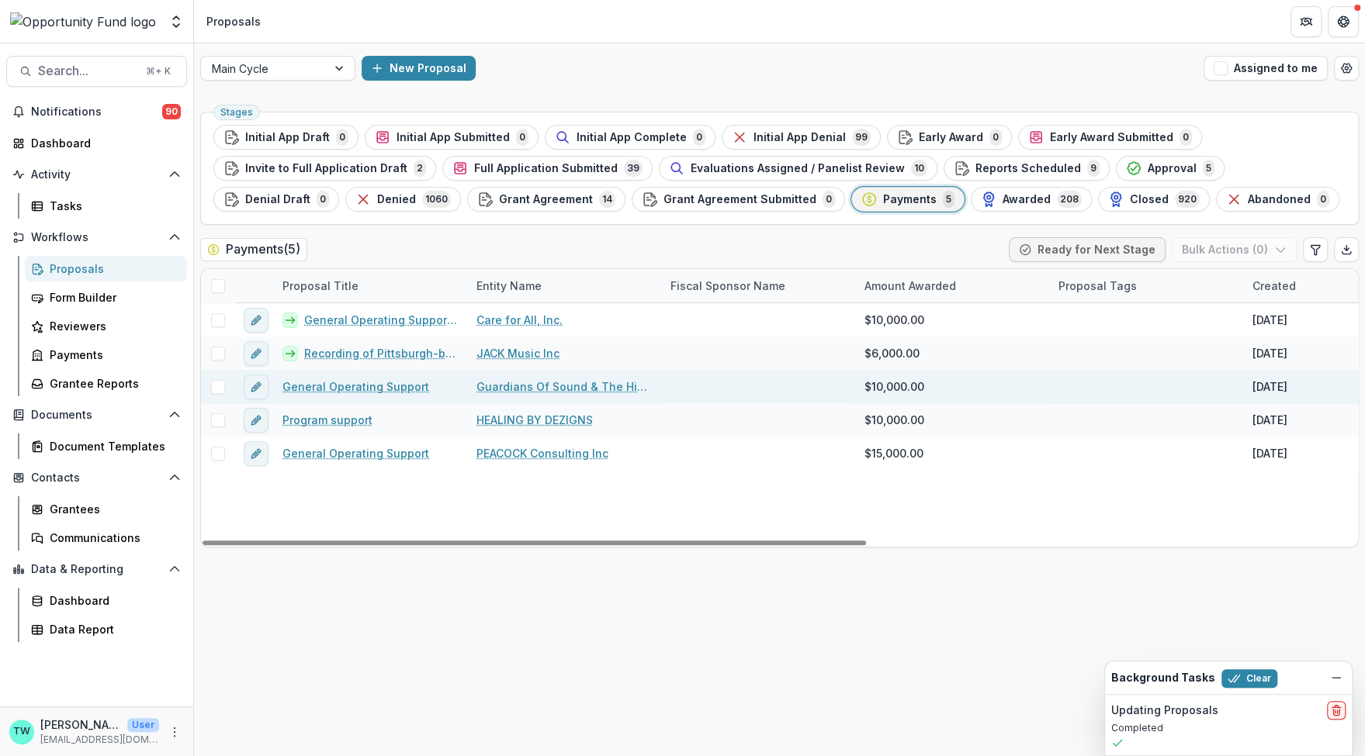
click at [369, 384] on link "General Operating Support" at bounding box center [355, 387] width 147 height 16
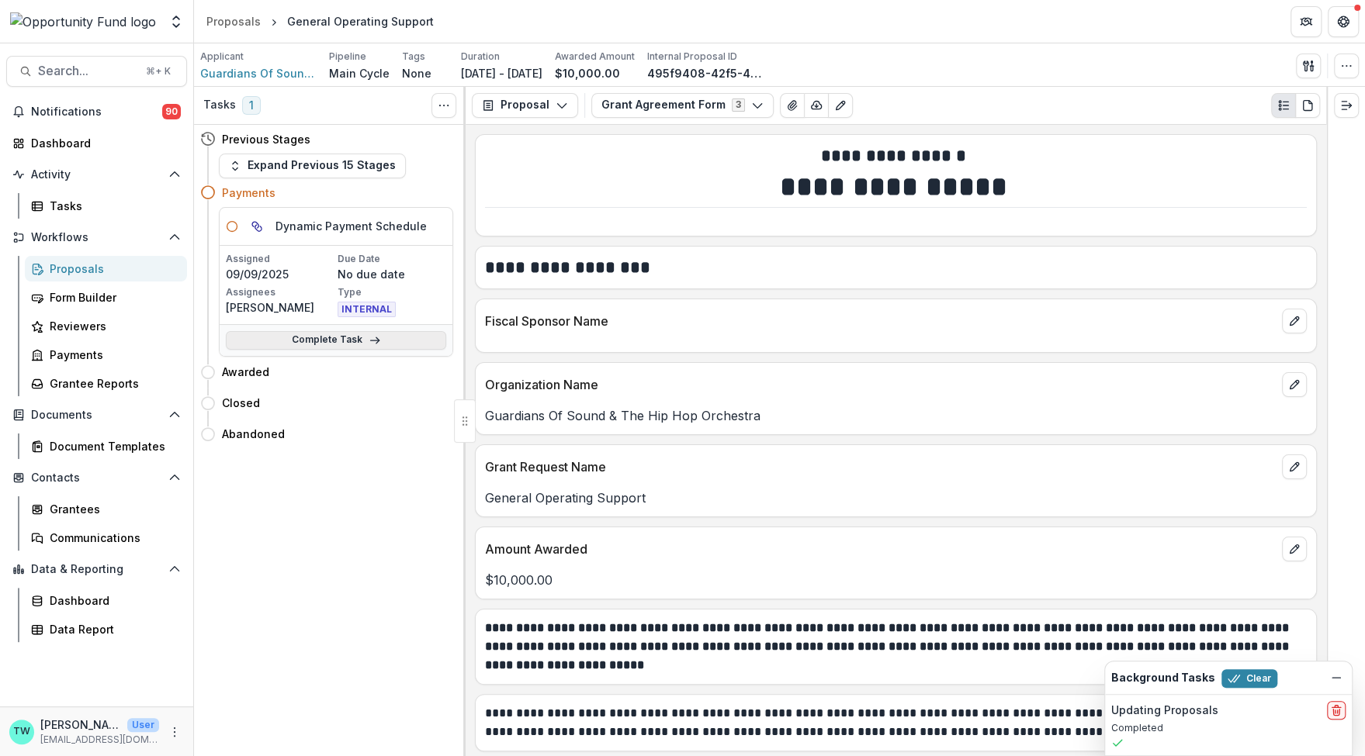
click at [348, 344] on link "Complete Task" at bounding box center [336, 340] width 220 height 19
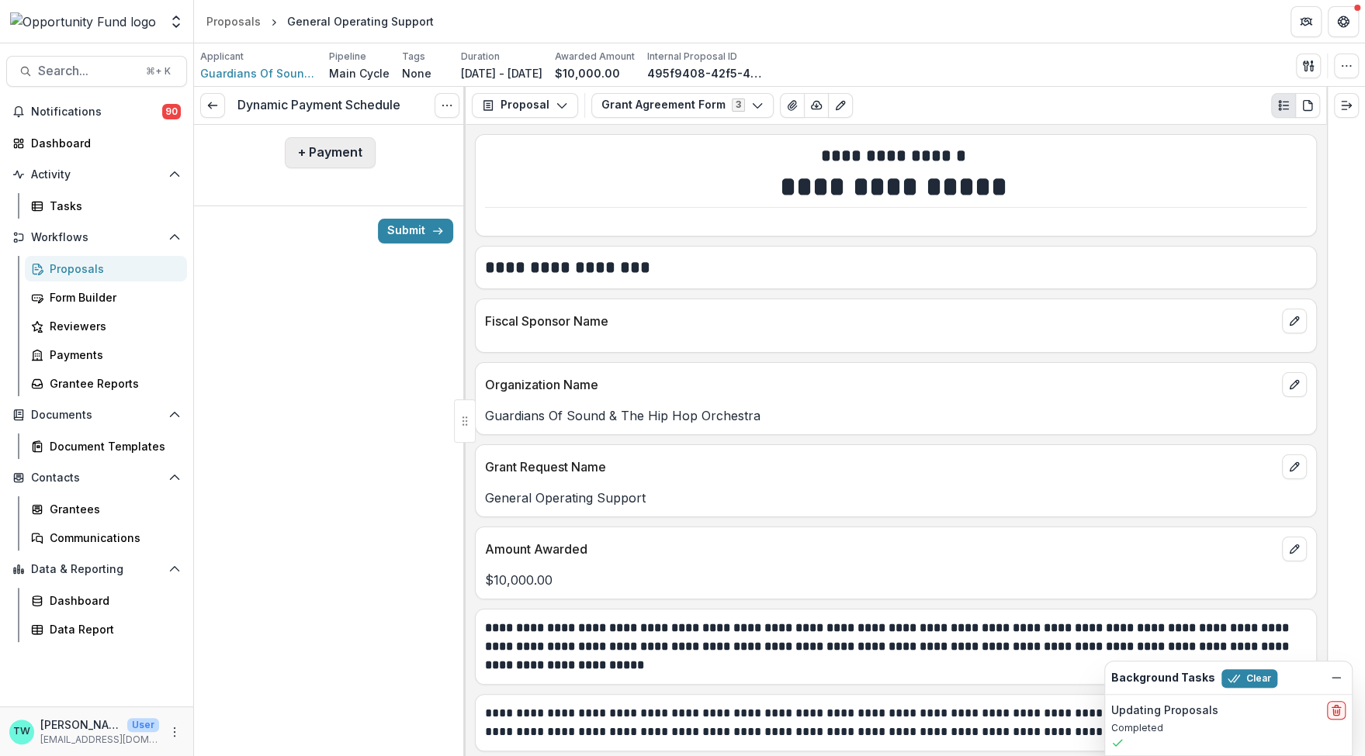
click at [349, 146] on button "+ Payment" at bounding box center [330, 152] width 91 height 31
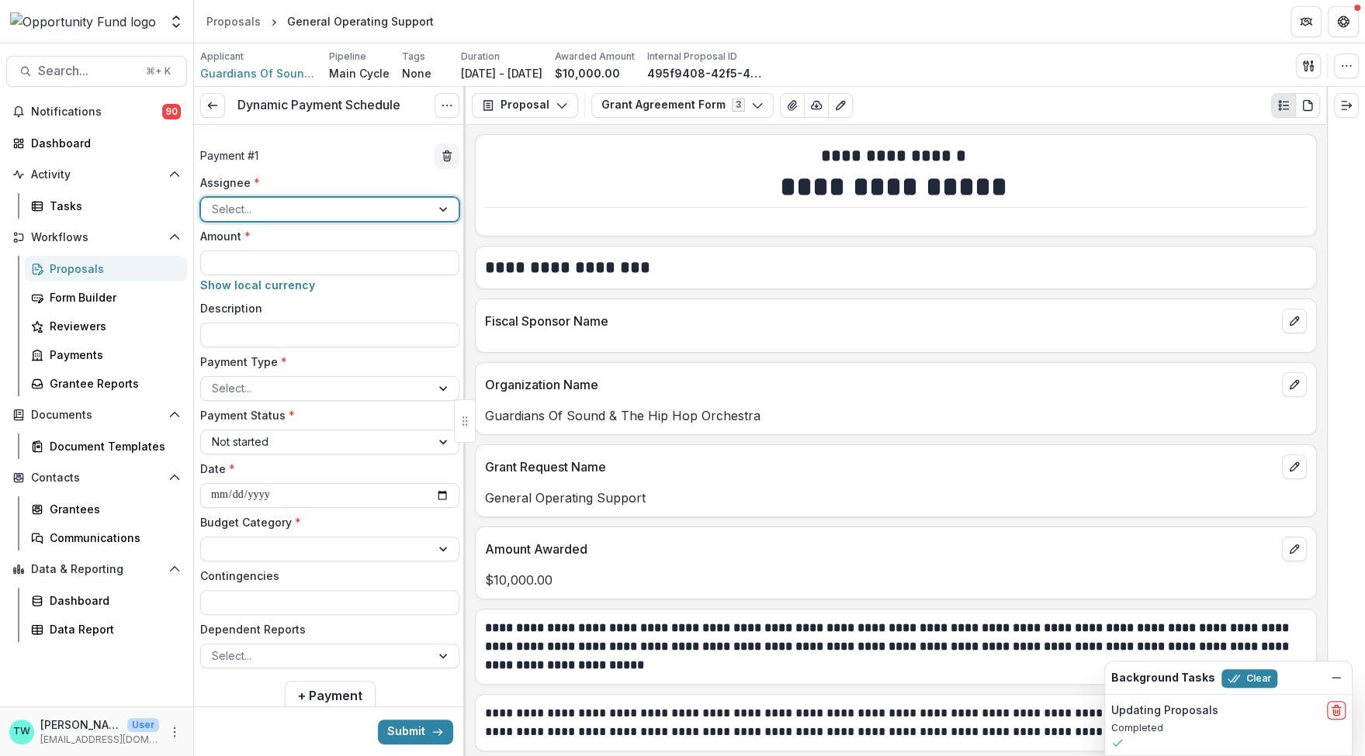
click at [325, 213] on div at bounding box center [316, 208] width 208 height 19
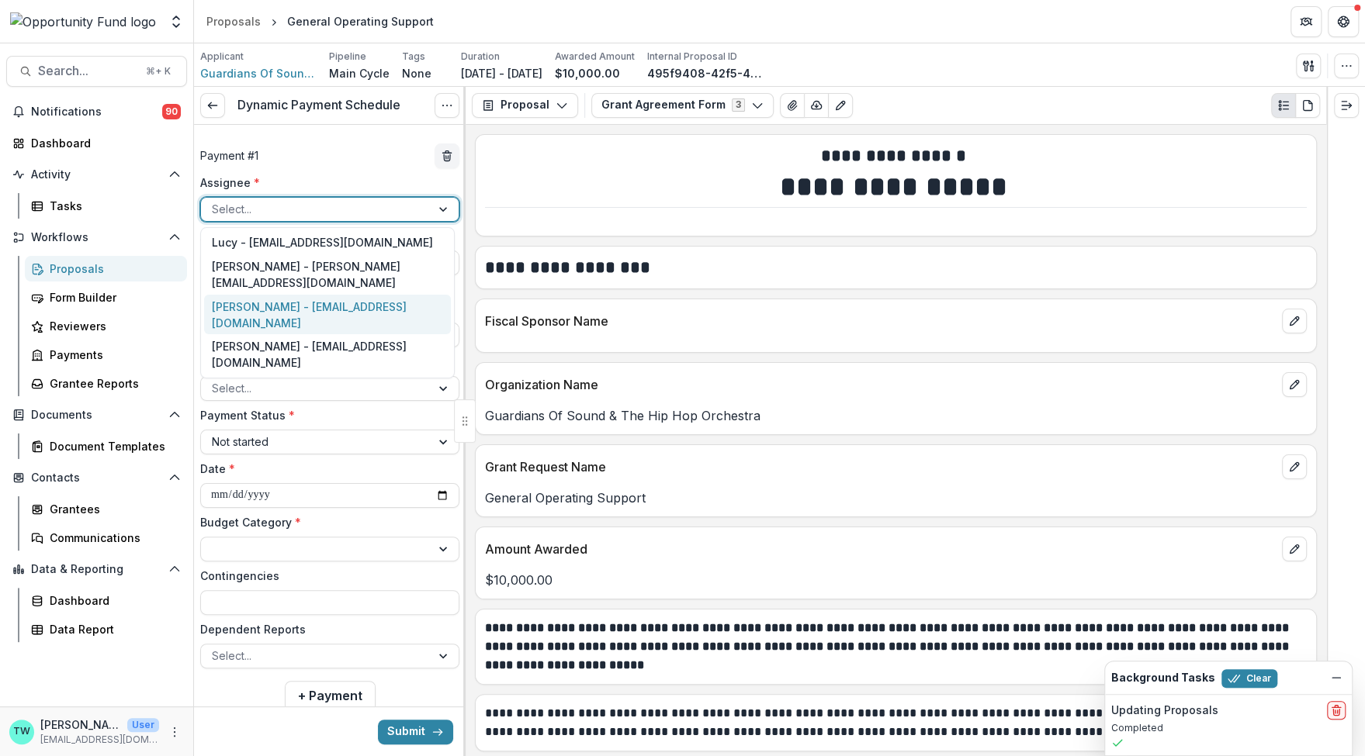
click at [313, 308] on div "Jake Goodman - jgoodman@theopportunityfund.org" at bounding box center [327, 315] width 247 height 40
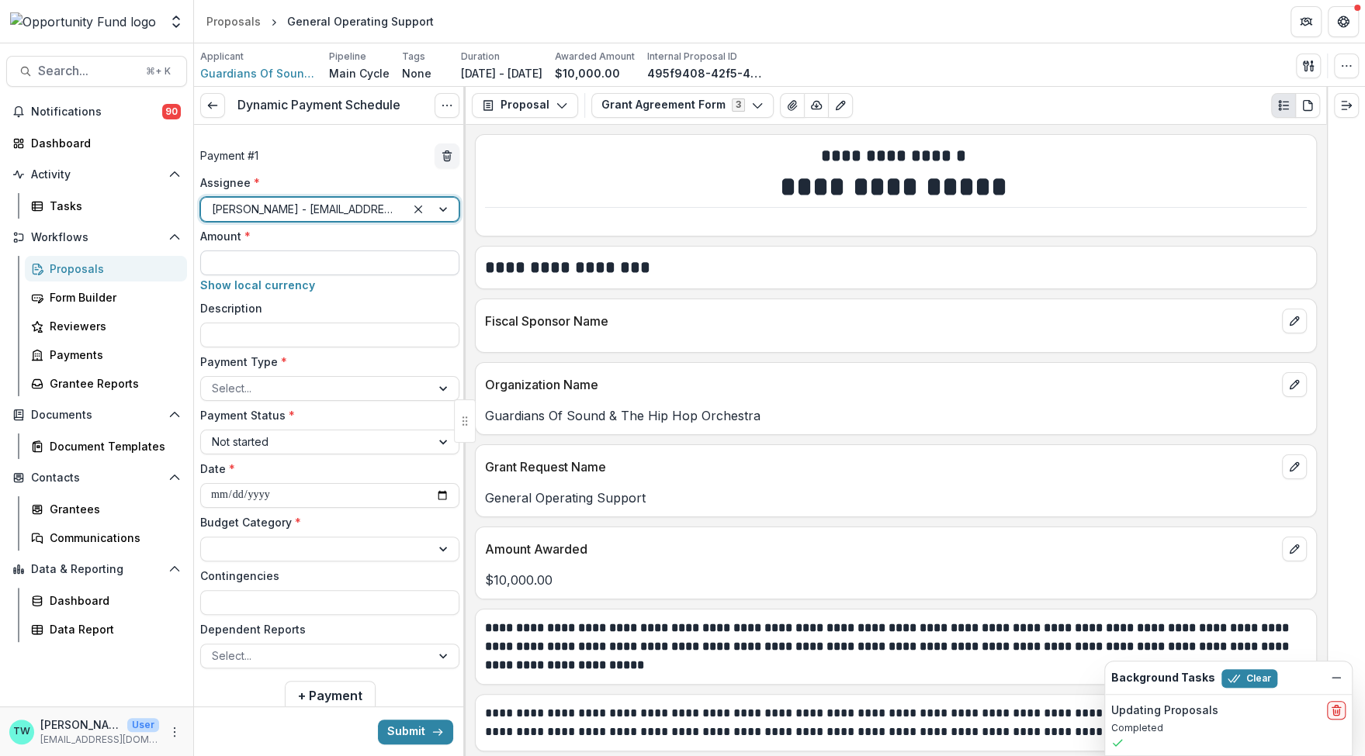
click at [308, 262] on input "Amount *" at bounding box center [329, 263] width 259 height 25
type input "*******"
click at [306, 388] on div at bounding box center [316, 388] width 208 height 19
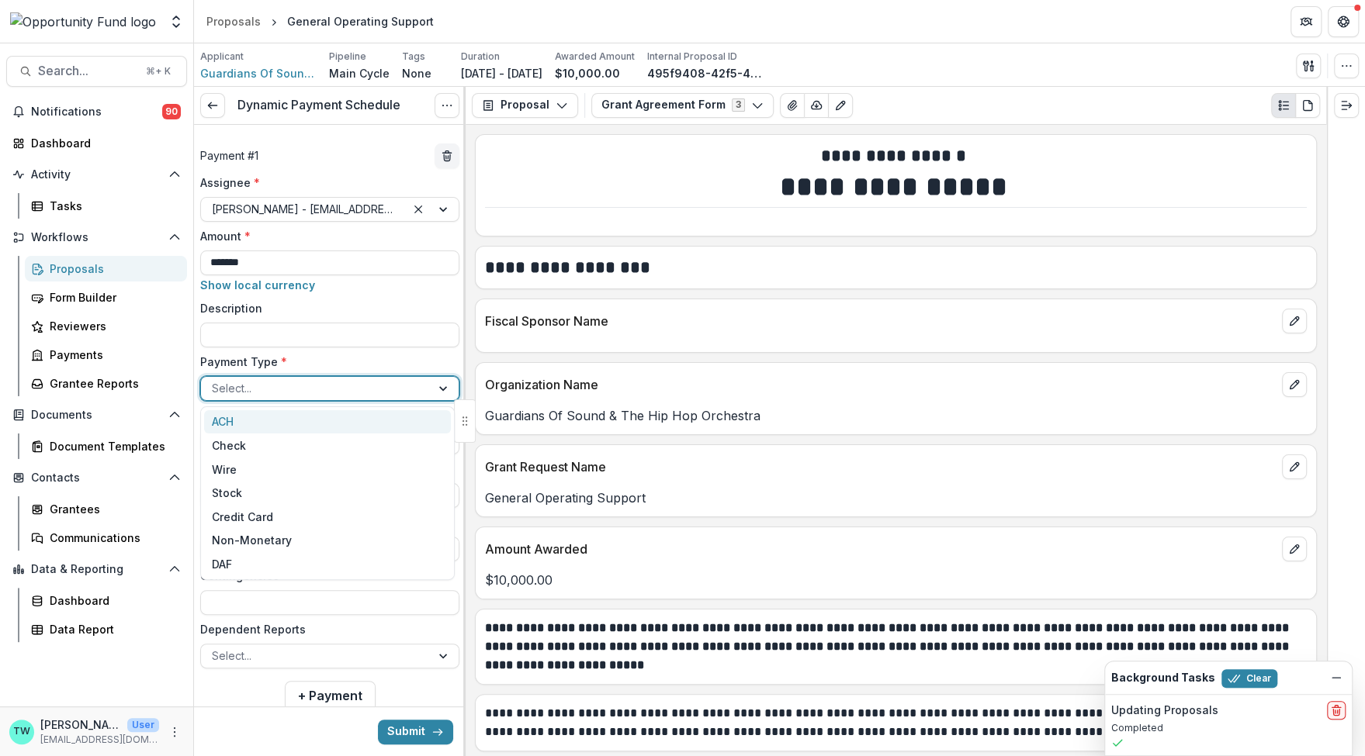
click at [295, 422] on div "ACH" at bounding box center [327, 422] width 247 height 24
click at [284, 449] on div at bounding box center [316, 441] width 208 height 19
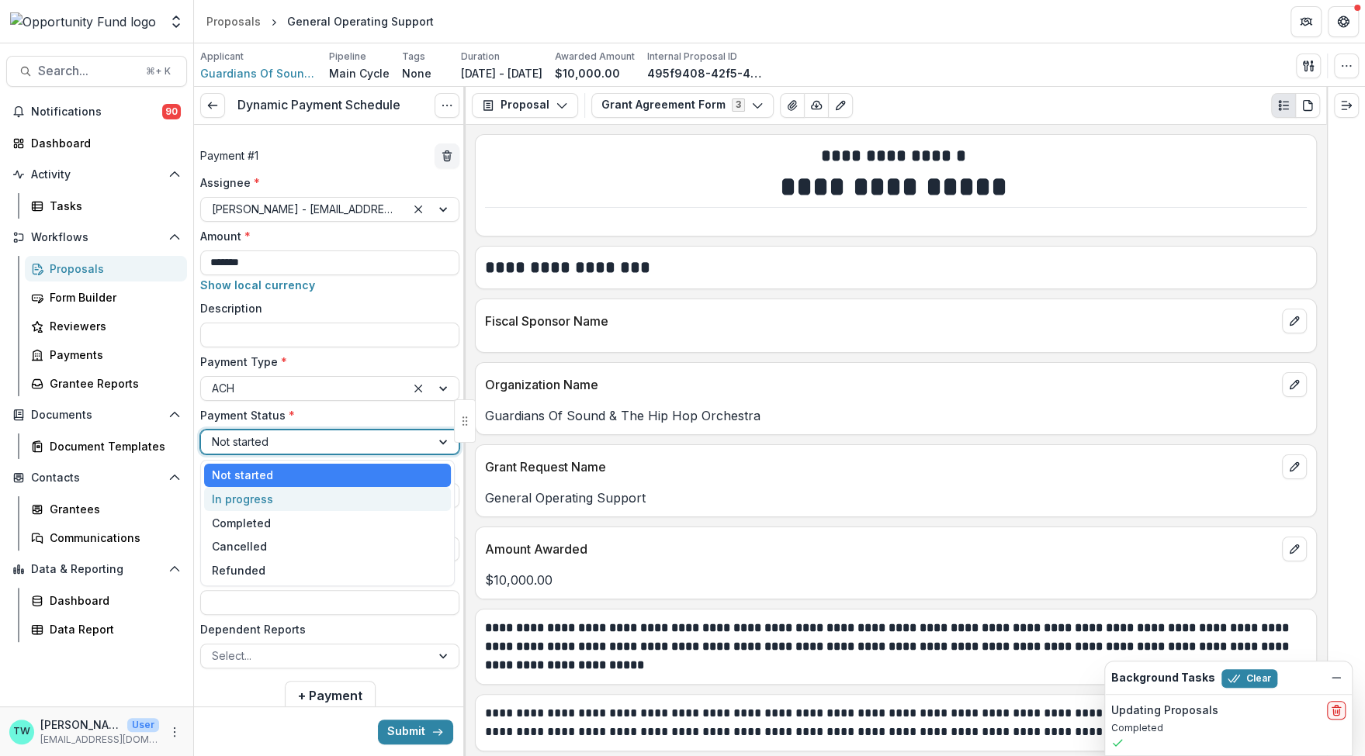
click at [281, 497] on div "In progress" at bounding box center [327, 499] width 247 height 24
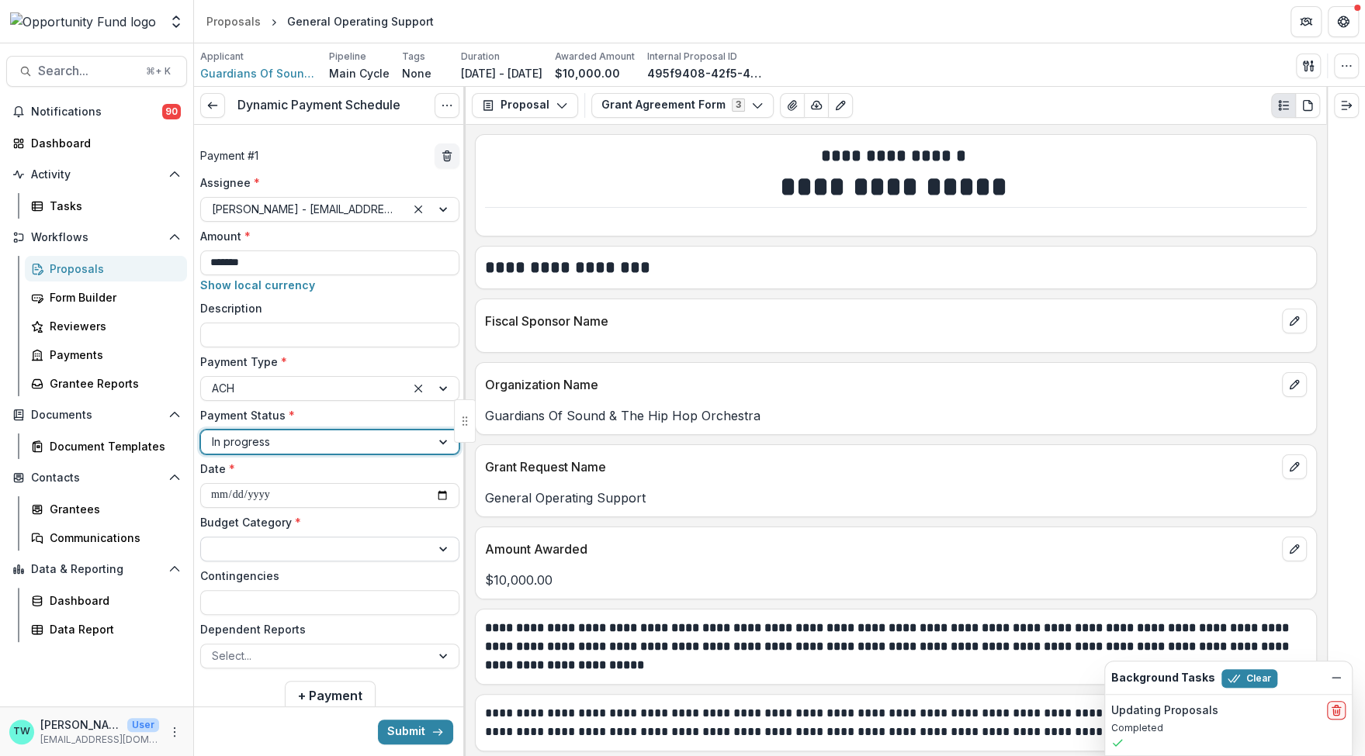
click at [279, 548] on div at bounding box center [316, 548] width 208 height 19
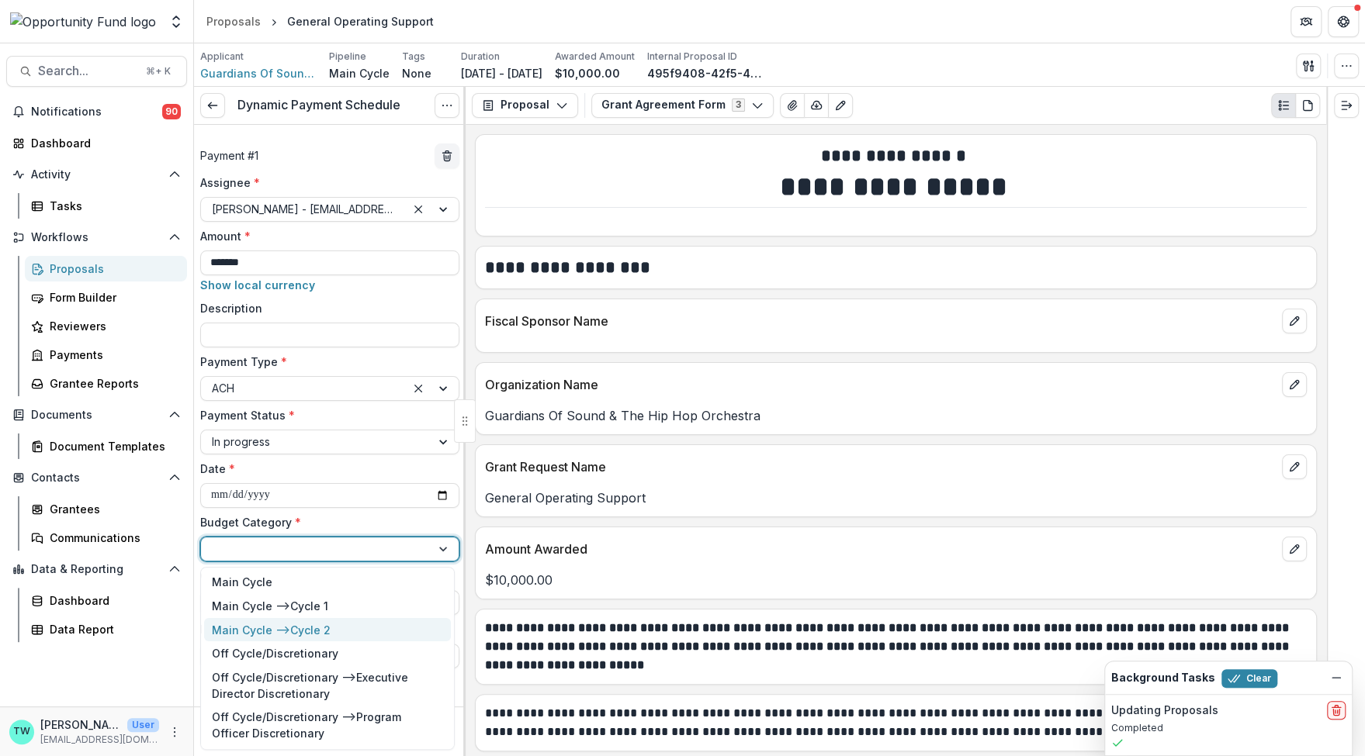
click at [284, 632] on div "Main Cycle --> Cycle 2" at bounding box center [271, 630] width 119 height 16
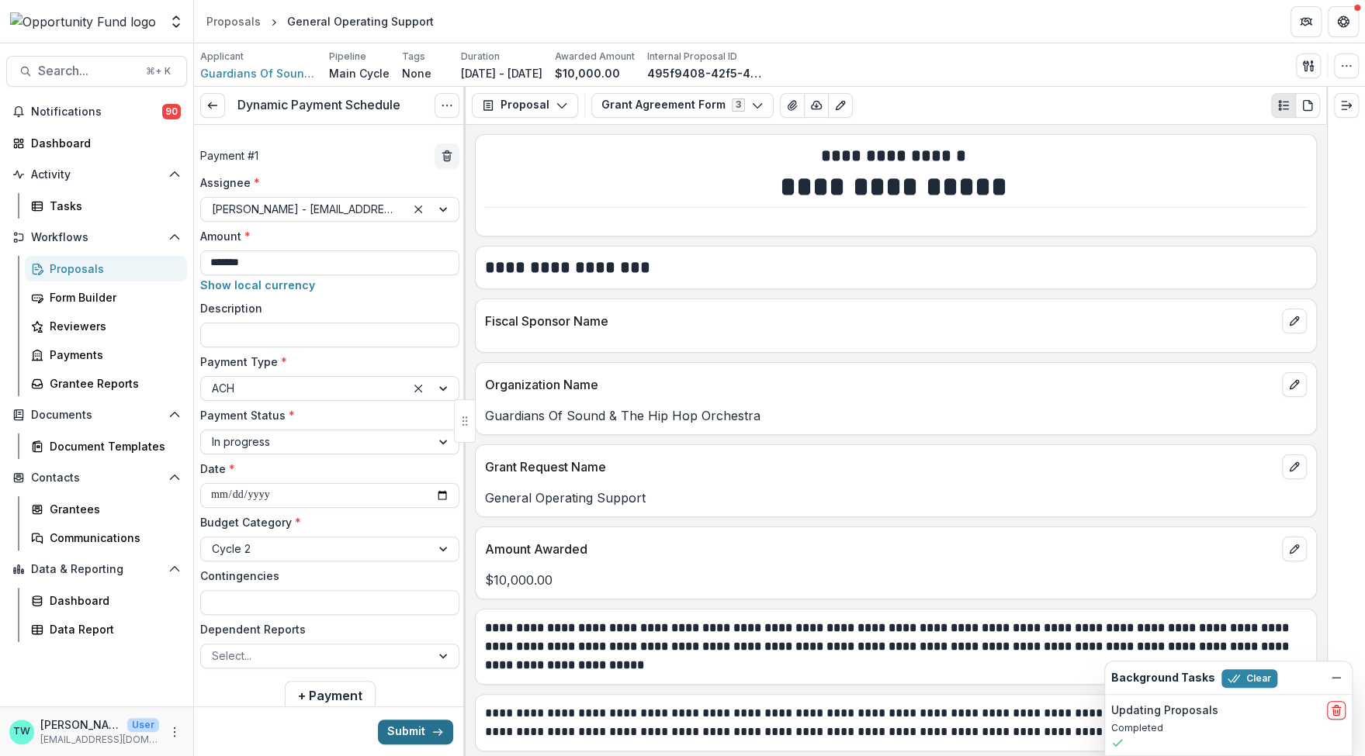
click at [403, 735] on button "Submit" at bounding box center [415, 731] width 75 height 25
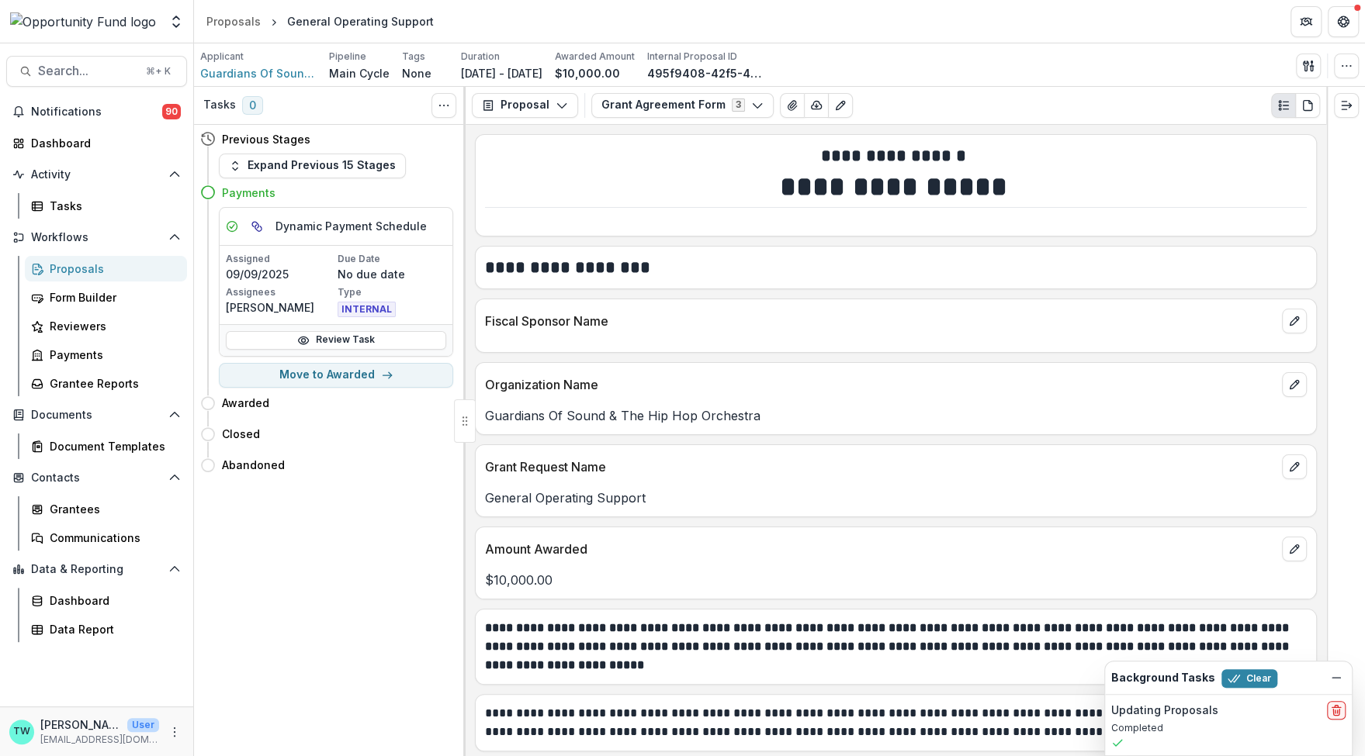
click at [90, 268] on div "Proposals" at bounding box center [112, 269] width 125 height 16
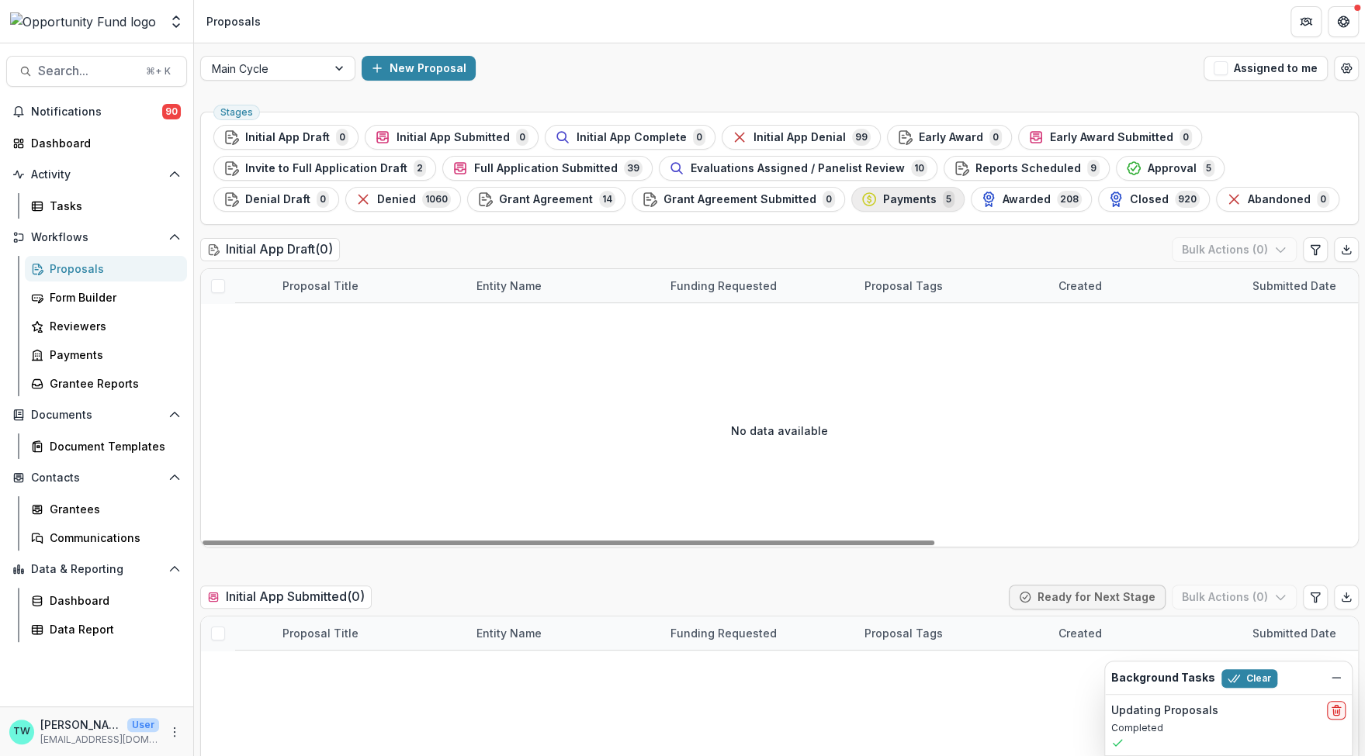
click at [883, 201] on span "Payments" at bounding box center [910, 199] width 54 height 13
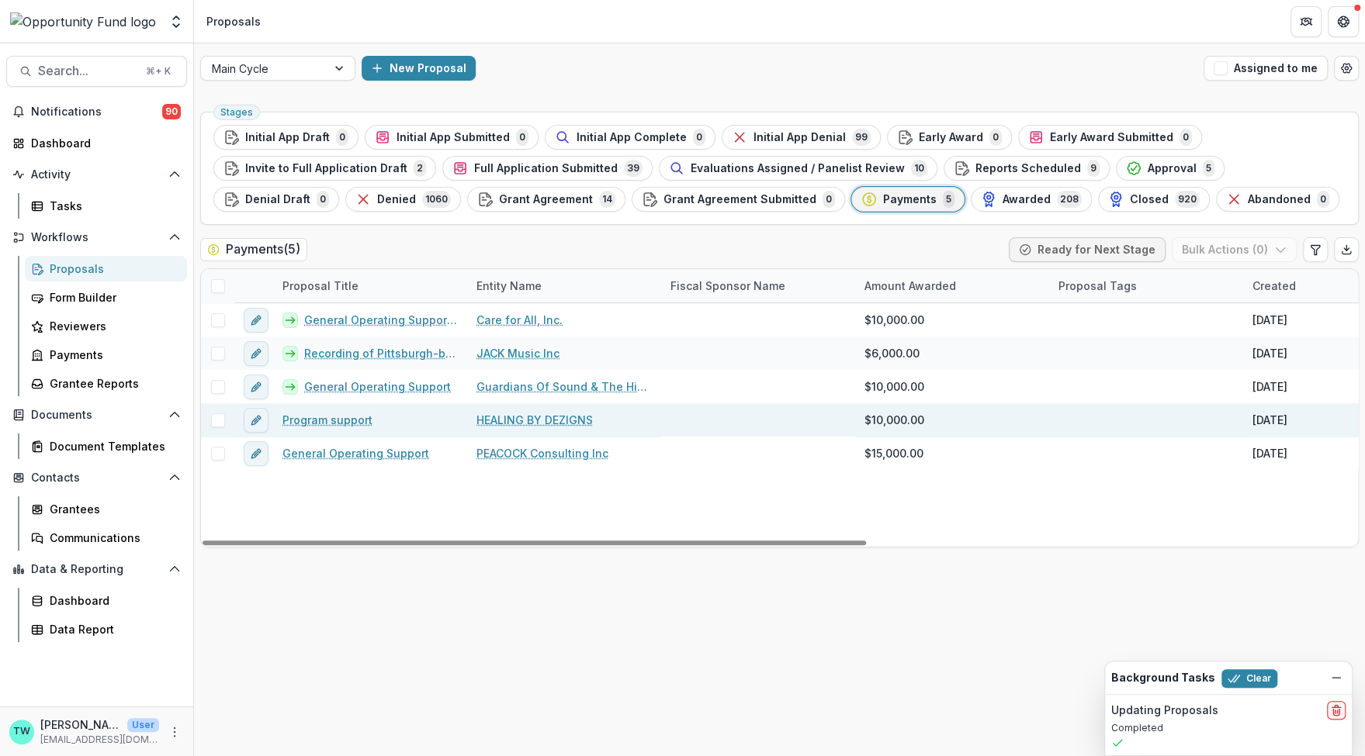
click at [319, 426] on link "Program support" at bounding box center [327, 420] width 90 height 16
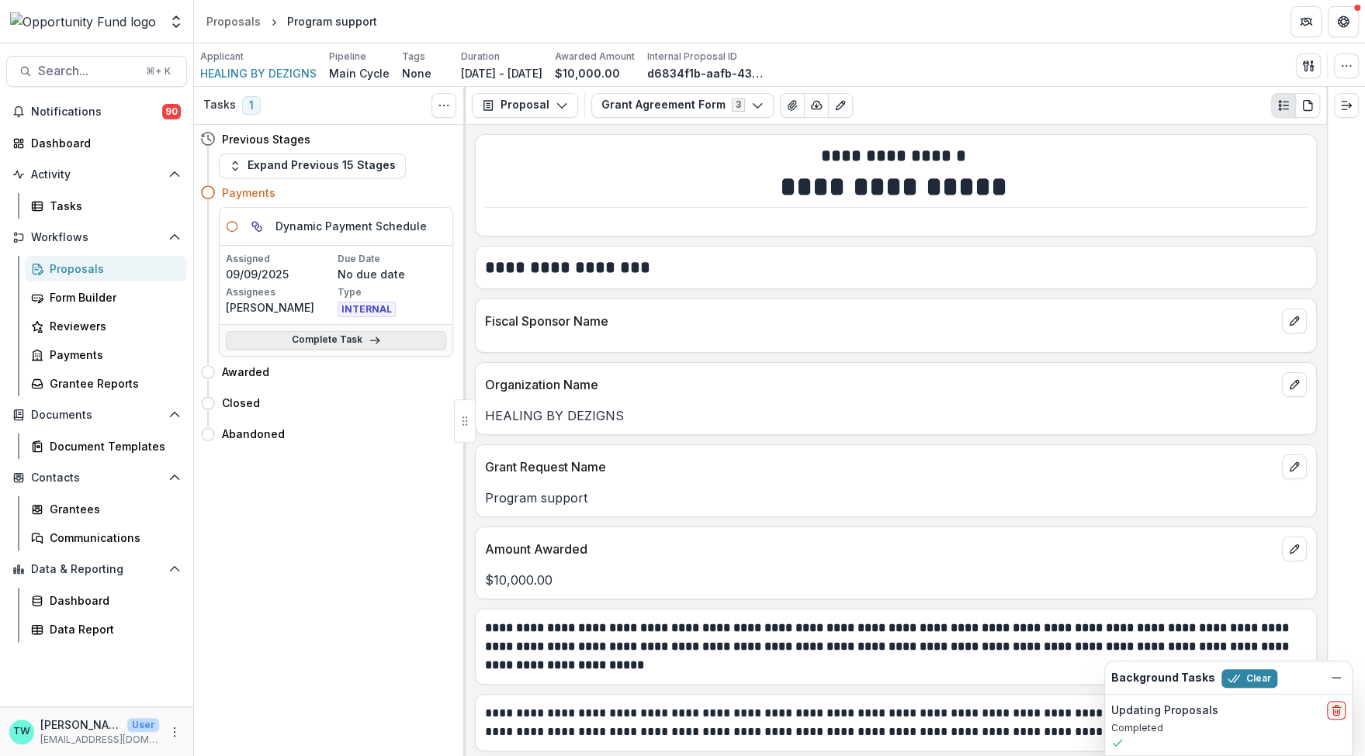
click at [320, 339] on link "Complete Task" at bounding box center [336, 340] width 220 height 19
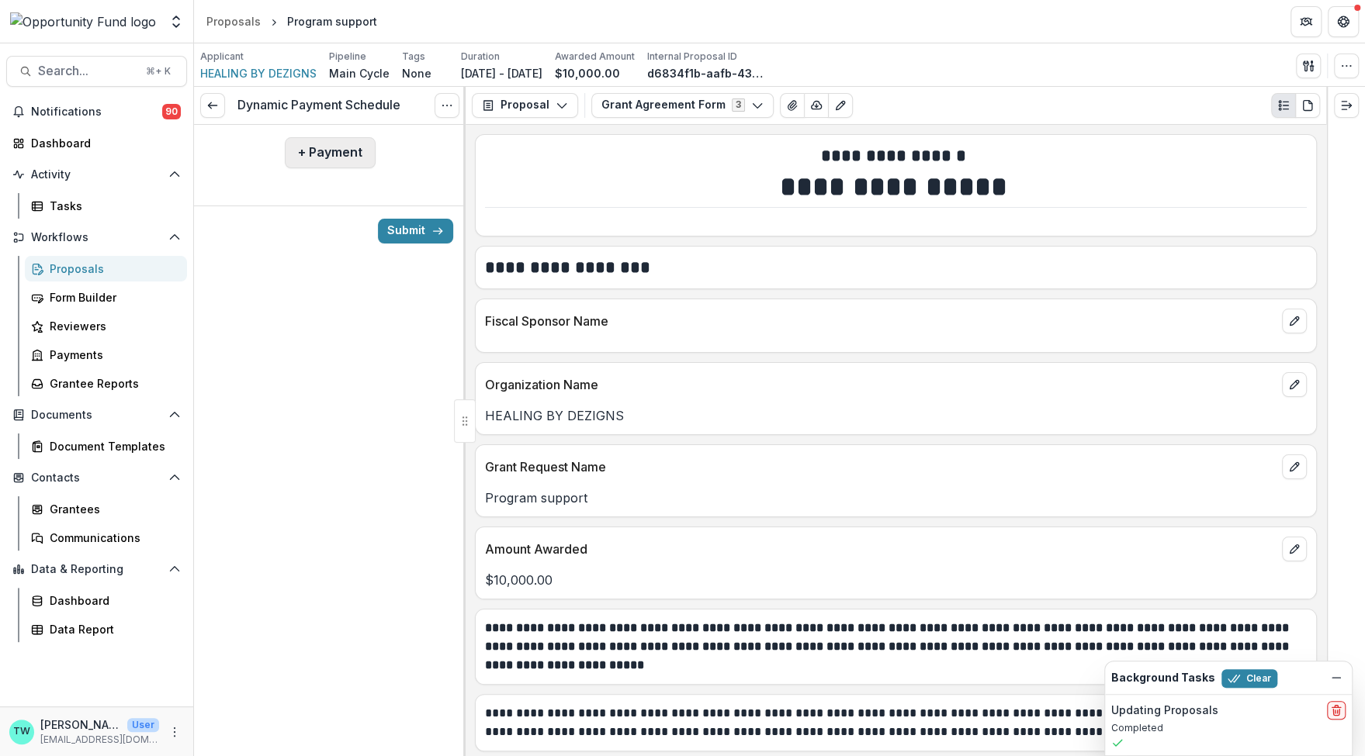
click at [338, 150] on button "+ Payment" at bounding box center [330, 152] width 91 height 31
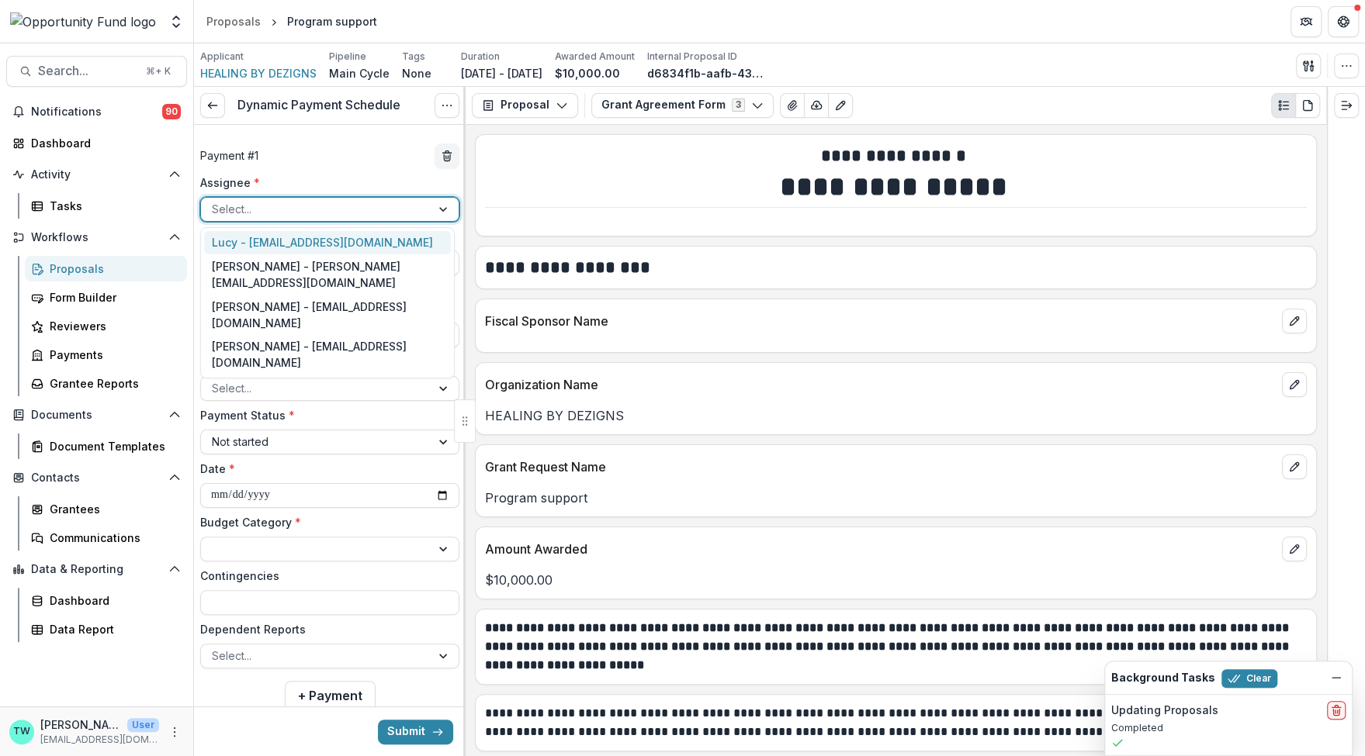
click at [306, 210] on div at bounding box center [316, 208] width 208 height 19
click at [292, 313] on div "Jake Goodman - jgoodman@theopportunityfund.org" at bounding box center [327, 315] width 247 height 40
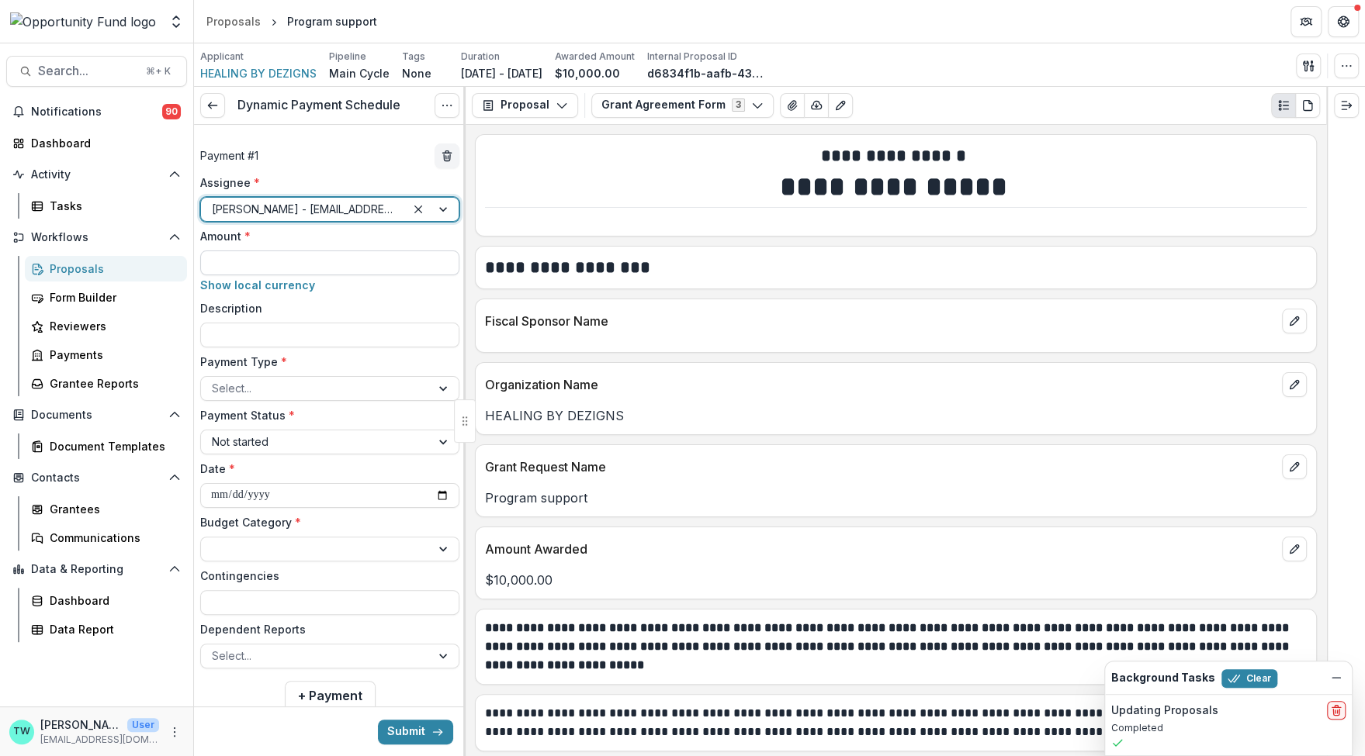
click at [285, 261] on input "Amount *" at bounding box center [329, 263] width 259 height 25
type input "*******"
click at [303, 392] on div at bounding box center [316, 388] width 208 height 19
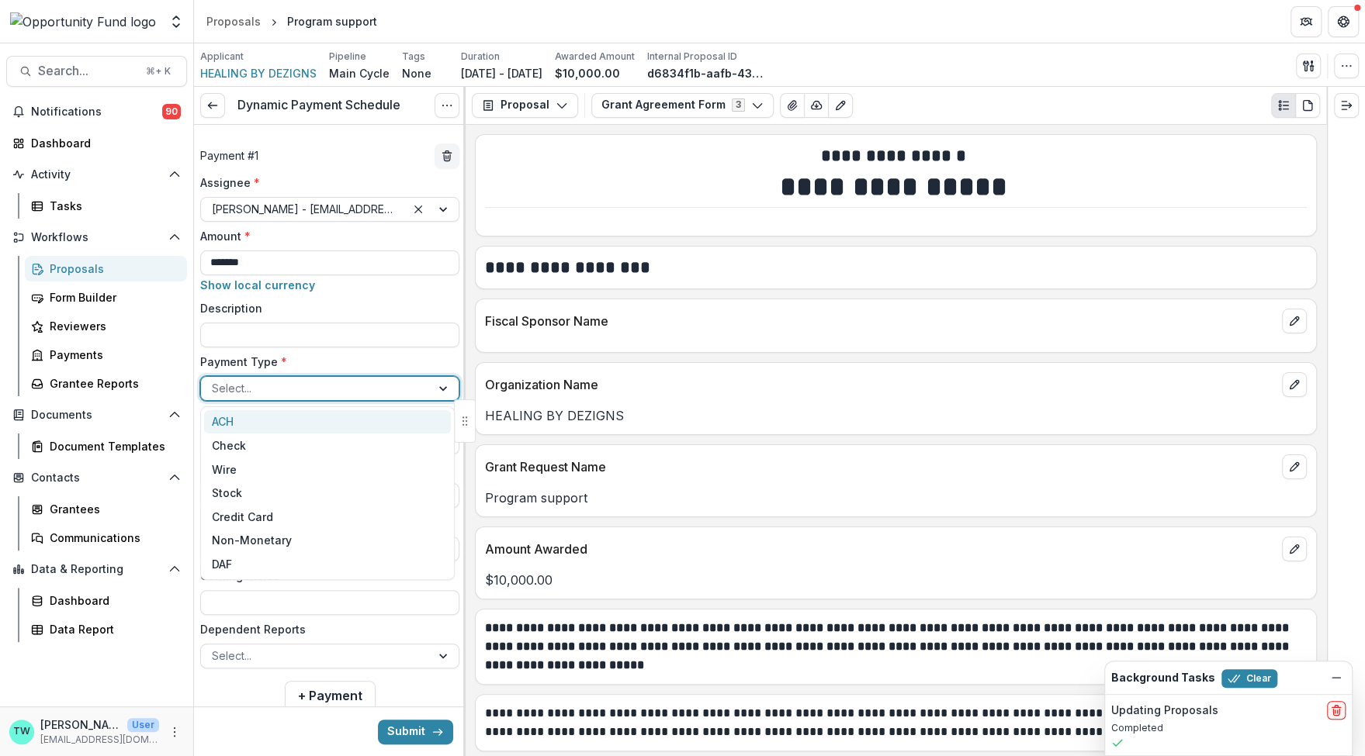
click at [288, 422] on div "ACH" at bounding box center [327, 422] width 247 height 24
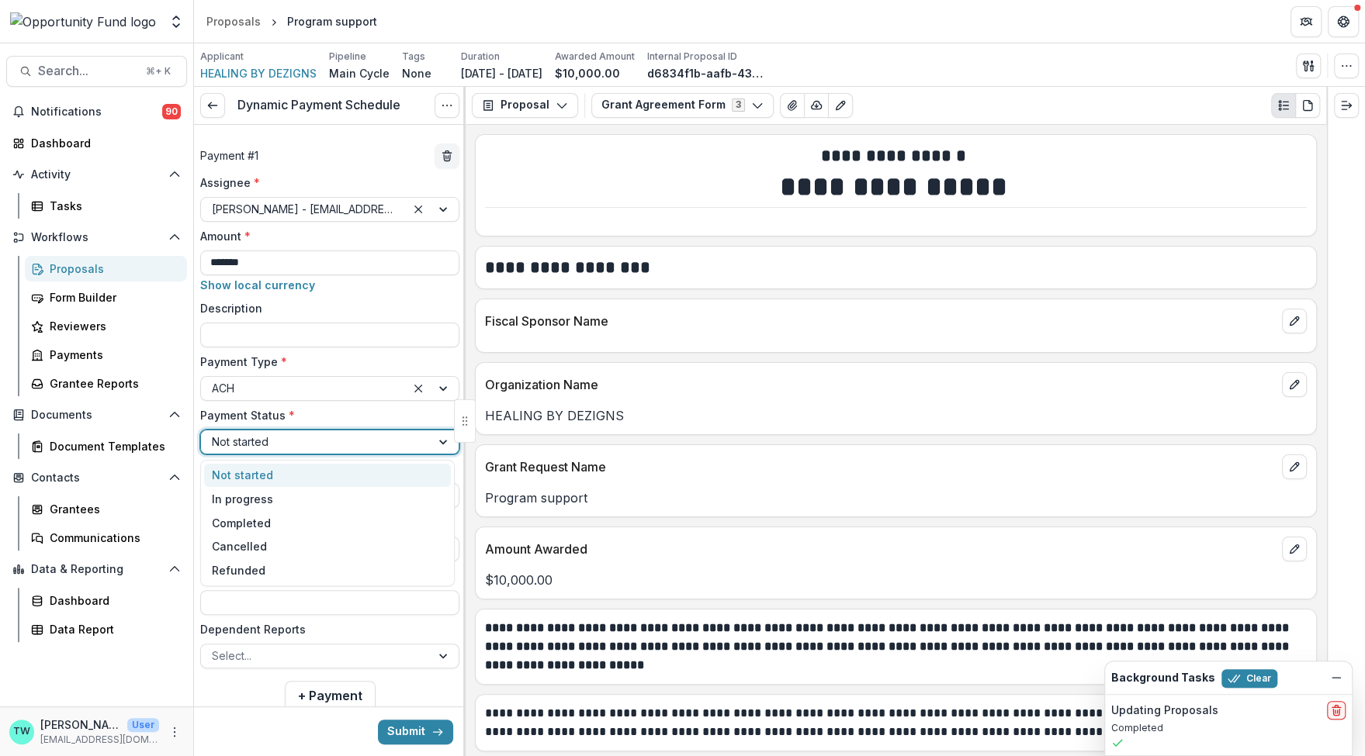
click at [280, 444] on div at bounding box center [316, 441] width 208 height 19
click at [272, 502] on div "In progress" at bounding box center [327, 499] width 247 height 24
click at [266, 543] on div at bounding box center [316, 548] width 208 height 19
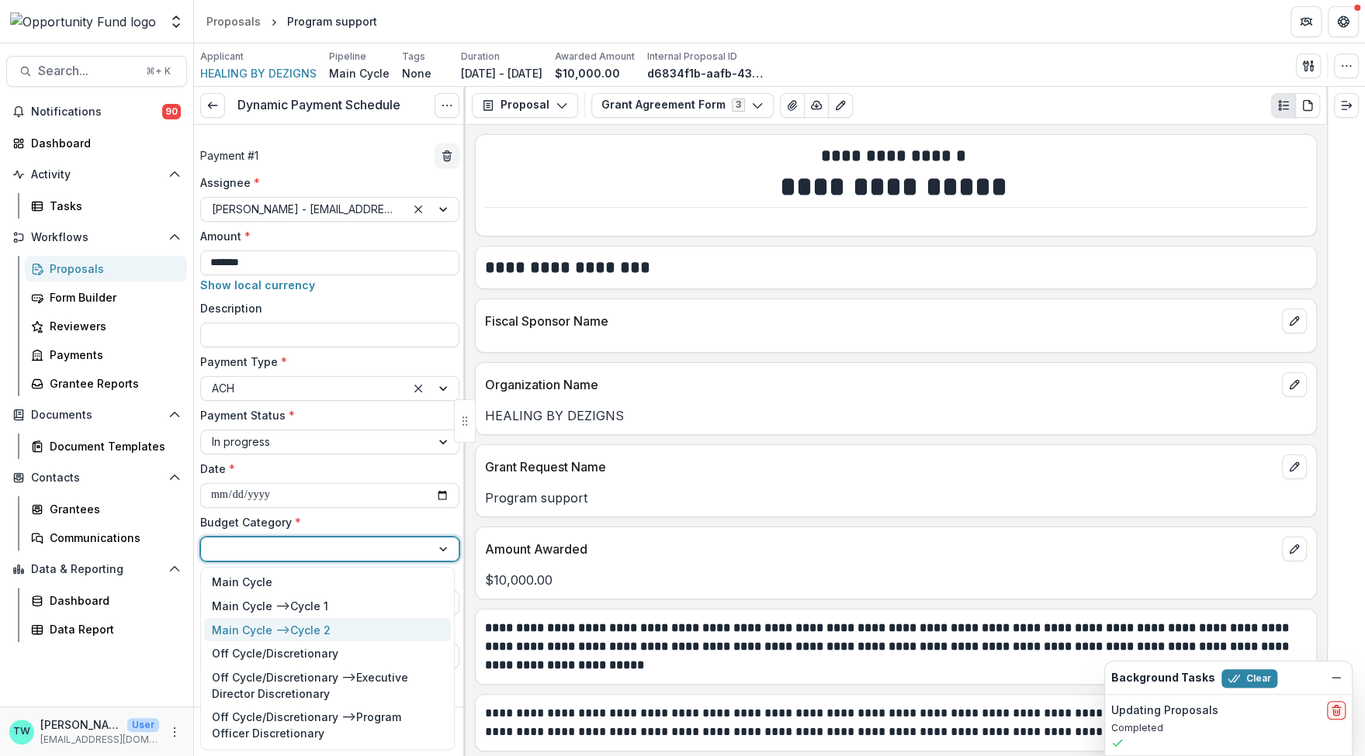
click at [264, 625] on div "Main Cycle --> Cycle 2" at bounding box center [271, 630] width 119 height 16
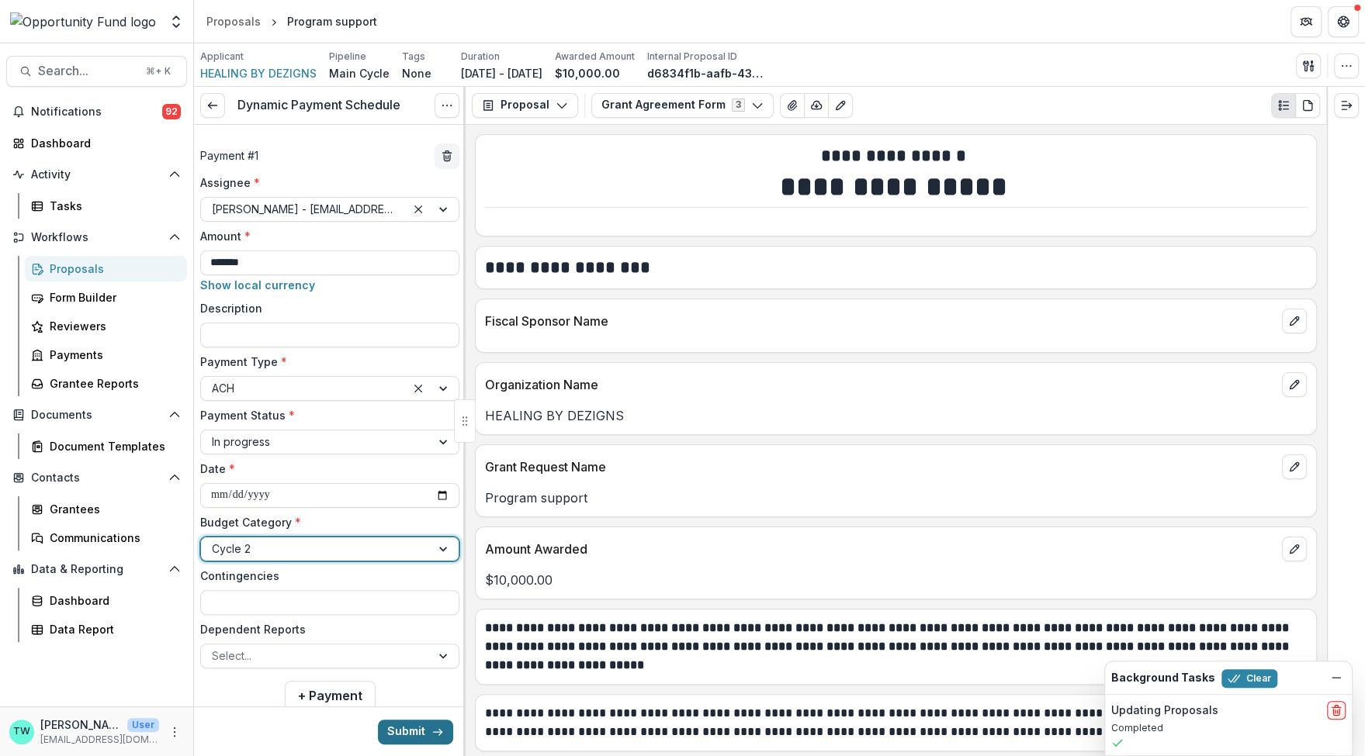
click at [410, 736] on button "Submit" at bounding box center [415, 731] width 75 height 25
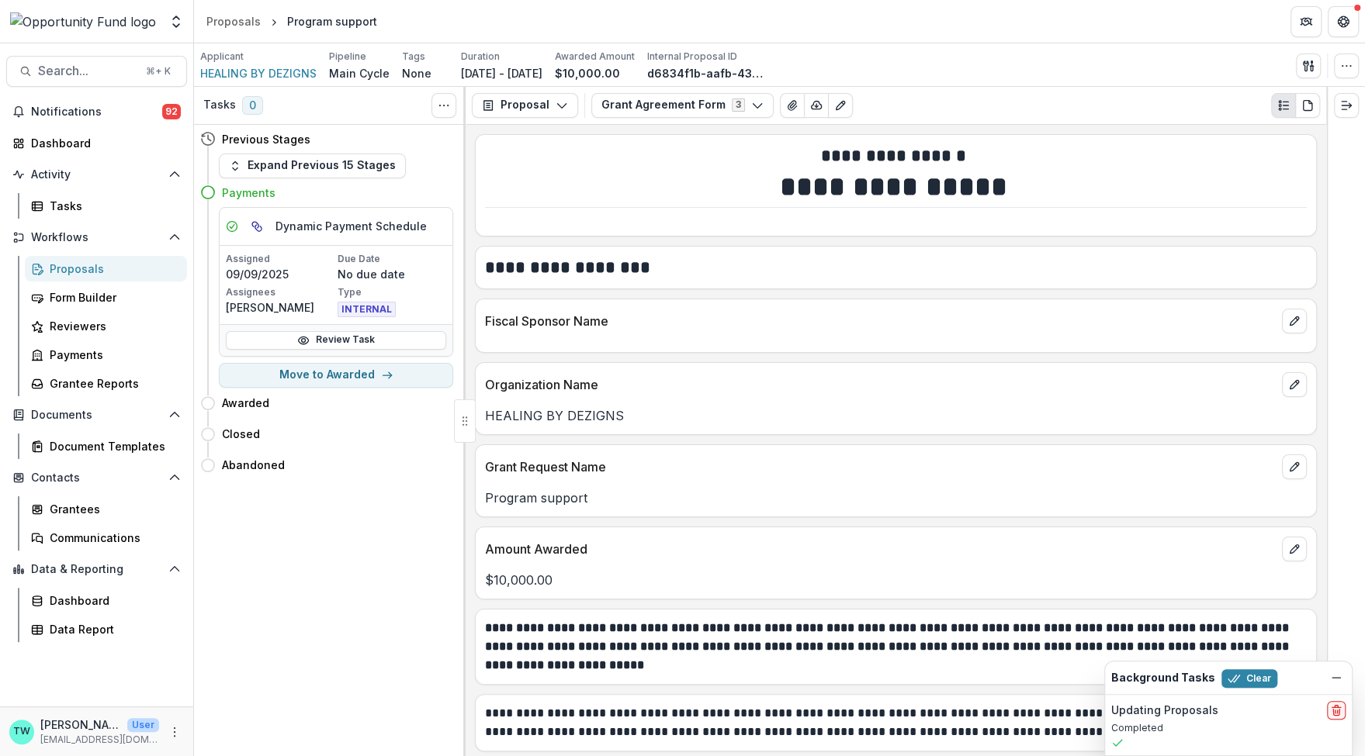
click at [88, 265] on div "Proposals" at bounding box center [112, 269] width 125 height 16
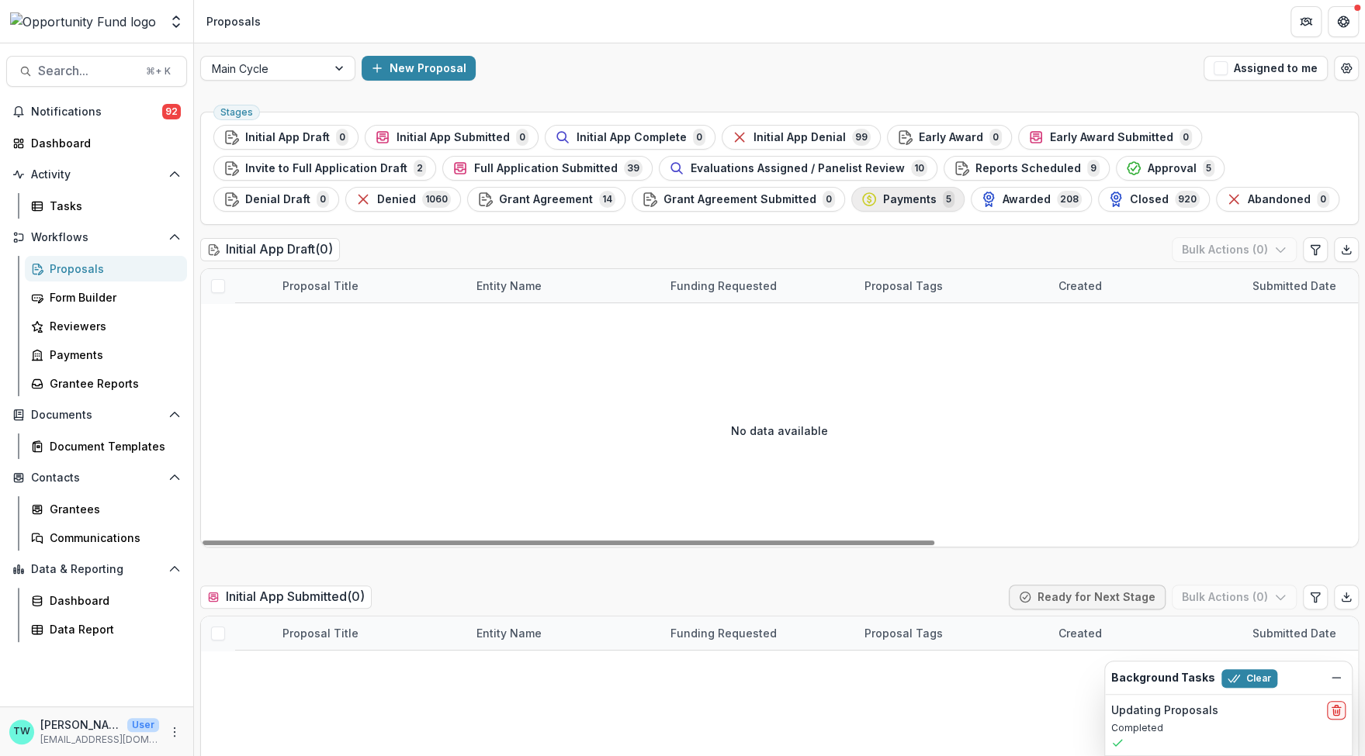
click at [883, 202] on span "Payments" at bounding box center [910, 199] width 54 height 13
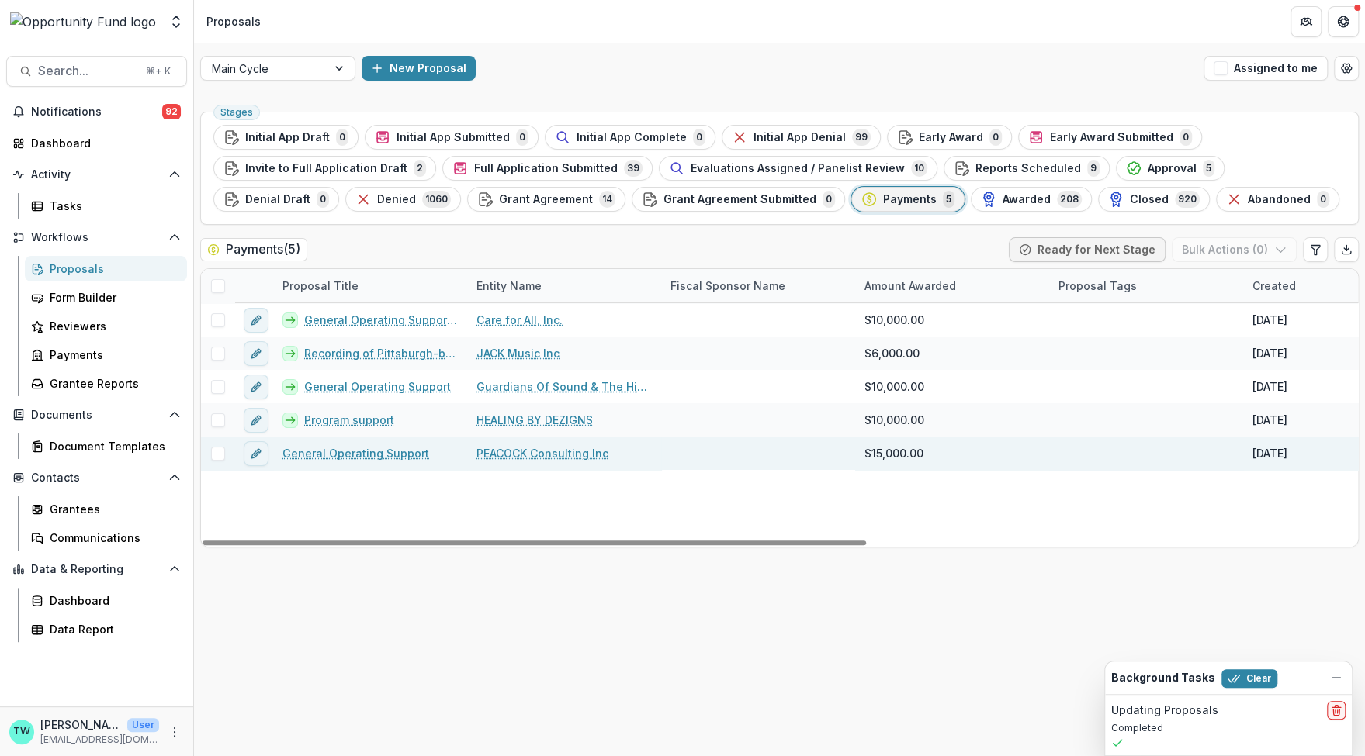
click at [318, 452] on link "General Operating Support" at bounding box center [355, 453] width 147 height 16
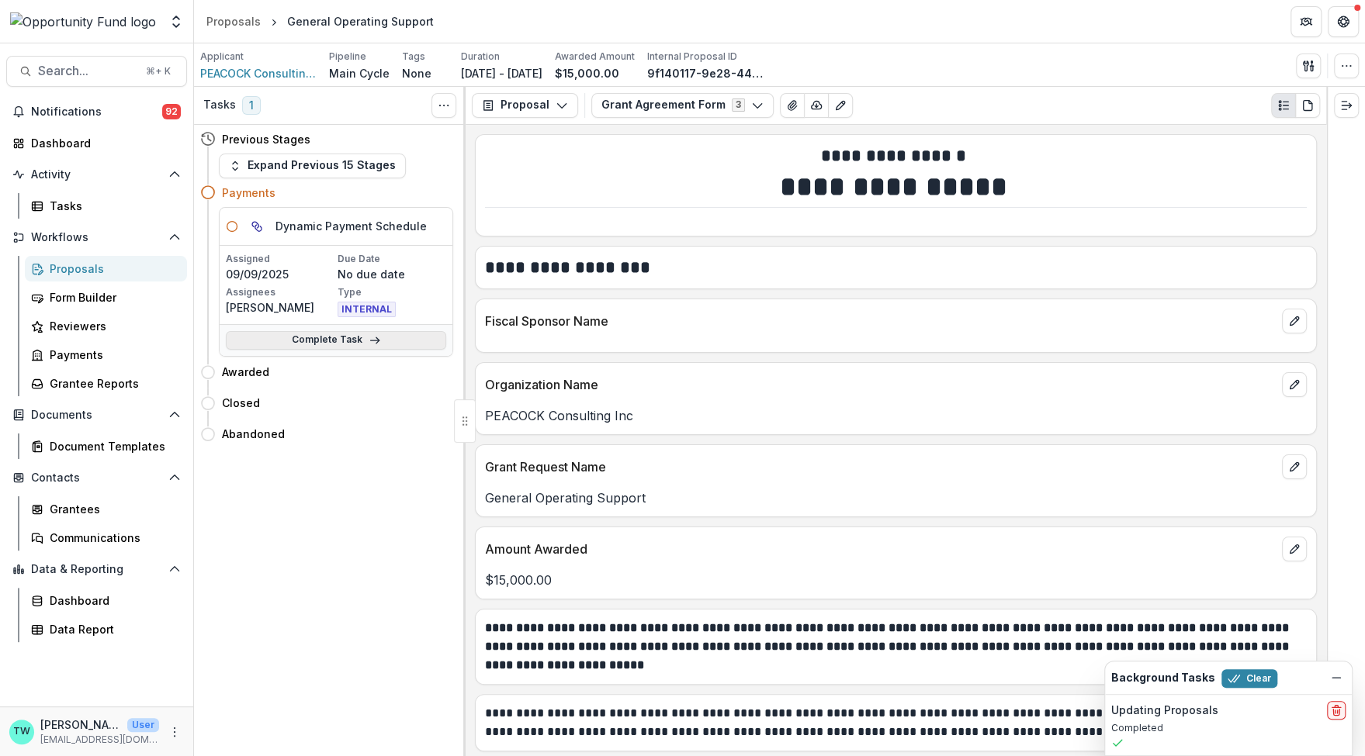
click at [317, 342] on link "Complete Task" at bounding box center [336, 340] width 220 height 19
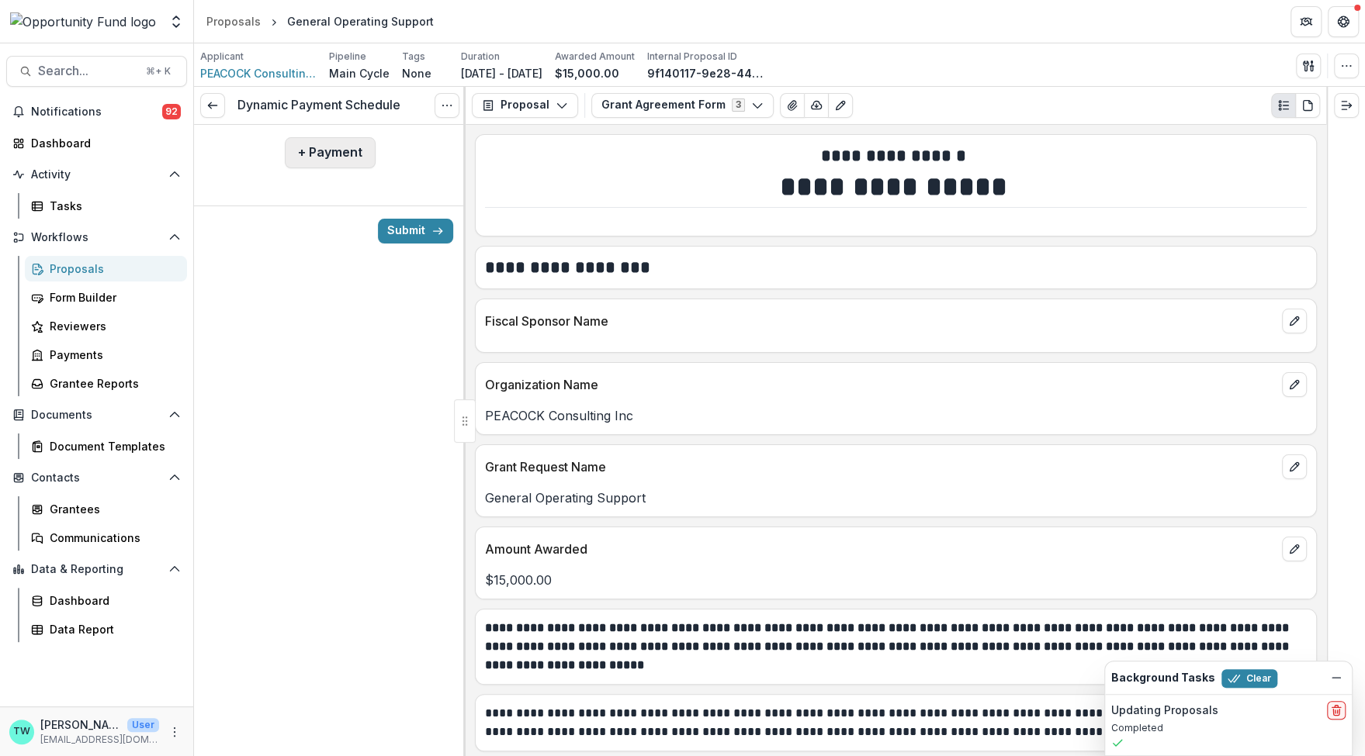
click at [327, 154] on button "+ Payment" at bounding box center [330, 152] width 91 height 31
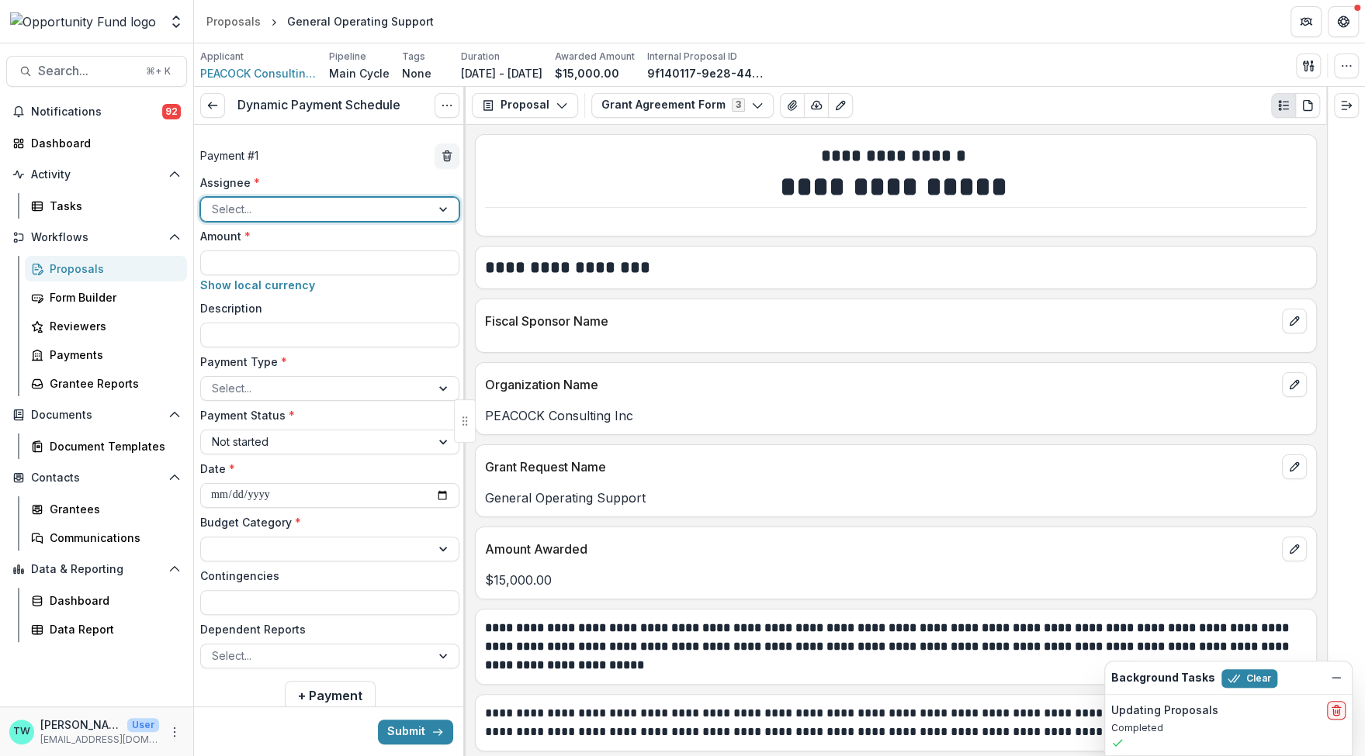
click at [303, 209] on div at bounding box center [316, 208] width 208 height 19
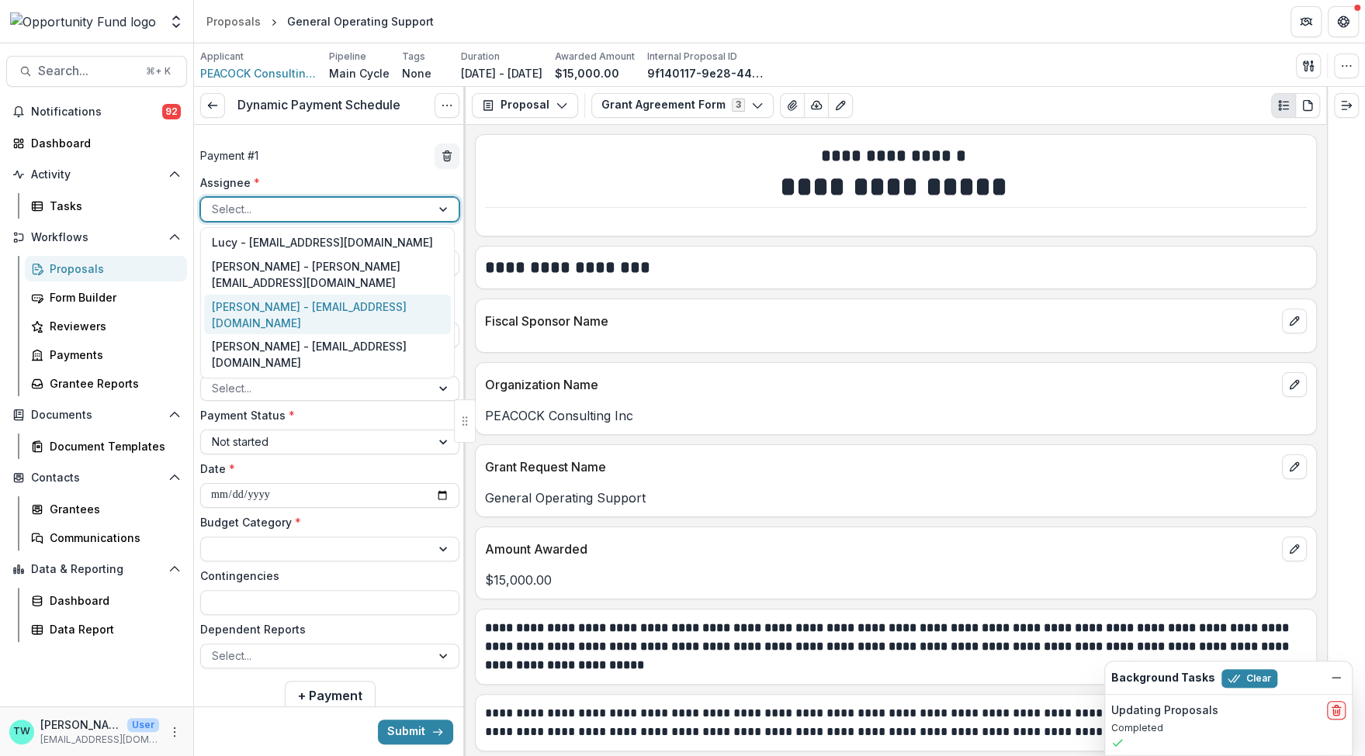
click at [280, 315] on div "Jake Goodman - jgoodman@theopportunityfund.org" at bounding box center [327, 315] width 247 height 40
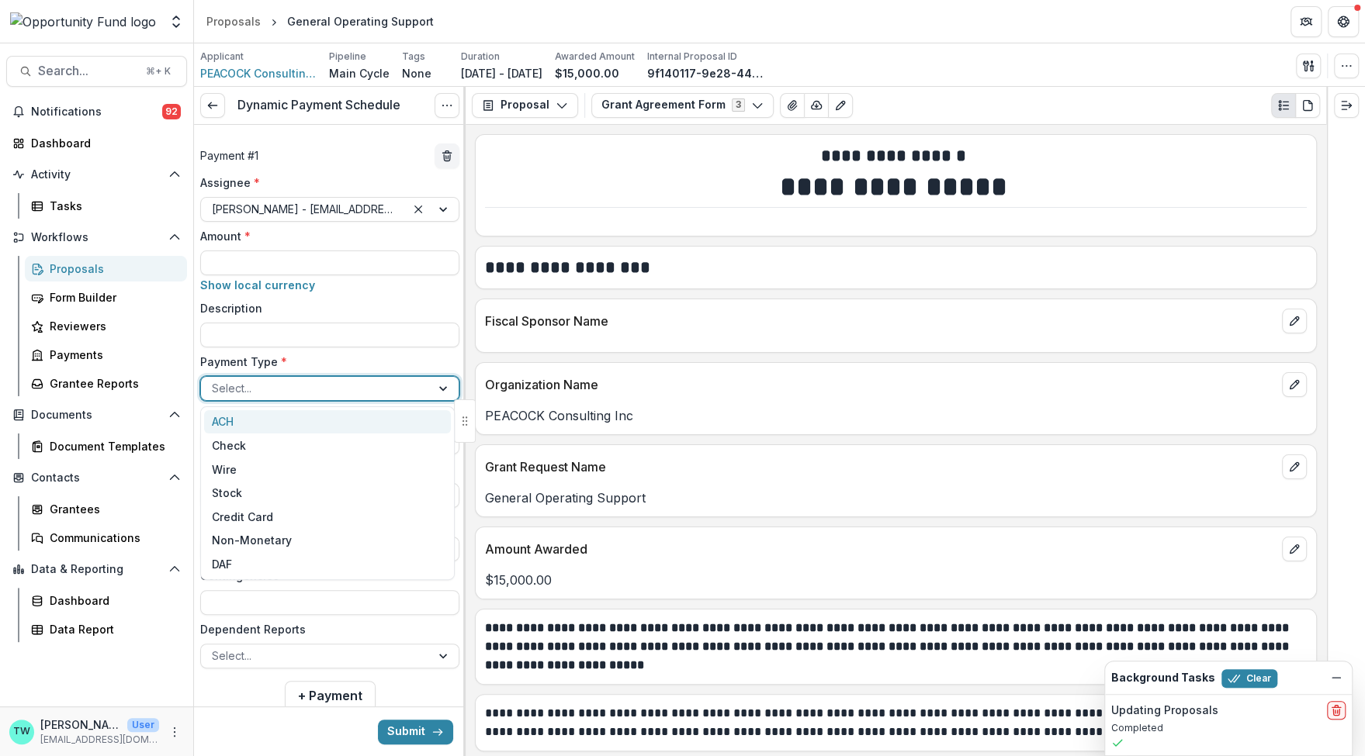
click at [275, 389] on div at bounding box center [316, 388] width 208 height 19
click at [265, 423] on div "ACH" at bounding box center [327, 422] width 247 height 24
click at [269, 441] on div at bounding box center [316, 441] width 208 height 19
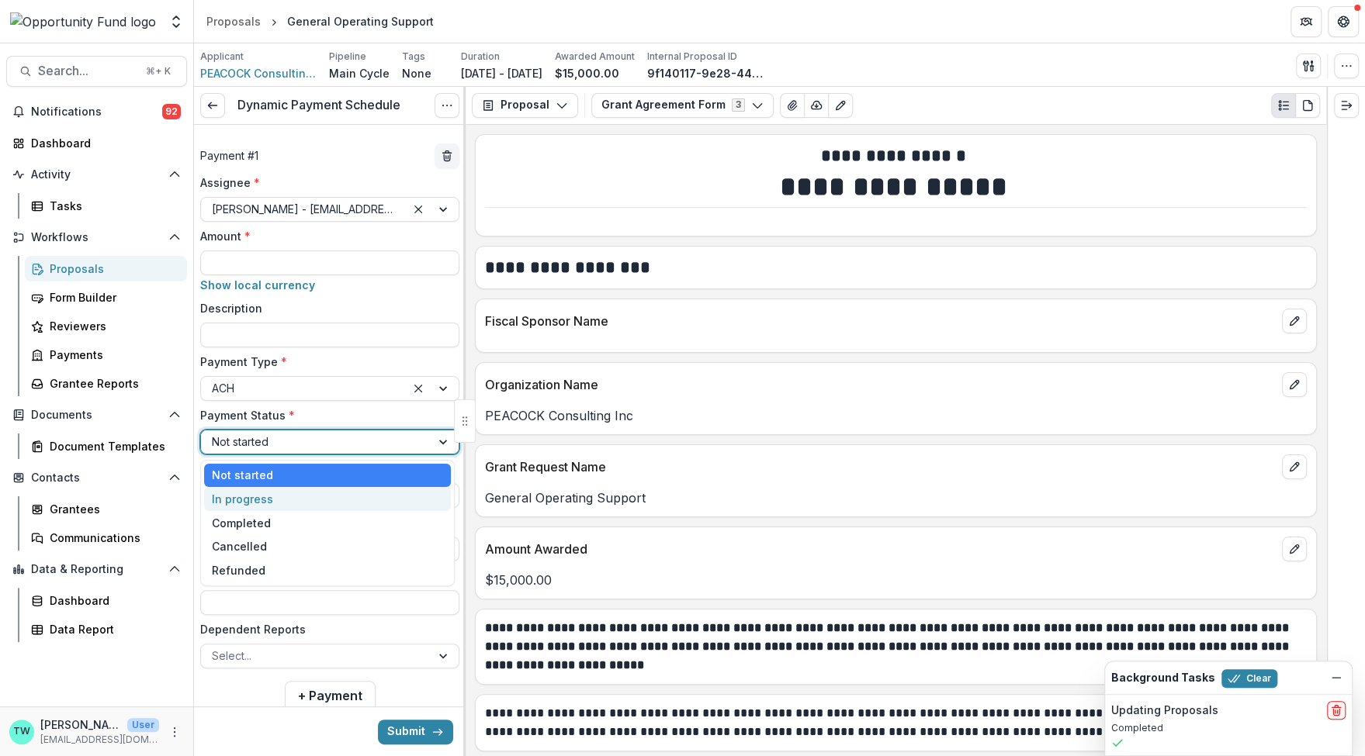
click at [264, 500] on div "In progress" at bounding box center [327, 499] width 247 height 24
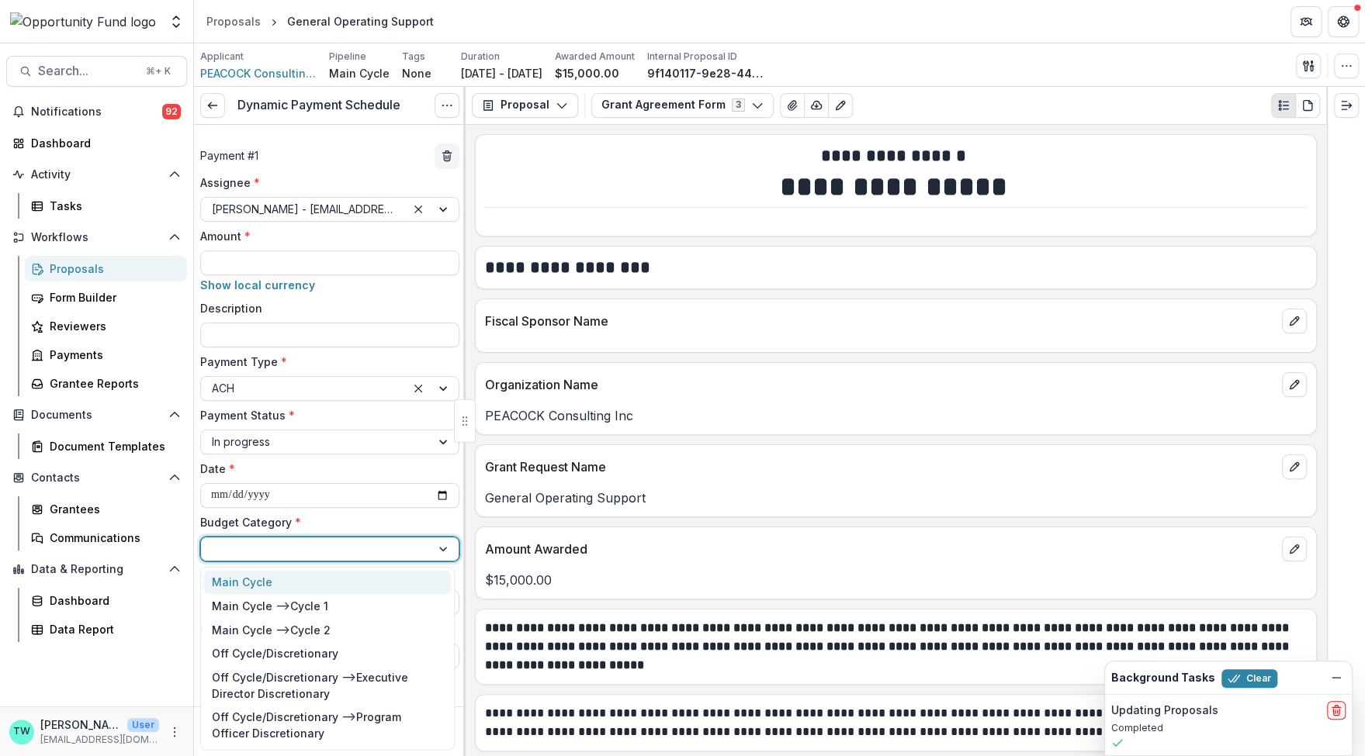
click at [277, 552] on div at bounding box center [316, 548] width 208 height 19
click at [276, 630] on div "Main Cycle --> Cycle 2" at bounding box center [271, 630] width 119 height 16
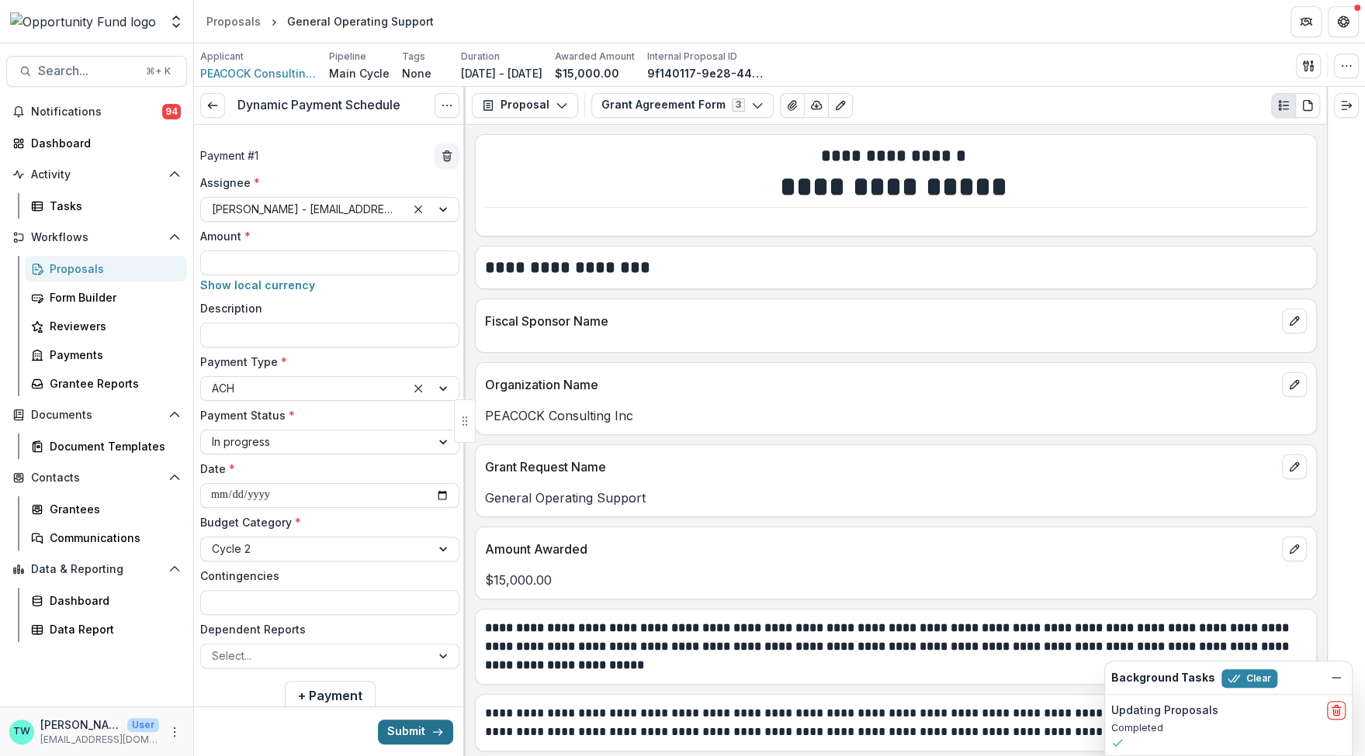
click at [407, 725] on button "Submit" at bounding box center [415, 731] width 75 height 25
click at [340, 265] on input "Amount *" at bounding box center [329, 263] width 259 height 25
type input "*******"
click at [413, 742] on button "Submit" at bounding box center [415, 731] width 75 height 25
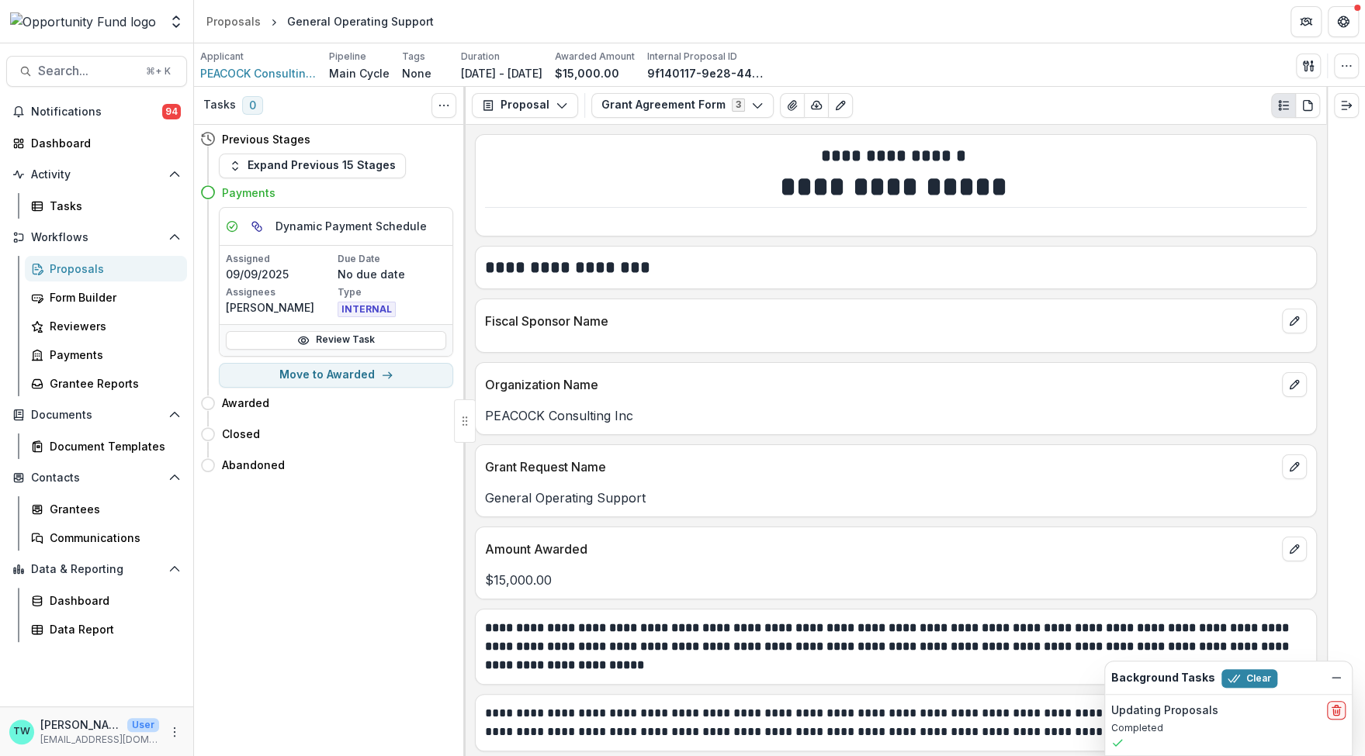
click at [88, 271] on div "Proposals" at bounding box center [112, 269] width 125 height 16
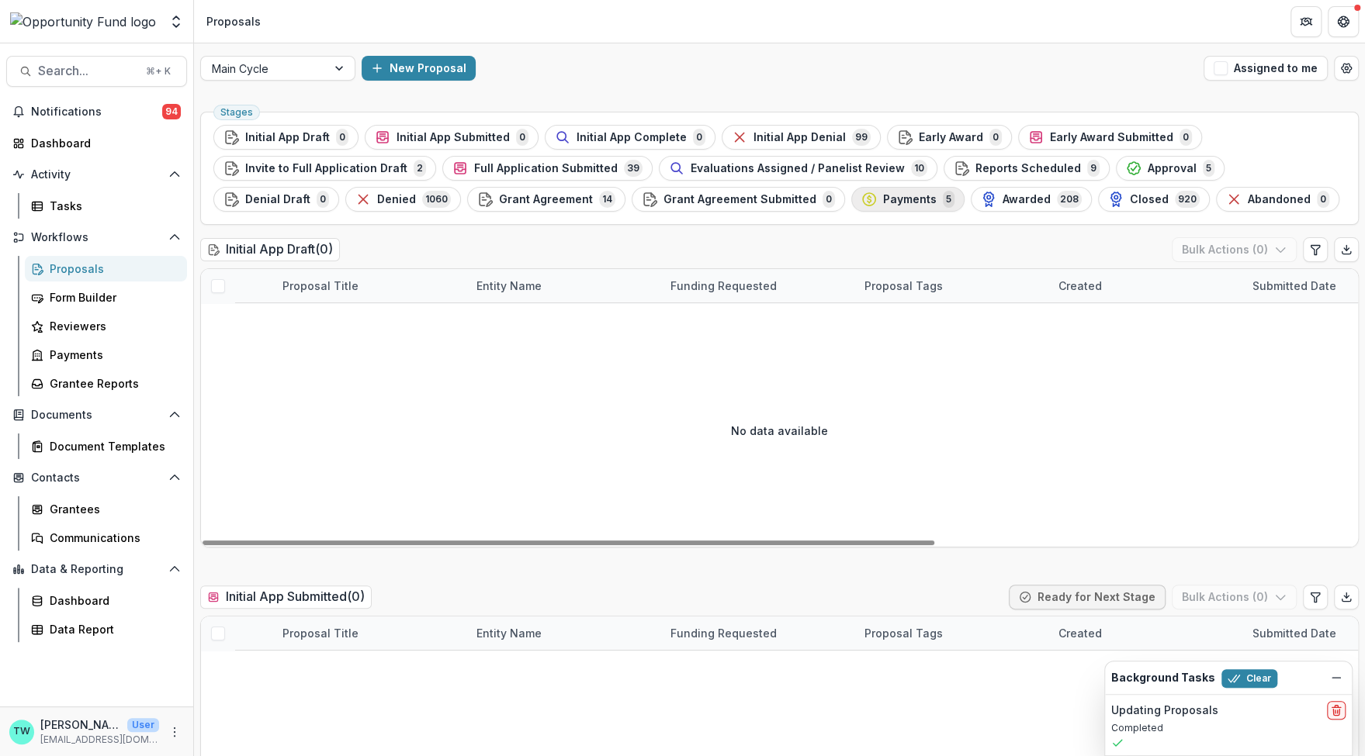
click at [883, 204] on span "Payments" at bounding box center [910, 199] width 54 height 13
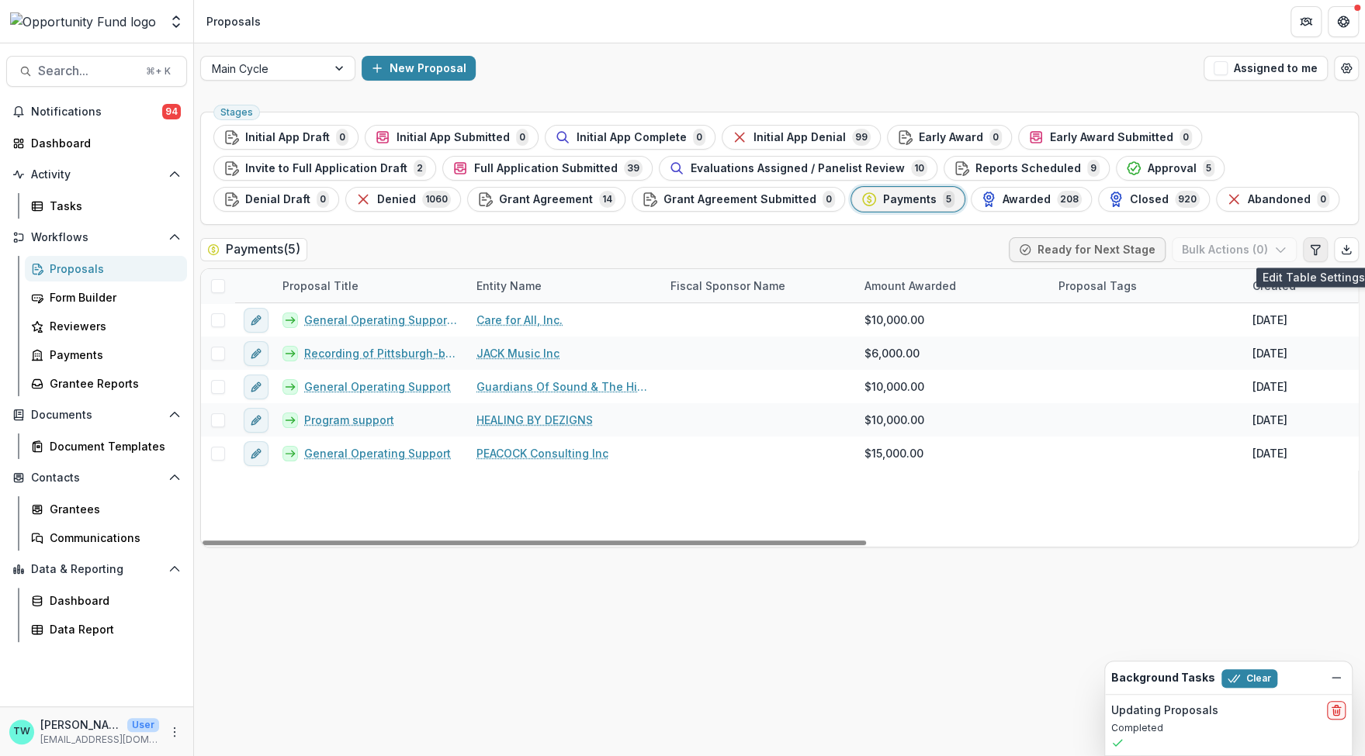
click at [1316, 254] on icon "Edit table settings" at bounding box center [1314, 249] width 9 height 9
select select "******"
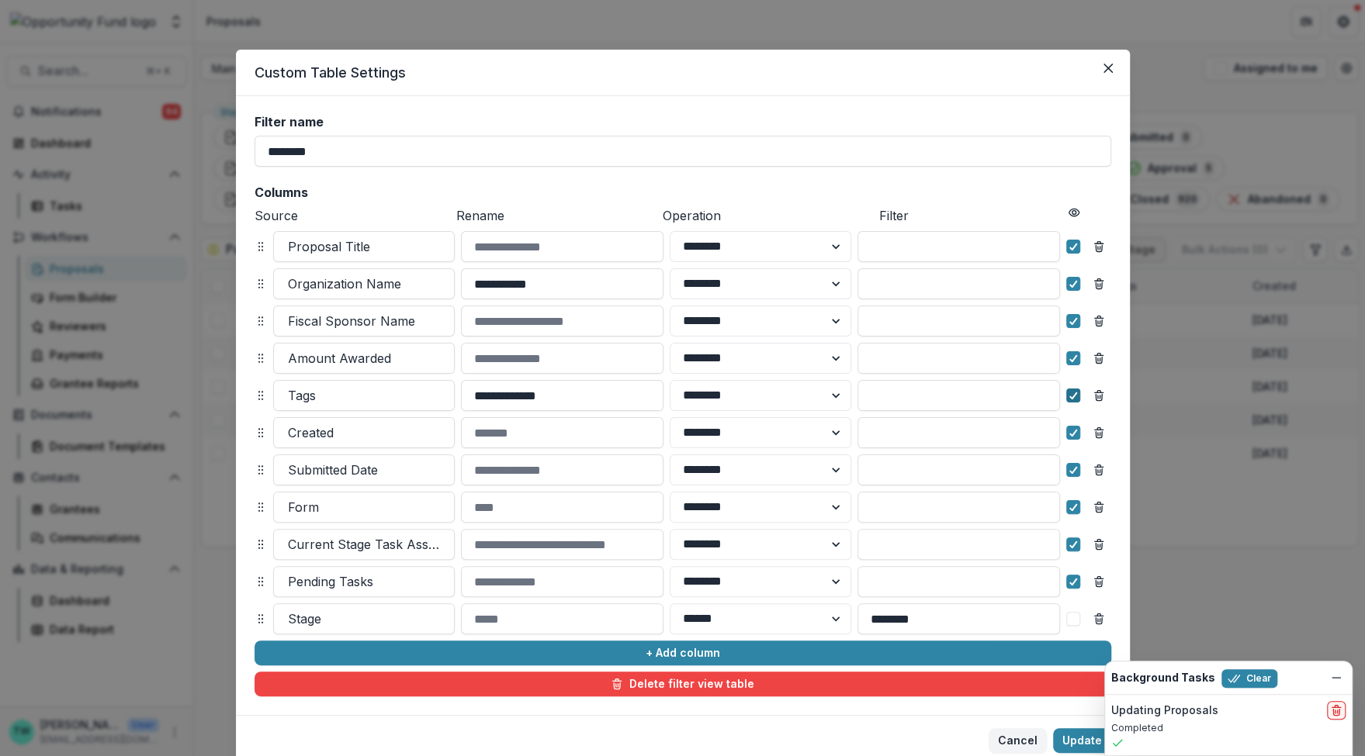
click at [1070, 396] on polyline at bounding box center [1072, 396] width 7 height 6
click at [1069, 434] on polyline at bounding box center [1072, 433] width 7 height 6
click at [1069, 469] on icon at bounding box center [1072, 470] width 9 height 8
click at [1070, 511] on icon at bounding box center [1072, 508] width 9 height 8
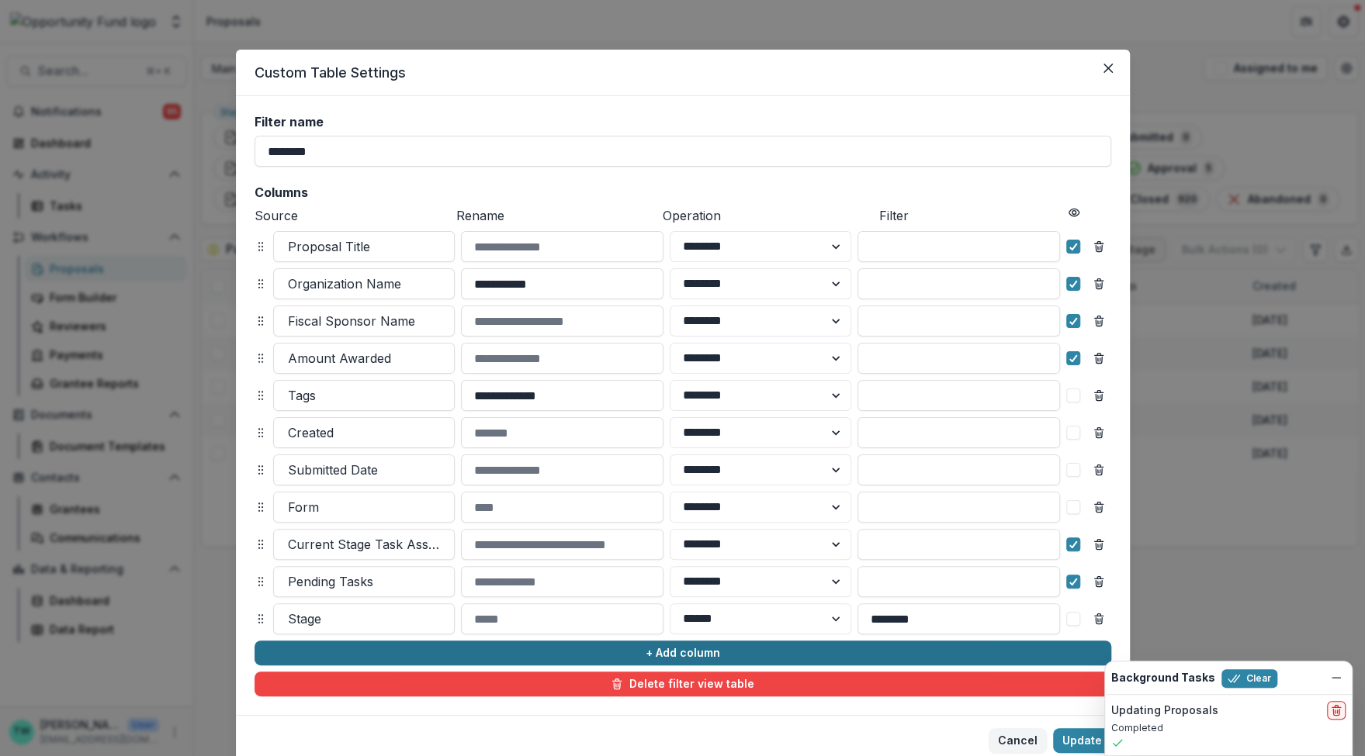
click at [405, 643] on button "+ Add column" at bounding box center [682, 653] width 857 height 25
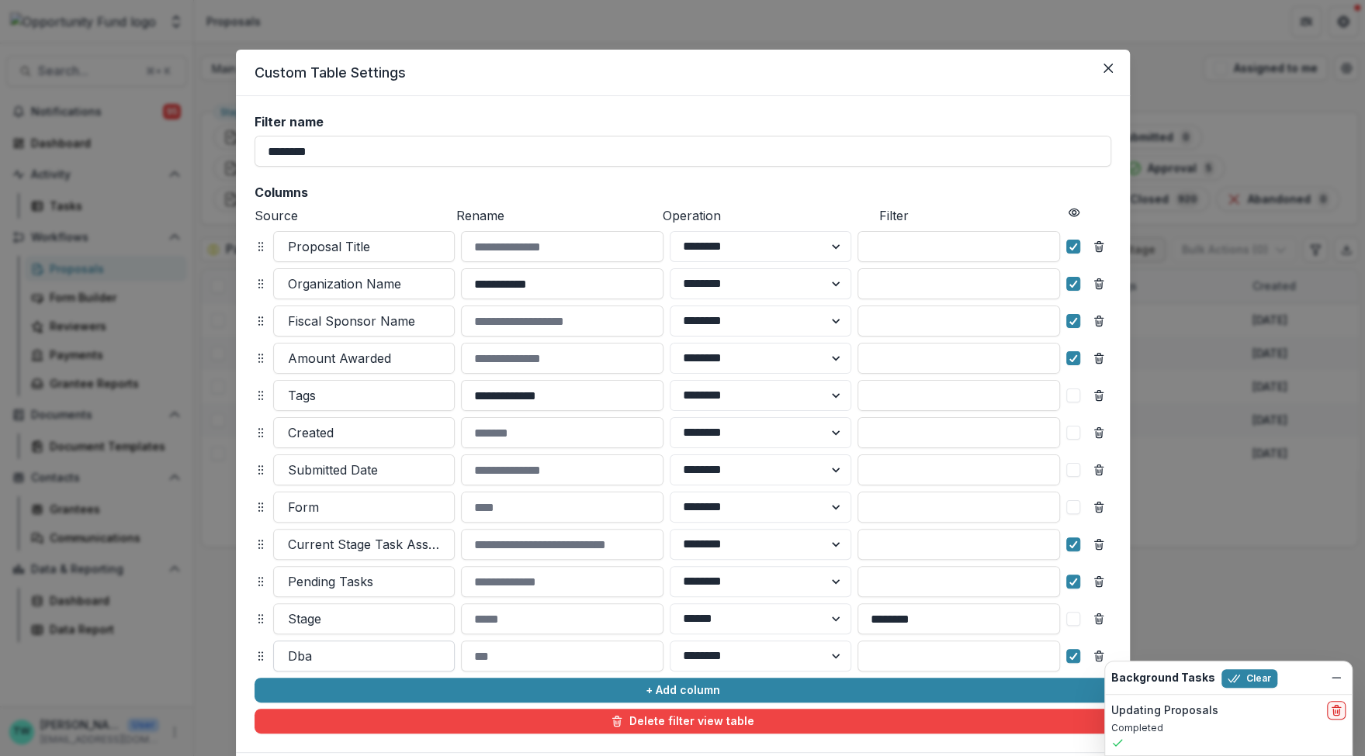
click at [359, 660] on div at bounding box center [364, 657] width 152 height 22
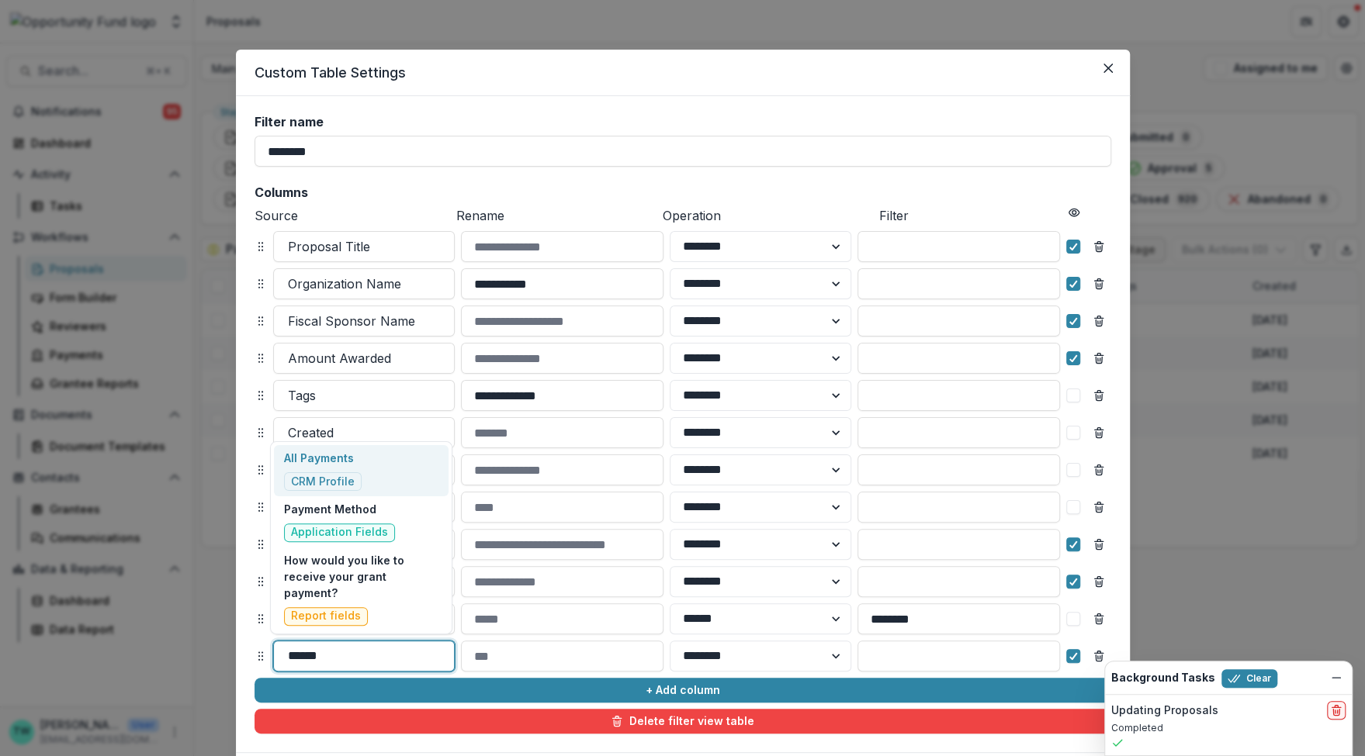
type input "*******"
click at [372, 474] on div "All Payments CRM Profile" at bounding box center [361, 470] width 174 height 51
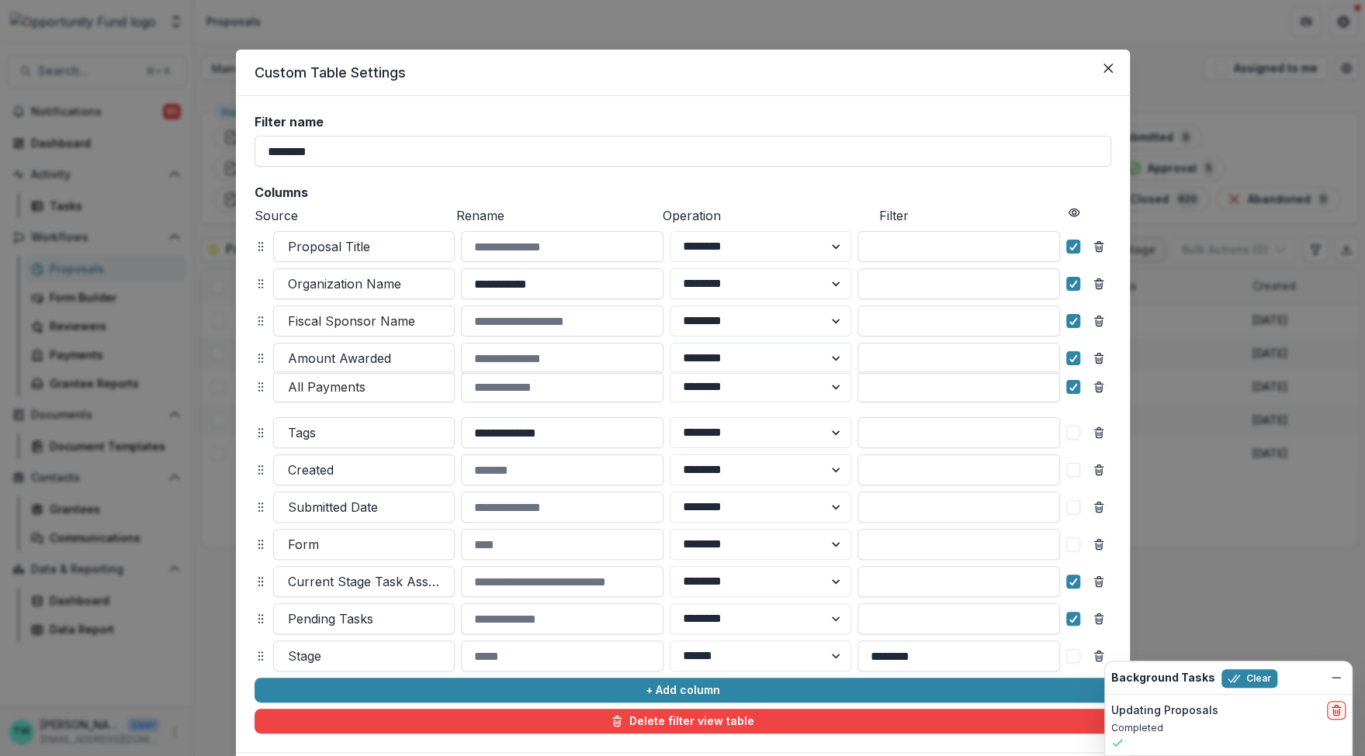
drag, startPoint x: 257, startPoint y: 658, endPoint x: 258, endPoint y: 389, distance: 268.5
click at [258, 389] on icon at bounding box center [260, 387] width 12 height 12
select select "******"
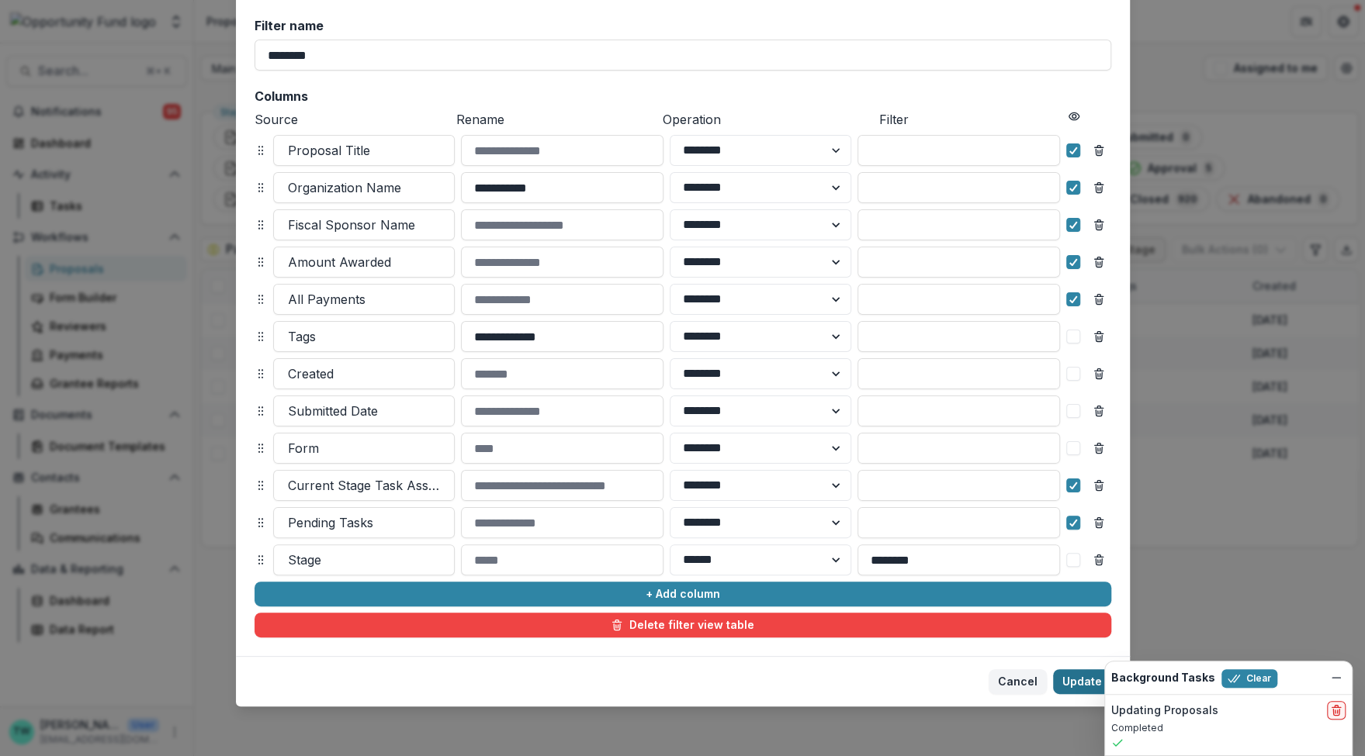
click at [1078, 683] on button "Update" at bounding box center [1082, 682] width 58 height 25
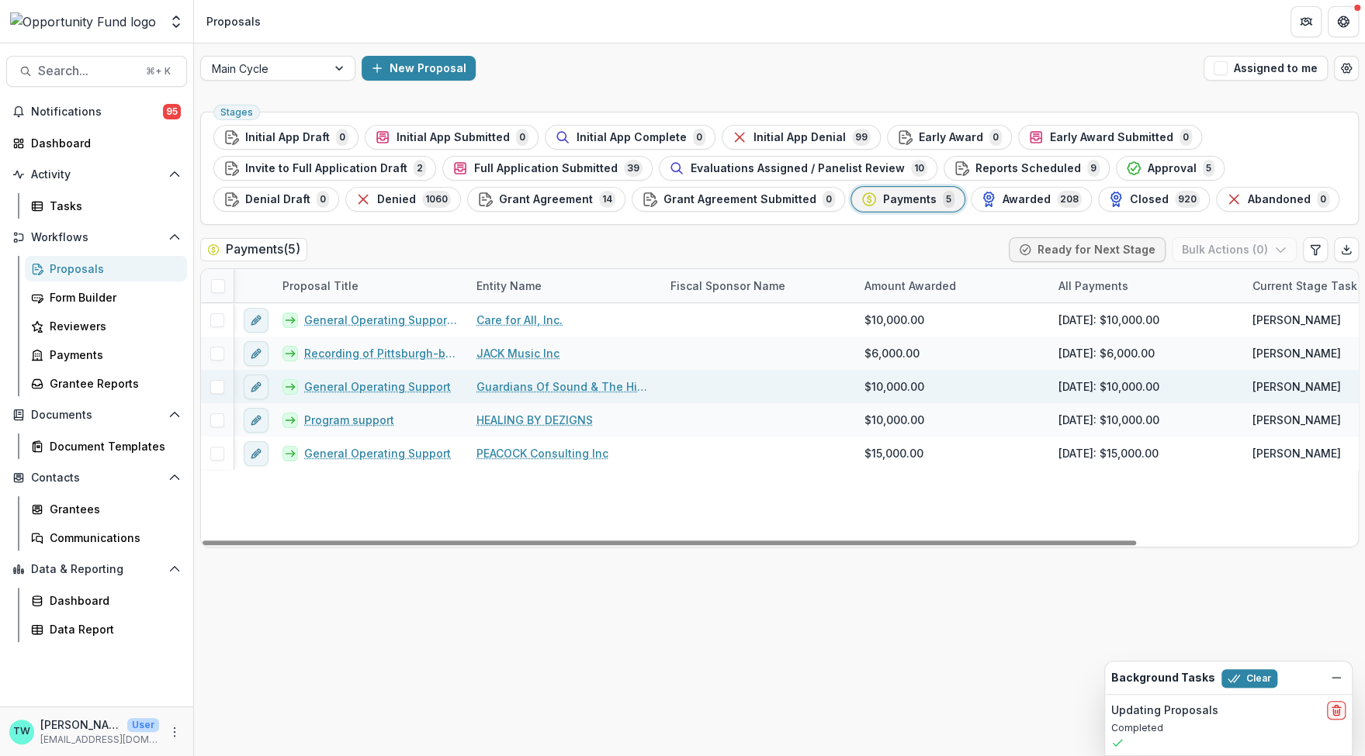
scroll to position [0, 273]
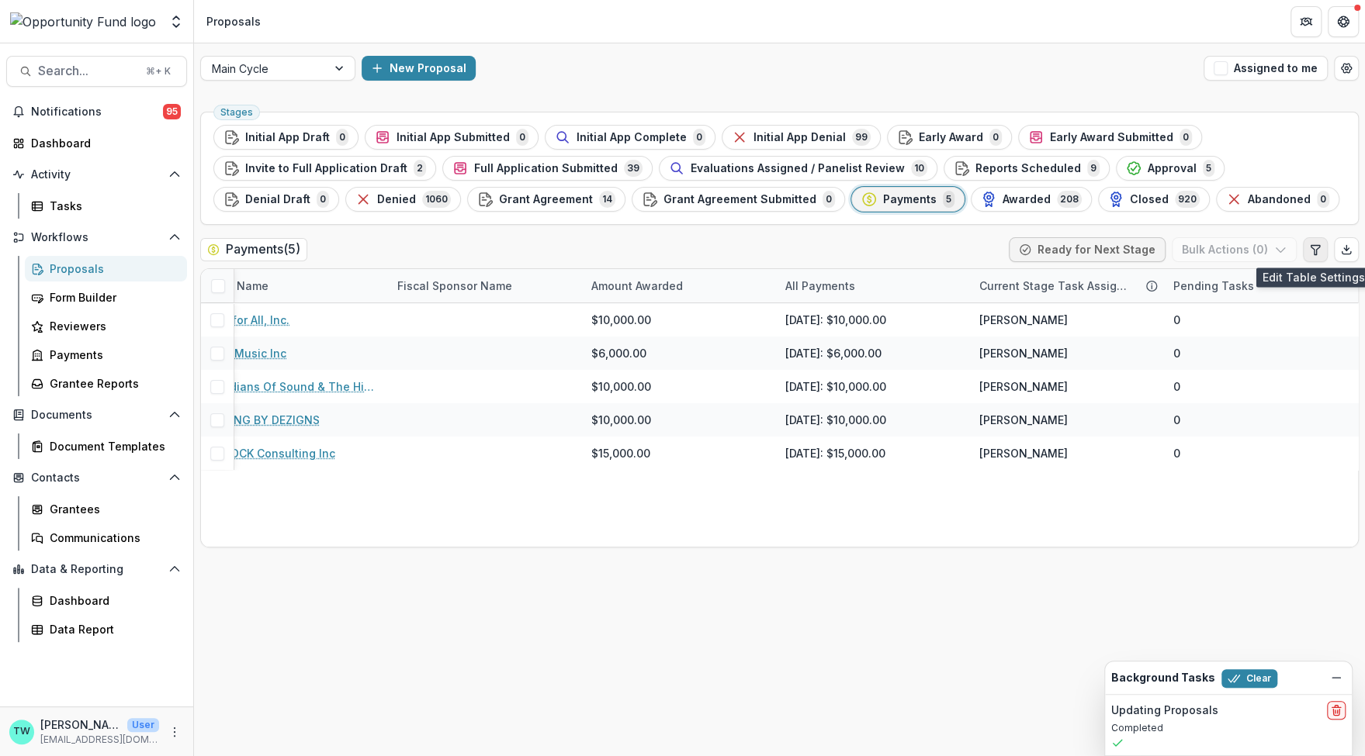
click at [1313, 254] on icon "Edit table settings" at bounding box center [1314, 249] width 9 height 9
select select "******"
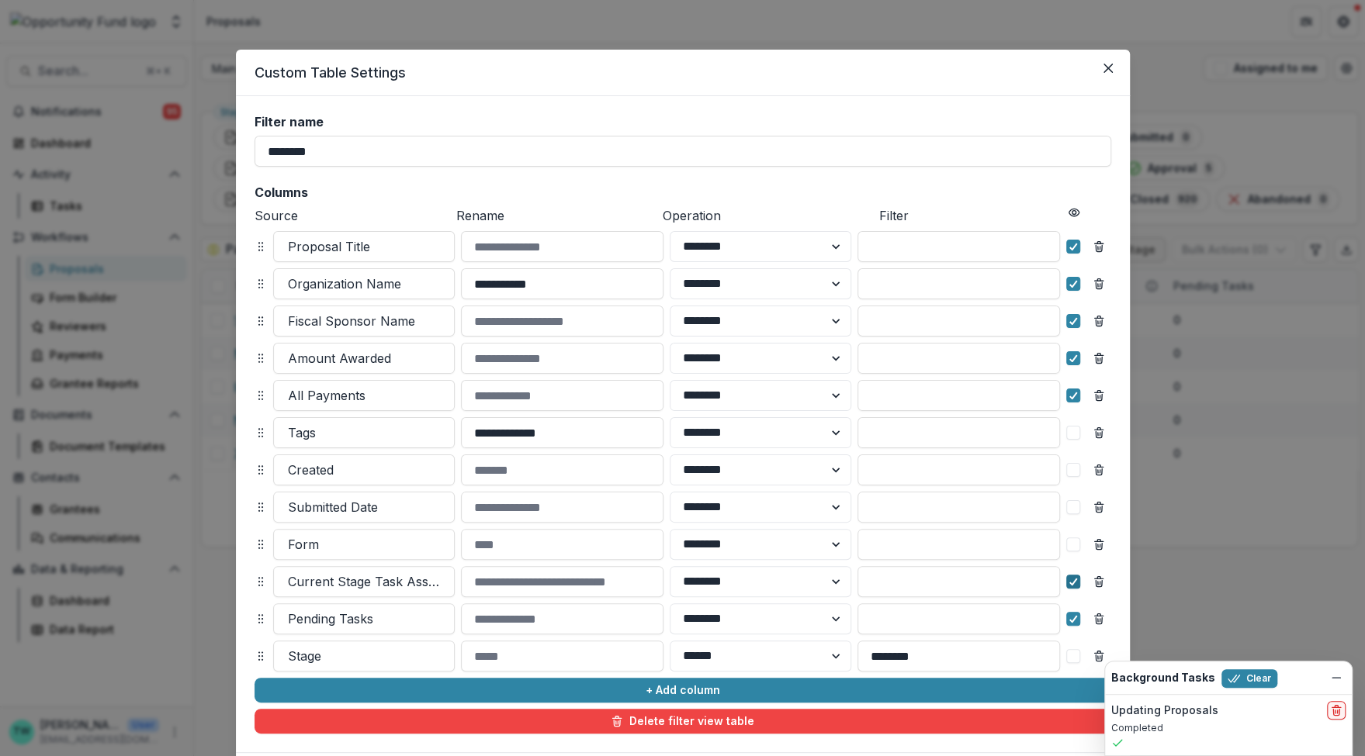
click at [1070, 582] on icon at bounding box center [1072, 582] width 9 height 8
click at [1066, 615] on span at bounding box center [1073, 619] width 14 height 14
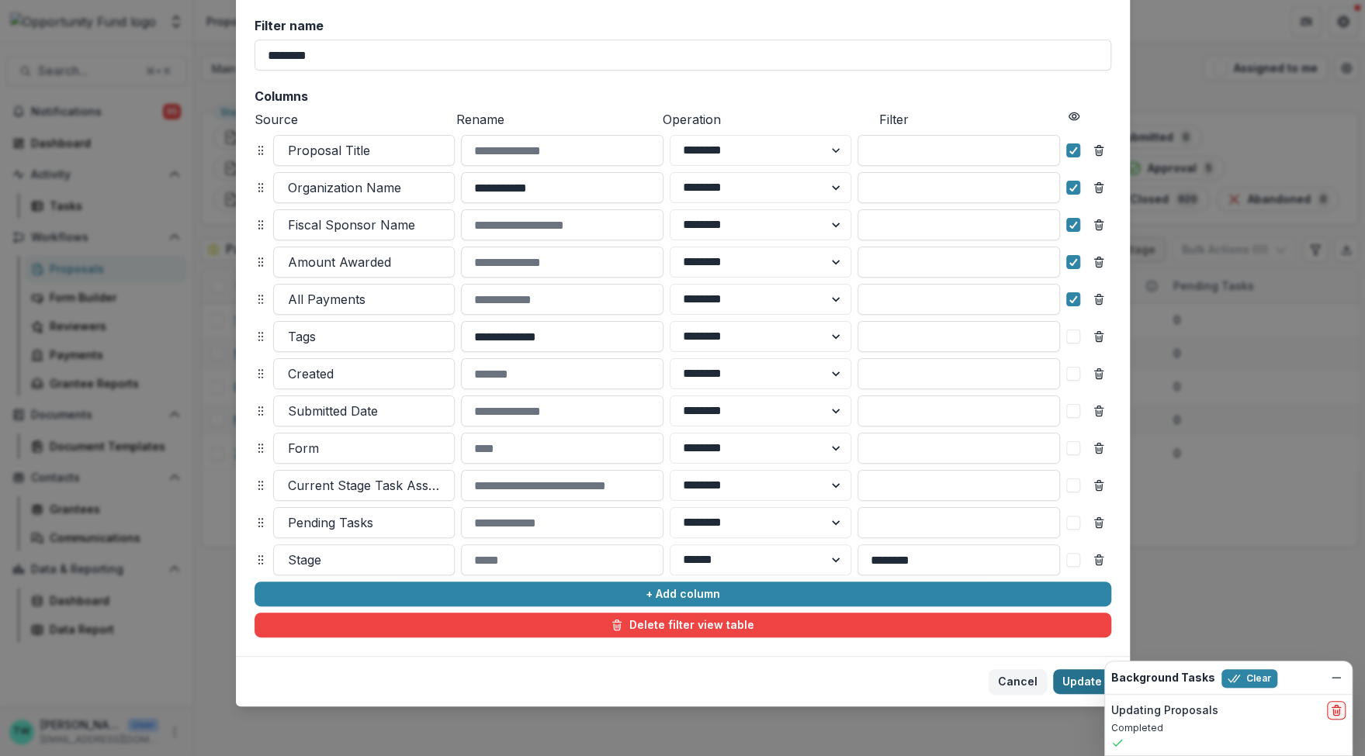
click at [1079, 684] on button "Update" at bounding box center [1082, 682] width 58 height 25
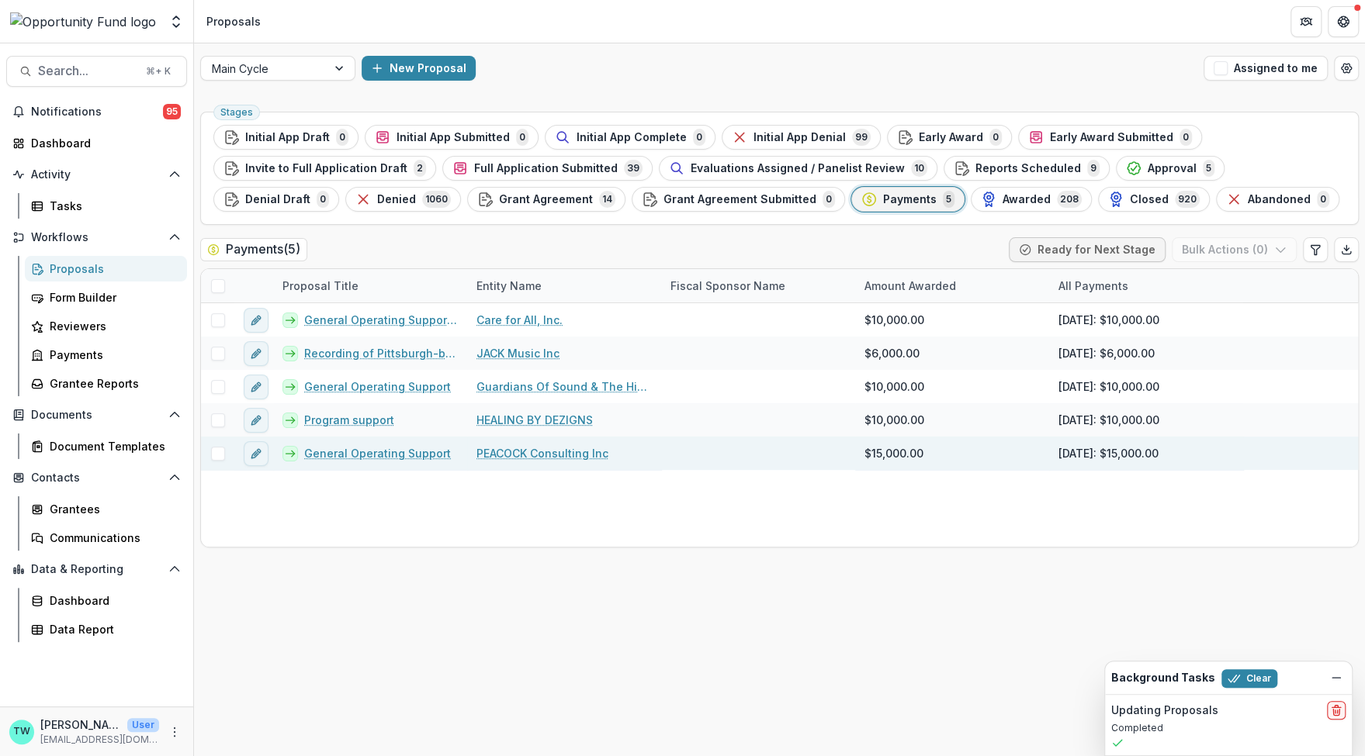
click at [376, 454] on link "General Operating Support" at bounding box center [377, 453] width 147 height 16
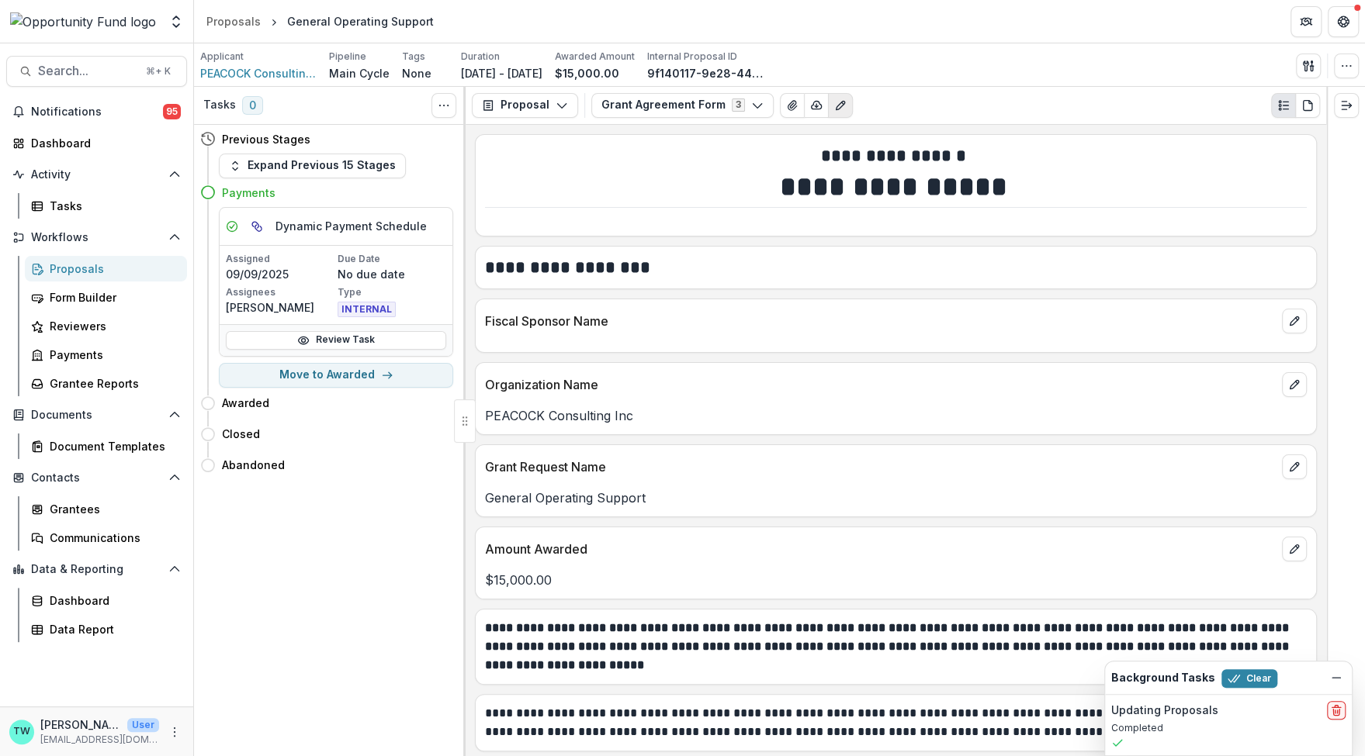
click at [834, 110] on icon "Edit as form" at bounding box center [840, 105] width 12 height 12
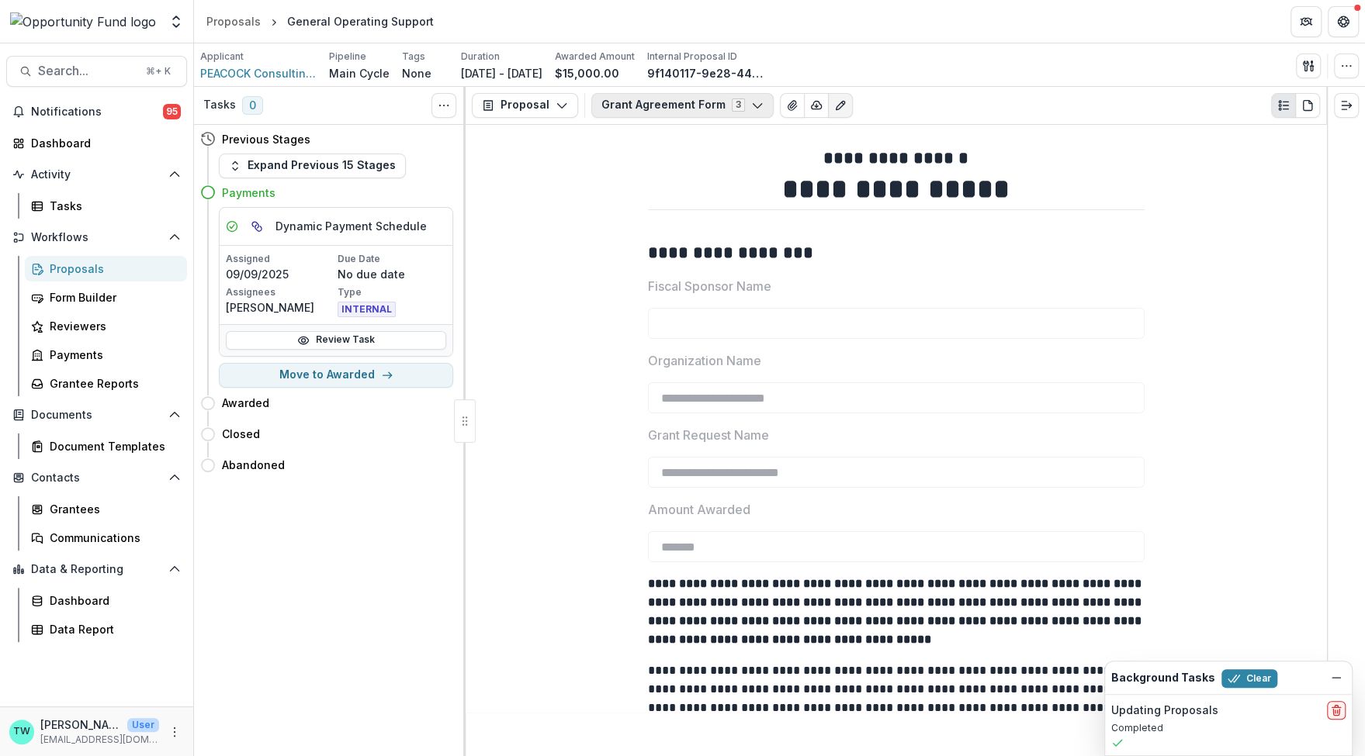
click at [753, 104] on polyline "button" at bounding box center [757, 105] width 9 height 5
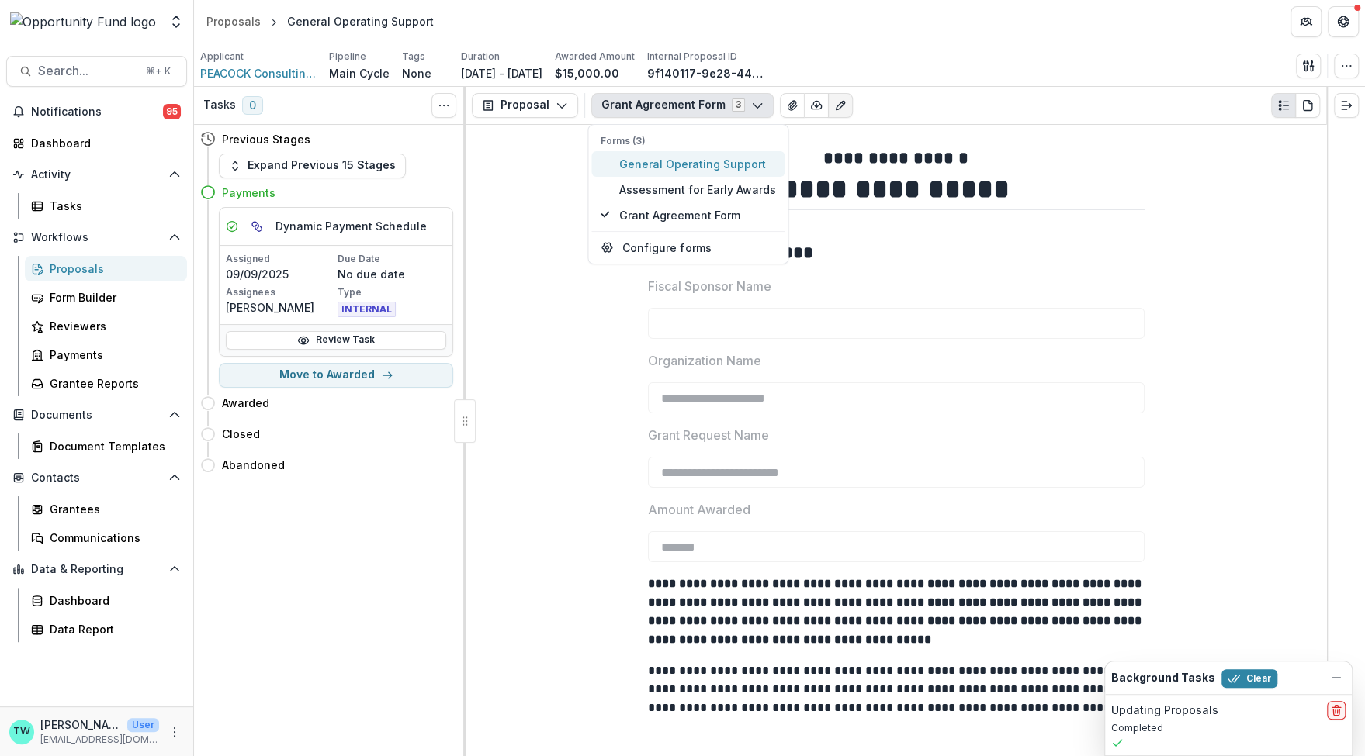
click at [701, 168] on span "General Operating Support" at bounding box center [697, 164] width 157 height 16
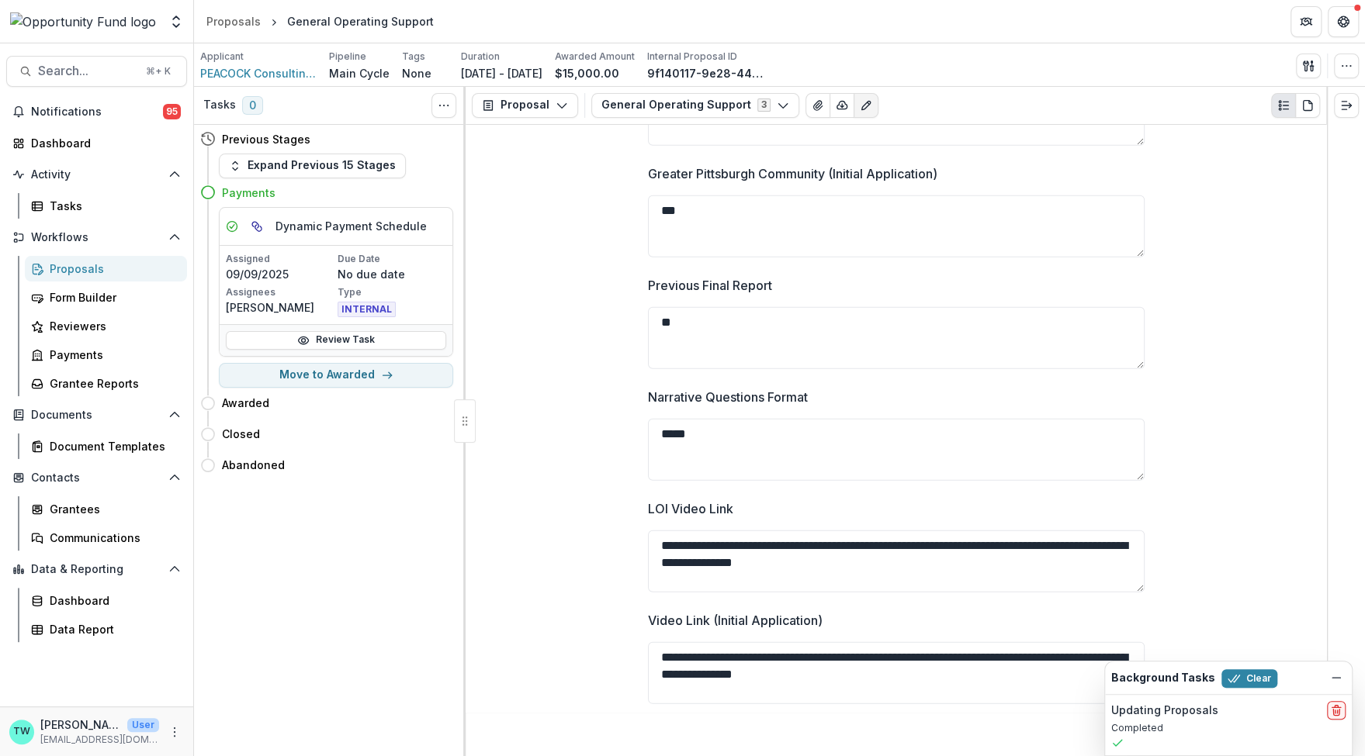
scroll to position [2893, 0]
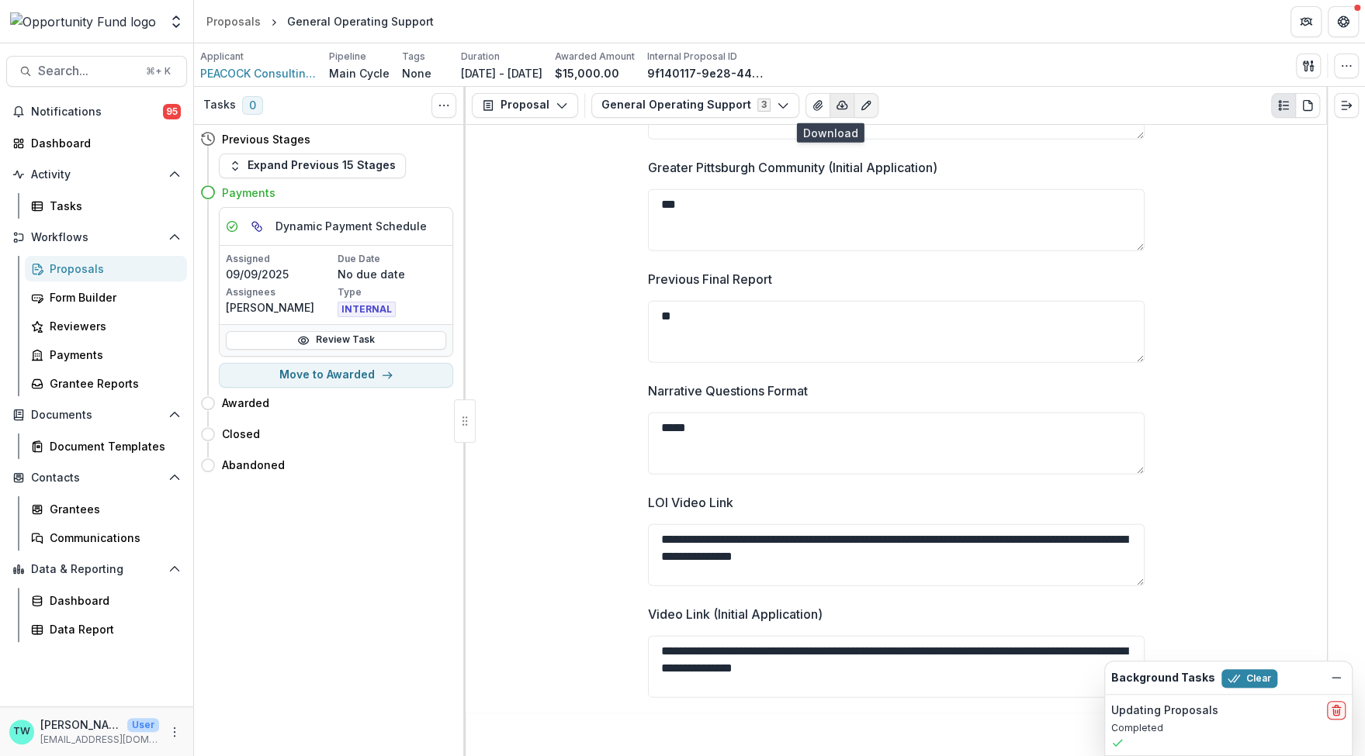
click at [836, 106] on icon "button" at bounding box center [842, 105] width 12 height 12
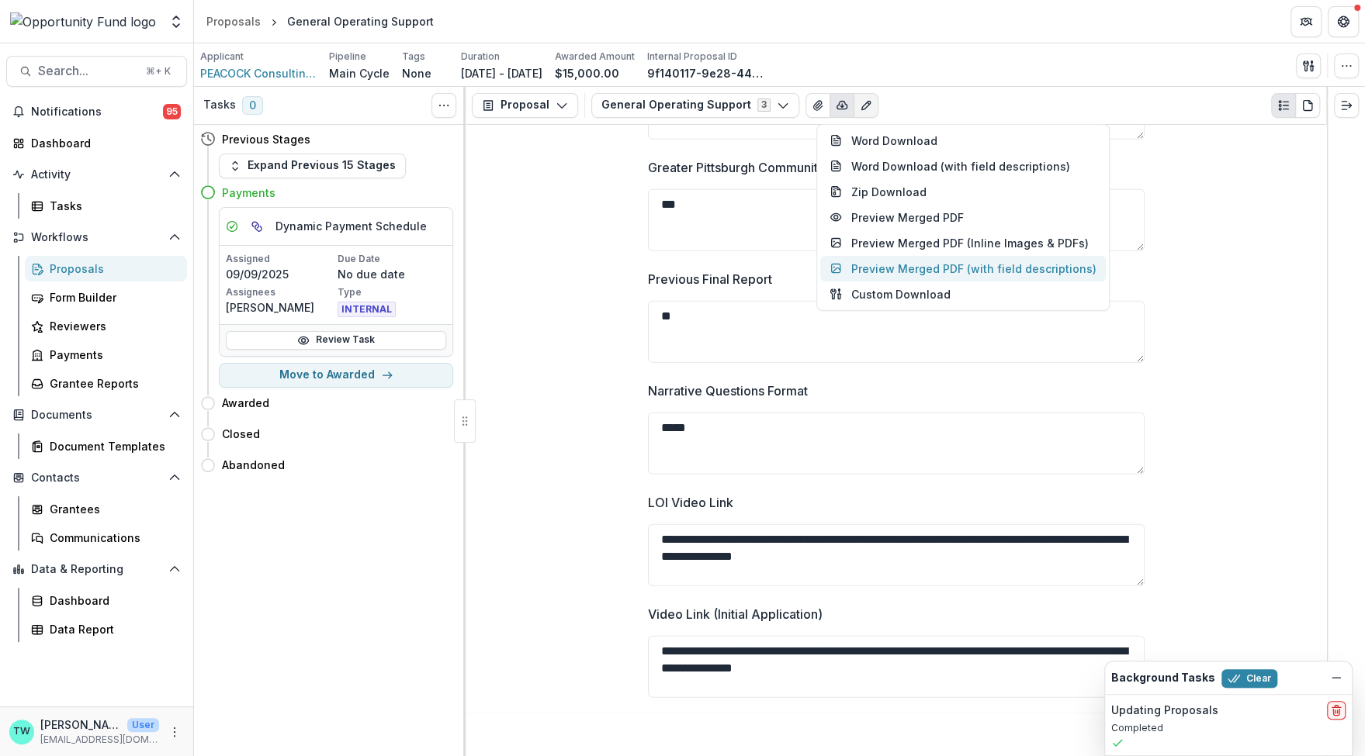
click at [910, 271] on button "Preview Merged PDF (with field descriptions)" at bounding box center [963, 269] width 286 height 26
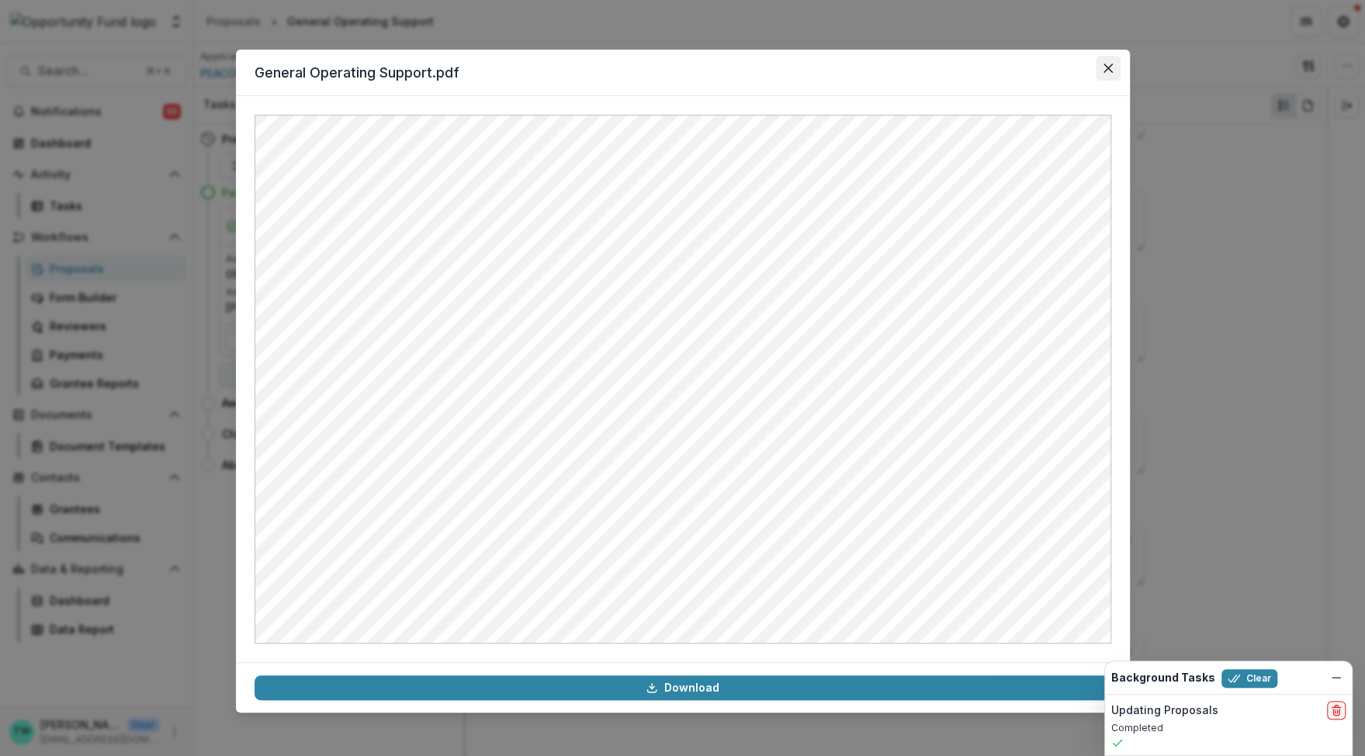
click at [1110, 72] on icon "Close" at bounding box center [1107, 68] width 9 height 9
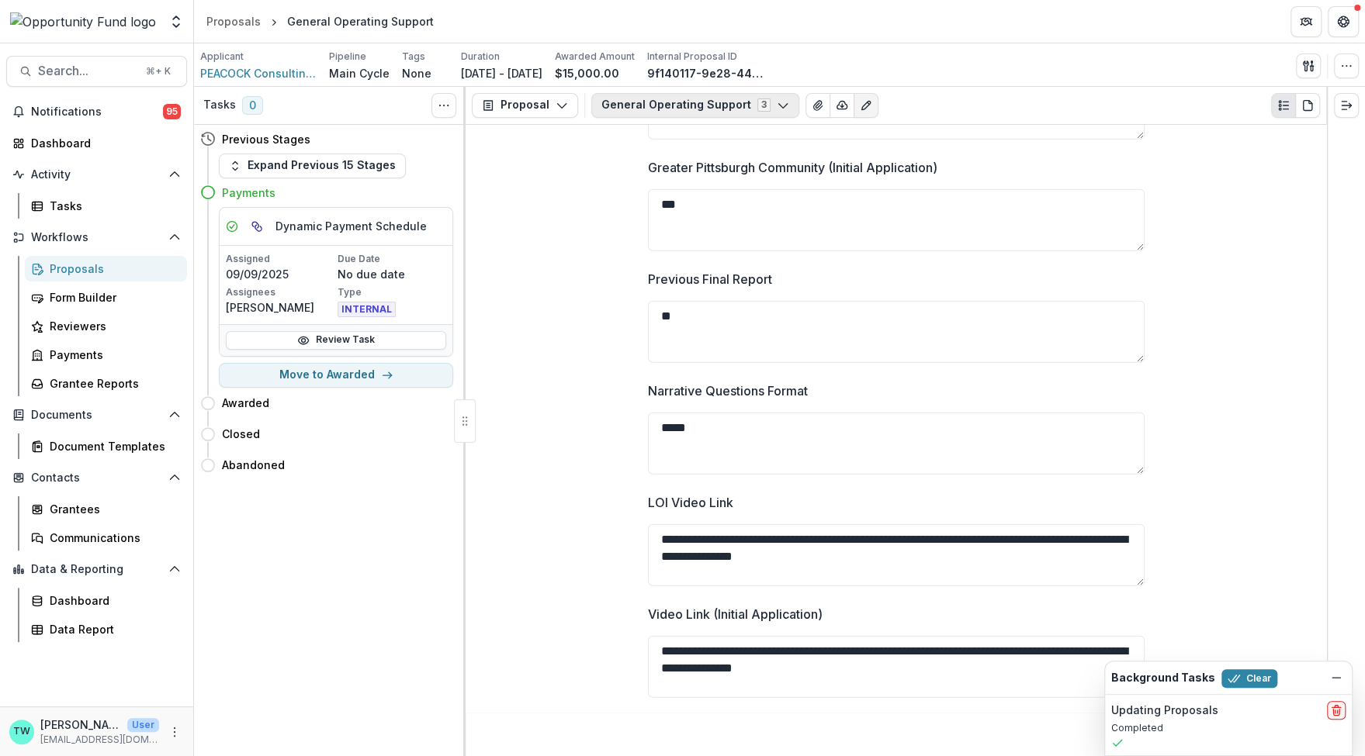
click at [725, 109] on button "General Operating Support 3" at bounding box center [695, 105] width 208 height 25
click at [701, 186] on span "Assessment for Early Awards" at bounding box center [697, 190] width 157 height 16
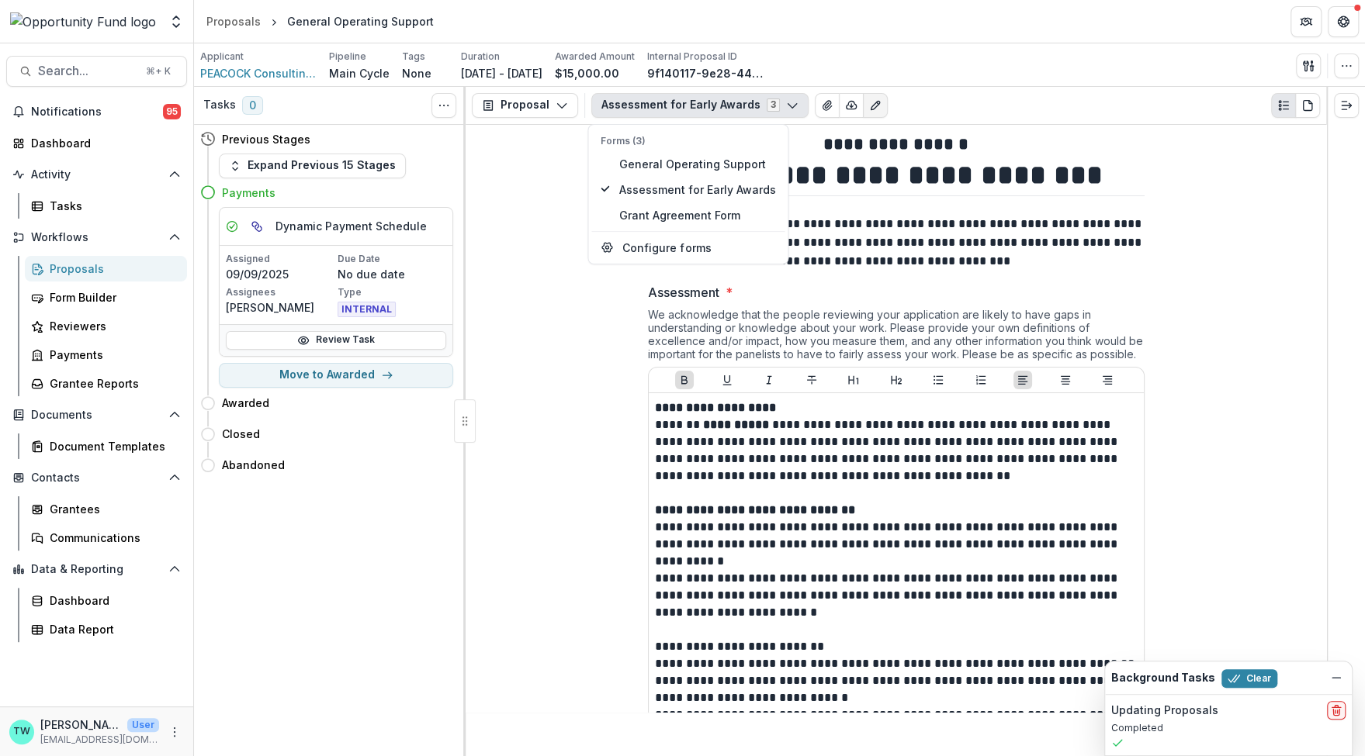
scroll to position [0, 0]
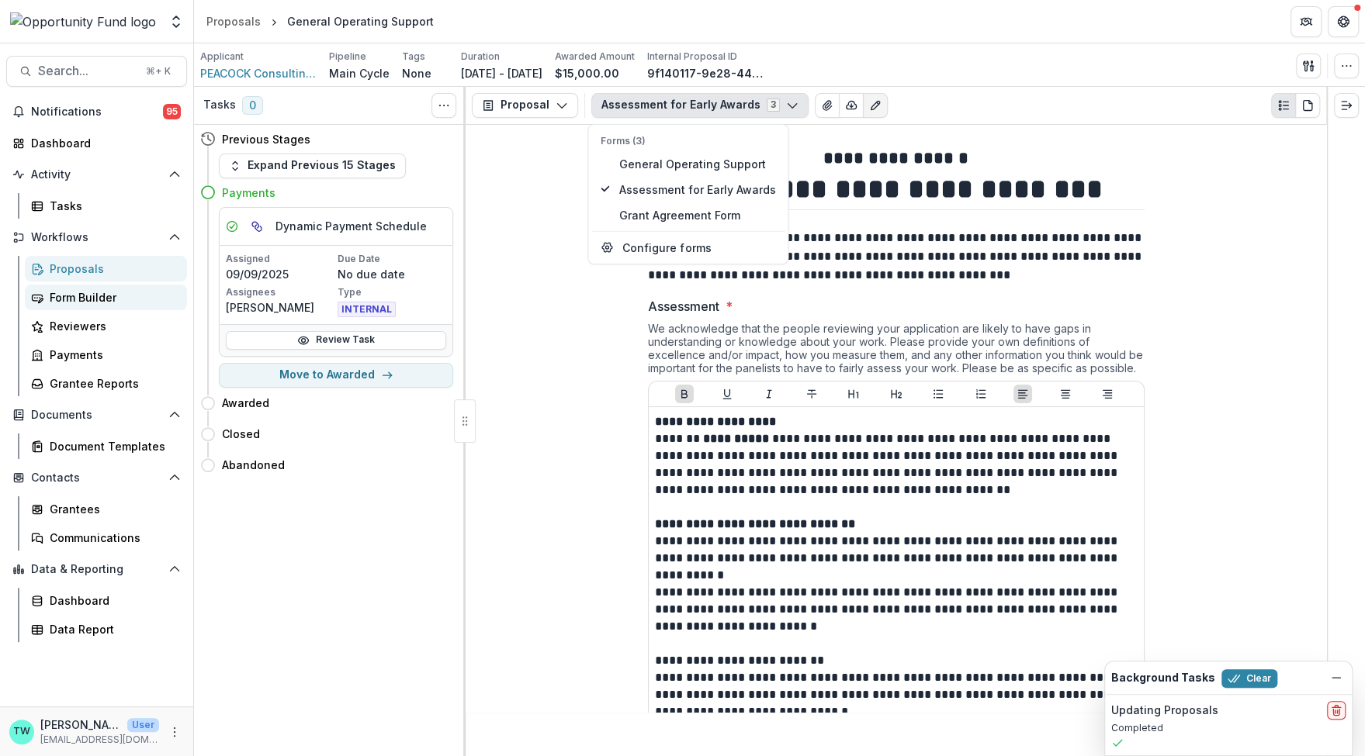
click at [94, 298] on div "Form Builder" at bounding box center [112, 297] width 125 height 16
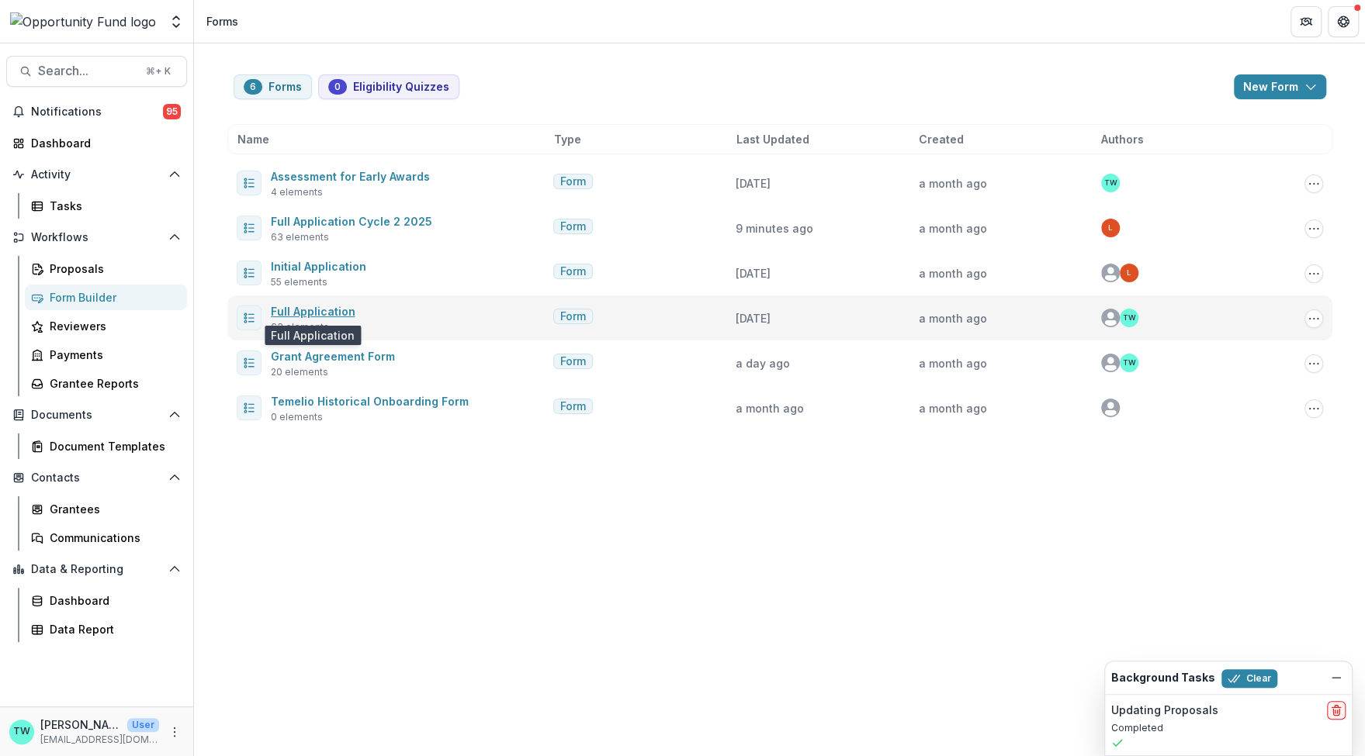
click at [314, 308] on link "Full Application" at bounding box center [313, 311] width 85 height 13
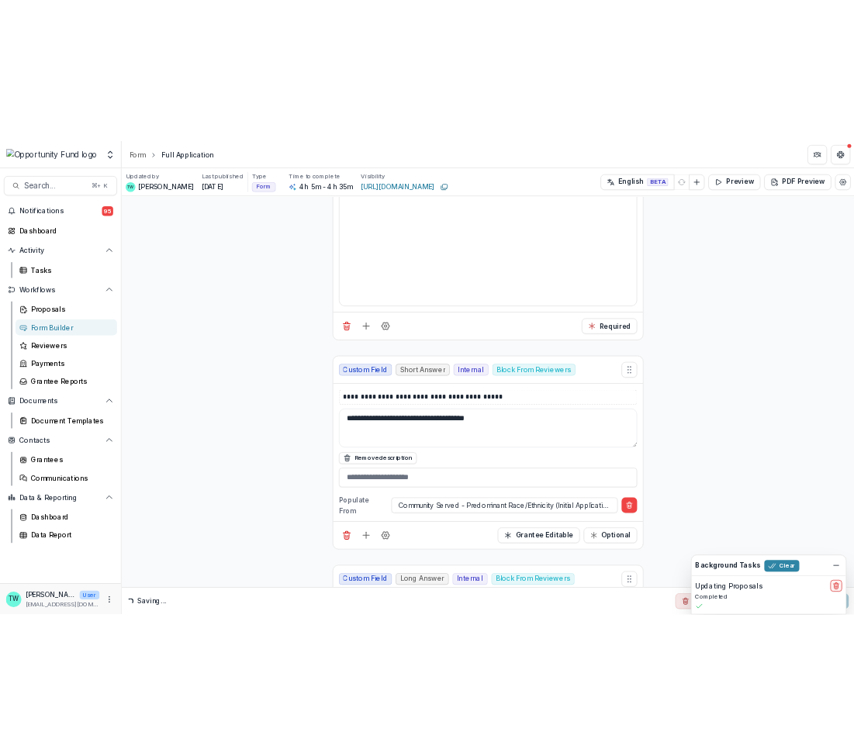
scroll to position [24063, 0]
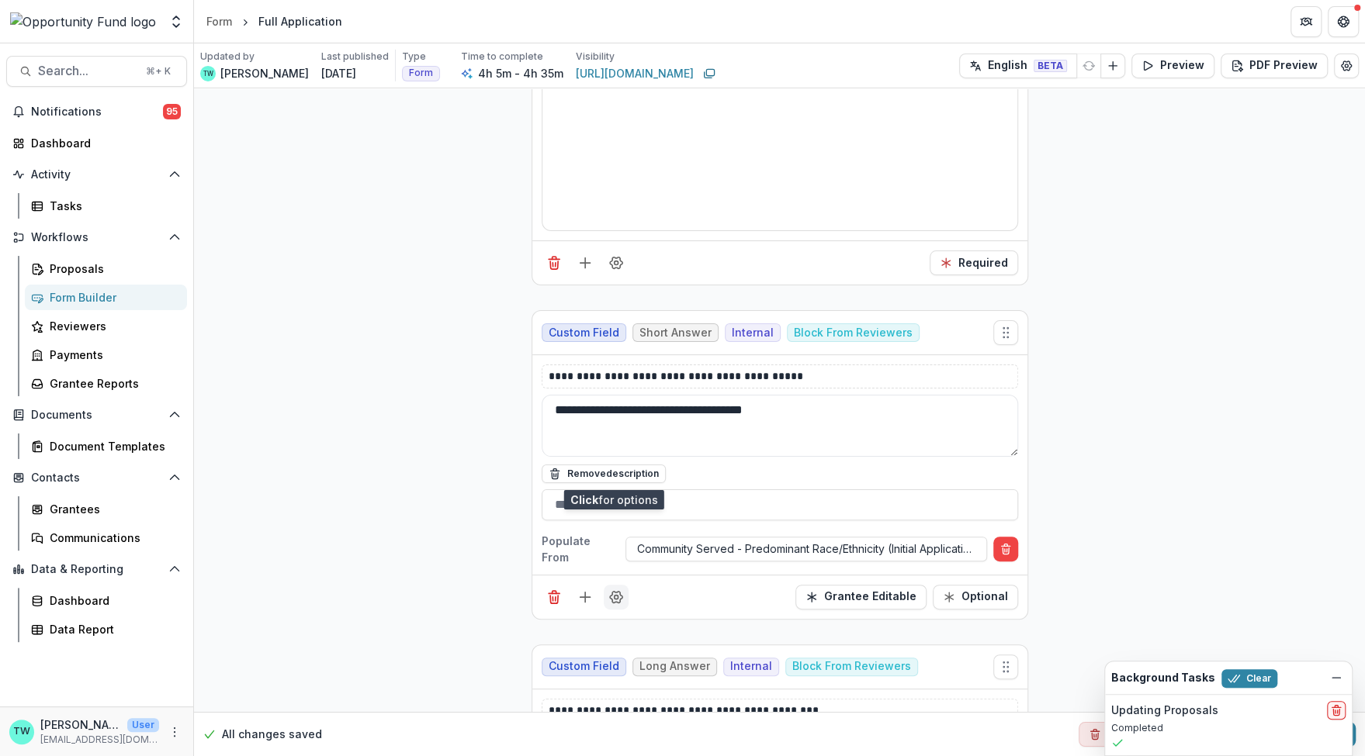
click at [613, 590] on icon "Field Settings" at bounding box center [616, 598] width 16 height 16
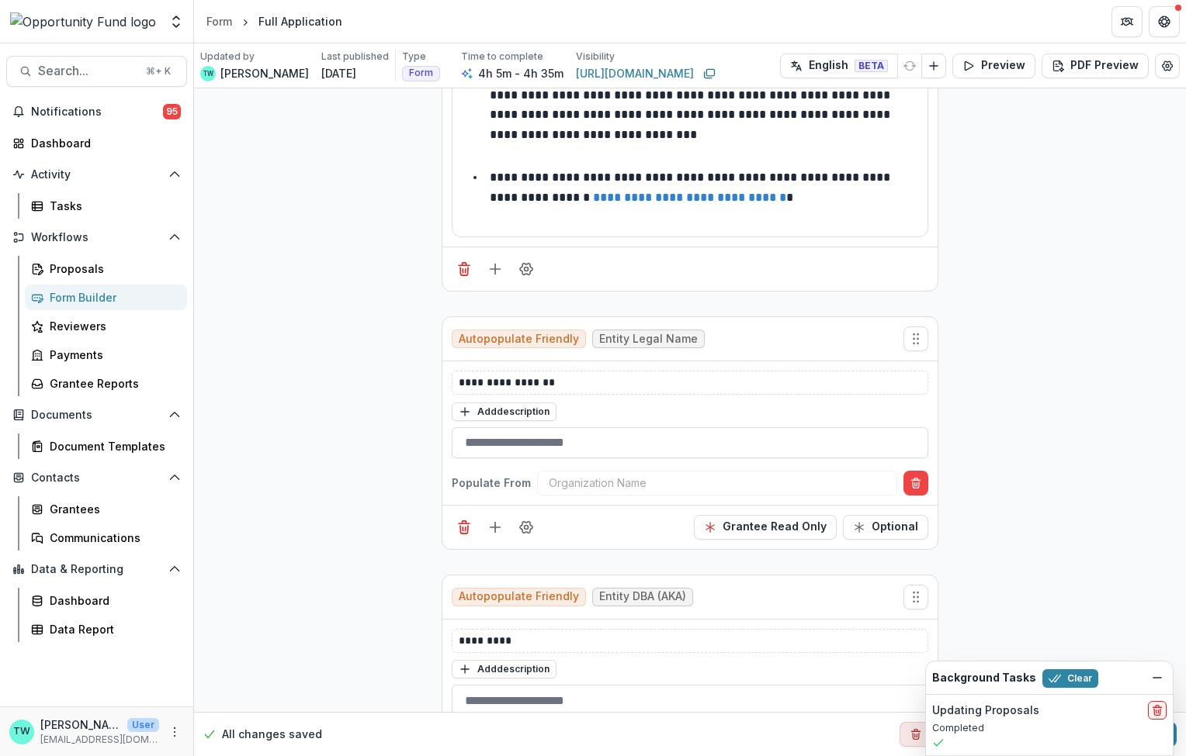
scroll to position [0, 0]
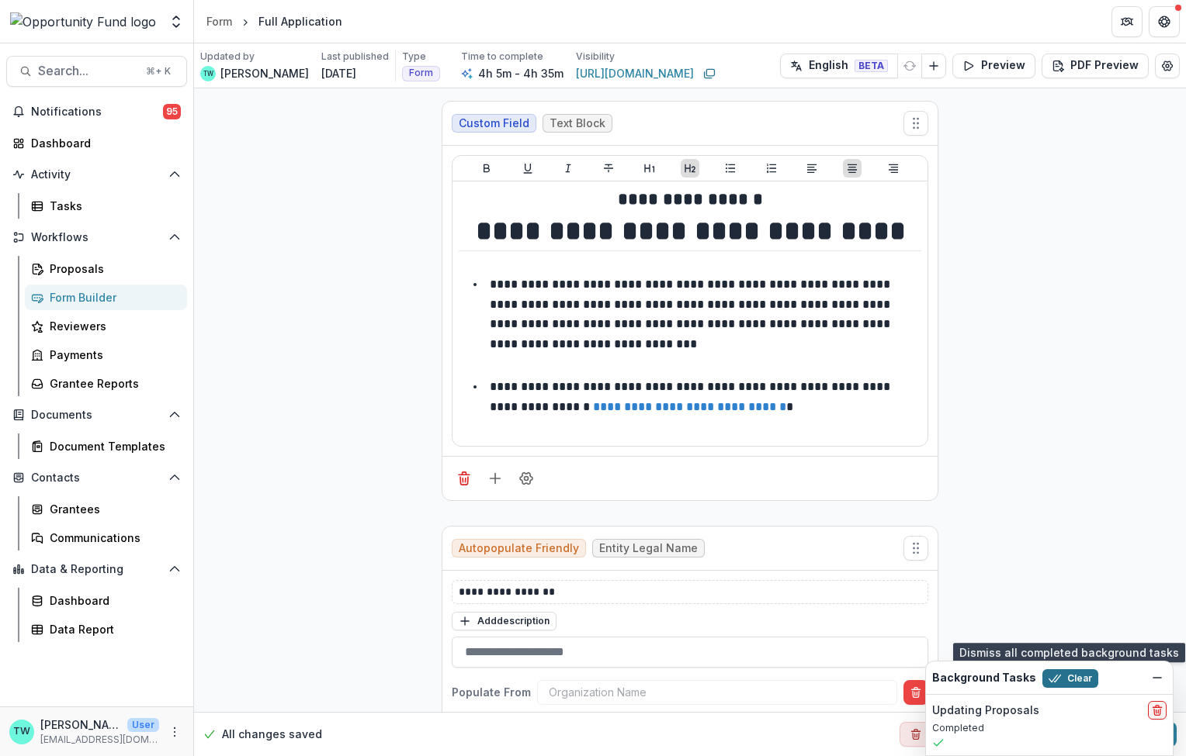
click at [1075, 677] on button "Clear" at bounding box center [1070, 679] width 56 height 19
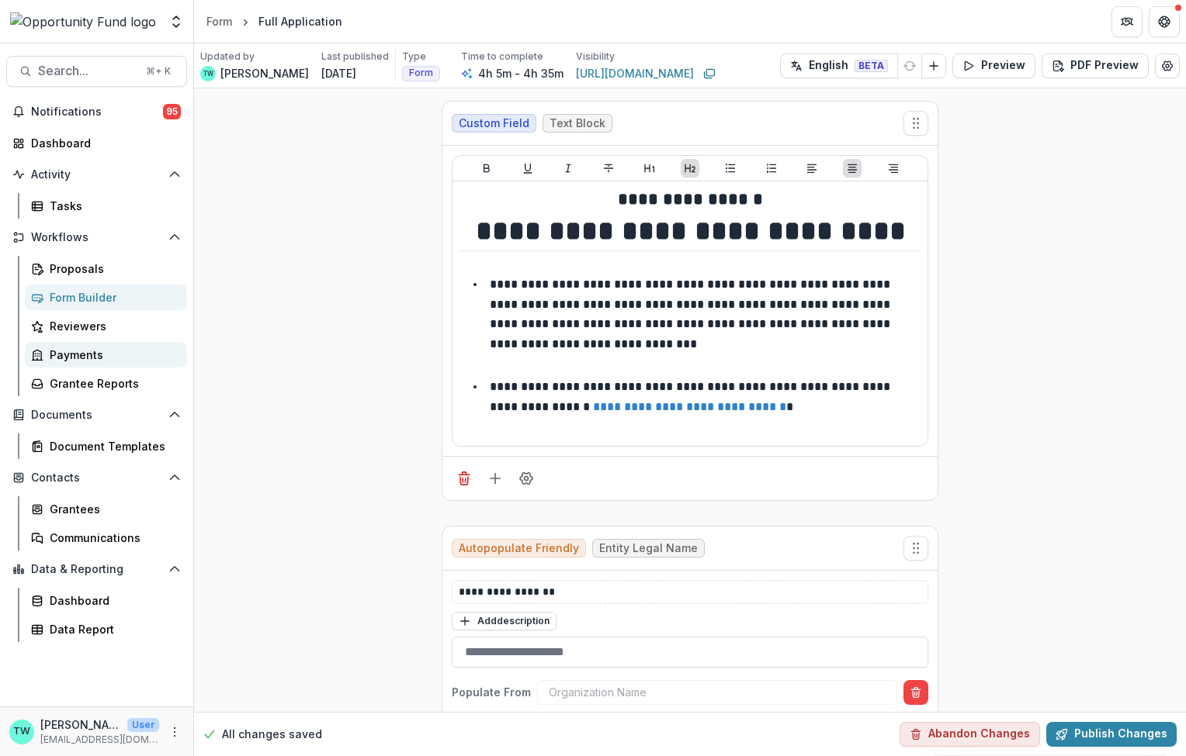
click at [90, 347] on div "Payments" at bounding box center [112, 355] width 125 height 16
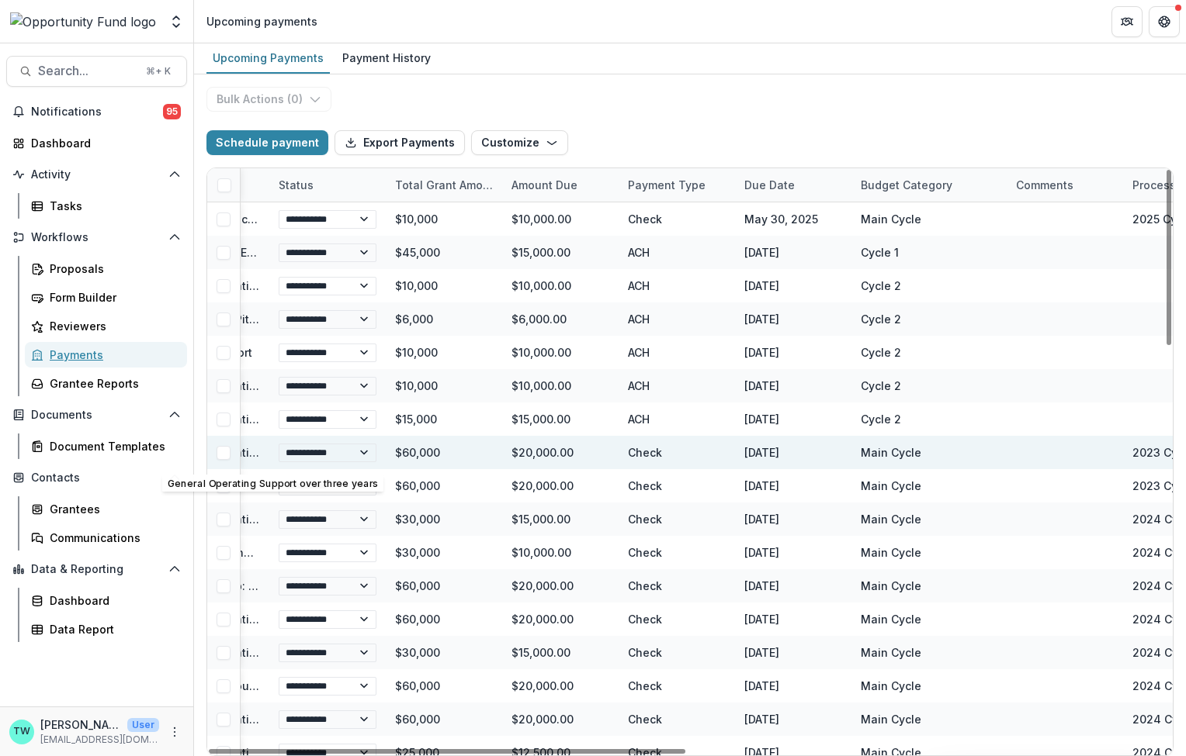
scroll to position [0, 610]
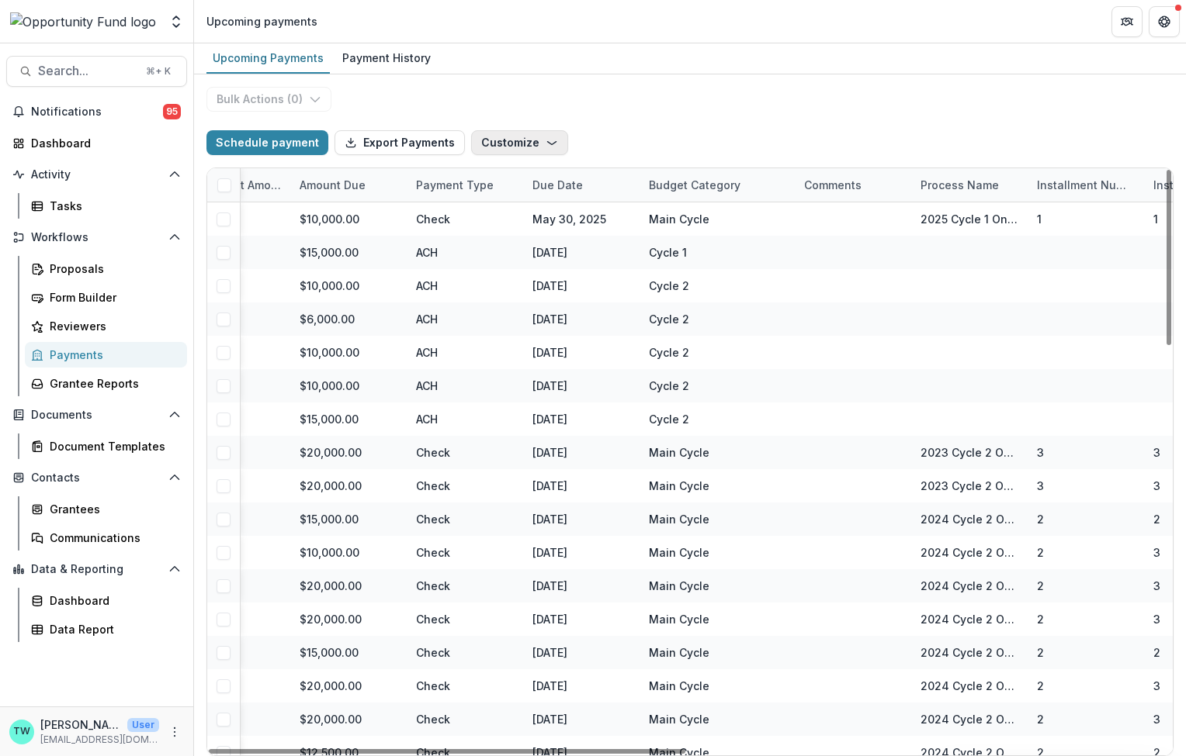
click at [545, 146] on icon "button" at bounding box center [551, 143] width 12 height 12
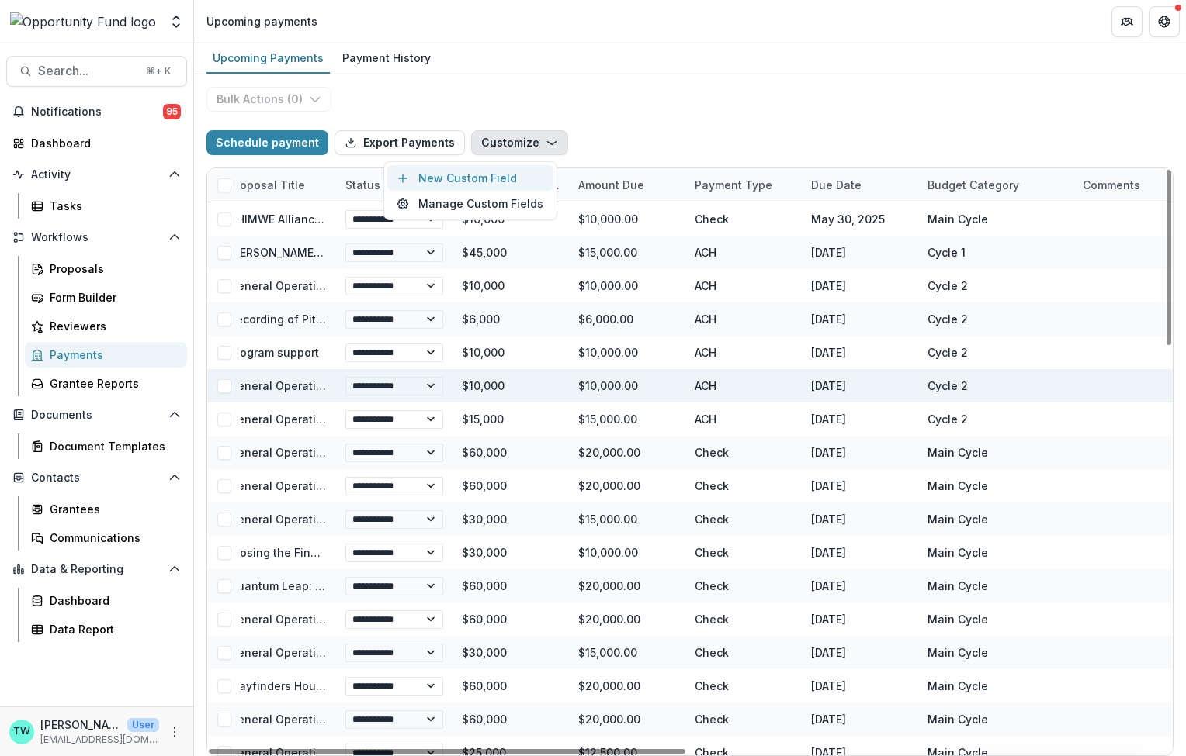
scroll to position [0, 0]
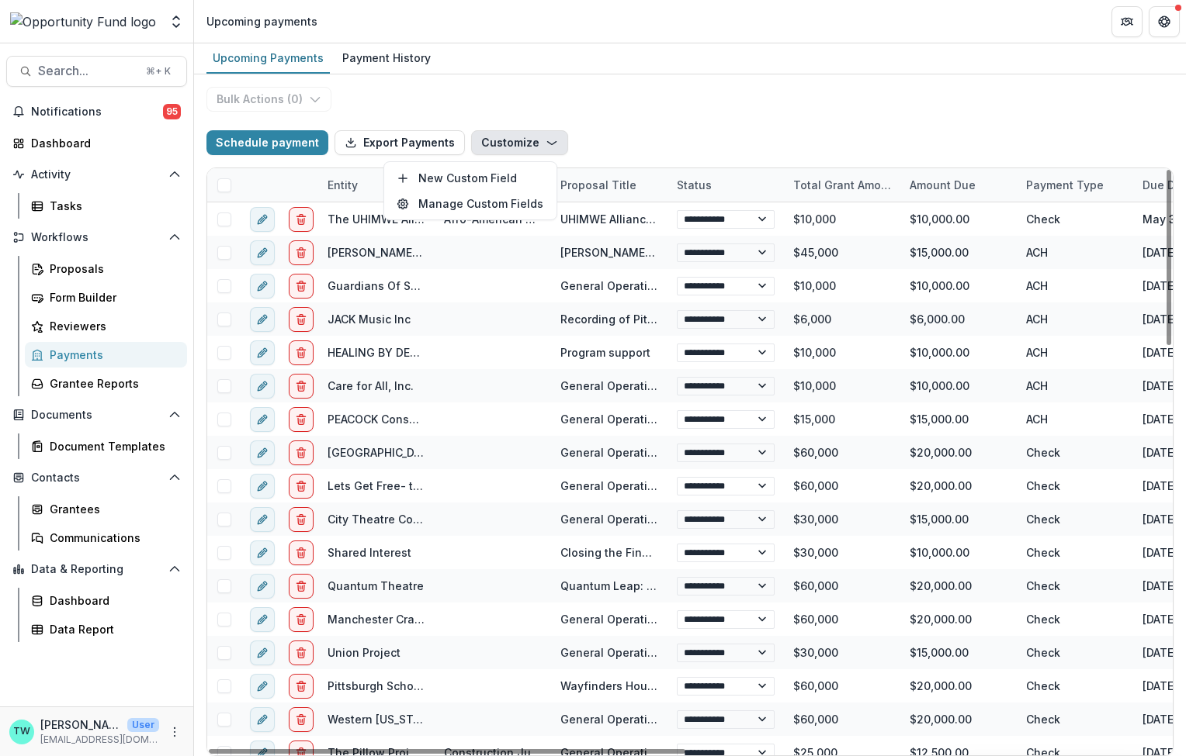
click at [722, 79] on div "**********" at bounding box center [690, 415] width 992 height 682
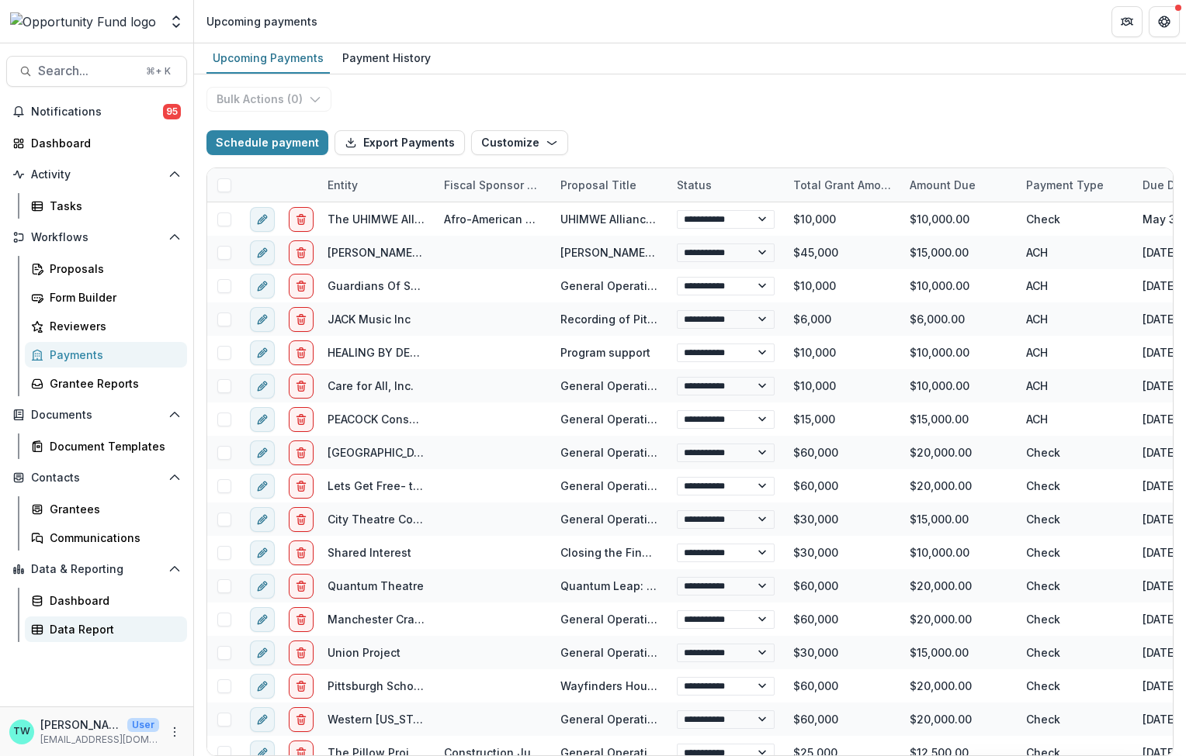
click at [72, 632] on div "Data Report" at bounding box center [112, 629] width 125 height 16
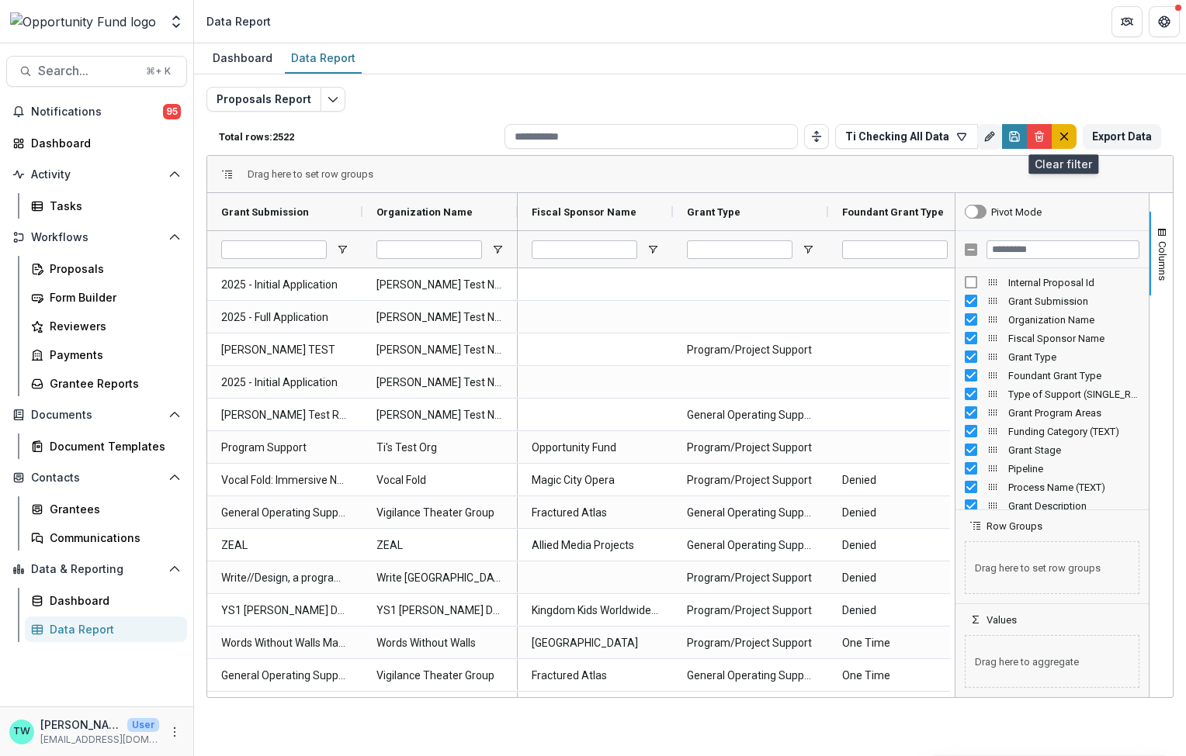
click at [1059, 134] on icon "default" at bounding box center [1064, 136] width 12 height 12
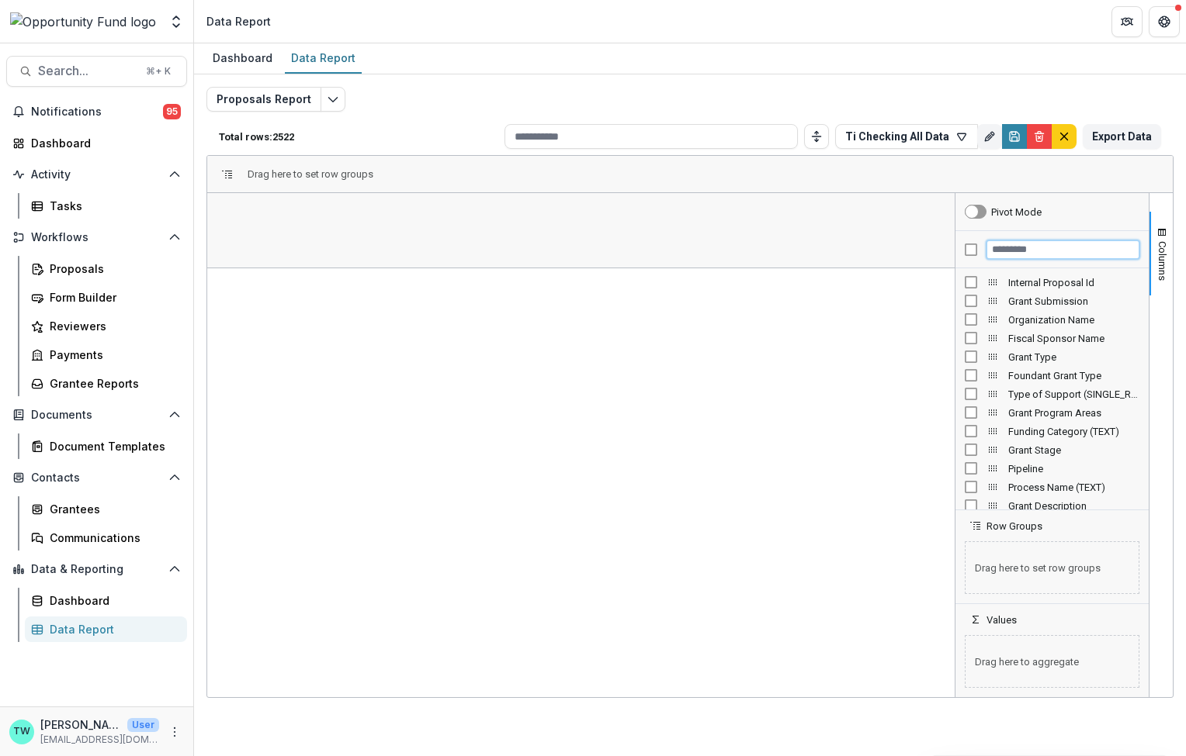
click at [1016, 246] on input "Filter Columns Input" at bounding box center [1062, 250] width 153 height 19
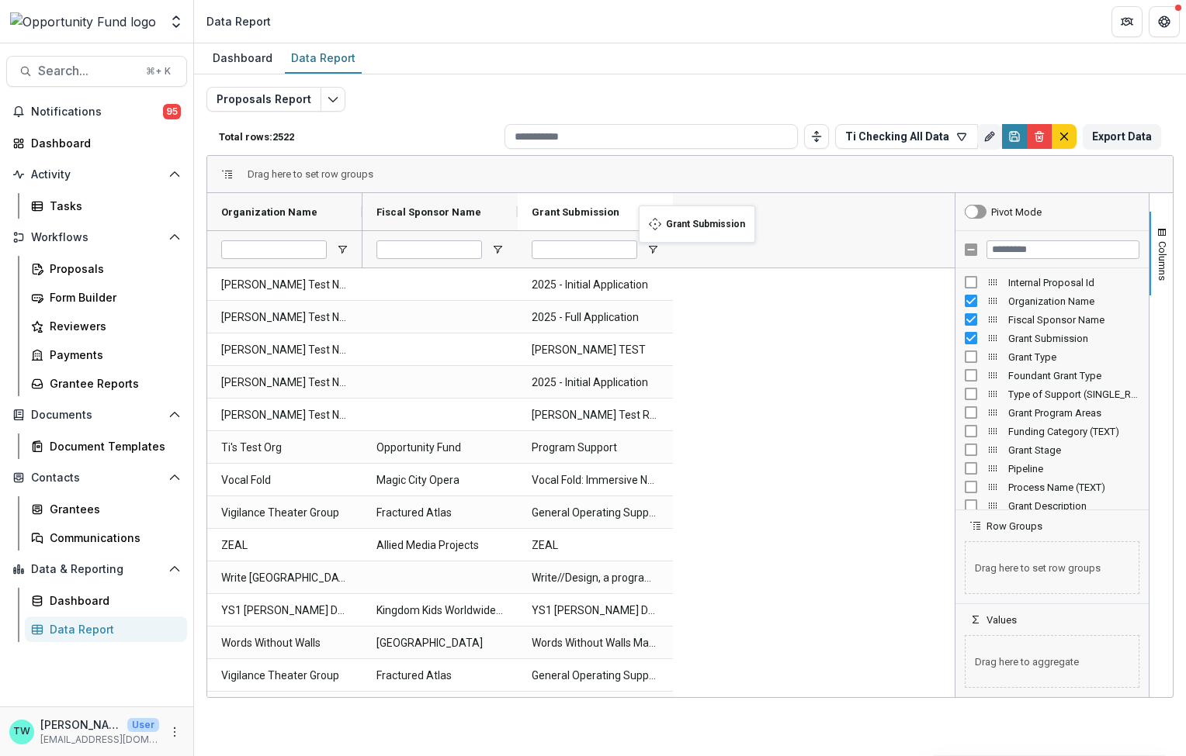
drag, startPoint x: 272, startPoint y: 206, endPoint x: 646, endPoint y: 215, distance: 374.1
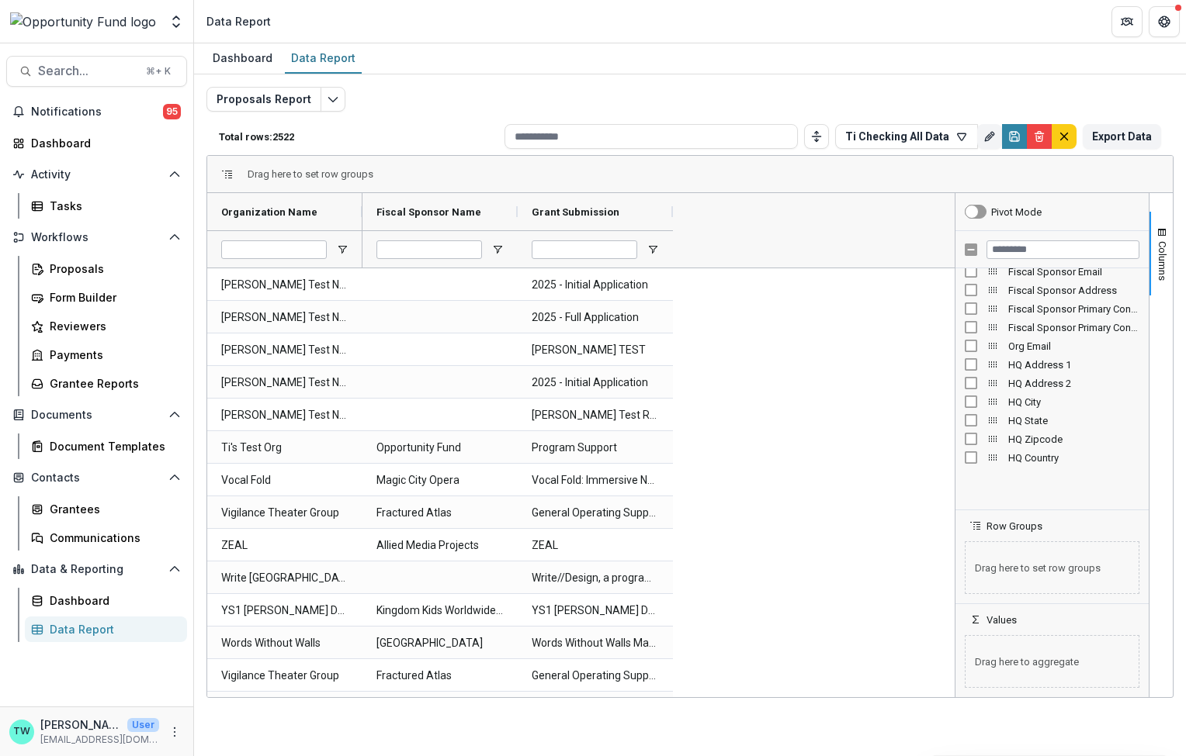
scroll to position [434, 0]
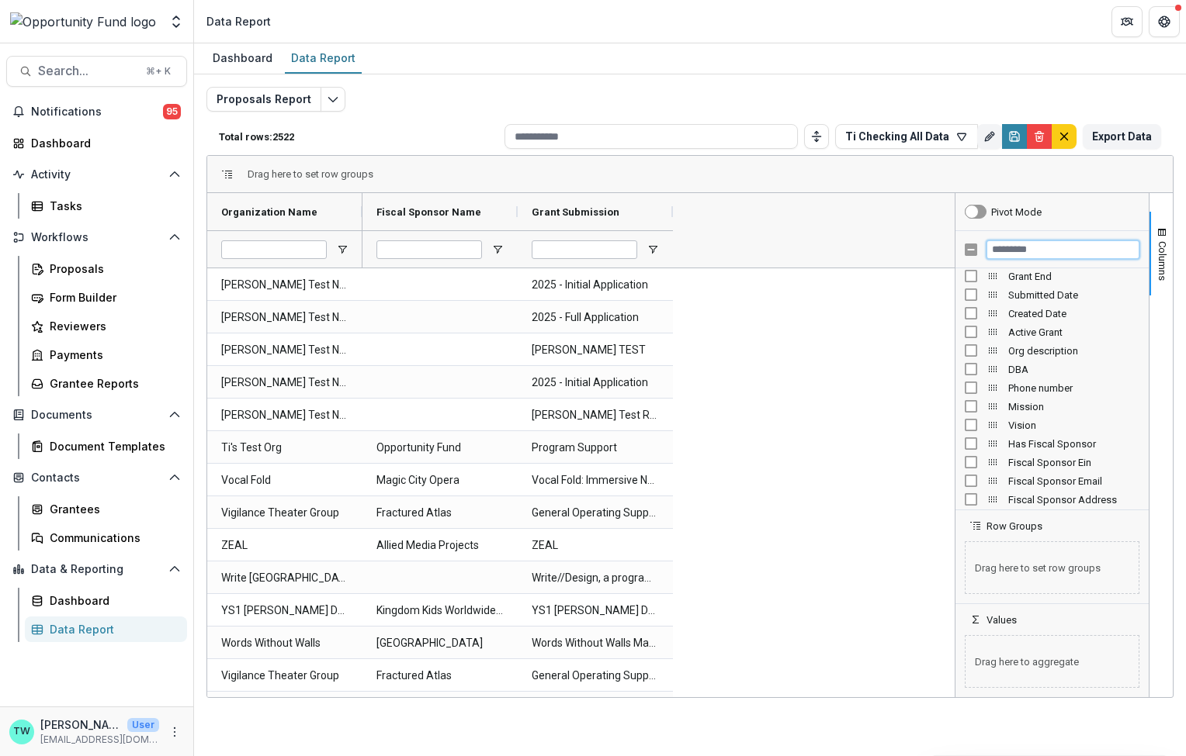
click at [1030, 244] on input "Filter Columns Input" at bounding box center [1062, 250] width 153 height 19
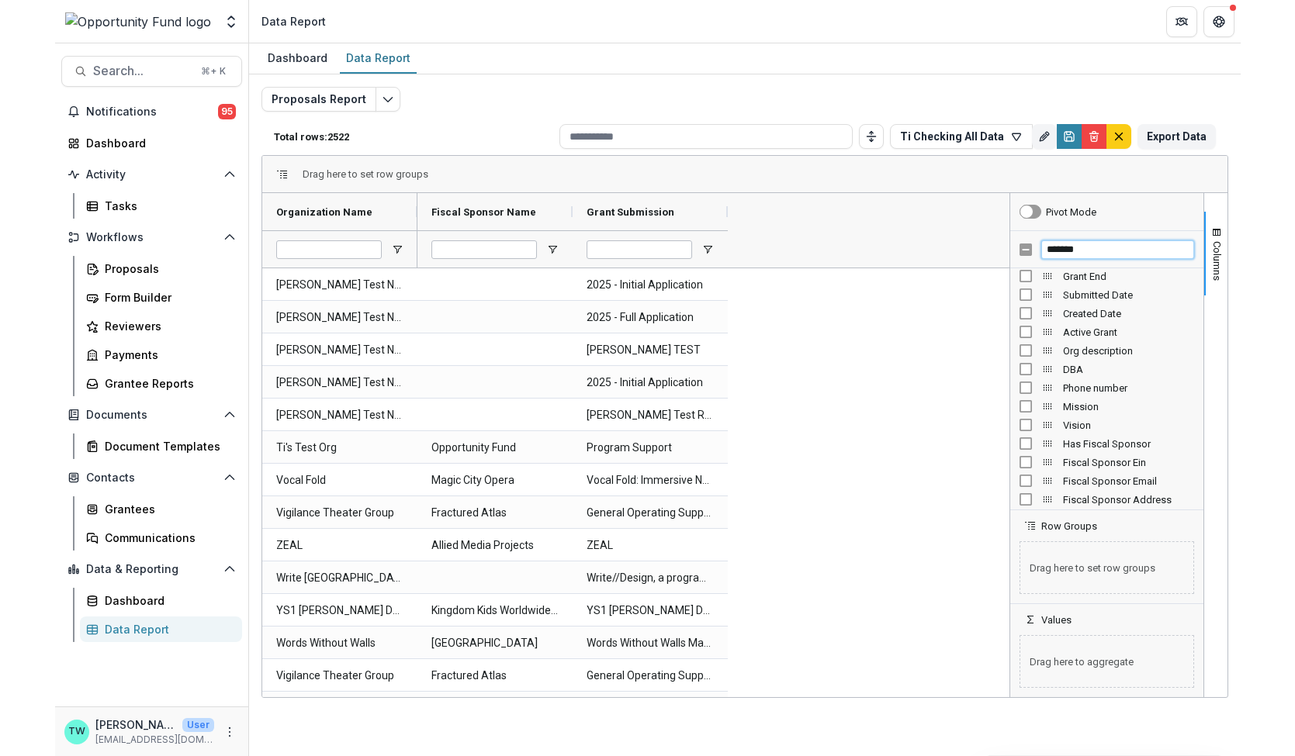
scroll to position [0, 0]
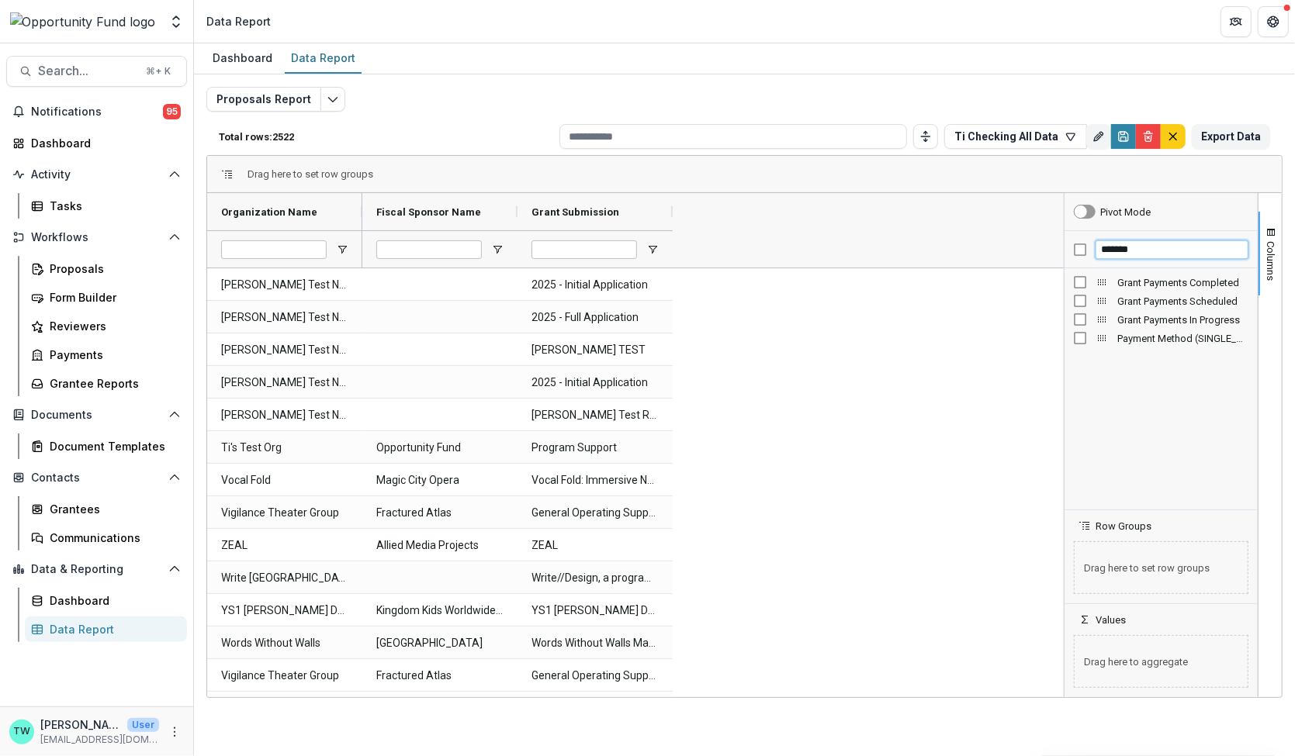
type input "*******"
drag, startPoint x: 1070, startPoint y: 399, endPoint x: 874, endPoint y: 385, distance: 196.0
click at [874, 385] on div "Organization Name Fiscal Sponsor Name Grant Submission" at bounding box center [744, 445] width 1075 height 504
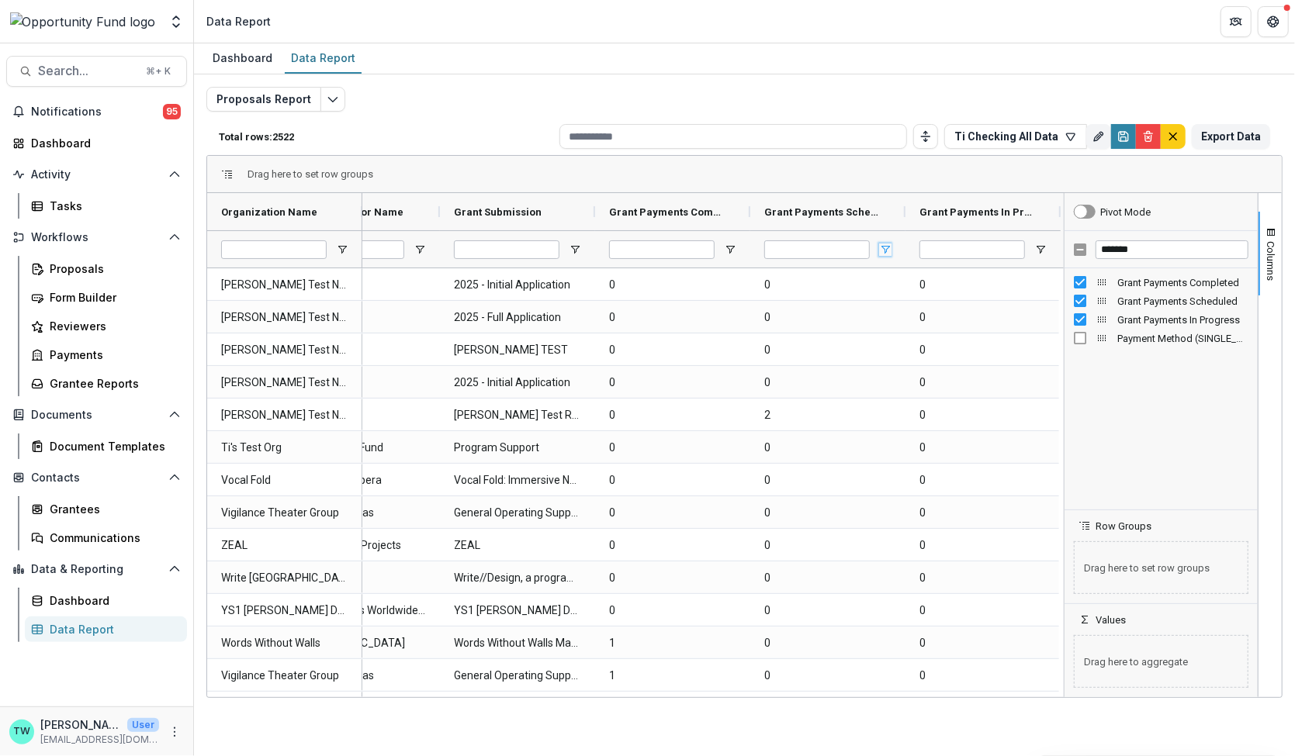
click at [885, 251] on span "Open Filter Menu" at bounding box center [885, 250] width 12 height 12
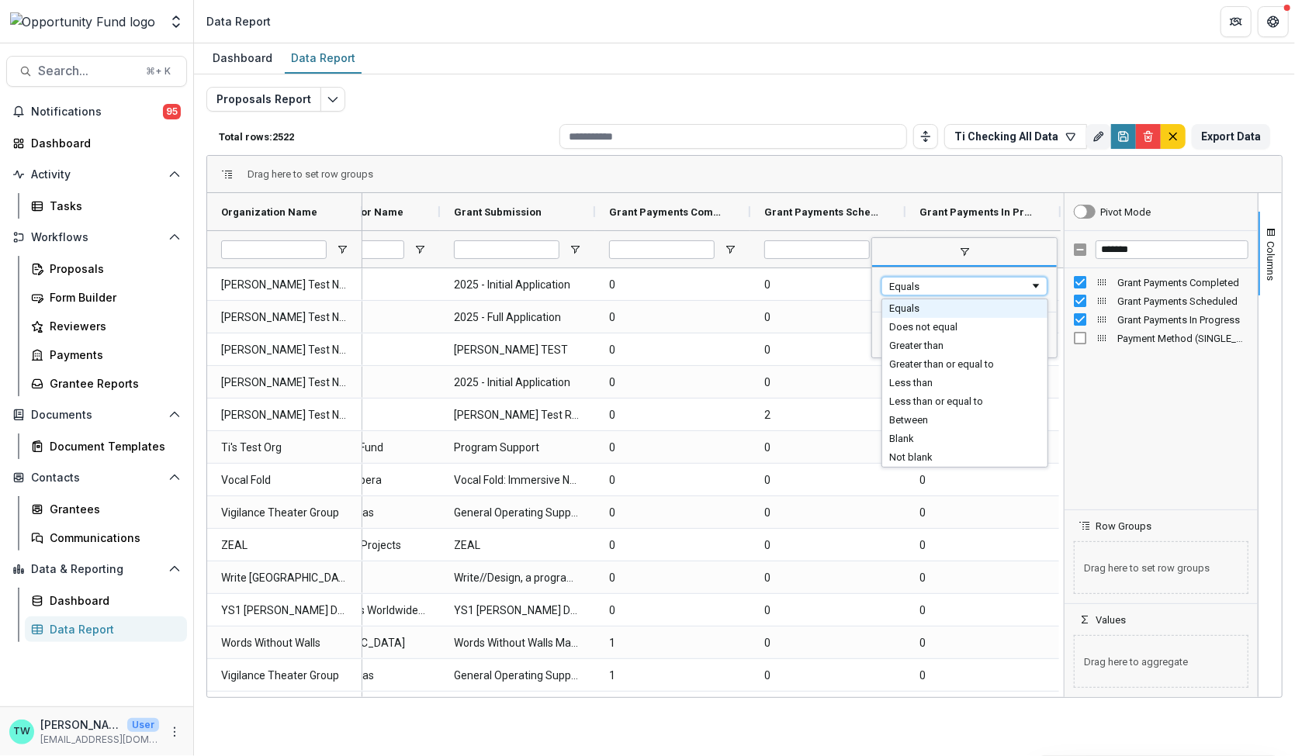
click at [925, 286] on div "Equals" at bounding box center [959, 287] width 140 height 12
click at [951, 292] on div "Greater than" at bounding box center [964, 286] width 166 height 19
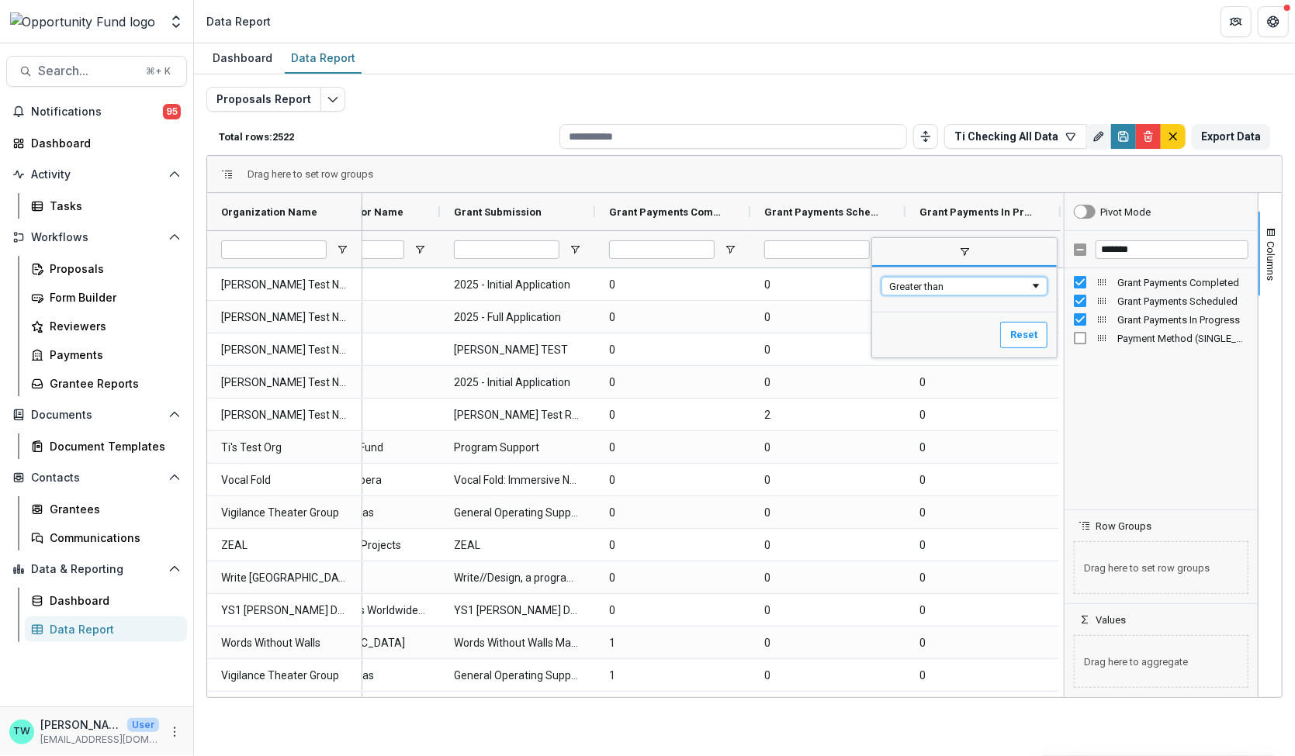
click at [964, 284] on div "Greater than" at bounding box center [959, 287] width 140 height 12
click at [979, 286] on div "Greater than" at bounding box center [959, 287] width 140 height 12
click at [1009, 337] on button "Reset" at bounding box center [1023, 335] width 47 height 26
click at [915, 162] on div "Drag here to set row groups" at bounding box center [744, 174] width 1075 height 37
click at [1030, 248] on div at bounding box center [982, 248] width 155 height 37
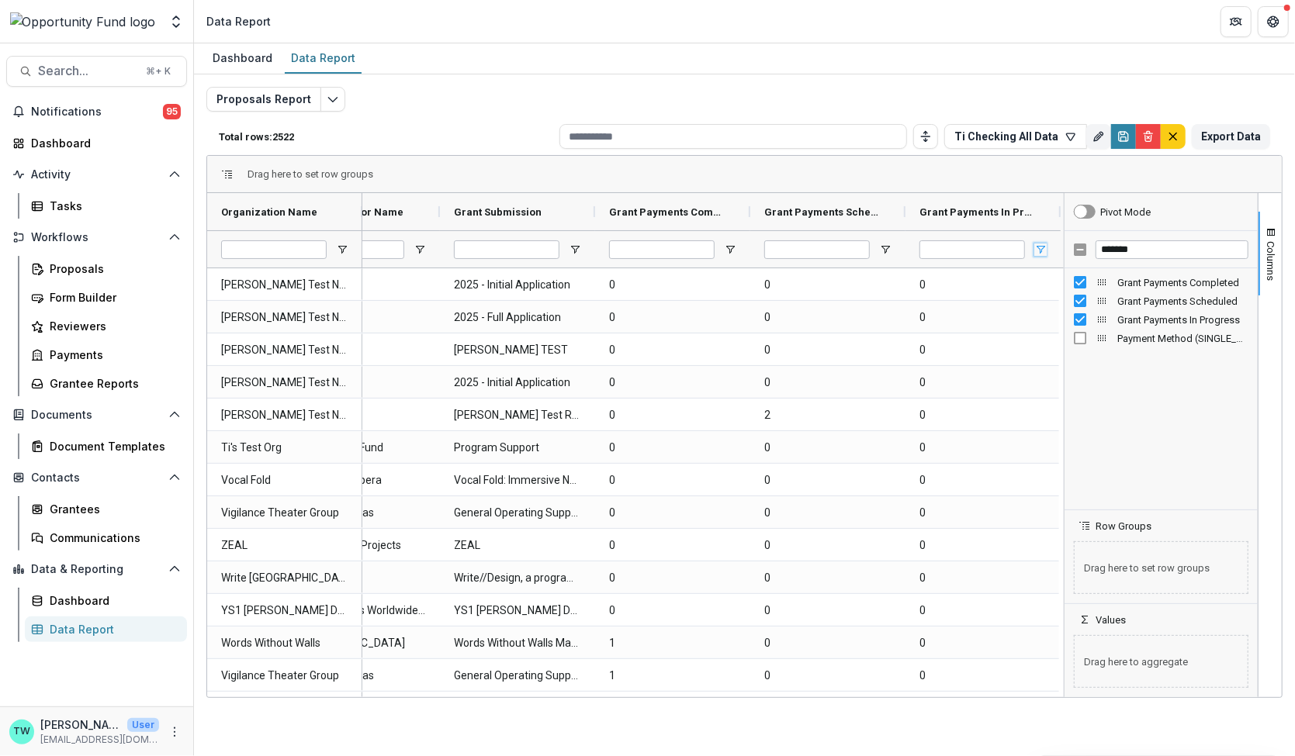
click at [1040, 248] on span "Open Filter Menu" at bounding box center [1040, 250] width 12 height 12
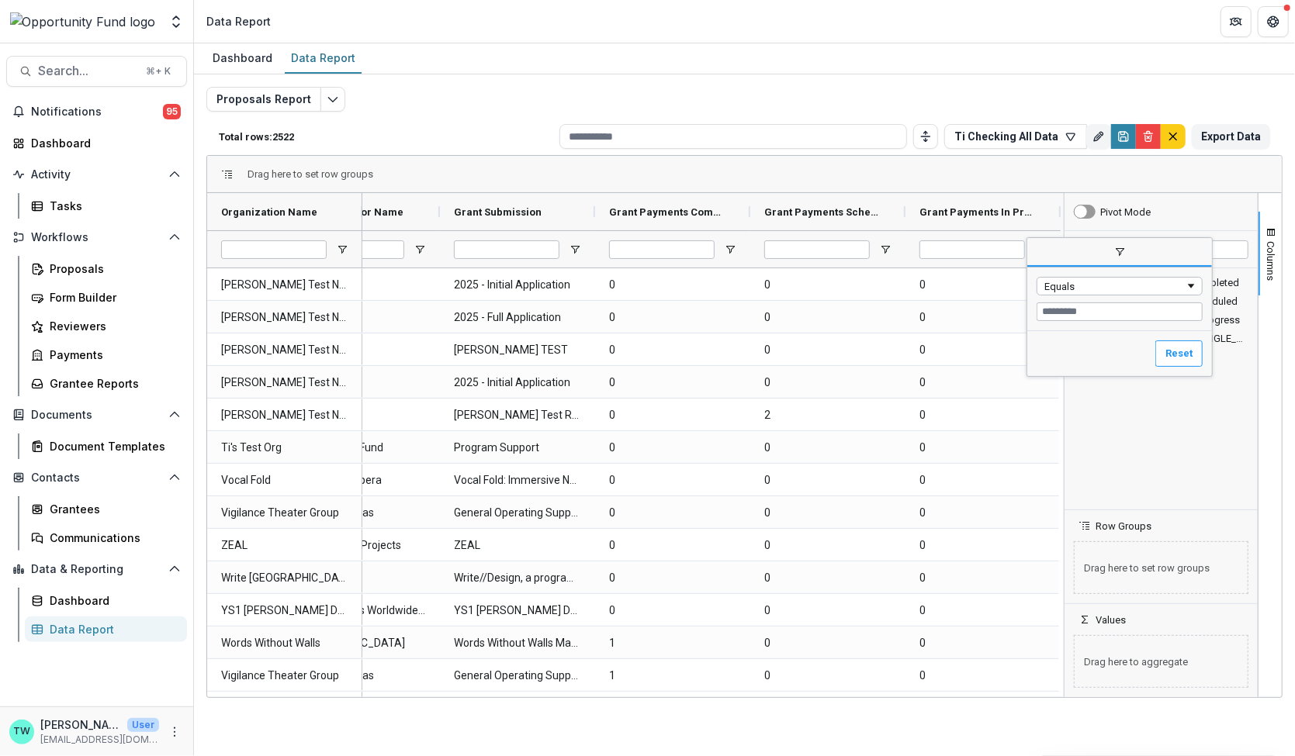
click at [1052, 311] on input "Filter Value" at bounding box center [1120, 312] width 166 height 19
type input "*"
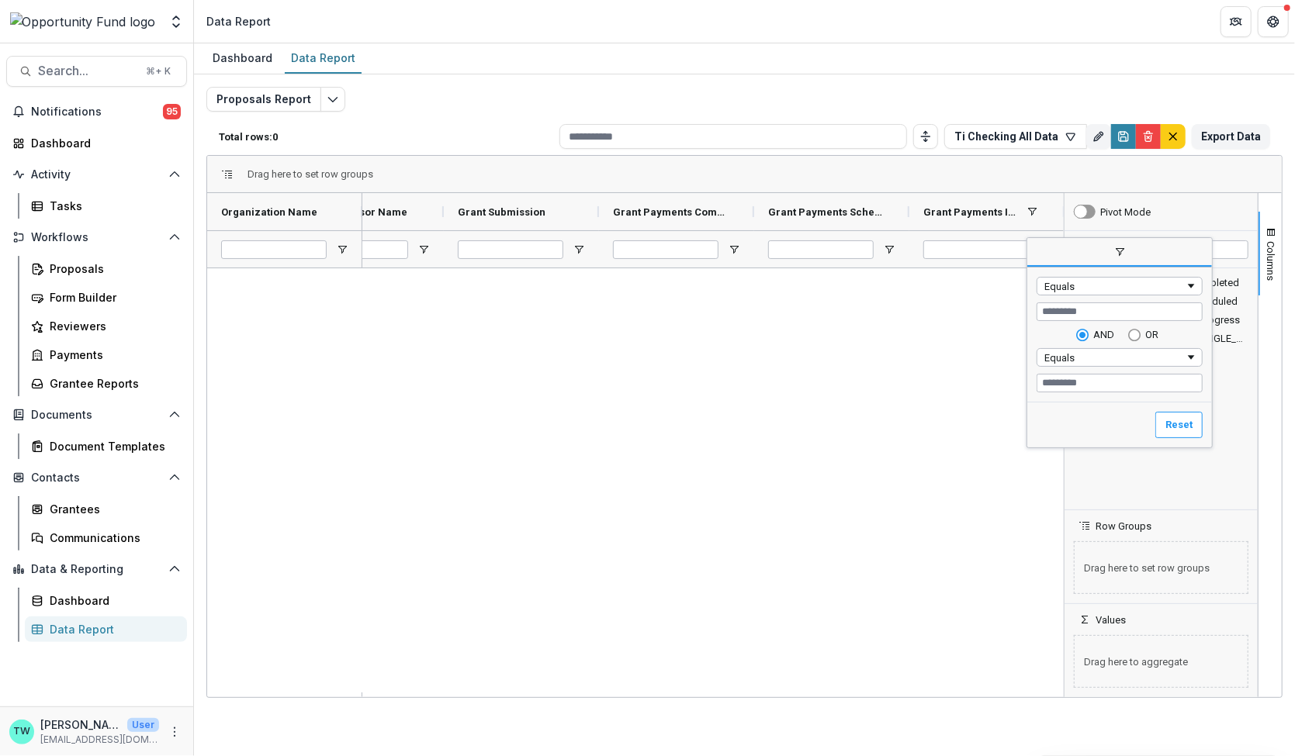
type input "*"
click at [1085, 288] on div "Equals" at bounding box center [1114, 287] width 140 height 12
click at [1090, 384] on input "Filter Value" at bounding box center [1120, 383] width 166 height 19
type input "*"
type input "******"
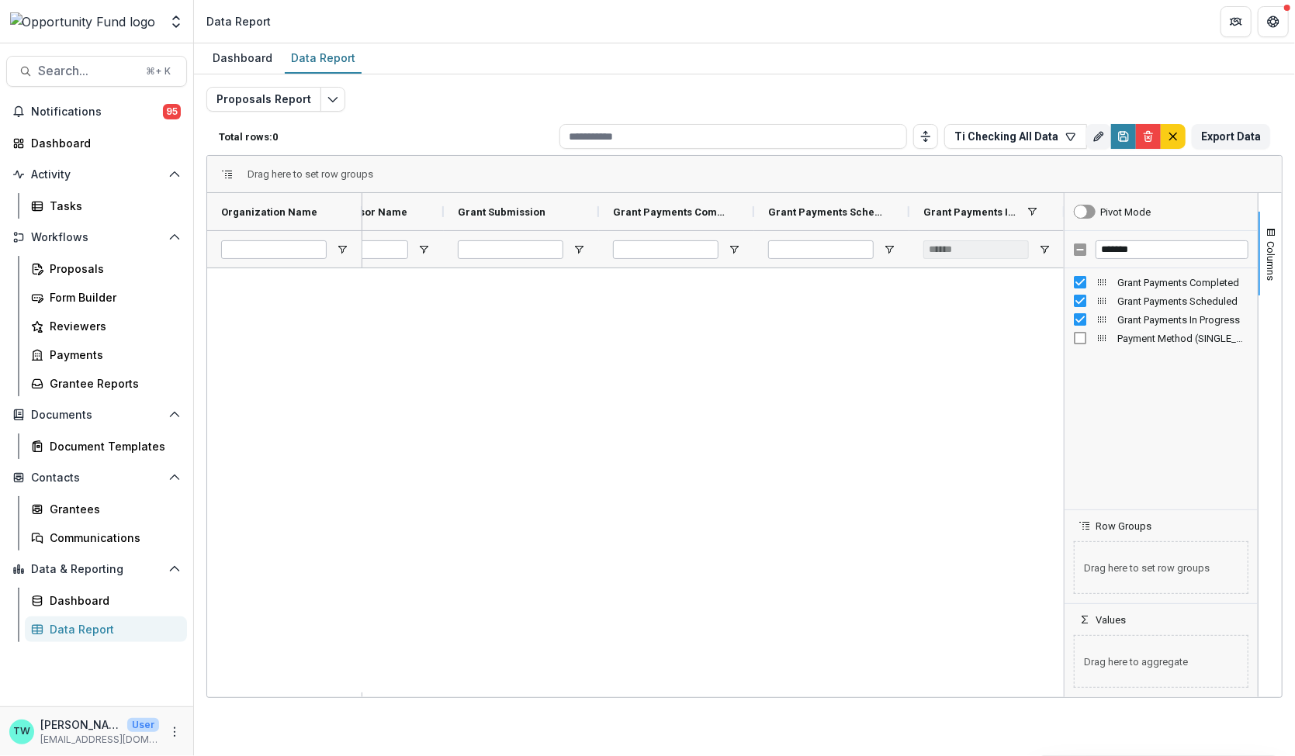
click at [891, 469] on div at bounding box center [712, 480] width 701 height 424
click at [884, 246] on span "Open Filter Menu" at bounding box center [889, 250] width 12 height 12
click at [795, 348] on div at bounding box center [712, 480] width 701 height 424
click at [1044, 248] on span "Open Filter Menu" at bounding box center [1044, 250] width 12 height 12
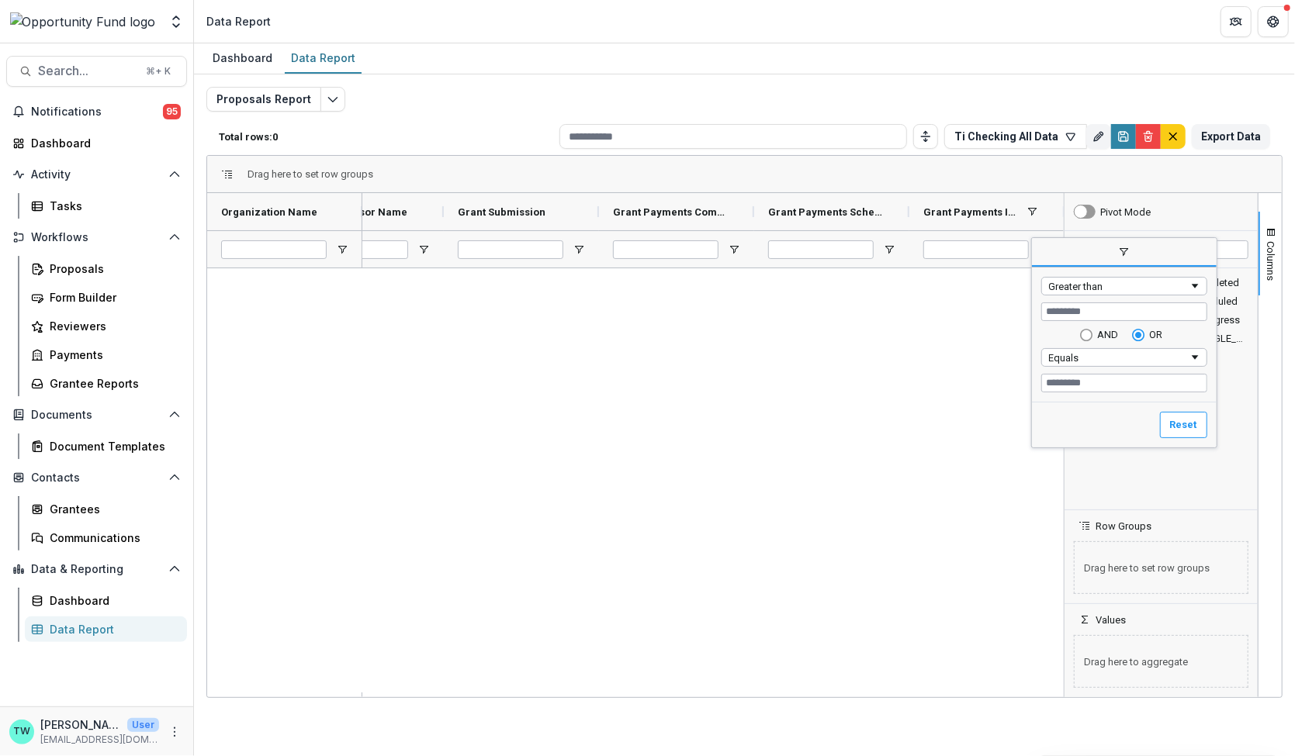
click at [1178, 405] on div "Reset" at bounding box center [1124, 425] width 185 height 46
click at [1190, 424] on button "Reset" at bounding box center [1183, 425] width 47 height 26
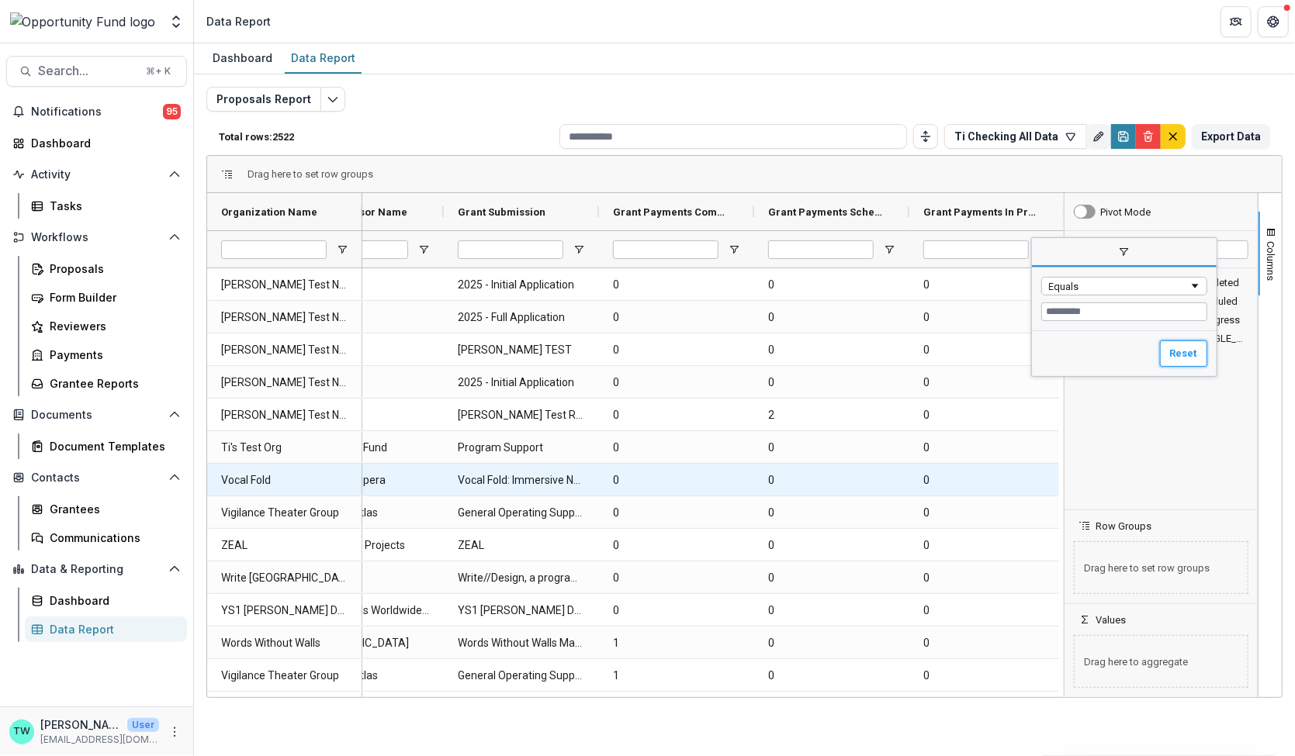
scroll to position [0, 78]
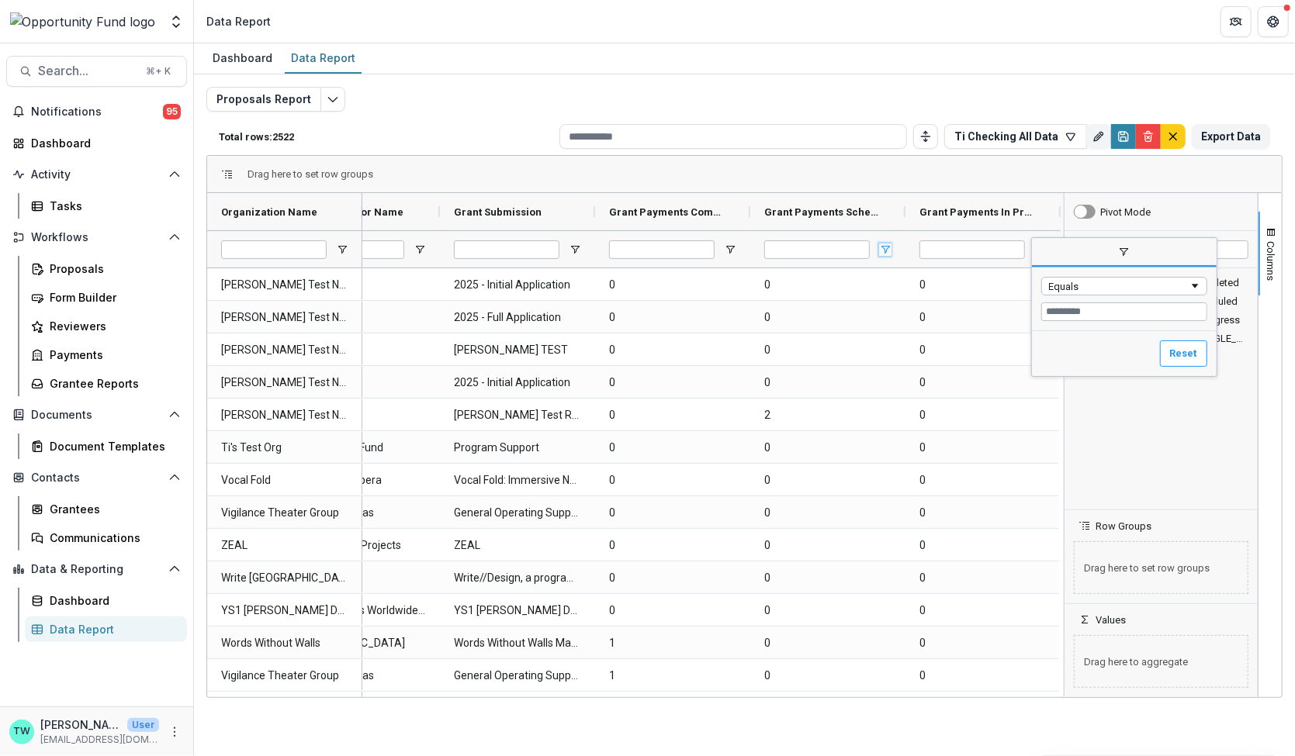
click at [881, 248] on span "Open Filter Menu" at bounding box center [885, 250] width 12 height 12
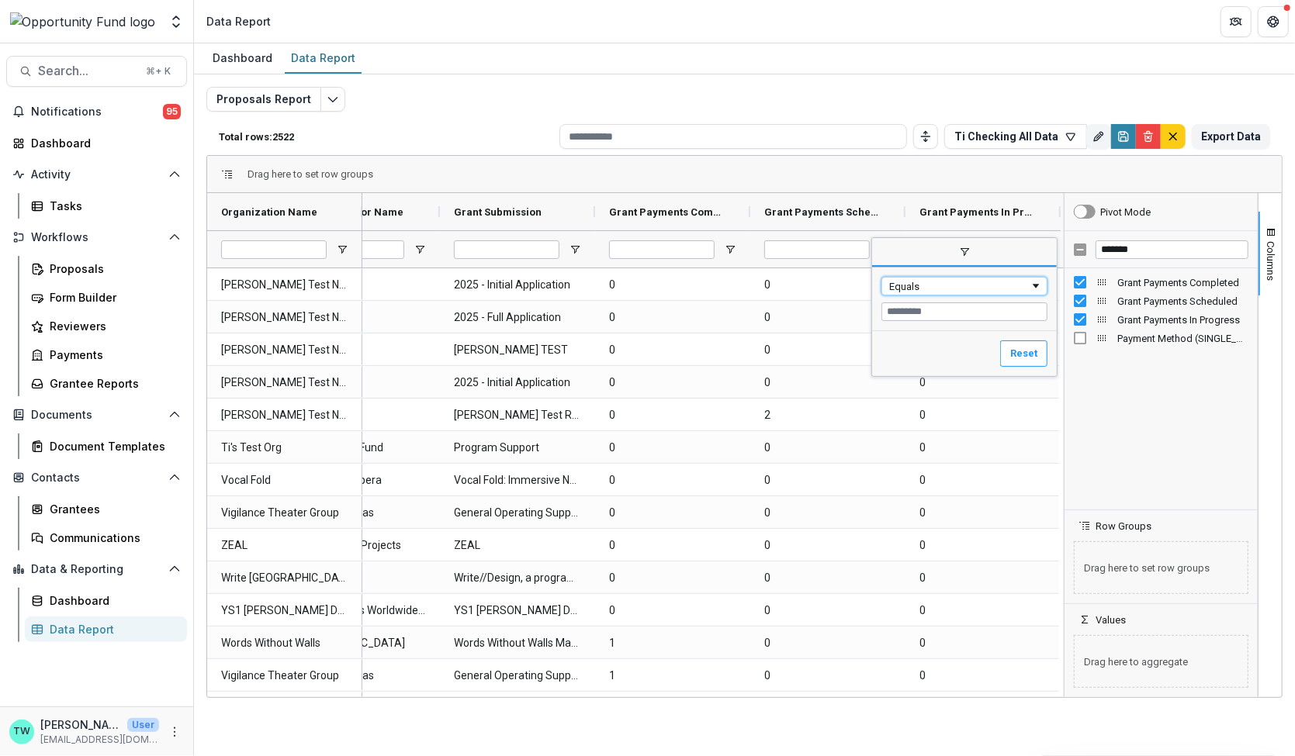
click at [923, 287] on div "Equals" at bounding box center [959, 287] width 140 height 12
click at [917, 312] on input "Filter Value" at bounding box center [964, 312] width 166 height 19
type input "*"
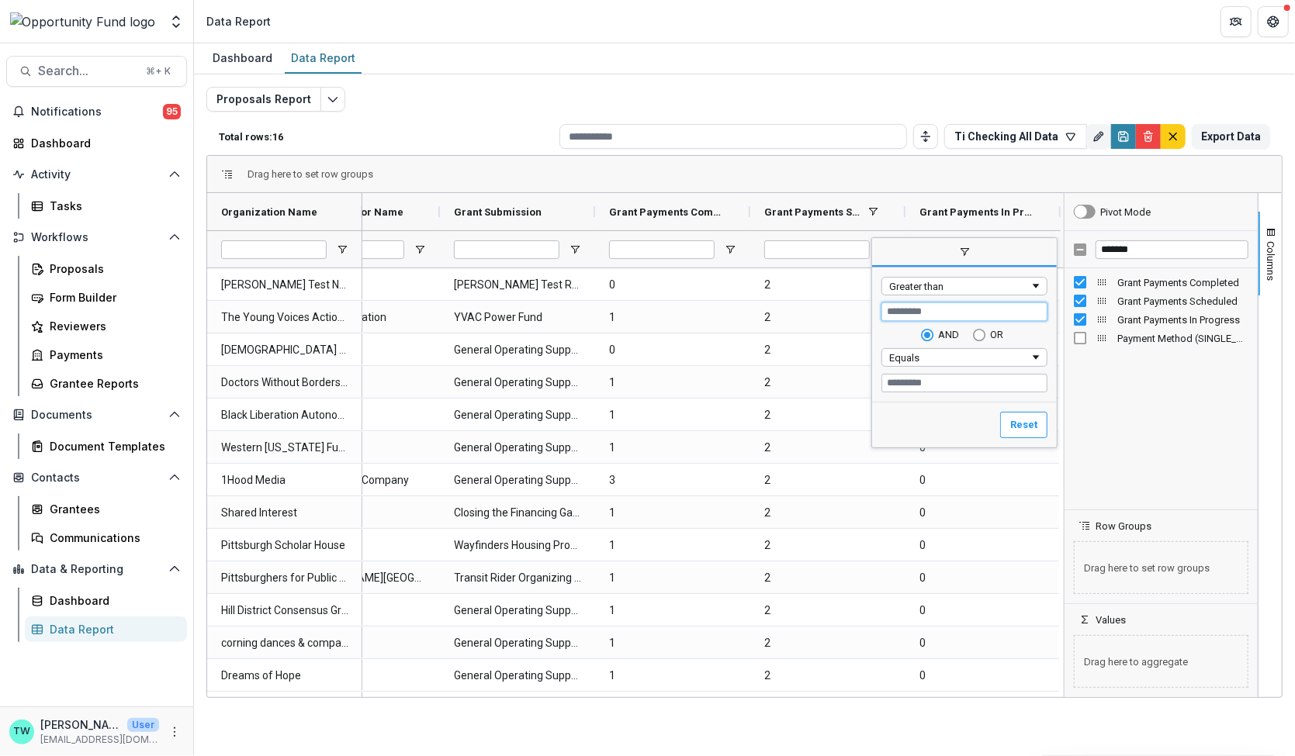
type input "*"
click at [978, 290] on div "Greater than" at bounding box center [959, 287] width 140 height 12
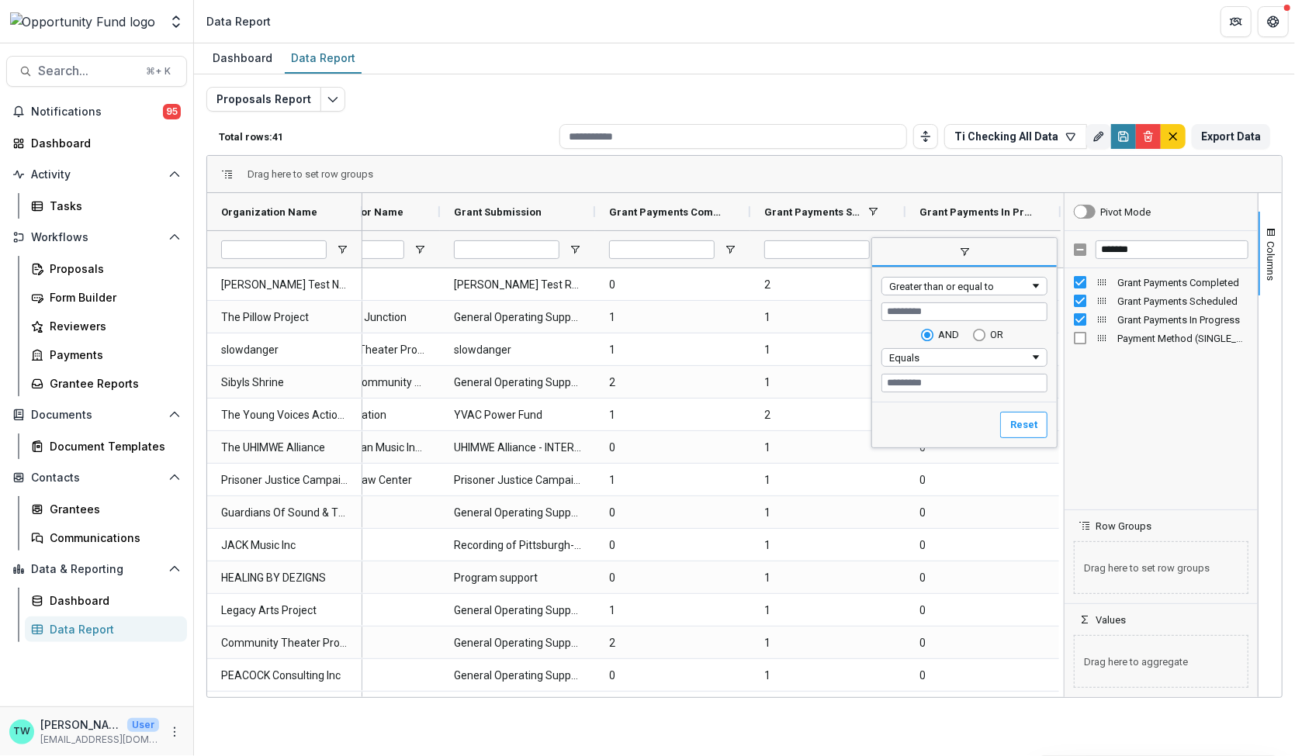
click at [933, 418] on div "Reset" at bounding box center [964, 425] width 185 height 46
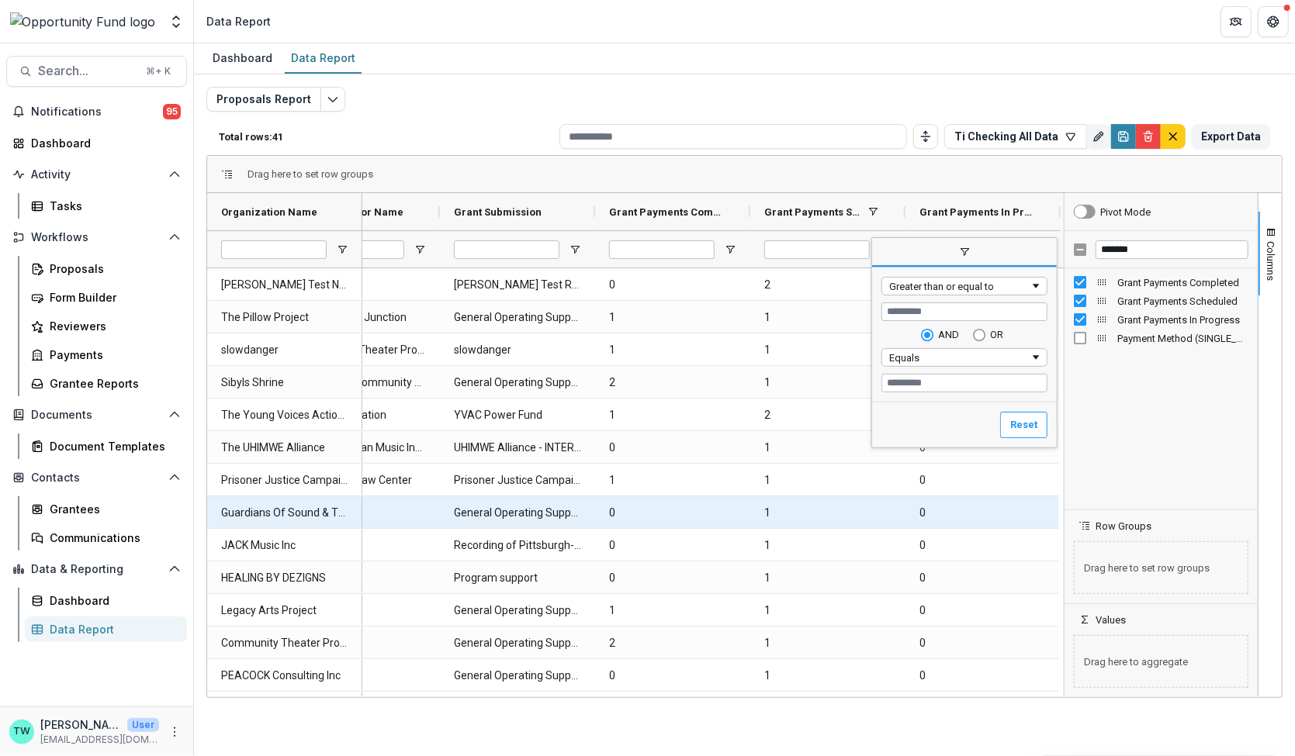
click at [719, 503] on Completed-2738 "0" at bounding box center [672, 513] width 127 height 32
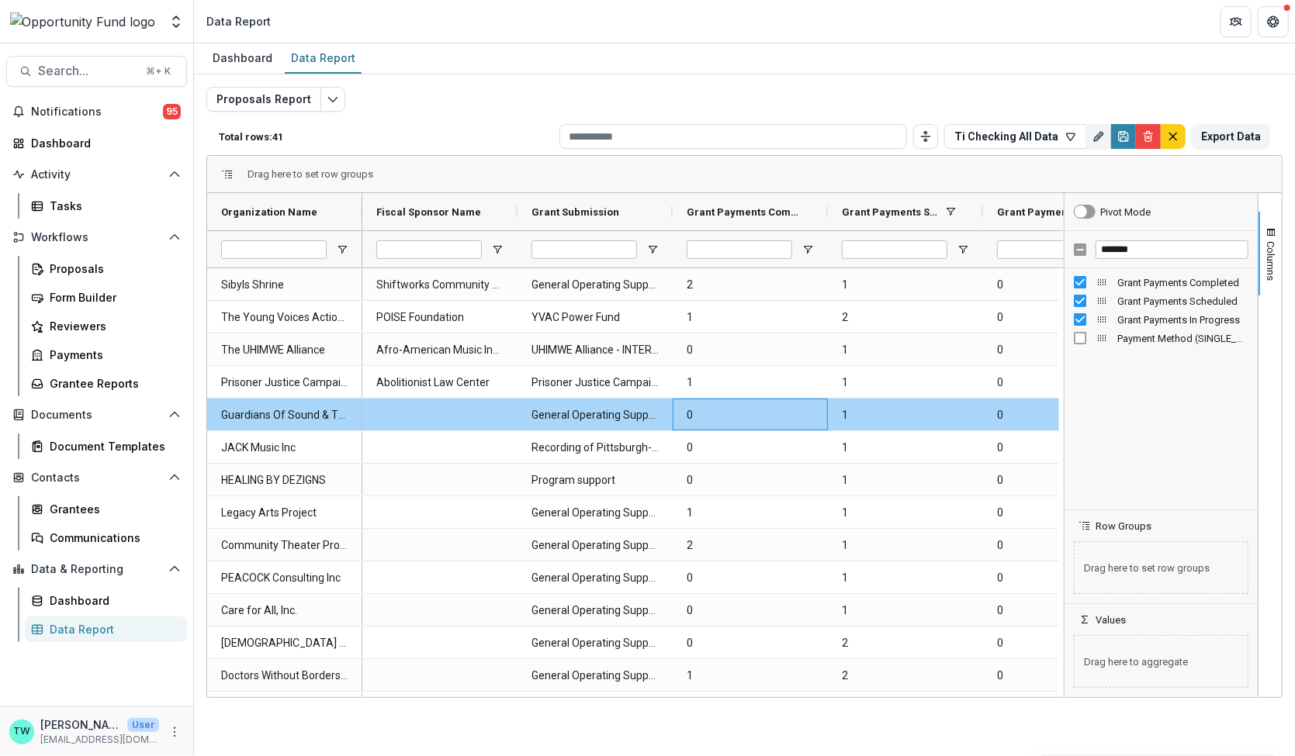
scroll to position [0, 0]
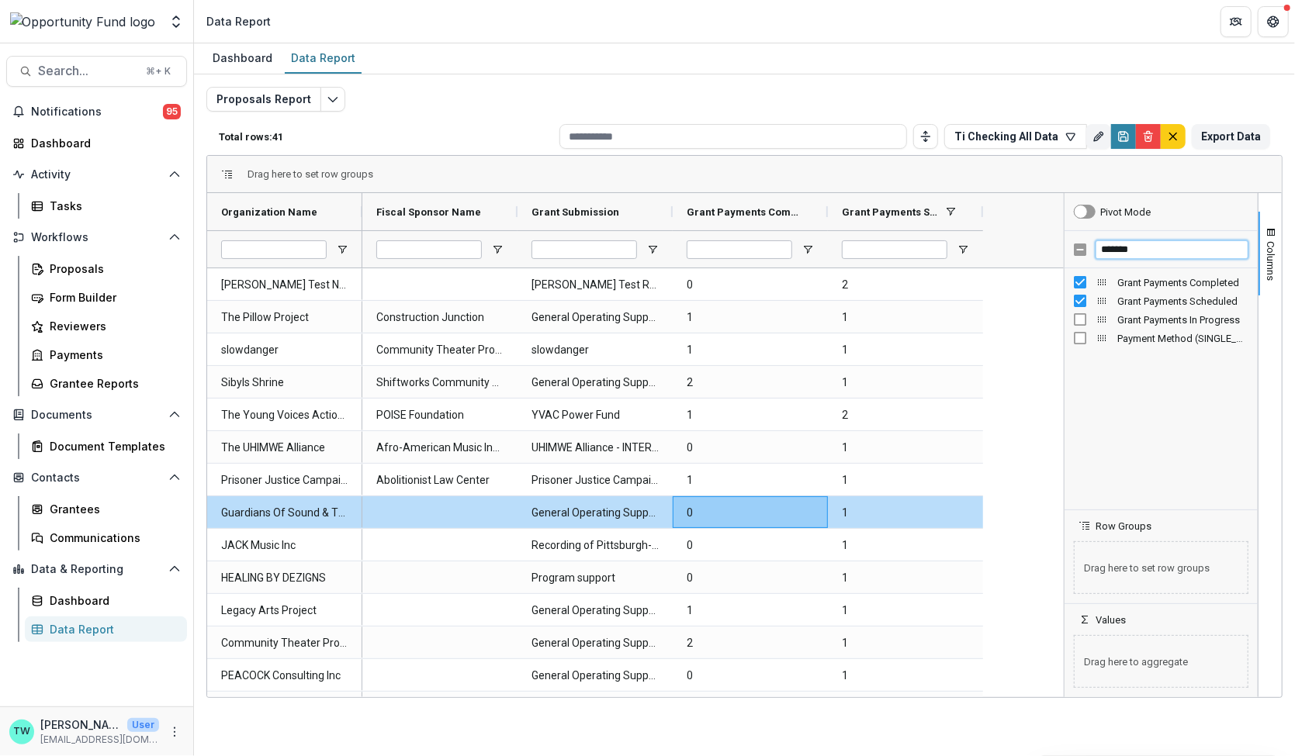
drag, startPoint x: 1148, startPoint y: 252, endPoint x: 1003, endPoint y: 247, distance: 145.2
click at [1003, 247] on div "Organization Name Fiscal Sponsor Name Grant Submission" at bounding box center [744, 445] width 1075 height 504
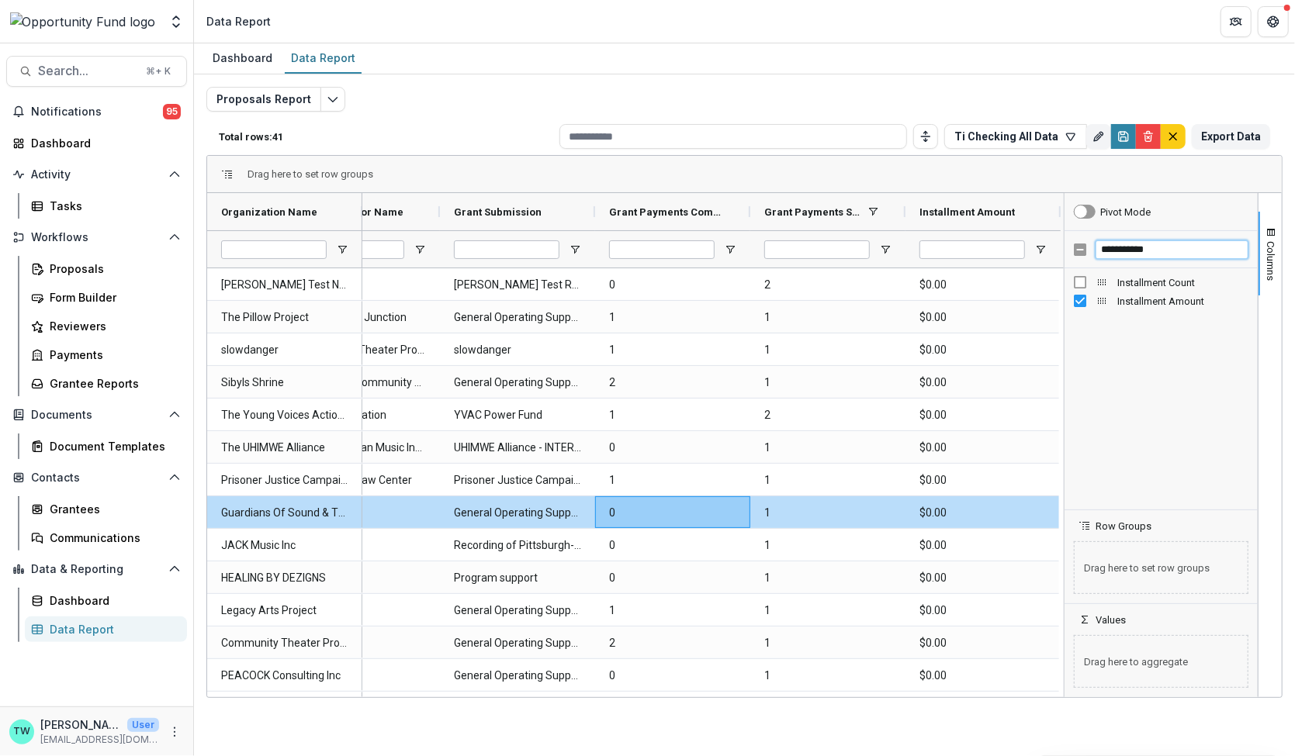
click at [1164, 248] on input "**********" at bounding box center [1172, 250] width 153 height 19
click at [1085, 251] on div "**********" at bounding box center [1161, 249] width 193 height 37
type input "*****"
click at [1137, 282] on span "Awarded Amount" at bounding box center [1182, 283] width 131 height 12
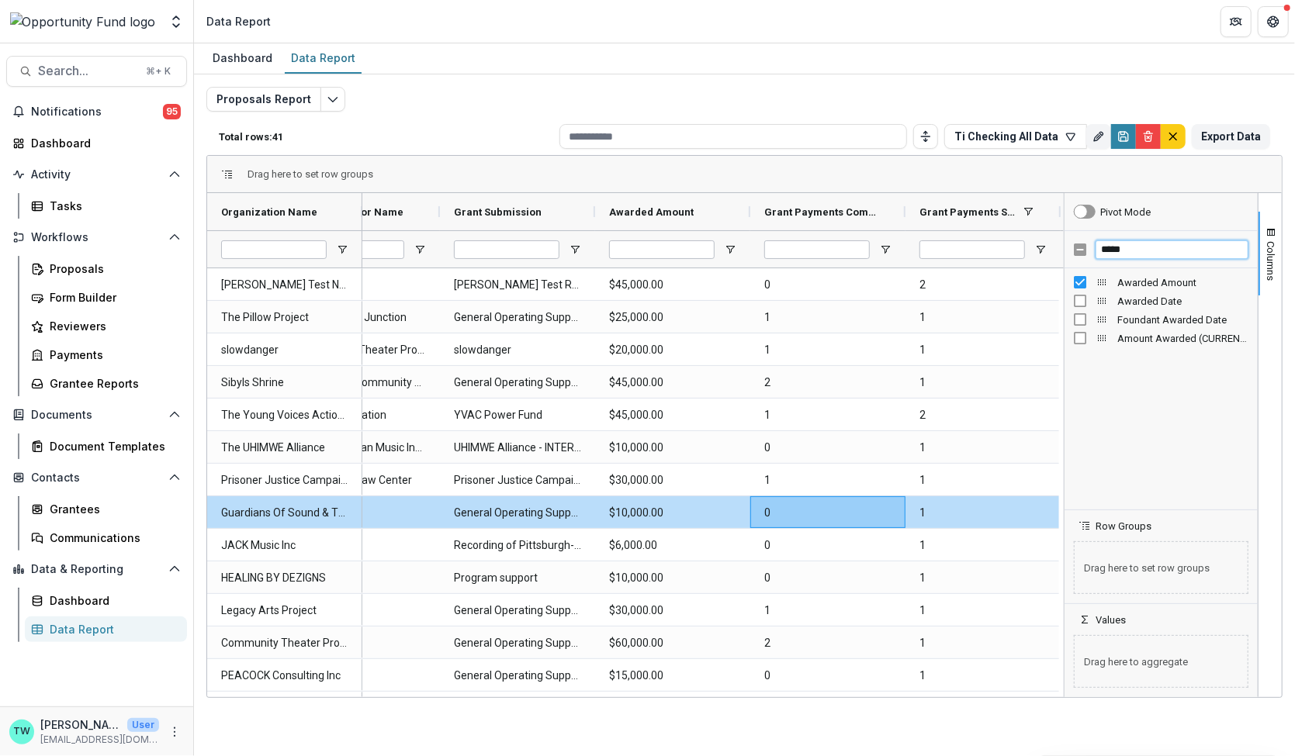
drag, startPoint x: 1150, startPoint y: 253, endPoint x: 1069, endPoint y: 252, distance: 80.7
click at [1069, 252] on div "*****" at bounding box center [1161, 249] width 193 height 37
type input "*******"
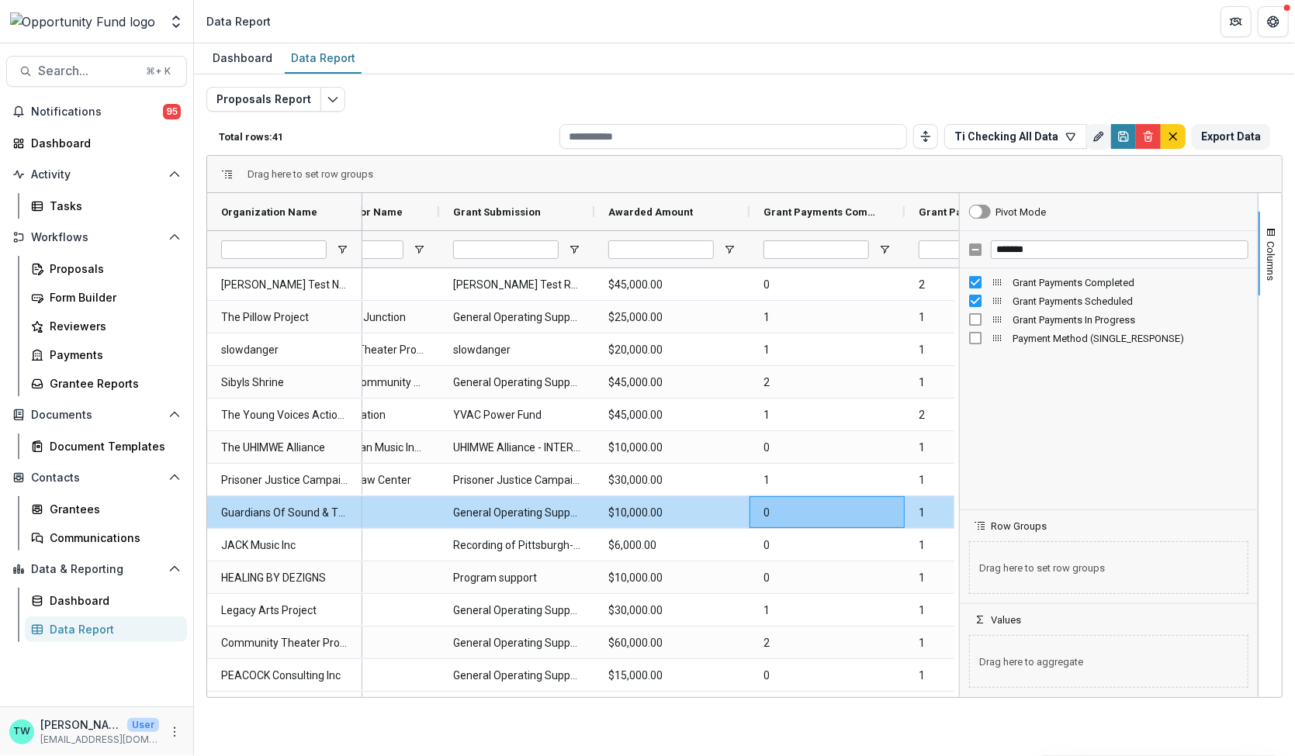
drag, startPoint x: 1065, startPoint y: 409, endPoint x: 957, endPoint y: 421, distance: 109.2
click at [961, 417] on div at bounding box center [959, 445] width 4 height 504
click at [975, 248] on div "*******" at bounding box center [1109, 249] width 298 height 37
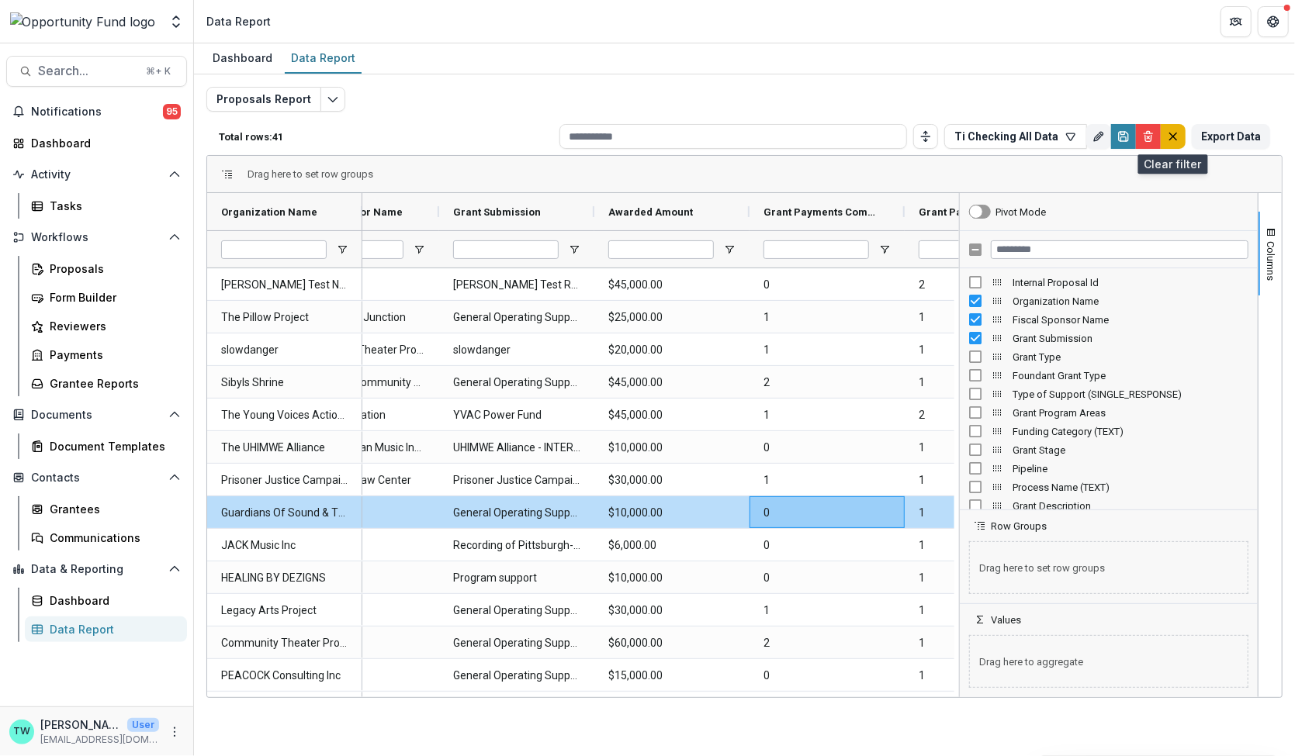
click at [1174, 137] on icon "default" at bounding box center [1173, 136] width 12 height 12
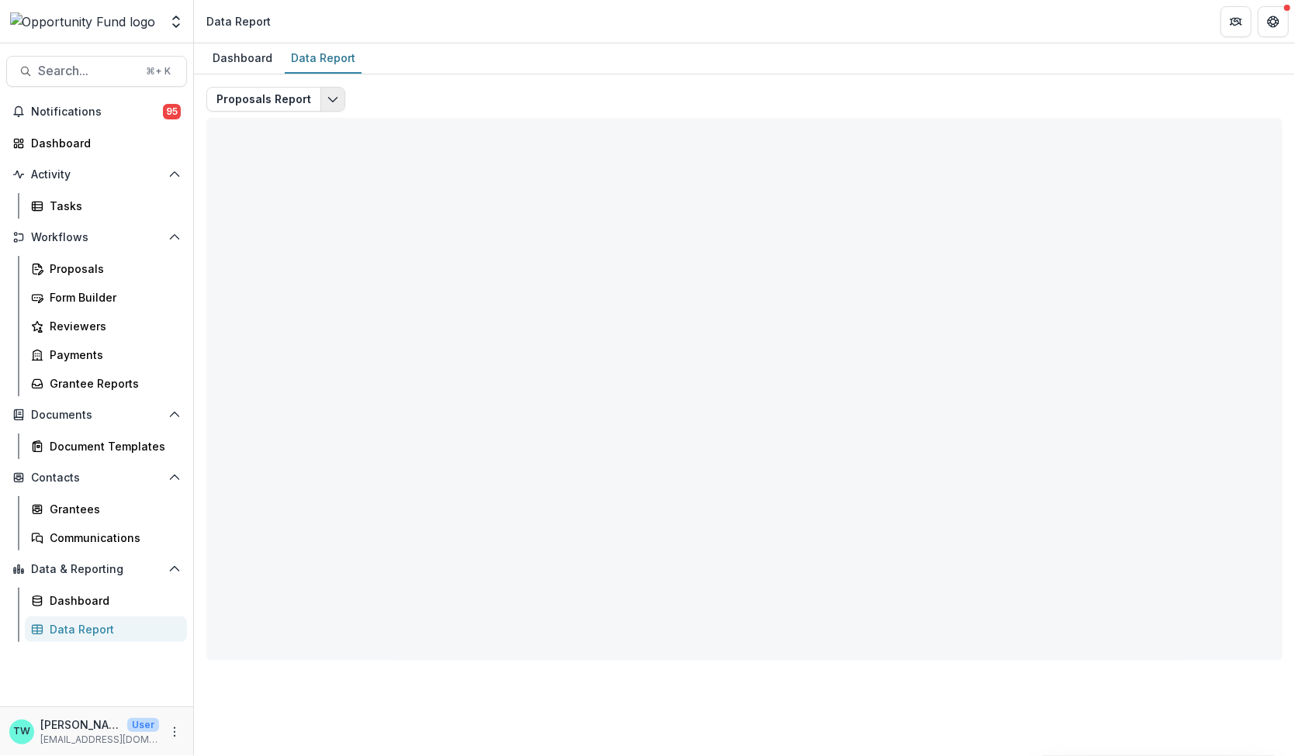
click at [327, 99] on icon "Edit selected report" at bounding box center [333, 99] width 12 height 12
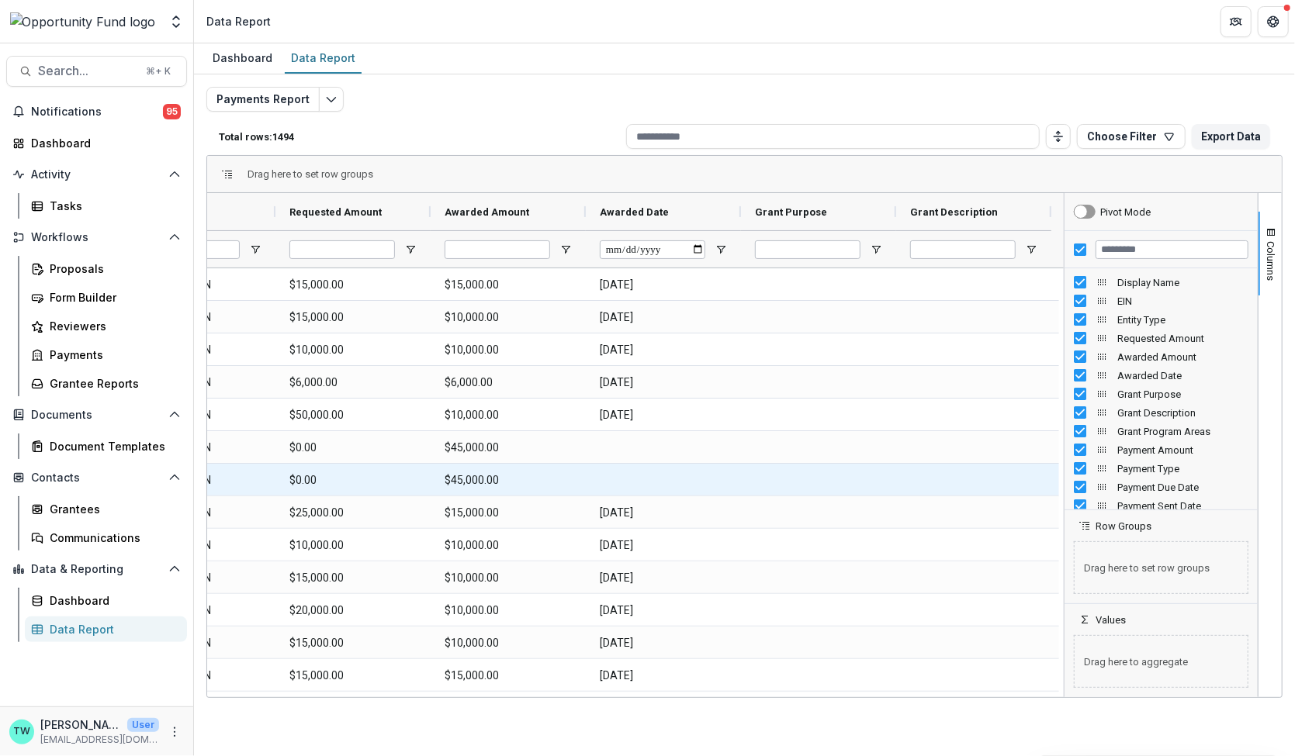
scroll to position [0, 559]
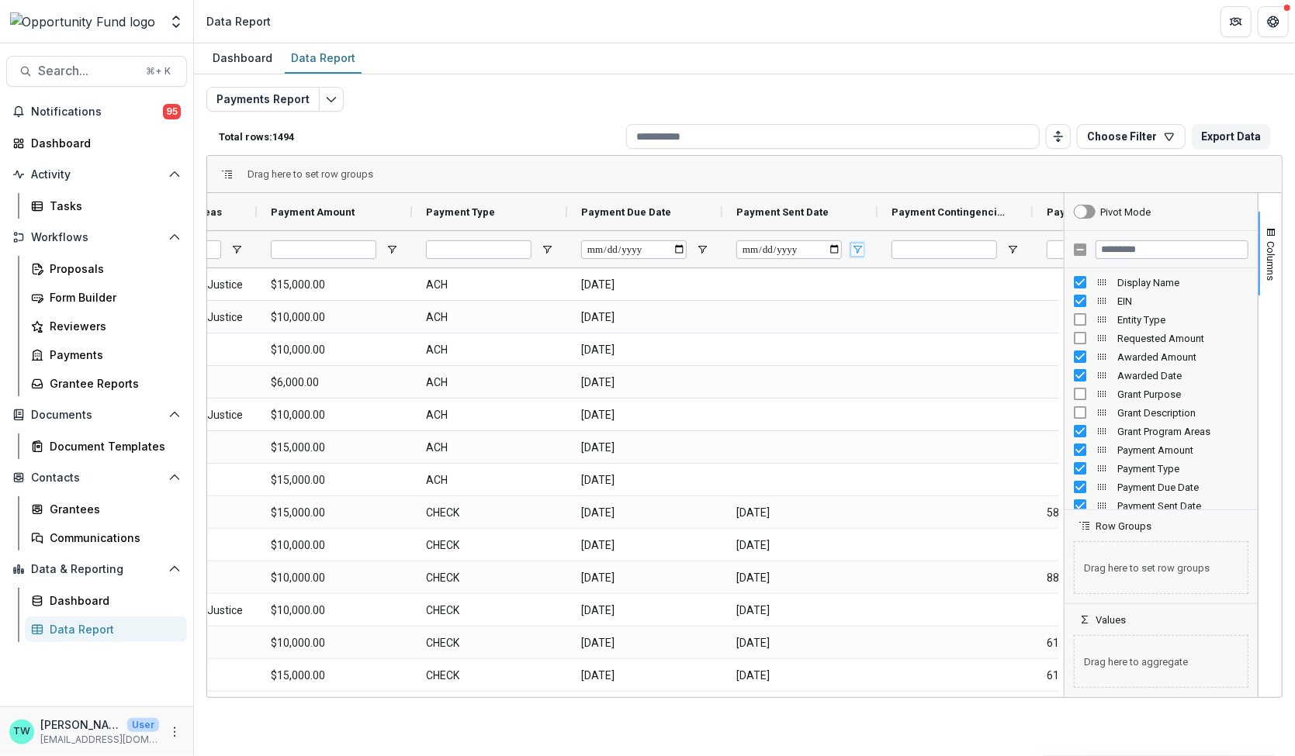
click at [858, 251] on span "Open Filter Menu" at bounding box center [857, 250] width 12 height 12
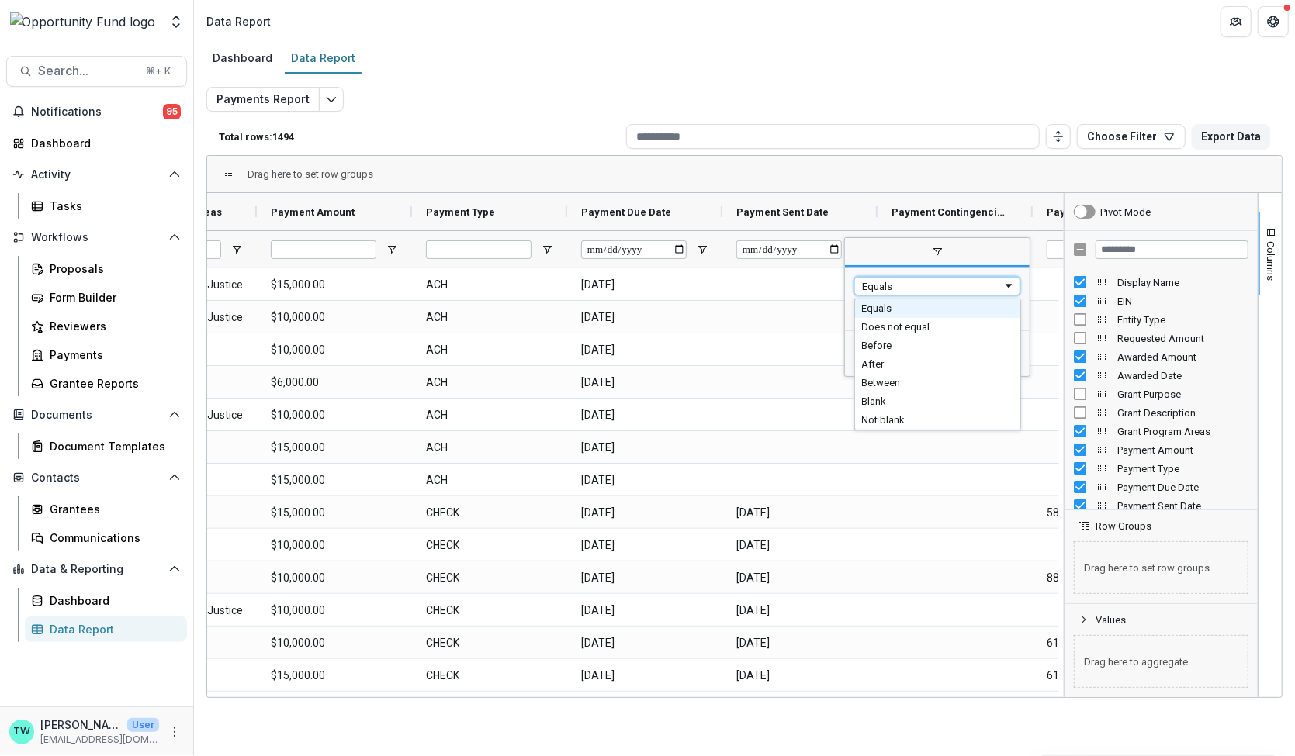
click at [1009, 288] on span "Filtering operator" at bounding box center [1008, 286] width 12 height 12
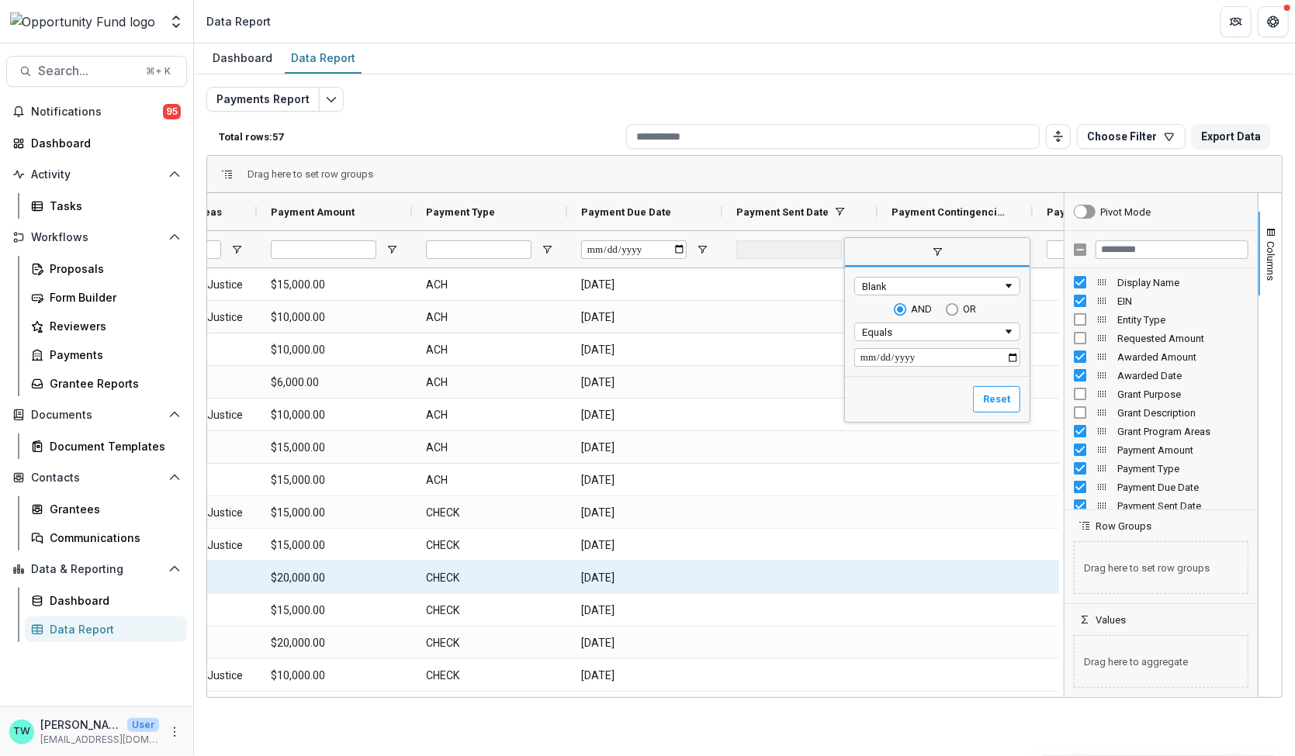
click at [739, 562] on div at bounding box center [799, 578] width 155 height 32
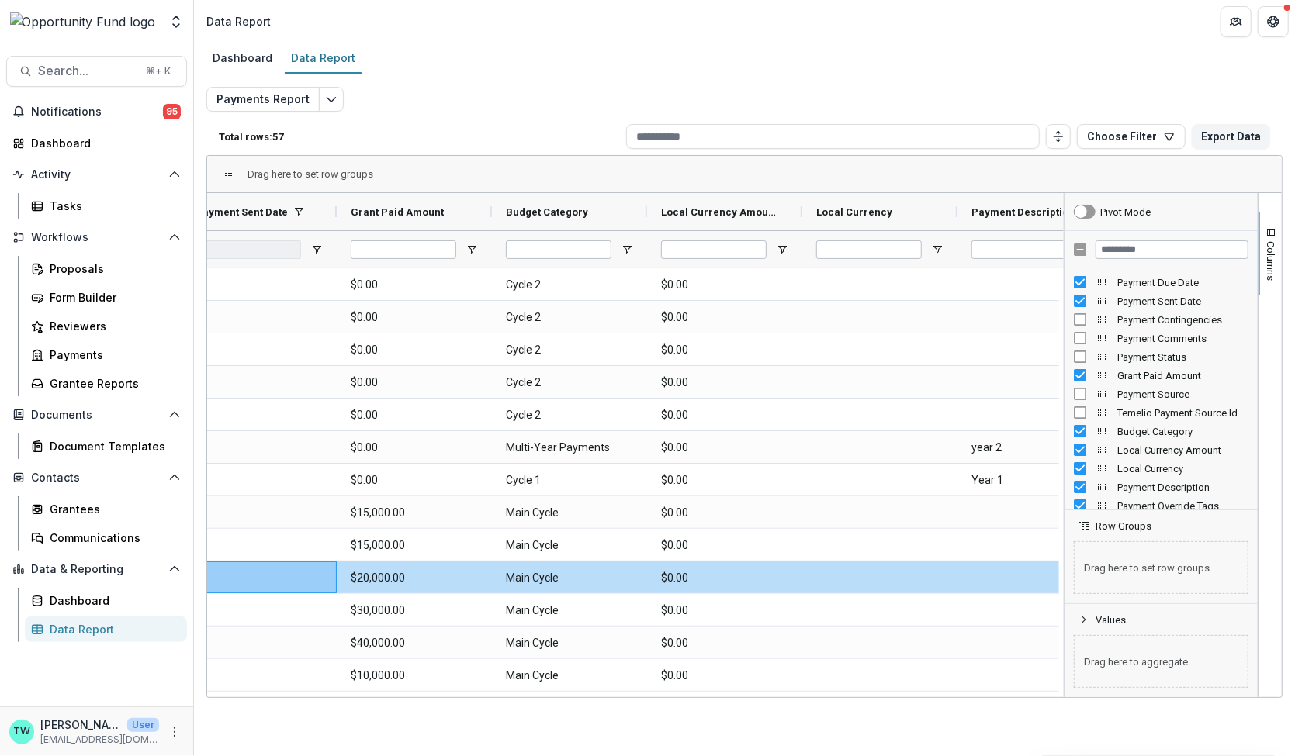
click at [1079, 455] on div "Local Currency Amount" at bounding box center [1161, 450] width 175 height 19
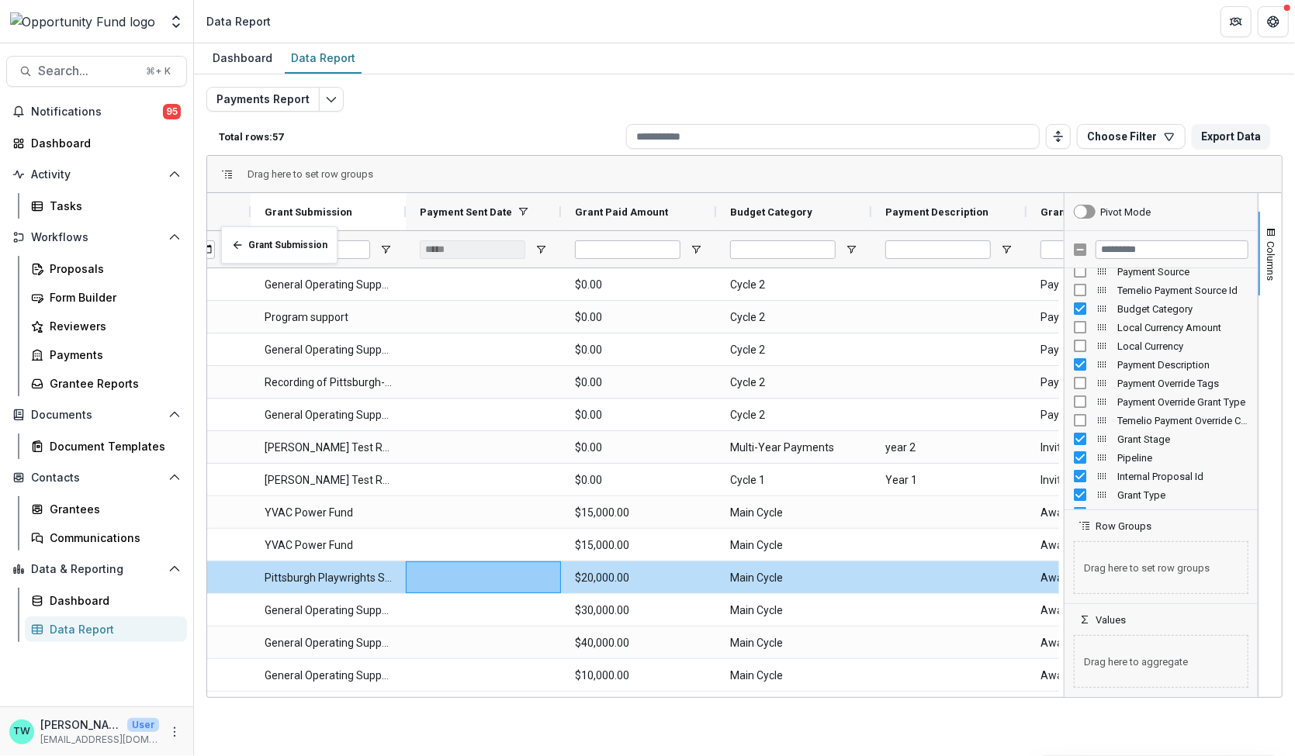
drag, startPoint x: 871, startPoint y: 206, endPoint x: 229, endPoint y: 236, distance: 642.3
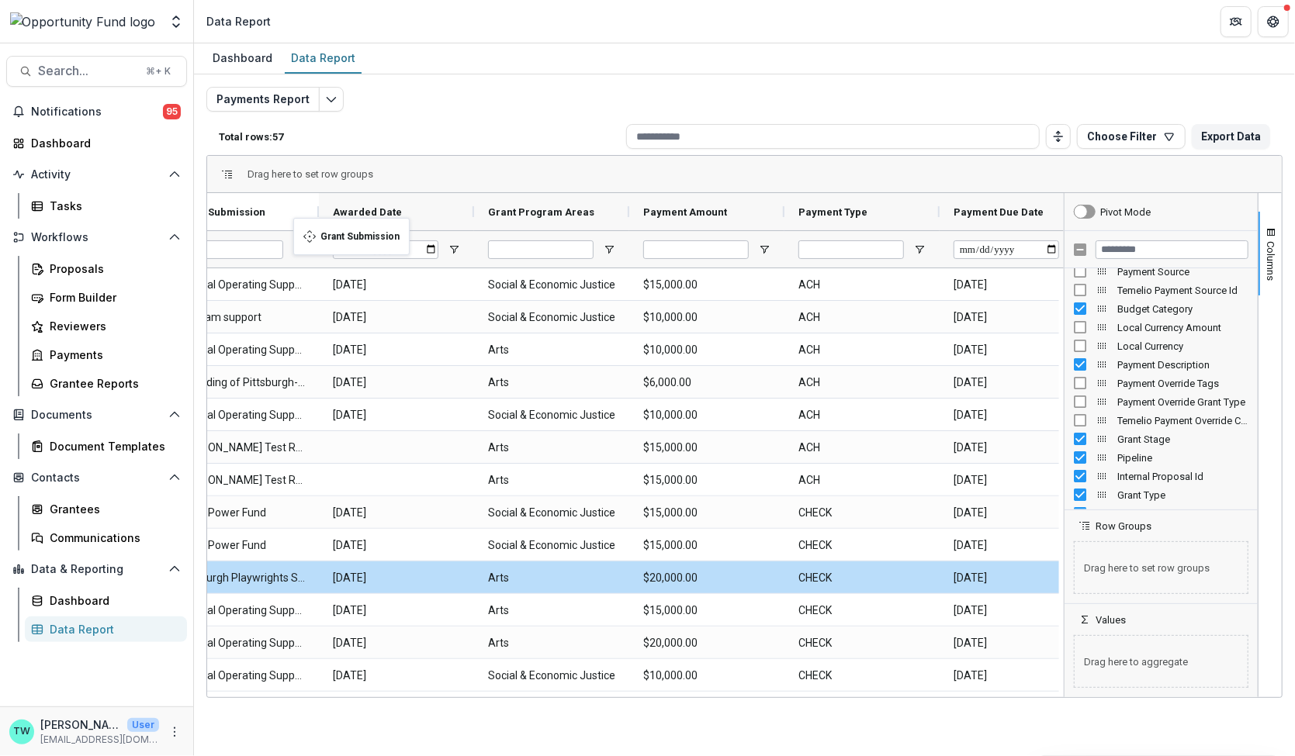
drag, startPoint x: 1002, startPoint y: 206, endPoint x: 301, endPoint y: 227, distance: 701.7
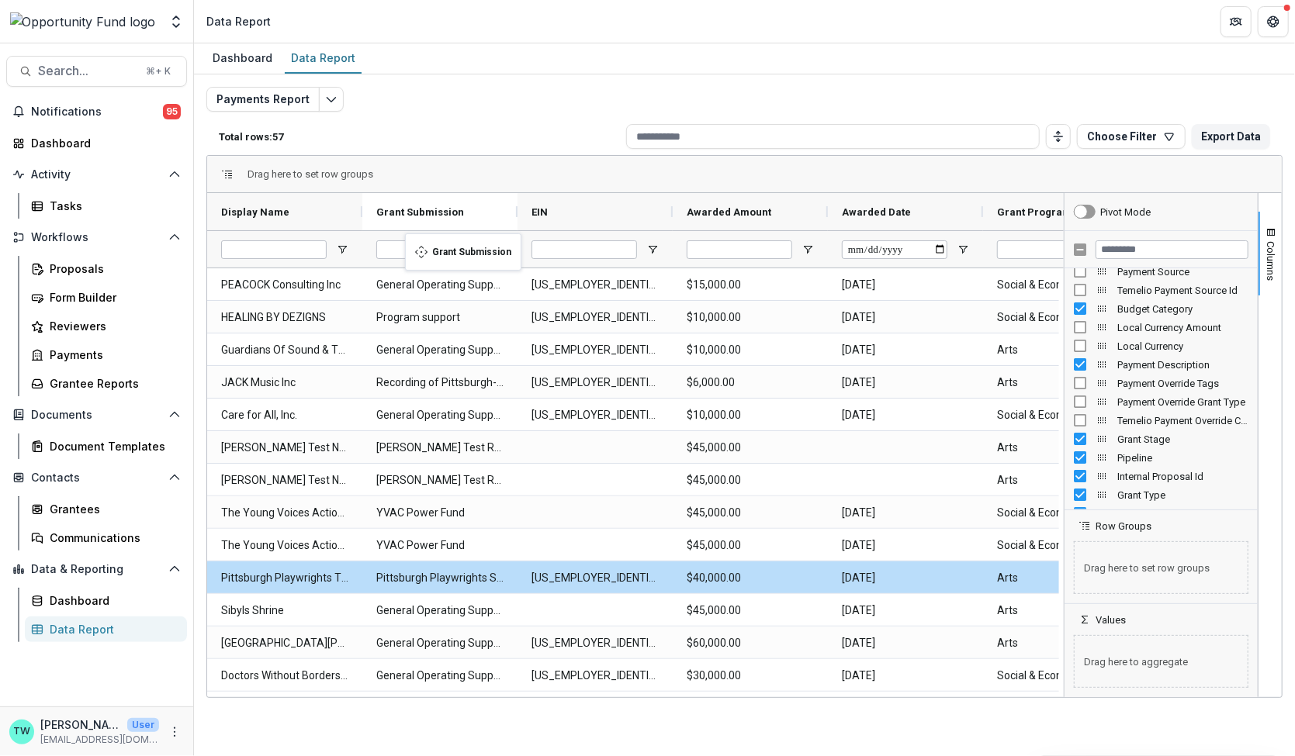
drag, startPoint x: 757, startPoint y: 210, endPoint x: 427, endPoint y: 246, distance: 332.4
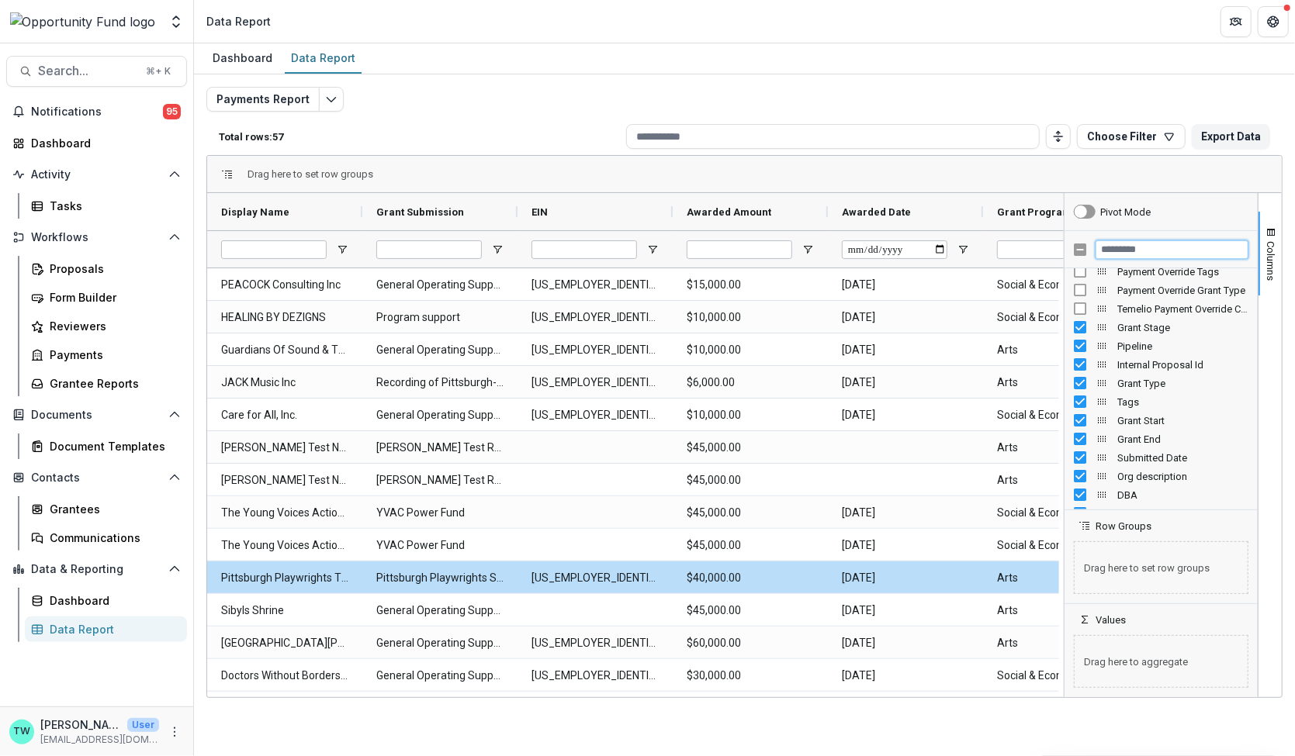
click at [1139, 248] on input "Filter Columns Input" at bounding box center [1172, 250] width 153 height 19
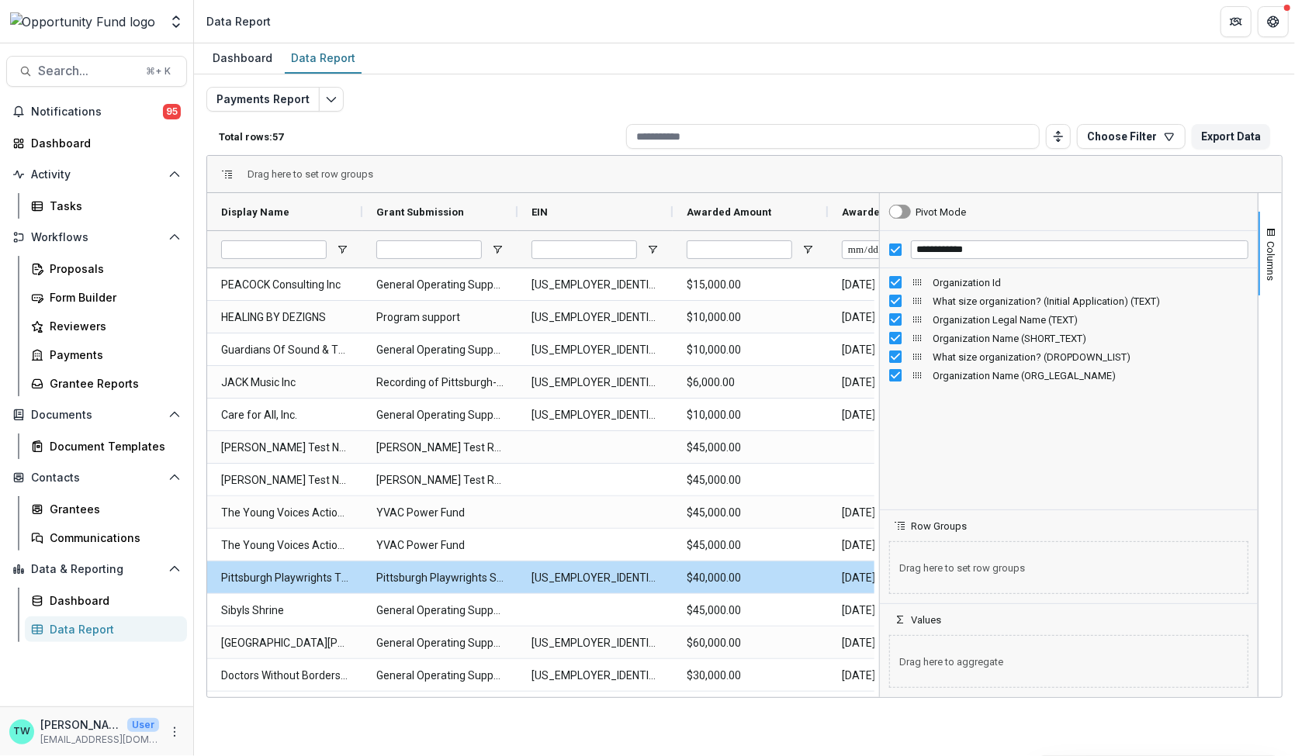
drag, startPoint x: 1062, startPoint y: 417, endPoint x: 878, endPoint y: 441, distance: 186.2
click at [878, 441] on div at bounding box center [880, 445] width 4 height 504
drag, startPoint x: 940, startPoint y: 338, endPoint x: 966, endPoint y: 571, distance: 234.2
click at [966, 571] on div "**********" at bounding box center [1069, 445] width 378 height 504
drag, startPoint x: 916, startPoint y: 340, endPoint x: 954, endPoint y: 576, distance: 238.8
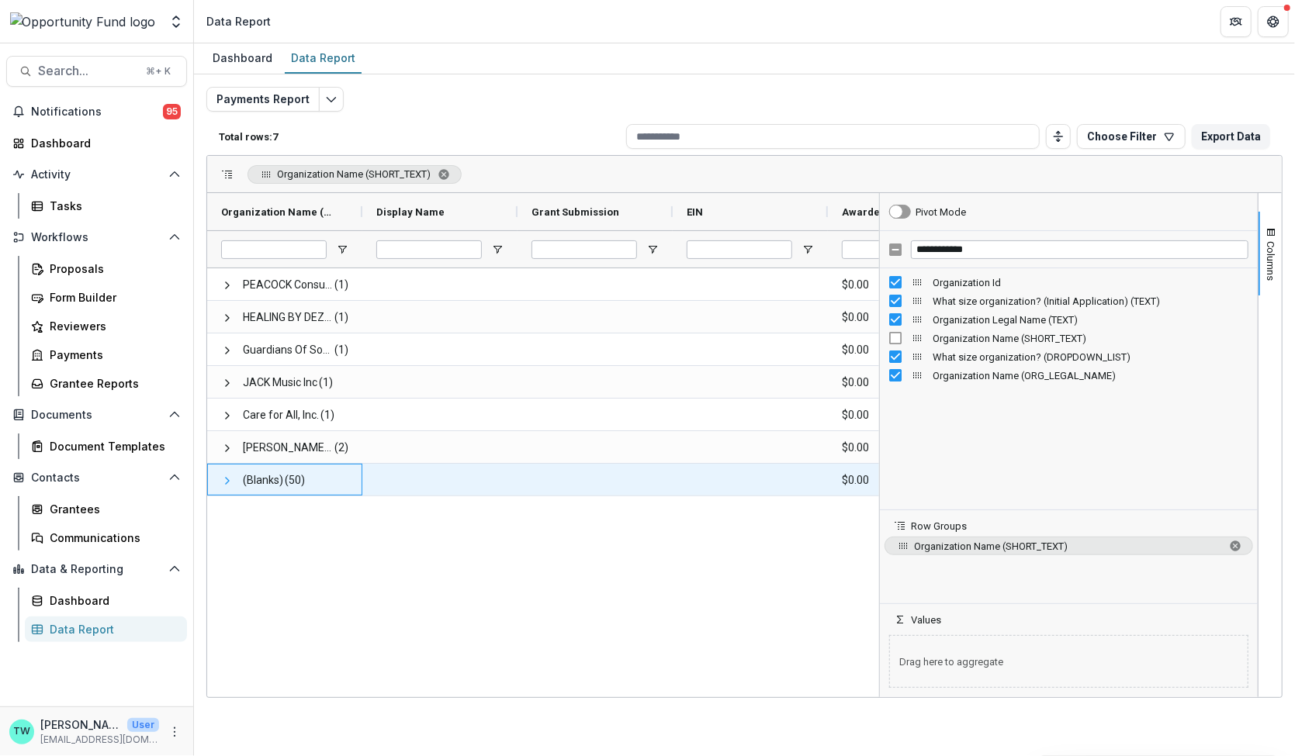
click at [228, 481] on span at bounding box center [227, 481] width 12 height 12
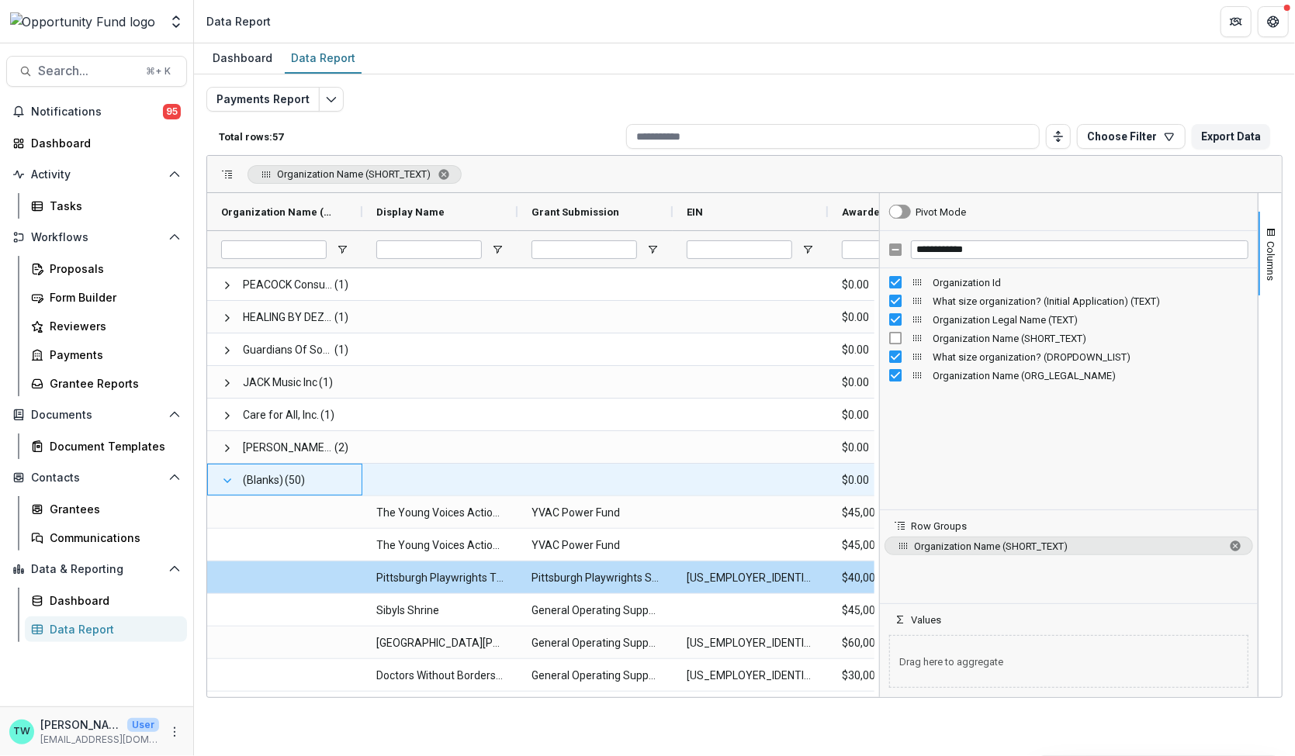
click at [228, 481] on span at bounding box center [227, 481] width 12 height 12
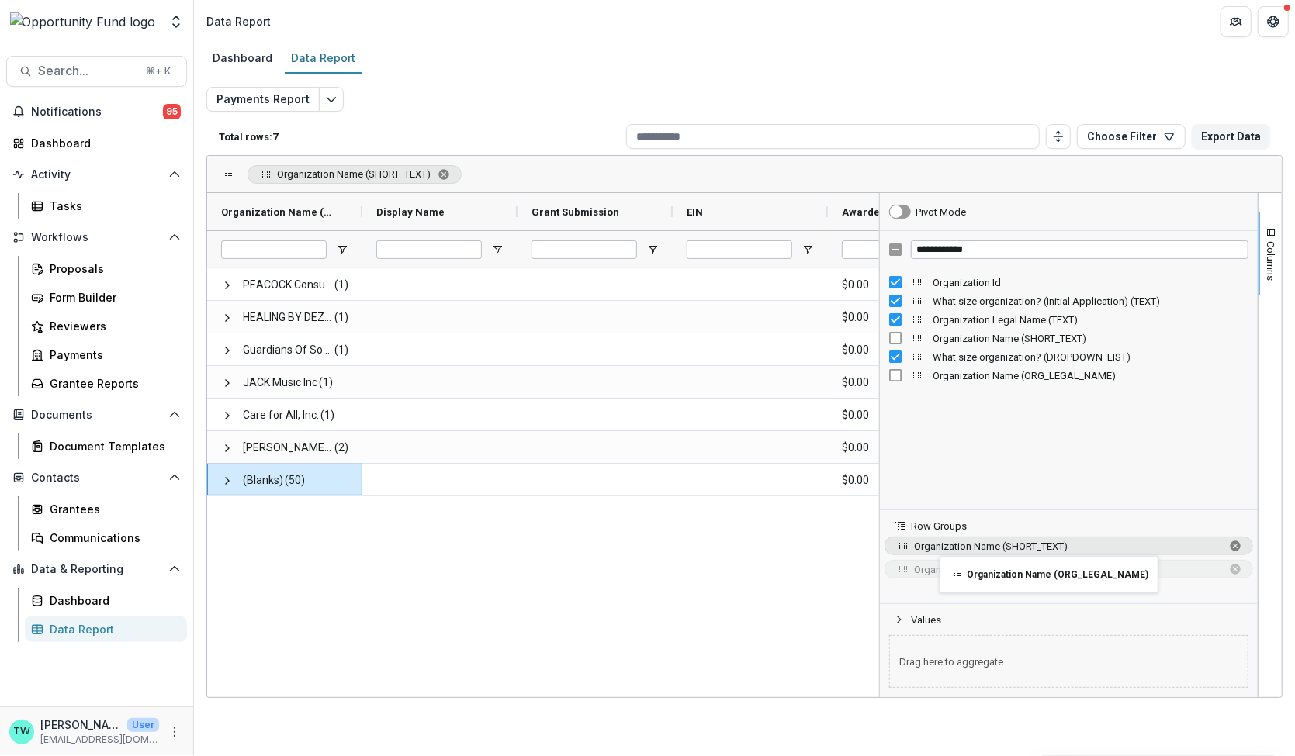
drag, startPoint x: 918, startPoint y: 376, endPoint x: 947, endPoint y: 566, distance: 191.6
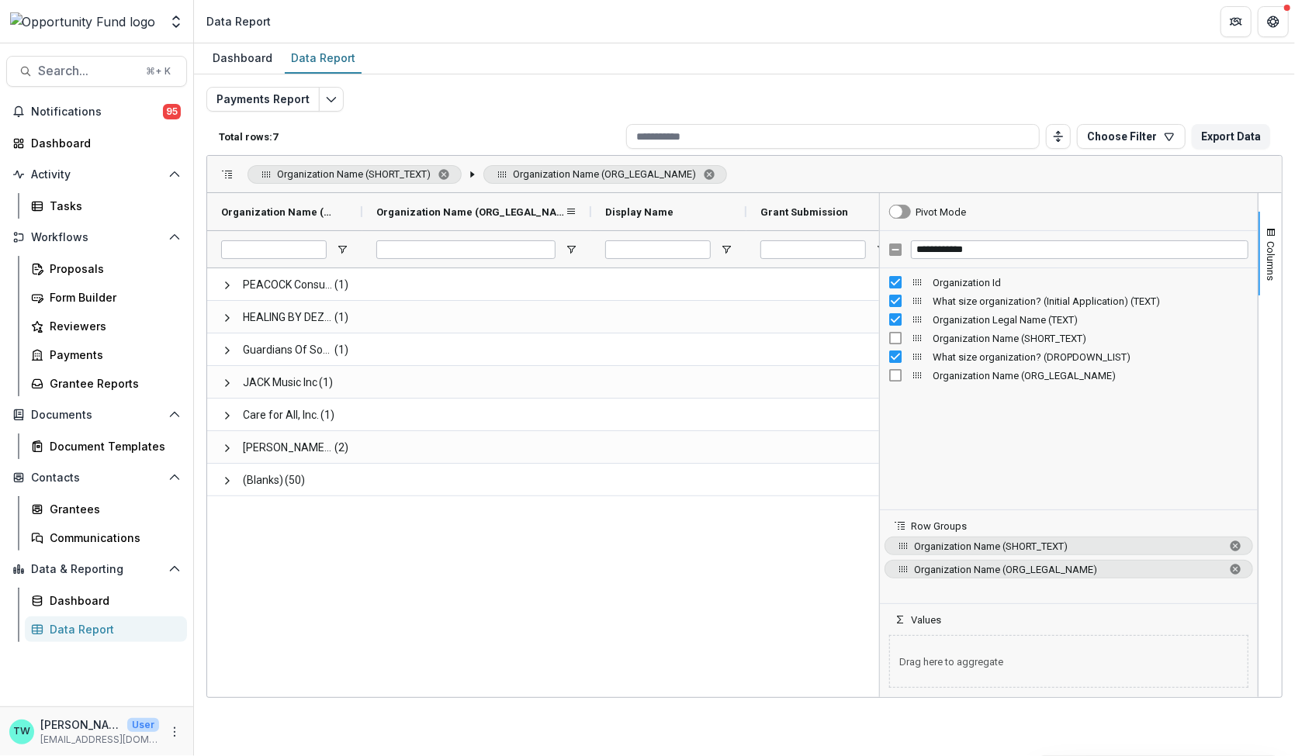
drag, startPoint x: 517, startPoint y: 212, endPoint x: 590, endPoint y: 209, distance: 73.7
click at [590, 209] on div at bounding box center [591, 211] width 6 height 37
click at [1239, 543] on span "Organization Name (SHORT_TEXT). Press ENTER to sort. Press DELETE to remove" at bounding box center [1235, 546] width 12 height 12
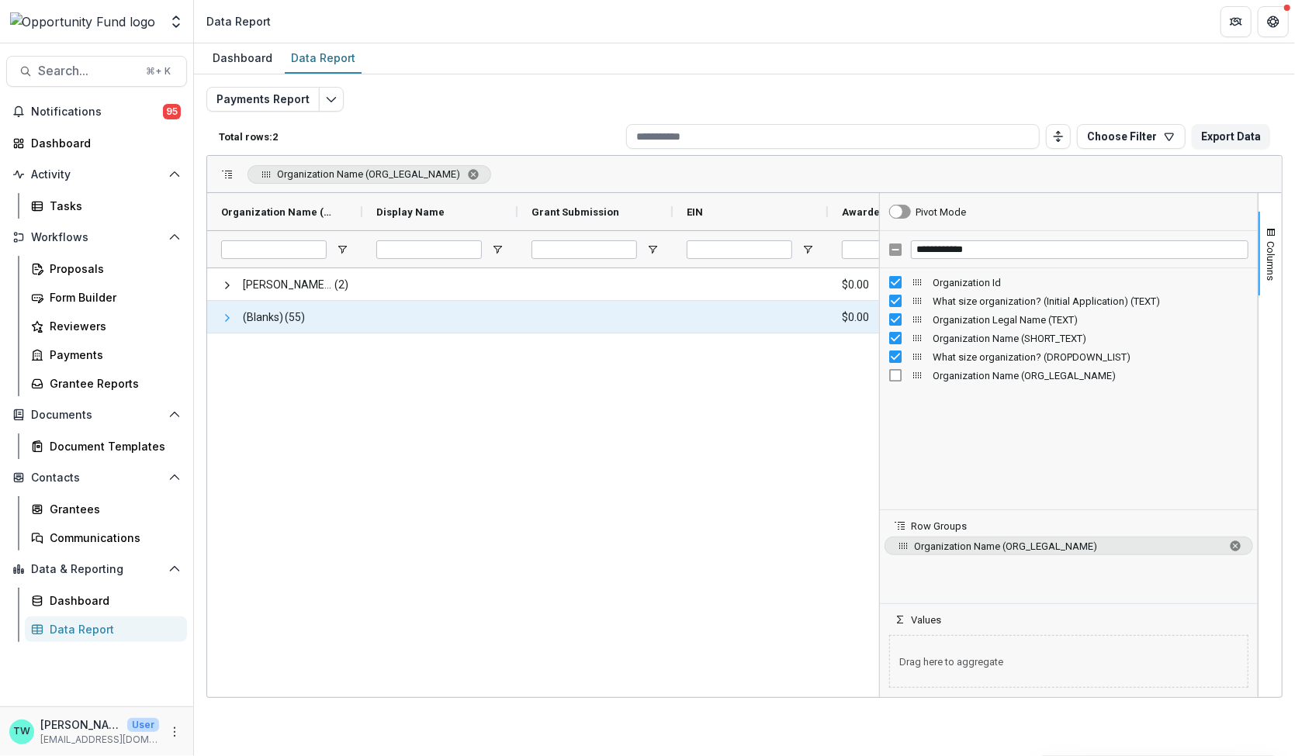
click at [229, 320] on span at bounding box center [227, 318] width 12 height 12
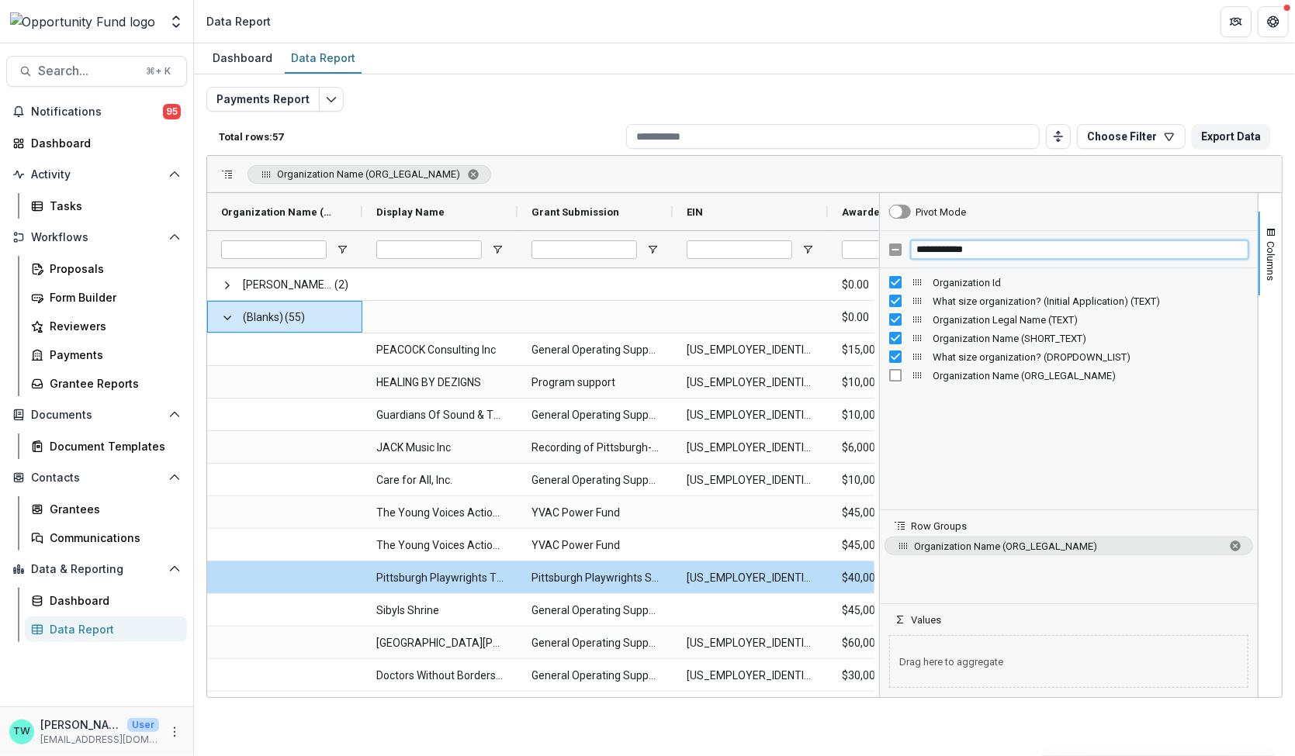
drag, startPoint x: 987, startPoint y: 251, endPoint x: 866, endPoint y: 249, distance: 121.0
click at [866, 249] on div "Organization Name (ORG_LEGAL_NAME) Display Name Grant Submission" at bounding box center [744, 445] width 1075 height 504
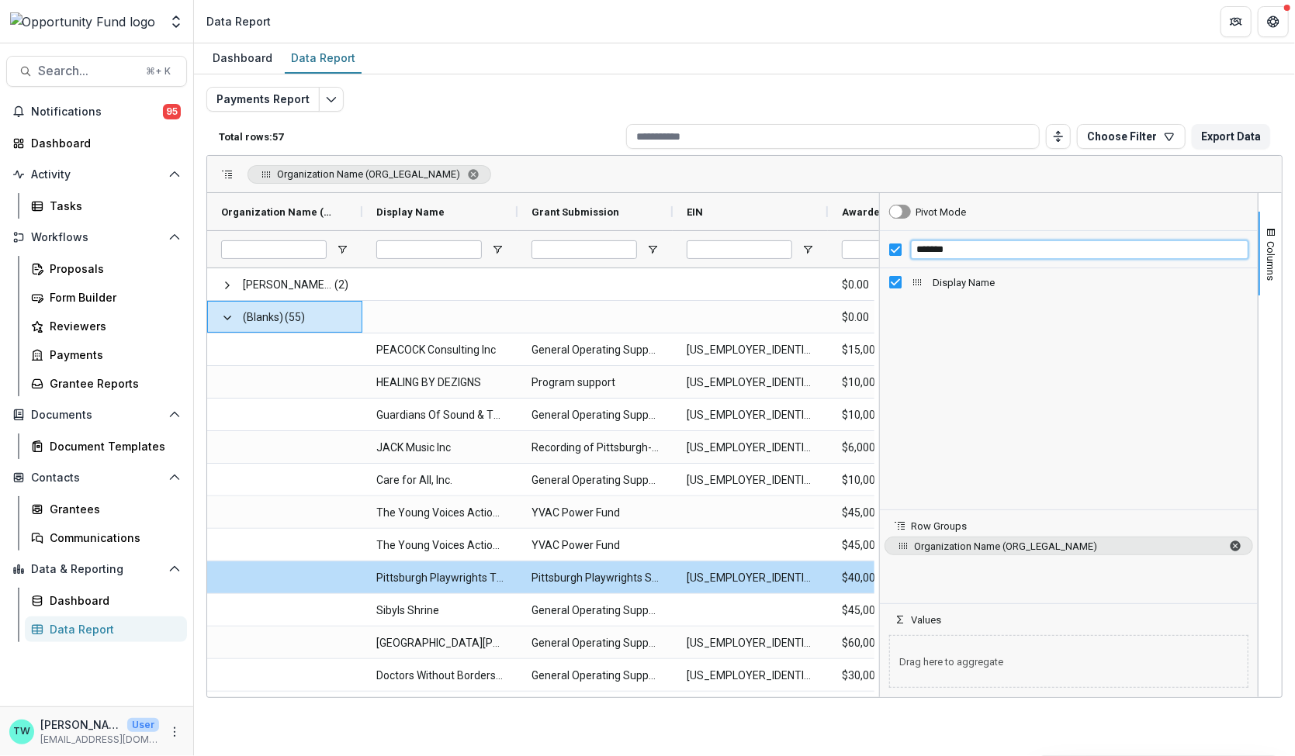
type input "*******"
click at [1234, 544] on span "Organization Name (ORG_LEGAL_NAME). Press ENTER to sort. Press DELETE to remove" at bounding box center [1235, 546] width 12 height 12
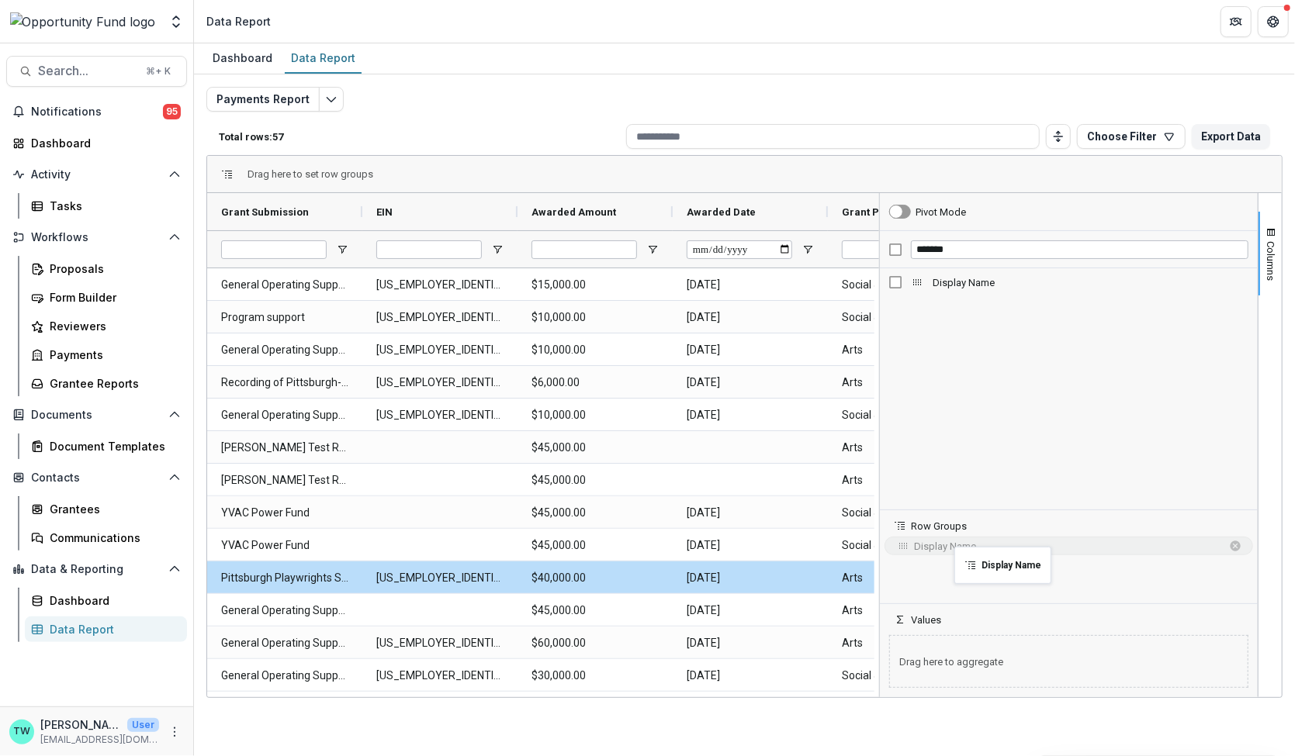
drag, startPoint x: 919, startPoint y: 279, endPoint x: 962, endPoint y: 556, distance: 280.3
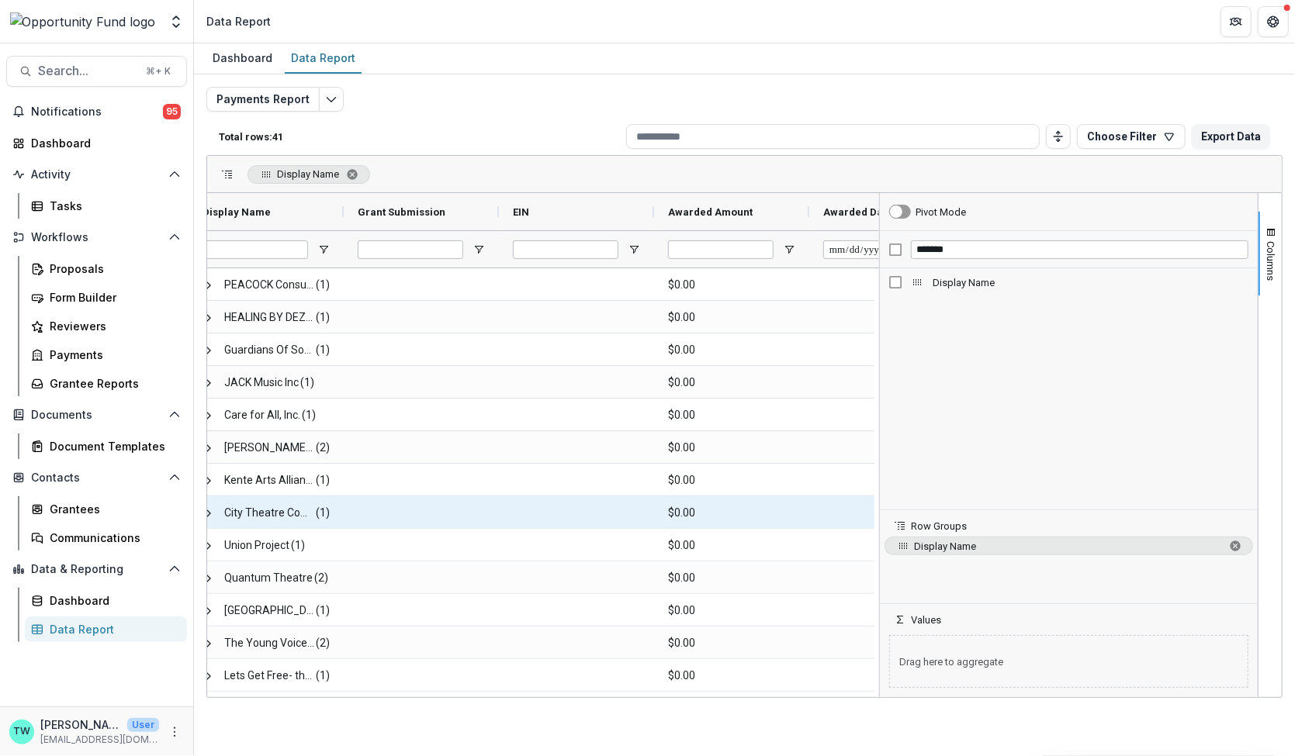
scroll to position [0, 20]
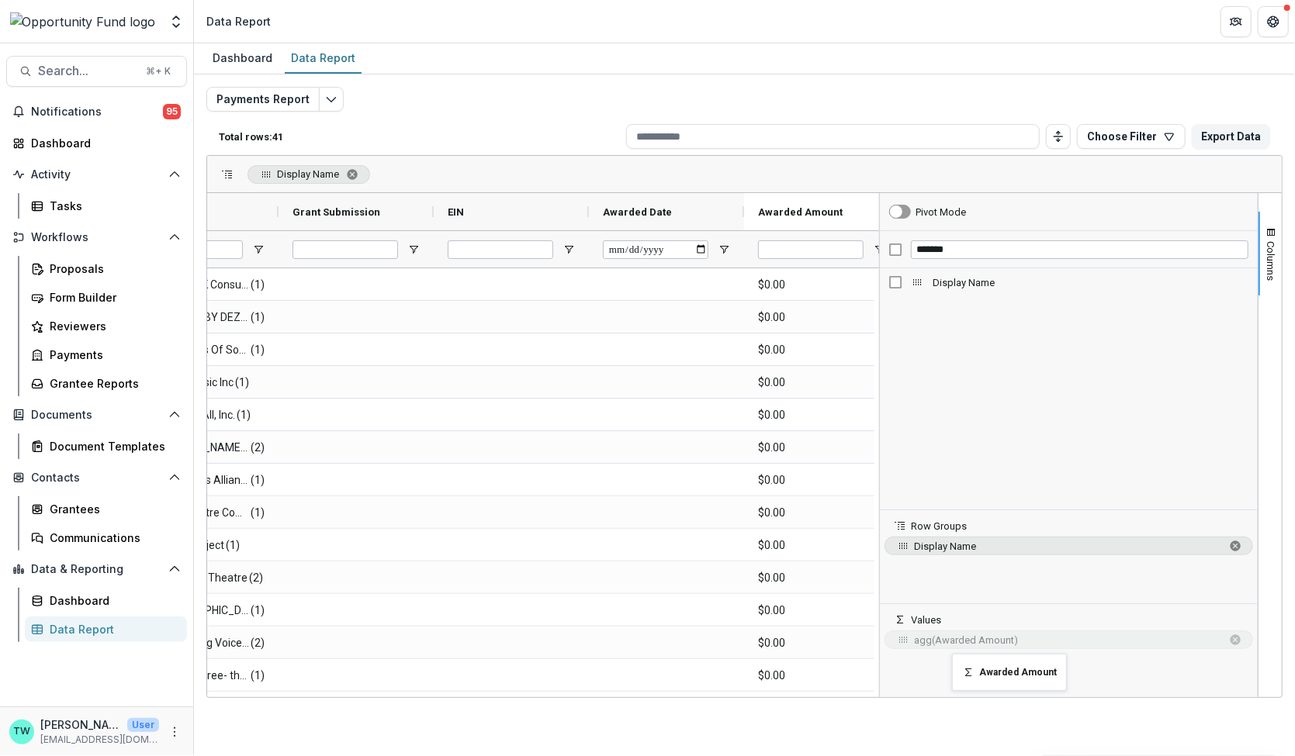
drag, startPoint x: 653, startPoint y: 206, endPoint x: 960, endPoint y: 663, distance: 550.2
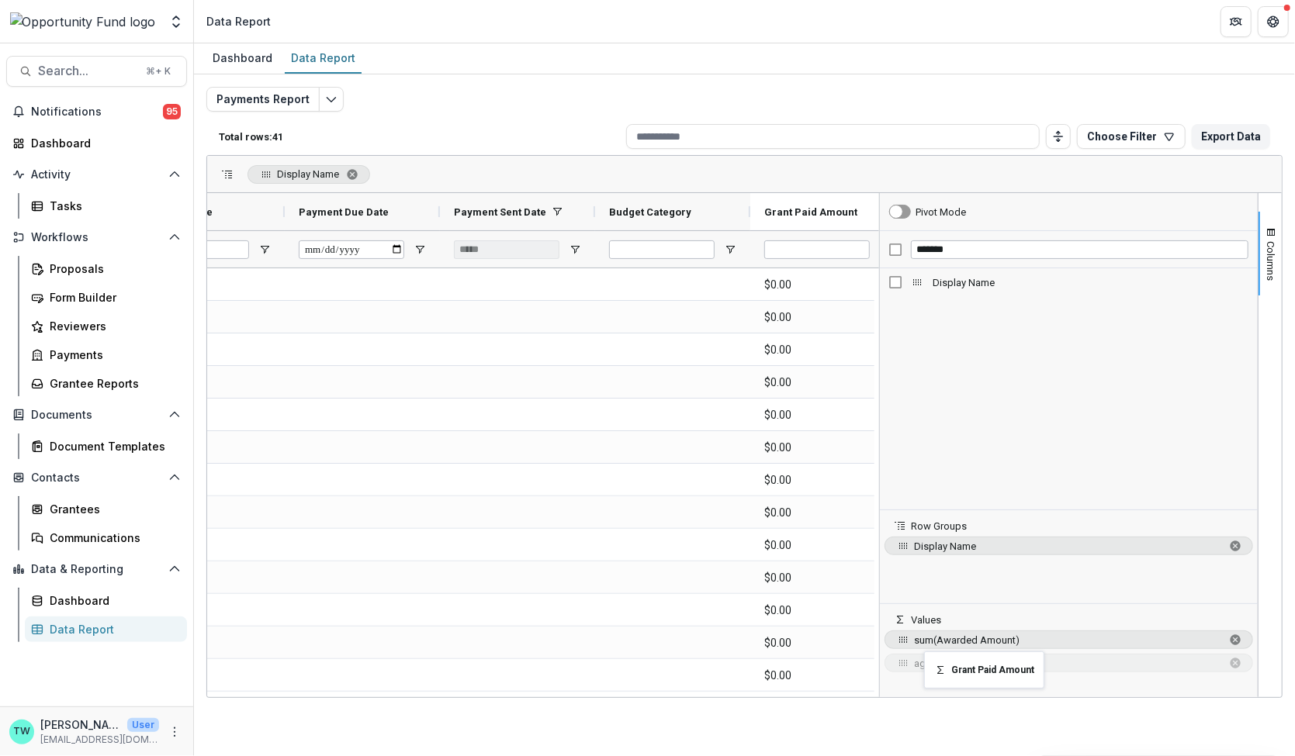
drag, startPoint x: 691, startPoint y: 205, endPoint x: 932, endPoint y: 661, distance: 516.1
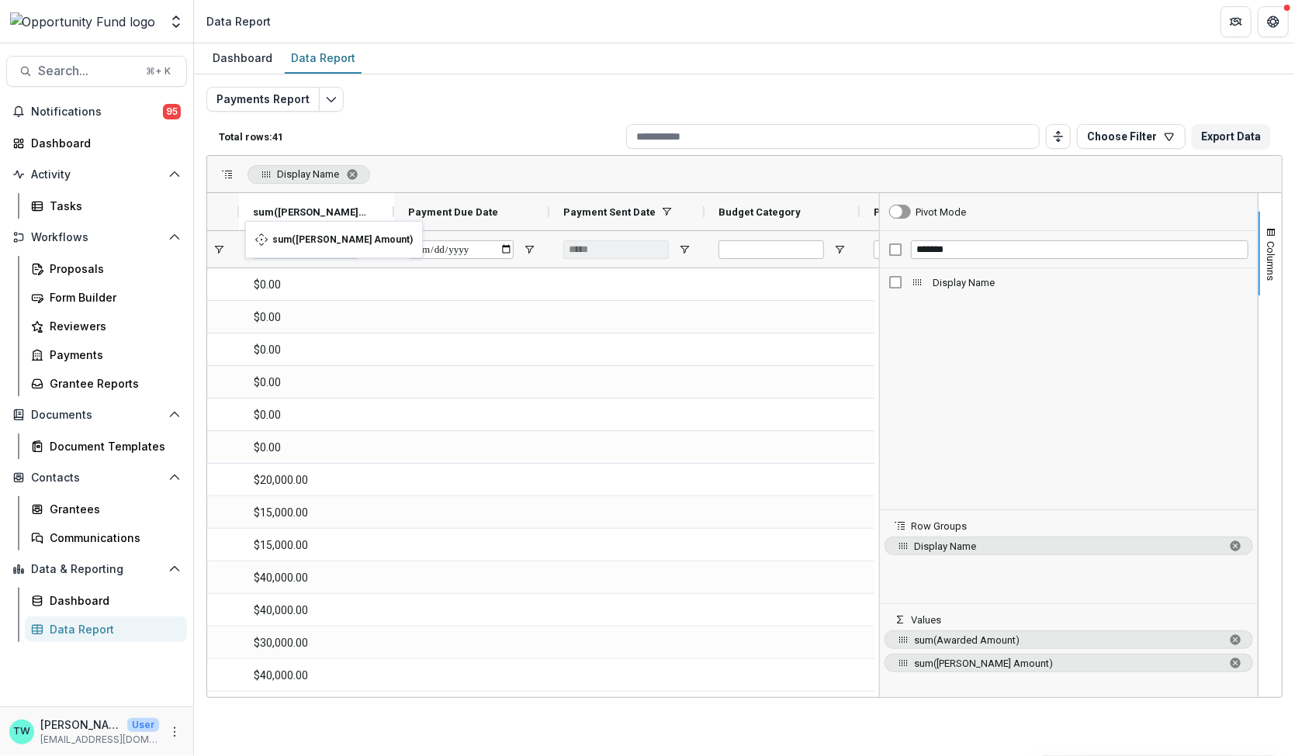
drag, startPoint x: 774, startPoint y: 212, endPoint x: 253, endPoint y: 230, distance: 520.9
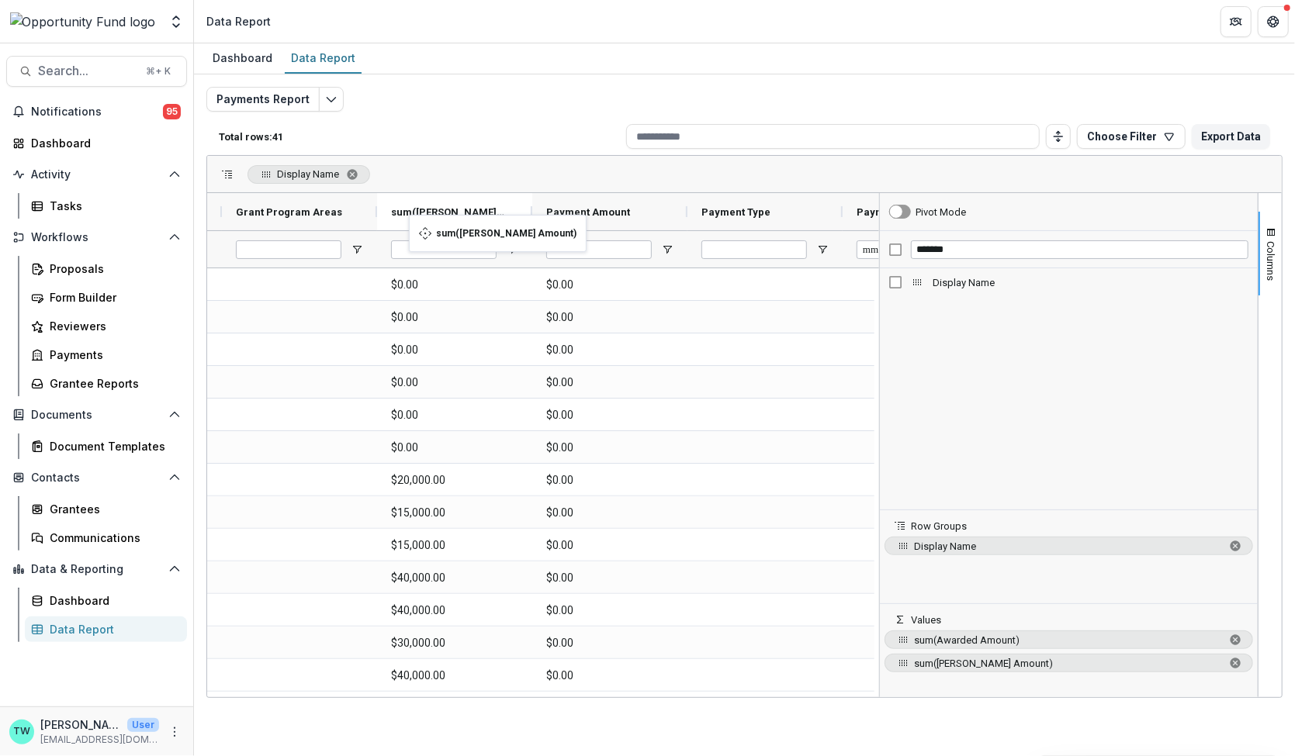
drag, startPoint x: 747, startPoint y: 210, endPoint x: 417, endPoint y: 224, distance: 330.8
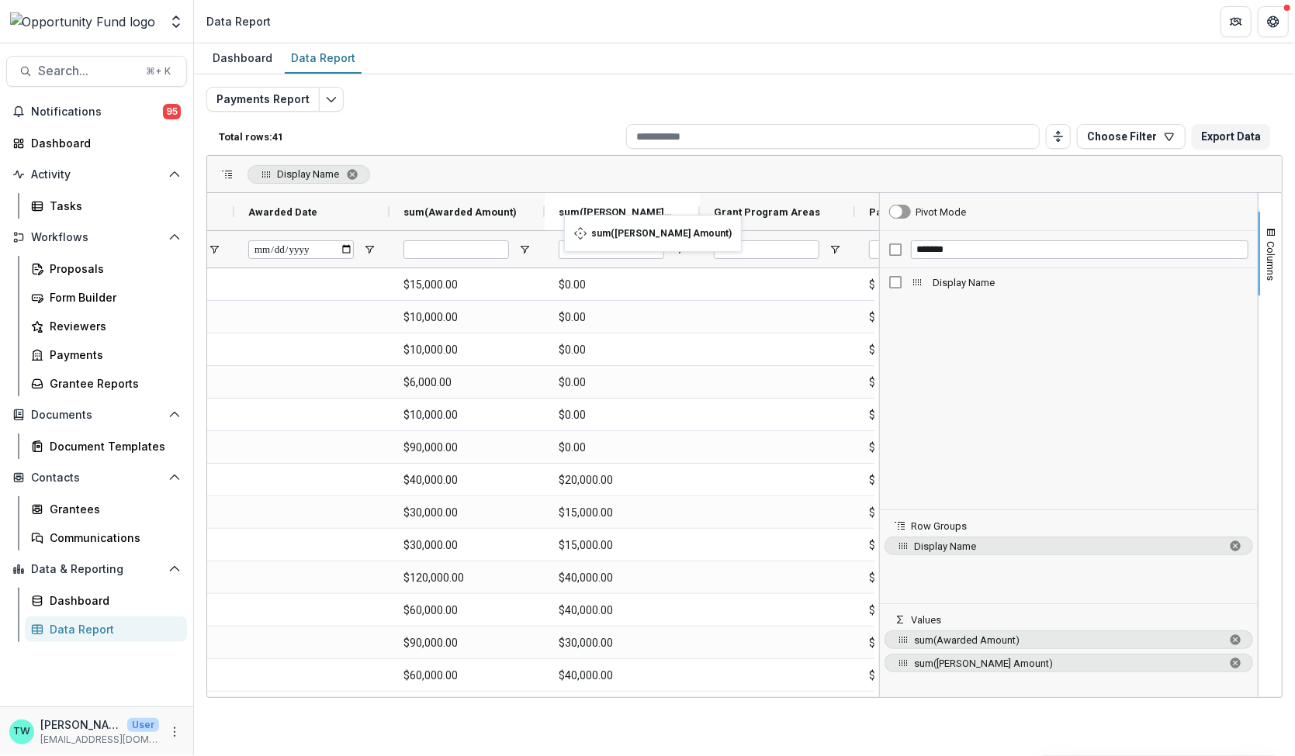
drag, startPoint x: 768, startPoint y: 207, endPoint x: 572, endPoint y: 224, distance: 197.0
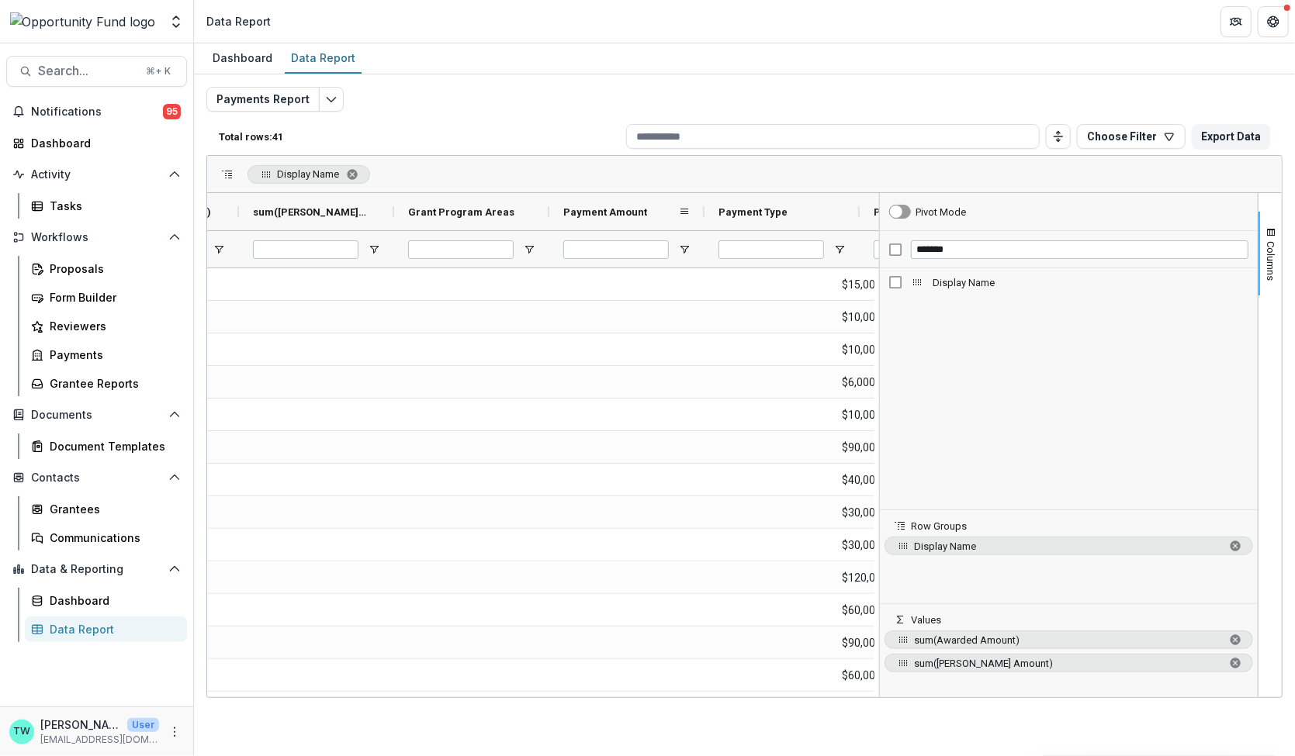
scroll to position [0, 744]
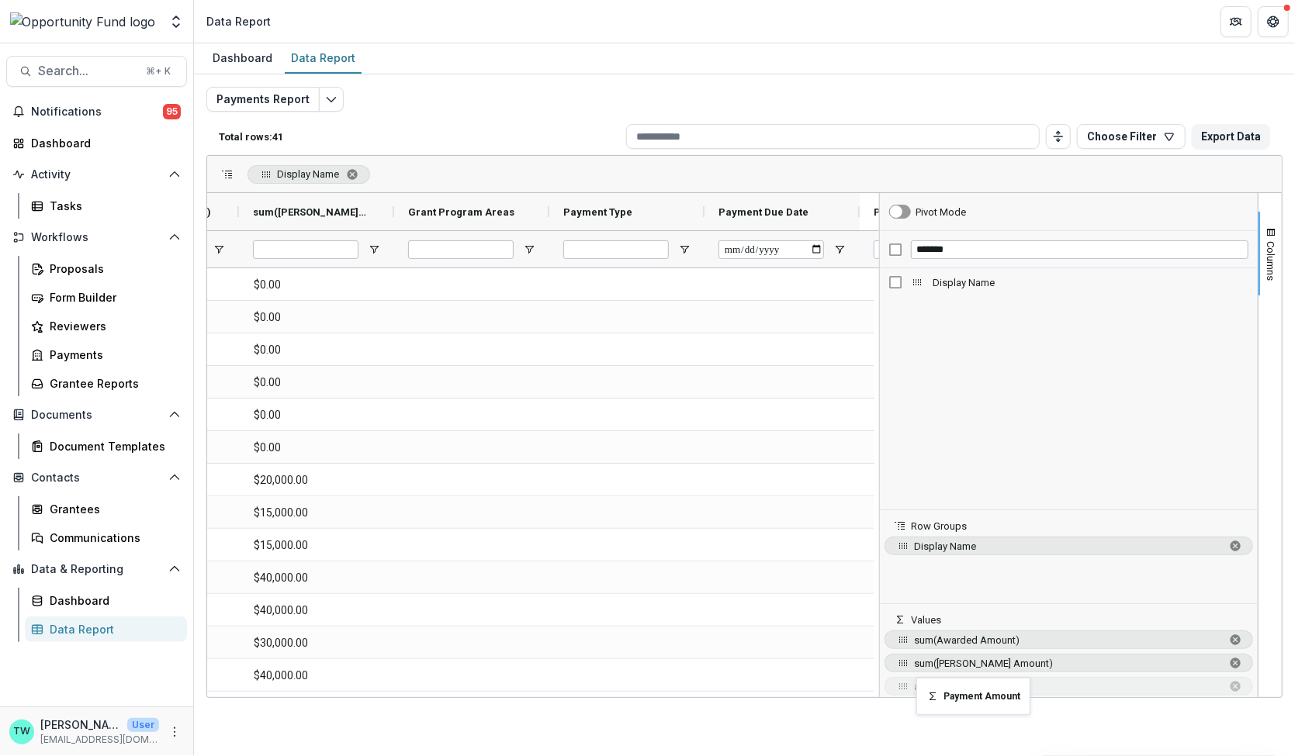
drag, startPoint x: 0, startPoint y: 0, endPoint x: 924, endPoint y: 687, distance: 1151.7
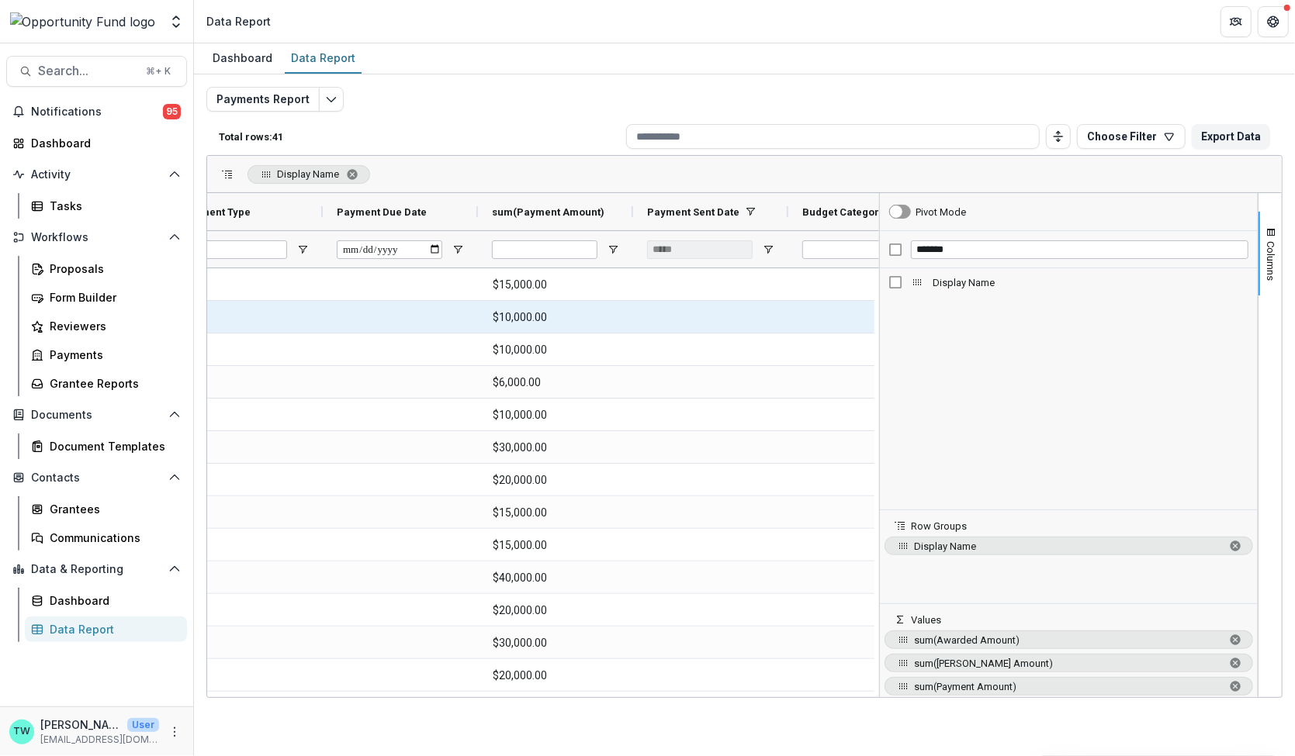
scroll to position [0, 0]
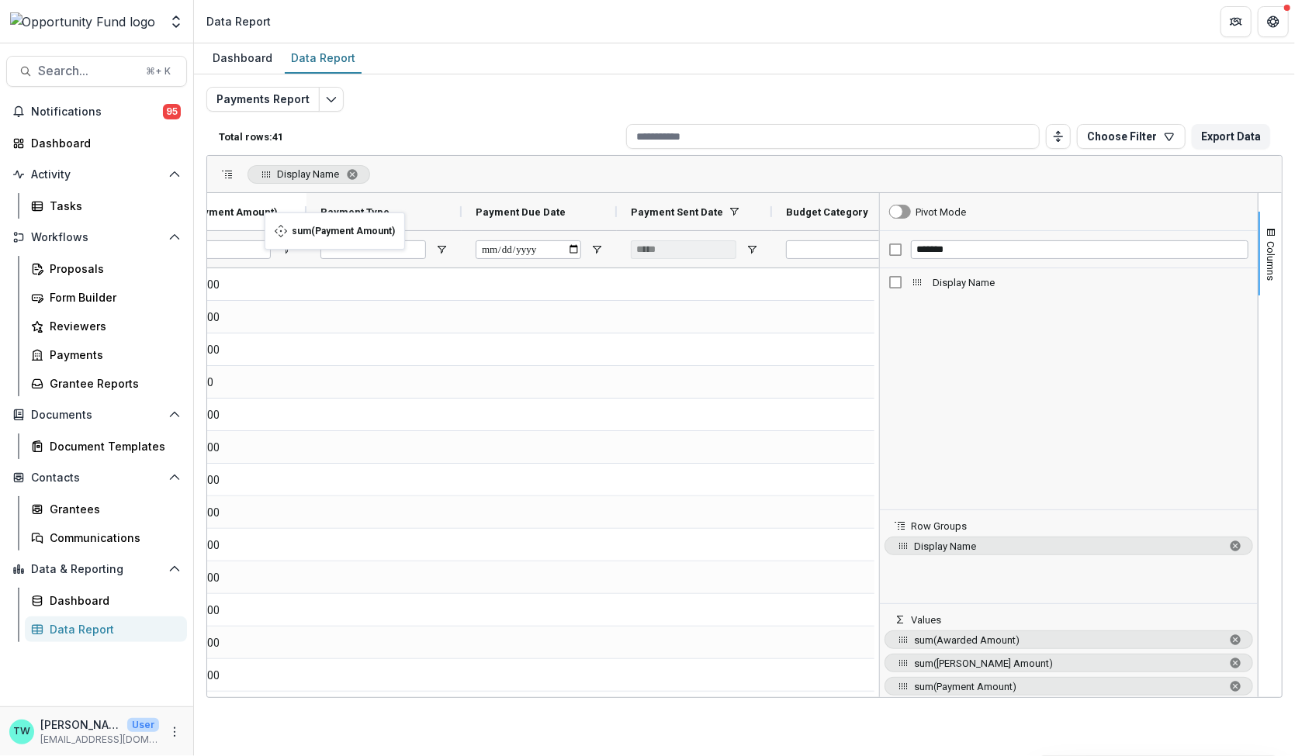
drag, startPoint x: 541, startPoint y: 215, endPoint x: 272, endPoint y: 222, distance: 268.5
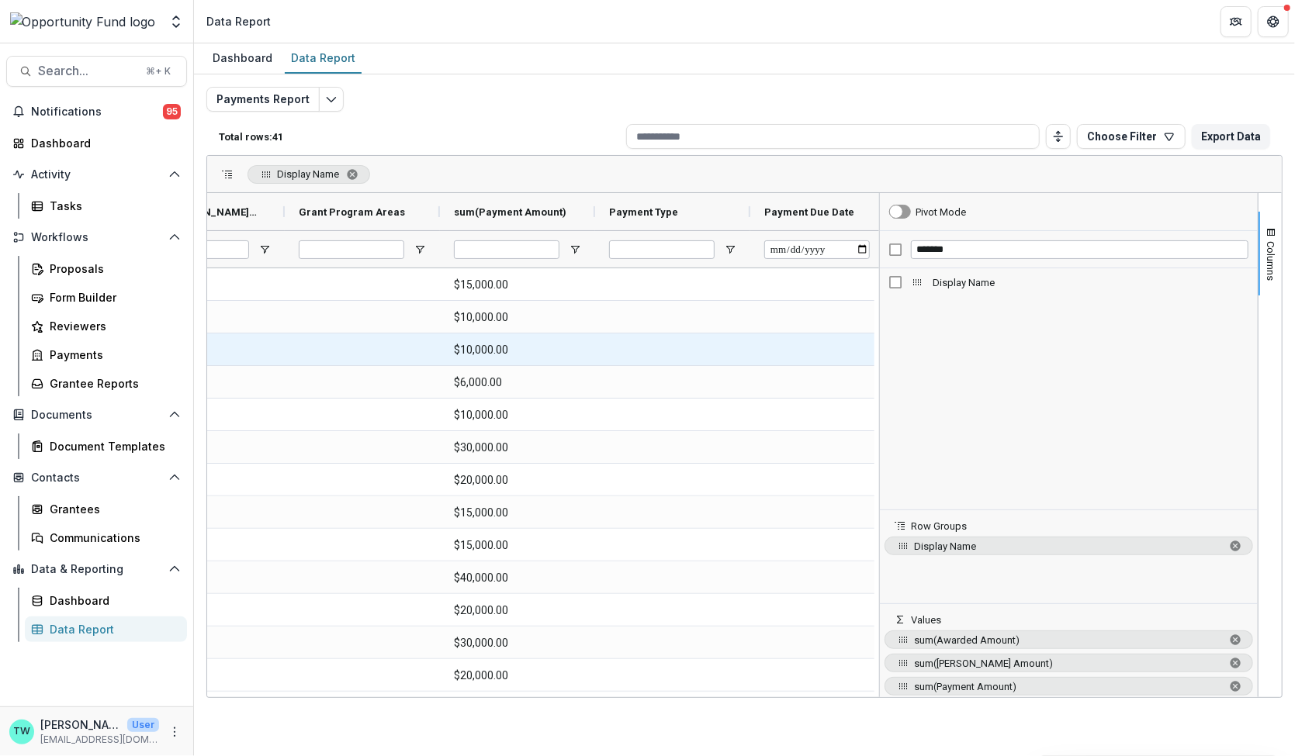
scroll to position [0, 711]
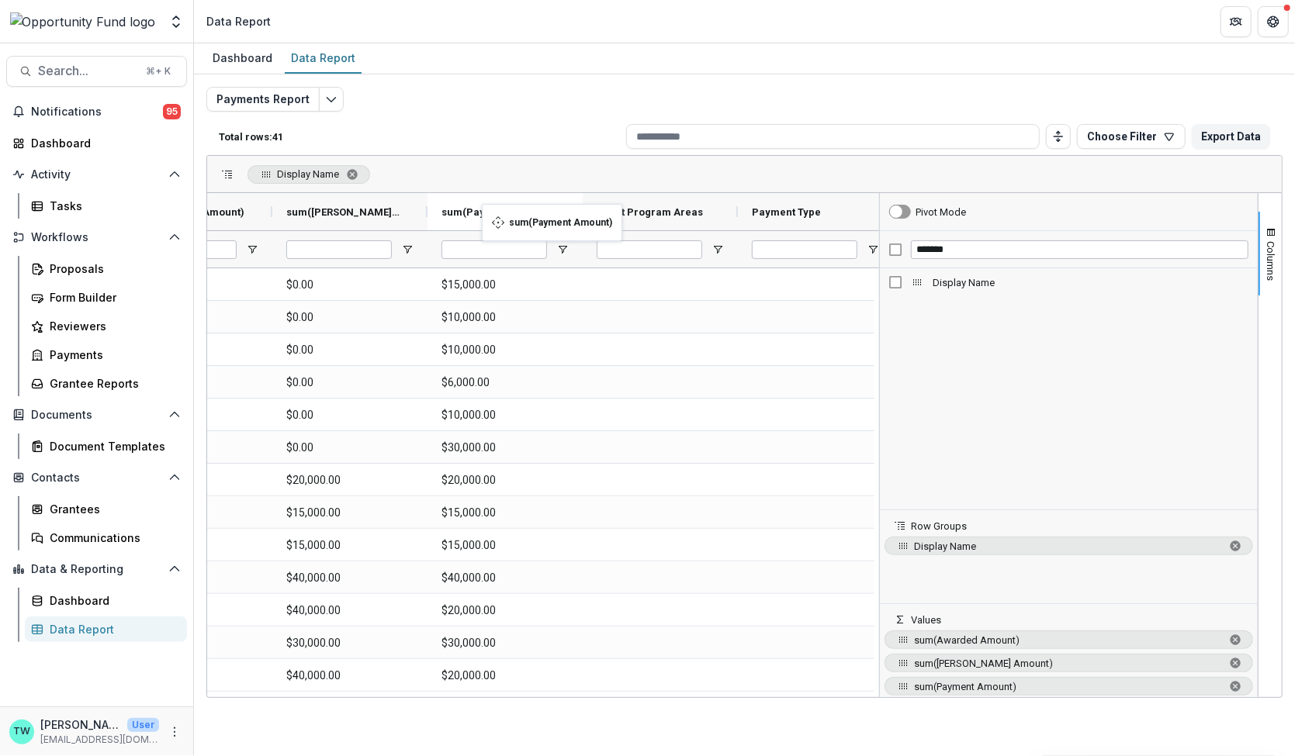
drag, startPoint x: 642, startPoint y: 212, endPoint x: 490, endPoint y: 213, distance: 152.1
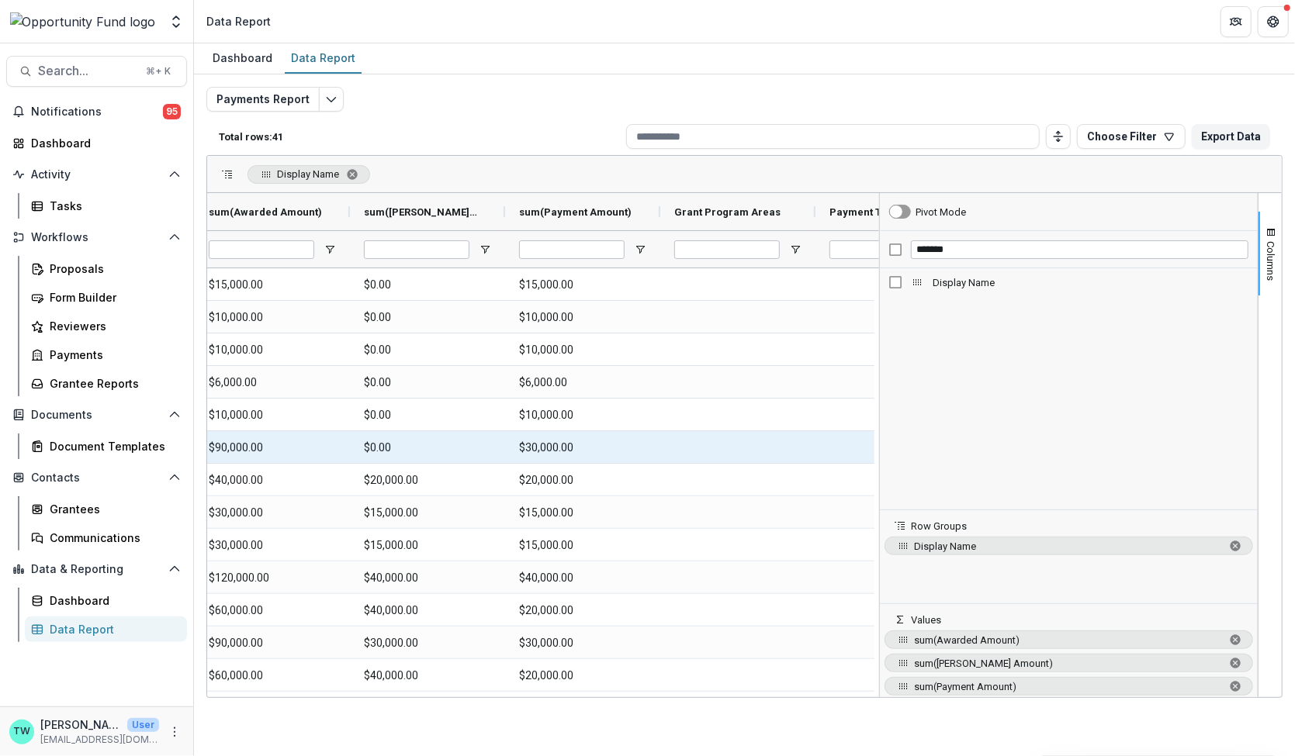
scroll to position [0, 556]
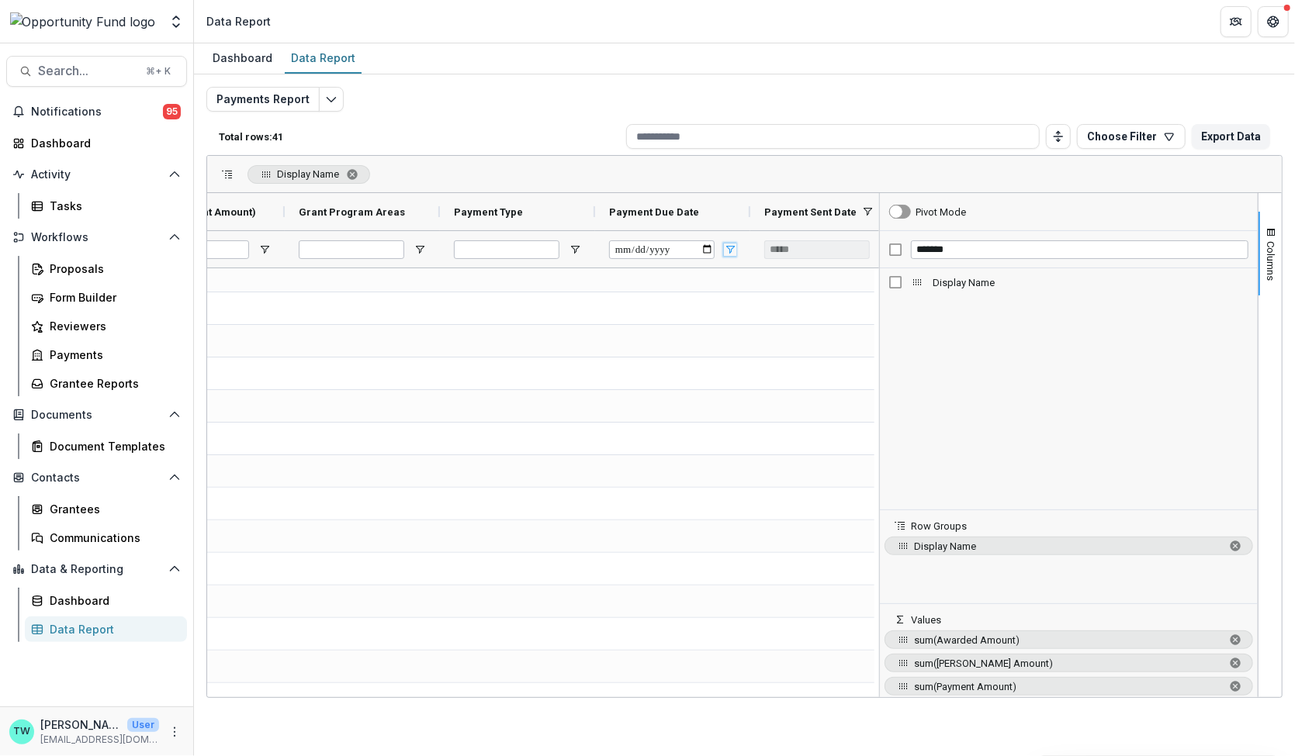
click at [729, 251] on span "Open Filter Menu" at bounding box center [730, 250] width 12 height 12
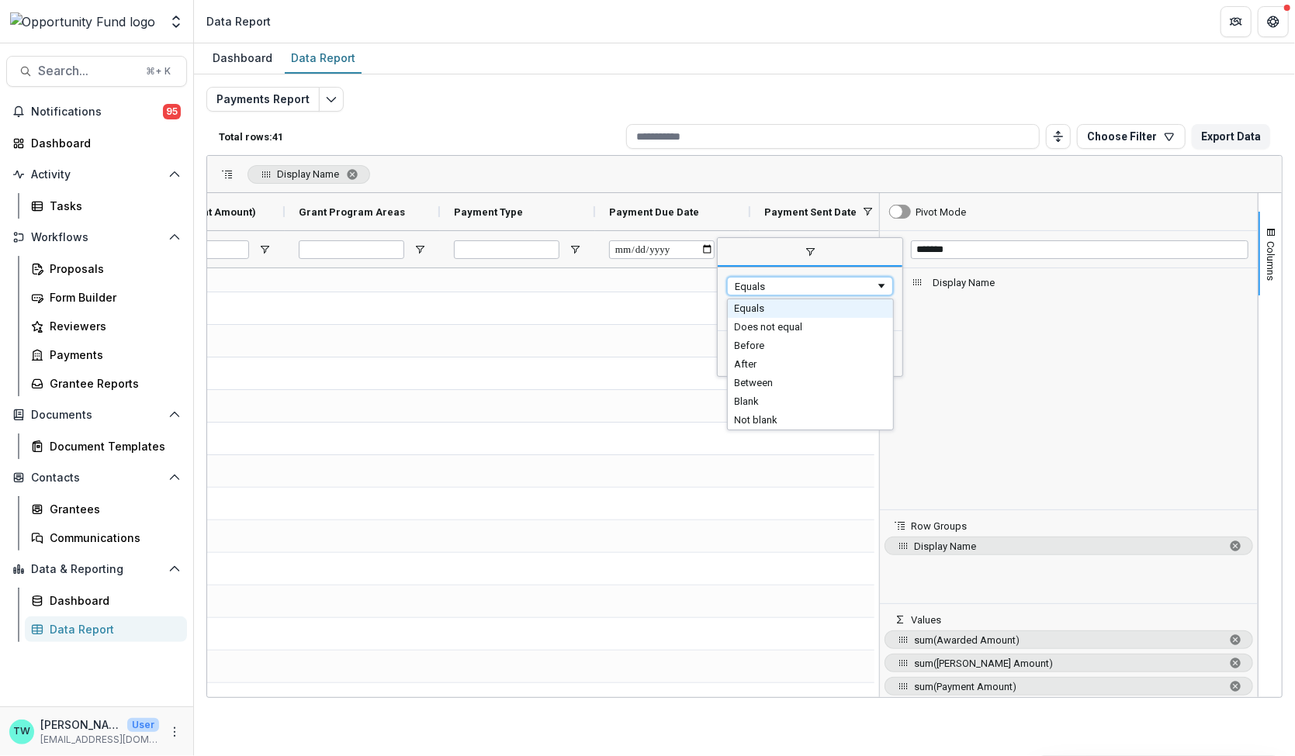
click at [770, 289] on div "Equals" at bounding box center [805, 287] width 140 height 12
click at [805, 313] on input "Filter Value" at bounding box center [810, 312] width 166 height 19
click at [888, 316] on input "Filter Value" at bounding box center [810, 312] width 166 height 19
type input "**********"
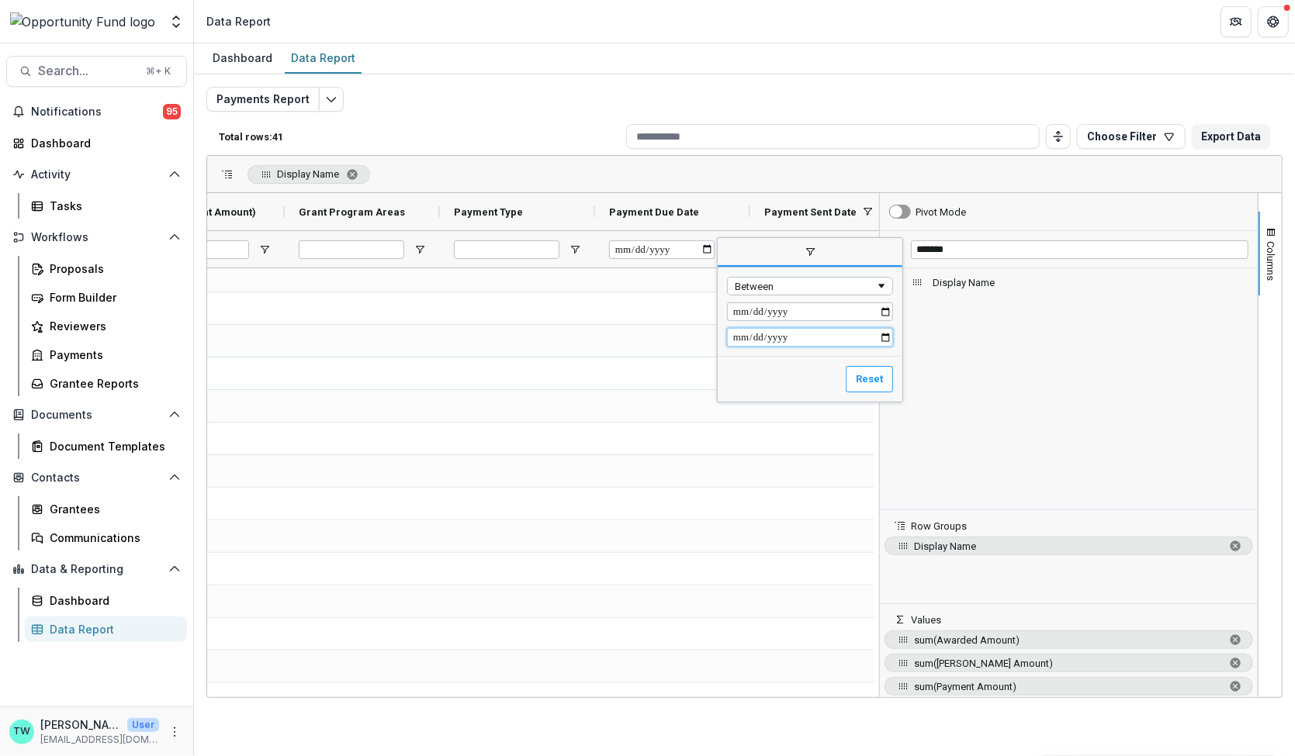
click at [883, 338] on input "Filter Value" at bounding box center [810, 337] width 166 height 19
type input "**********"
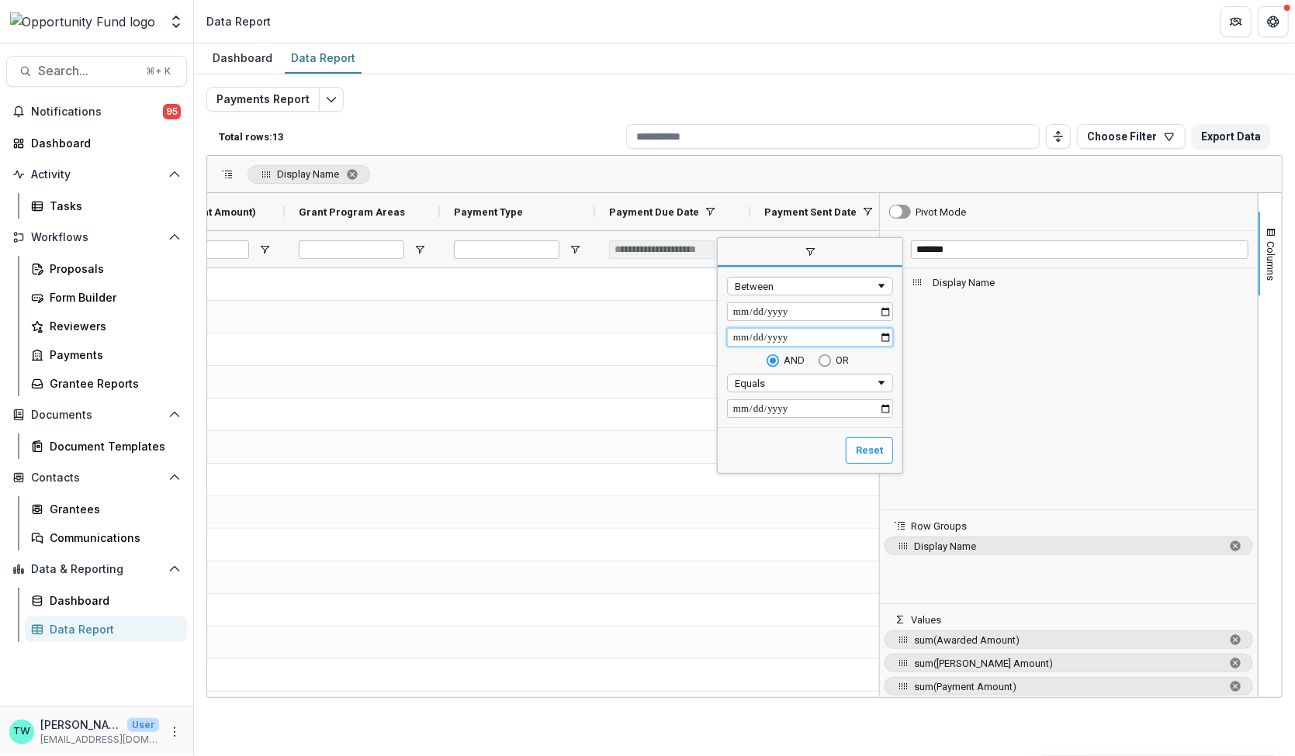
type input "**********"
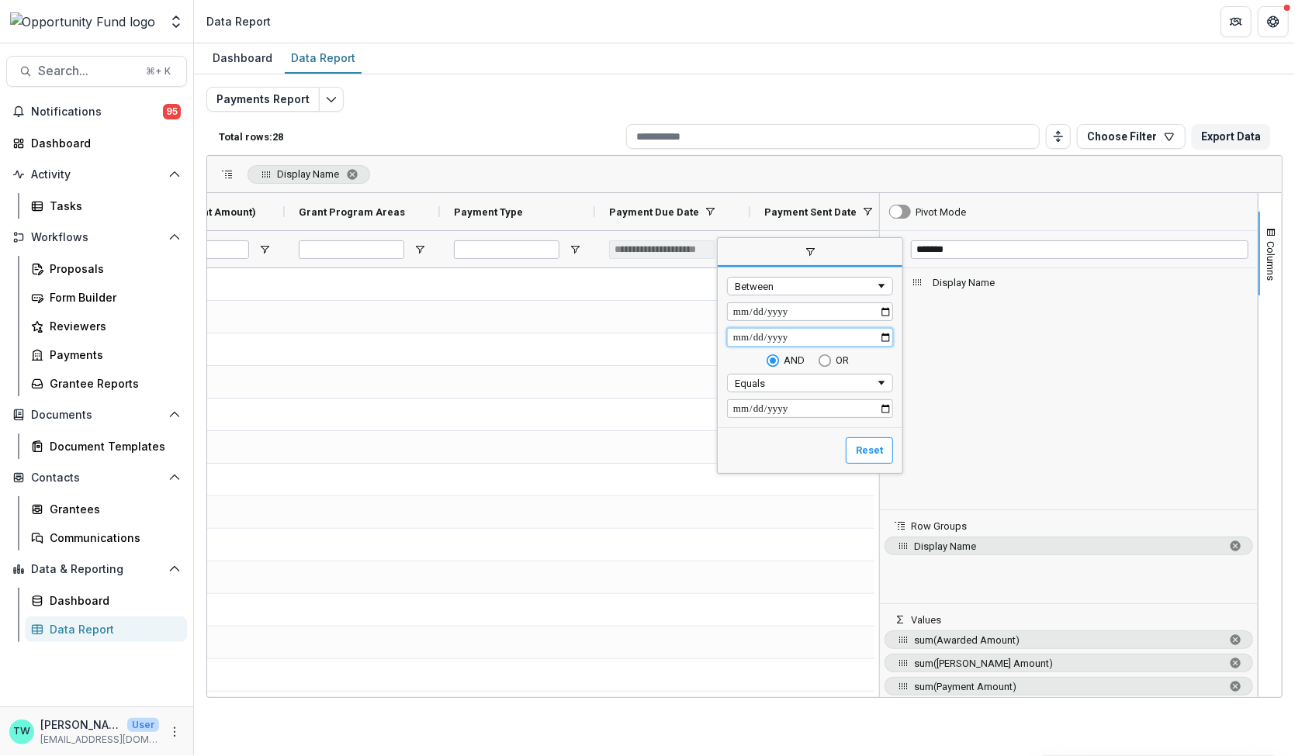
type input "**********"
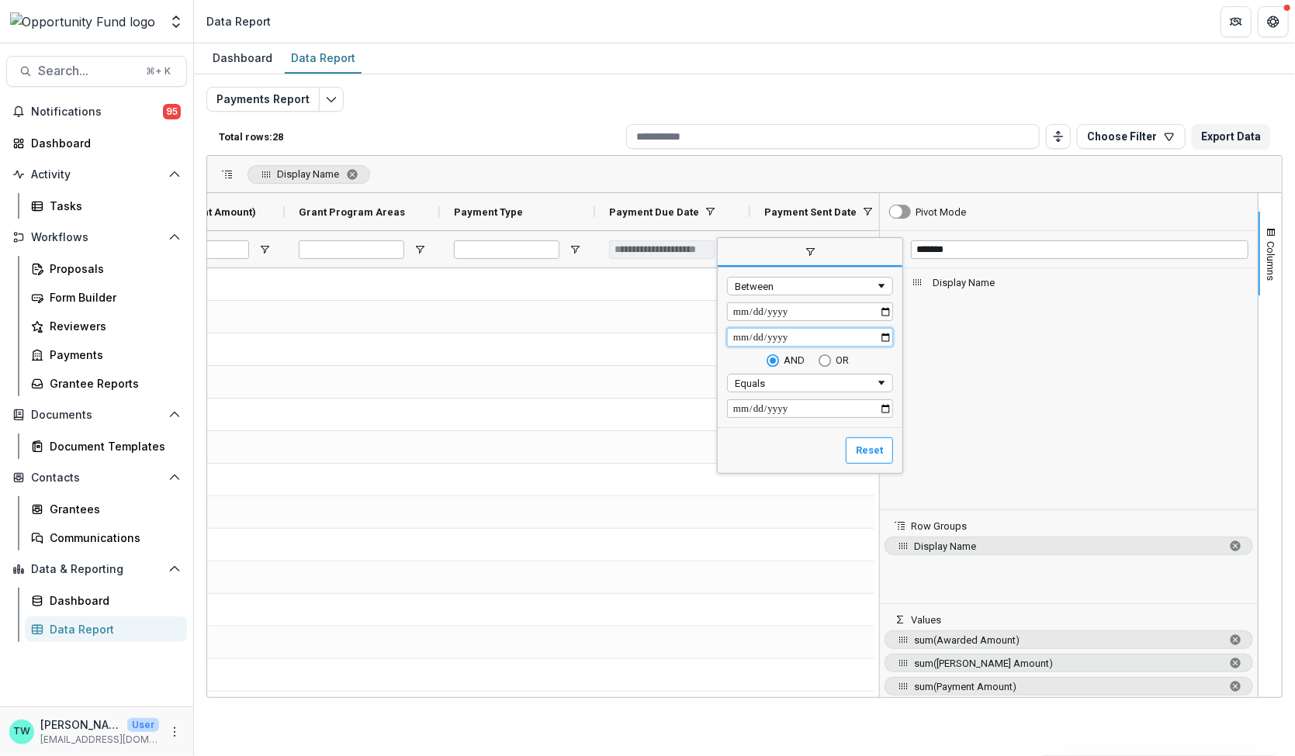
type input "**********"
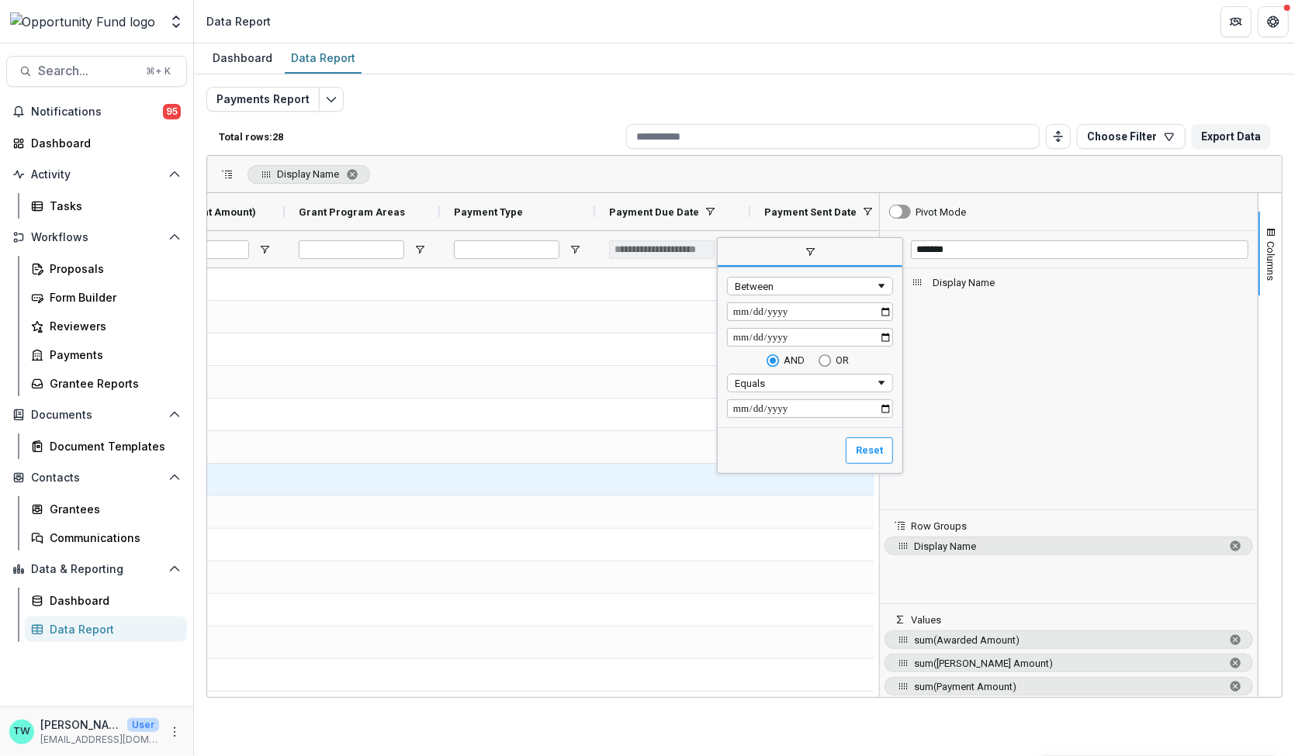
click at [550, 483] on div at bounding box center [517, 480] width 155 height 32
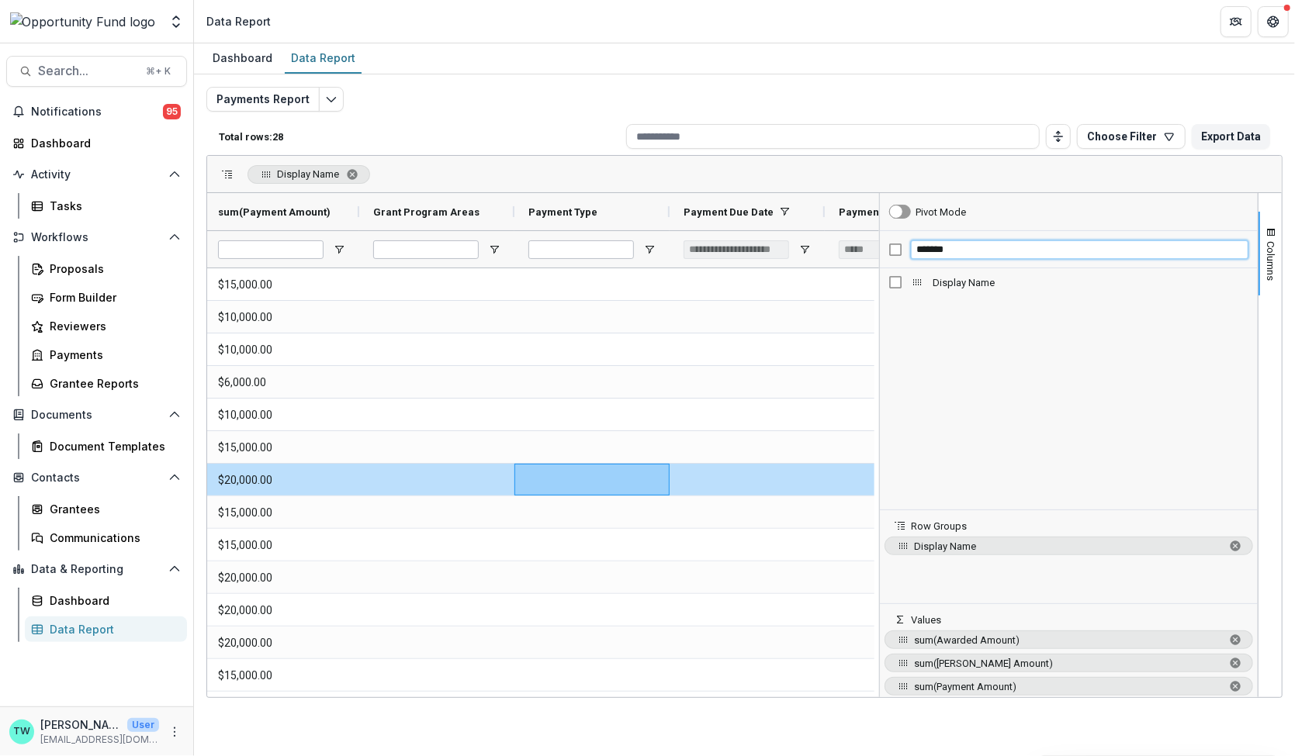
click at [937, 251] on input "*******" at bounding box center [1080, 250] width 338 height 19
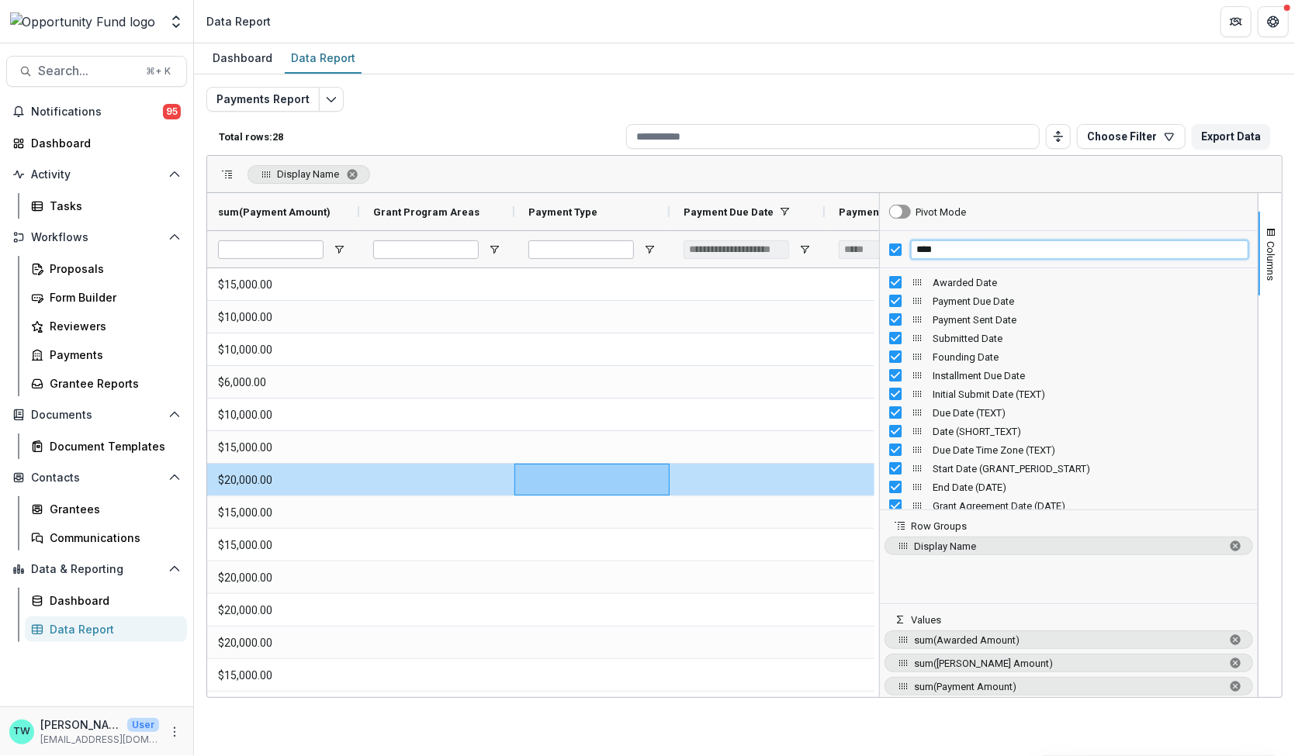
type input "****"
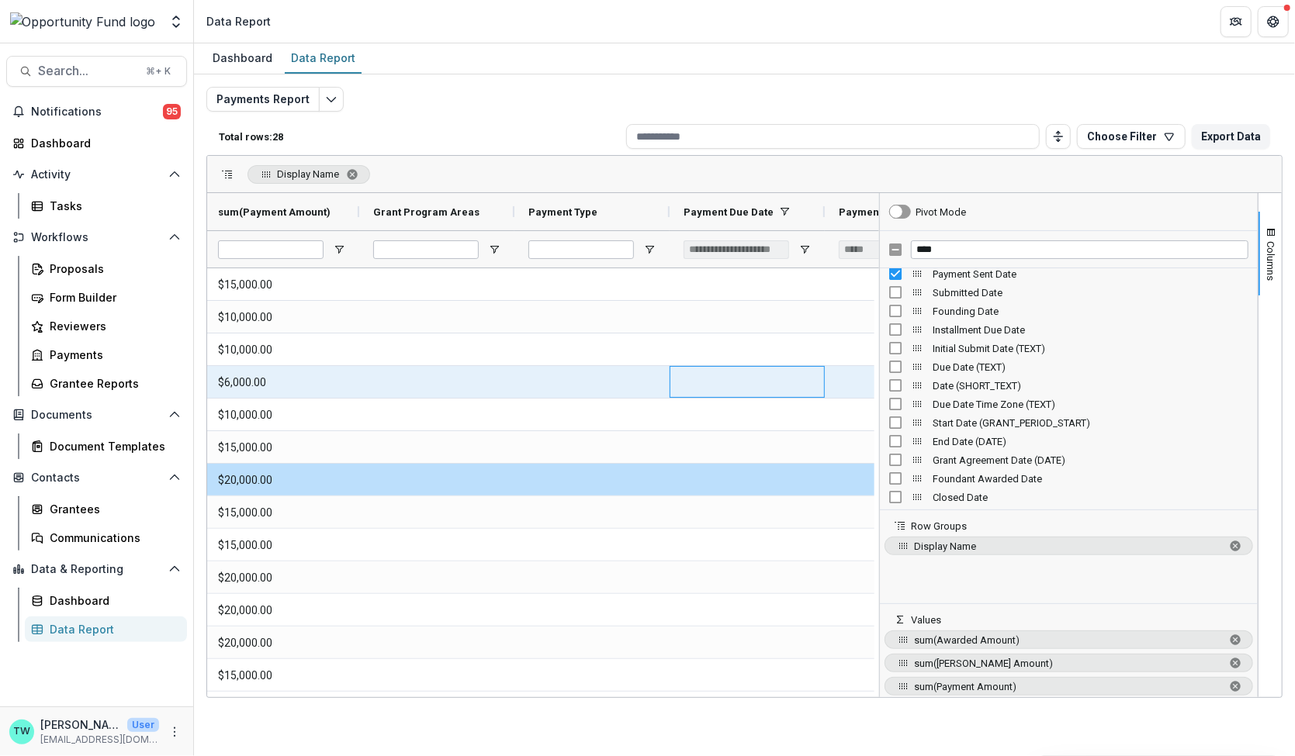
click at [816, 391] on div at bounding box center [747, 382] width 155 height 32
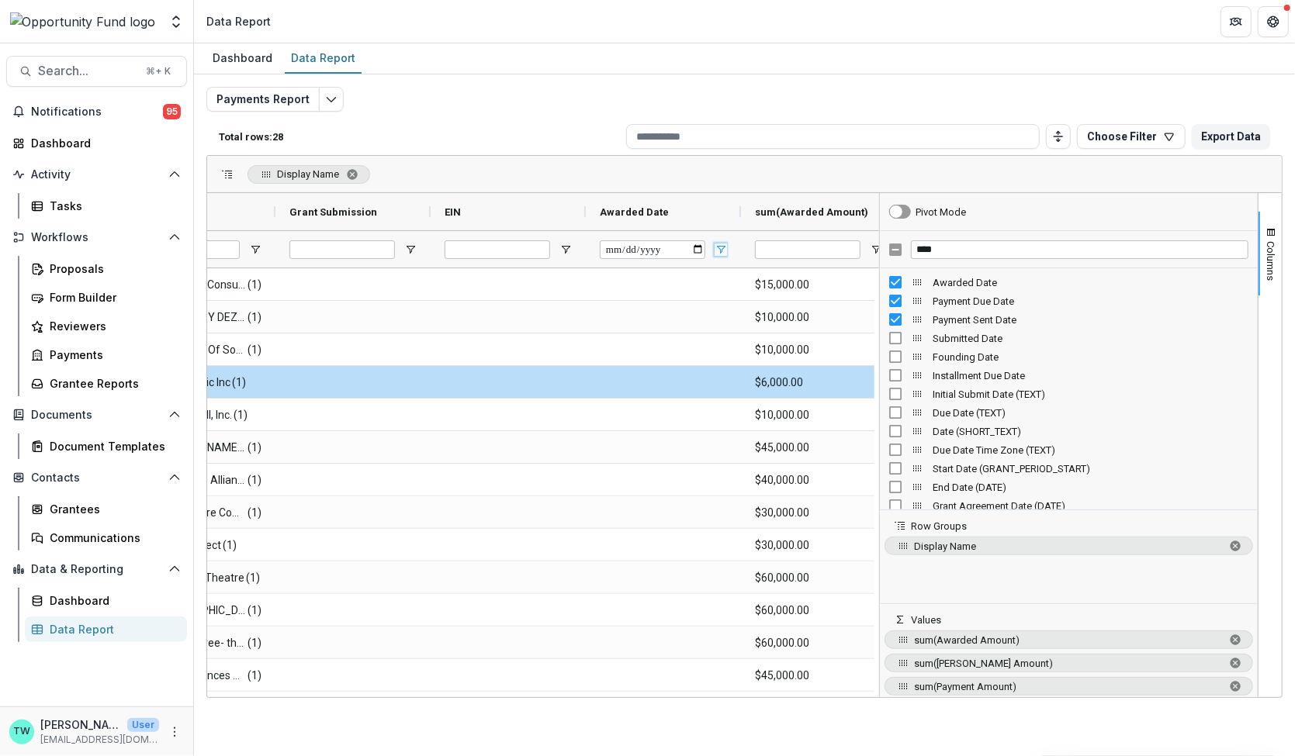
click at [719, 250] on span "Open Filter Menu" at bounding box center [721, 250] width 12 height 12
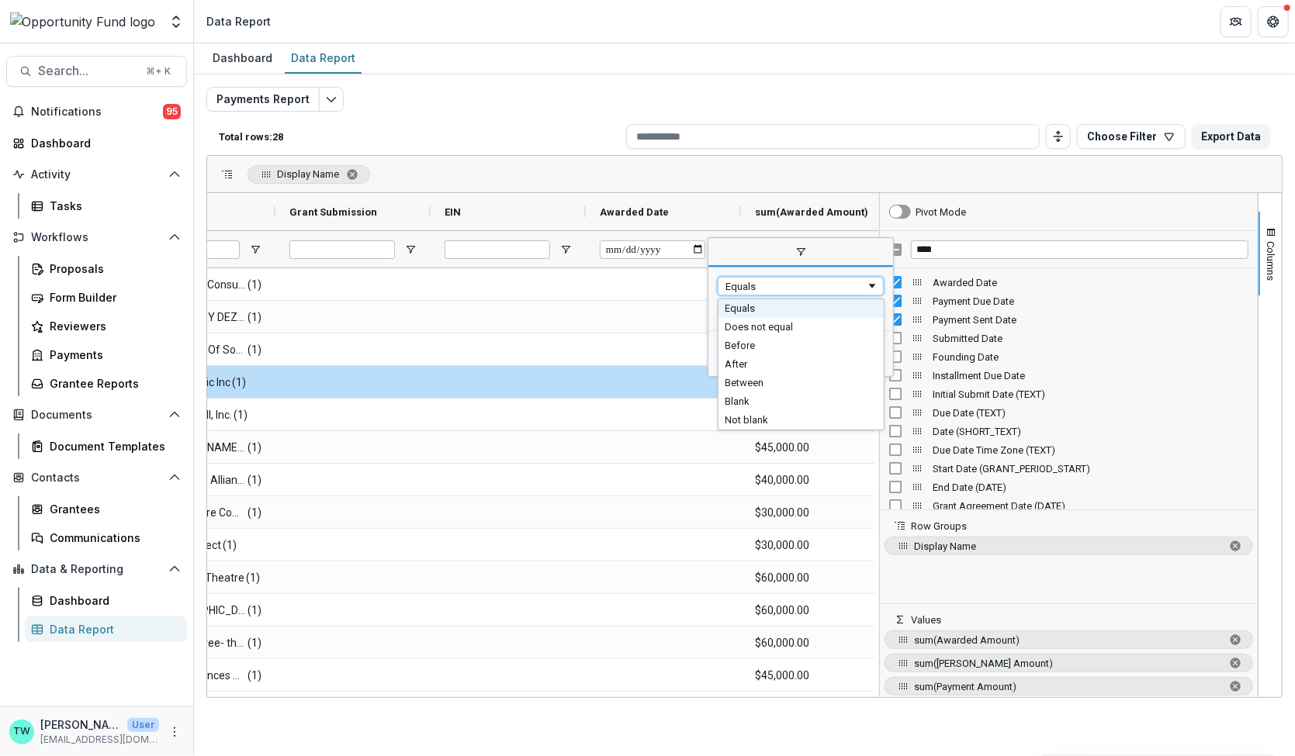
click at [747, 287] on div "Equals" at bounding box center [795, 287] width 140 height 12
click at [770, 287] on div "After" at bounding box center [795, 287] width 140 height 12
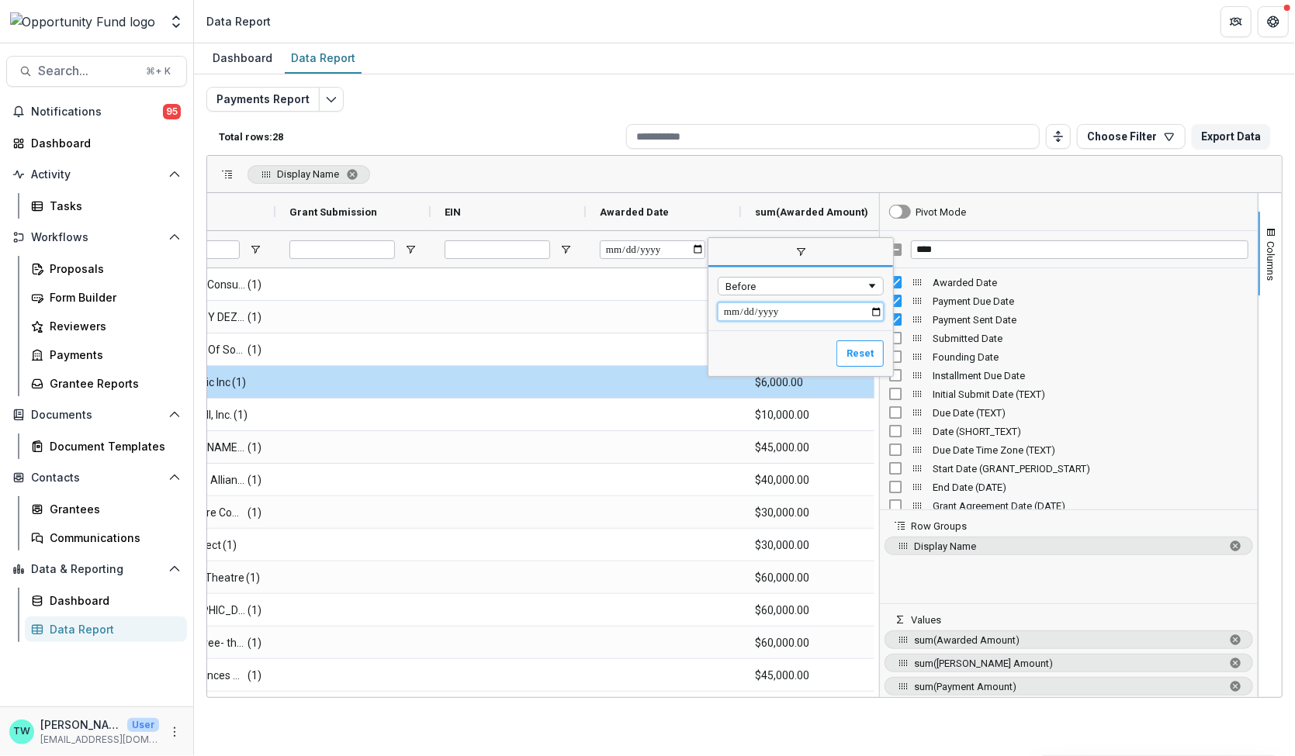
click at [792, 313] on input "Filter Value" at bounding box center [801, 312] width 166 height 19
click at [877, 310] on input "Filter Value" at bounding box center [801, 312] width 166 height 19
type input "**********"
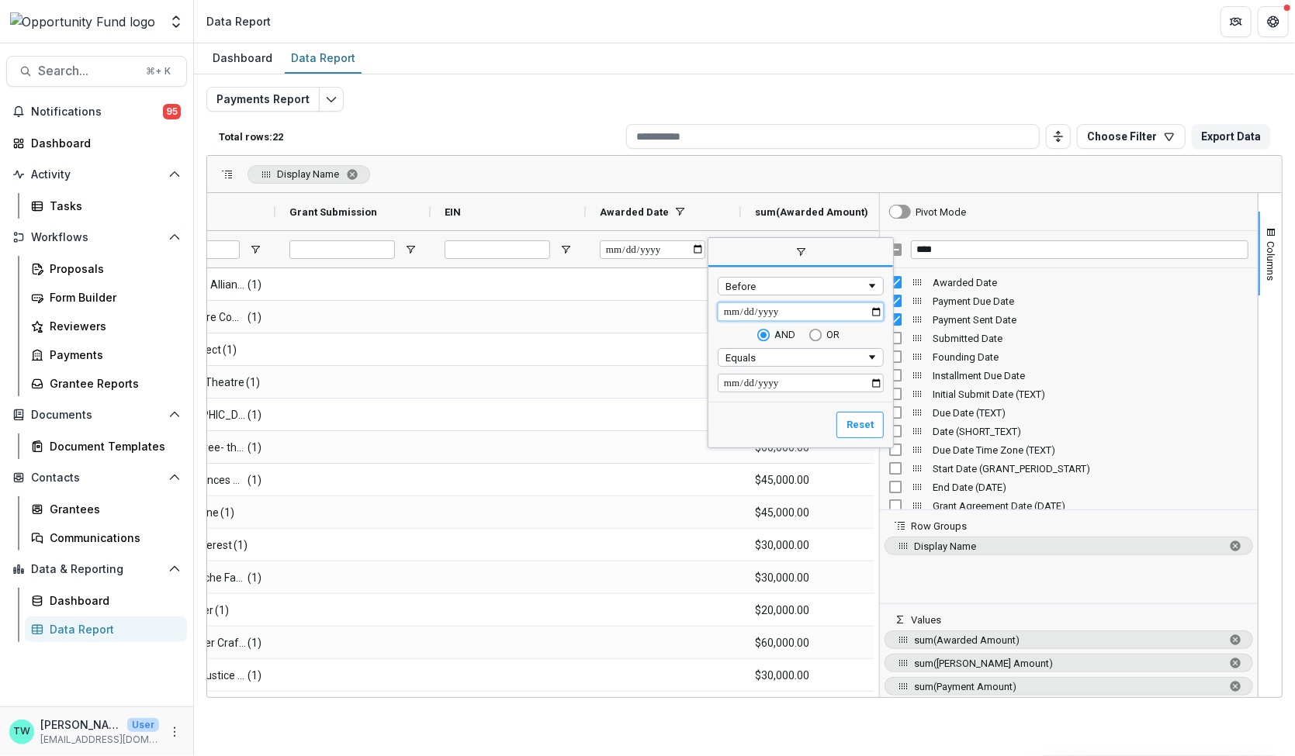
type input "**********"
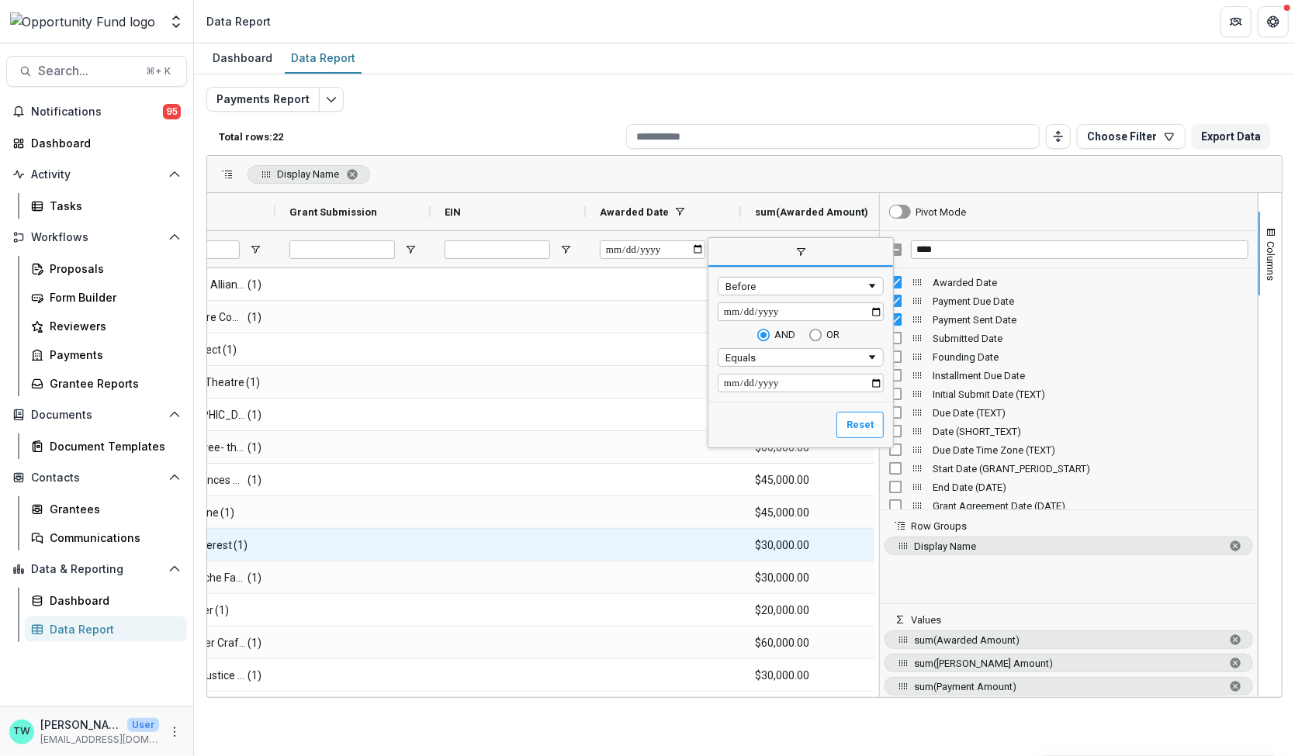
click at [545, 559] on div at bounding box center [508, 545] width 155 height 32
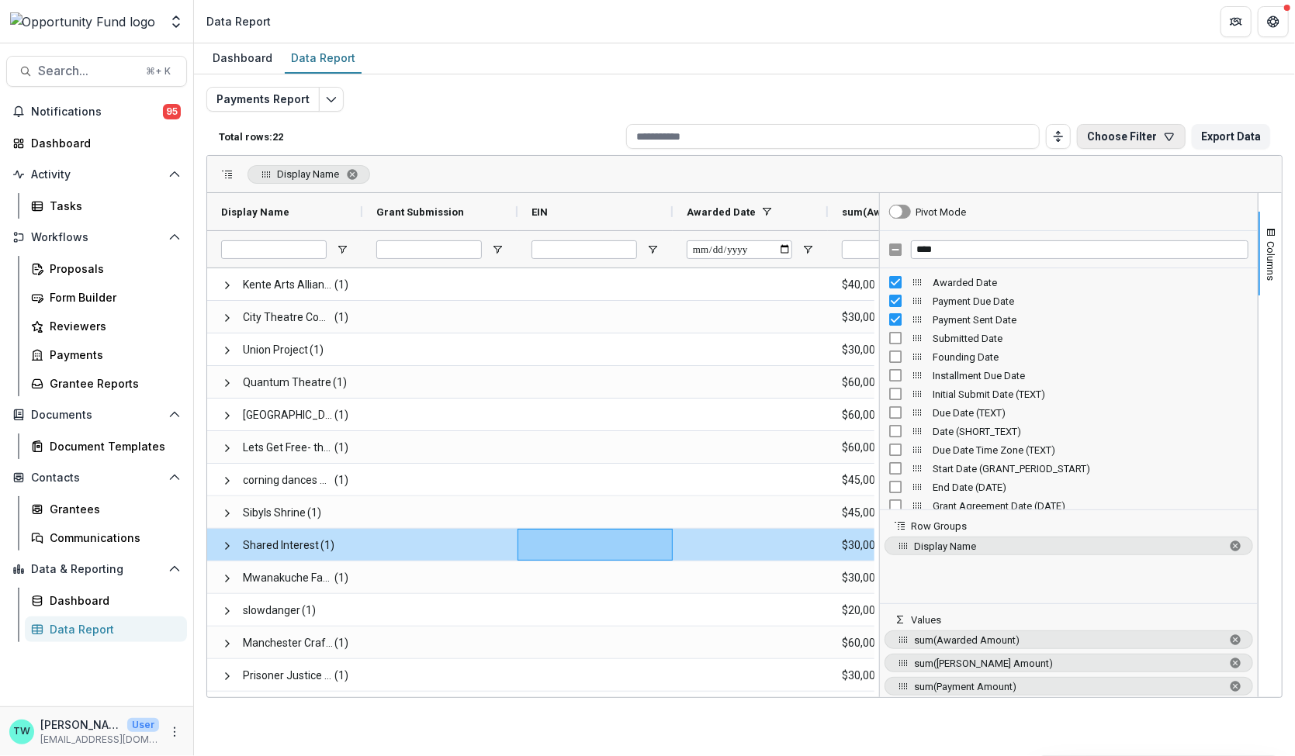
click at [1172, 140] on icon "button" at bounding box center [1169, 136] width 12 height 12
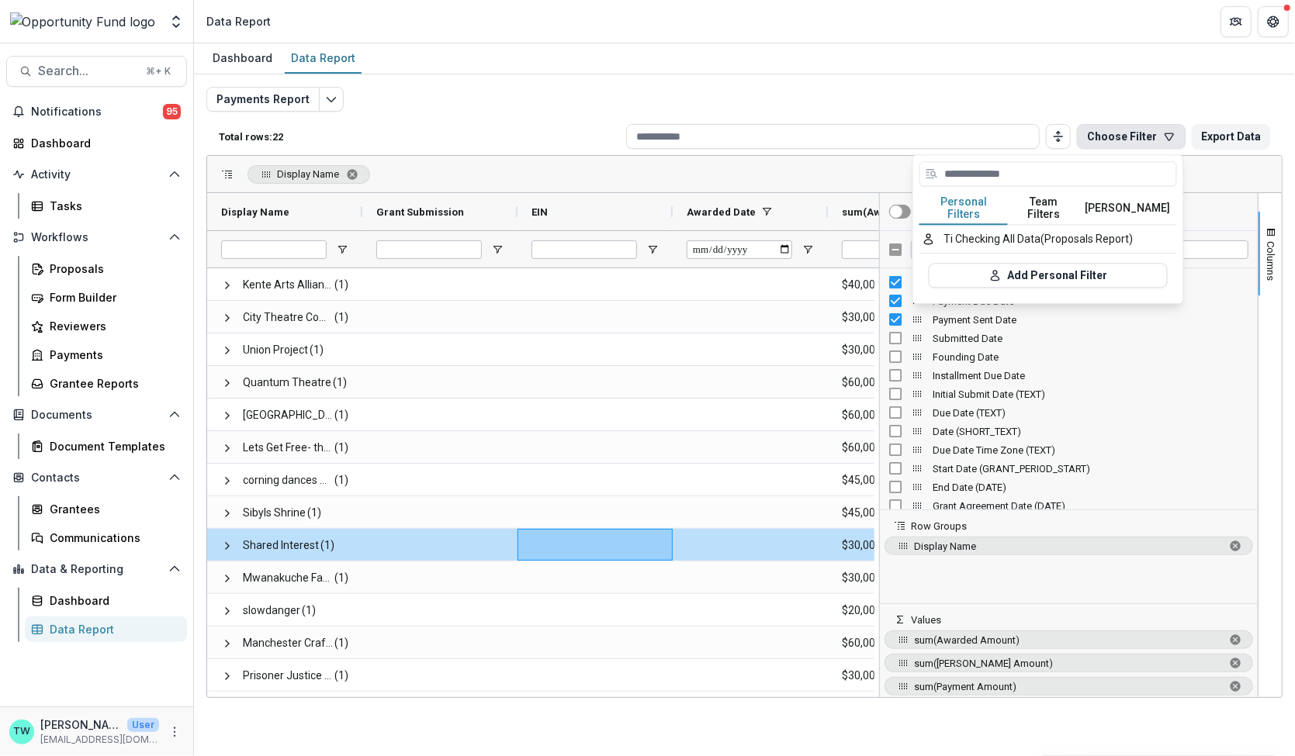
click at [1047, 199] on button "Team Filters" at bounding box center [1043, 208] width 71 height 33
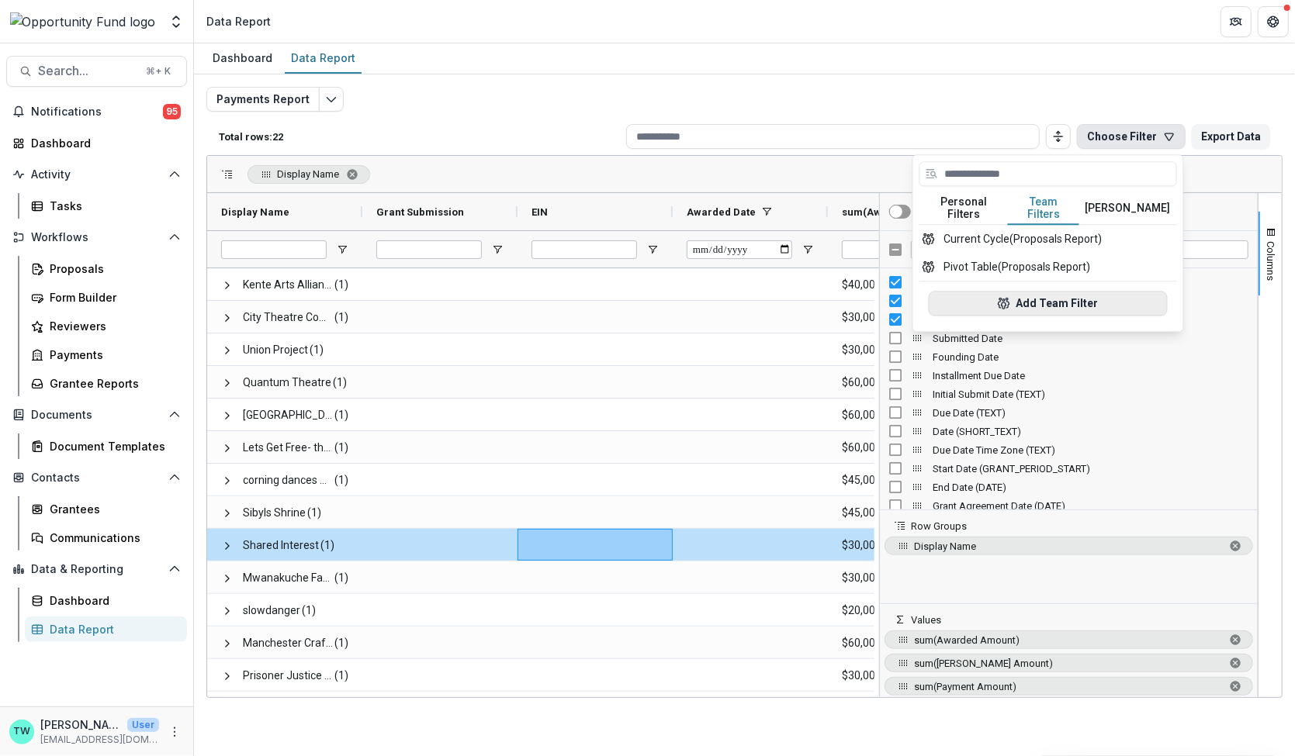
click at [1040, 291] on button "Add Team Filter" at bounding box center [1048, 303] width 239 height 25
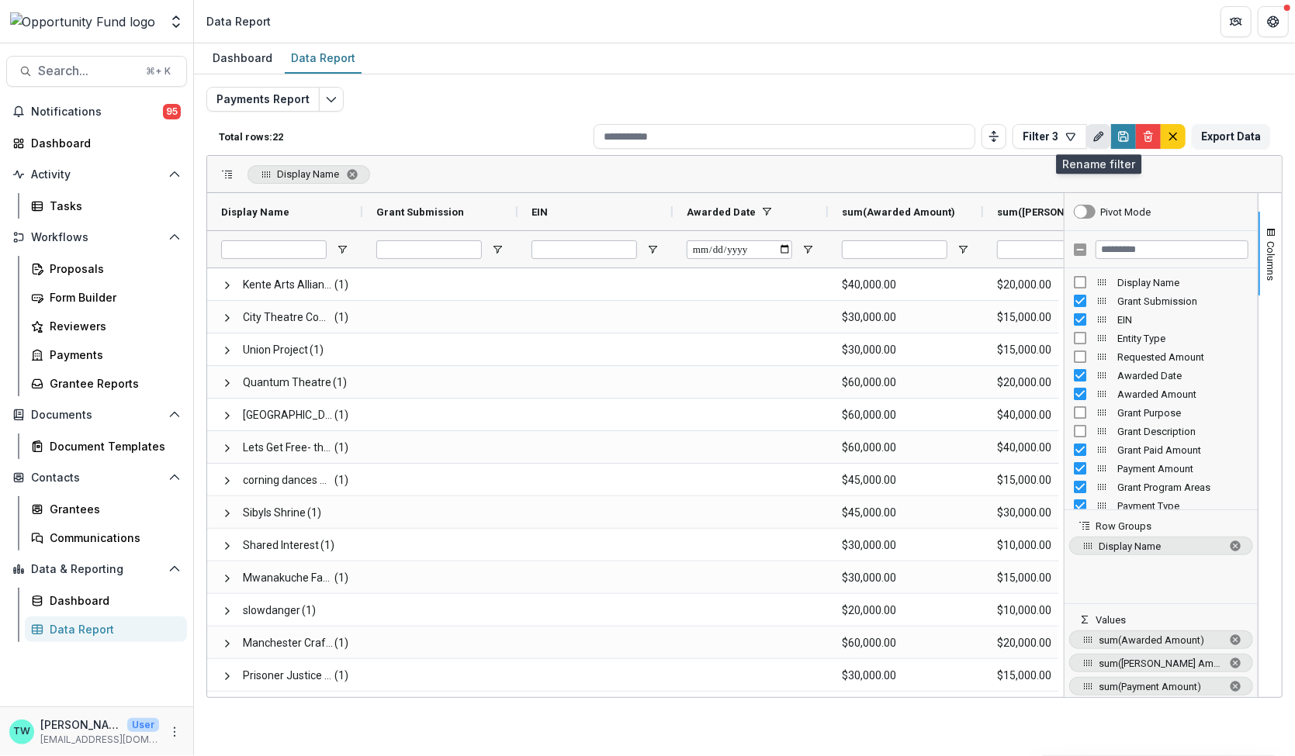
click at [1094, 139] on icon "Rename" at bounding box center [1097, 137] width 7 height 7
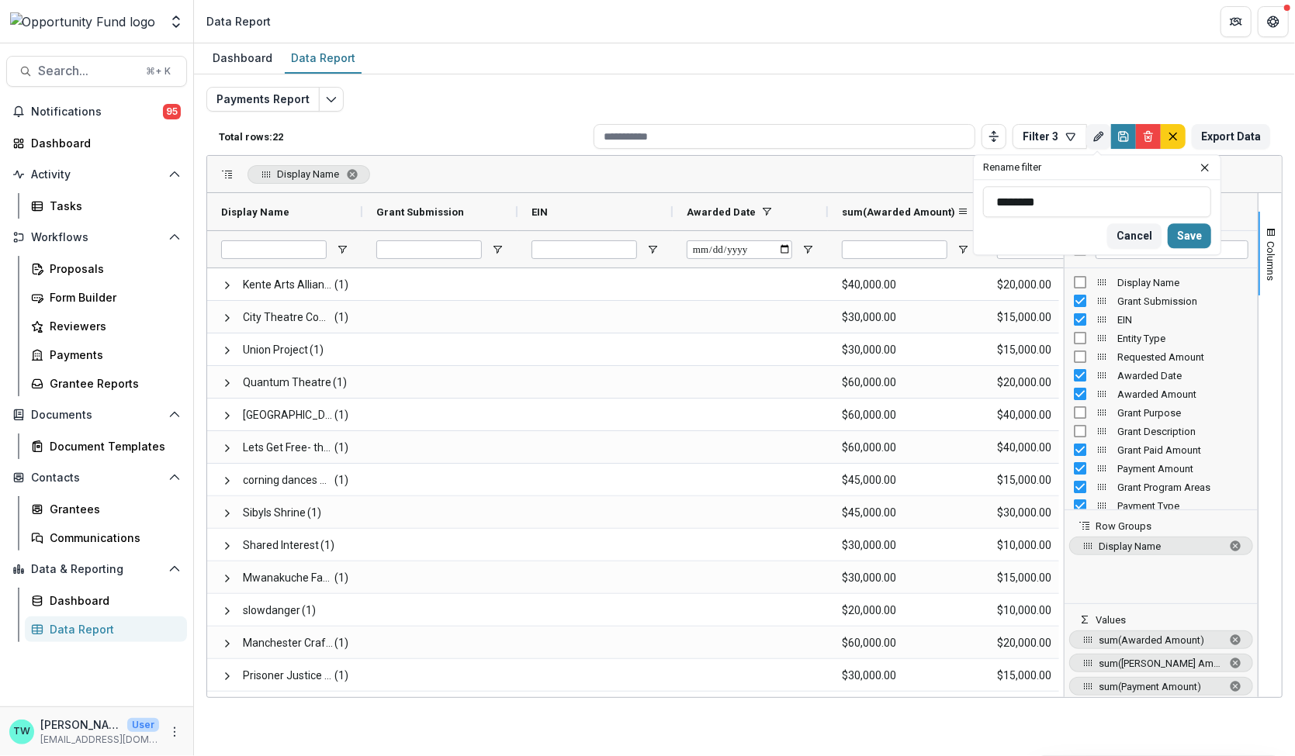
drag, startPoint x: 1041, startPoint y: 197, endPoint x: 960, endPoint y: 198, distance: 81.5
click at [959, 199] on div "Total rows: 22 Filter 3 Personal Filters Team Filters Temelio Filters Ti Checki…" at bounding box center [744, 389] width 1076 height 543
drag, startPoint x: 1047, startPoint y: 206, endPoint x: 985, endPoint y: 202, distance: 62.2
click at [985, 202] on input "********" at bounding box center [1097, 201] width 228 height 31
click at [1115, 207] on input "**********" at bounding box center [1097, 201] width 228 height 31
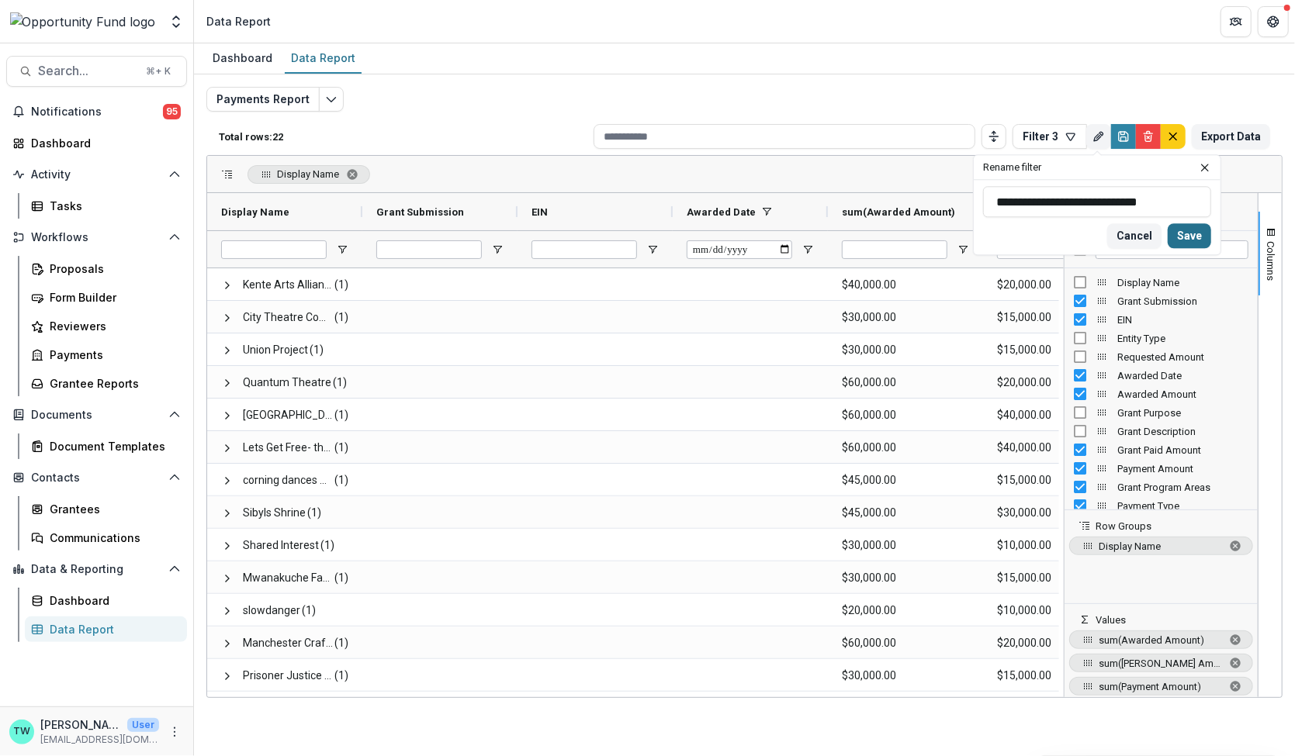
type input "**********"
click at [1182, 236] on button "Save" at bounding box center [1189, 235] width 43 height 25
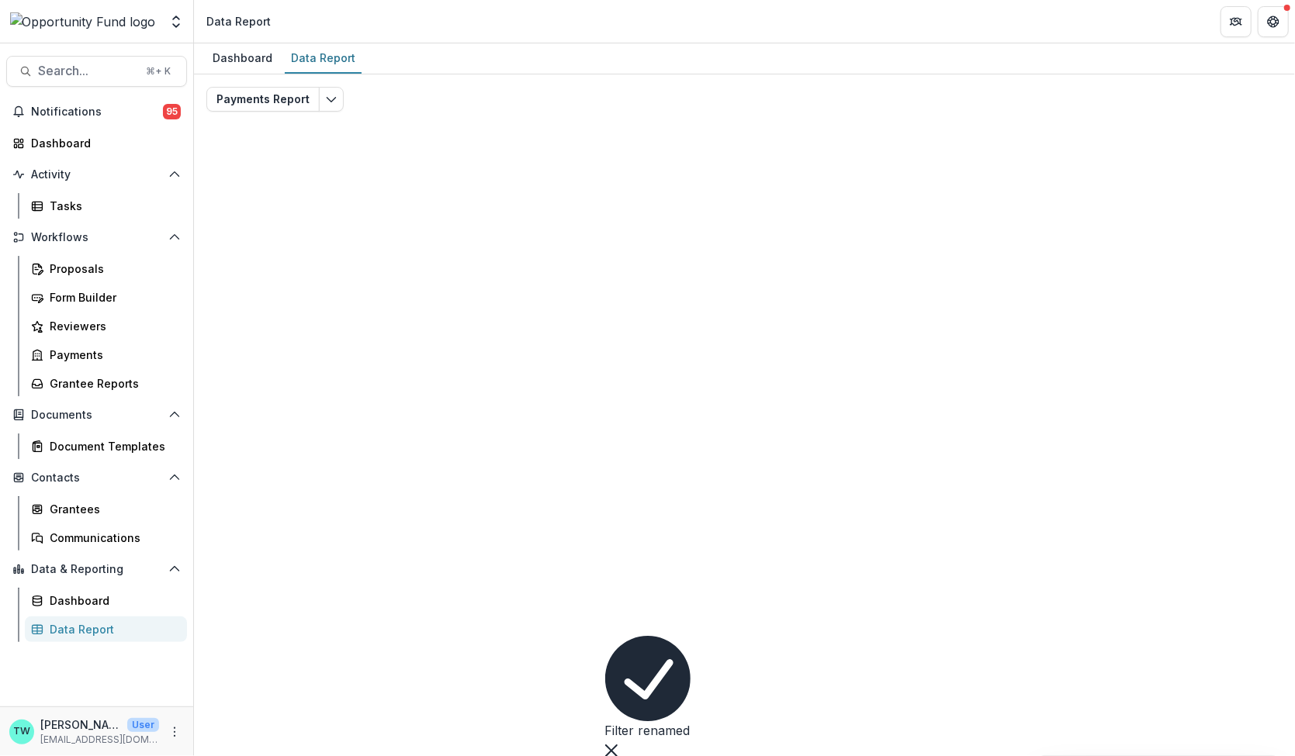
type input "**********"
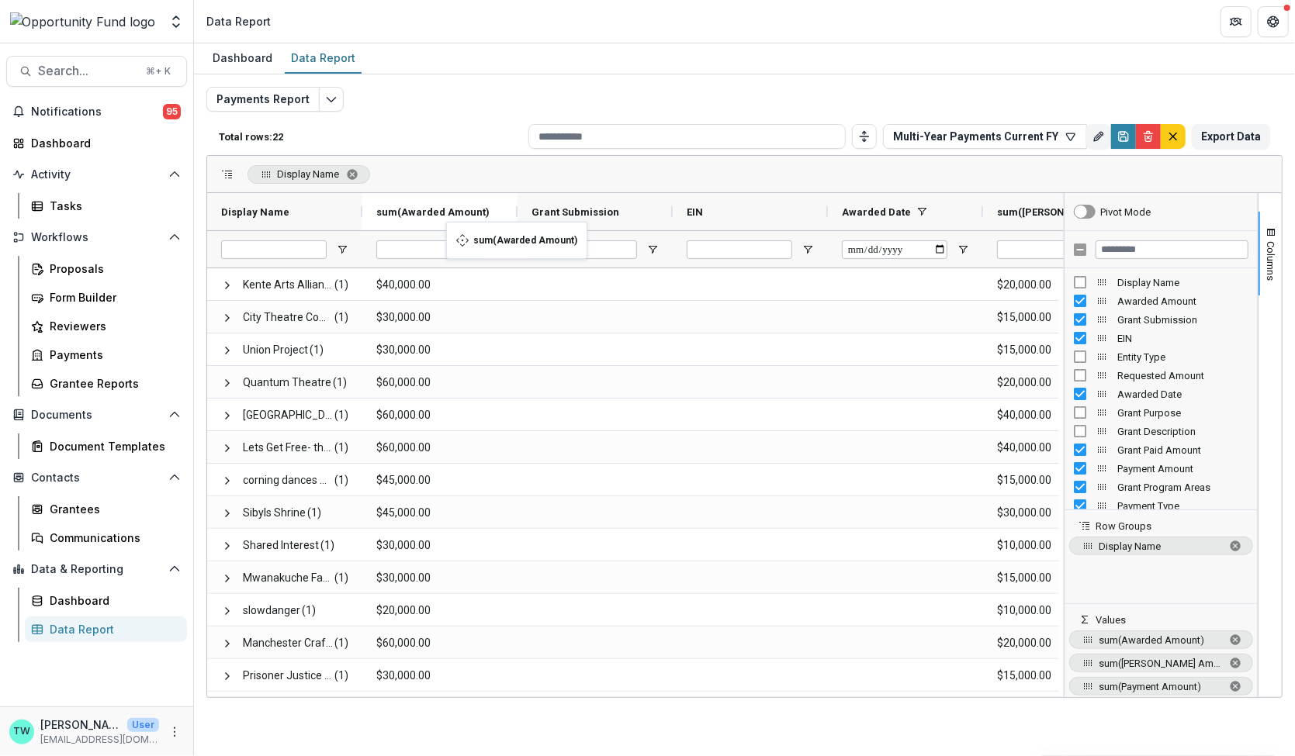
drag, startPoint x: 923, startPoint y: 208, endPoint x: 454, endPoint y: 231, distance: 469.2
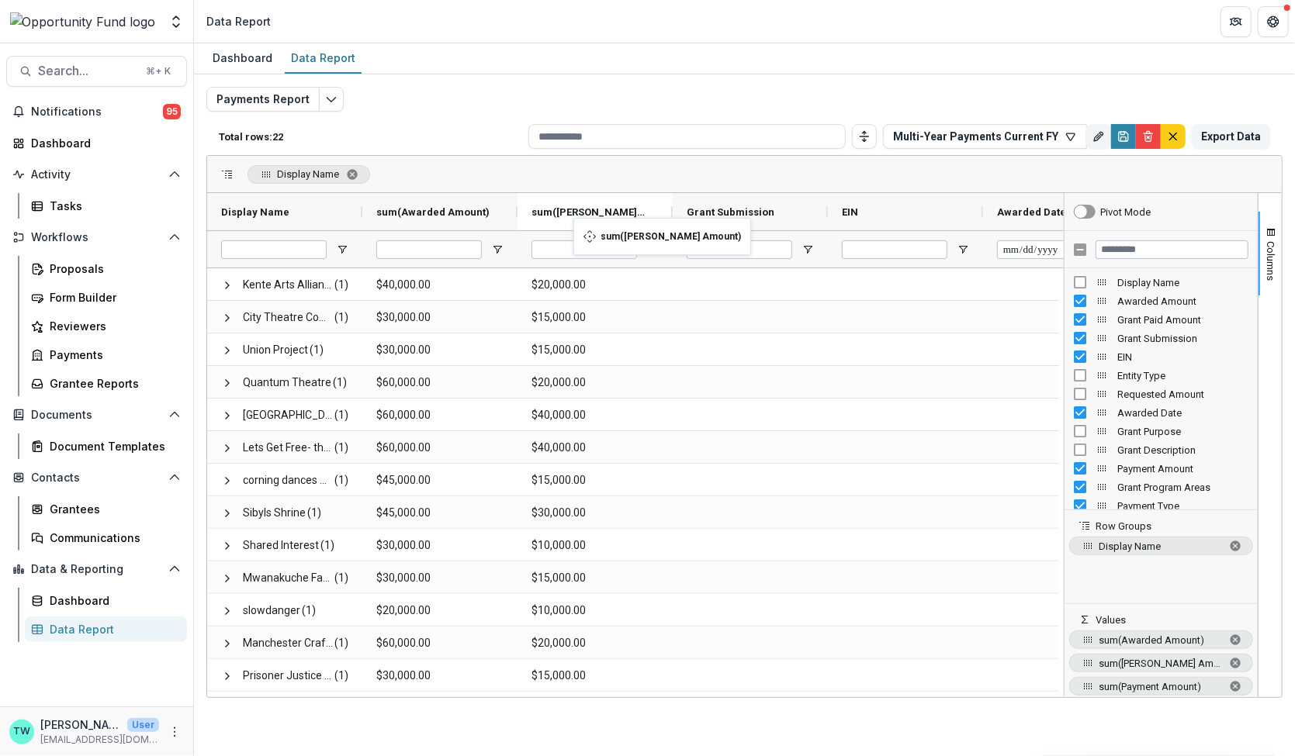
drag, startPoint x: 1022, startPoint y: 209, endPoint x: 581, endPoint y: 227, distance: 441.1
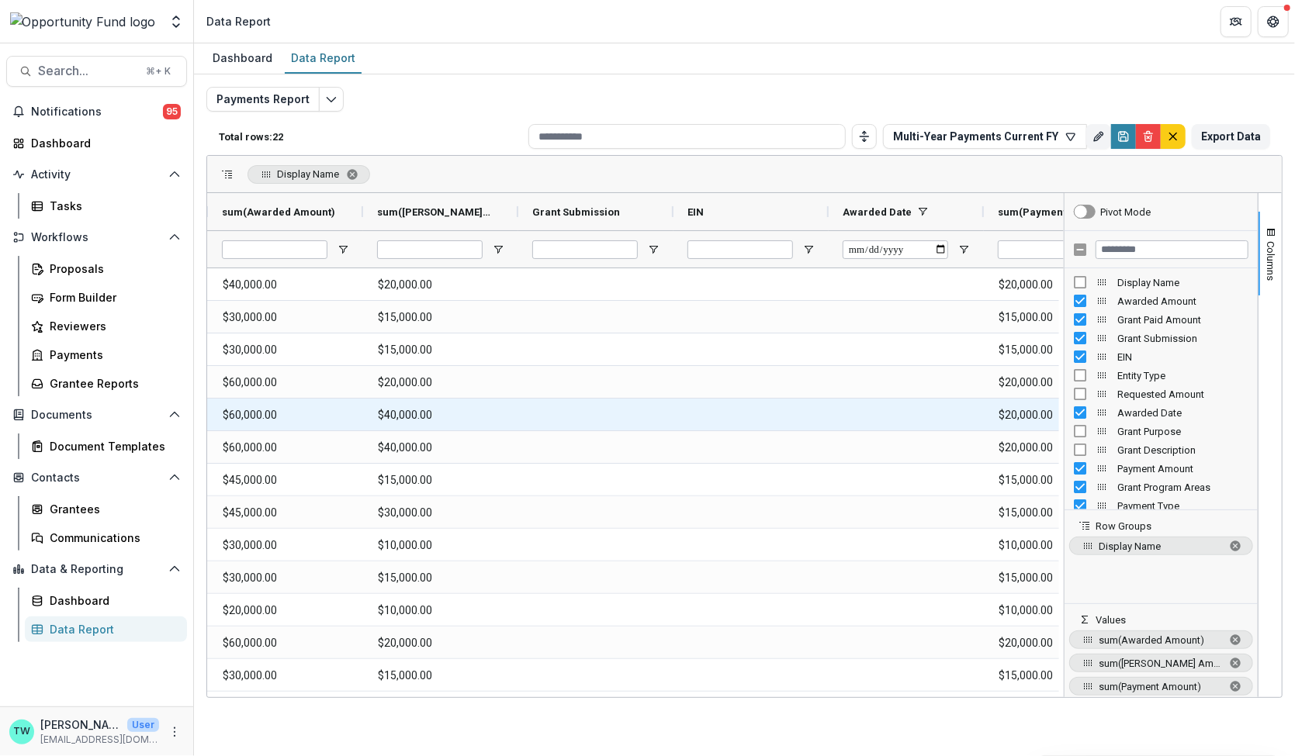
scroll to position [0, 174]
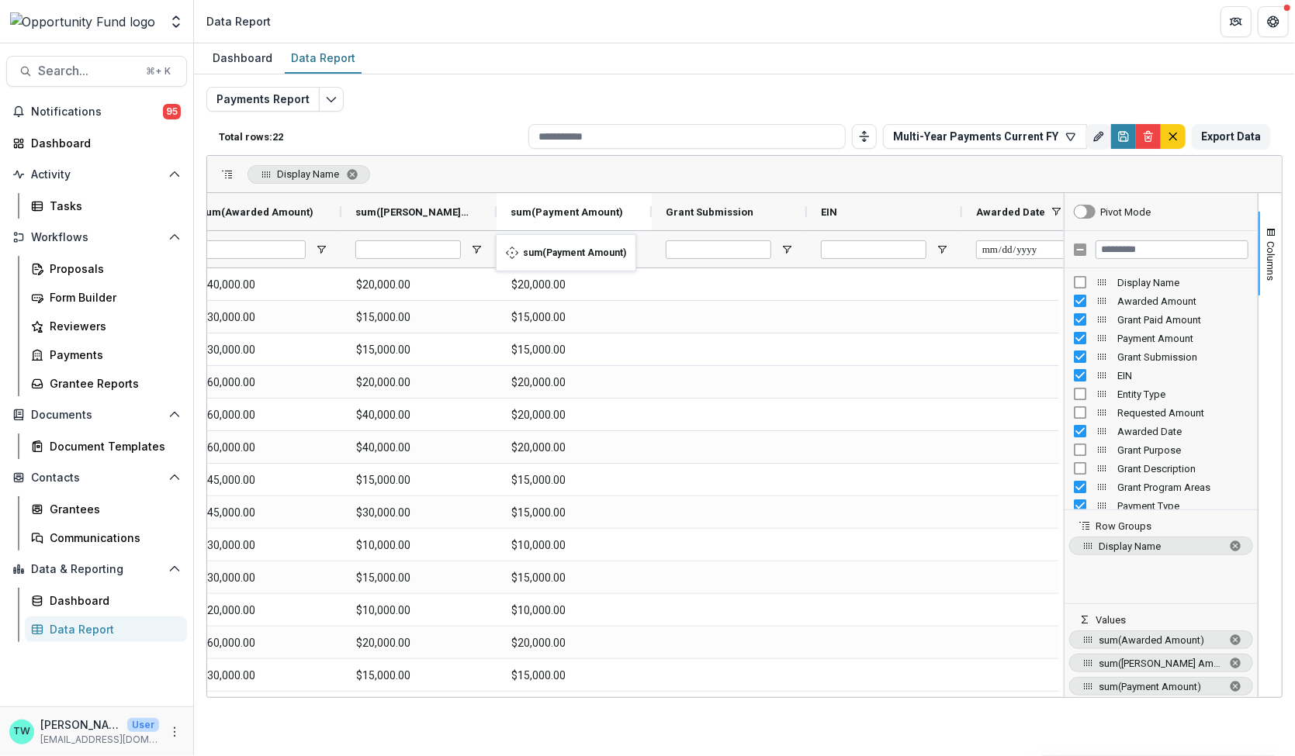
drag, startPoint x: 1005, startPoint y: 207, endPoint x: 504, endPoint y: 244, distance: 502.5
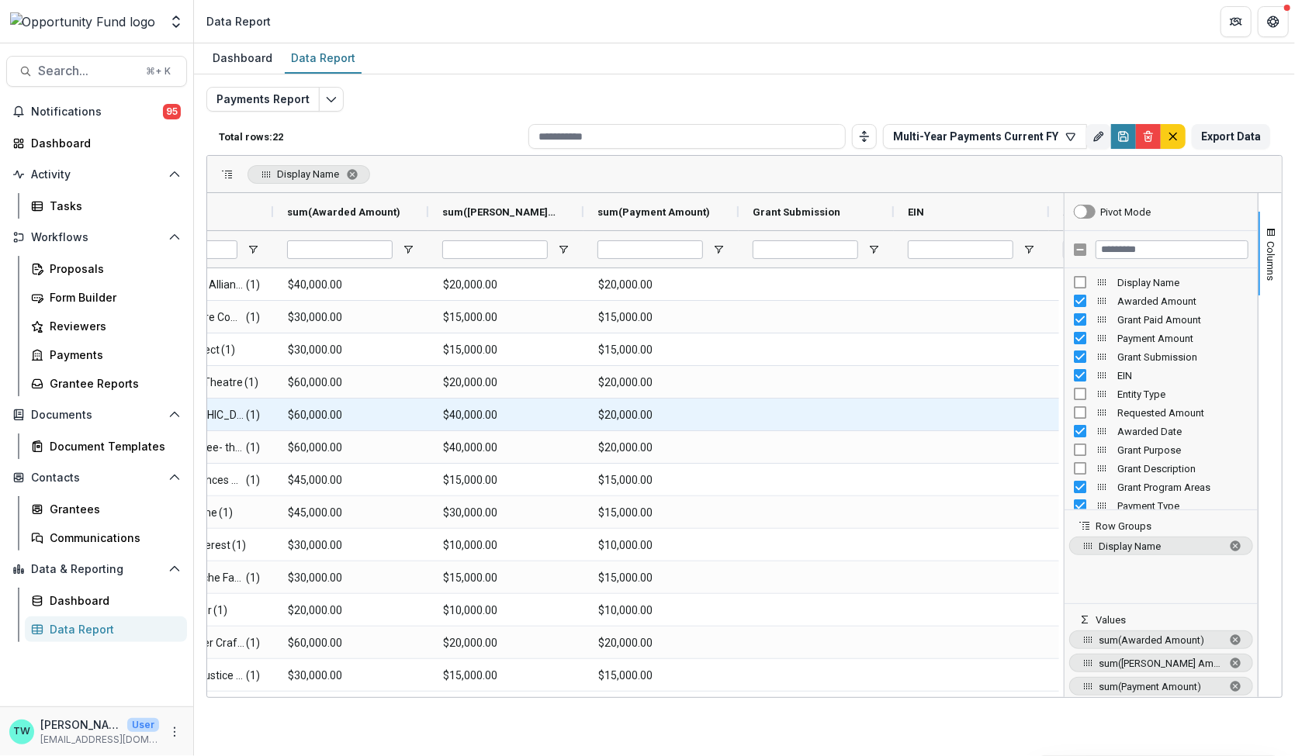
scroll to position [0, 0]
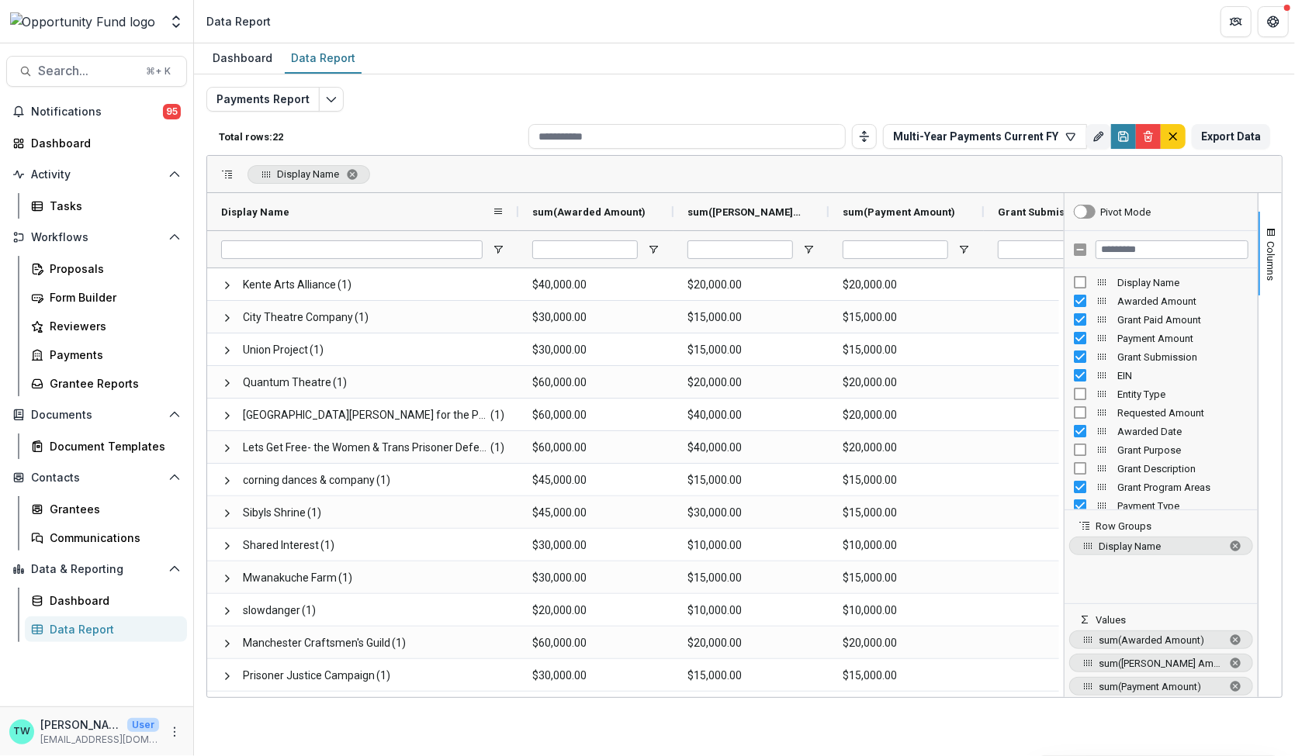
drag, startPoint x: 360, startPoint y: 205, endPoint x: 516, endPoint y: 223, distance: 157.0
click at [516, 223] on div at bounding box center [518, 211] width 6 height 37
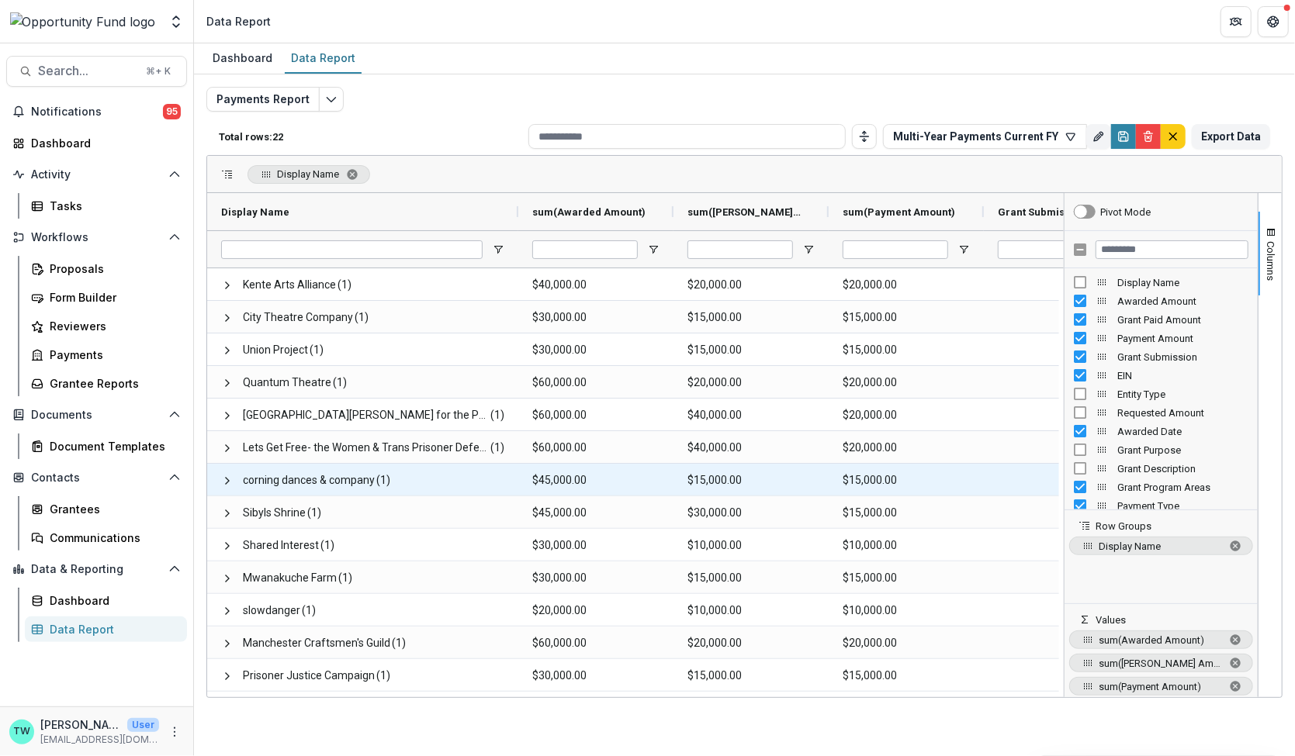
scroll to position [0, 6]
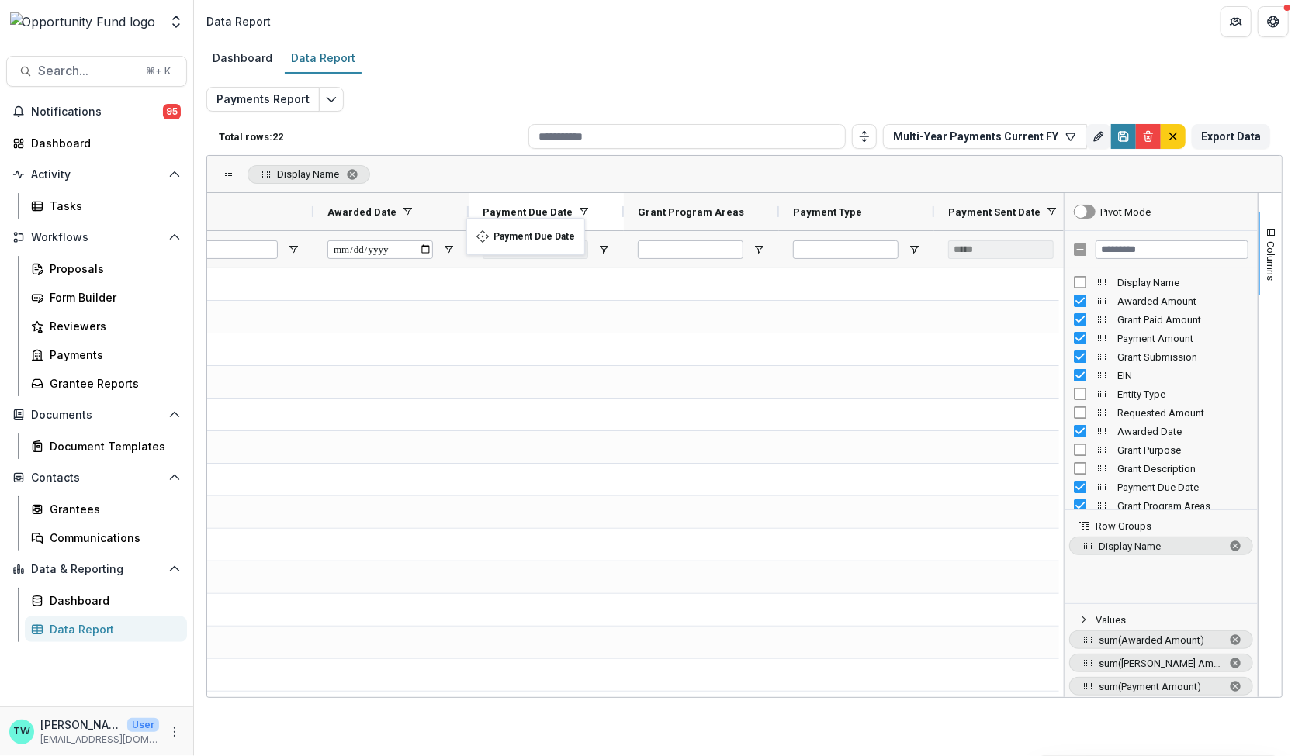
drag, startPoint x: 842, startPoint y: 213, endPoint x: 474, endPoint y: 227, distance: 368.0
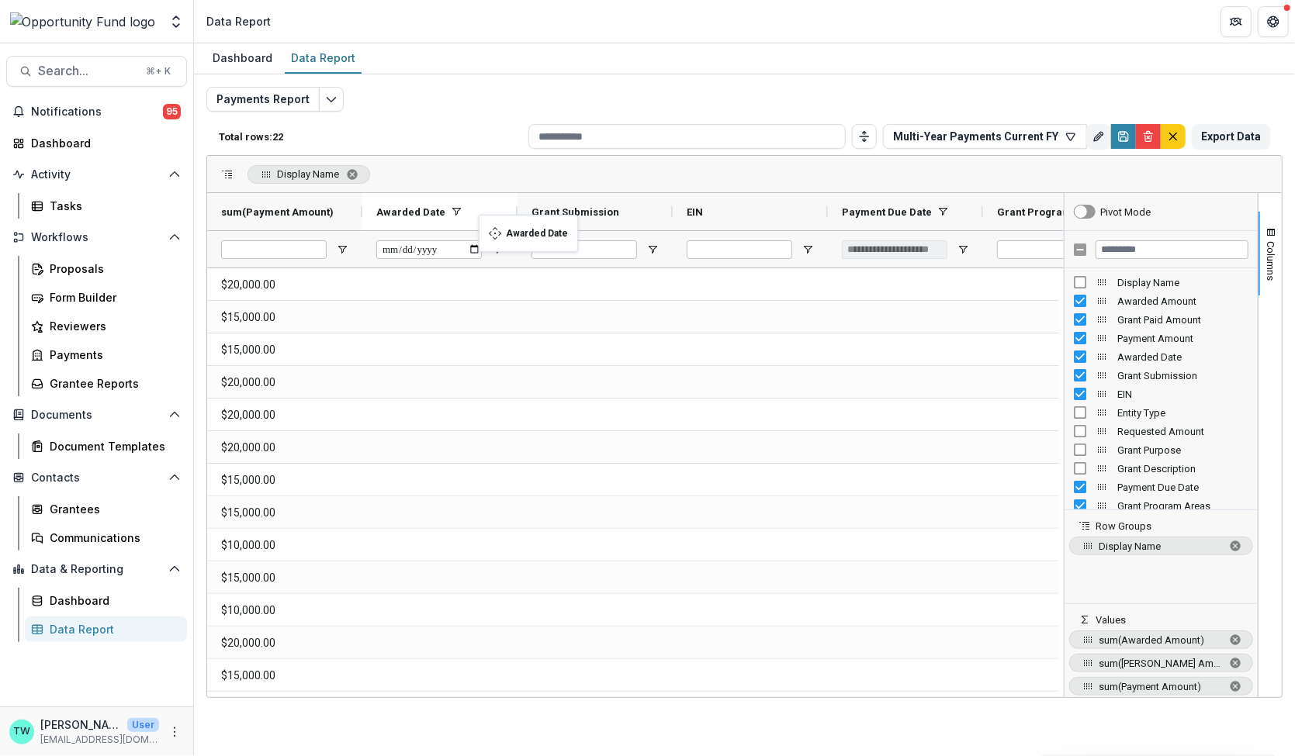
drag, startPoint x: 745, startPoint y: 206, endPoint x: 486, endPoint y: 224, distance: 259.0
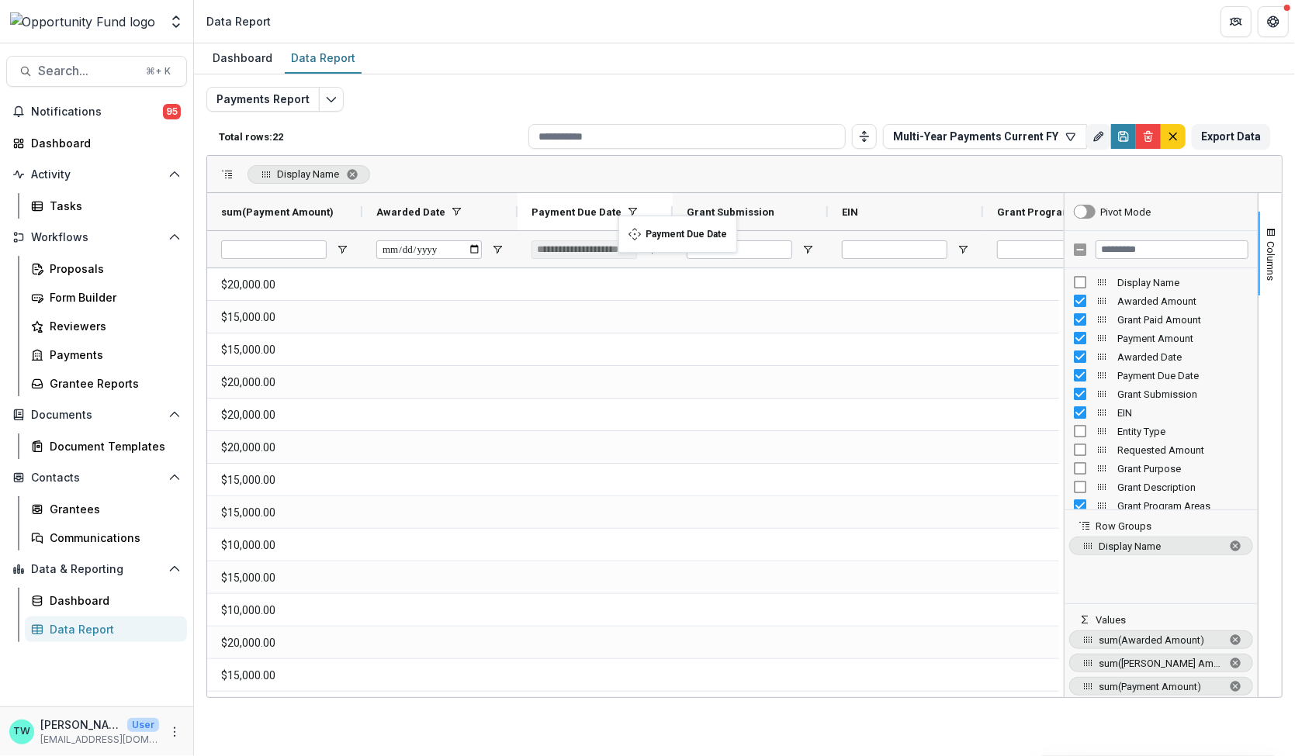
drag, startPoint x: 908, startPoint y: 213, endPoint x: 626, endPoint y: 225, distance: 281.9
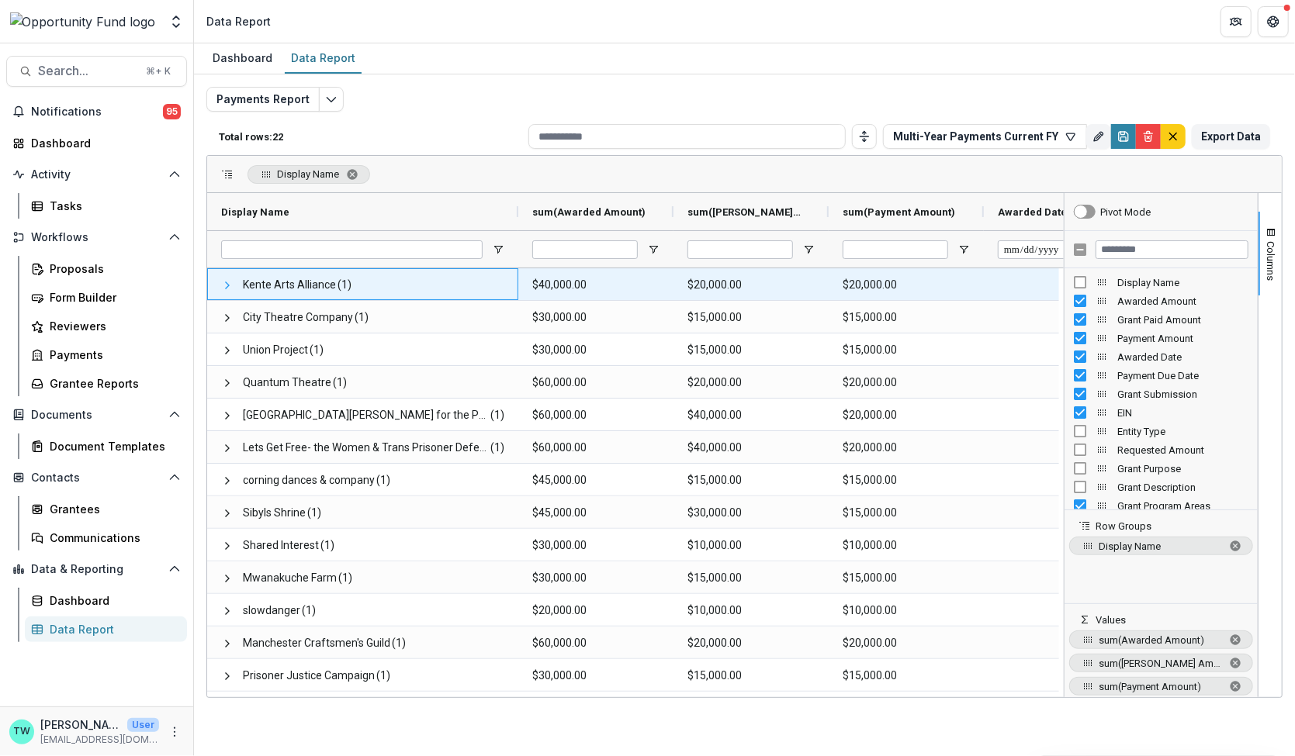
click at [225, 287] on span at bounding box center [227, 285] width 12 height 12
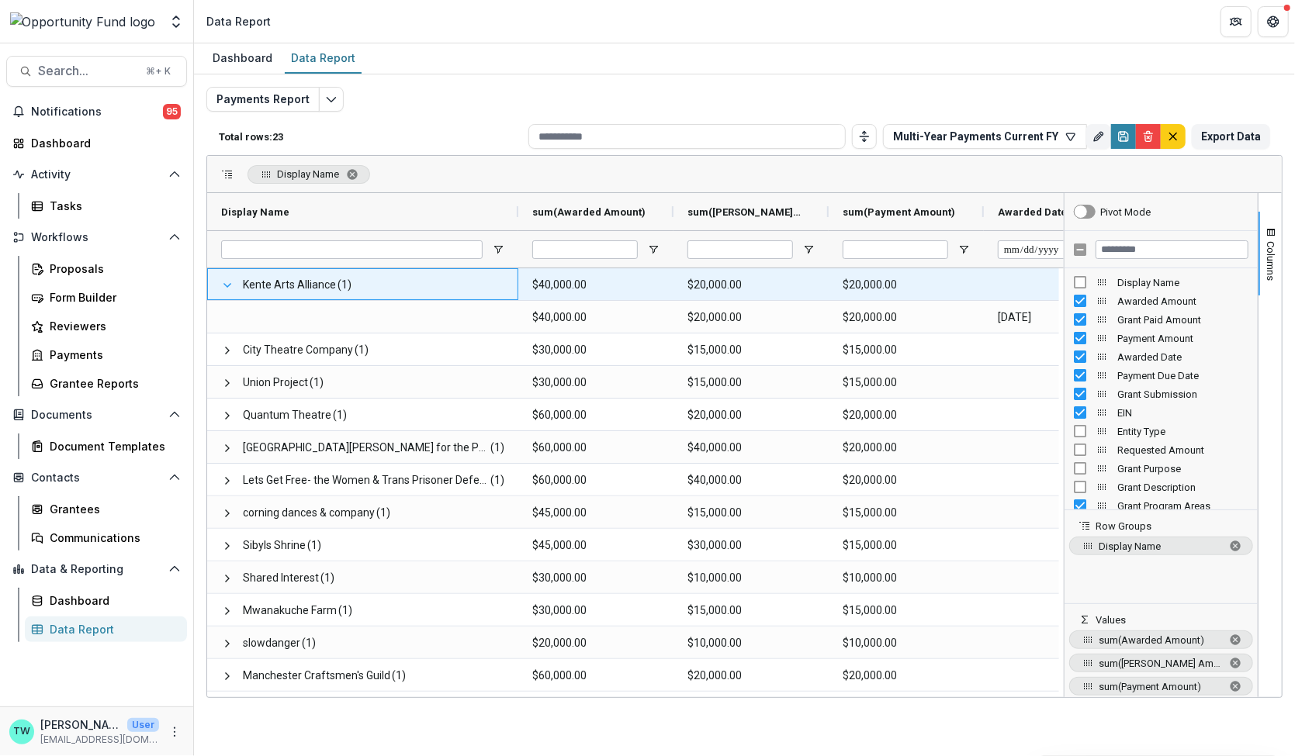
click at [225, 285] on span at bounding box center [227, 285] width 12 height 12
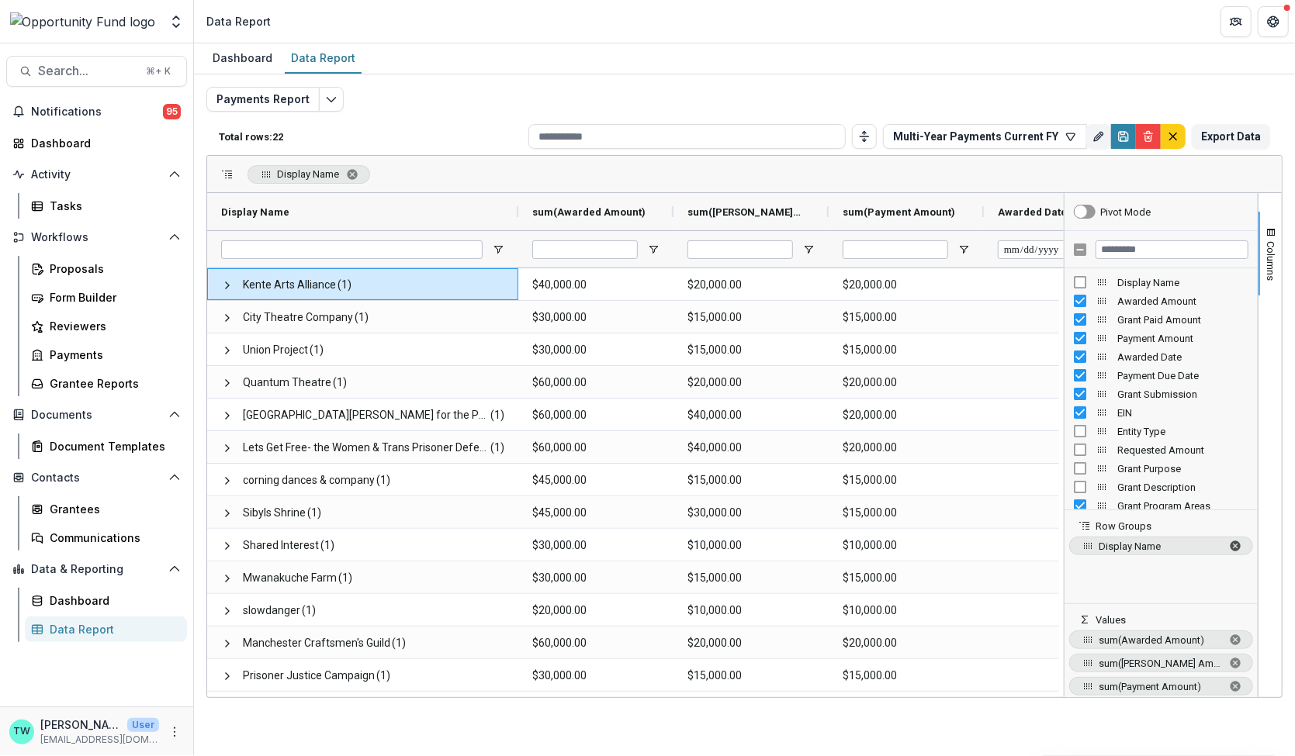
click at [1237, 547] on span "Display Name. Press ENTER to sort. Press DELETE to remove" at bounding box center [1235, 546] width 12 height 12
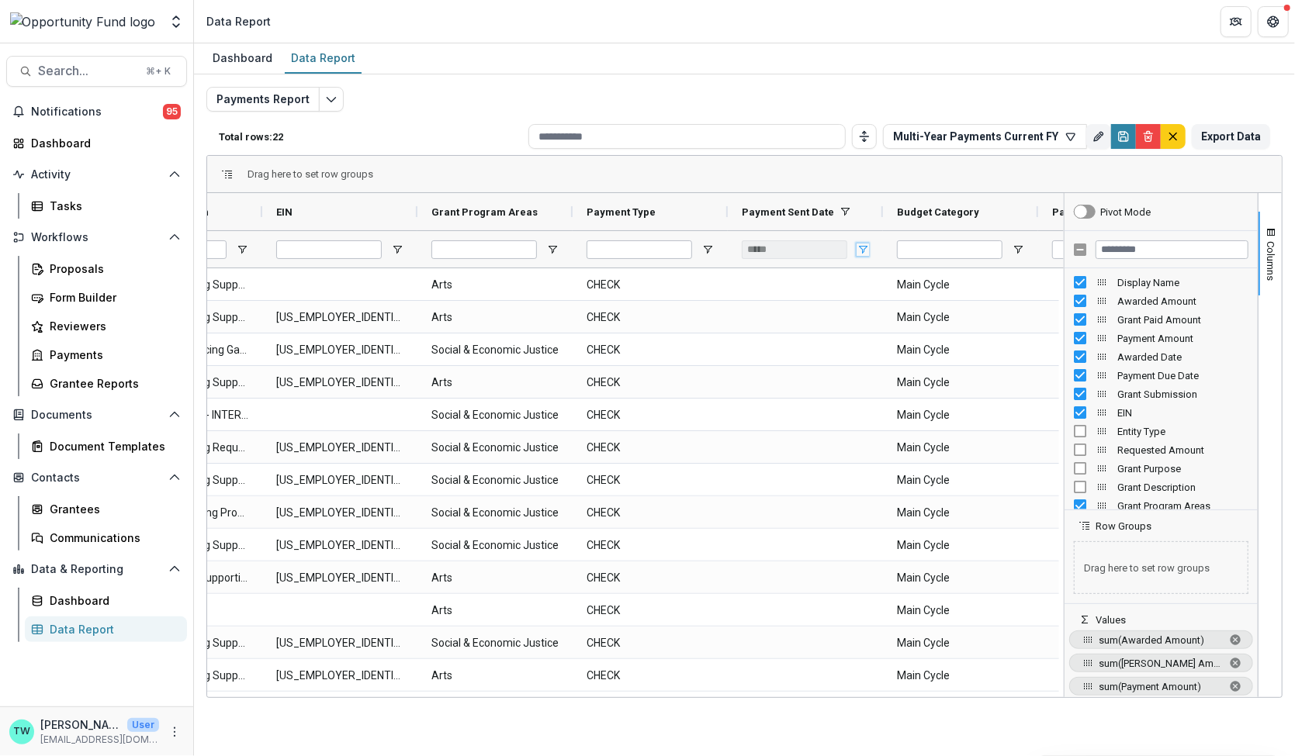
click at [860, 250] on span "Open Filter Menu" at bounding box center [863, 250] width 12 height 12
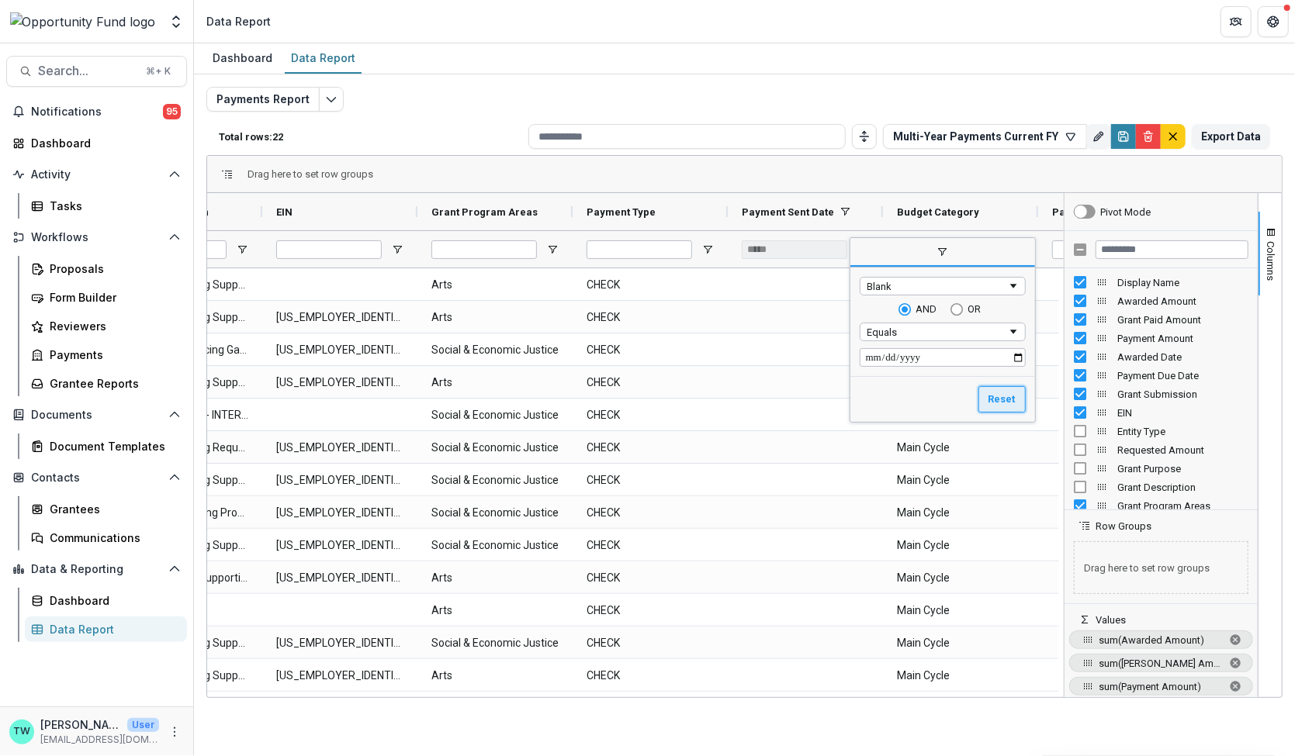
click at [999, 404] on button "Reset" at bounding box center [1001, 399] width 47 height 26
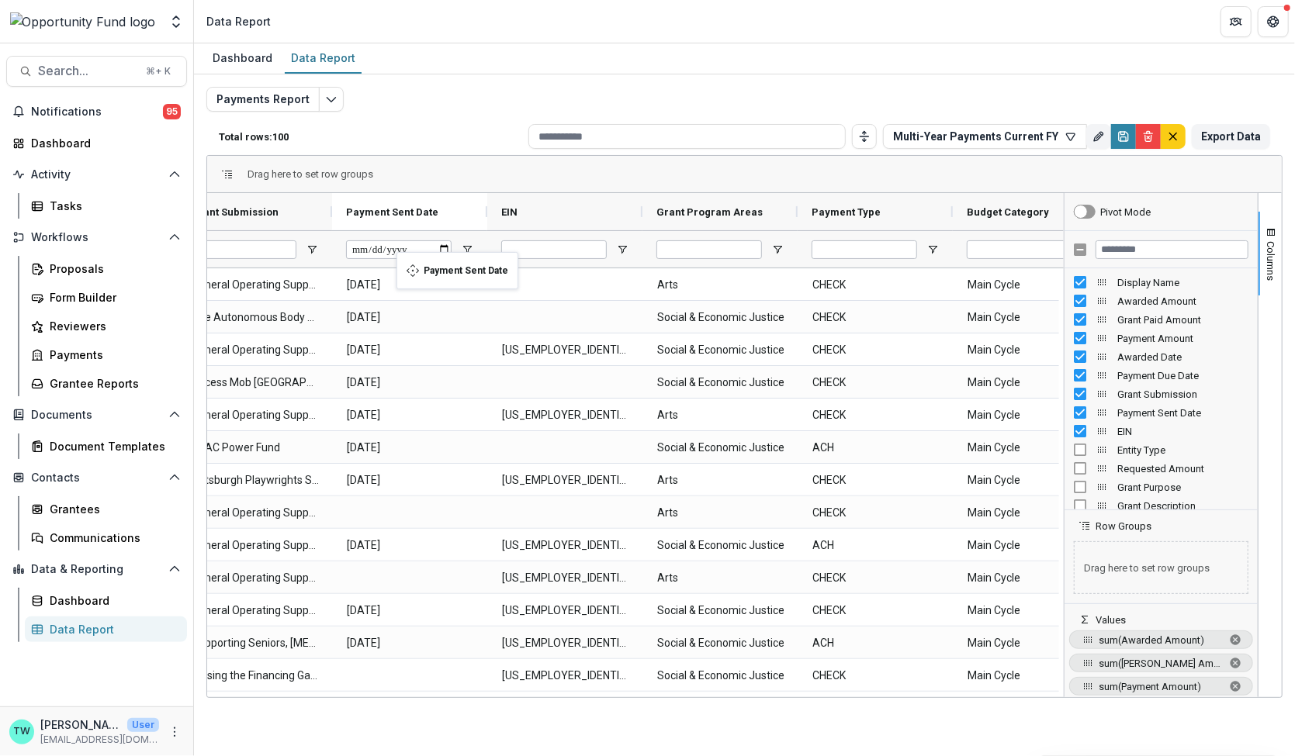
drag, startPoint x: 853, startPoint y: 214, endPoint x: 404, endPoint y: 261, distance: 450.9
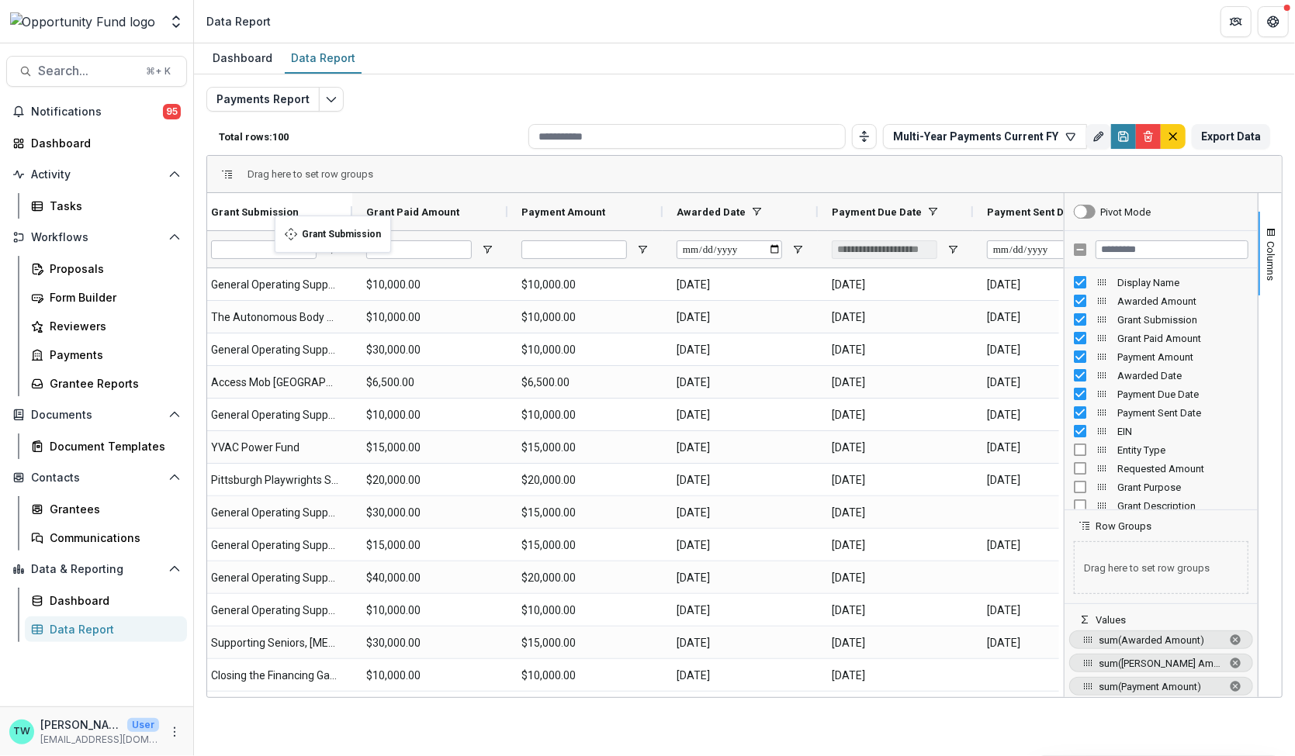
drag, startPoint x: 903, startPoint y: 210, endPoint x: 282, endPoint y: 225, distance: 620.9
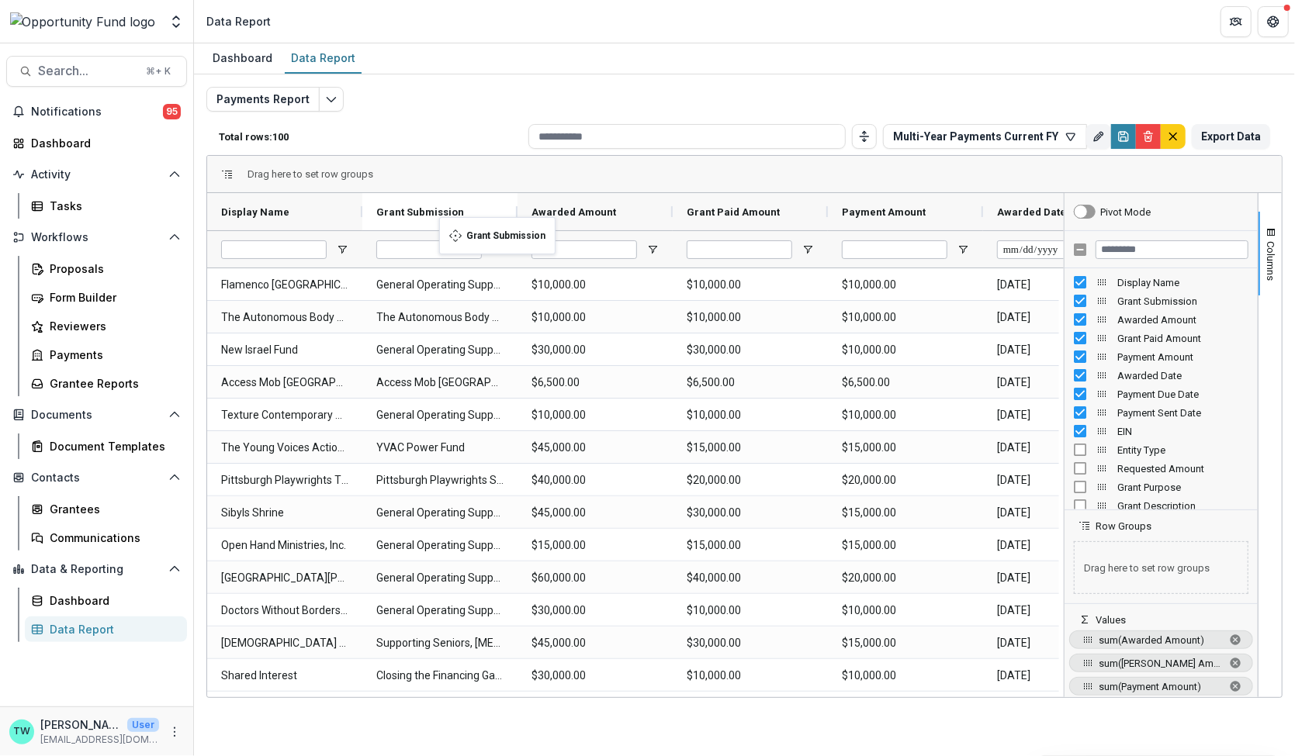
drag, startPoint x: 580, startPoint y: 213, endPoint x: 447, endPoint y: 227, distance: 134.2
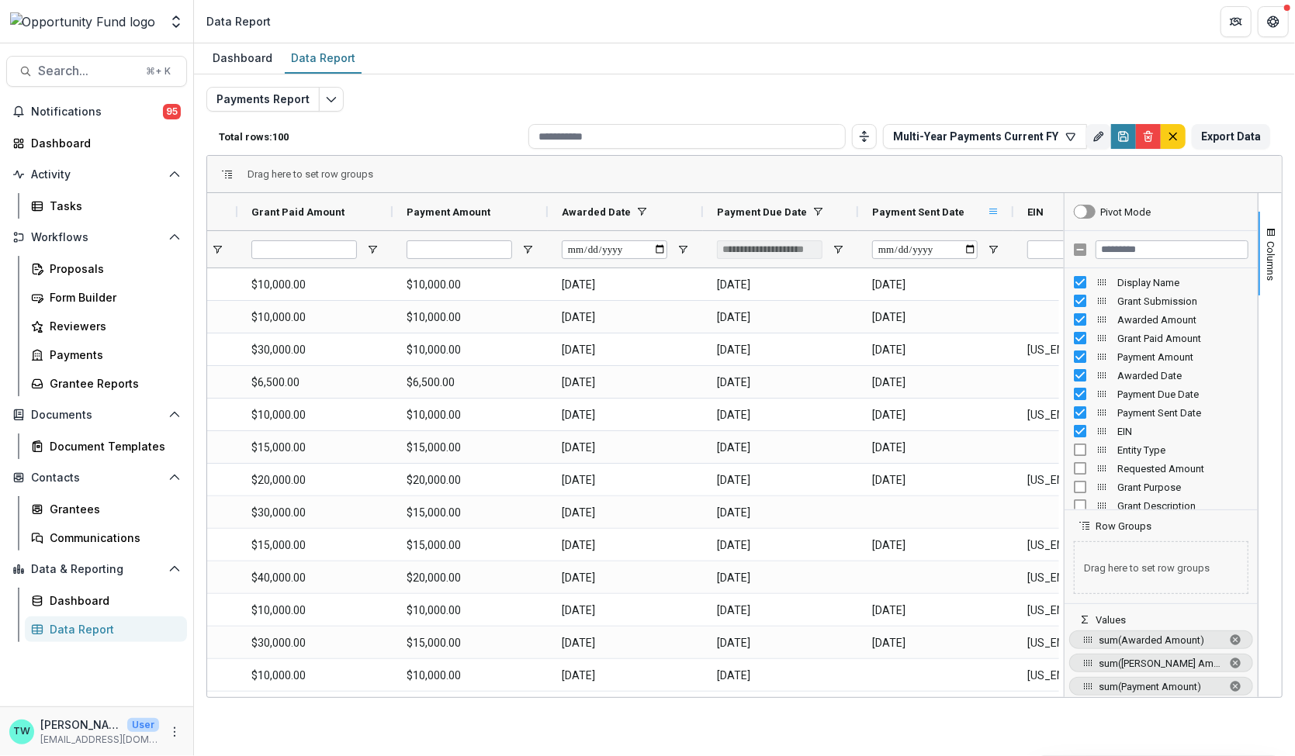
click at [993, 213] on span at bounding box center [993, 212] width 12 height 12
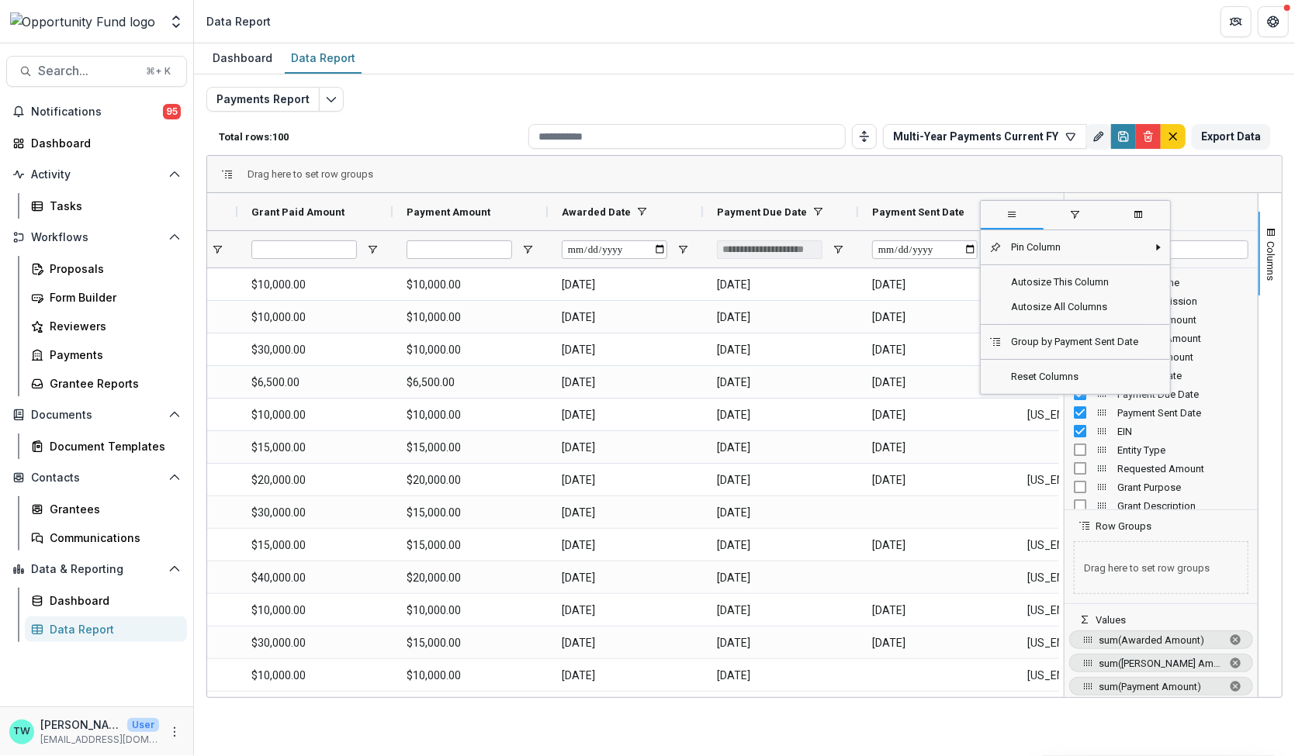
click at [1144, 216] on span "columns" at bounding box center [1138, 215] width 12 height 12
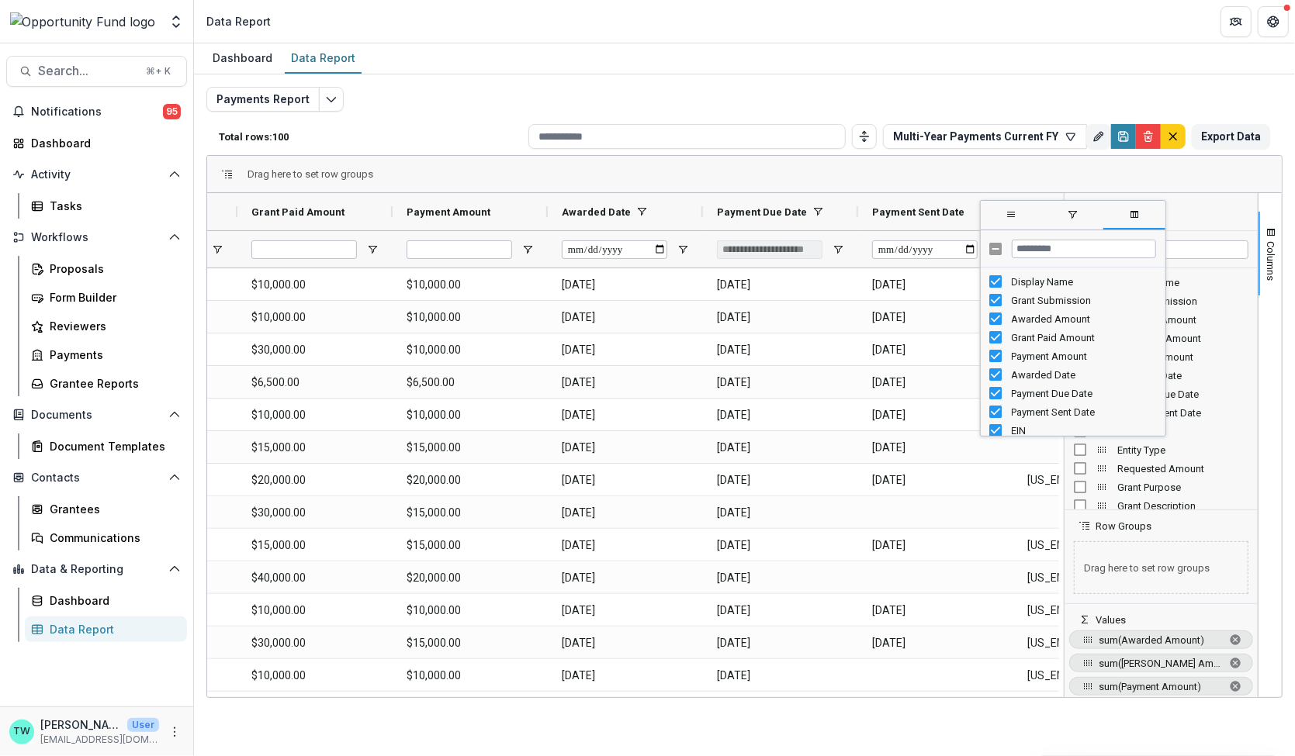
click at [1016, 215] on span "general" at bounding box center [1011, 215] width 12 height 12
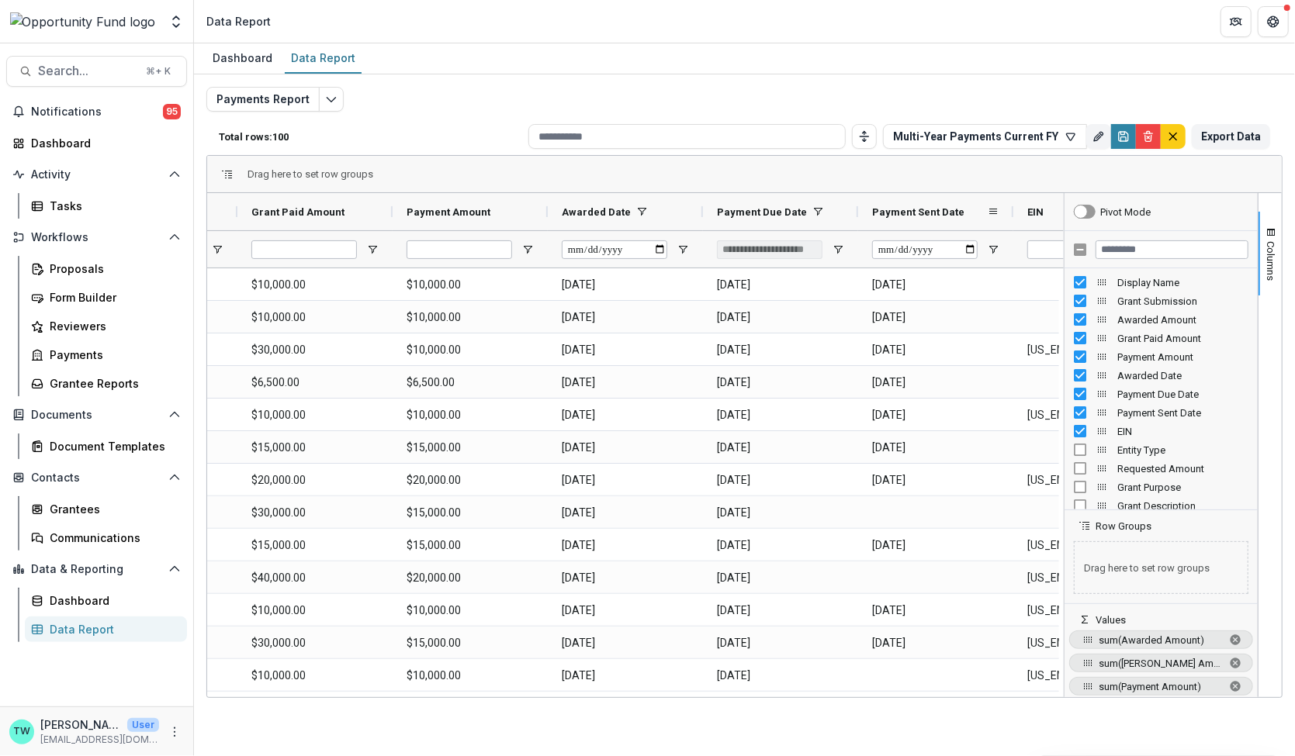
click at [912, 216] on div "Payment Sent Date" at bounding box center [929, 211] width 115 height 29
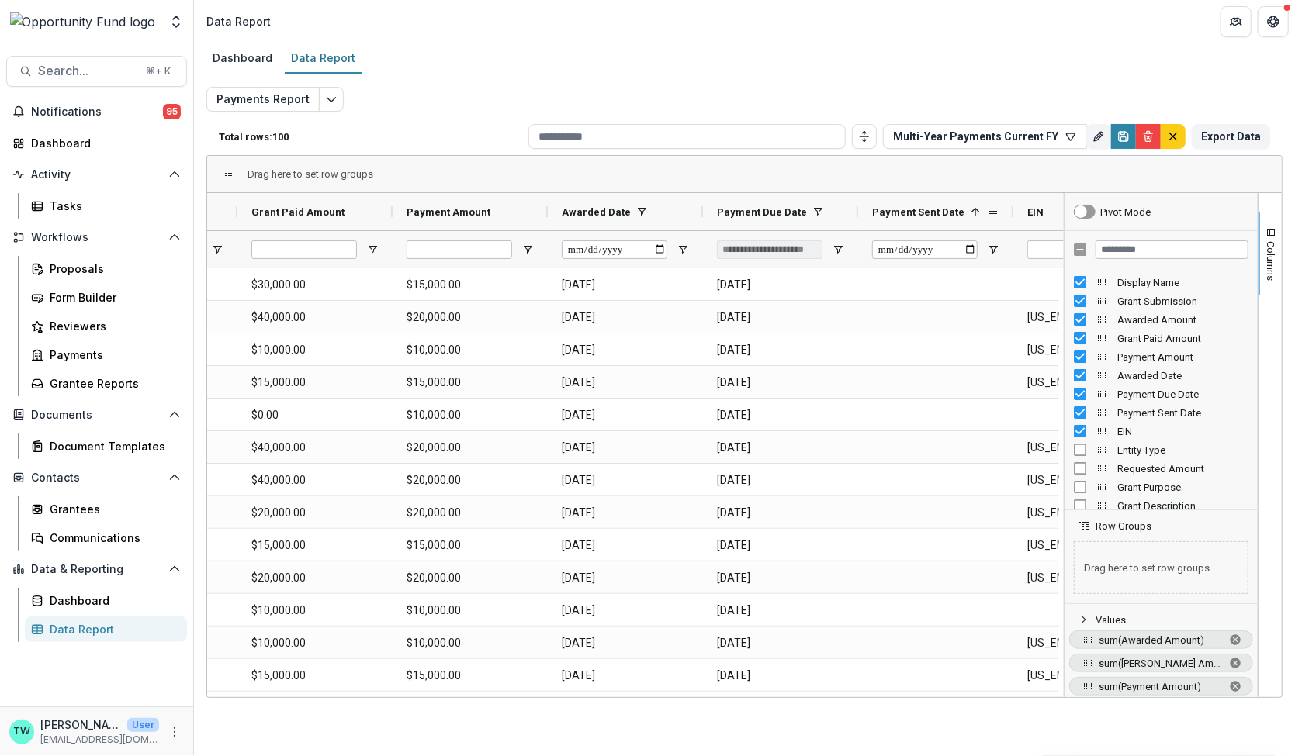
click at [912, 215] on span "Payment Sent Date" at bounding box center [918, 212] width 92 height 12
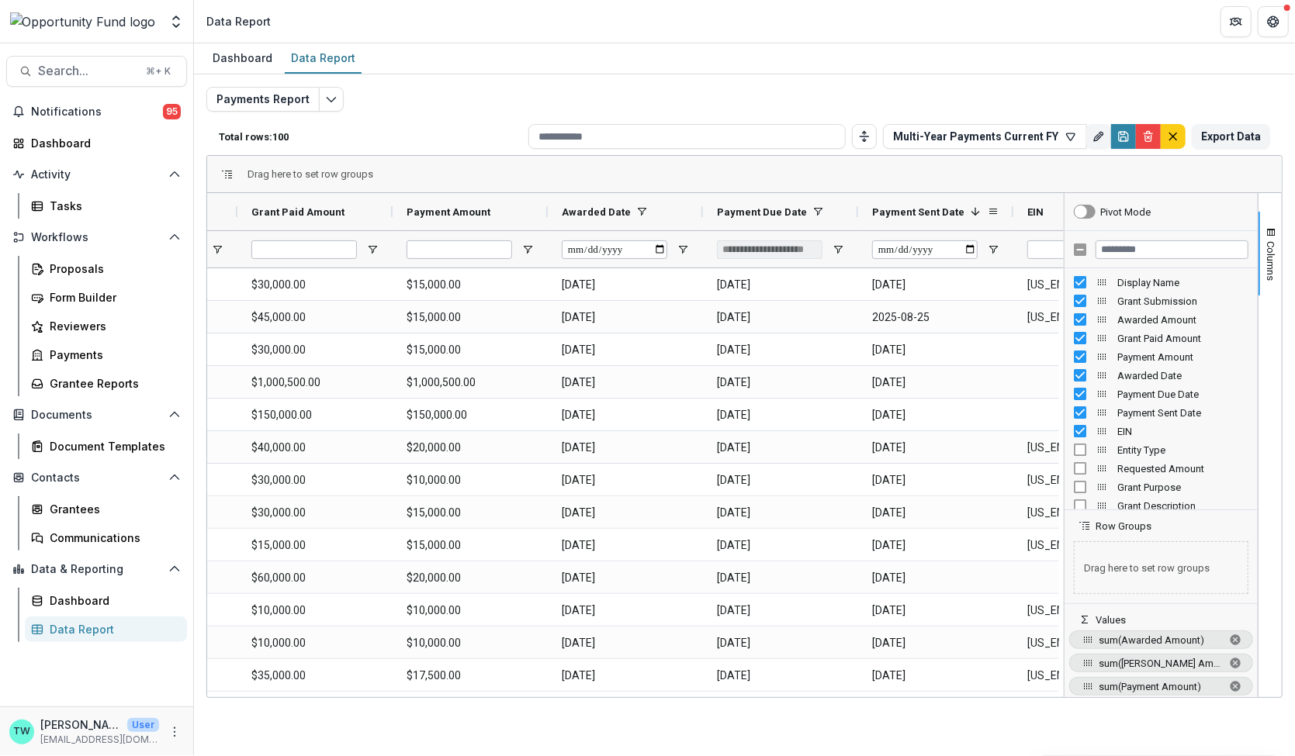
click at [912, 215] on span "Payment Sent Date" at bounding box center [918, 212] width 92 height 12
click at [917, 213] on span "Payment Sent Date" at bounding box center [918, 212] width 92 height 12
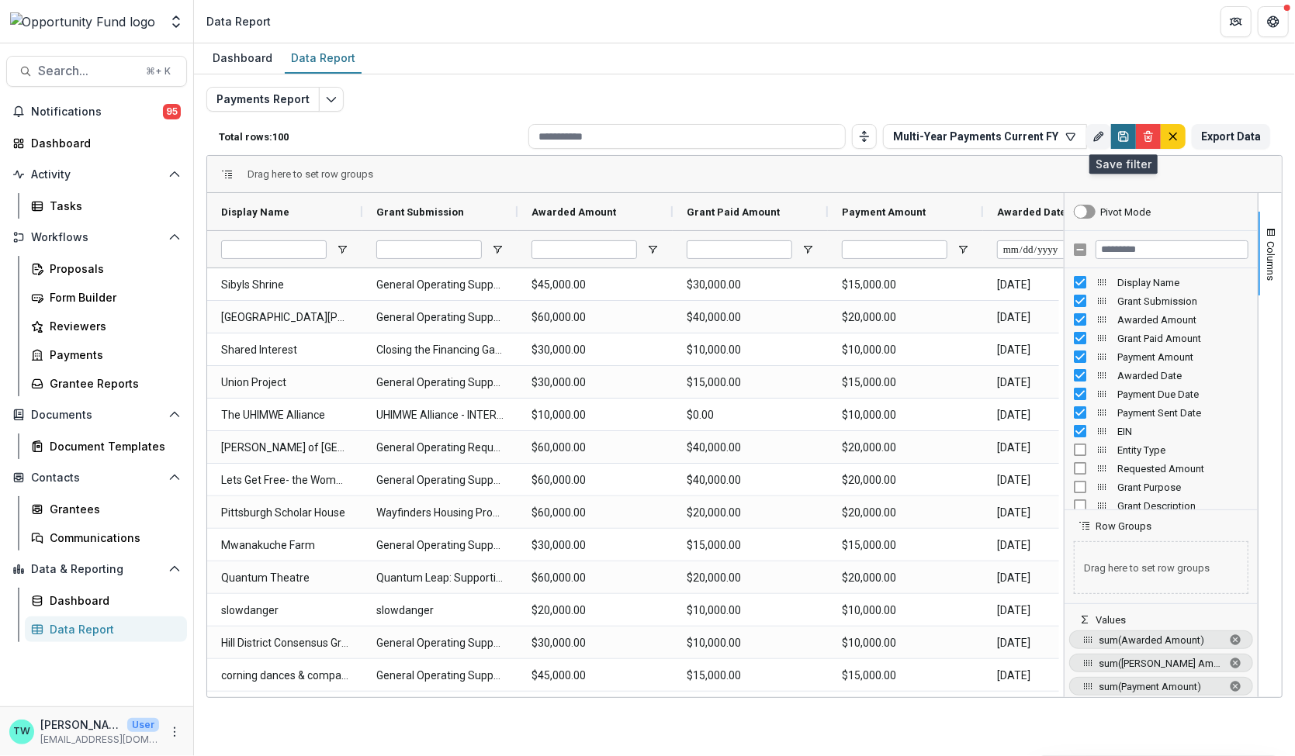
click at [1125, 136] on icon "Save" at bounding box center [1123, 136] width 12 height 12
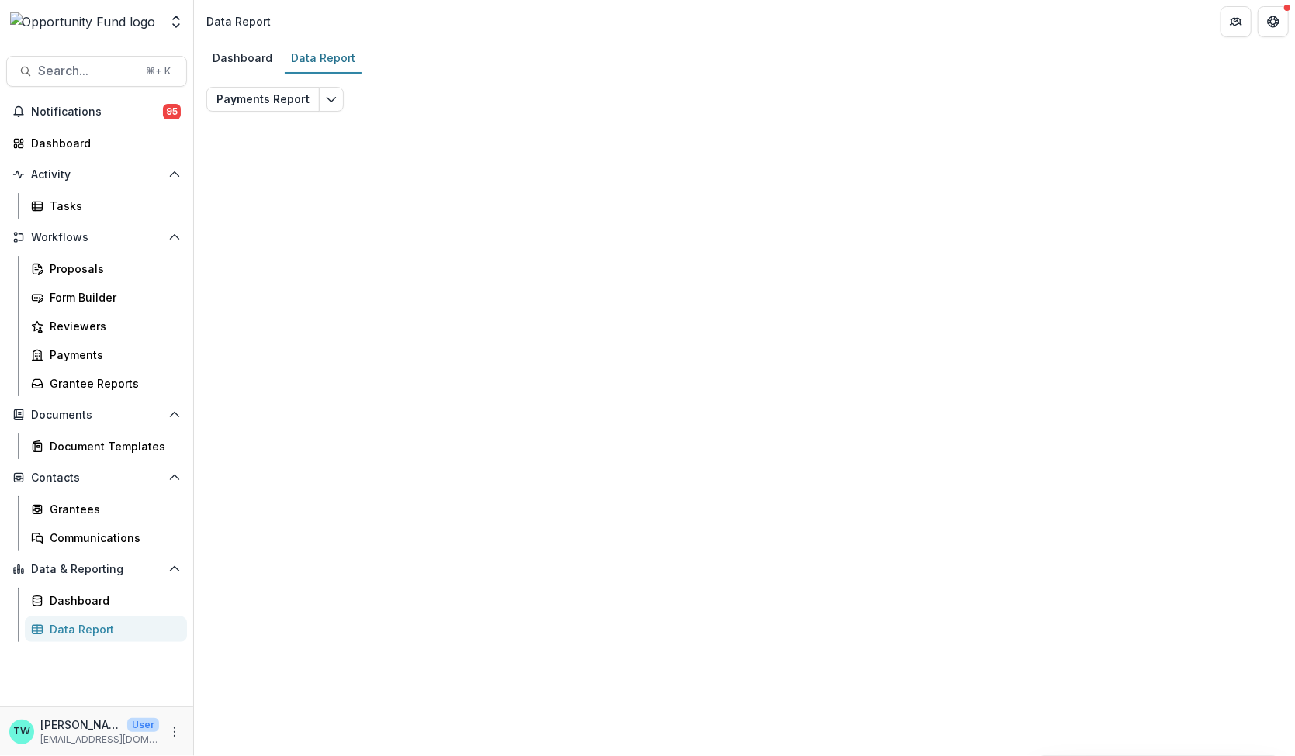
type input "**********"
